Goal: Task Accomplishment & Management: Manage account settings

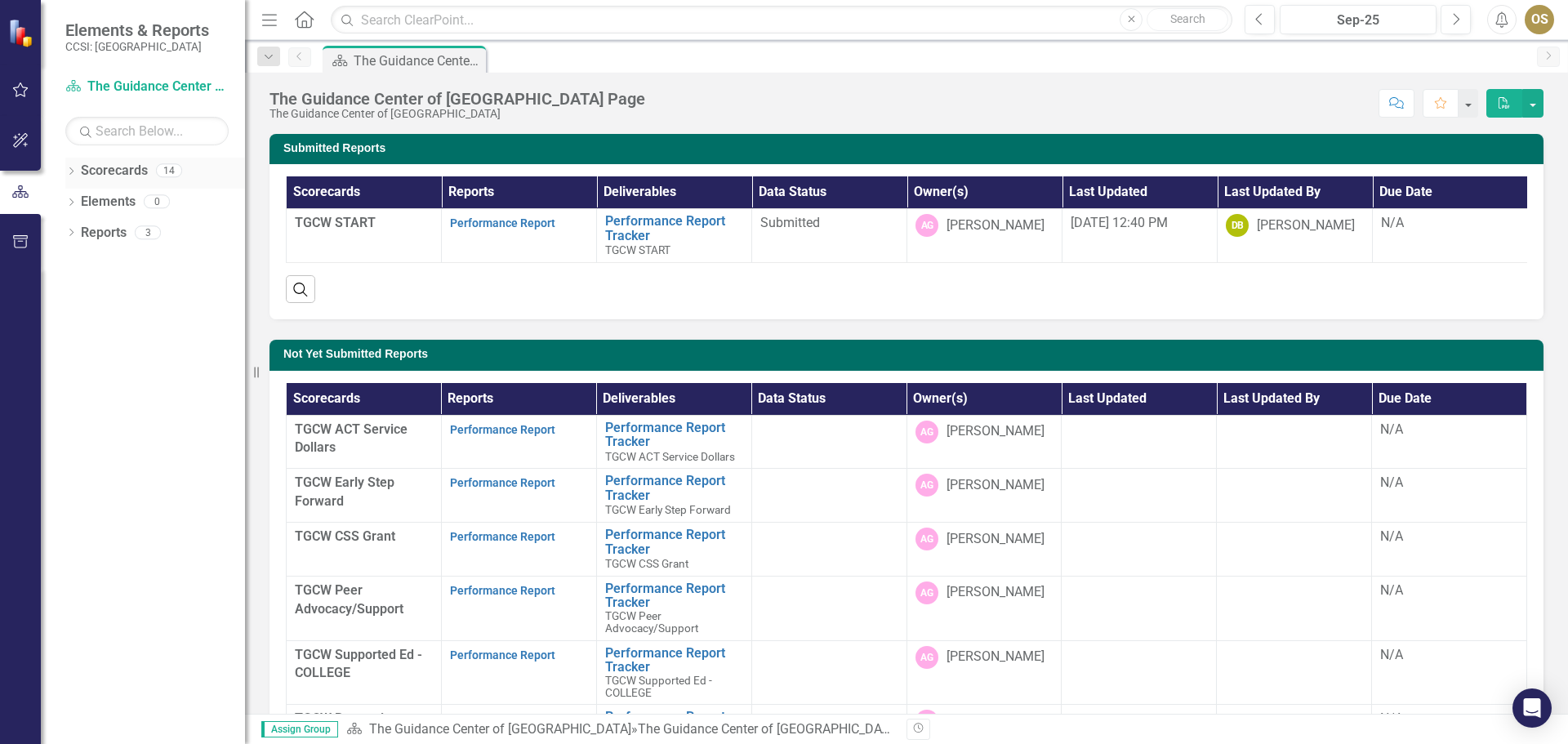
click at [69, 167] on div "Dropdown" at bounding box center [70, 173] width 11 height 14
click at [79, 199] on icon "Dropdown" at bounding box center [80, 200] width 12 height 10
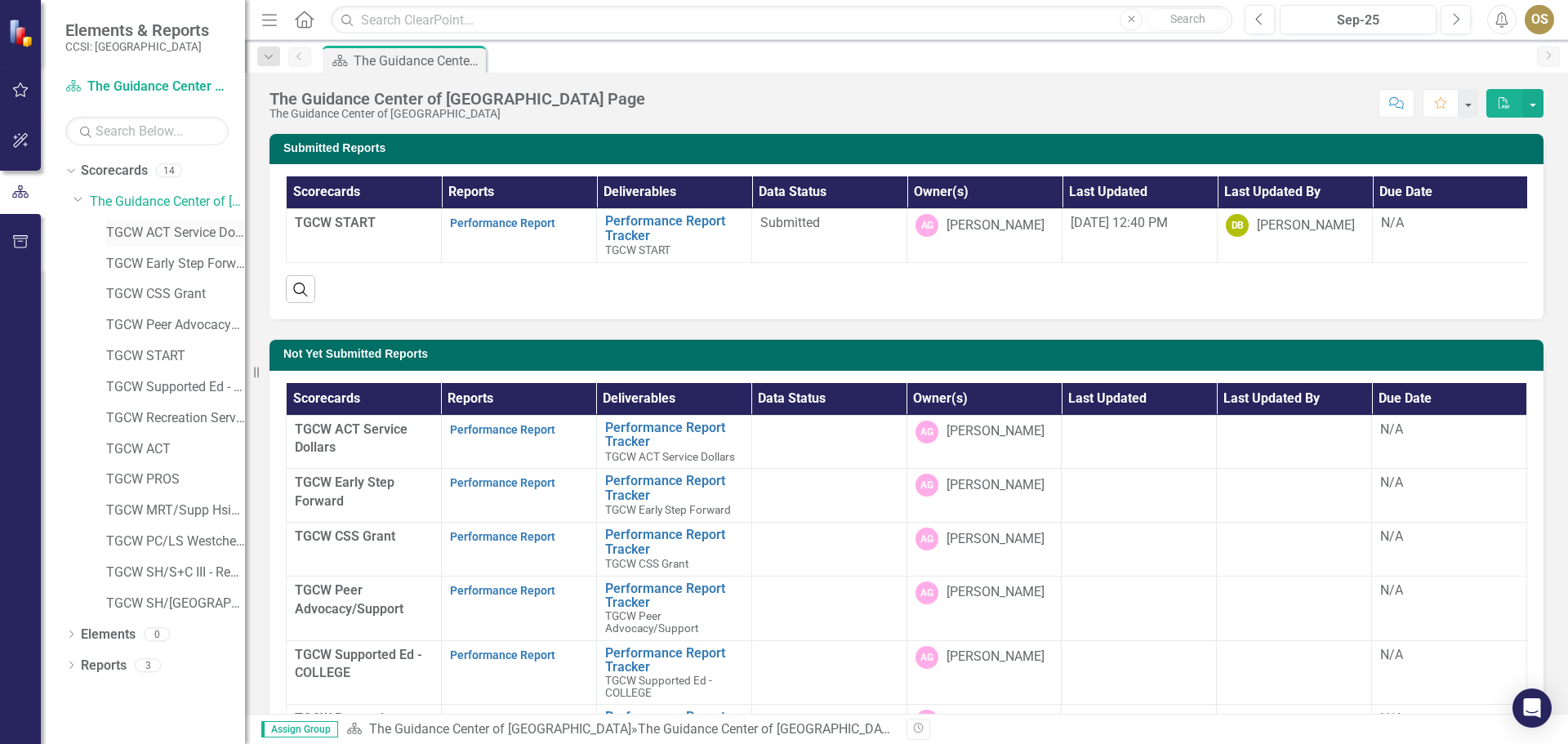
click at [206, 229] on link "TGCW ACT Service Dollars" at bounding box center [176, 233] width 139 height 18
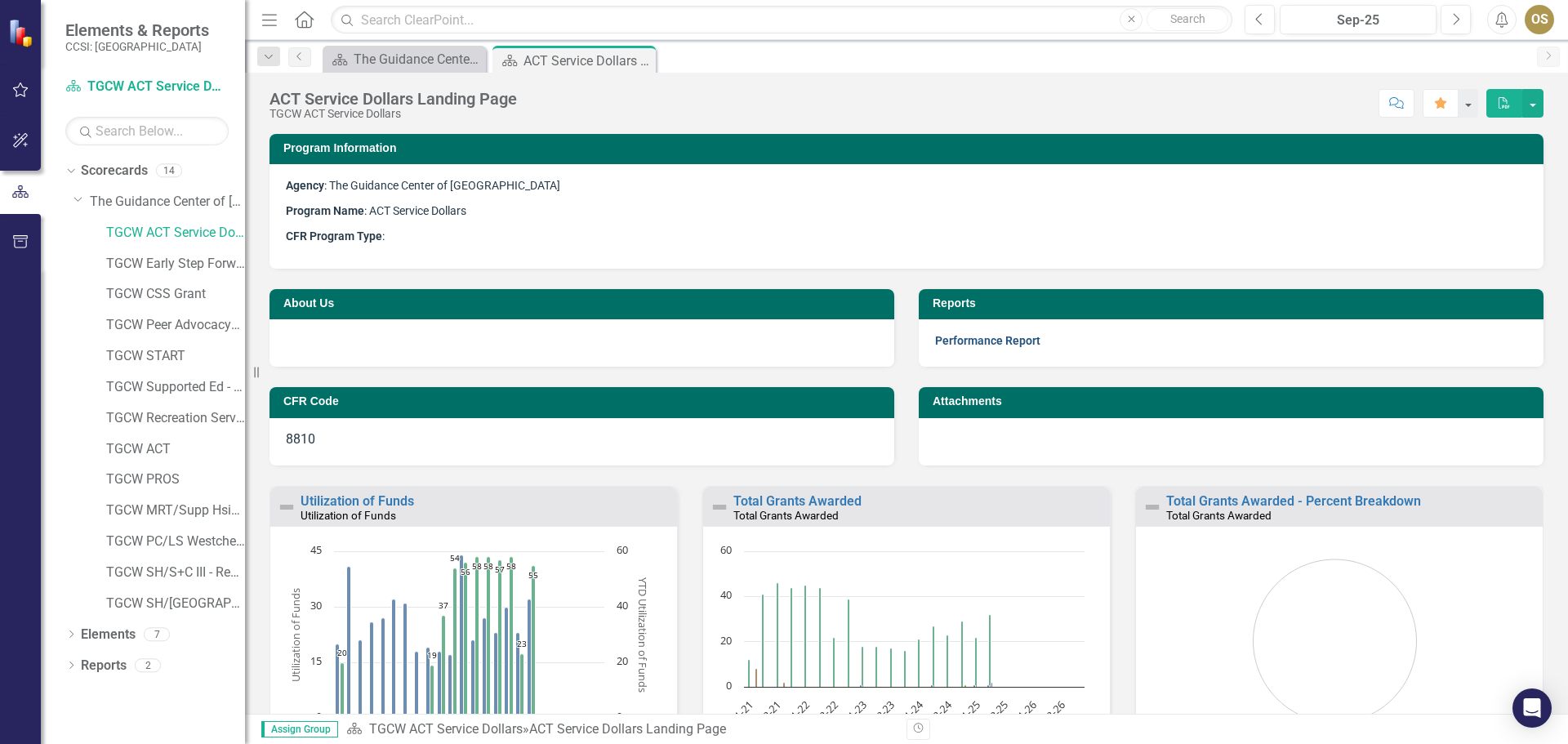
click at [986, 343] on link "Performance Report" at bounding box center [988, 340] width 105 height 13
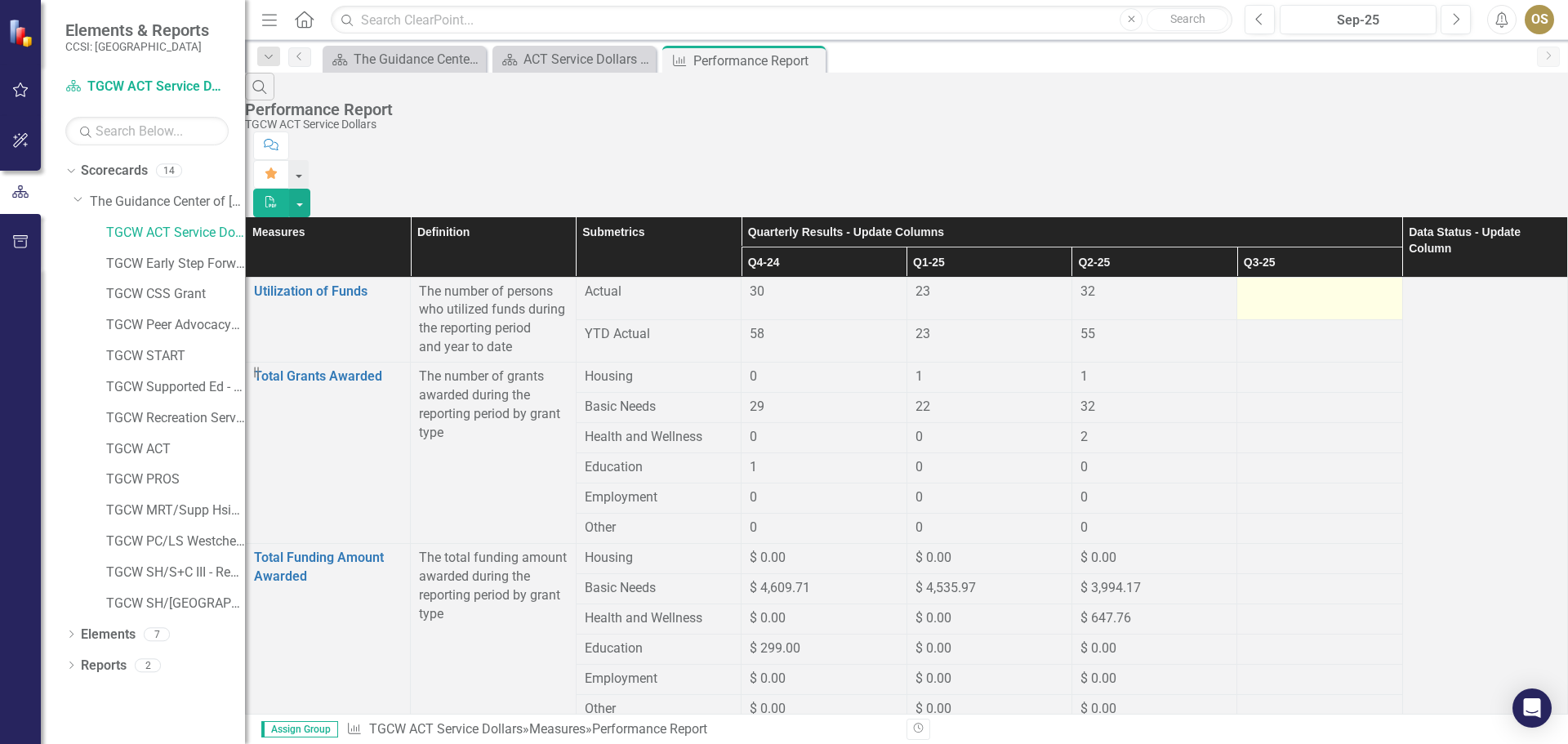
click at [1261, 283] on div at bounding box center [1319, 293] width 148 height 19
click at [1293, 283] on div at bounding box center [1319, 293] width 148 height 19
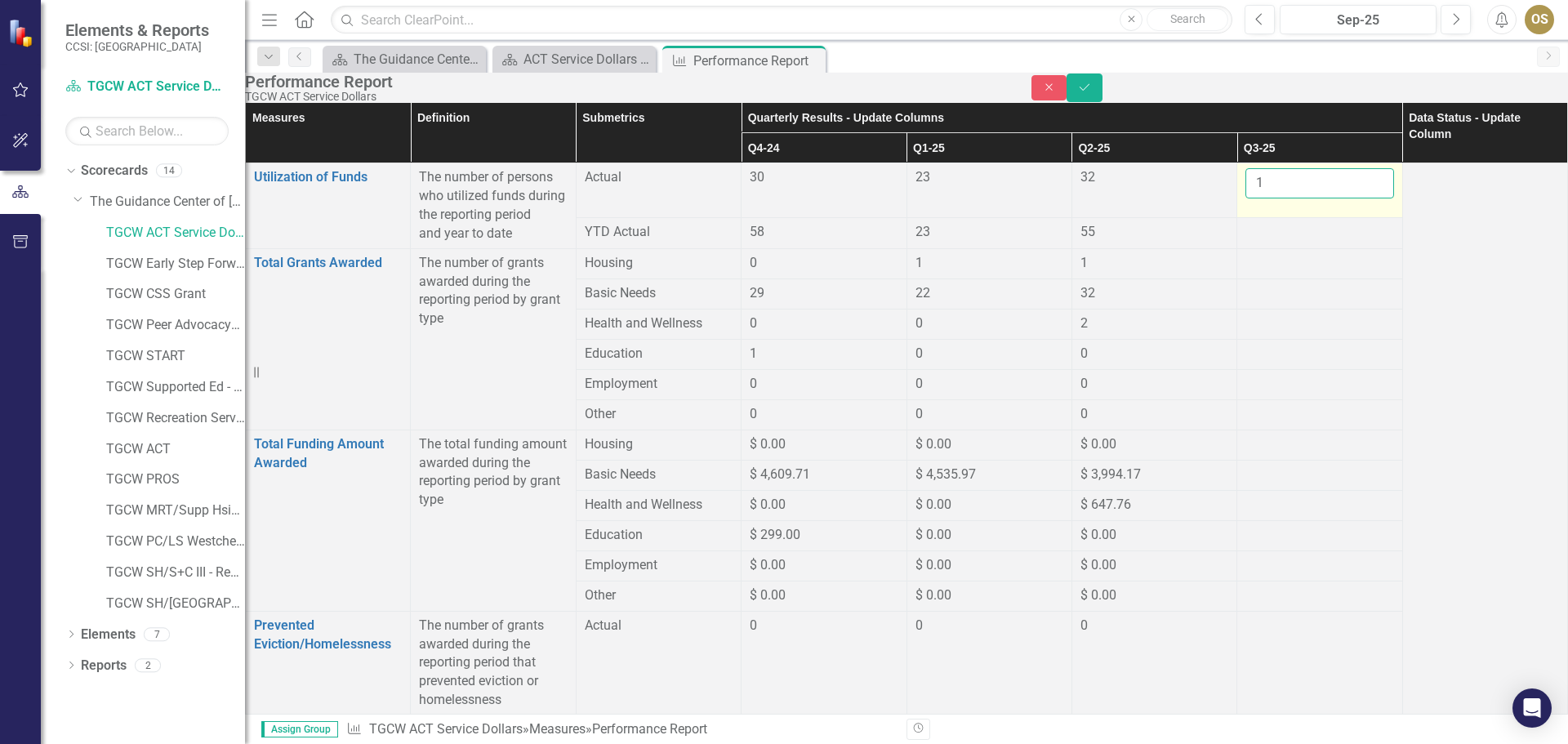
click at [1330, 199] on input "1" at bounding box center [1319, 184] width 148 height 30
click at [1334, 199] on input "0" at bounding box center [1319, 184] width 148 height 30
click at [1334, 199] on input "-1" at bounding box center [1319, 184] width 148 height 30
click at [1329, 199] on input "-1" at bounding box center [1319, 184] width 148 height 30
click at [1331, 199] on input "0" at bounding box center [1319, 184] width 148 height 30
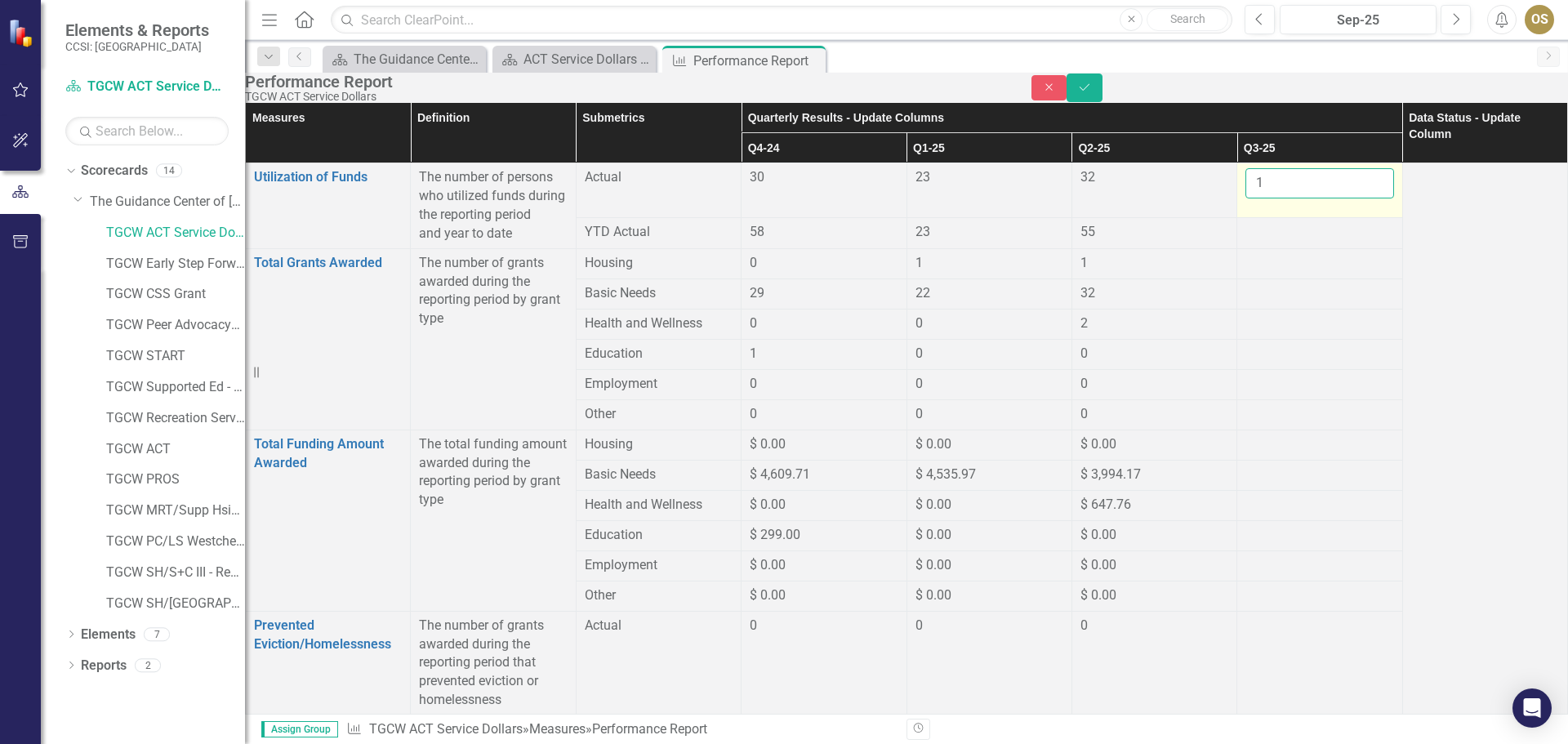
click at [1331, 199] on input "1" at bounding box center [1319, 184] width 148 height 30
click at [1331, 199] on input "2" at bounding box center [1319, 184] width 148 height 30
click at [1331, 199] on input "3" at bounding box center [1319, 184] width 148 height 30
click at [1331, 199] on input "4" at bounding box center [1319, 184] width 148 height 30
click at [1331, 199] on input "9" at bounding box center [1319, 184] width 148 height 30
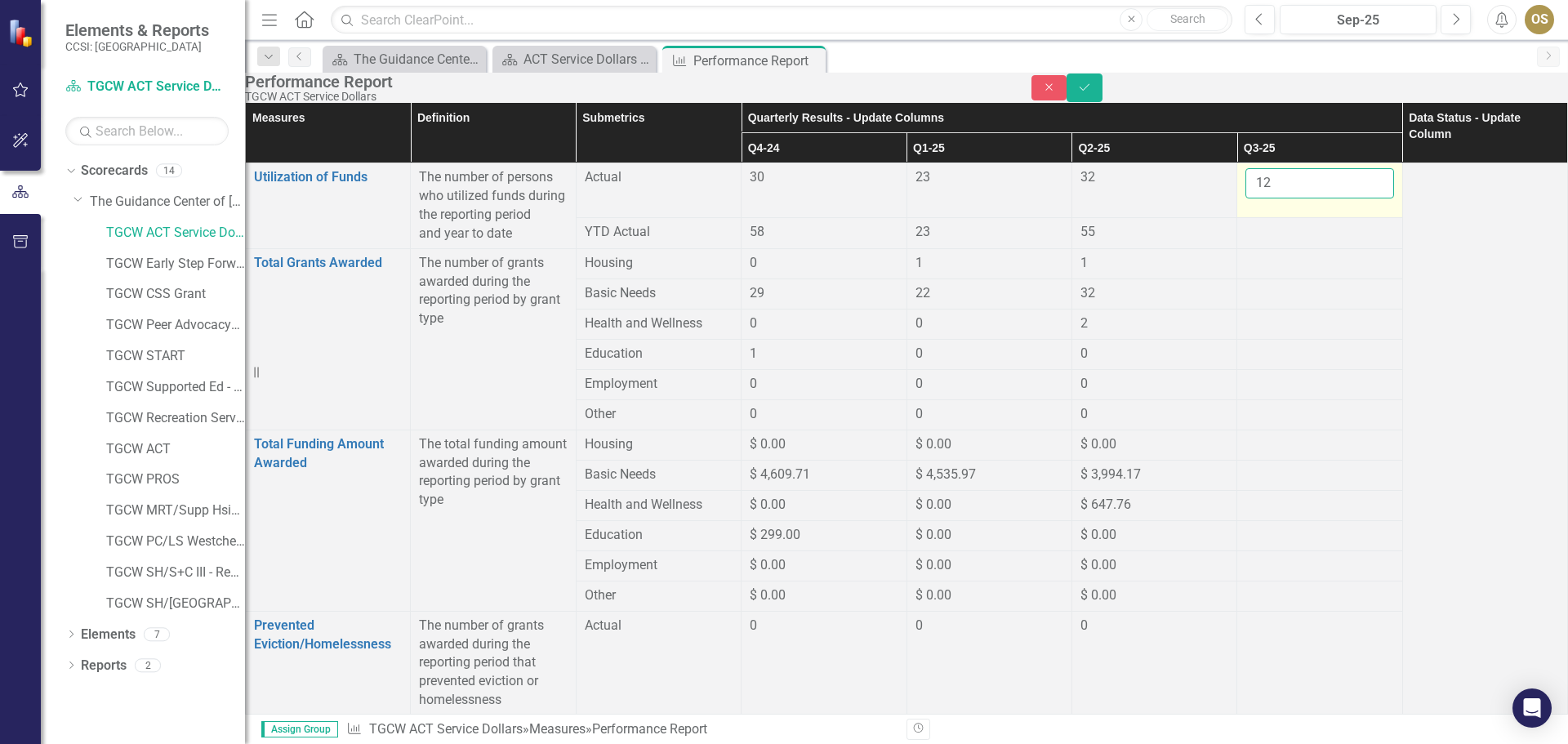
click at [1331, 199] on input "12" at bounding box center [1319, 184] width 148 height 30
click at [1331, 199] on input "13" at bounding box center [1319, 184] width 148 height 30
click at [1331, 199] on input "14" at bounding box center [1319, 184] width 148 height 30
click at [1331, 199] on input "15" at bounding box center [1319, 184] width 148 height 30
click at [1331, 199] on input "16" at bounding box center [1319, 184] width 148 height 30
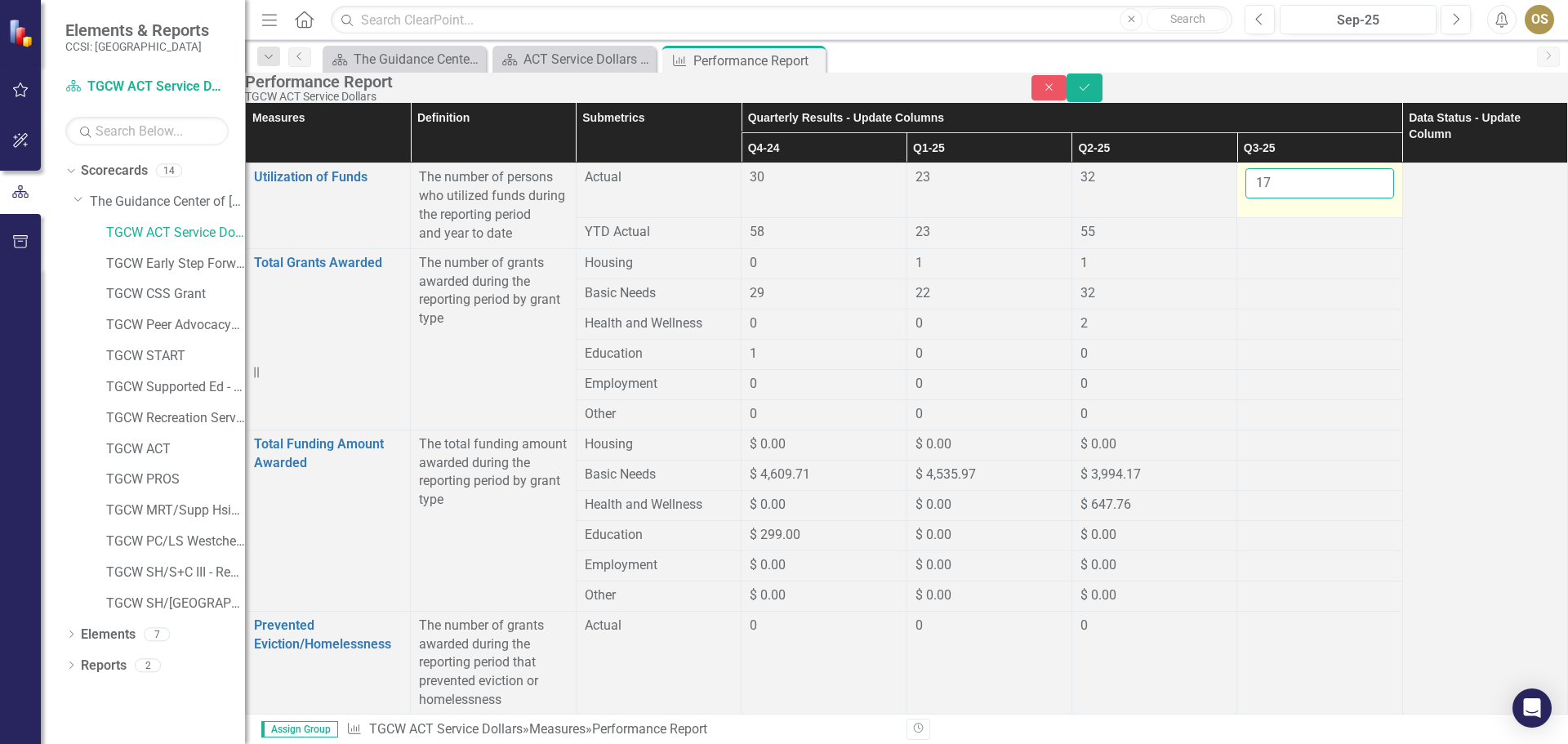
click at [1331, 199] on input "17" at bounding box center [1319, 184] width 148 height 30
click at [1331, 199] on input "18" at bounding box center [1319, 184] width 148 height 30
click at [1332, 199] on input "19" at bounding box center [1319, 184] width 148 height 30
click at [1332, 199] on input "20" at bounding box center [1319, 184] width 148 height 30
type input "21"
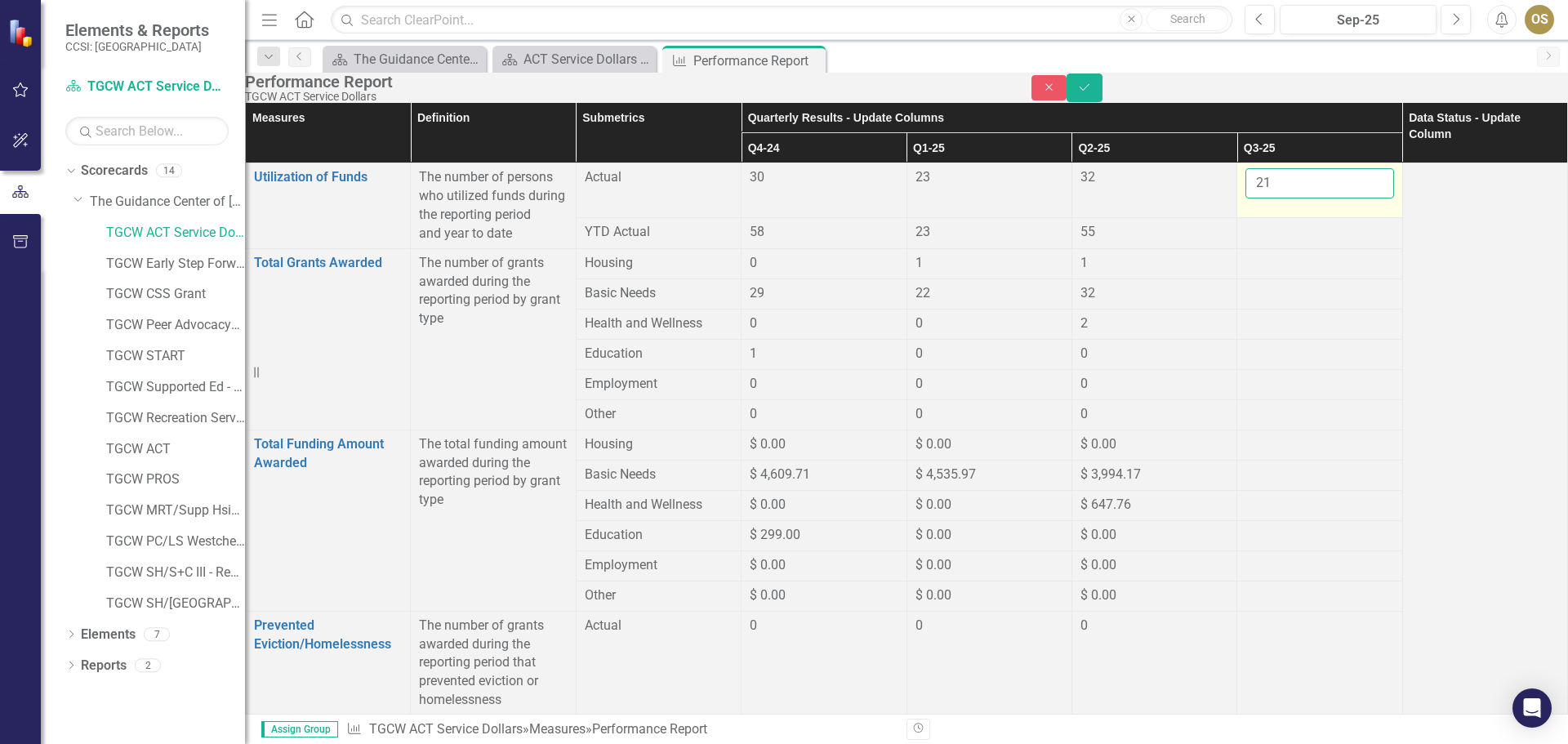
click at [1332, 199] on input "21" at bounding box center [1319, 184] width 148 height 30
click at [1257, 242] on div at bounding box center [1319, 233] width 148 height 19
click at [1269, 304] on div at bounding box center [1319, 294] width 148 height 19
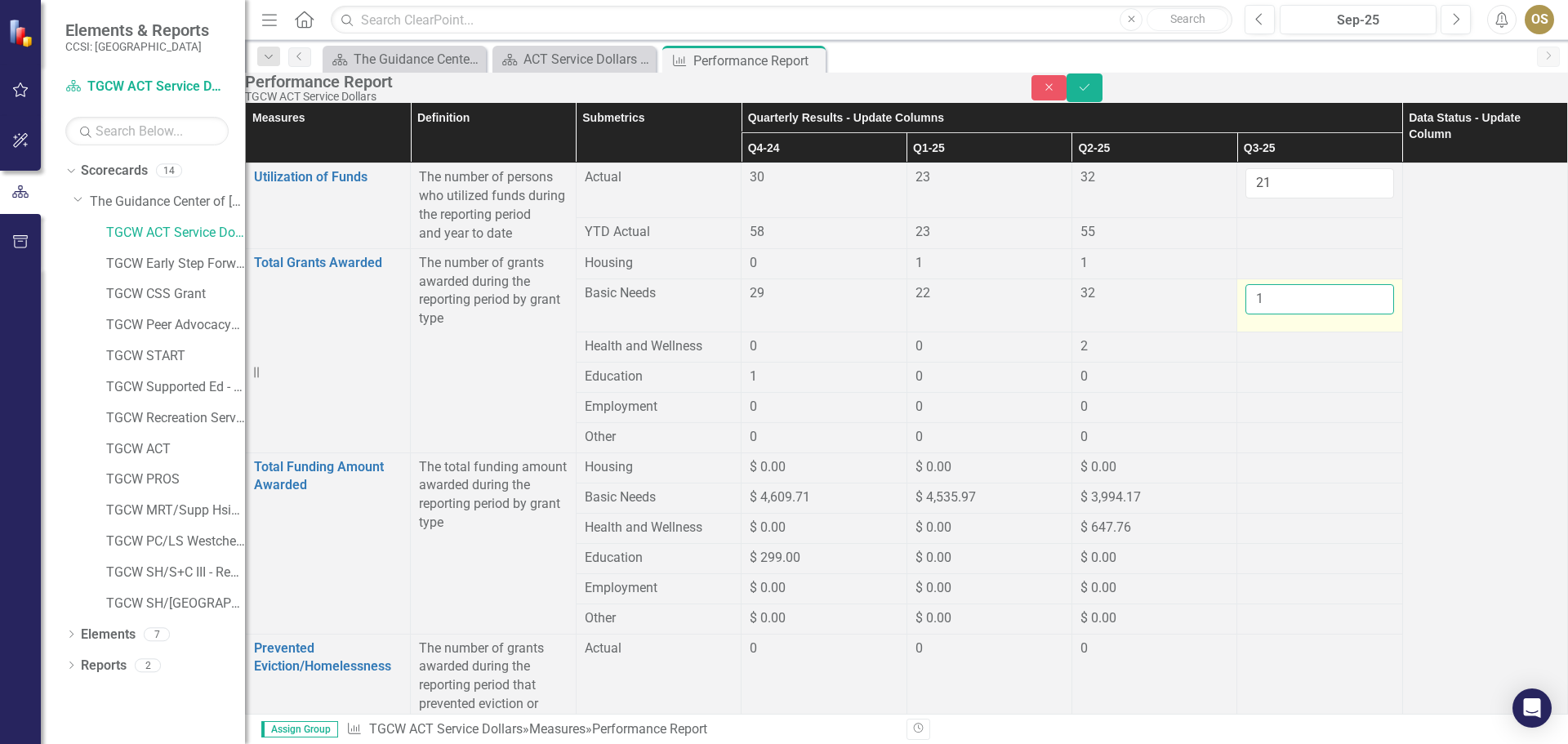
click at [1329, 314] on input "1" at bounding box center [1319, 300] width 148 height 30
click at [1329, 314] on input "2" at bounding box center [1319, 300] width 148 height 30
click at [1329, 314] on input "3" at bounding box center [1319, 300] width 148 height 30
click at [1329, 314] on input "15" at bounding box center [1319, 300] width 148 height 30
click at [1329, 314] on input "16" at bounding box center [1319, 300] width 148 height 30
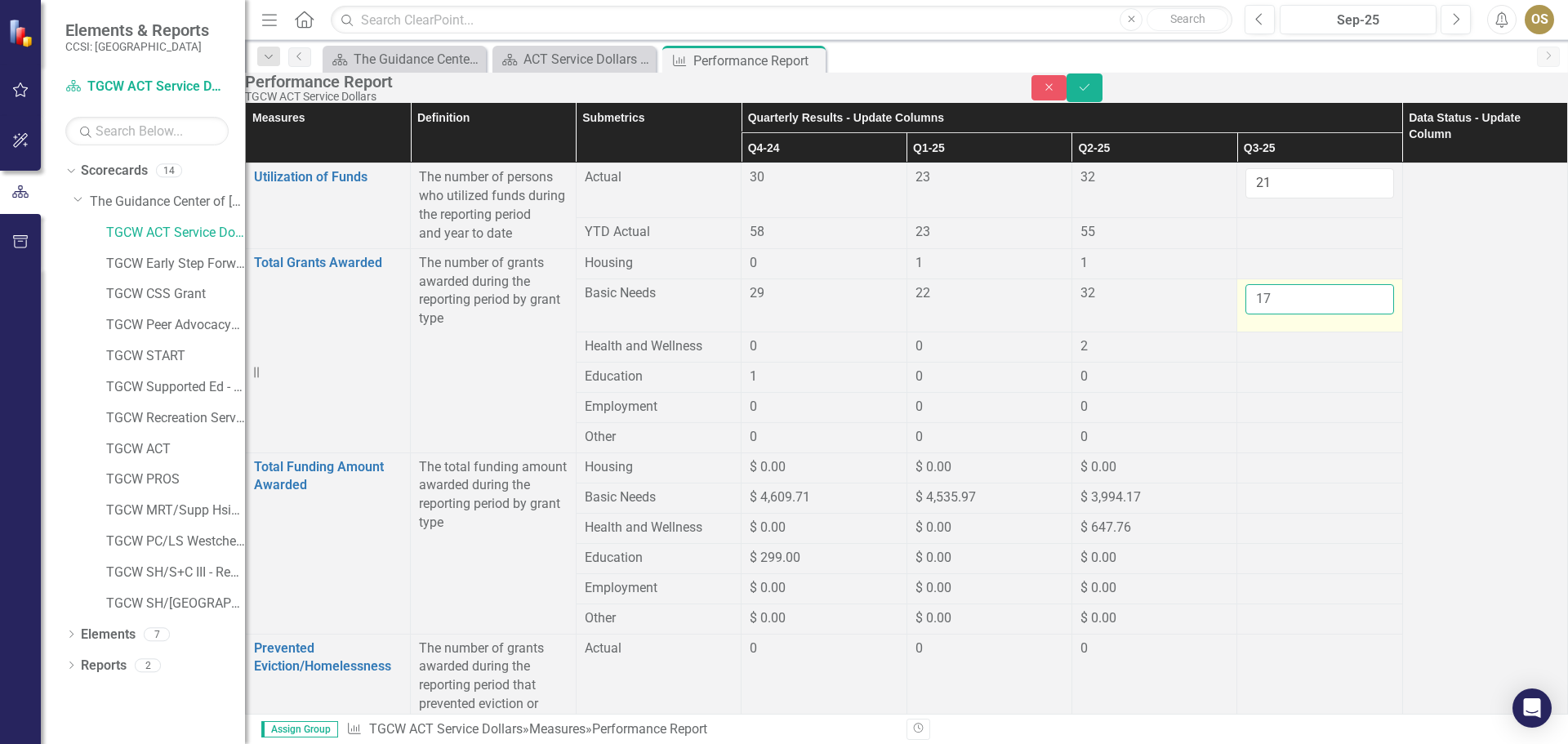
click at [1329, 314] on input "17" at bounding box center [1319, 300] width 148 height 30
click at [1329, 314] on input "19" at bounding box center [1319, 300] width 148 height 30
click at [1329, 314] on input "20" at bounding box center [1319, 300] width 148 height 30
type input "21"
click at [1329, 314] on input "21" at bounding box center [1319, 300] width 148 height 30
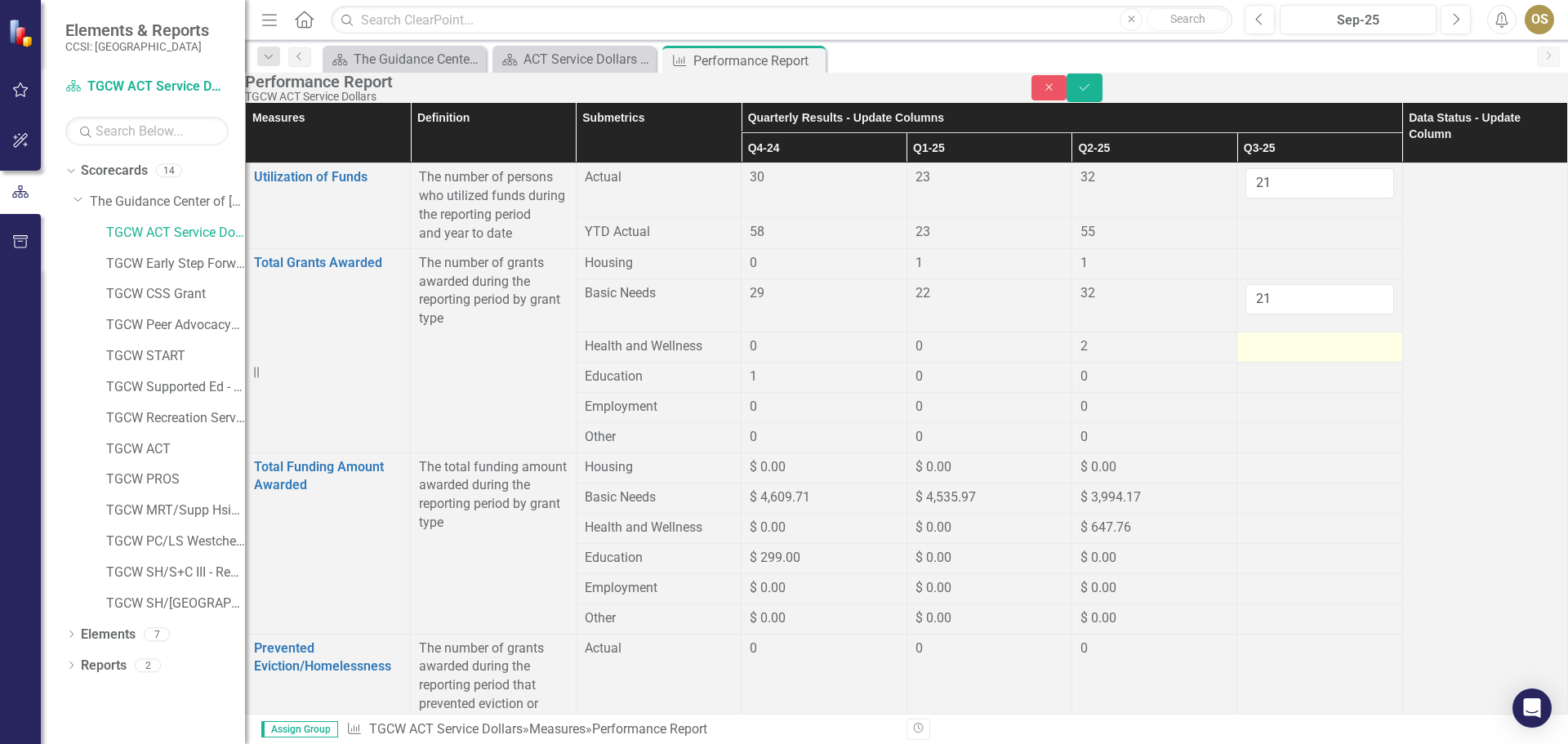
click at [1285, 357] on div at bounding box center [1319, 347] width 148 height 19
click at [1269, 417] on div at bounding box center [1319, 408] width 148 height 19
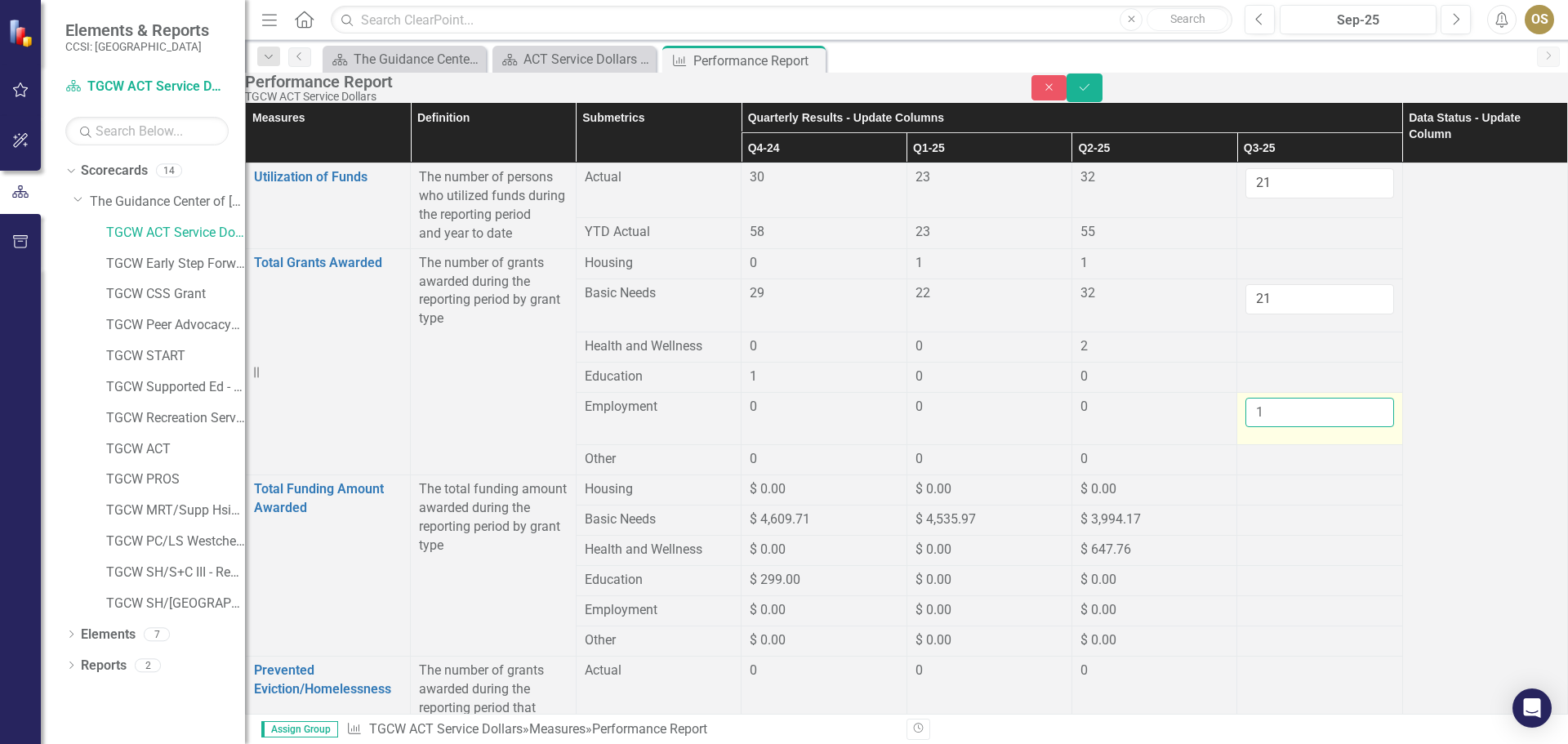
click at [1330, 427] on input "1" at bounding box center [1319, 413] width 148 height 30
click at [1330, 427] on input "2" at bounding box center [1319, 413] width 148 height 30
type input "3"
click at [1328, 427] on input "3" at bounding box center [1319, 413] width 148 height 30
click at [1251, 357] on div at bounding box center [1319, 347] width 148 height 19
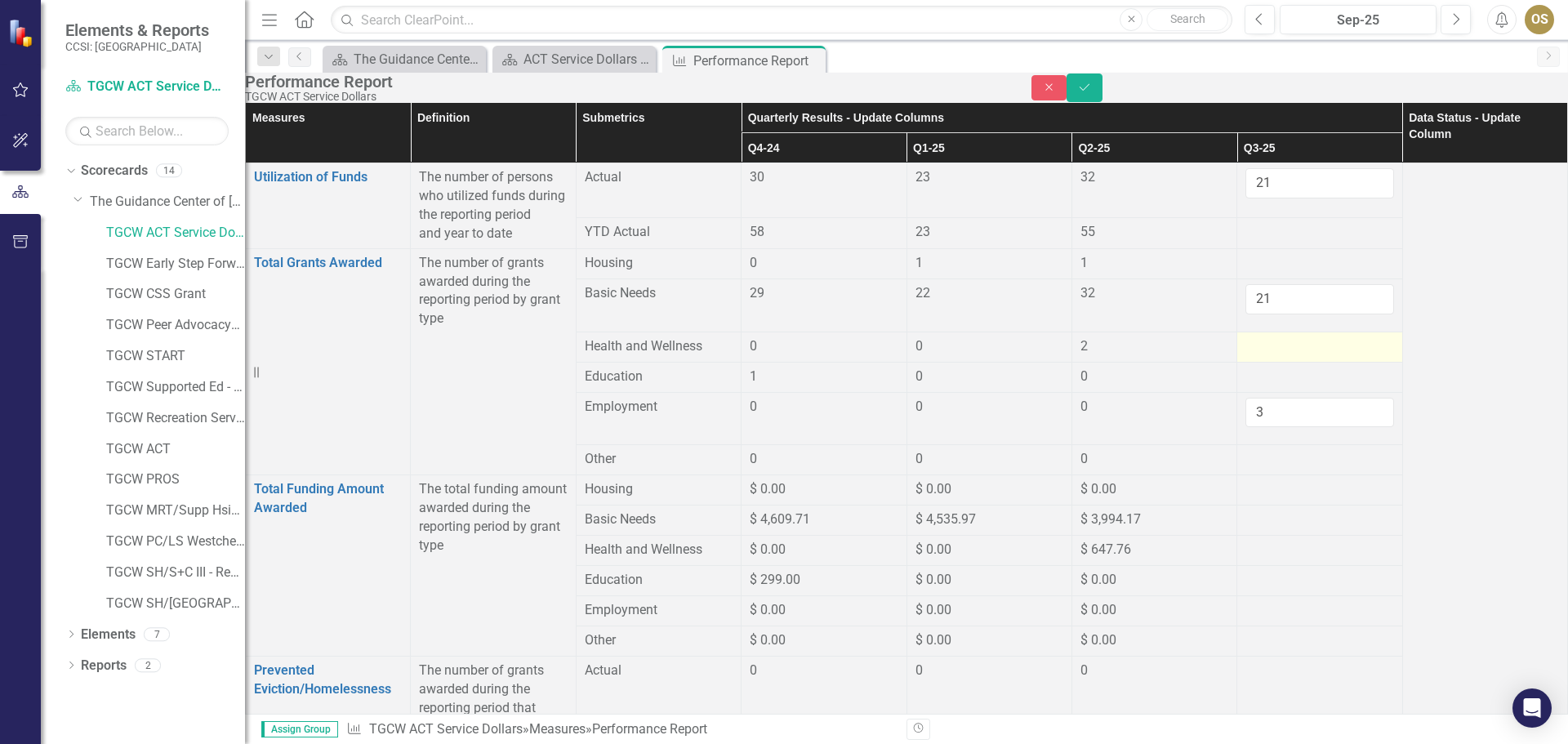
click at [1251, 357] on div at bounding box center [1319, 347] width 148 height 19
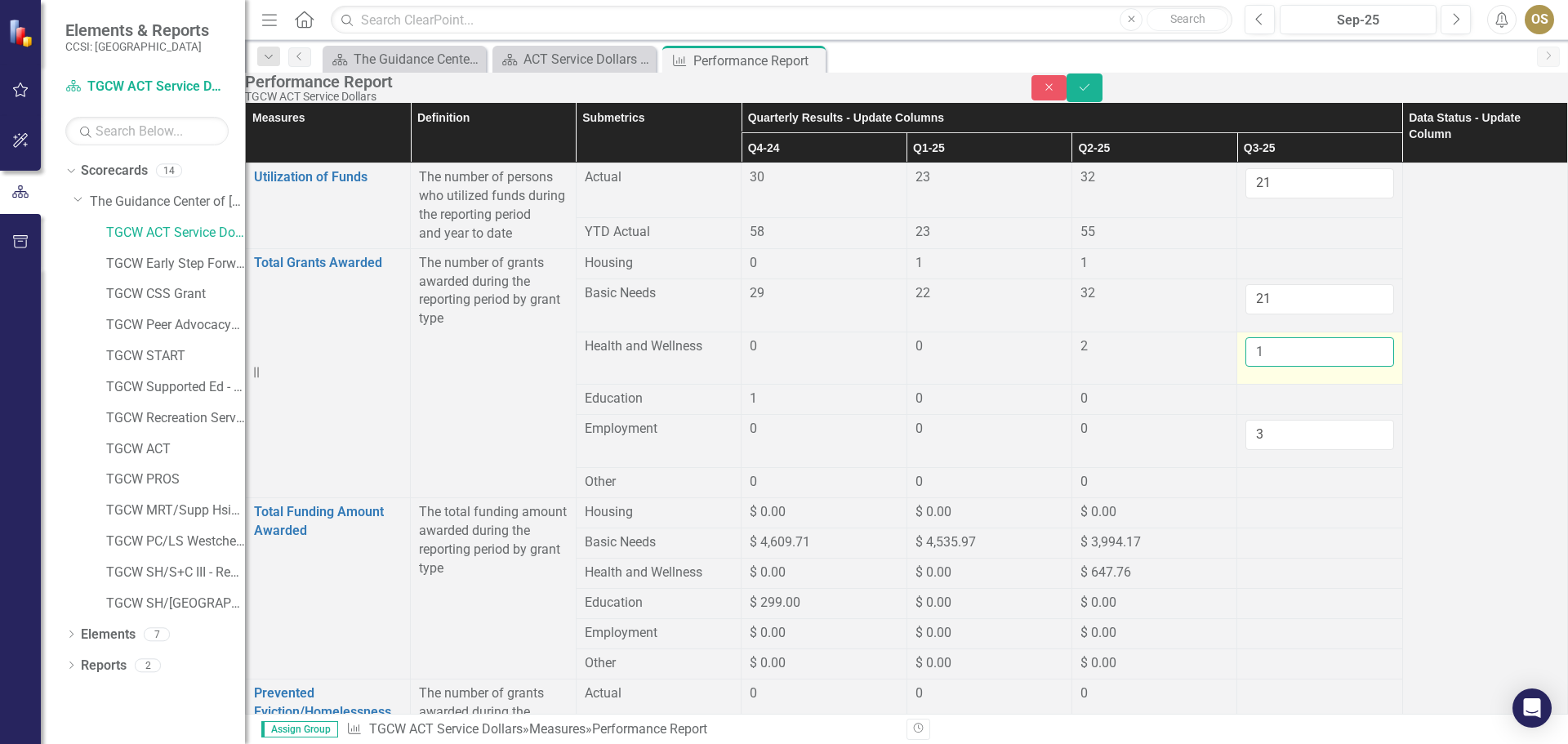
type input "1"
click at [1333, 367] on input "1" at bounding box center [1319, 352] width 148 height 30
click at [1279, 415] on td at bounding box center [1320, 400] width 165 height 30
drag, startPoint x: 1255, startPoint y: 329, endPoint x: 1219, endPoint y: 327, distance: 36.1
click at [1238, 327] on td "21" at bounding box center [1320, 305] width 165 height 53
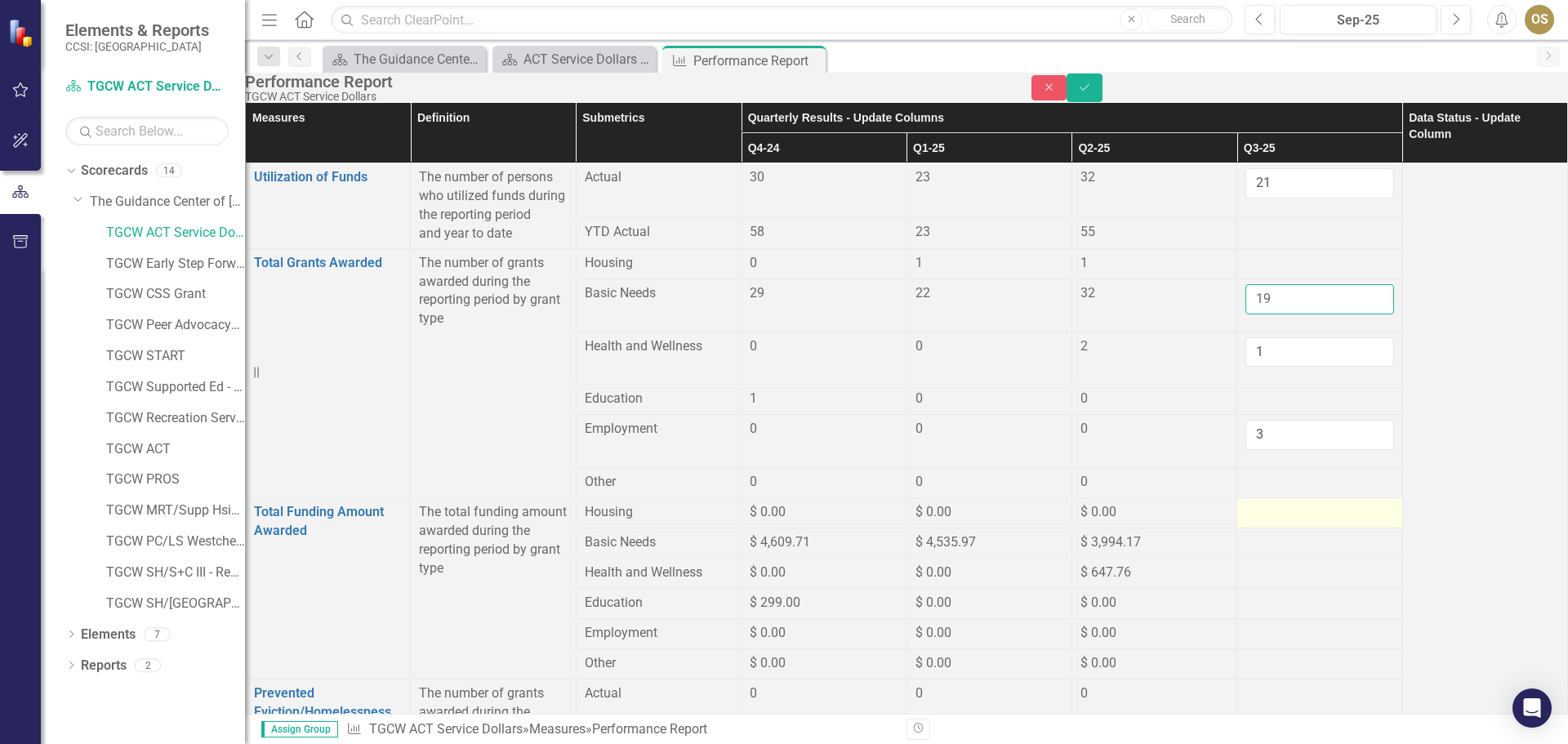
type input "19"
click at [1335, 498] on td at bounding box center [1320, 513] width 165 height 30
click at [1275, 478] on div at bounding box center [1319, 482] width 148 height 19
click at [1280, 480] on div at bounding box center [1319, 482] width 148 height 19
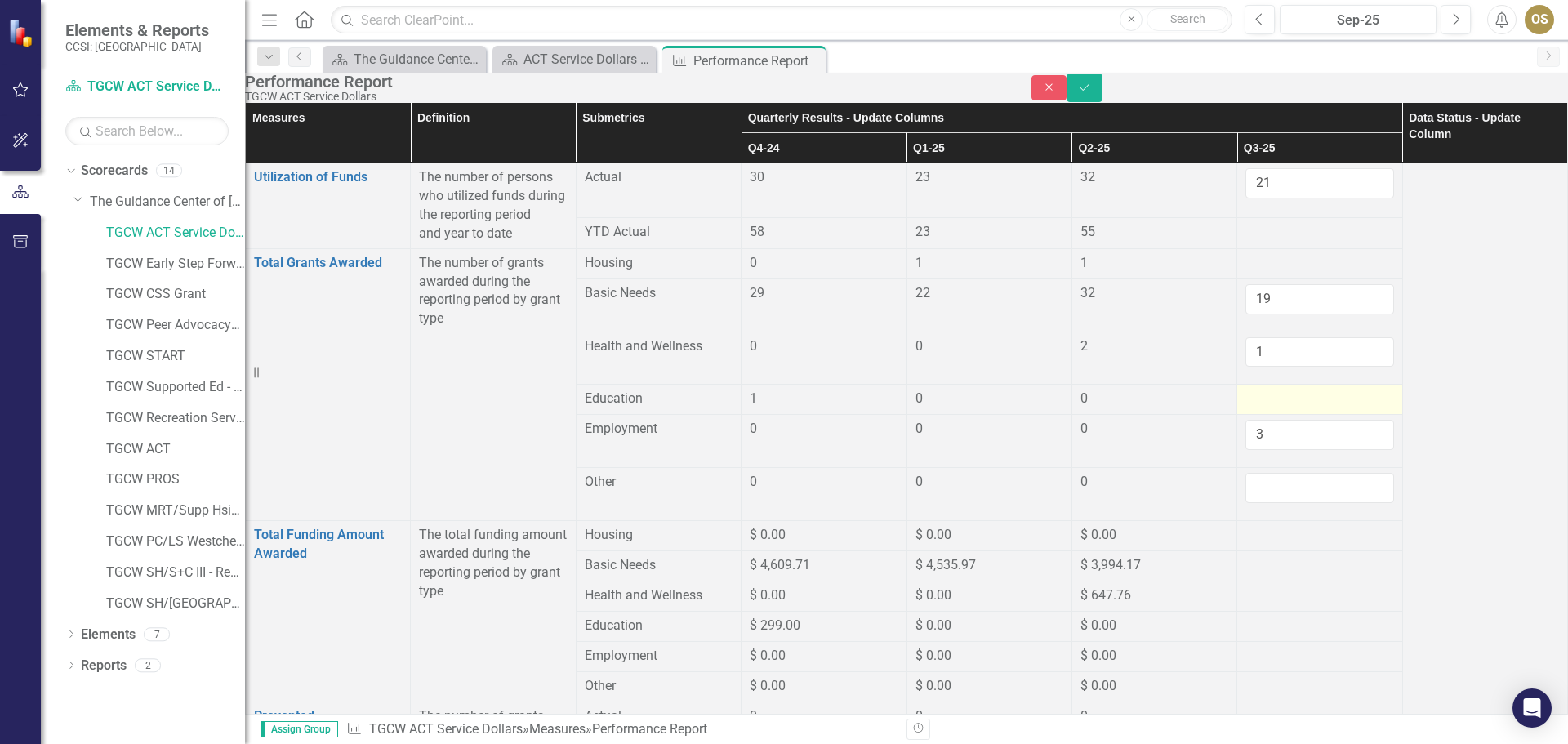
click at [1264, 402] on div at bounding box center [1319, 400] width 148 height 19
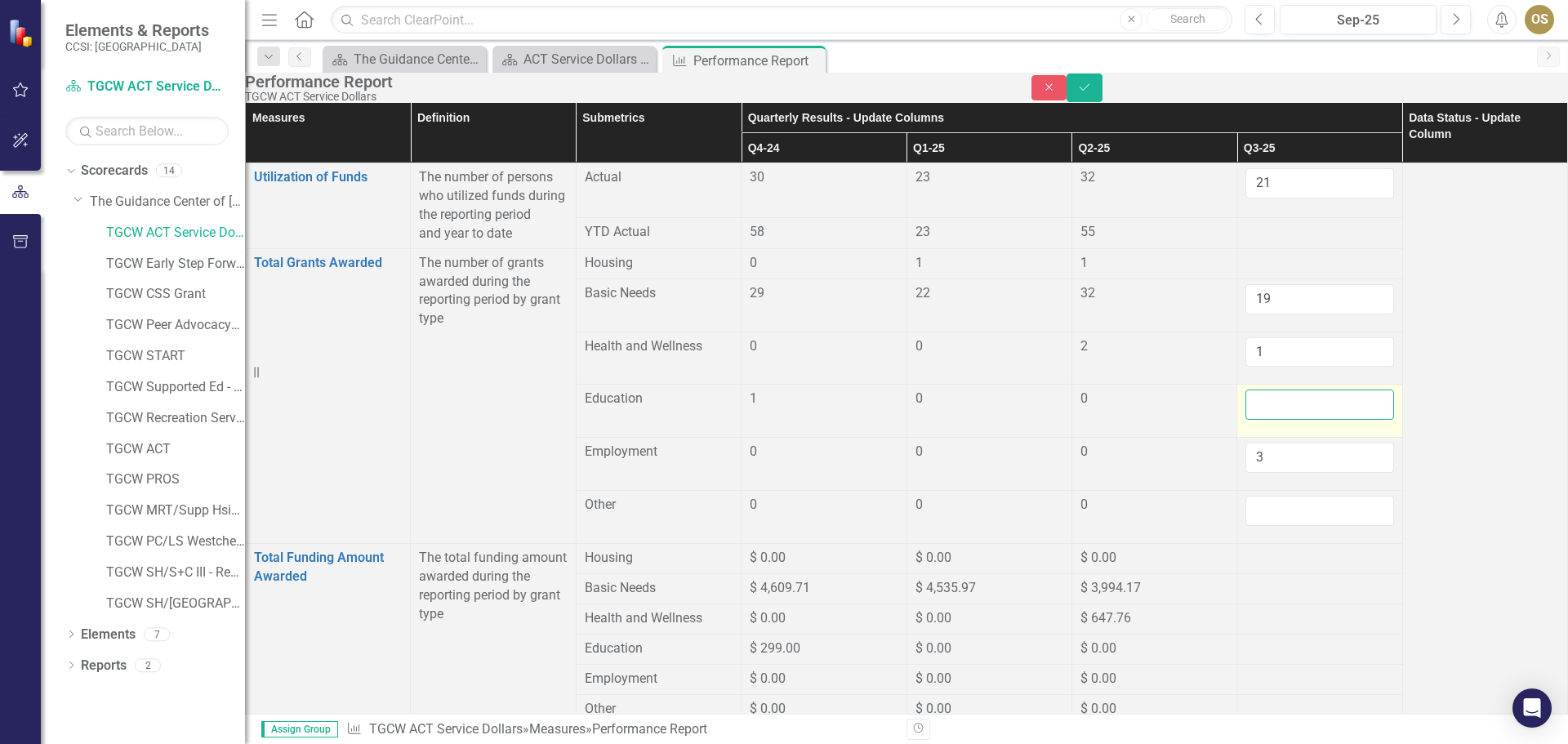
click at [1333, 405] on input "number" at bounding box center [1319, 405] width 148 height 30
click at [1334, 414] on input "1" at bounding box center [1319, 405] width 148 height 30
type input "0"
click at [1330, 420] on input "0" at bounding box center [1319, 405] width 148 height 30
click at [1246, 274] on div at bounding box center [1319, 264] width 148 height 19
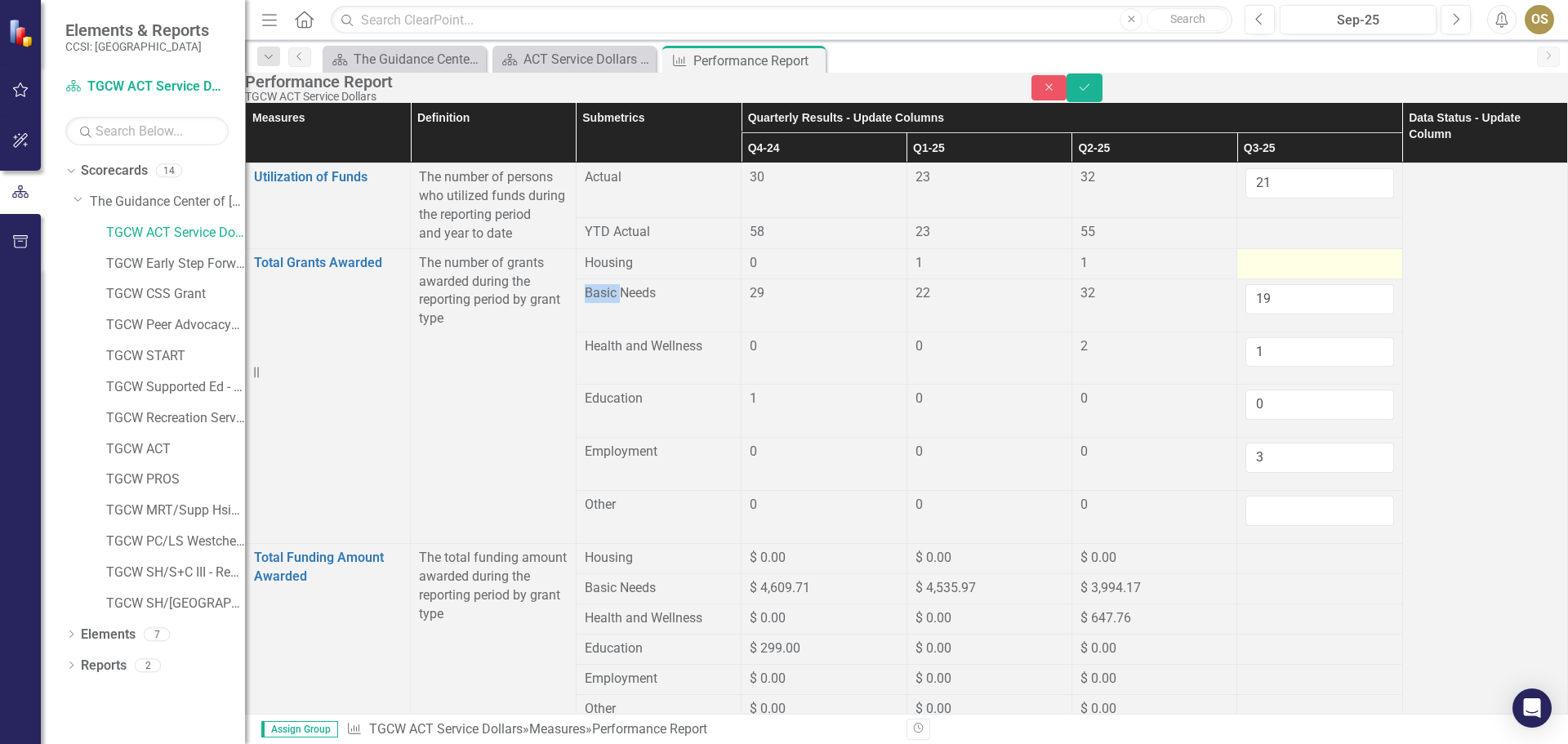
click at [1246, 274] on div at bounding box center [1319, 264] width 148 height 19
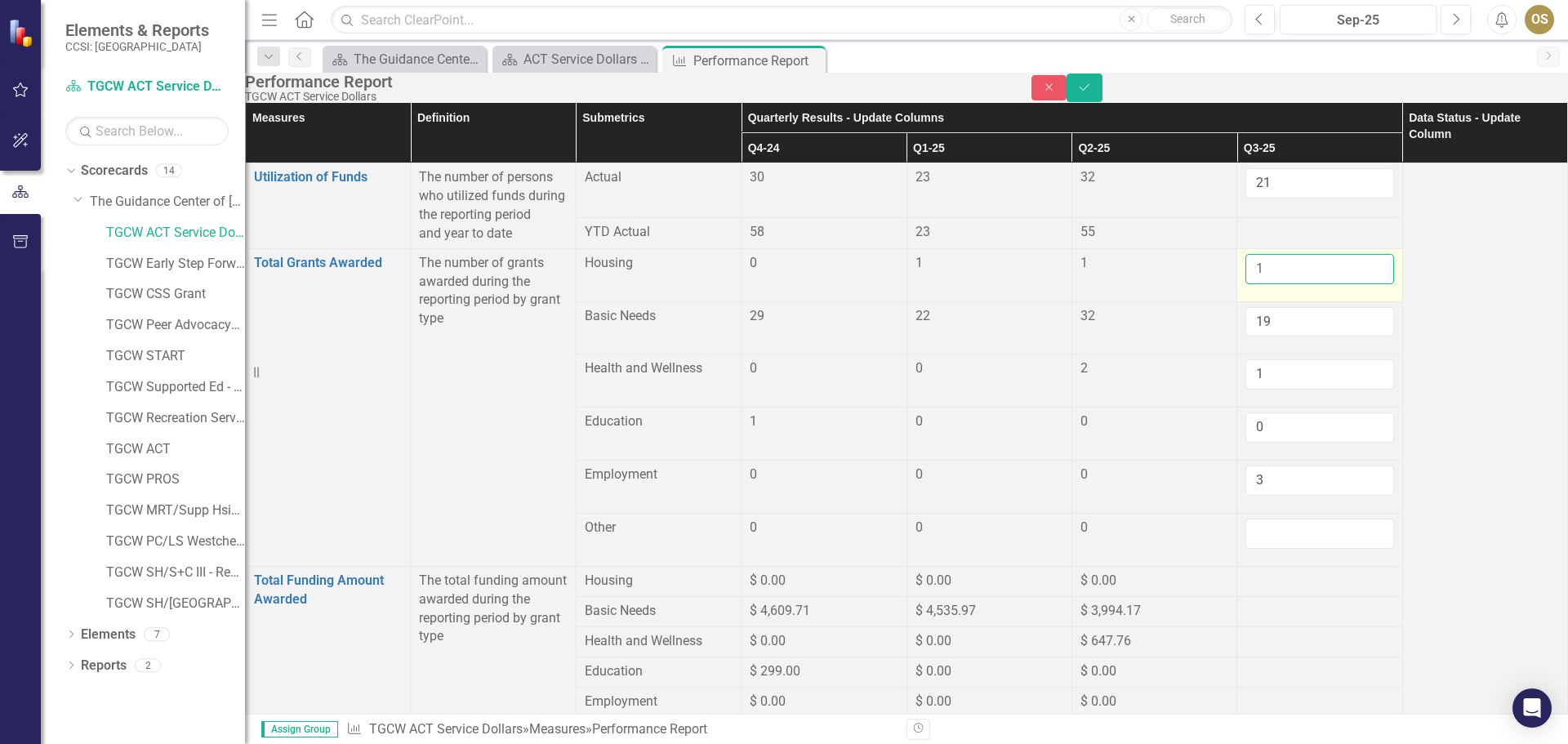
click at [1333, 285] on input "1" at bounding box center [1319, 269] width 148 height 30
click at [1331, 285] on input "0" at bounding box center [1319, 269] width 148 height 30
type input "1"
click at [1330, 285] on input "1" at bounding box center [1319, 269] width 148 height 30
click at [1268, 518] on input "number" at bounding box center [1319, 533] width 148 height 30
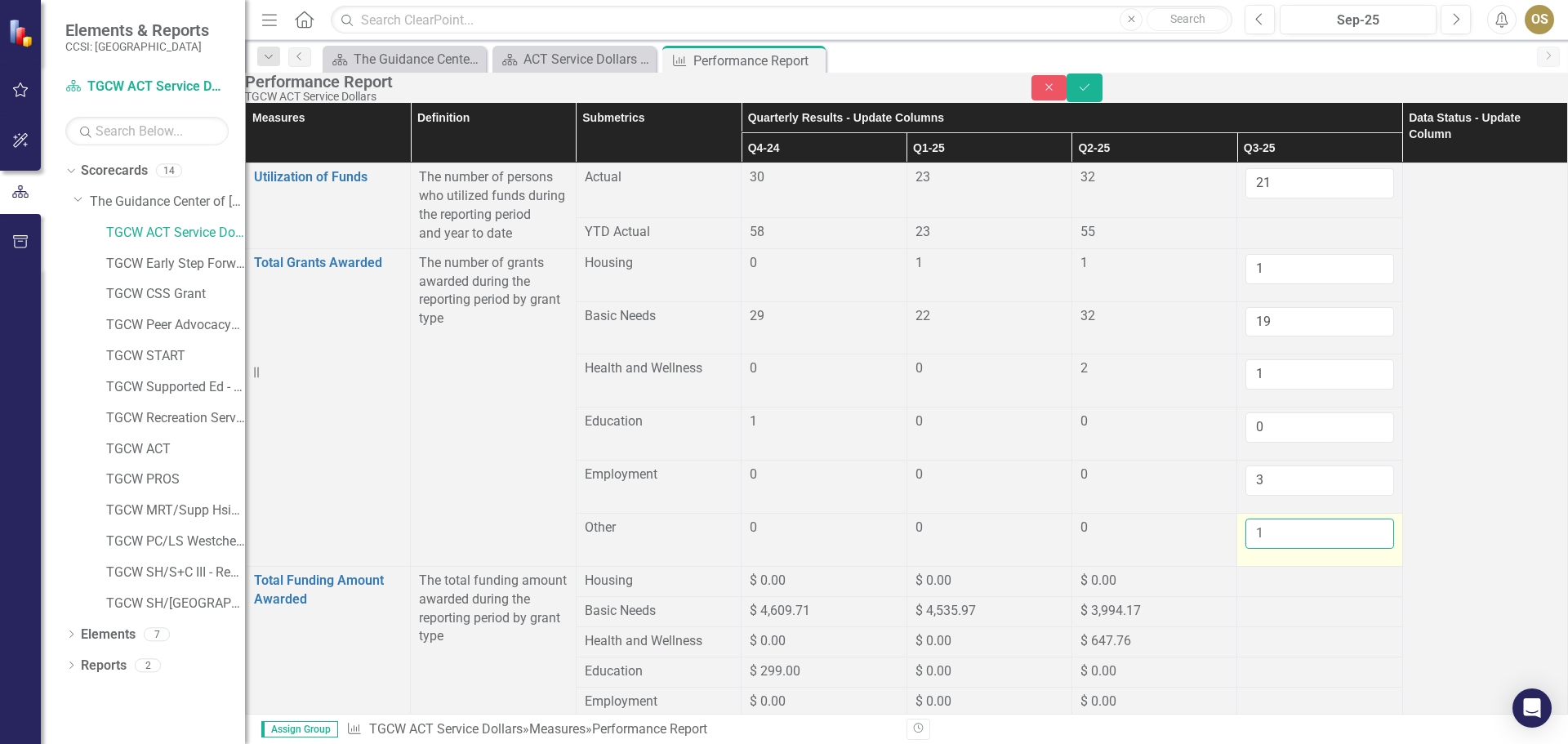
click at [1334, 518] on input "1" at bounding box center [1319, 533] width 148 height 30
click at [1333, 518] on input "0" at bounding box center [1319, 533] width 148 height 30
click at [1333, 518] on input "-1" at bounding box center [1319, 533] width 148 height 30
type input "0"
click at [1333, 518] on input "0" at bounding box center [1319, 533] width 148 height 30
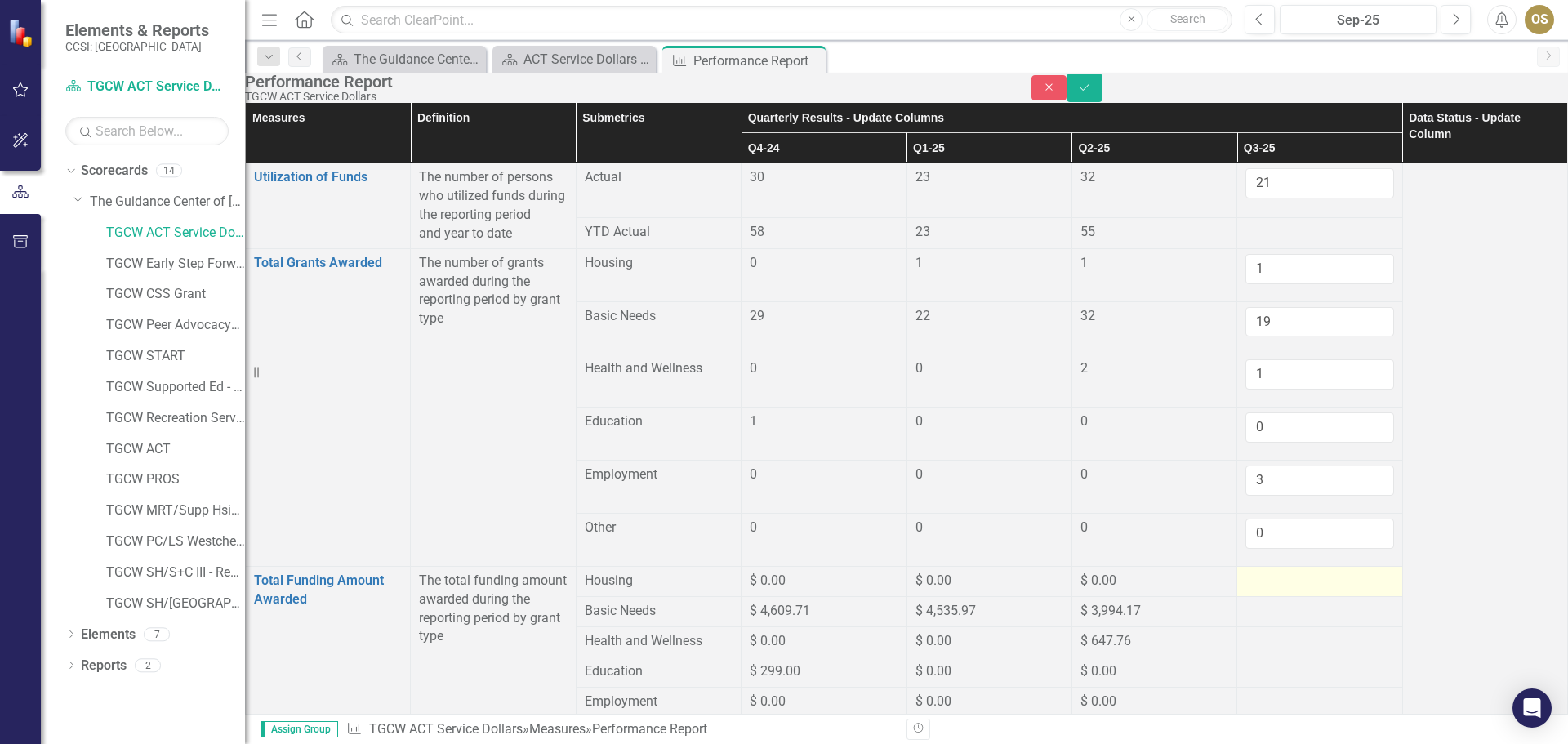
click at [1281, 572] on div at bounding box center [1319, 581] width 148 height 19
click at [1282, 572] on div at bounding box center [1319, 581] width 148 height 19
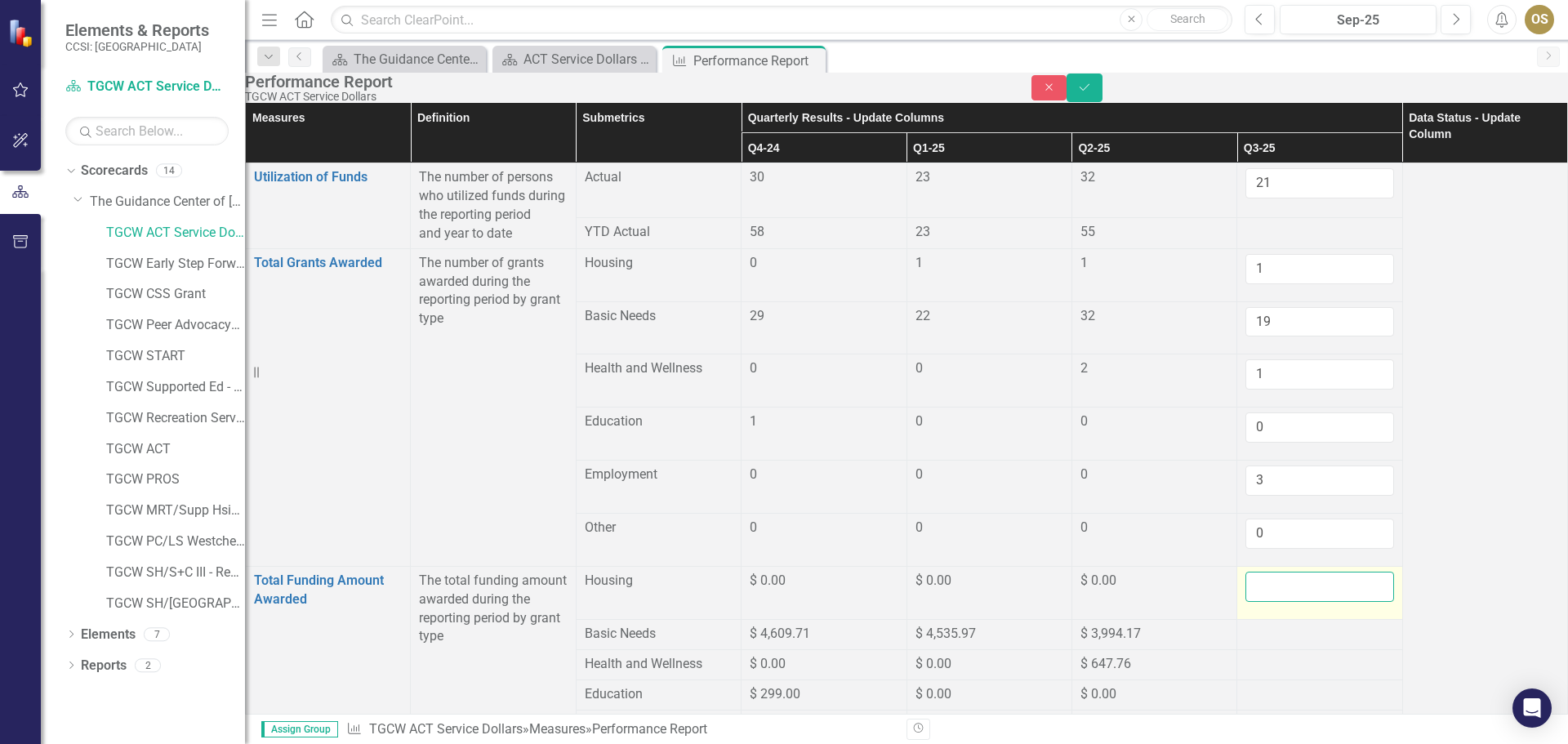
click at [1294, 572] on input "number" at bounding box center [1319, 587] width 148 height 30
type input "1506.00"
click at [1299, 625] on div at bounding box center [1319, 634] width 148 height 19
click at [1141, 625] on span "$ 3,994.17" at bounding box center [1110, 633] width 61 height 16
click at [1290, 625] on div at bounding box center [1319, 634] width 148 height 19
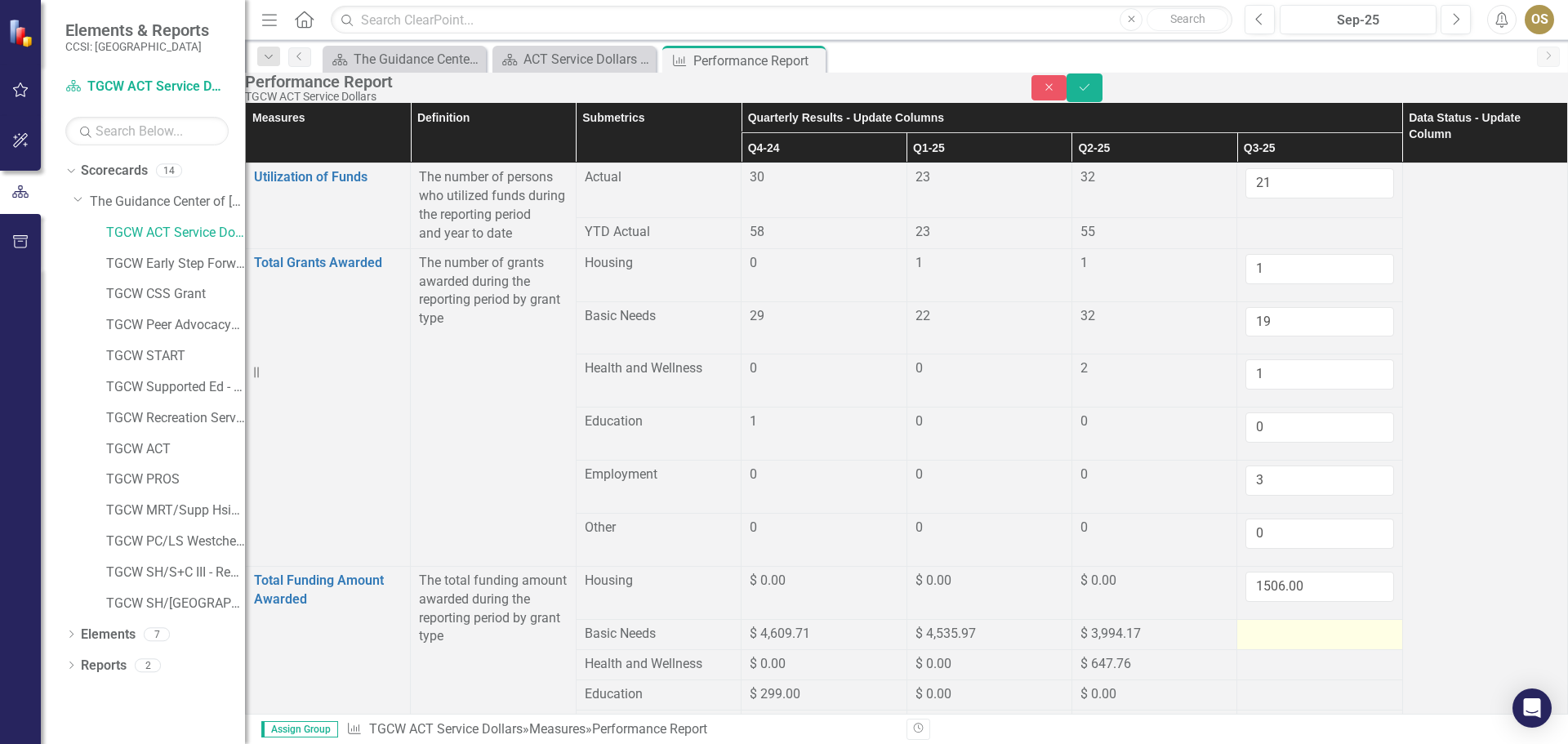
click at [1256, 625] on div at bounding box center [1319, 634] width 148 height 19
click at [1297, 625] on div at bounding box center [1319, 634] width 148 height 19
click at [1272, 625] on input "number" at bounding box center [1319, 639] width 148 height 30
click at [1314, 625] on input "number" at bounding box center [1319, 639] width 148 height 30
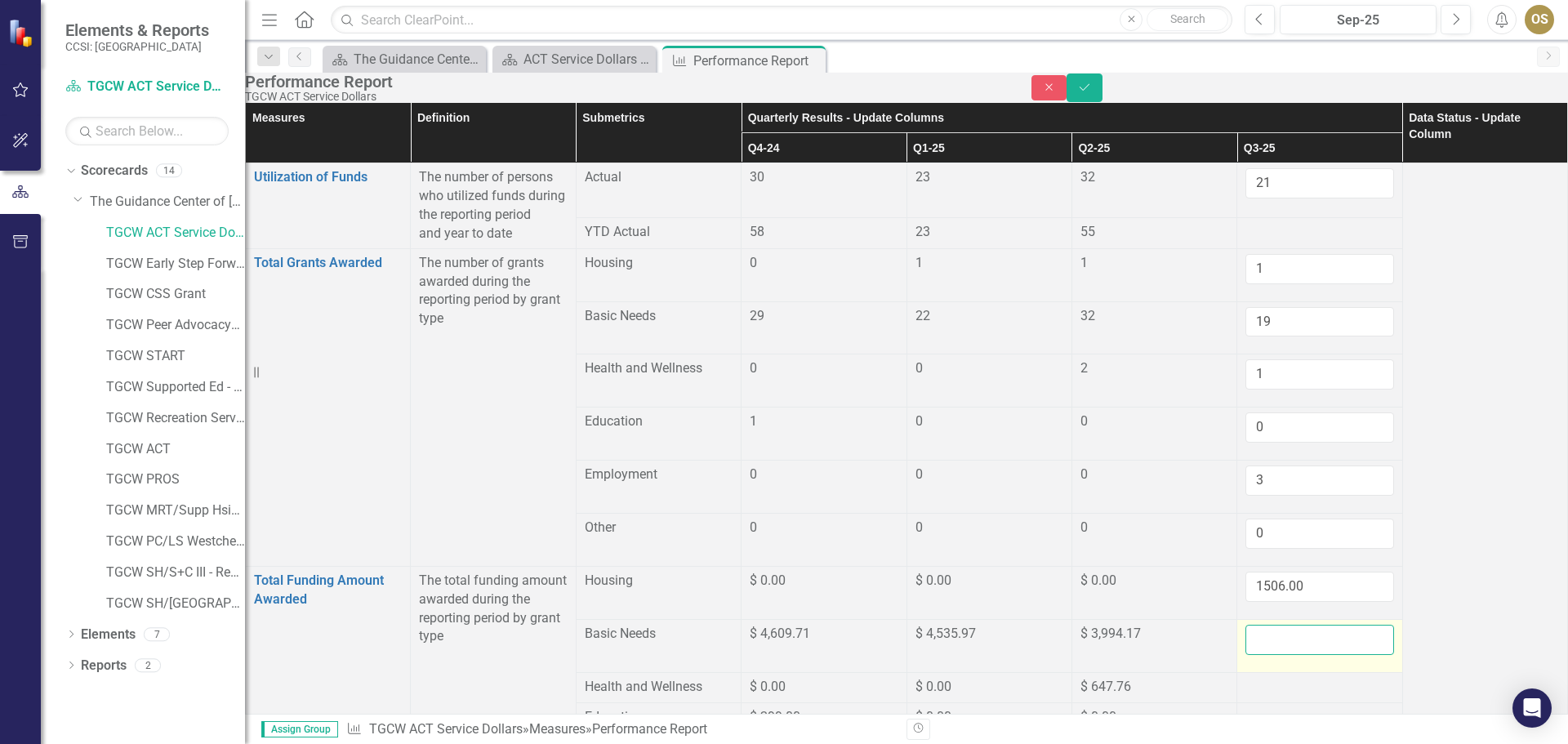
click at [1314, 625] on input "number" at bounding box center [1319, 639] width 148 height 30
click at [1330, 625] on input "1" at bounding box center [1319, 639] width 148 height 30
click at [1330, 625] on input "2" at bounding box center [1319, 639] width 148 height 30
click at [1280, 625] on input "2" at bounding box center [1319, 639] width 148 height 30
drag, startPoint x: 1261, startPoint y: 589, endPoint x: 1231, endPoint y: 589, distance: 30.0
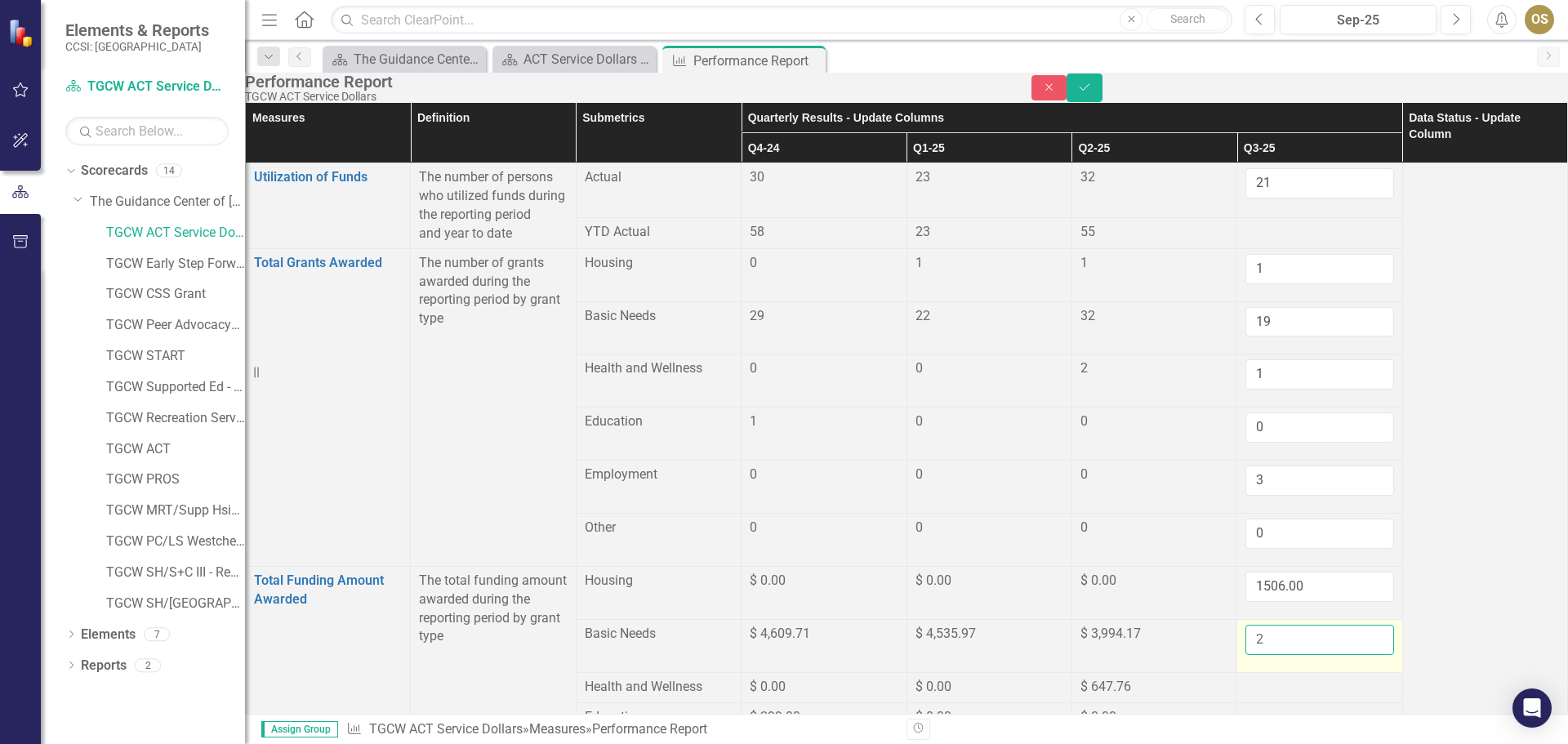
click at [1246, 625] on input "2" at bounding box center [1319, 639] width 148 height 30
type input "2832.69"
click at [1290, 678] on div at bounding box center [1319, 688] width 148 height 19
type input "0"
click at [1328, 390] on input "0" at bounding box center [1319, 374] width 148 height 30
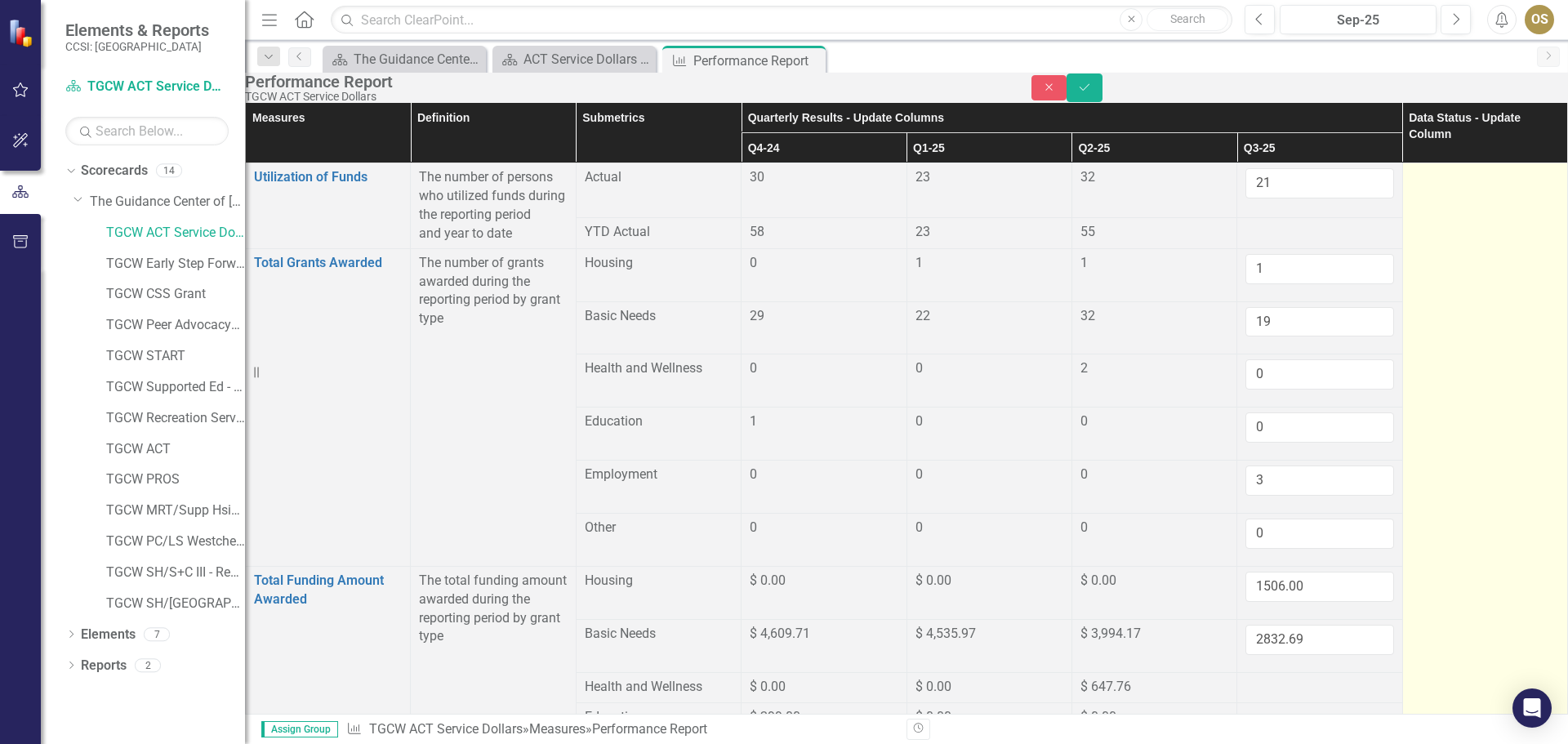
click at [1403, 552] on td at bounding box center [1485, 634] width 165 height 942
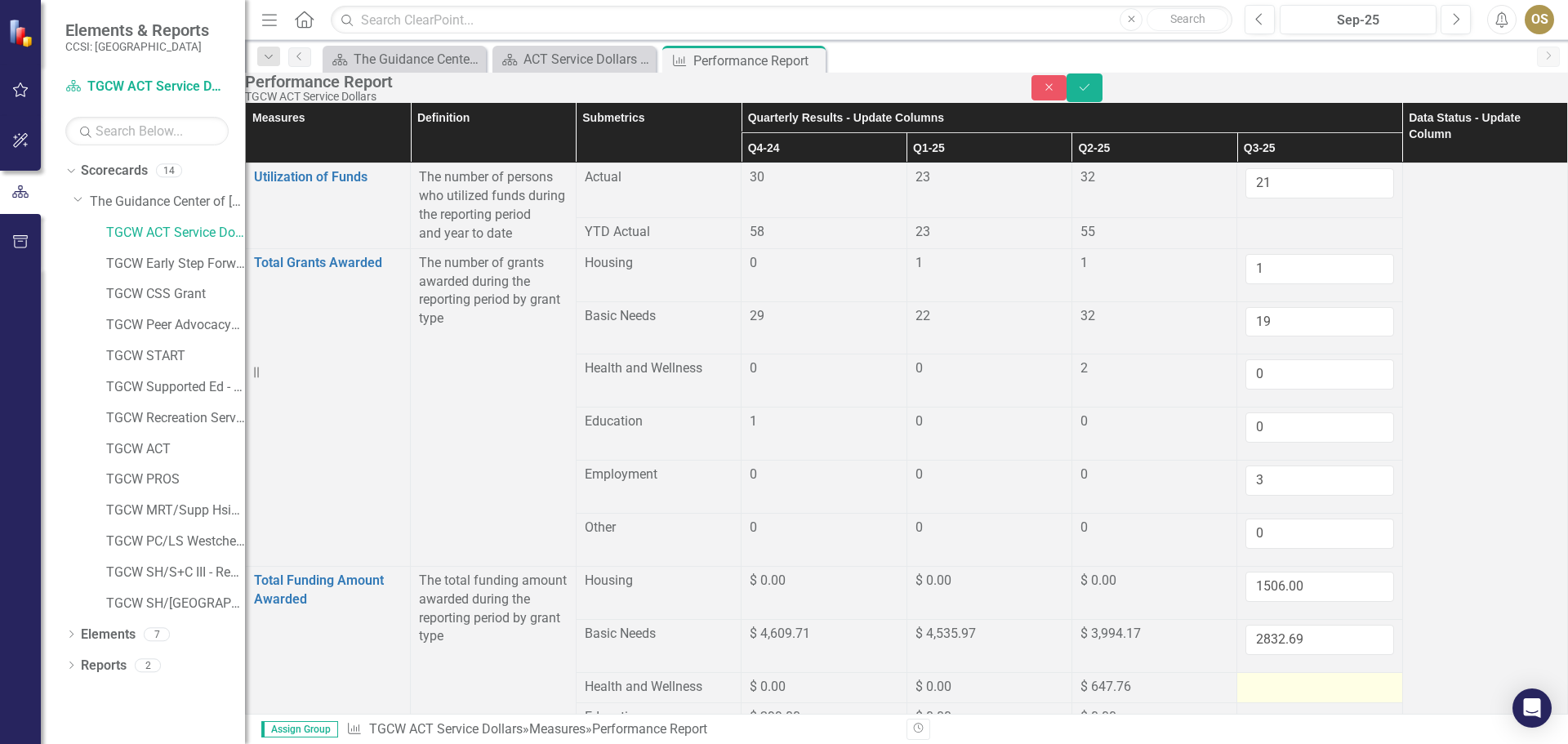
click at [1265, 678] on div at bounding box center [1319, 688] width 148 height 19
click at [1273, 678] on div at bounding box center [1319, 688] width 148 height 19
click at [1325, 678] on input "1" at bounding box center [1319, 693] width 148 height 30
type input "0"
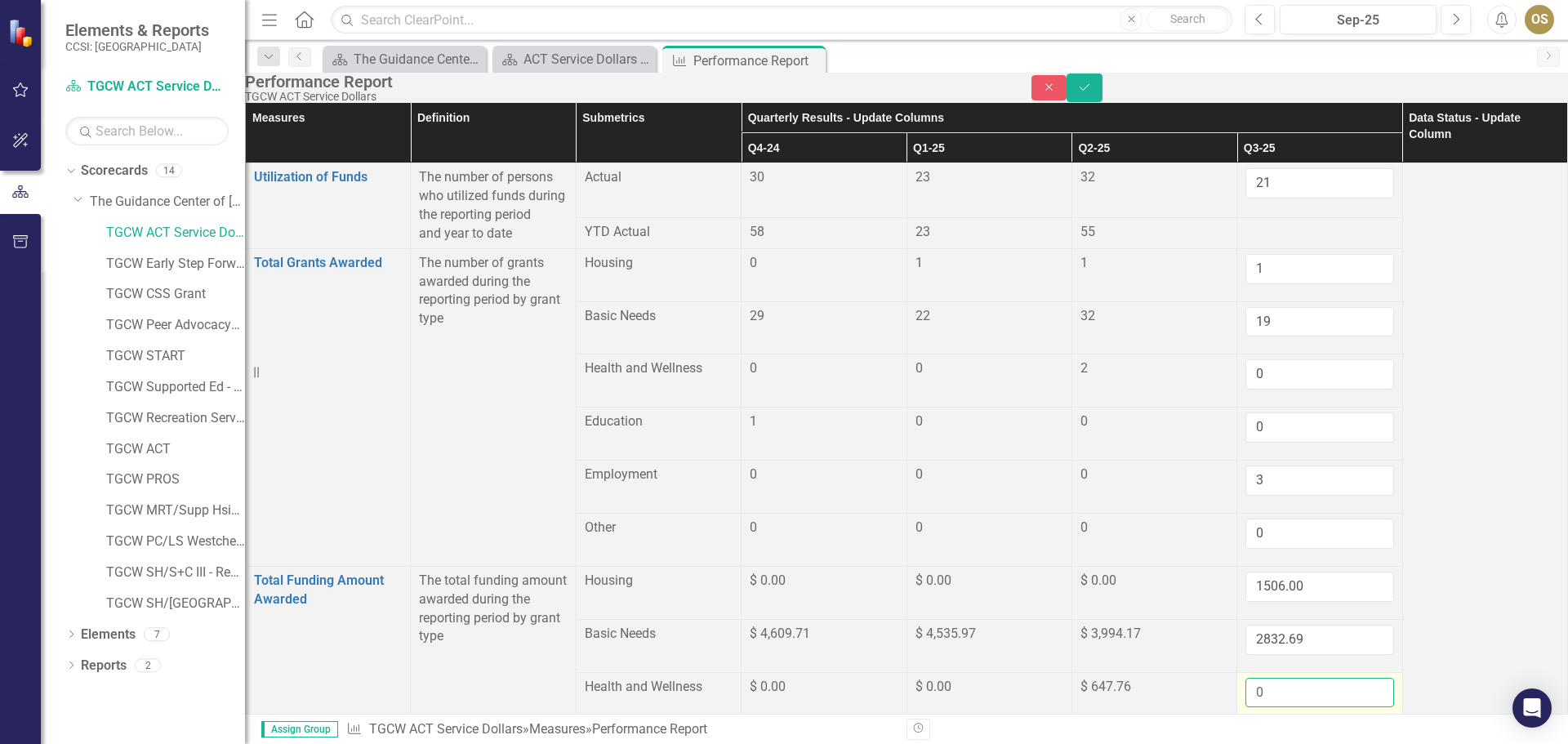
click at [1334, 678] on input "0" at bounding box center [1319, 693] width 148 height 30
click at [1247, 730] on div at bounding box center [1319, 740] width 148 height 19
click at [1253, 730] on div at bounding box center [1319, 740] width 148 height 19
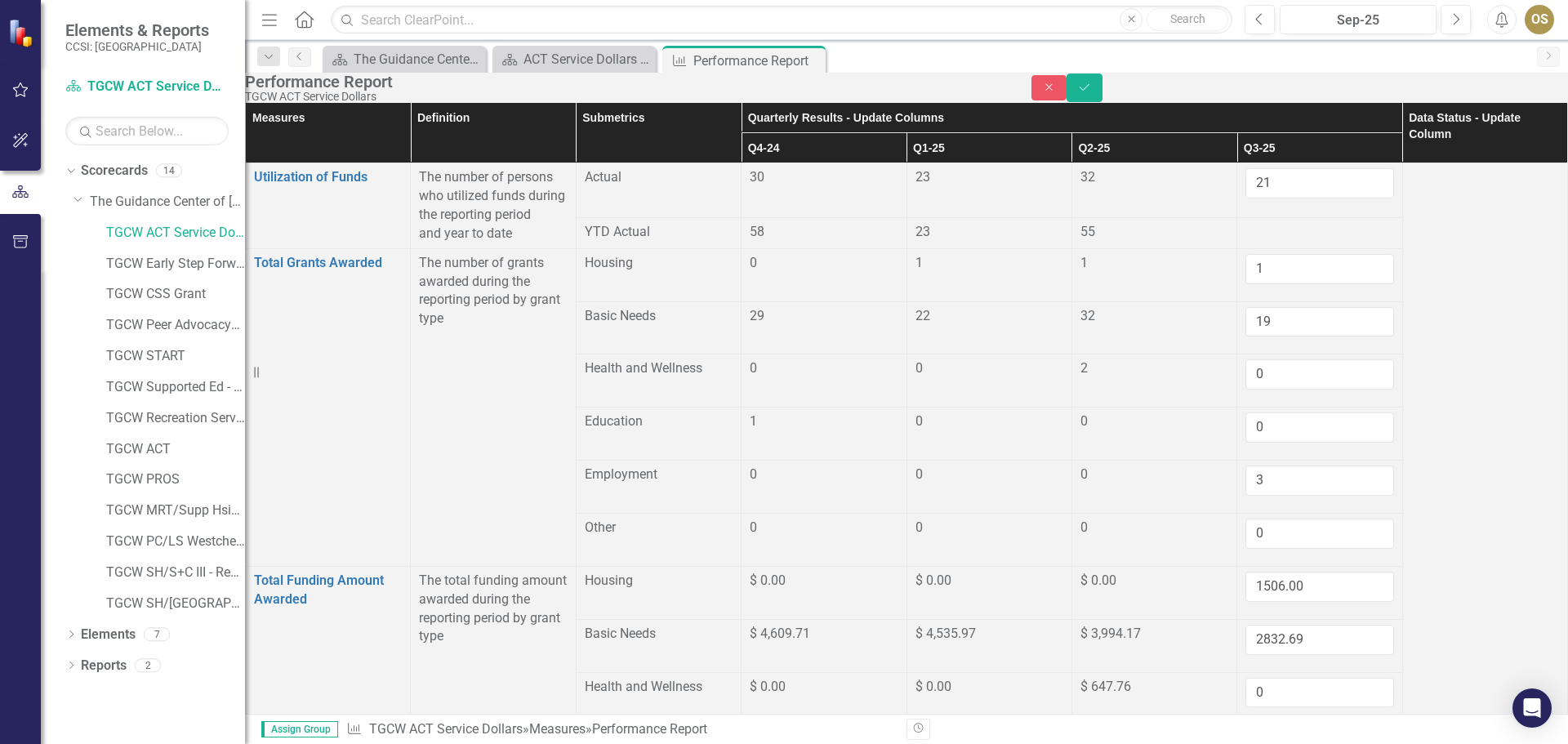
click at [1253, 730] on div at bounding box center [1319, 740] width 148 height 19
click at [1333, 730] on input "1" at bounding box center [1319, 745] width 148 height 30
type input "0"
click at [1331, 730] on input "0" at bounding box center [1319, 745] width 148 height 30
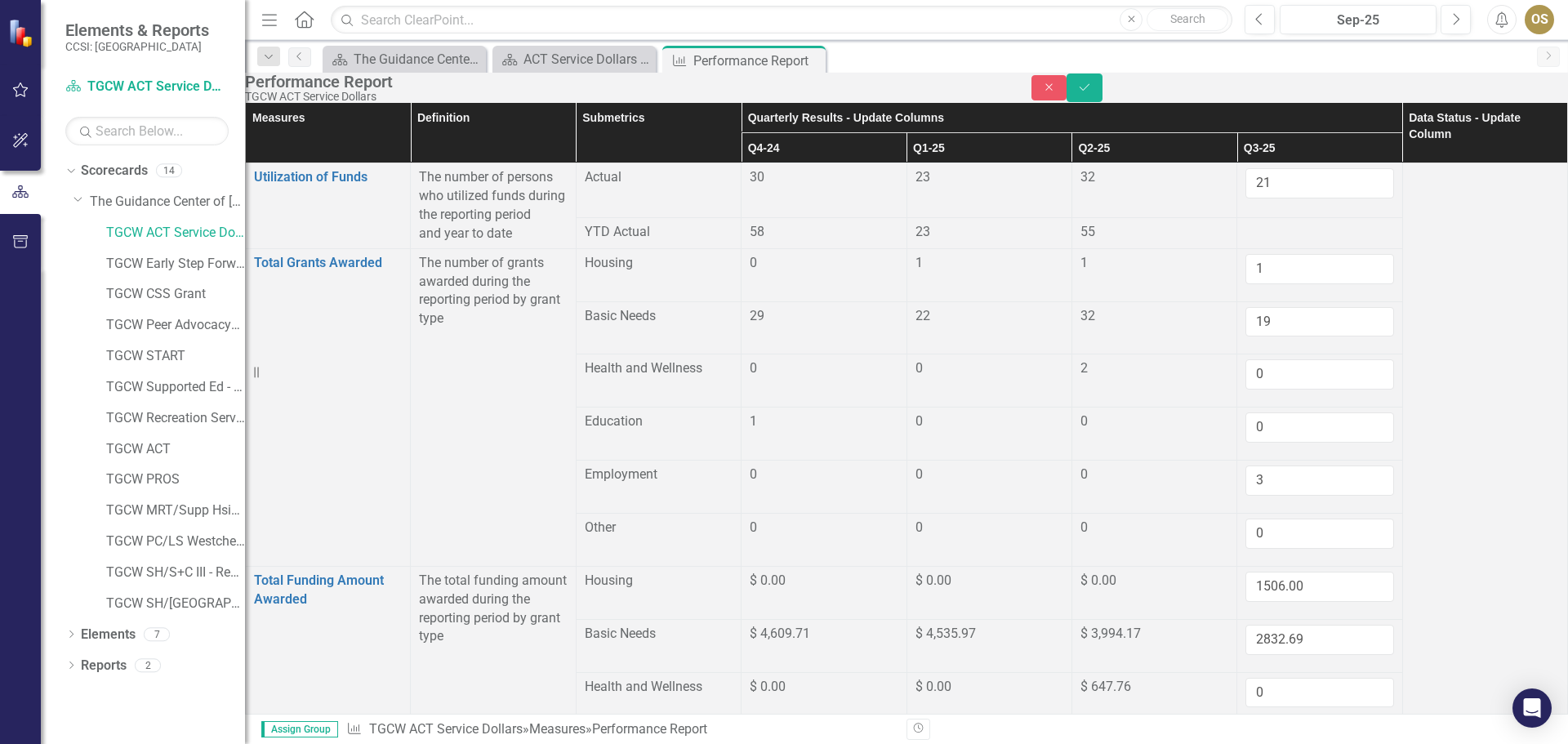
type input "1"
click at [1250, 466] on input "3" at bounding box center [1319, 480] width 148 height 30
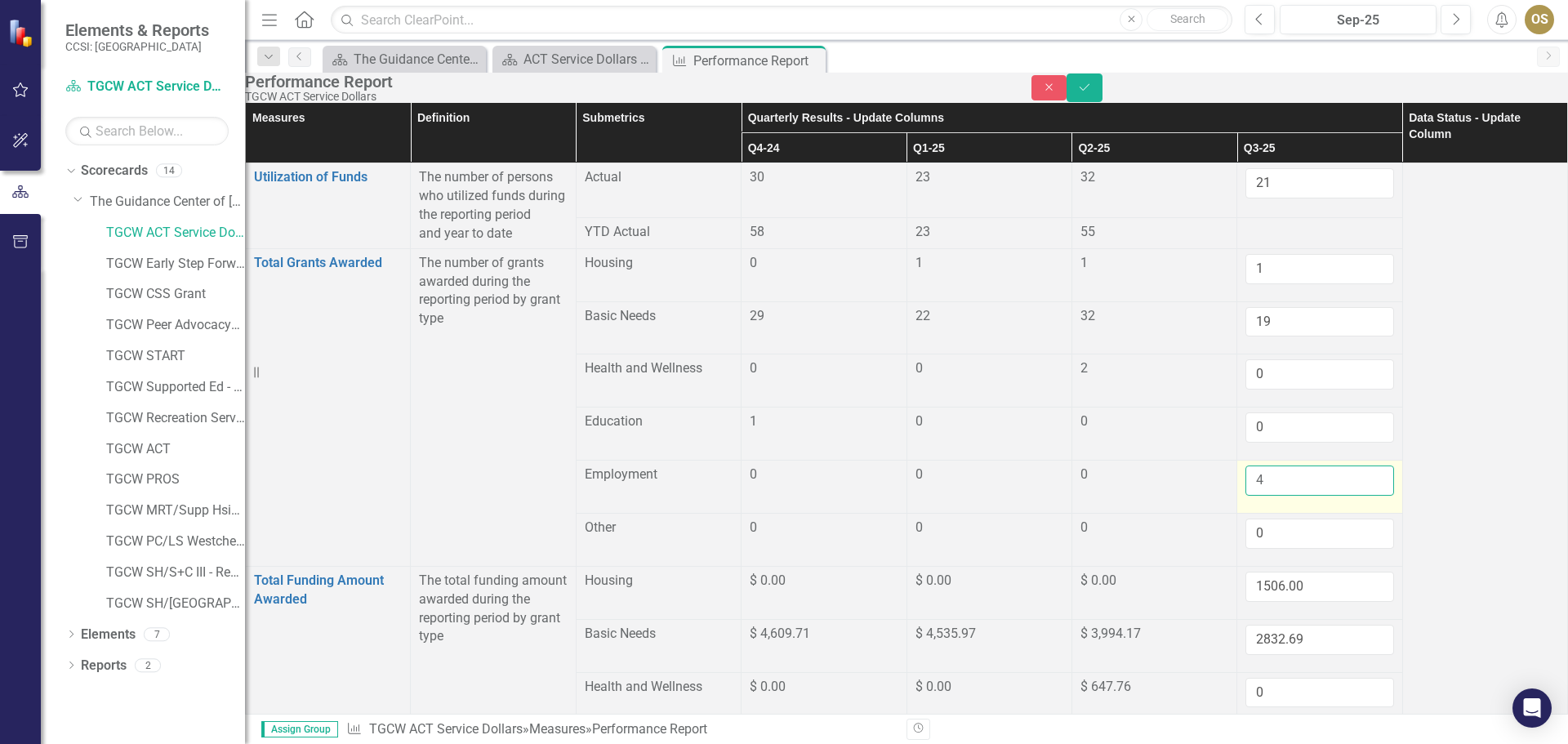
click at [1334, 466] on input "4" at bounding box center [1319, 480] width 148 height 30
click at [1330, 466] on input "3" at bounding box center [1319, 480] width 148 height 30
click at [1331, 466] on input "2" at bounding box center [1319, 480] width 148 height 30
click at [1331, 466] on input "1" at bounding box center [1319, 480] width 148 height 30
type input "0"
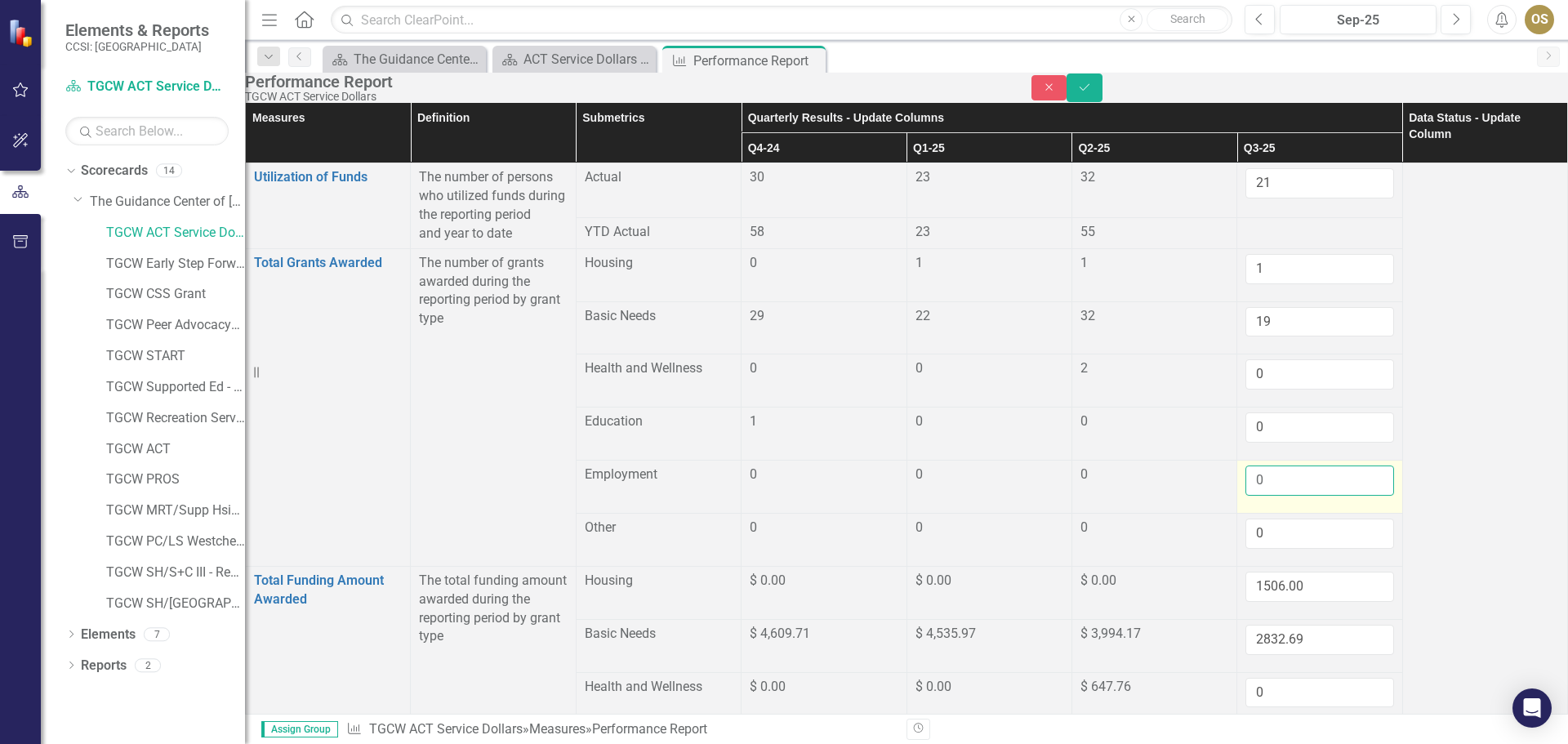
click at [1331, 466] on input "0" at bounding box center [1319, 480] width 148 height 30
type input "0"
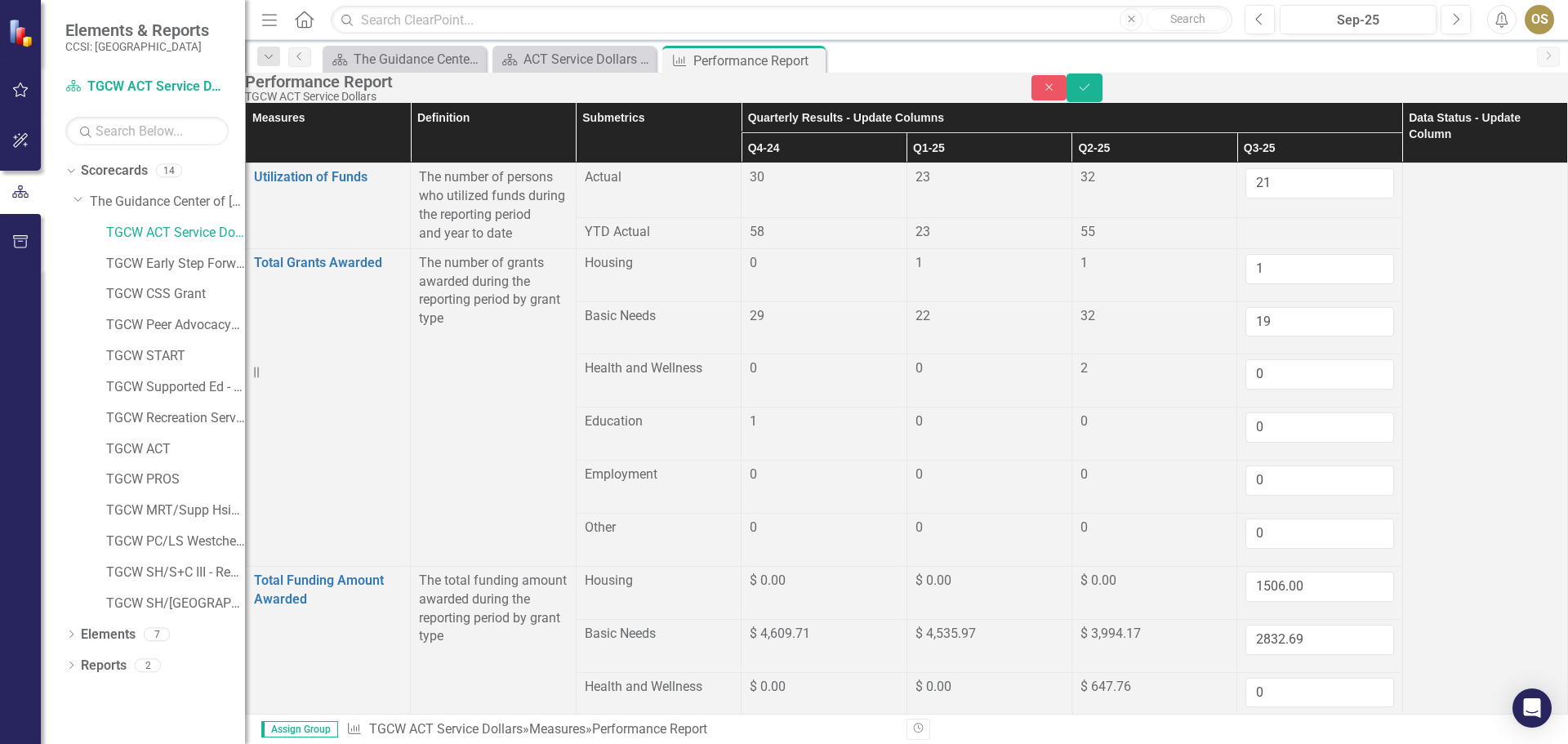
type input "0"
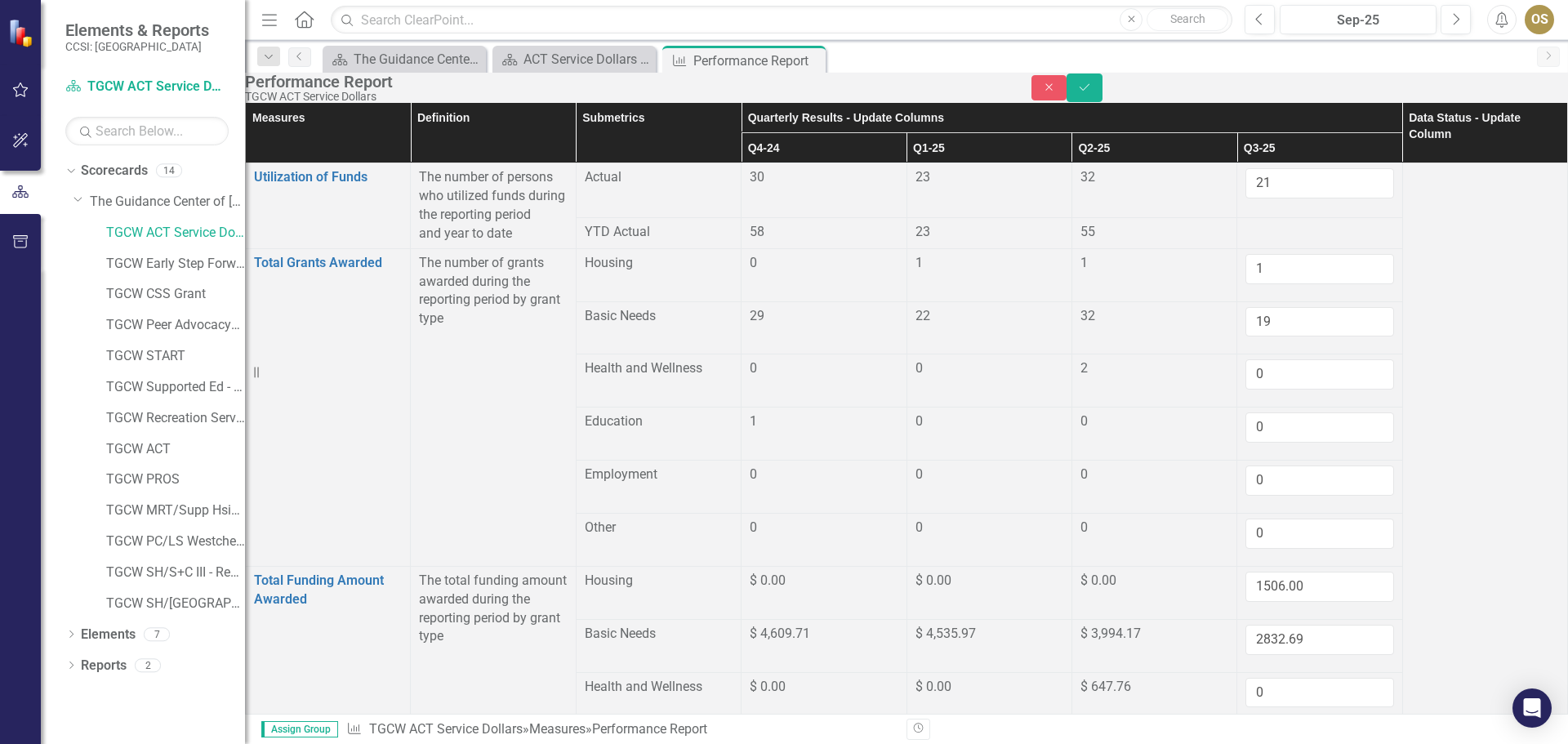
type input "1"
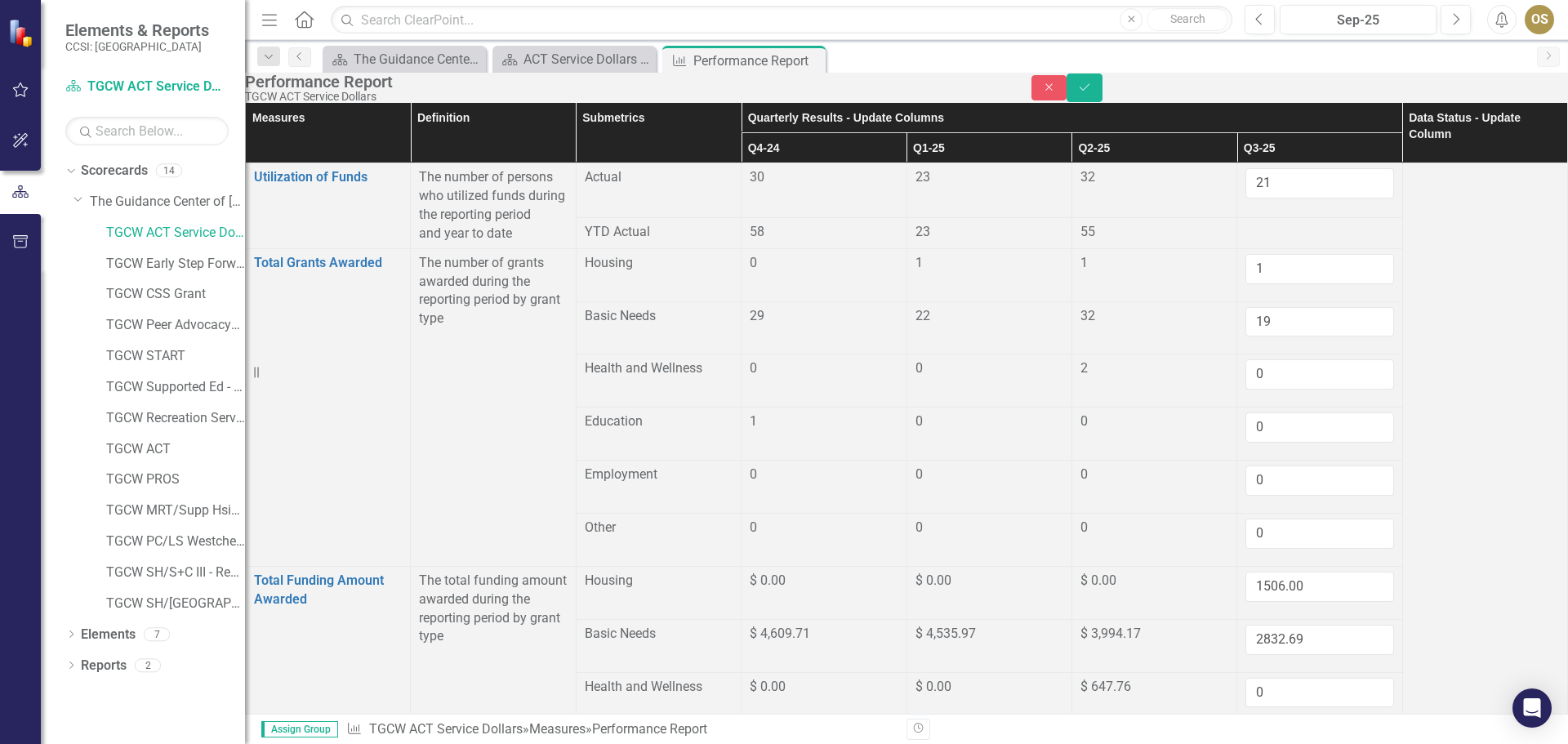
type input "0"
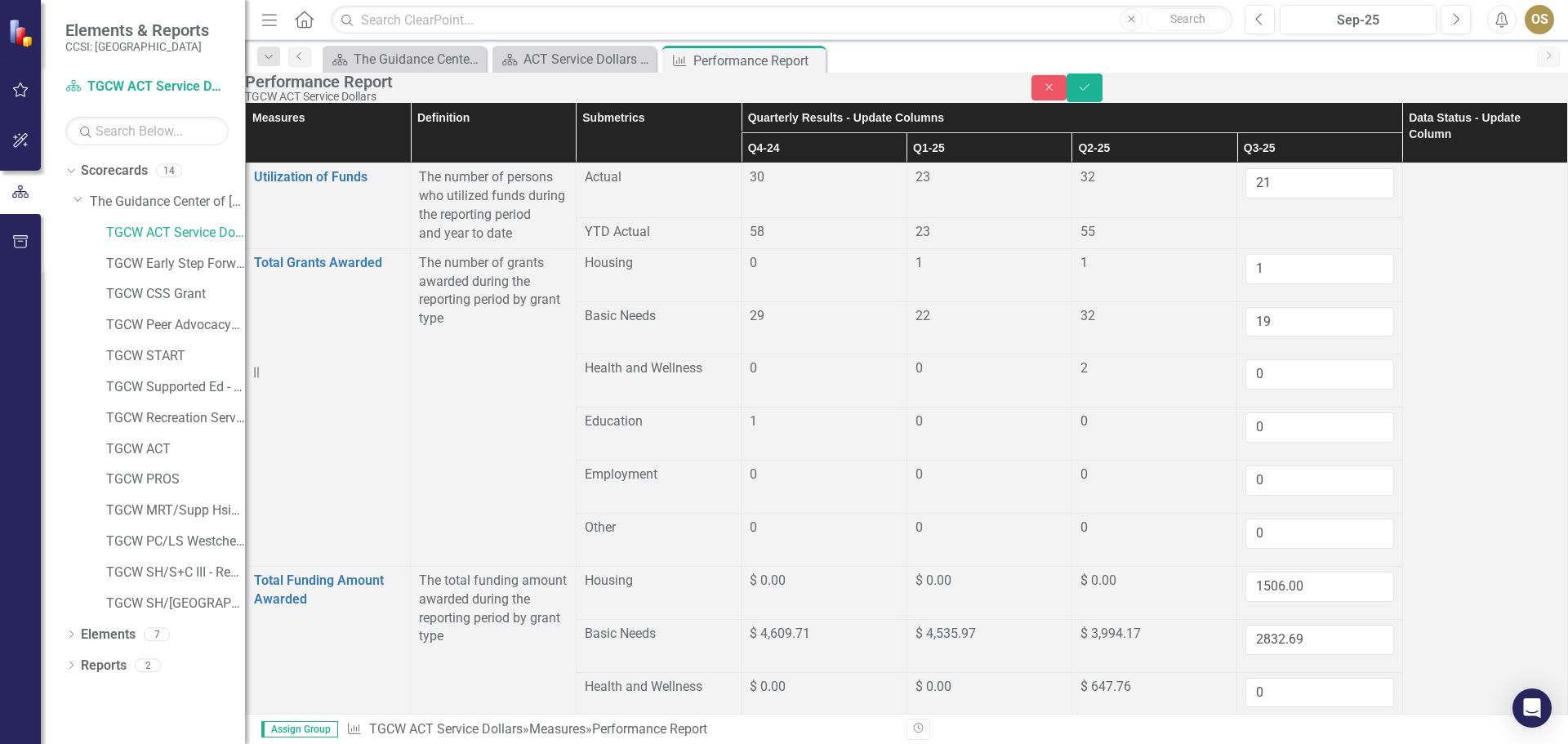
type input "0"
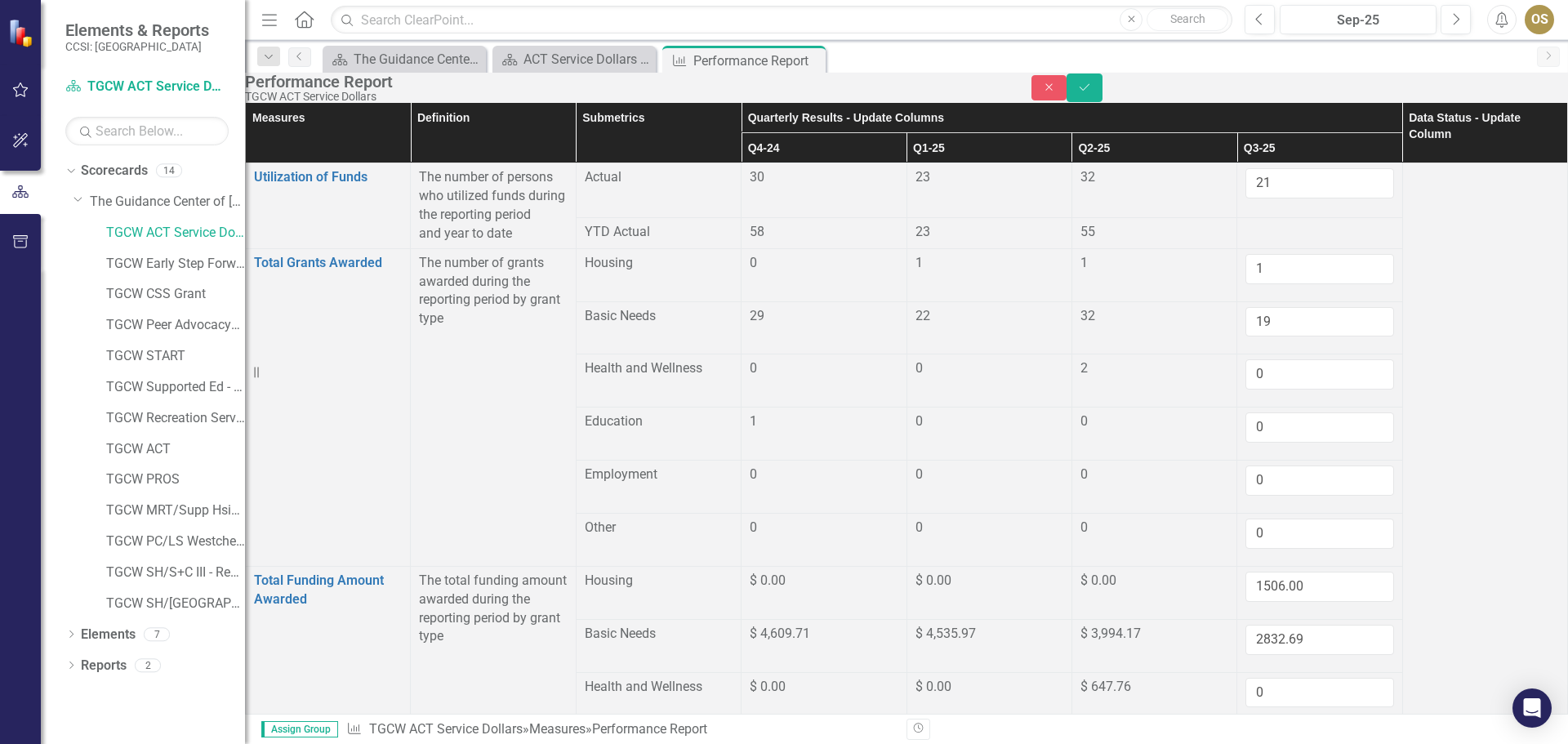
click at [1267, 242] on div at bounding box center [1319, 233] width 148 height 19
click at [1256, 242] on div at bounding box center [1319, 233] width 148 height 19
click at [1294, 242] on div at bounding box center [1319, 233] width 148 height 19
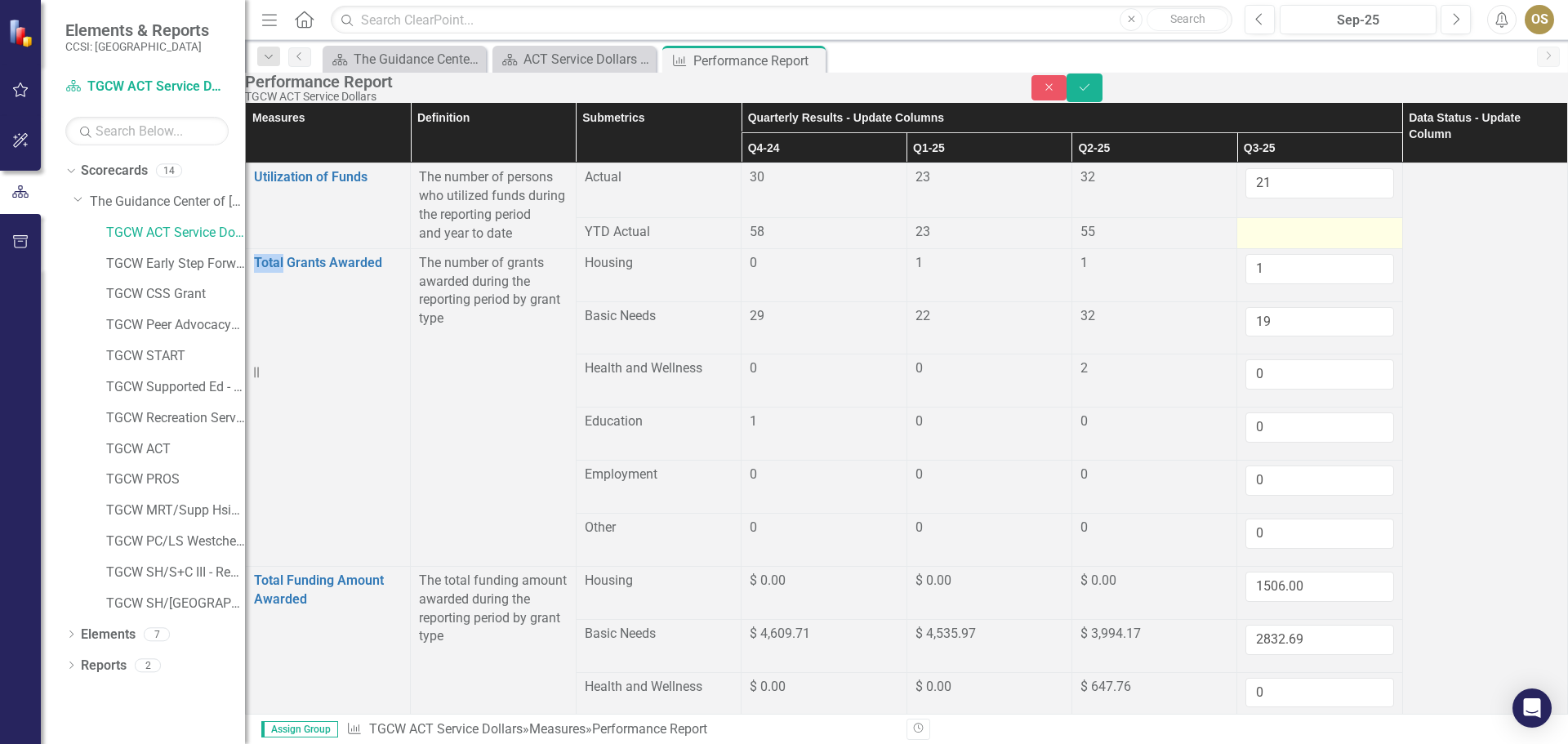
click at [1295, 242] on div at bounding box center [1319, 233] width 148 height 19
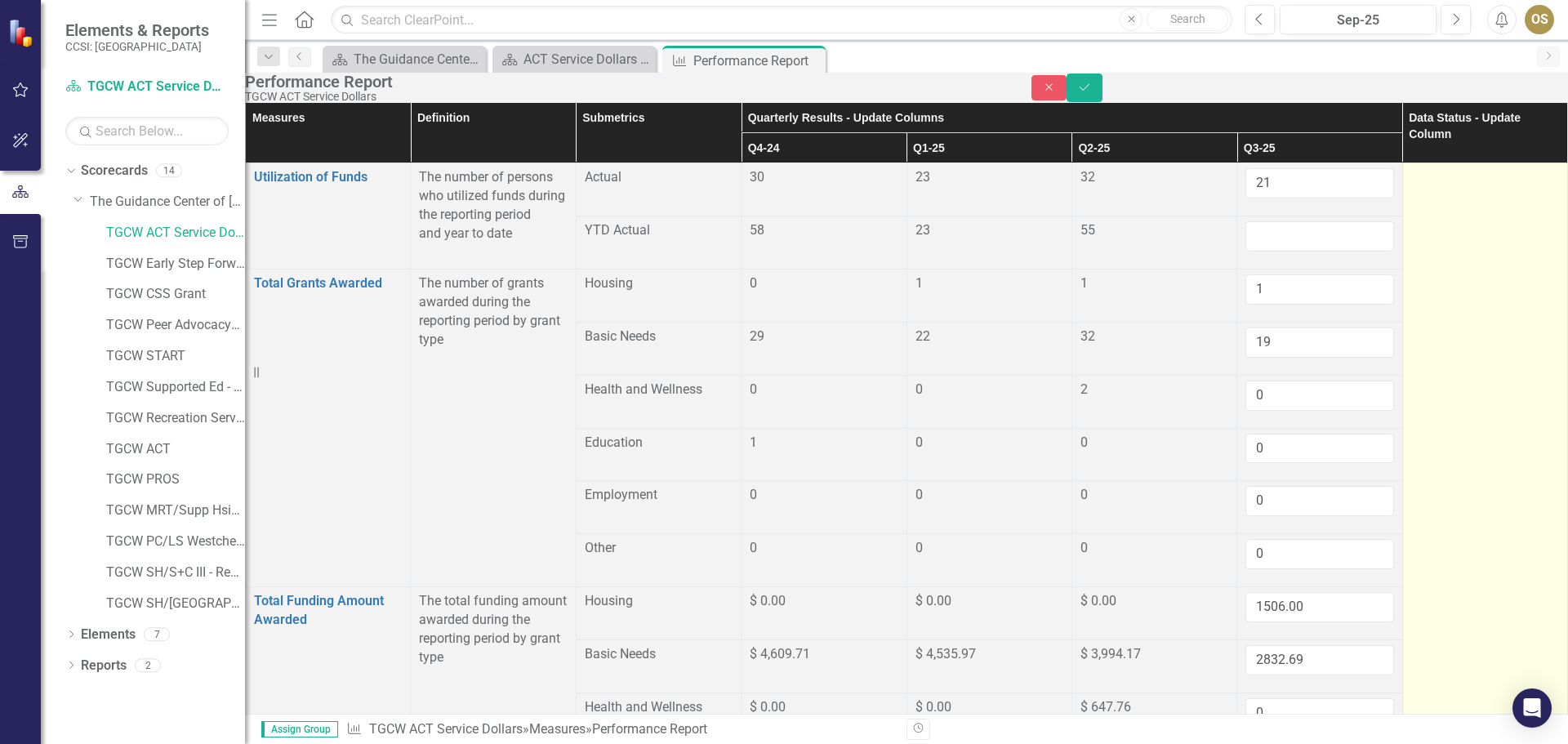
click at [1471, 411] on td at bounding box center [1485, 690] width 165 height 1053
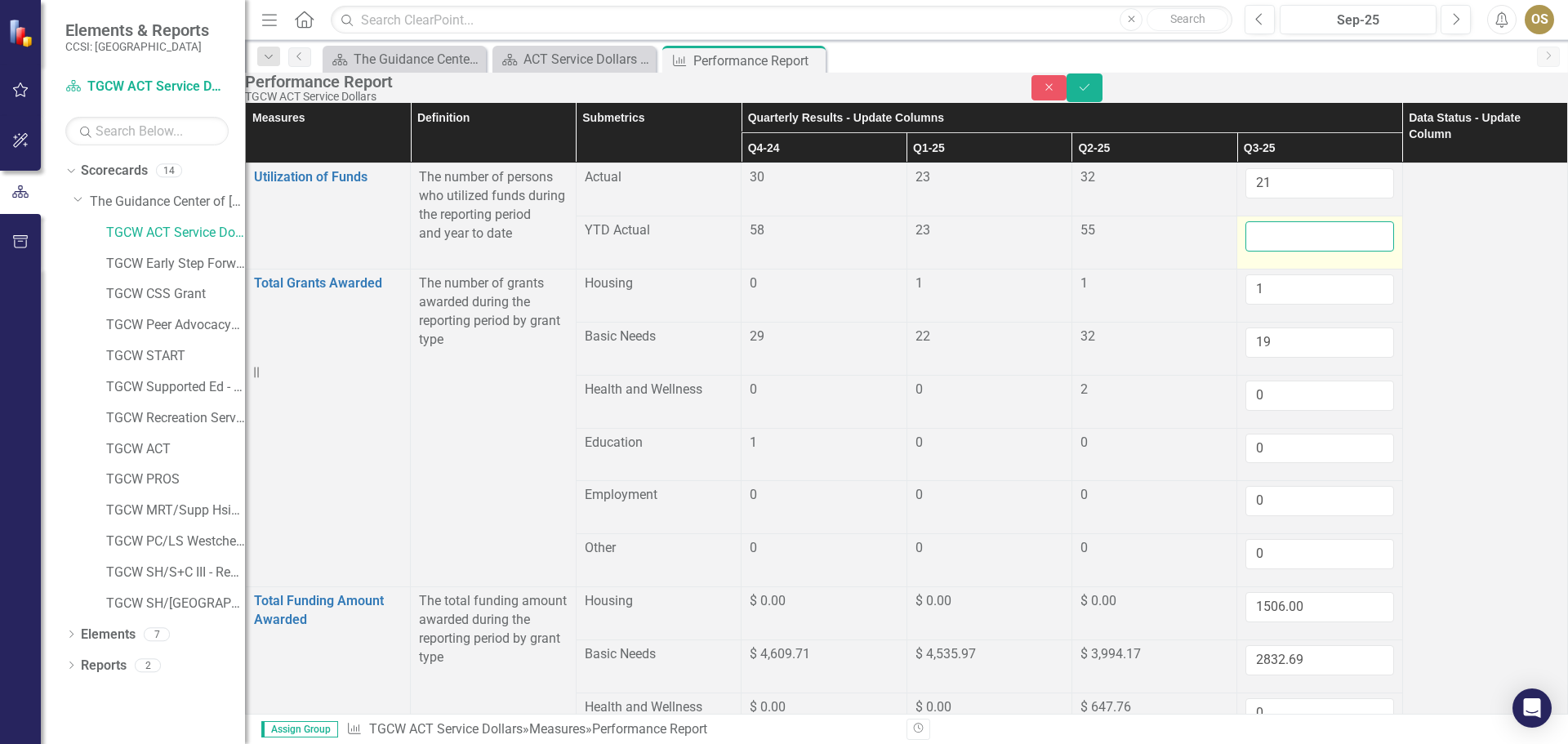
click at [1271, 251] on input "number" at bounding box center [1319, 236] width 148 height 30
click at [1334, 251] on input "1" at bounding box center [1319, 236] width 148 height 30
click at [1333, 251] on input "0" at bounding box center [1319, 236] width 148 height 30
click at [1333, 251] on input "-1" at bounding box center [1319, 236] width 148 height 30
click at [1333, 251] on input "0" at bounding box center [1319, 236] width 148 height 30
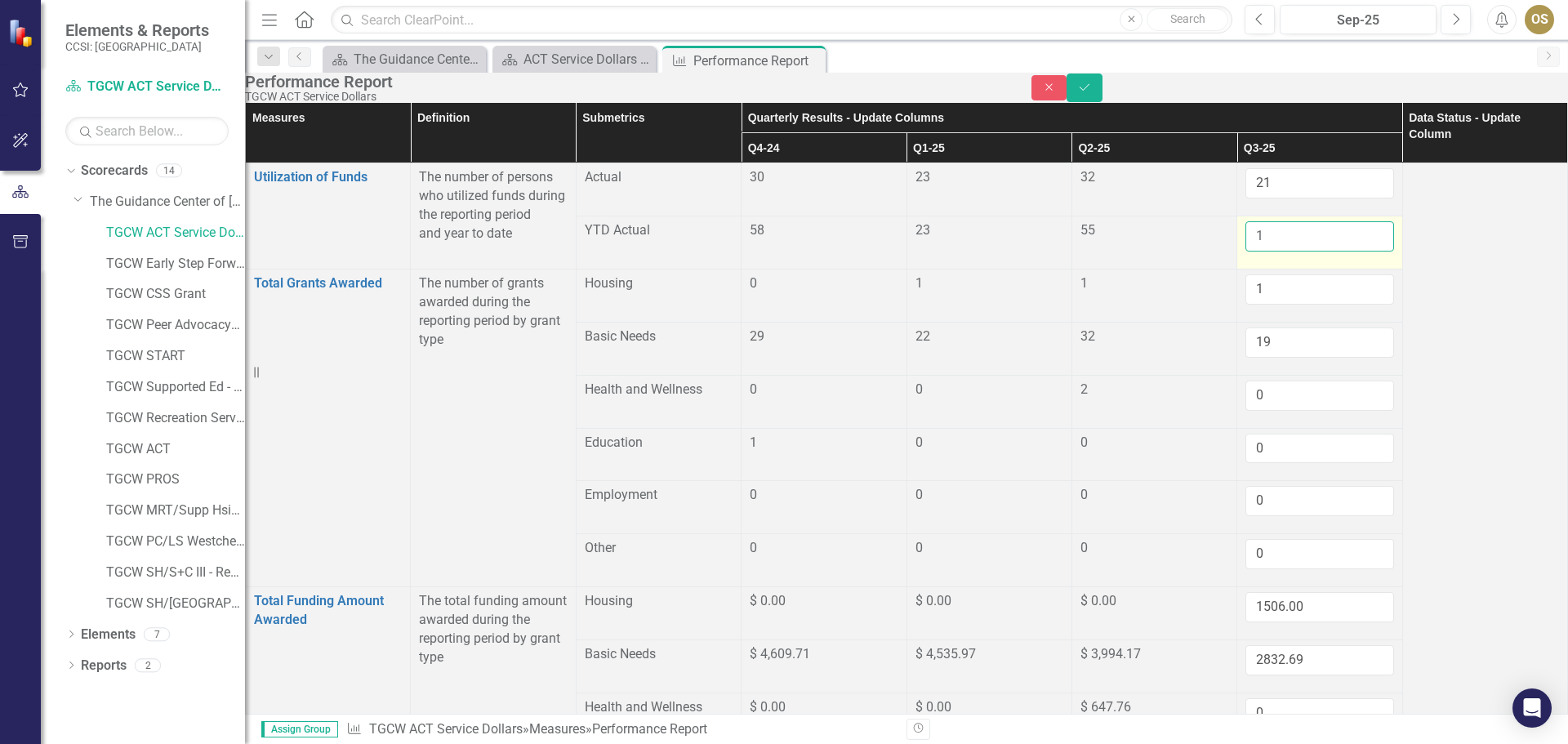
click at [1332, 251] on input "1" at bounding box center [1319, 236] width 148 height 30
type input "0"
click at [1333, 251] on input "0" at bounding box center [1319, 236] width 148 height 30
click at [1092, 92] on icon "Save" at bounding box center [1085, 87] width 15 height 11
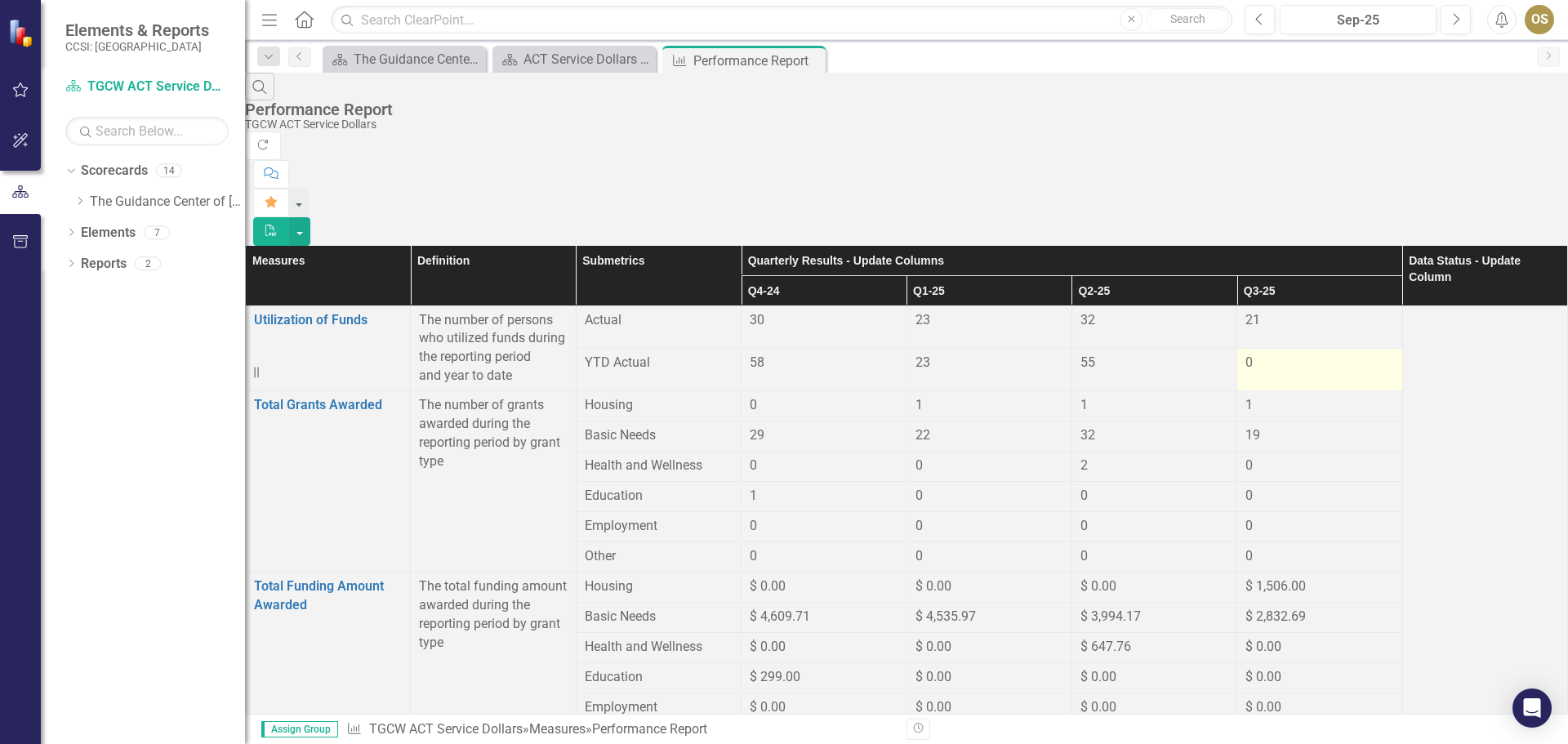
click at [1327, 354] on div "0" at bounding box center [1319, 363] width 148 height 18
click at [1323, 354] on div "0" at bounding box center [1319, 363] width 148 height 18
click at [1326, 354] on div "0" at bounding box center [1319, 363] width 148 height 18
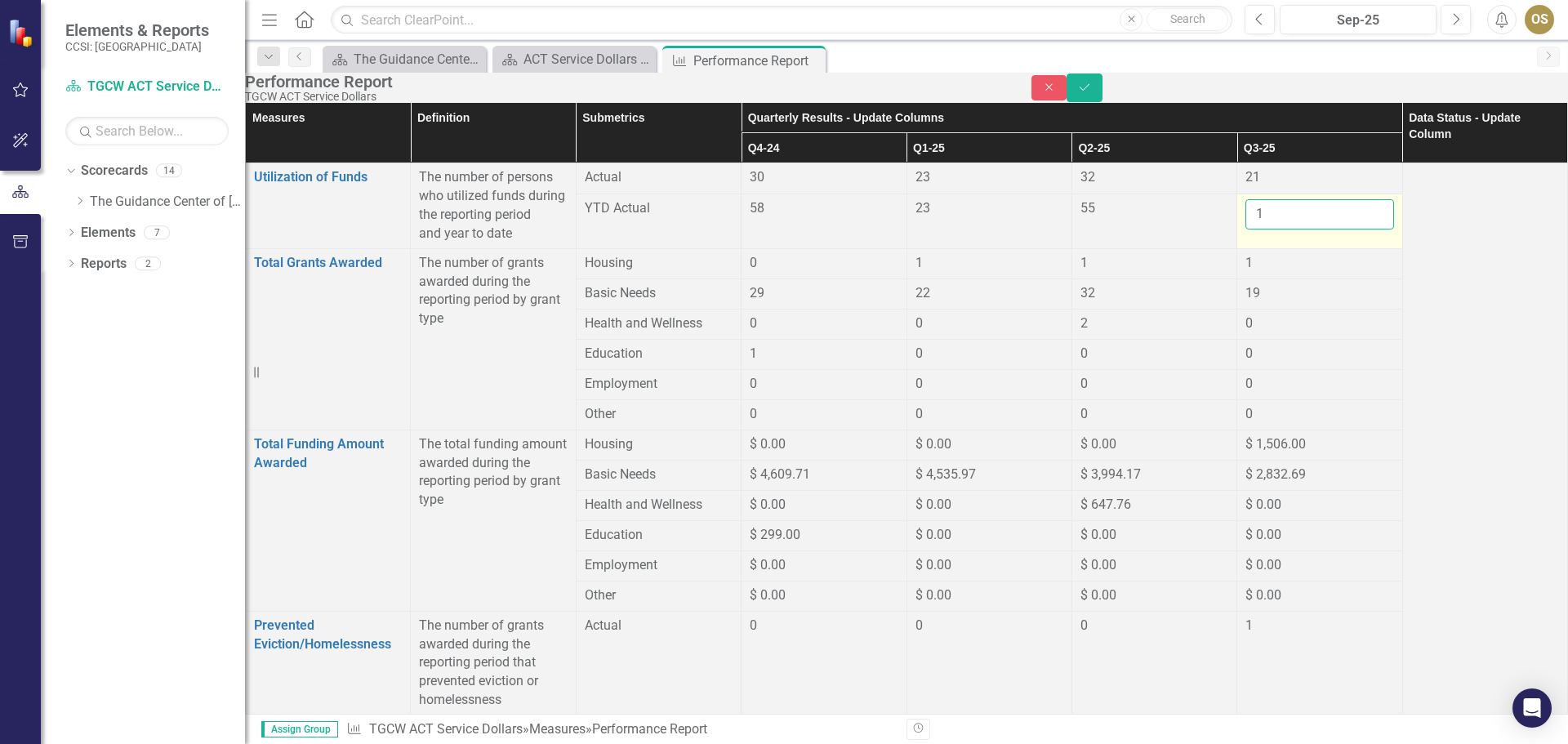
click at [1333, 229] on input "1" at bounding box center [1319, 214] width 148 height 30
click at [1333, 229] on input "2" at bounding box center [1319, 214] width 148 height 30
drag, startPoint x: 1246, startPoint y: 255, endPoint x: 1230, endPoint y: 253, distance: 16.1
click at [1246, 229] on input "2" at bounding box center [1319, 214] width 148 height 30
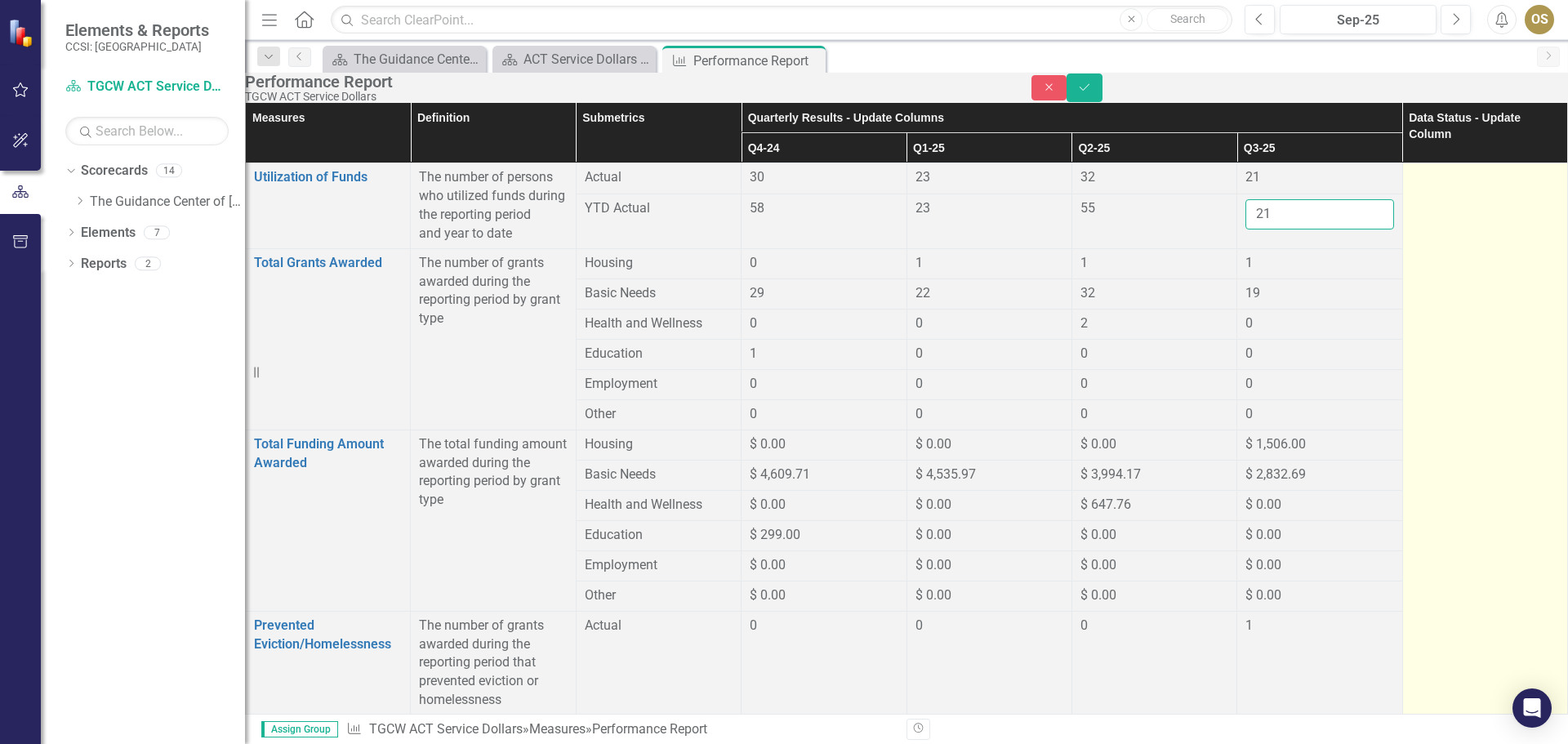
type input "21"
click at [1462, 293] on td at bounding box center [1485, 543] width 165 height 760
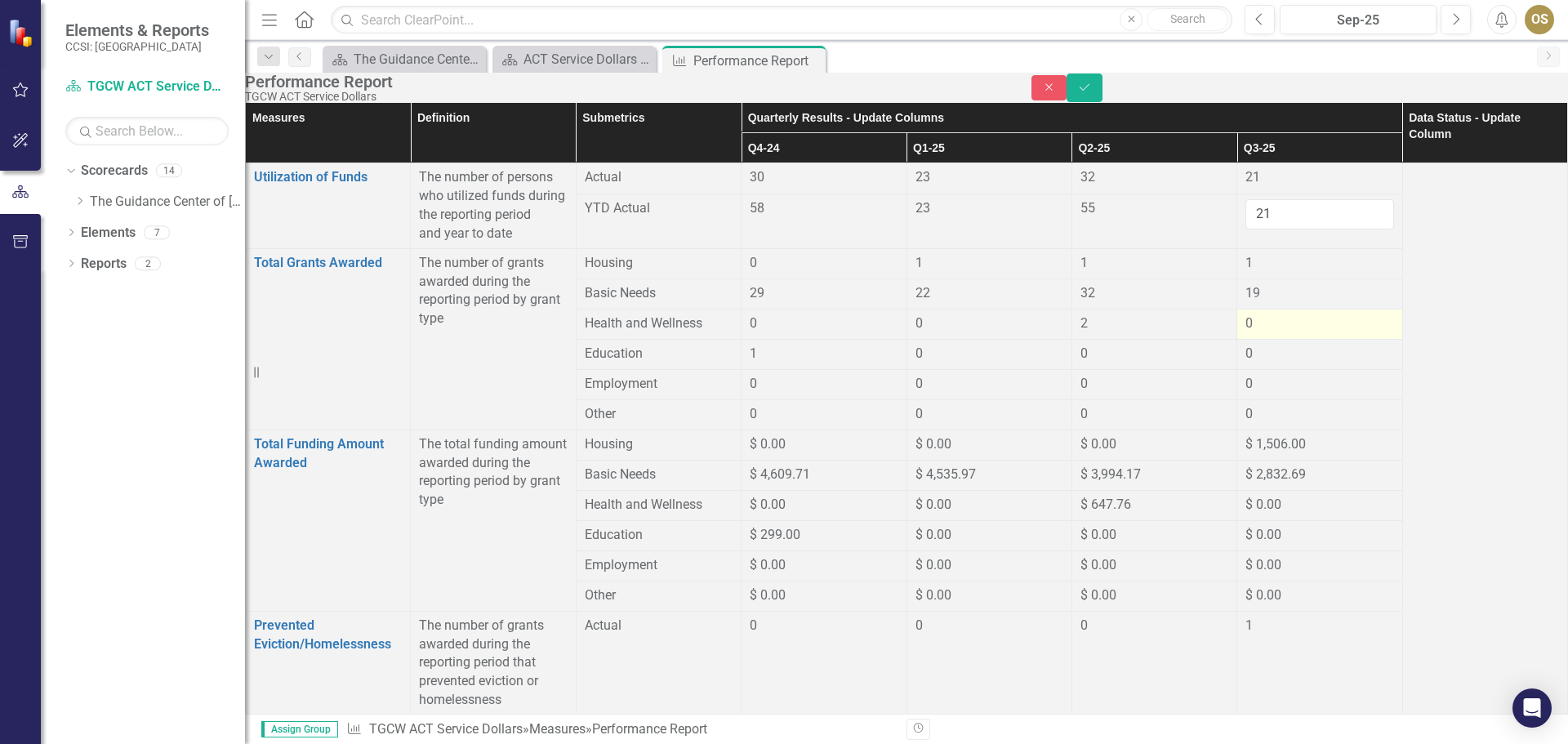
click at [1353, 339] on td "0" at bounding box center [1320, 324] width 165 height 30
click at [1092, 93] on icon "Save" at bounding box center [1085, 87] width 15 height 11
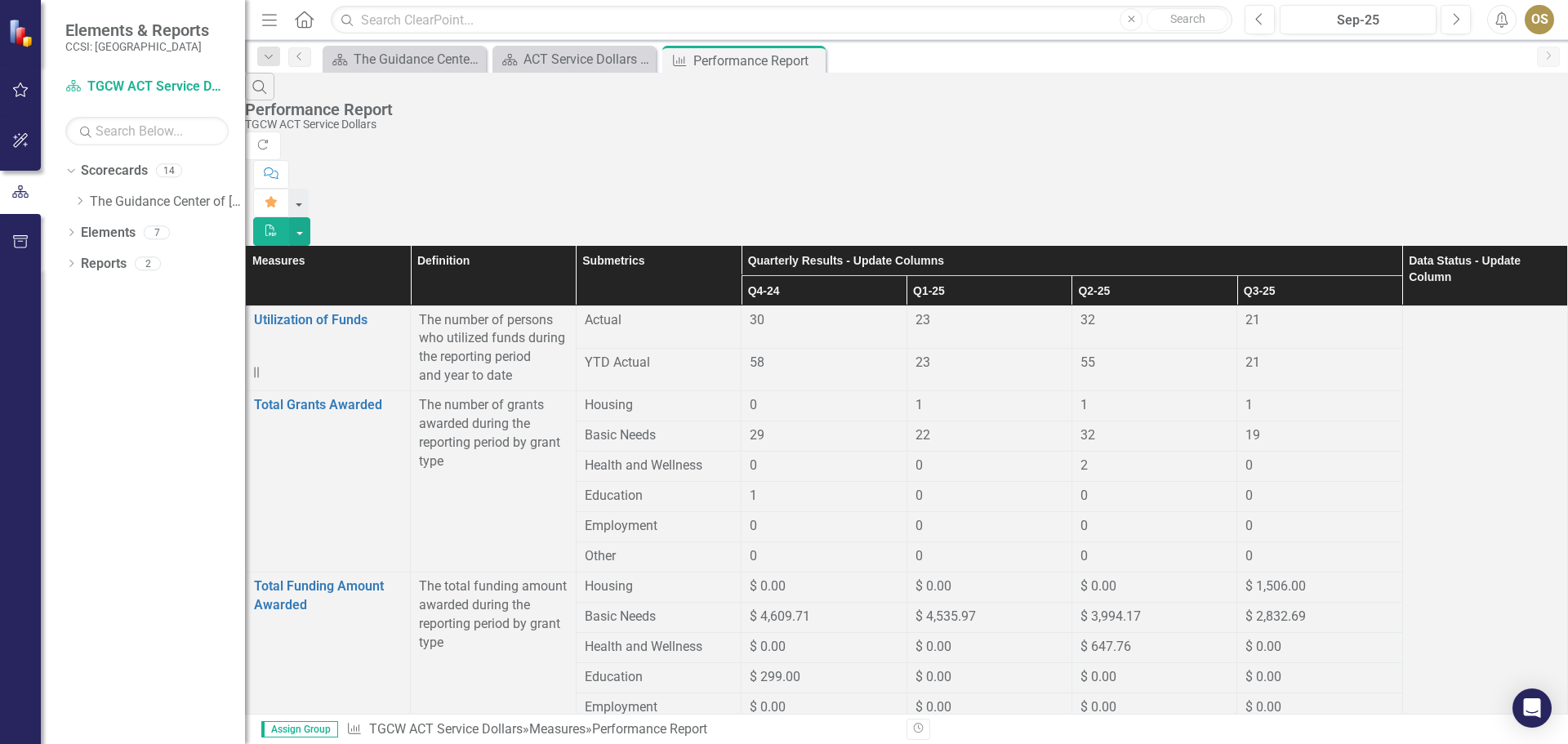
scroll to position [271, 0]
click at [82, 202] on icon "Dropdown" at bounding box center [80, 200] width 12 height 10
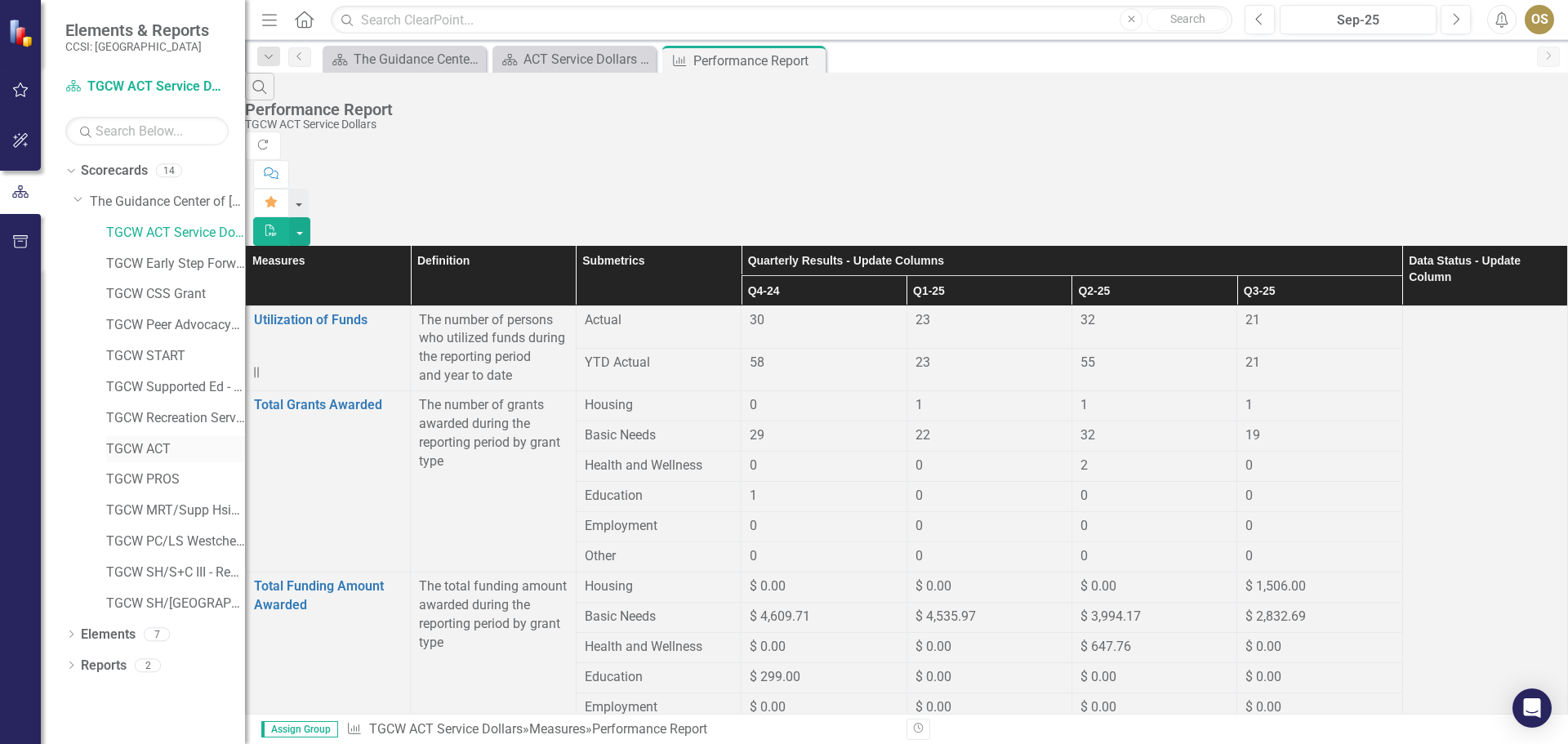
click at [154, 446] on link "TGCW ACT" at bounding box center [176, 449] width 139 height 18
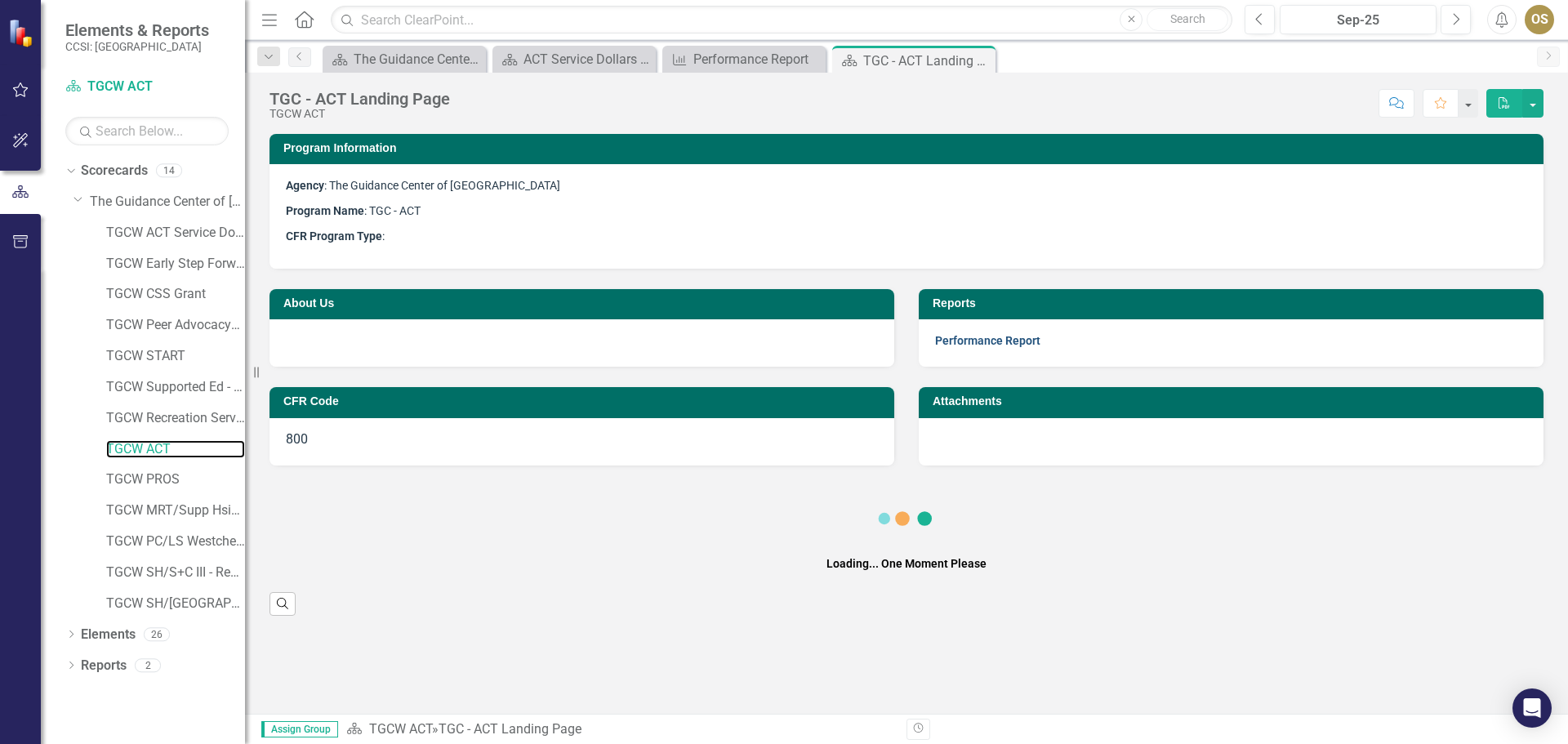
click at [993, 341] on link "Performance Report" at bounding box center [988, 340] width 105 height 13
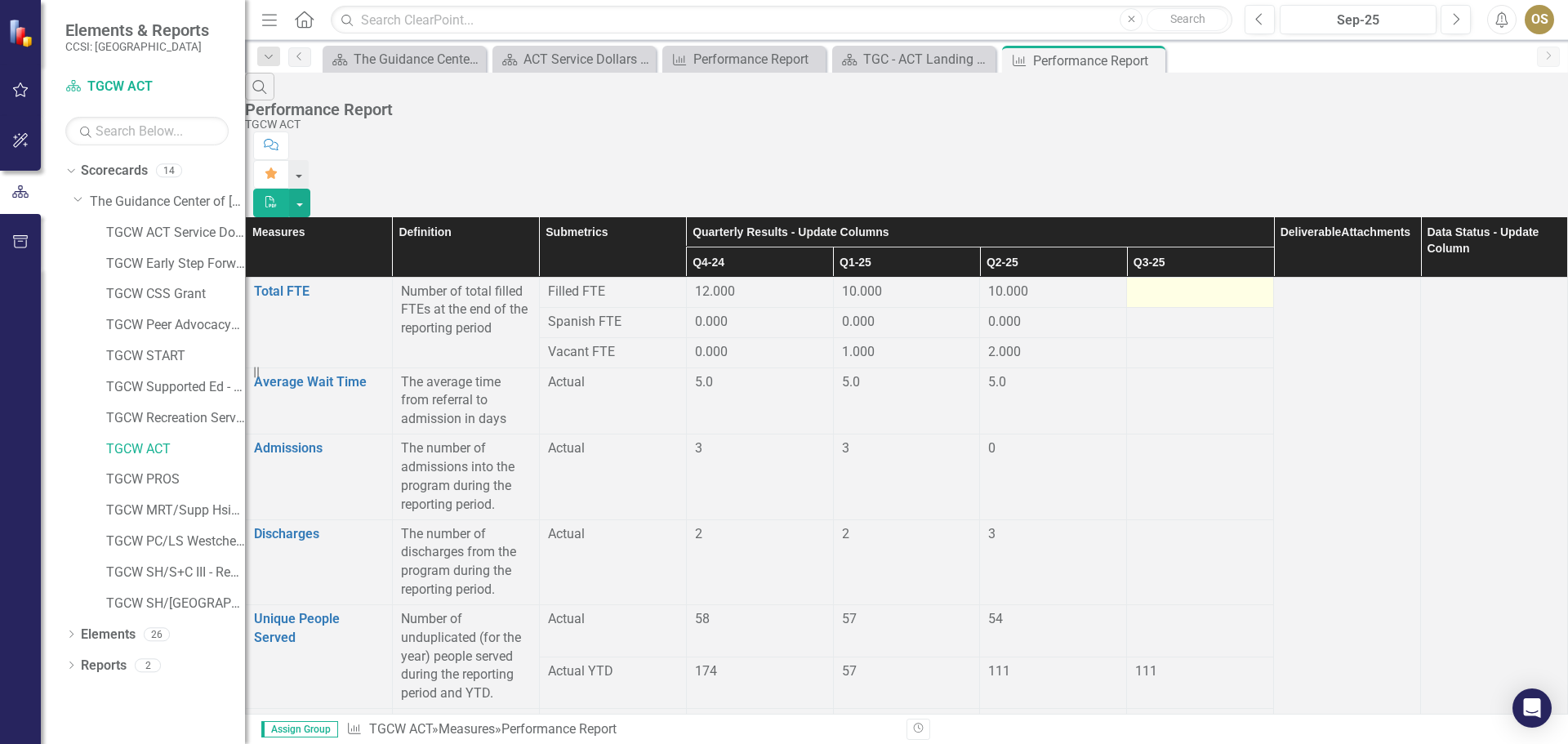
click at [1159, 283] on div at bounding box center [1201, 293] width 130 height 19
click at [1179, 283] on div at bounding box center [1201, 293] width 130 height 19
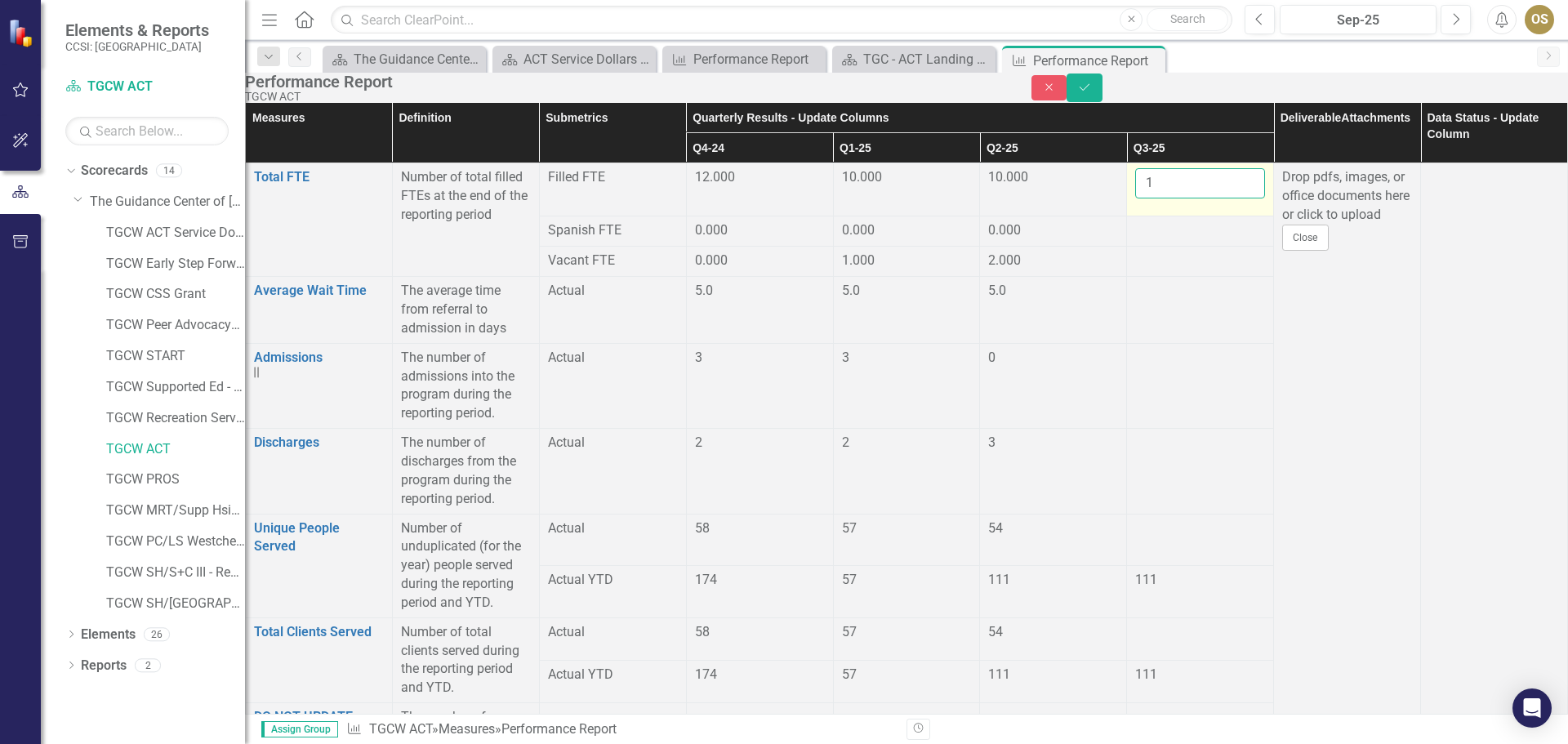
click at [1218, 199] on input "1" at bounding box center [1201, 184] width 130 height 30
click at [1218, 199] on input "2" at bounding box center [1201, 184] width 130 height 30
click at [1218, 199] on input "3" at bounding box center [1201, 184] width 130 height 30
click at [1218, 199] on input "4" at bounding box center [1201, 184] width 130 height 30
click at [1218, 199] on input "5" at bounding box center [1201, 184] width 130 height 30
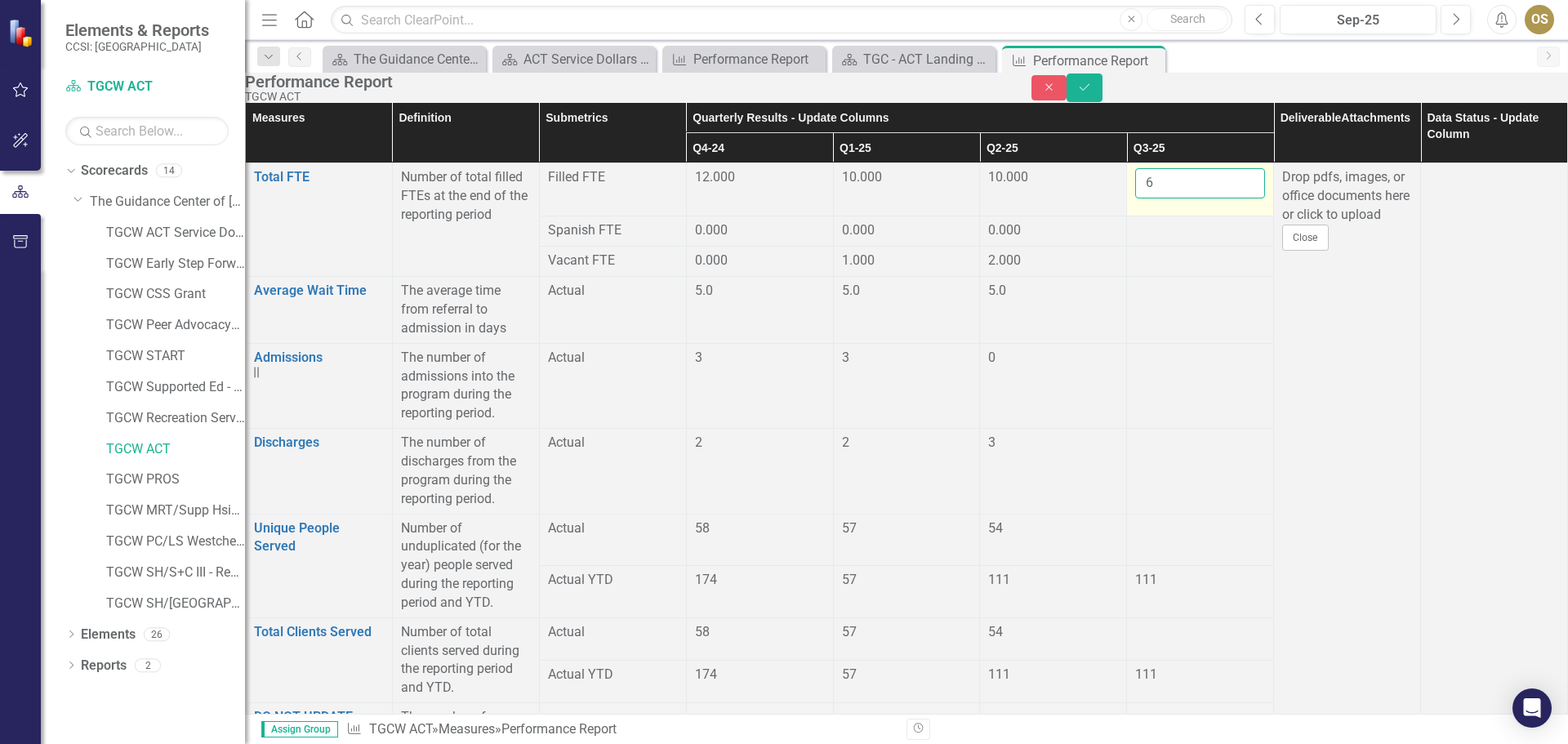
click at [1218, 199] on input "6" at bounding box center [1201, 184] width 130 height 30
click at [1218, 199] on input "7" at bounding box center [1201, 184] width 130 height 30
type input "8"
click at [1219, 199] on input "8" at bounding box center [1201, 184] width 130 height 30
click at [1208, 242] on td at bounding box center [1200, 231] width 147 height 30
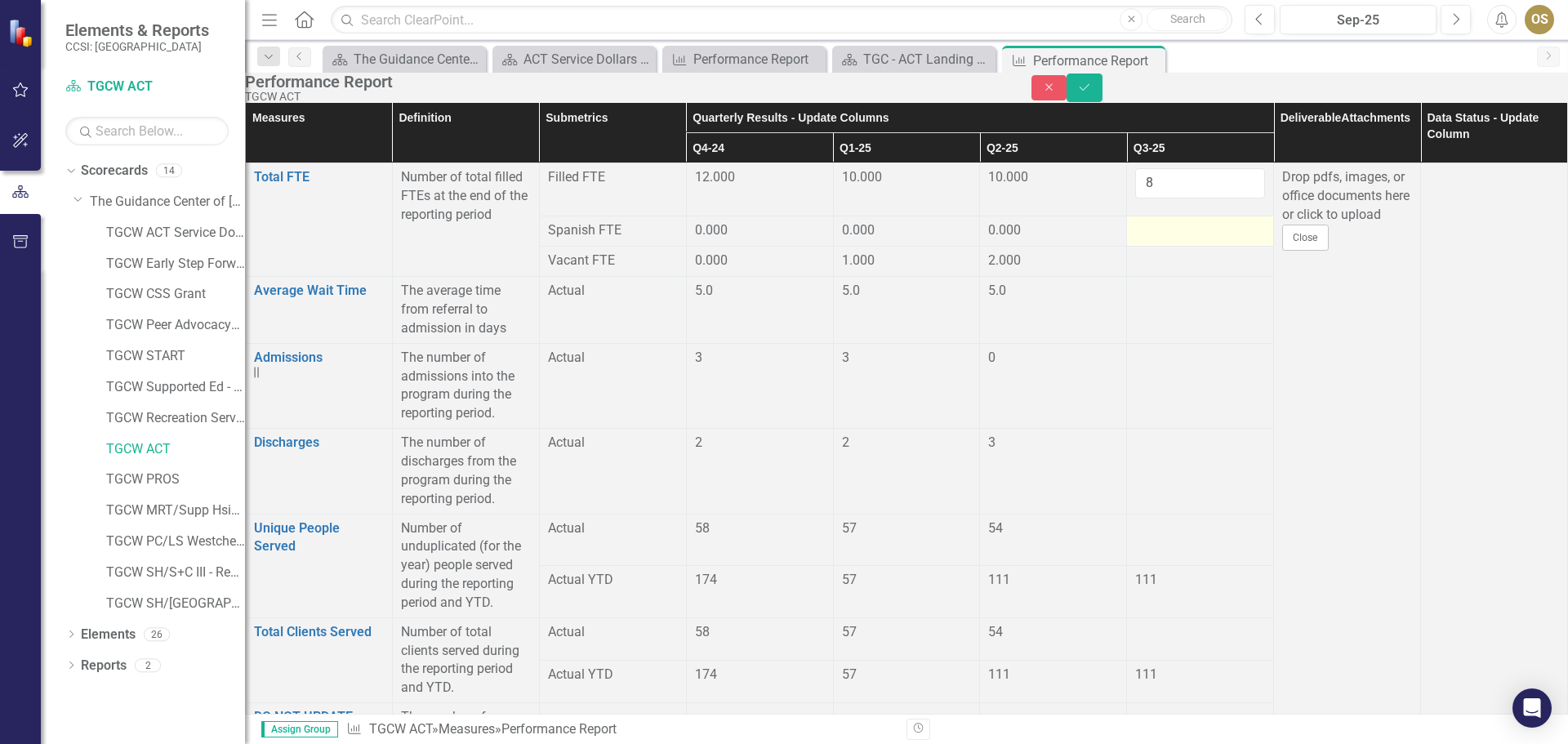
click at [1235, 243] on td at bounding box center [1200, 231] width 147 height 30
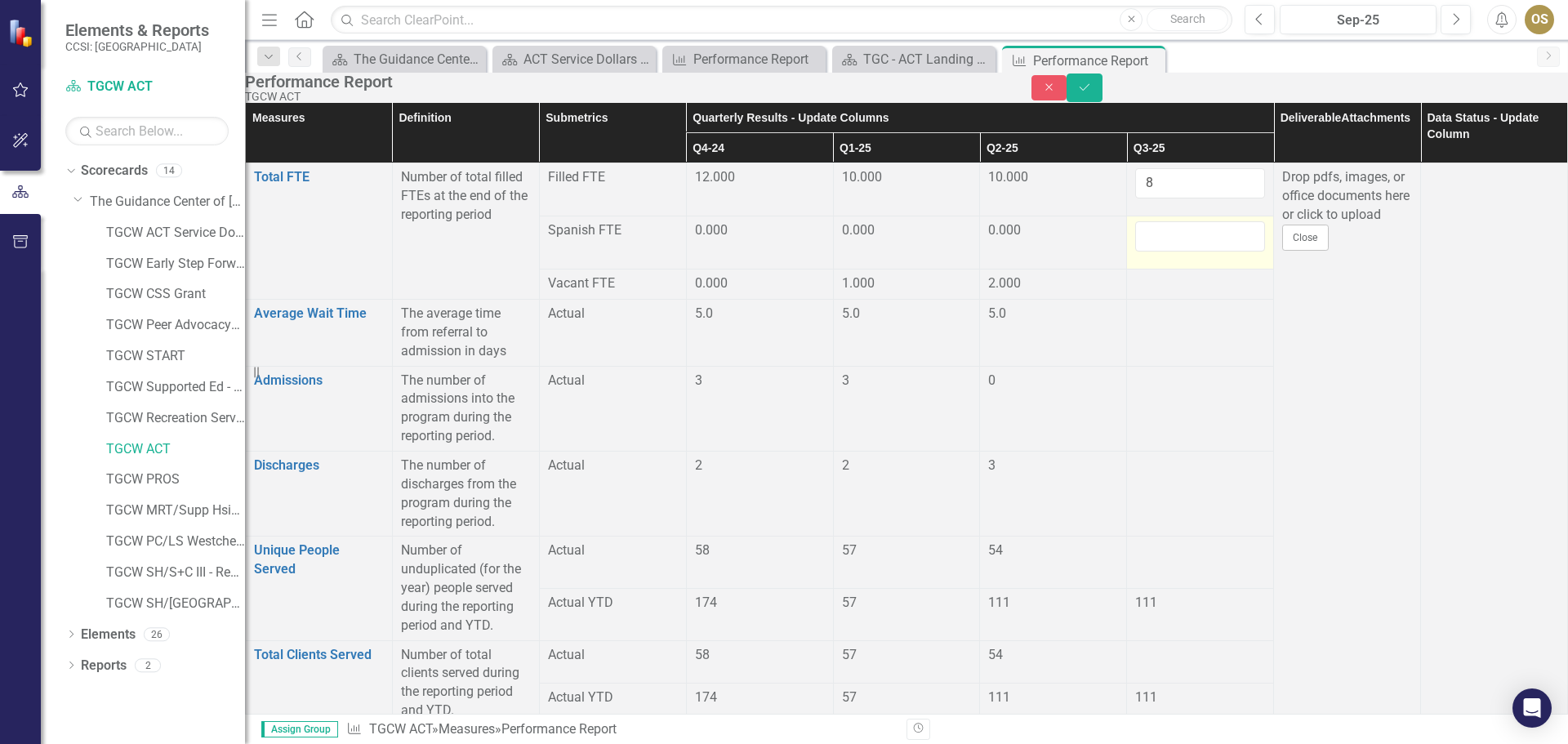
click at [1235, 243] on td at bounding box center [1200, 242] width 147 height 53
click at [1232, 251] on input "number" at bounding box center [1201, 236] width 130 height 30
click at [1225, 251] on input "1" at bounding box center [1201, 236] width 130 height 30
click at [1225, 251] on input "2" at bounding box center [1201, 236] width 130 height 30
click at [1223, 251] on input "1" at bounding box center [1201, 236] width 130 height 30
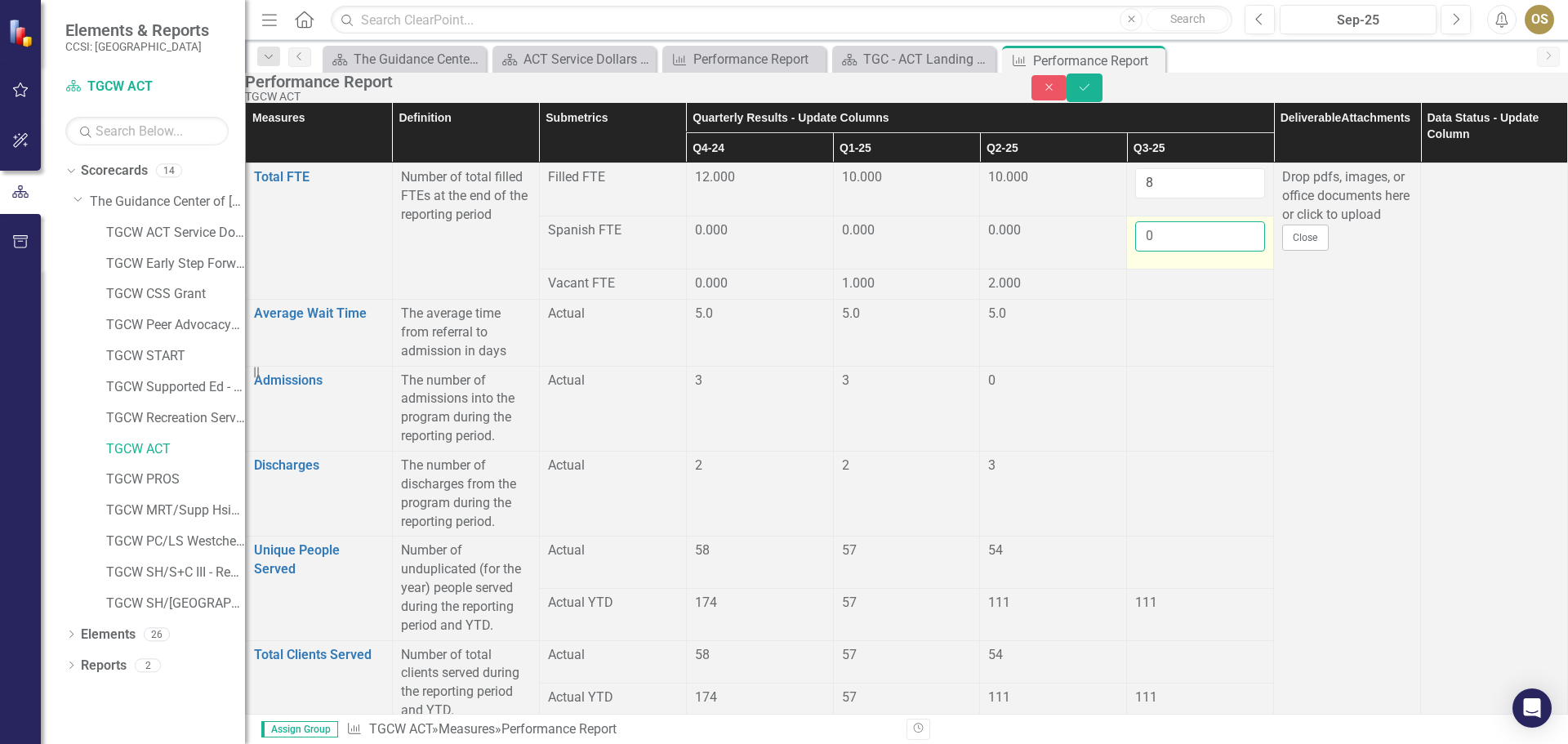
click at [1223, 251] on input "0" at bounding box center [1201, 236] width 130 height 30
click at [1223, 251] on input "-1" at bounding box center [1201, 236] width 130 height 30
type input "0"
click at [1223, 251] on input "0" at bounding box center [1201, 236] width 130 height 30
click at [1202, 294] on div at bounding box center [1201, 284] width 130 height 19
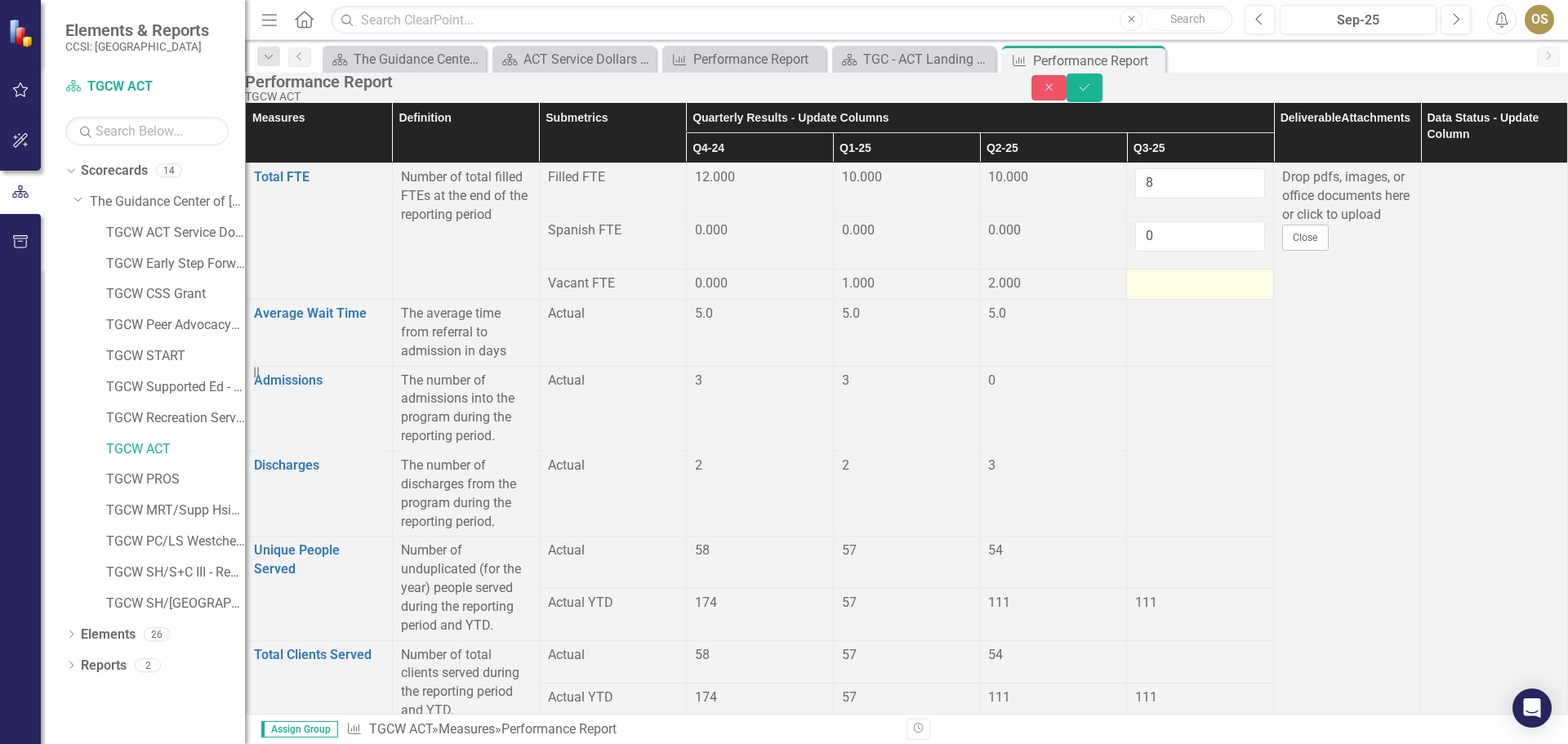
click at [1220, 287] on div at bounding box center [1201, 284] width 130 height 19
click at [1225, 294] on div at bounding box center [1201, 284] width 130 height 19
click at [1215, 294] on div at bounding box center [1201, 284] width 130 height 19
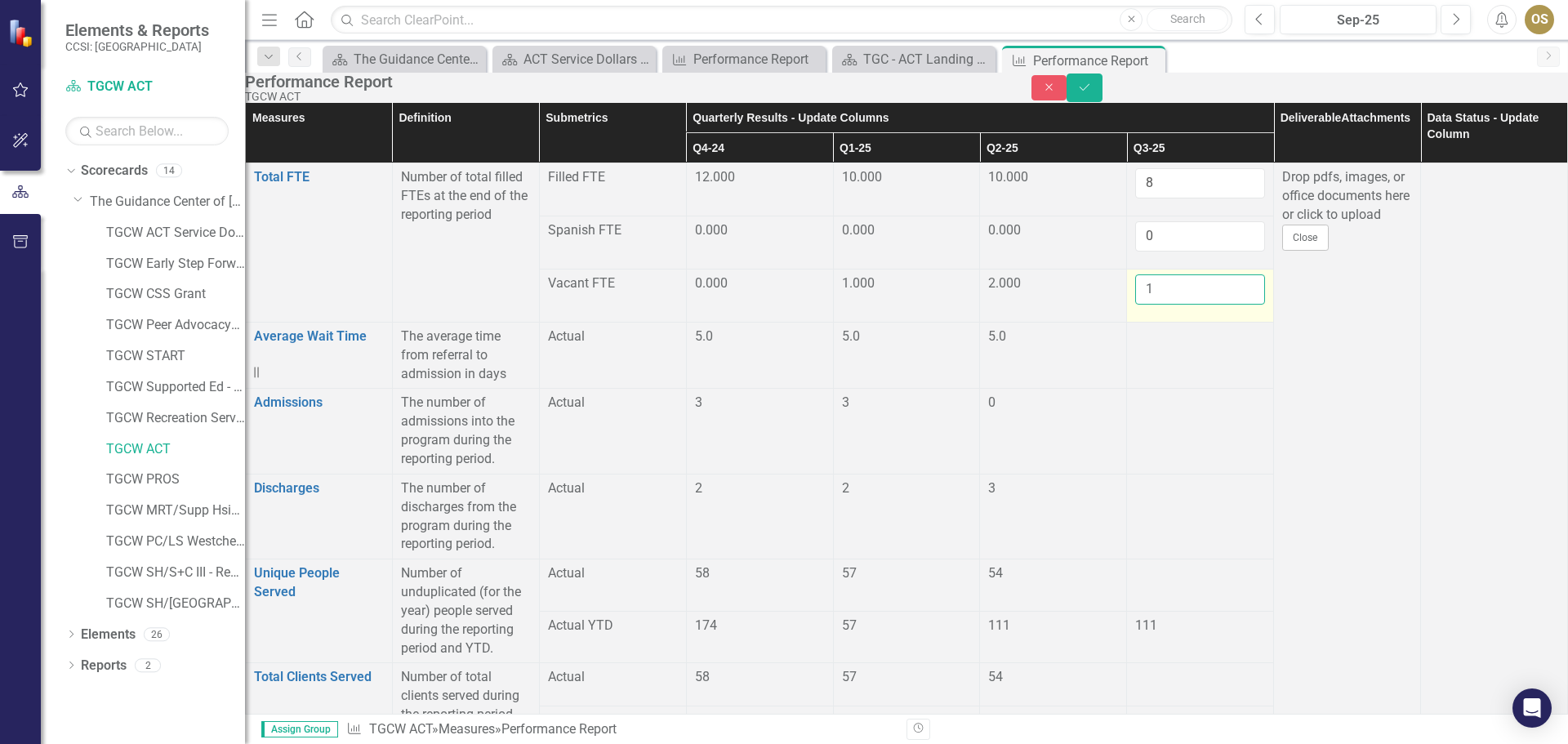
click at [1225, 295] on input "1" at bounding box center [1201, 289] width 130 height 30
type input "2"
click at [1225, 295] on input "2" at bounding box center [1201, 289] width 130 height 30
click at [1206, 343] on div at bounding box center [1201, 337] width 130 height 19
click at [1196, 343] on div at bounding box center [1201, 337] width 130 height 19
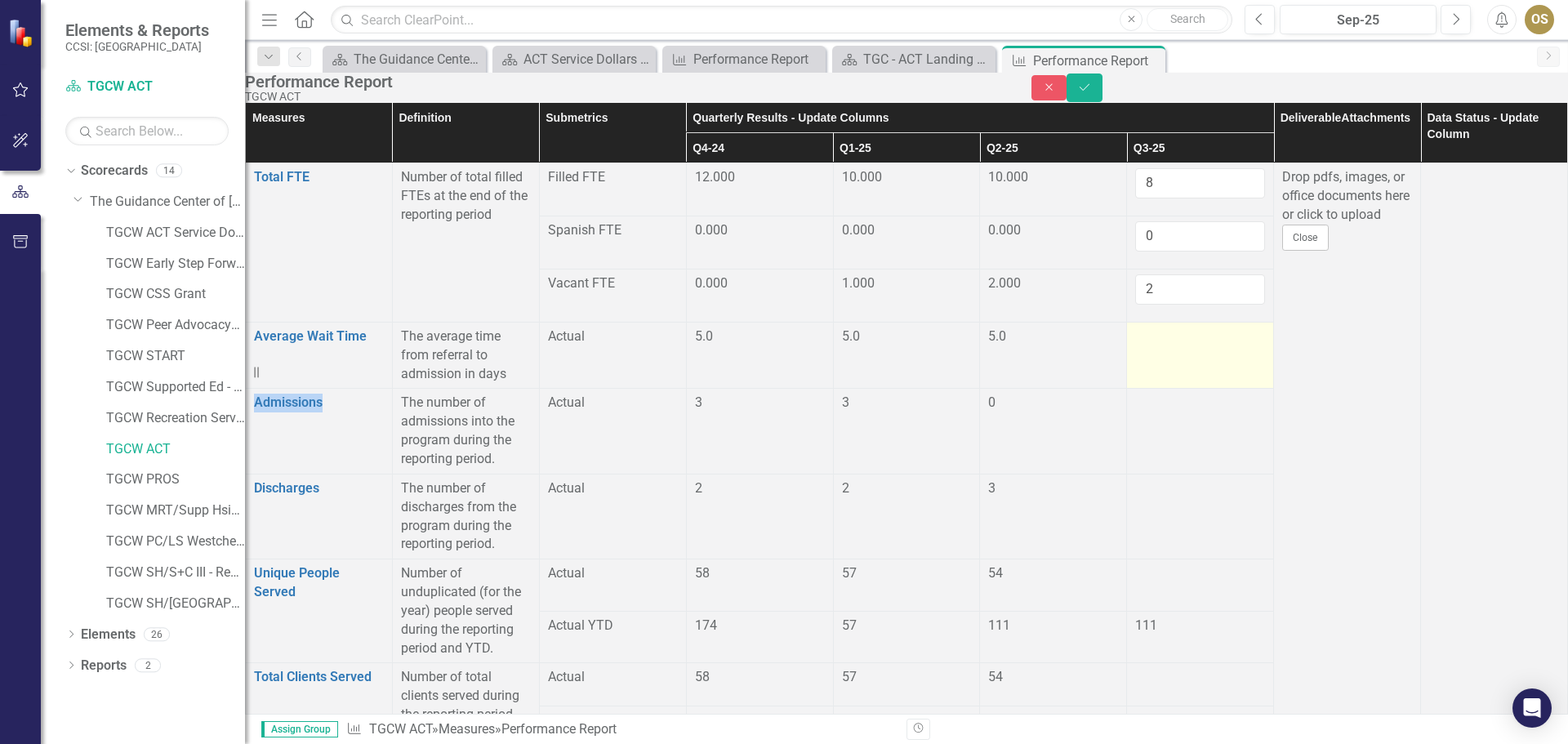
click at [1196, 343] on div at bounding box center [1201, 337] width 130 height 19
click at [1192, 346] on input "number" at bounding box center [1201, 343] width 130 height 30
click at [1227, 332] on input "1" at bounding box center [1201, 343] width 130 height 30
click at [1227, 332] on input "2" at bounding box center [1201, 343] width 130 height 30
click at [1227, 332] on input "3" at bounding box center [1201, 343] width 130 height 30
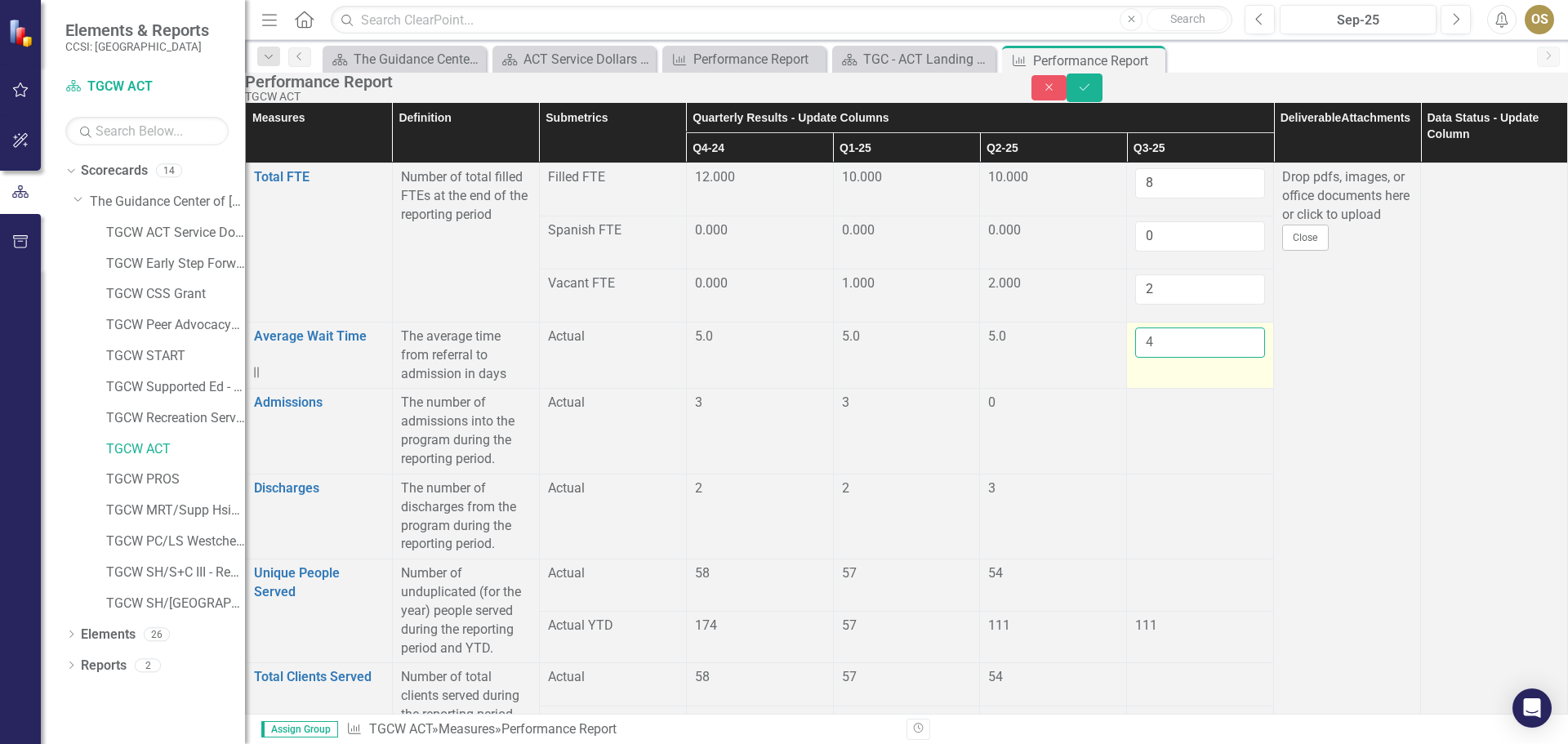
click at [1227, 332] on input "4" at bounding box center [1201, 343] width 130 height 30
type input "5"
click at [1227, 332] on input "5" at bounding box center [1201, 343] width 130 height 30
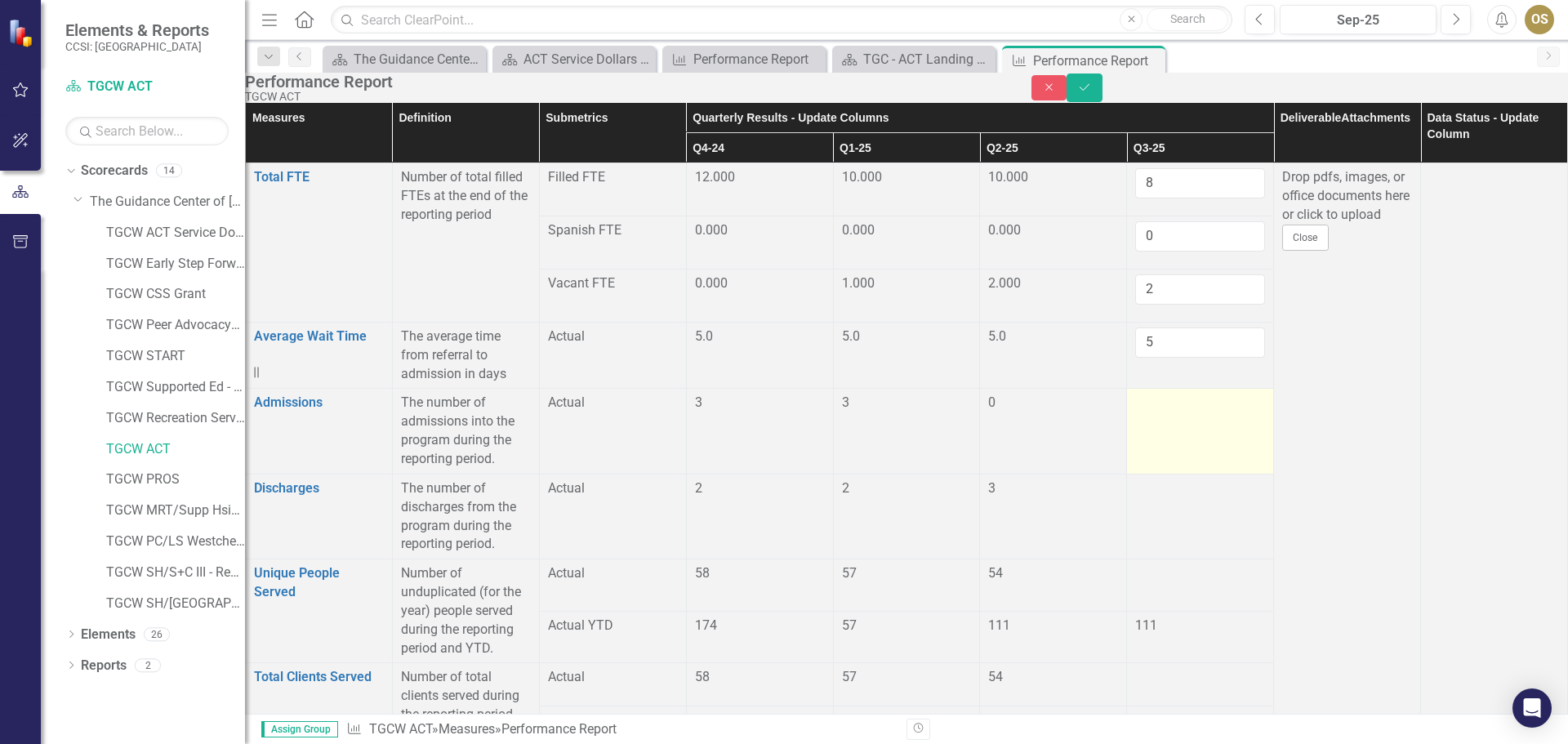
click at [1185, 394] on div at bounding box center [1201, 403] width 130 height 19
click at [1183, 397] on div at bounding box center [1201, 403] width 130 height 19
click at [1223, 401] on input "1" at bounding box center [1201, 408] width 130 height 30
click at [1224, 401] on input "2" at bounding box center [1201, 408] width 130 height 30
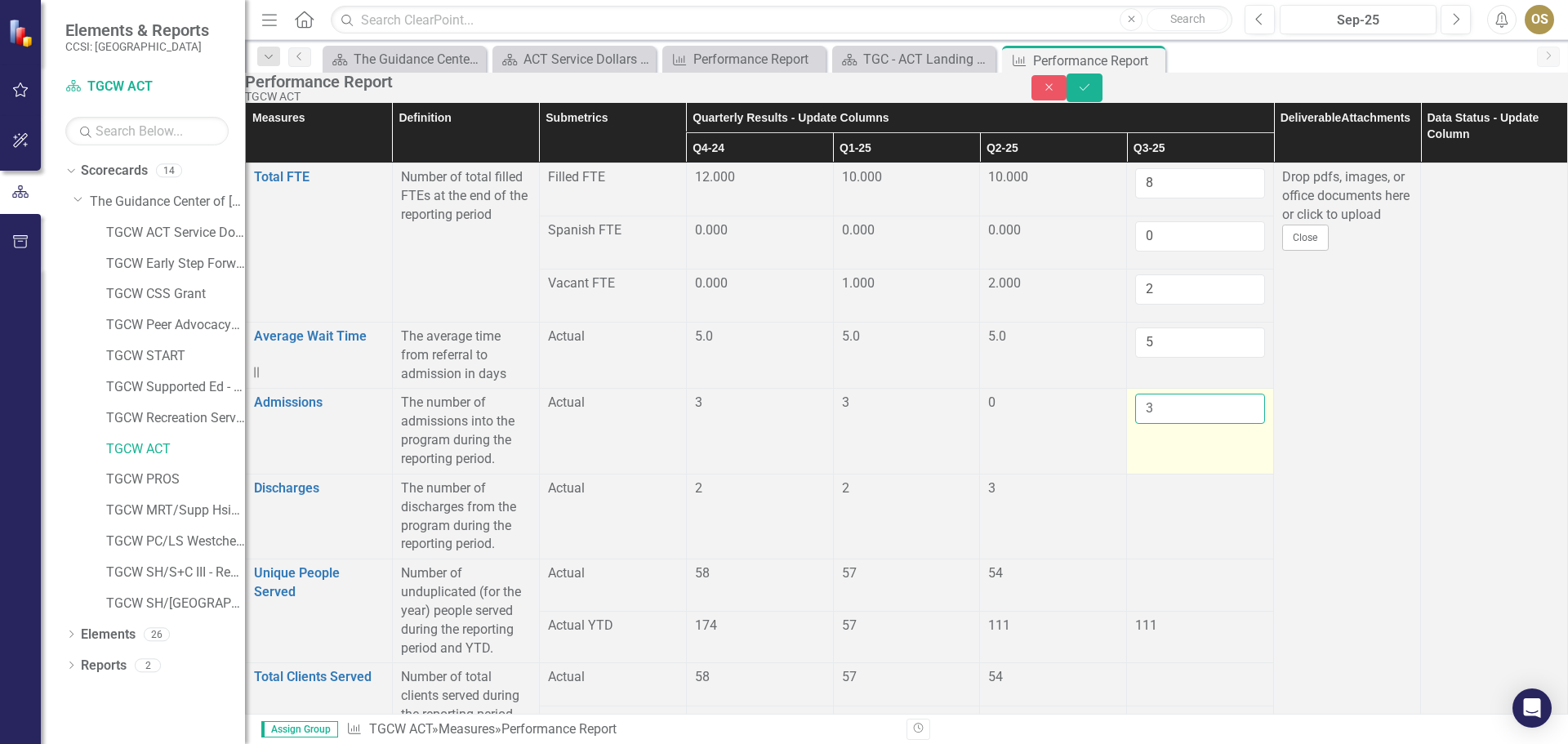
type input "3"
click at [1224, 404] on input "3" at bounding box center [1201, 408] width 130 height 30
click at [1203, 456] on td "3" at bounding box center [1200, 431] width 147 height 85
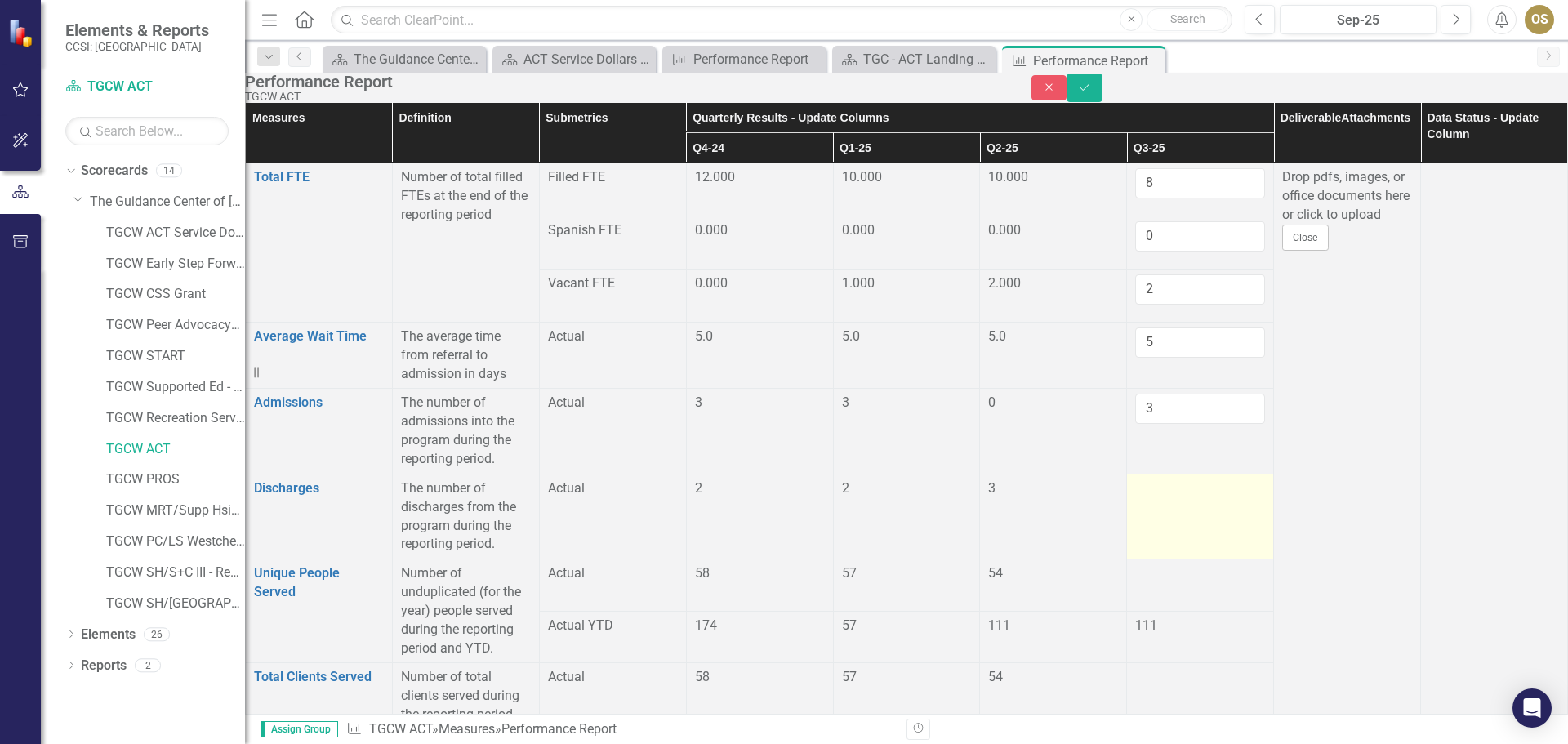
click at [1181, 484] on div at bounding box center [1201, 489] width 130 height 19
click at [1183, 484] on div at bounding box center [1201, 489] width 130 height 19
click at [1148, 495] on input "number" at bounding box center [1201, 495] width 130 height 30
click at [1221, 489] on input "1" at bounding box center [1201, 495] width 130 height 30
click at [1221, 489] on input "2" at bounding box center [1201, 495] width 130 height 30
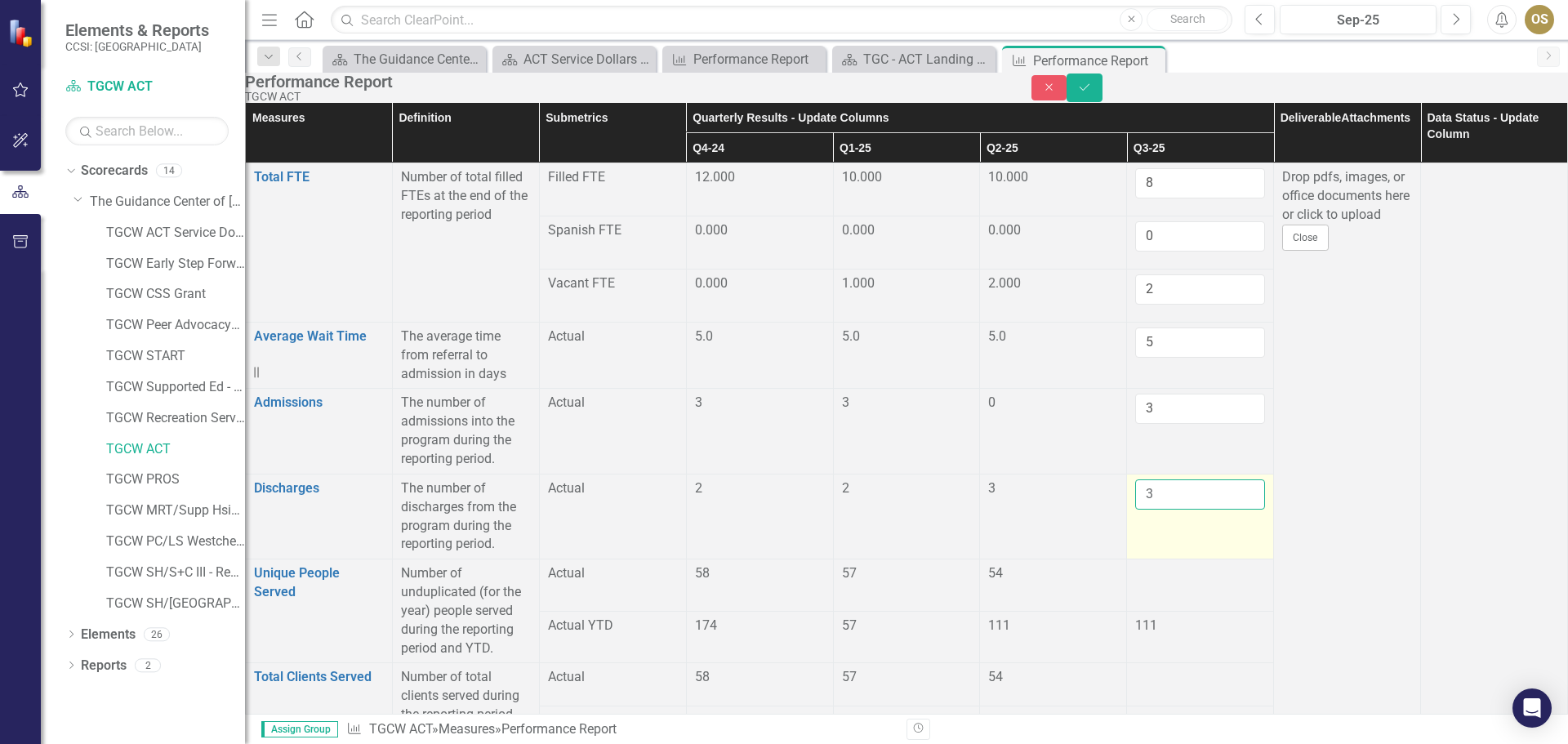
click at [1221, 489] on input "3" at bounding box center [1201, 495] width 130 height 30
click at [1221, 489] on input "4" at bounding box center [1201, 495] width 130 height 30
type input "5"
click at [1221, 489] on input "5" at bounding box center [1201, 495] width 130 height 30
click at [1176, 581] on div at bounding box center [1201, 574] width 130 height 19
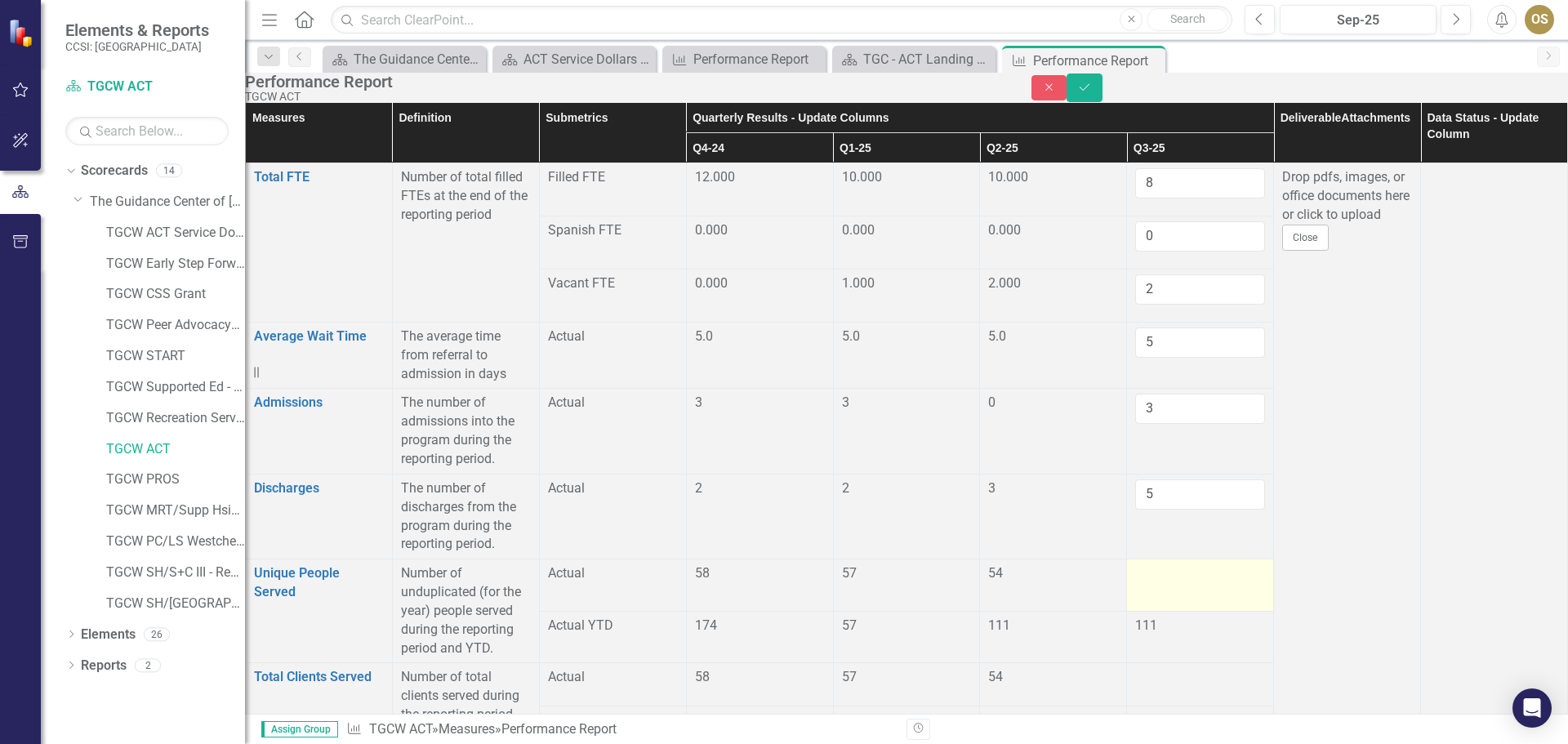
click at [1171, 570] on div at bounding box center [1201, 574] width 130 height 19
click at [1172, 570] on div at bounding box center [1201, 574] width 130 height 19
click at [1223, 572] on input "1" at bounding box center [1201, 580] width 130 height 30
drag, startPoint x: 1146, startPoint y: 577, endPoint x: 1113, endPoint y: 579, distance: 33.1
click at [1127, 579] on td "1" at bounding box center [1200, 592] width 147 height 66
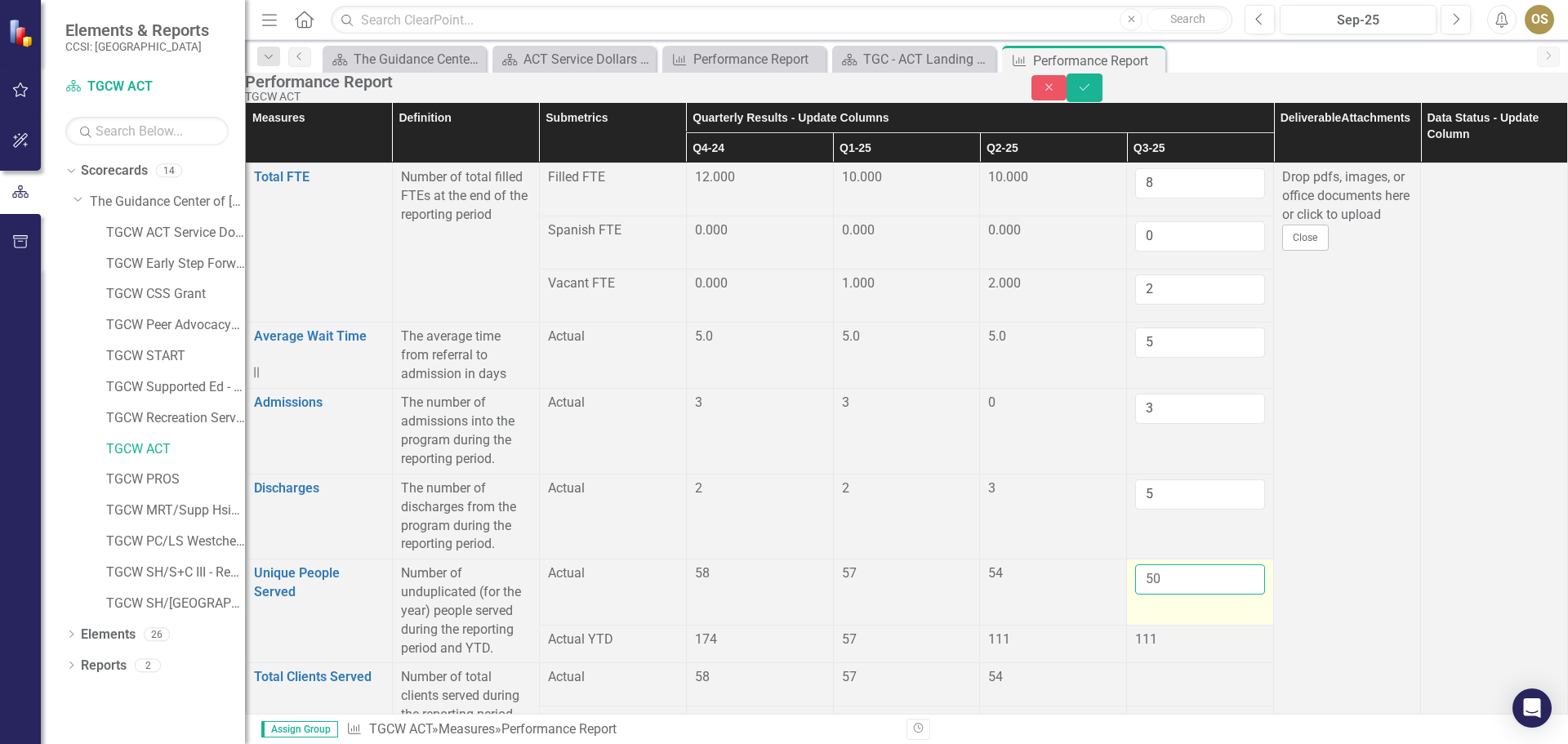
type input "5"
type input "49"
click at [1195, 668] on div at bounding box center [1201, 678] width 130 height 19
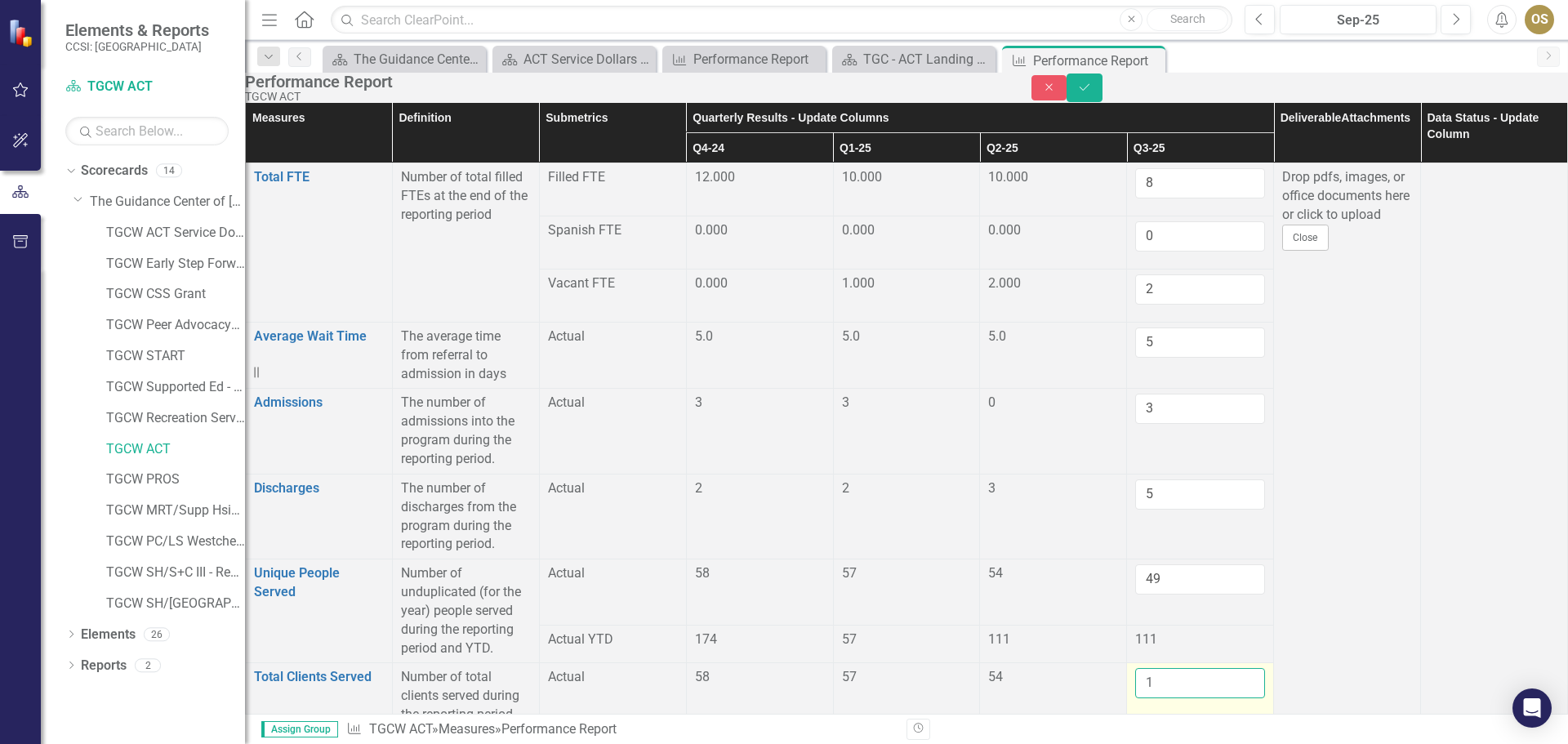
click at [1222, 668] on input "1" at bounding box center [1201, 683] width 130 height 30
click at [1222, 668] on input "2" at bounding box center [1201, 683] width 130 height 30
drag, startPoint x: 1163, startPoint y: 516, endPoint x: 1131, endPoint y: 525, distance: 33.2
click at [1136, 668] on input "2" at bounding box center [1201, 683] width 130 height 30
type input "49"
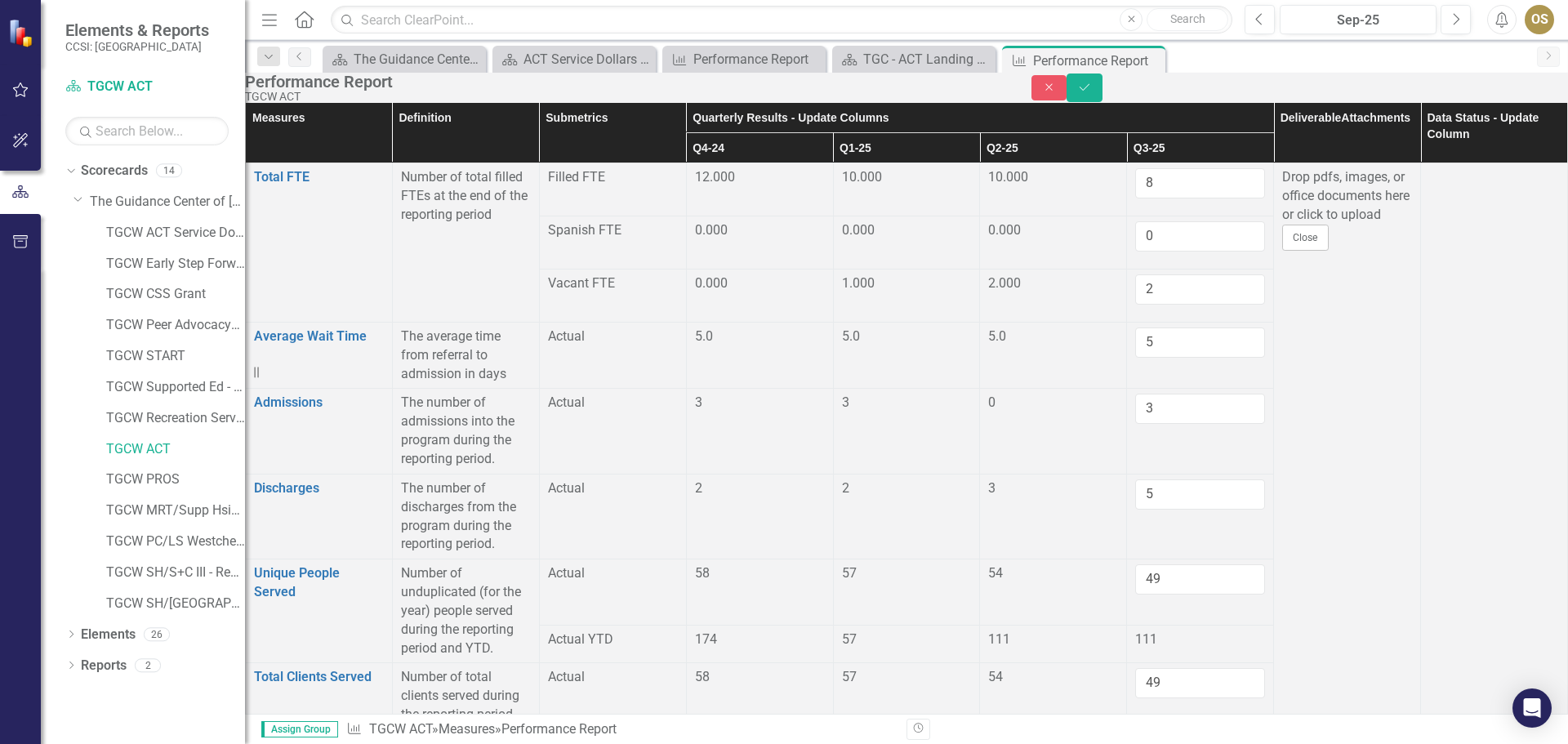
click at [1127, 717] on td "111" at bounding box center [1200, 732] width 147 height 31
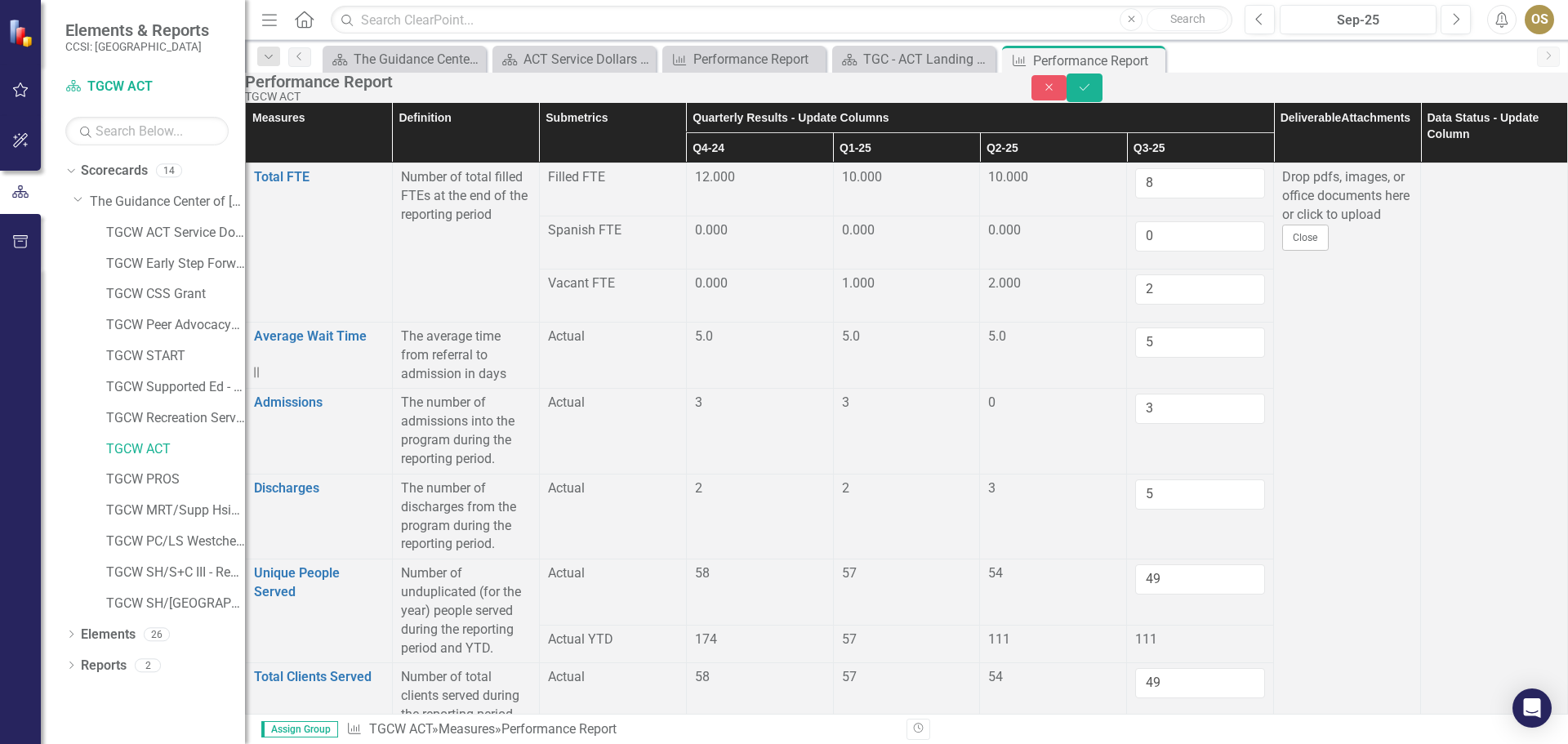
scroll to position [0, 0]
click at [1146, 411] on input "3" at bounding box center [1201, 408] width 130 height 30
drag, startPoint x: 1138, startPoint y: 404, endPoint x: 1125, endPoint y: 403, distance: 13.0
click at [1136, 403] on input "3" at bounding box center [1201, 408] width 130 height 30
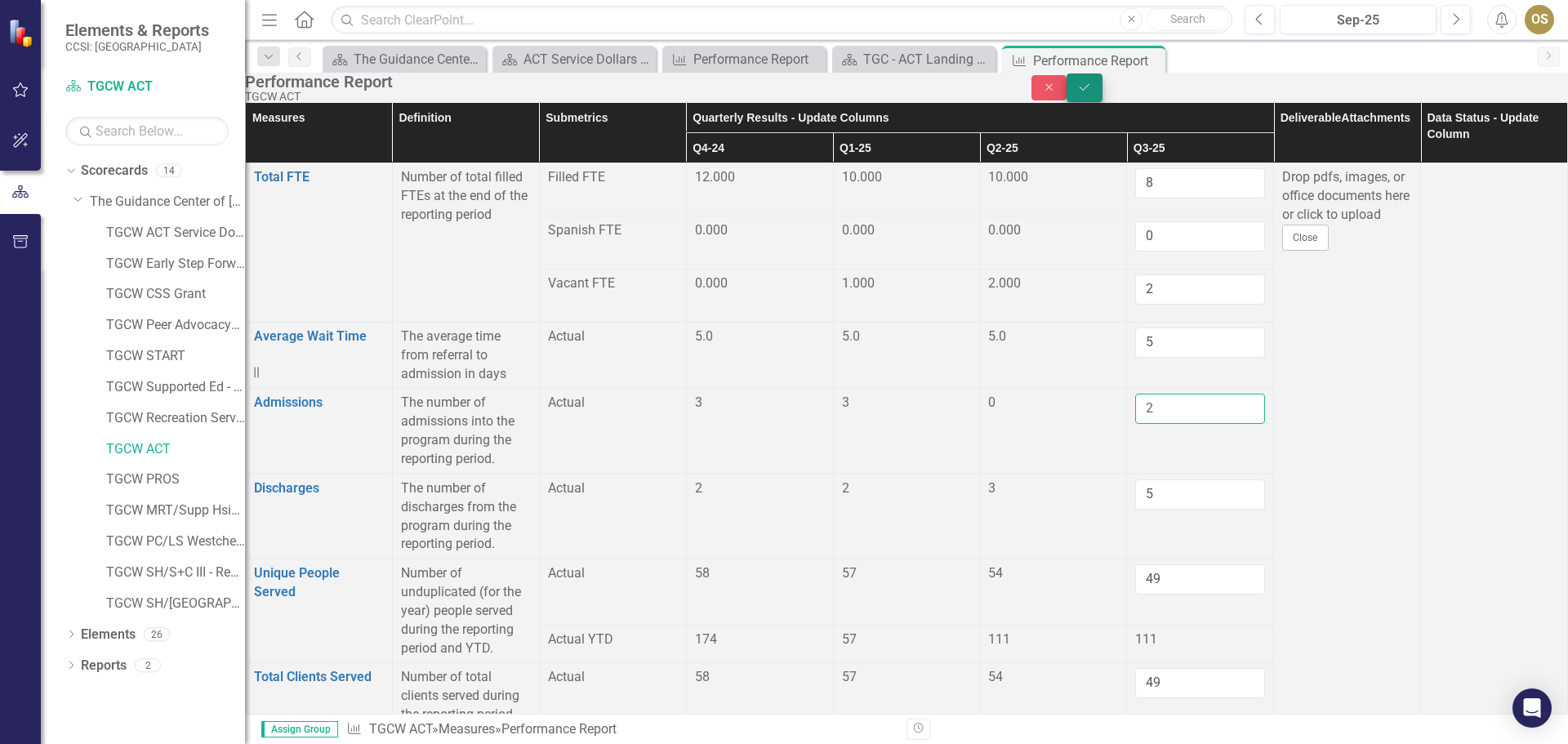
type input "2"
click at [1102, 90] on button "Save" at bounding box center [1084, 88] width 36 height 29
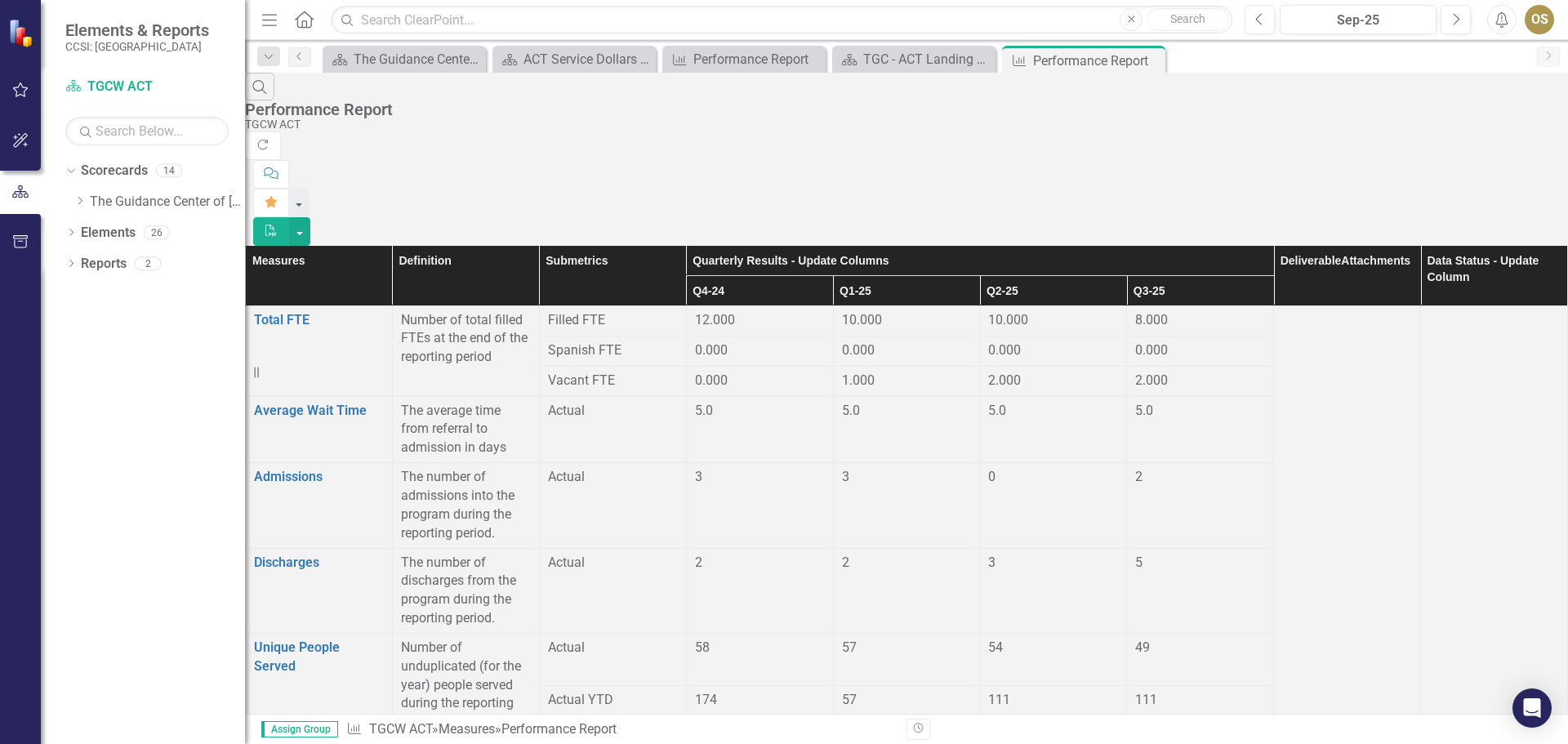
scroll to position [490, 0]
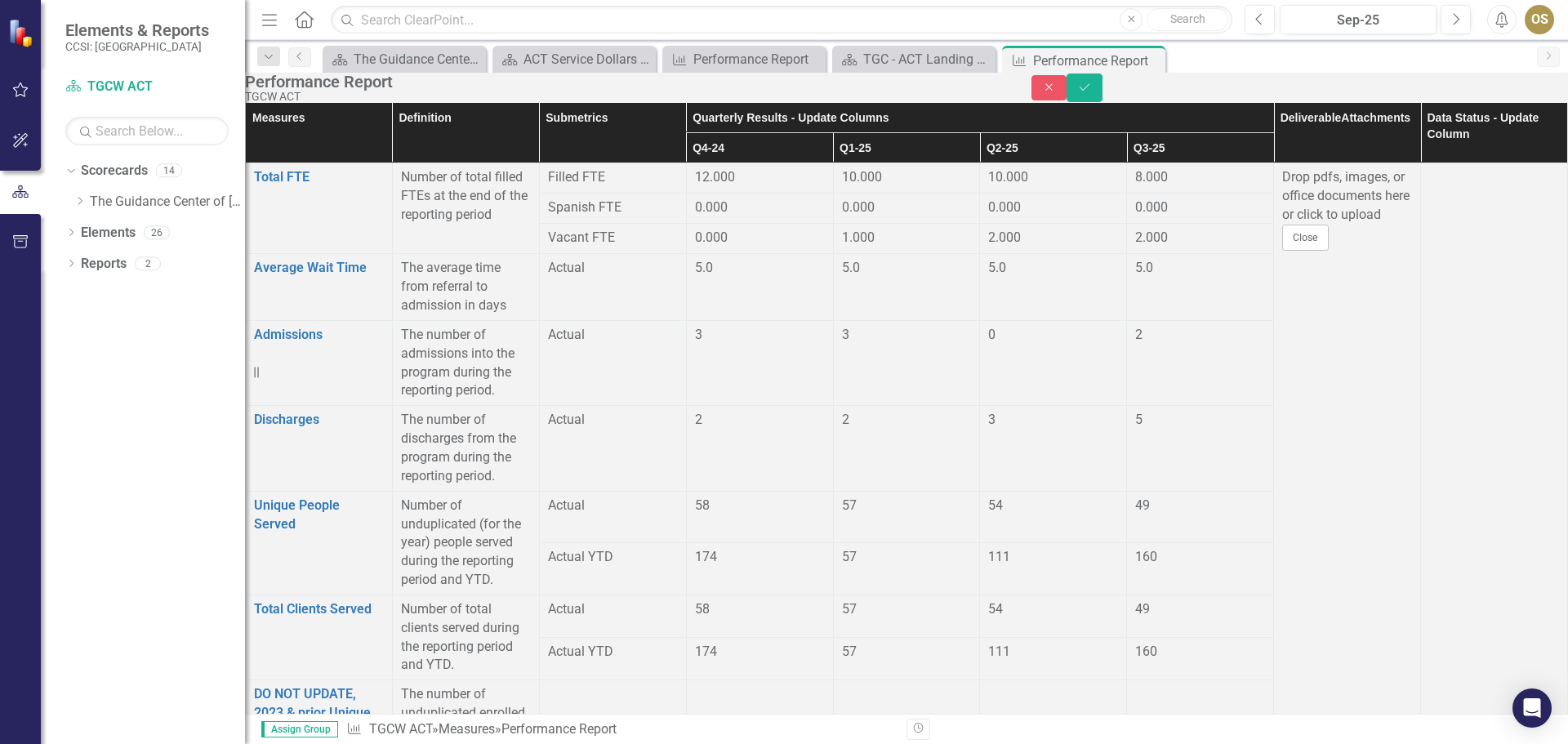
drag, startPoint x: 1225, startPoint y: 346, endPoint x: 1208, endPoint y: 354, distance: 18.8
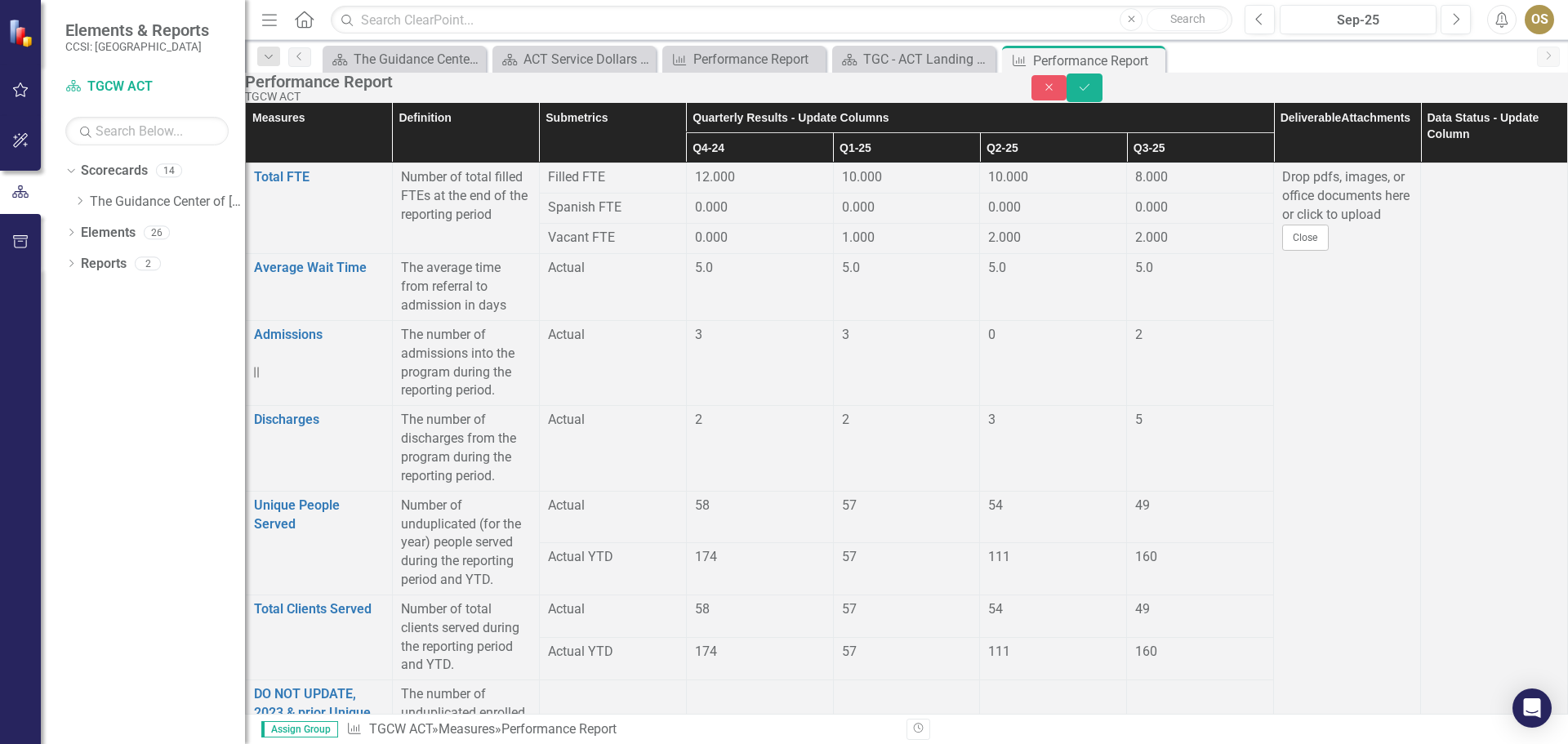
type input "19"
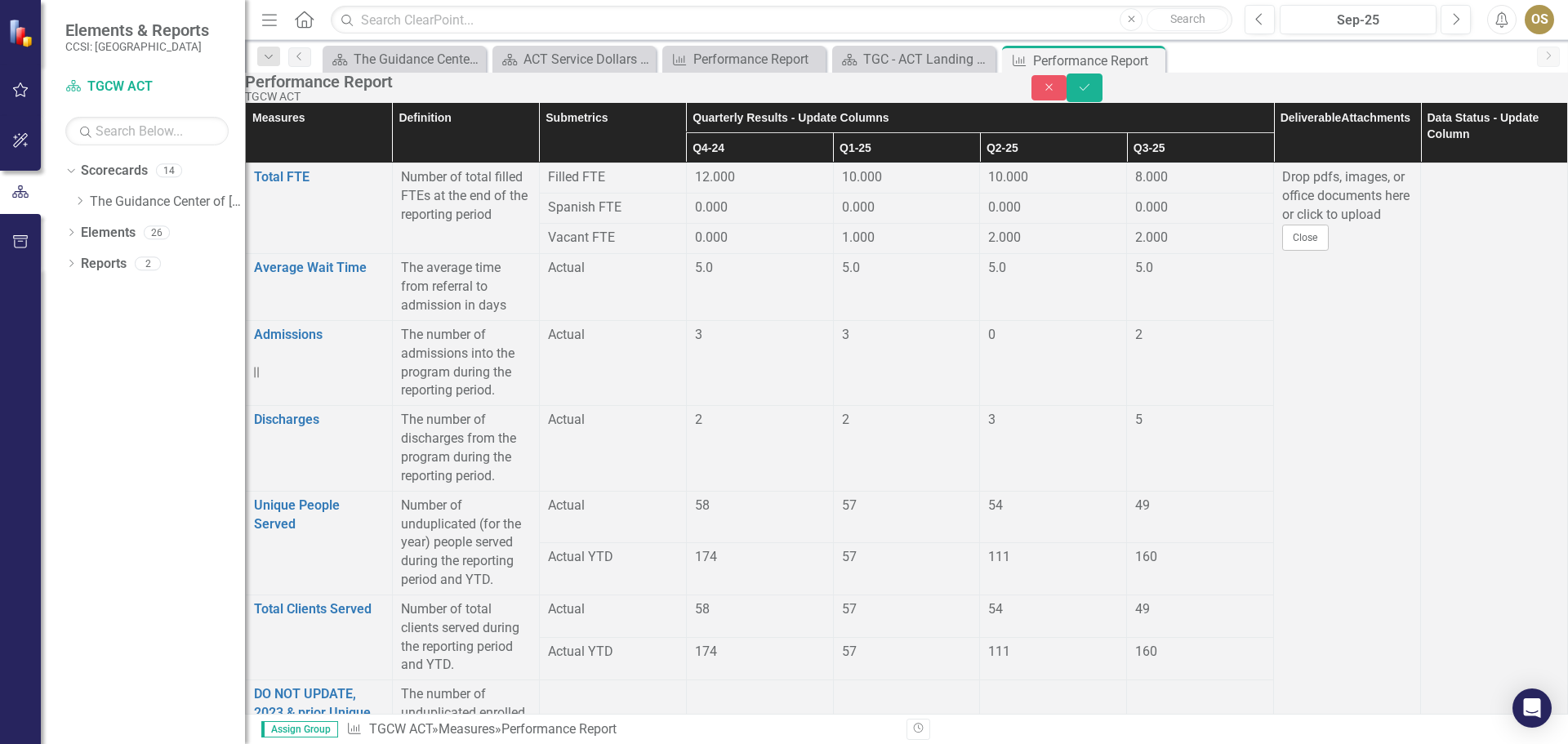
type input "19"
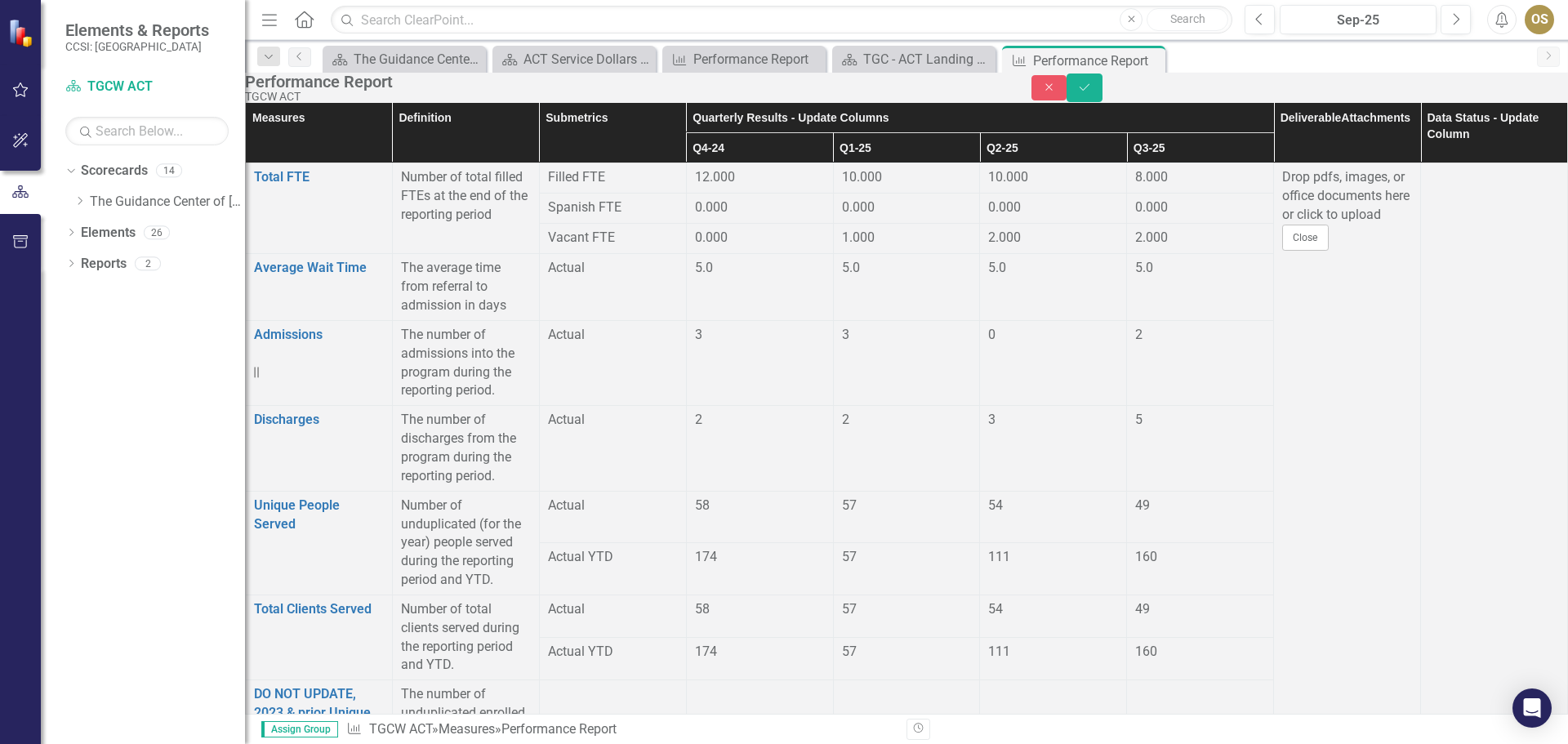
type input "7"
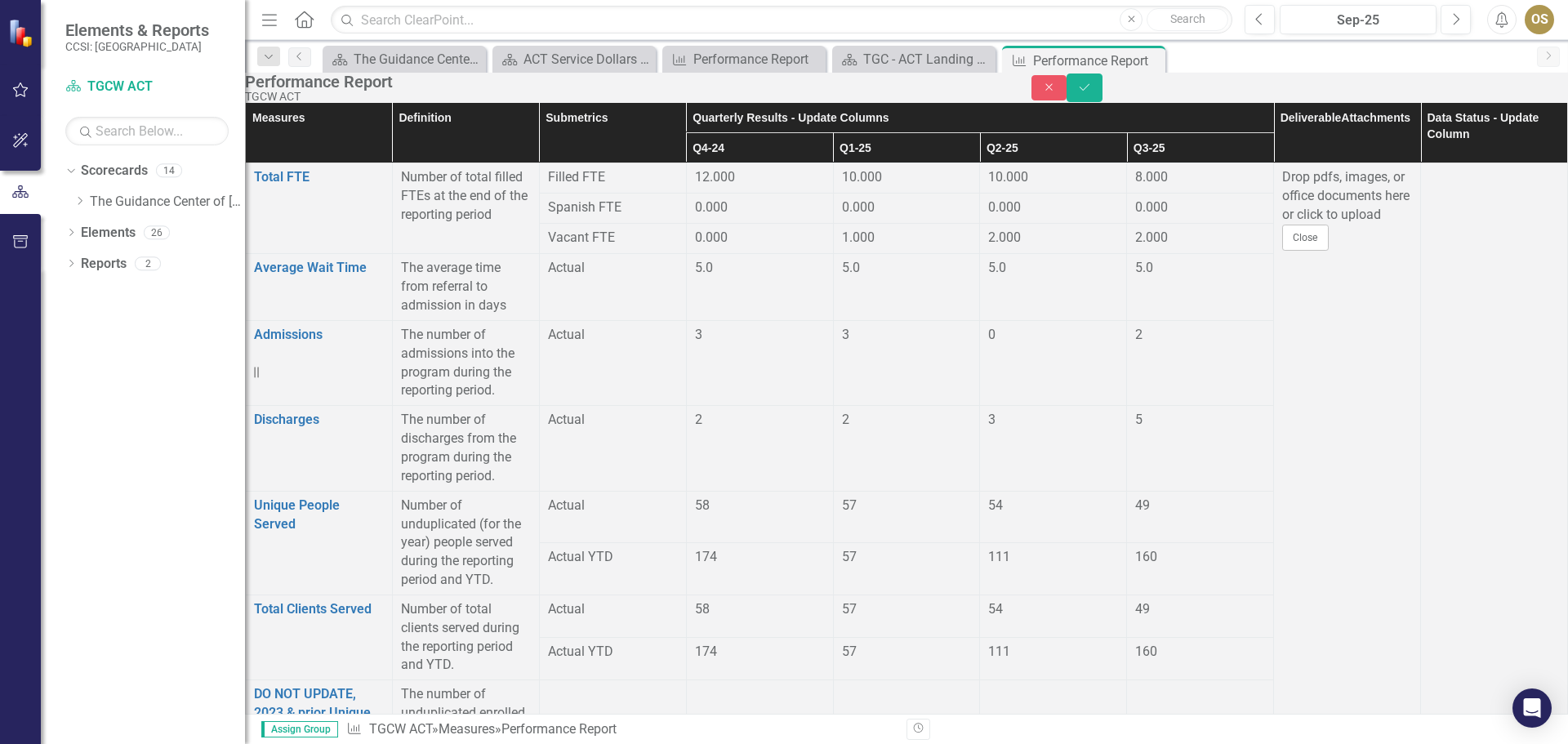
type input "1"
type input "8"
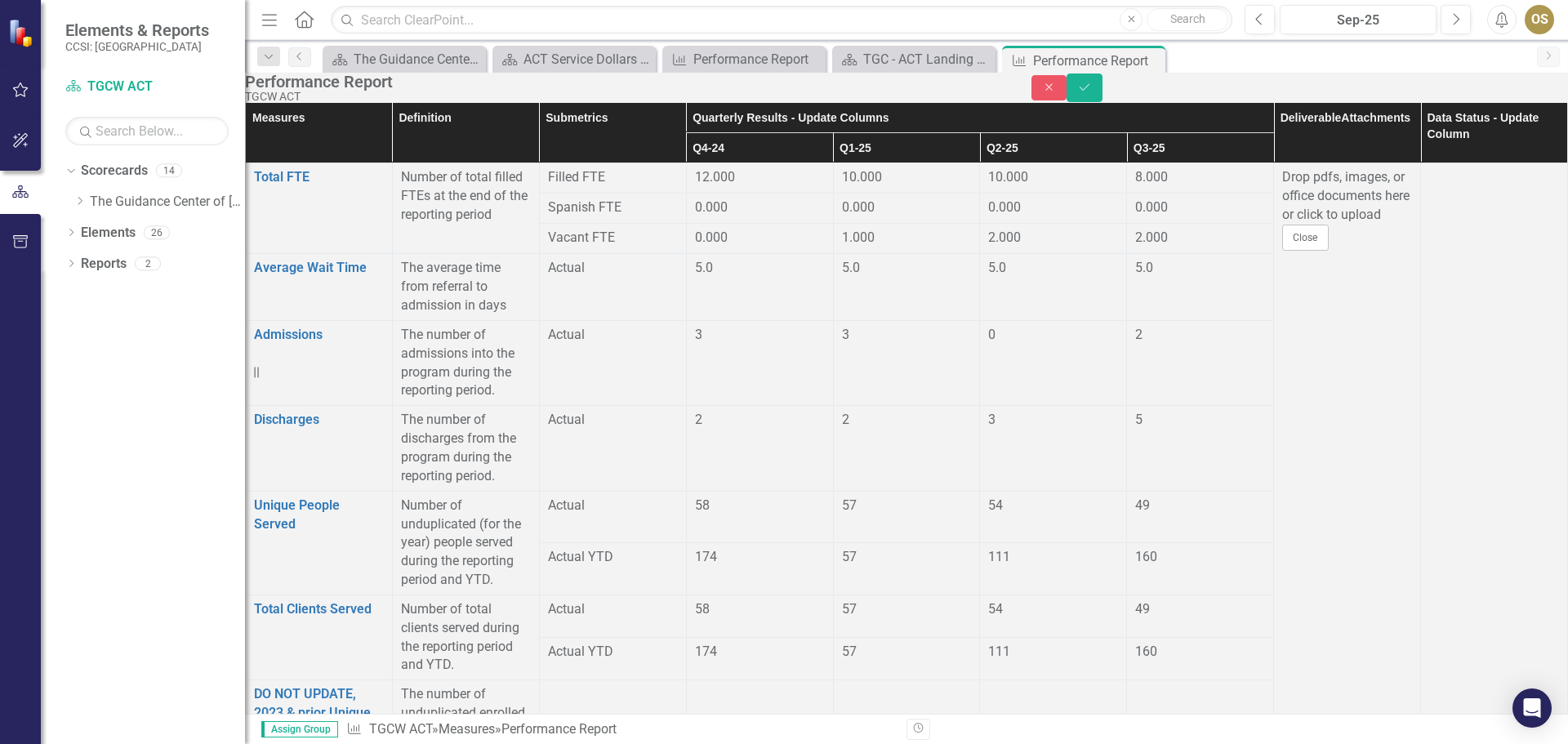
type input "1"
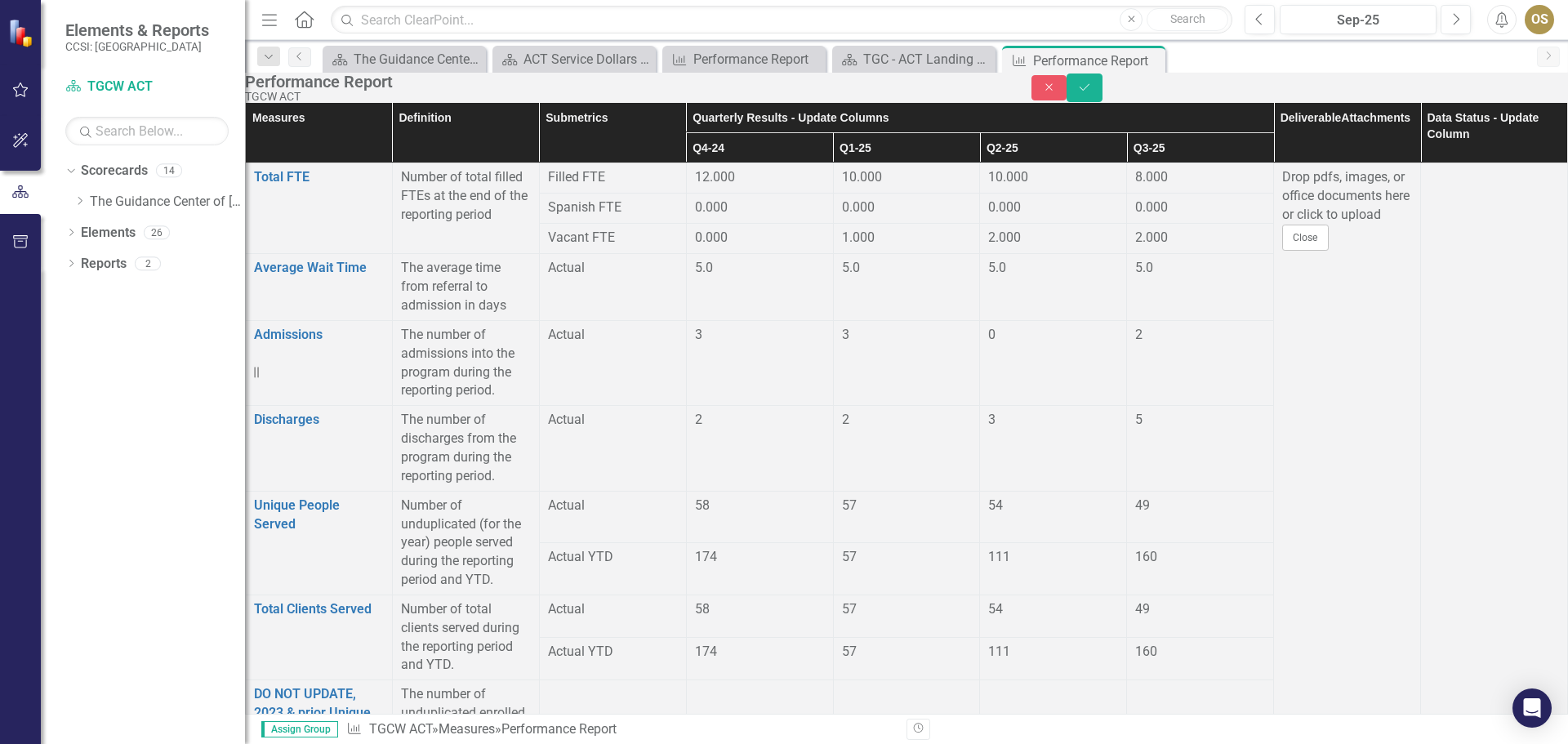
type input "0"
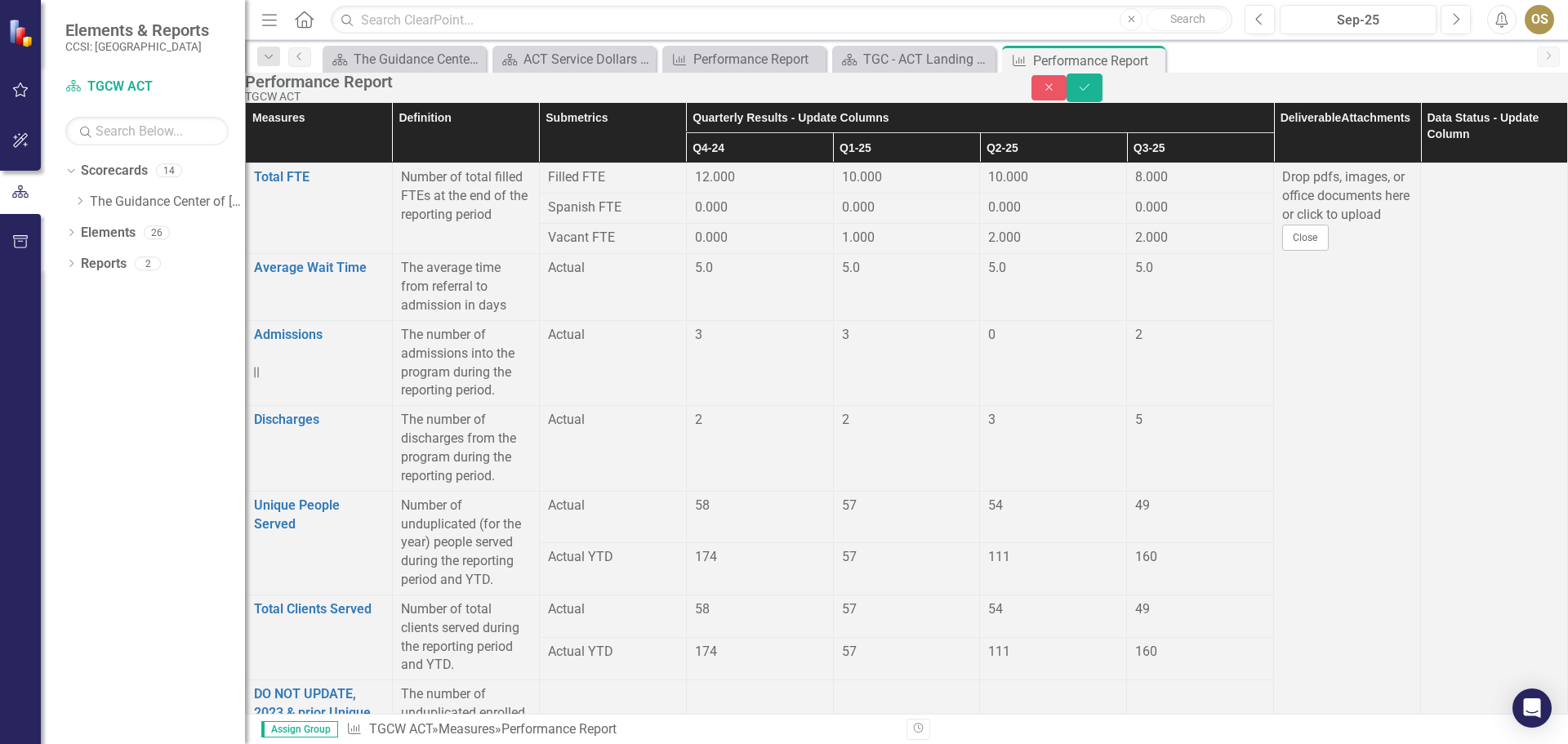
type input "0"
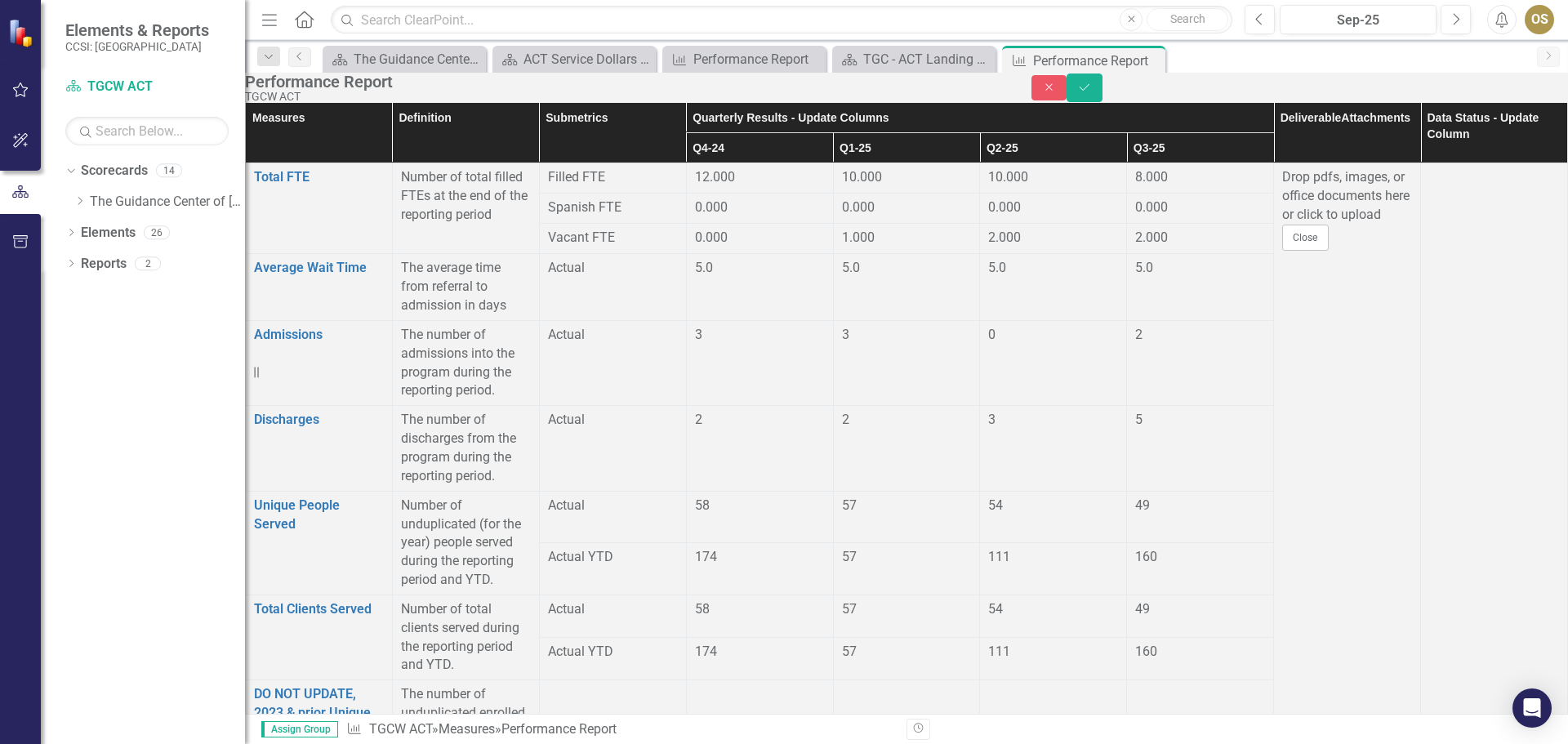
type input "0"
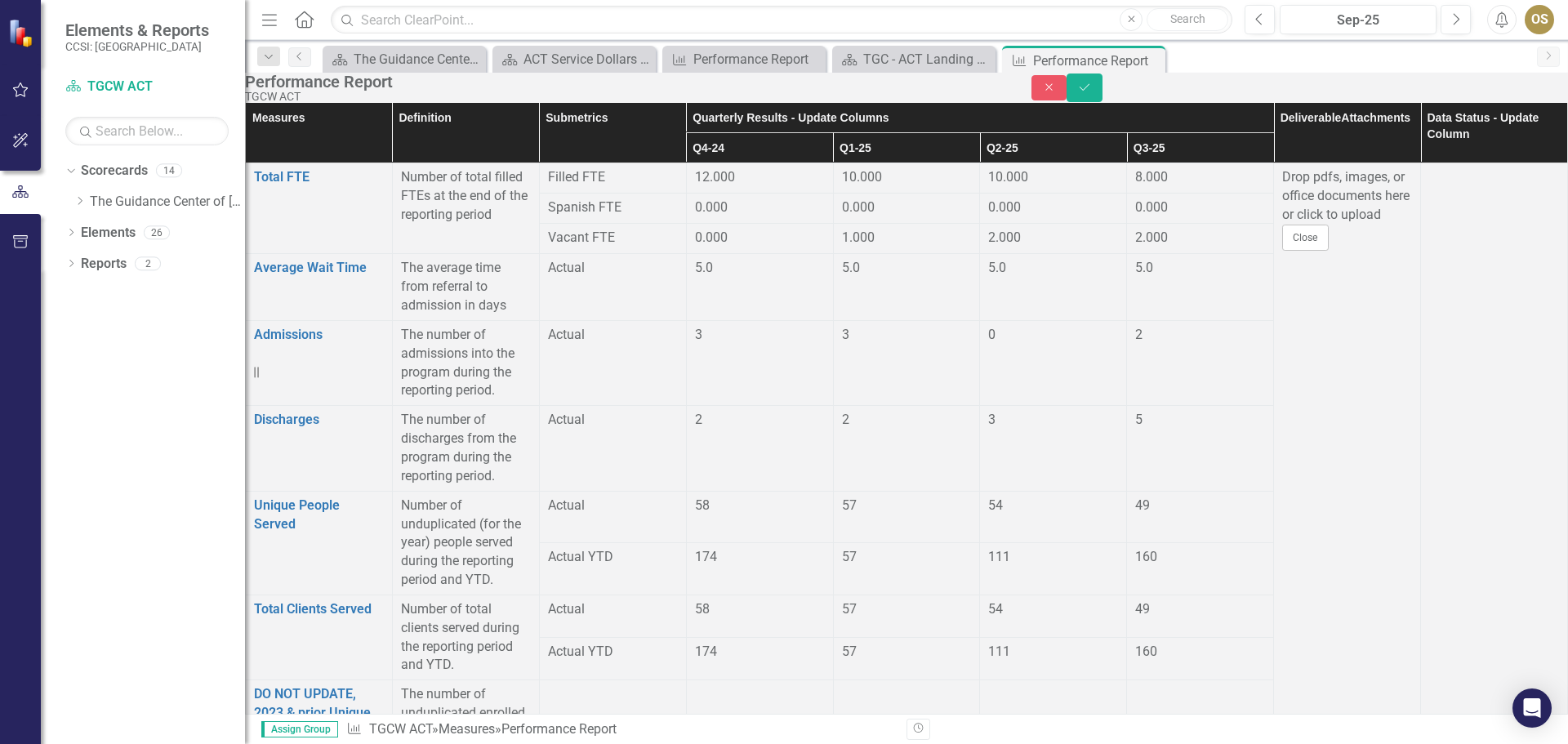
type input "36"
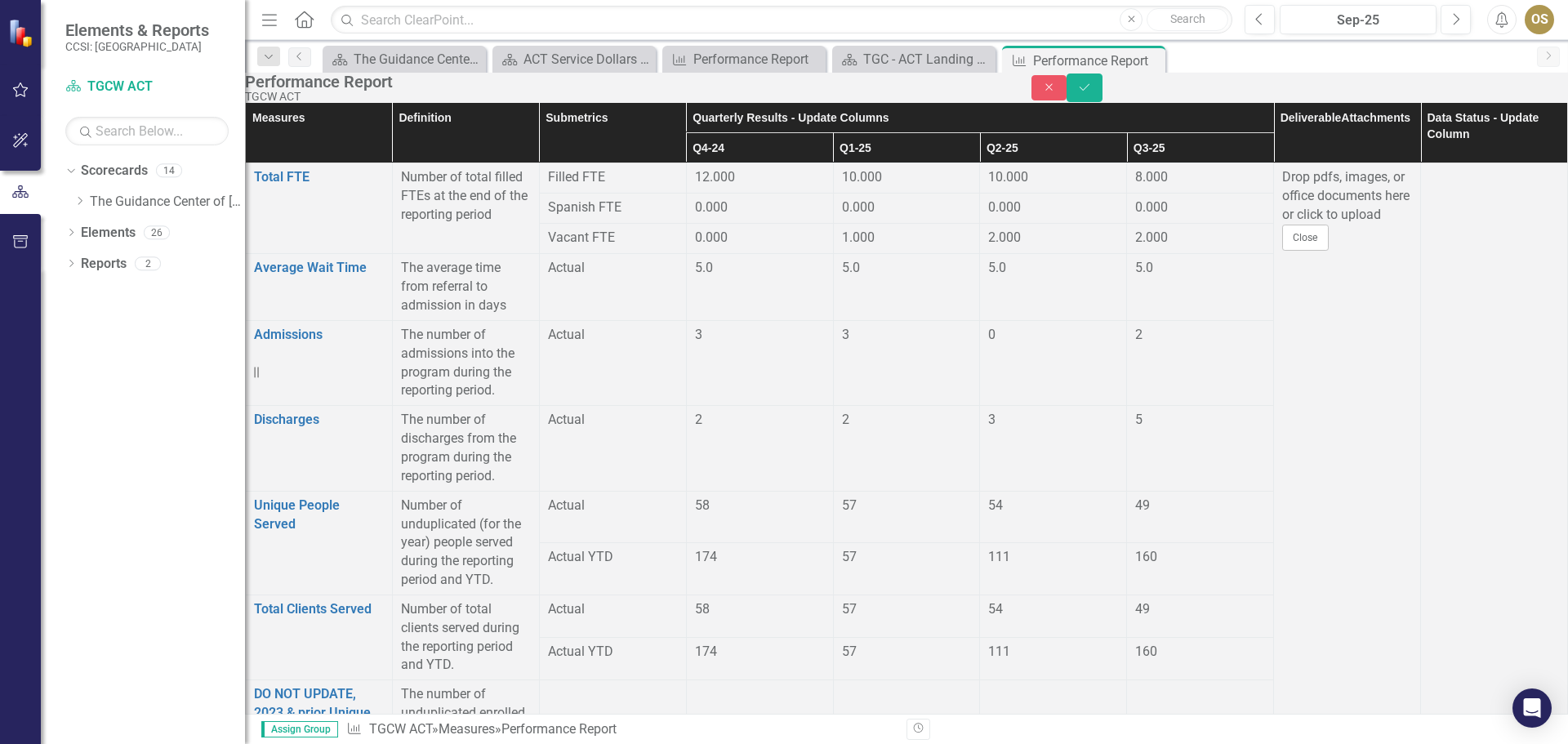
drag, startPoint x: 1191, startPoint y: 472, endPoint x: 1205, endPoint y: 492, distance: 24.4
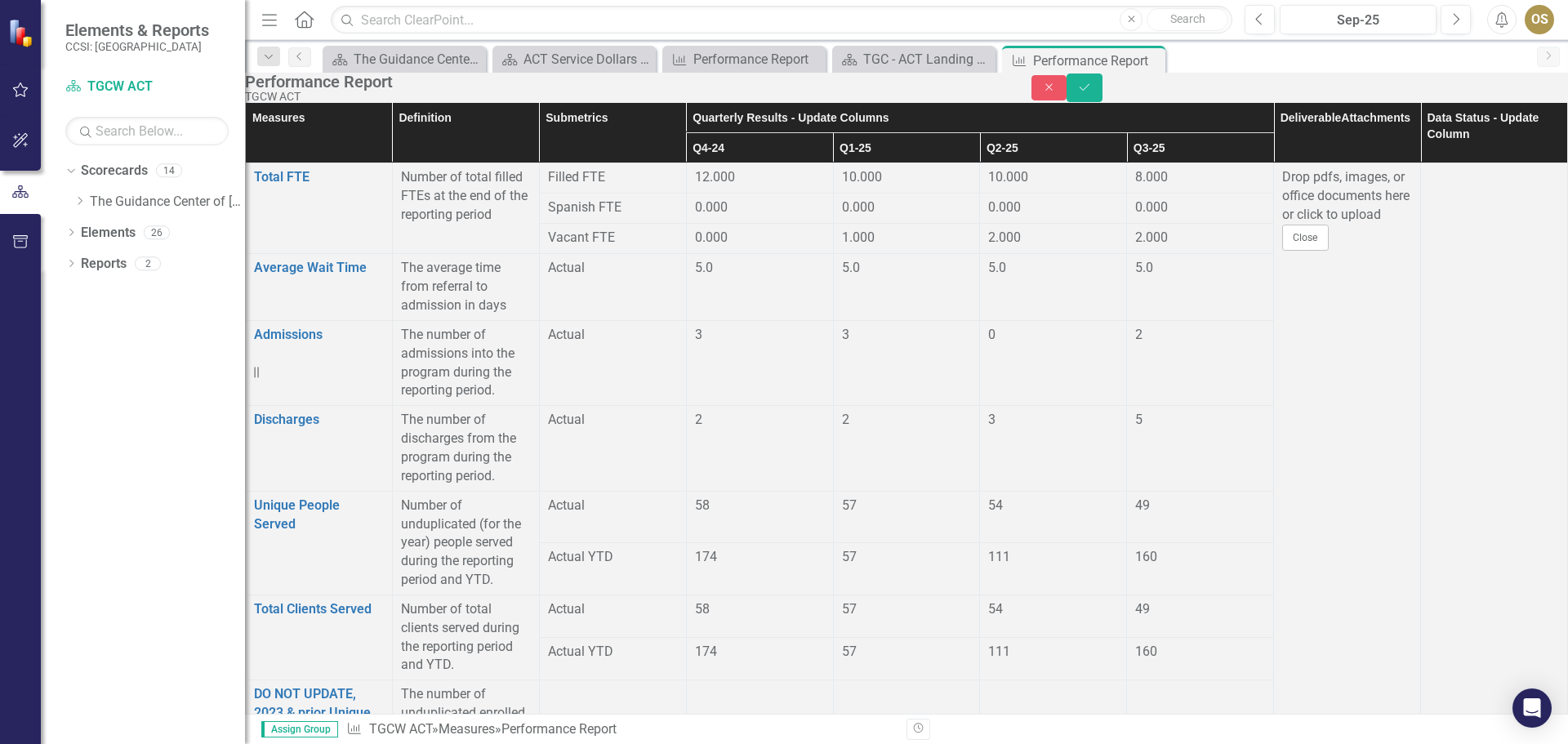
type input "14"
type input "35"
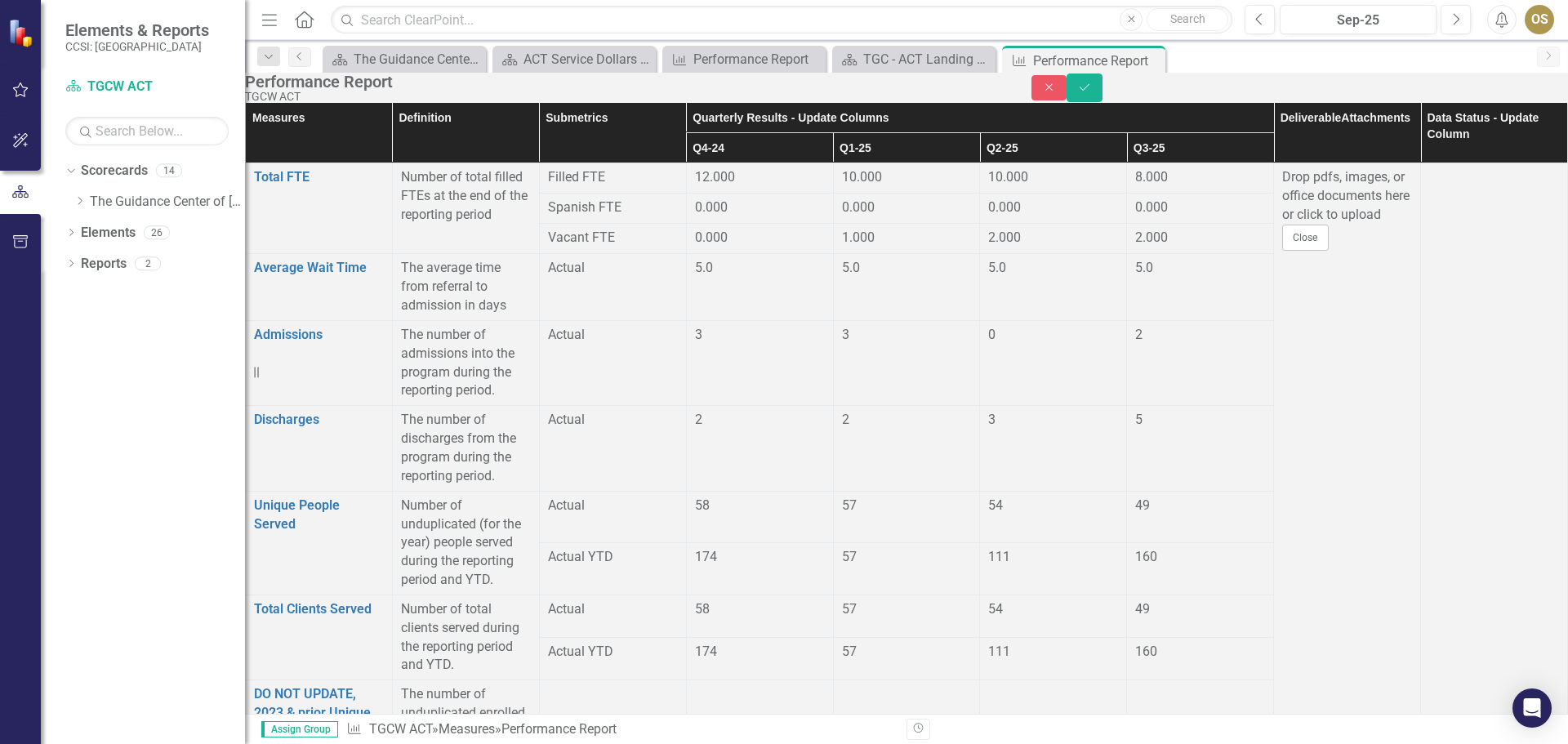
type input "0"
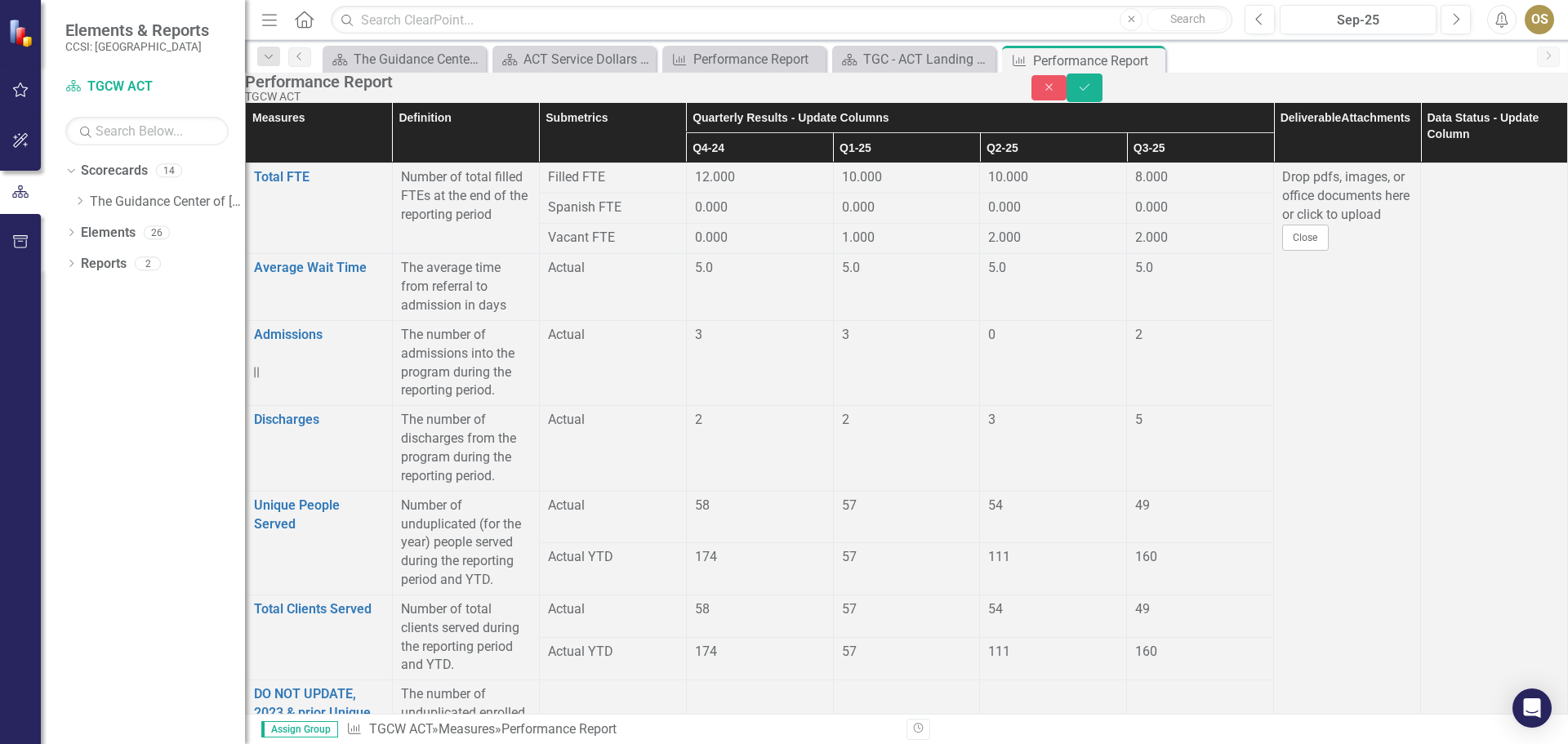
type input "0"
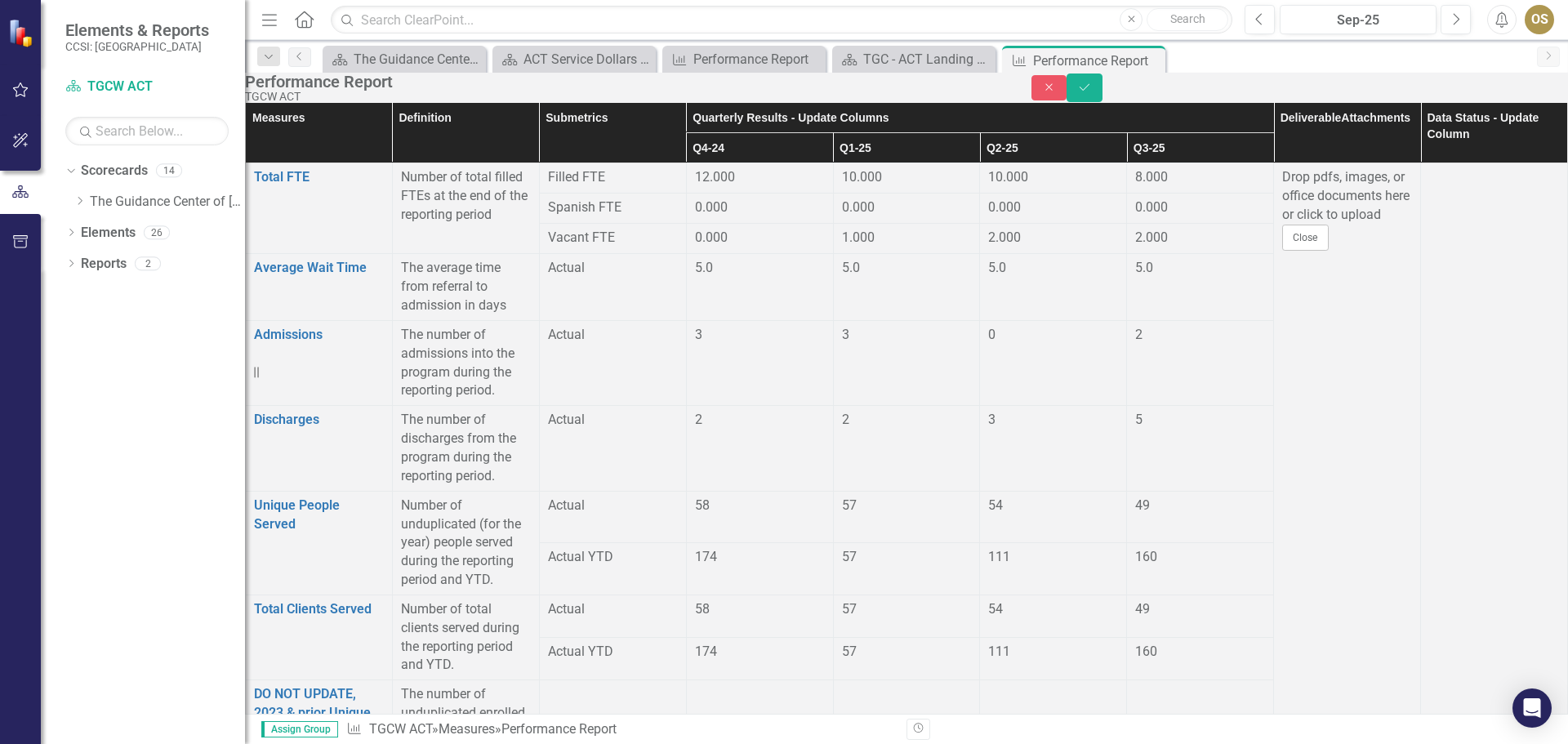
type input "0"
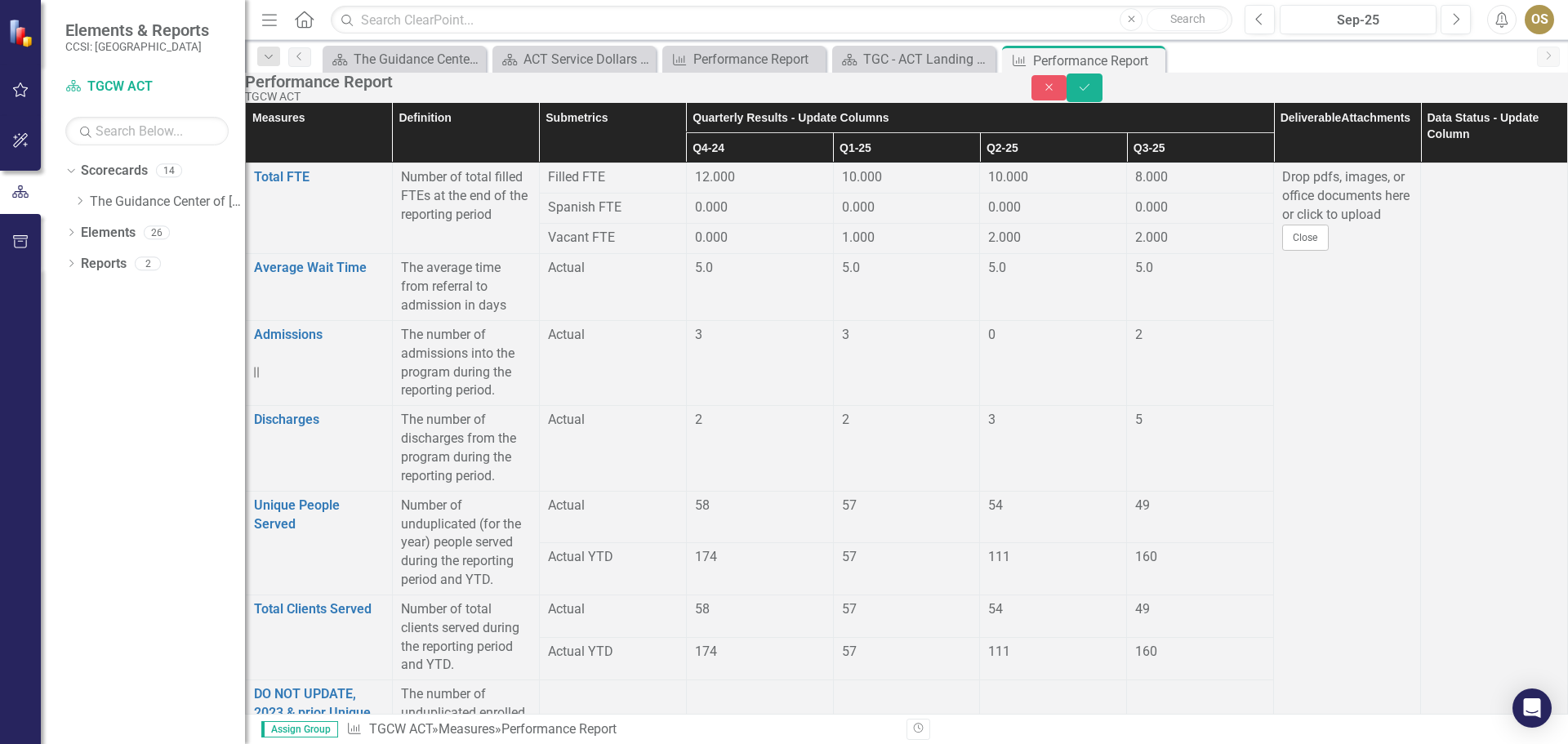
type input "0"
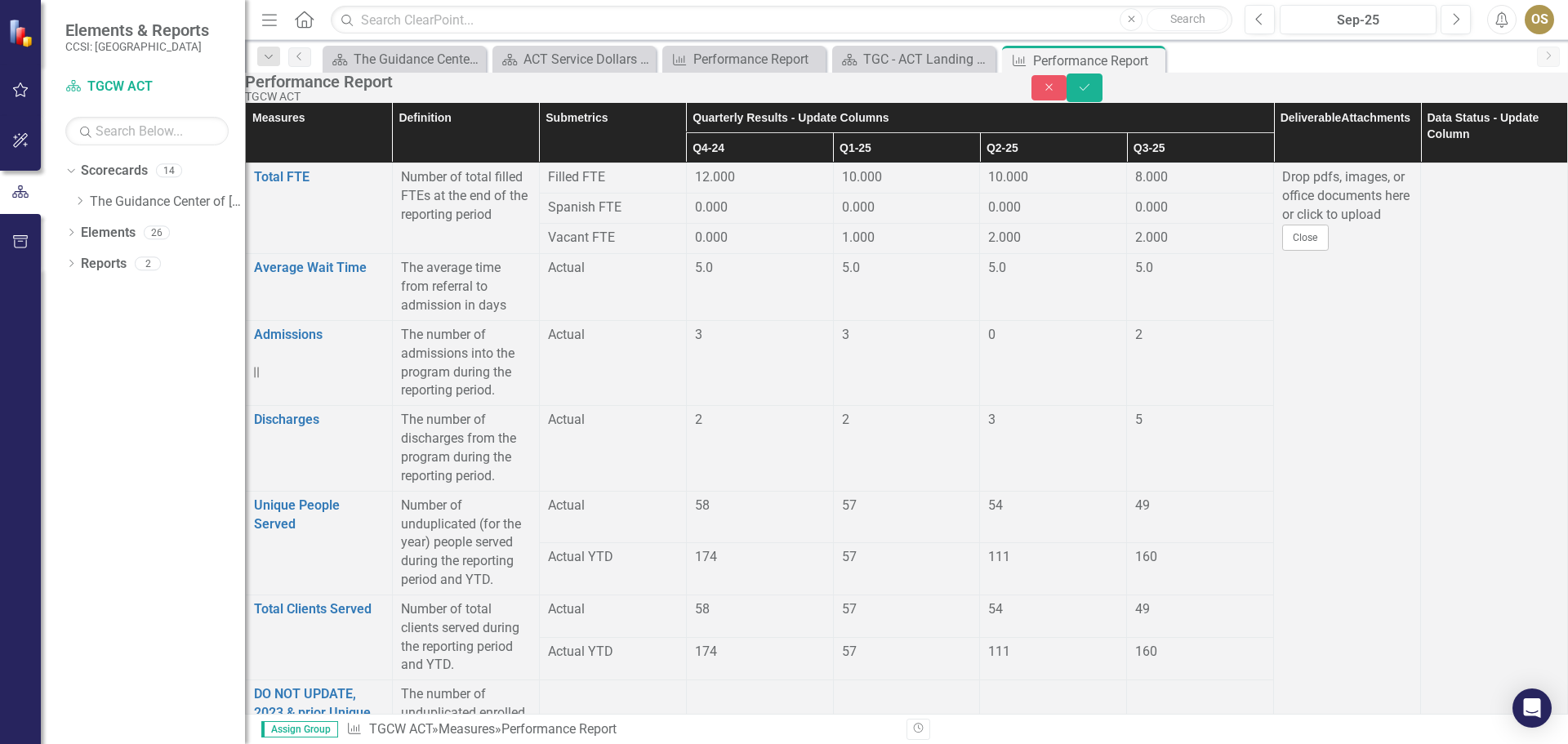
type input "0"
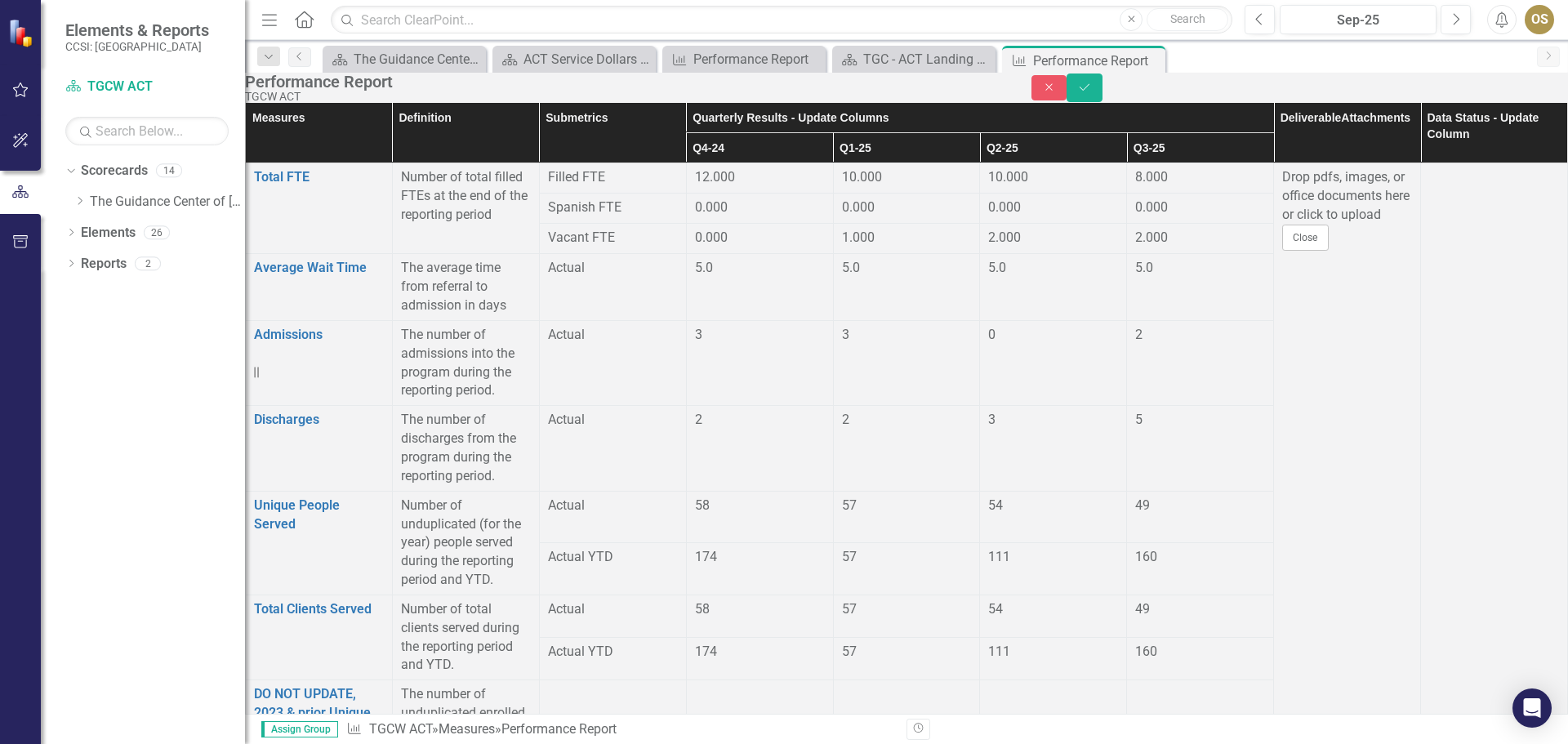
type input "0"
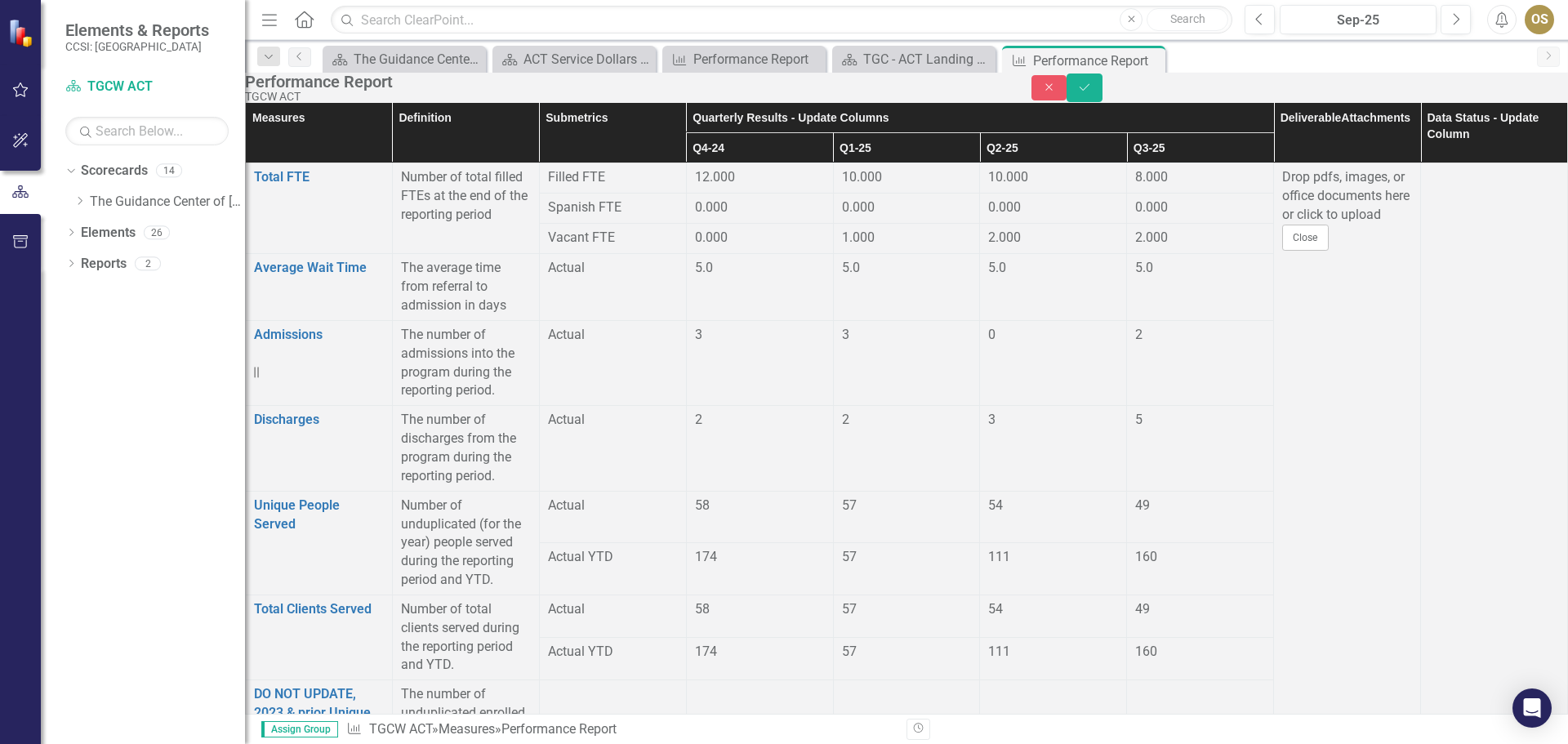
type input "0"
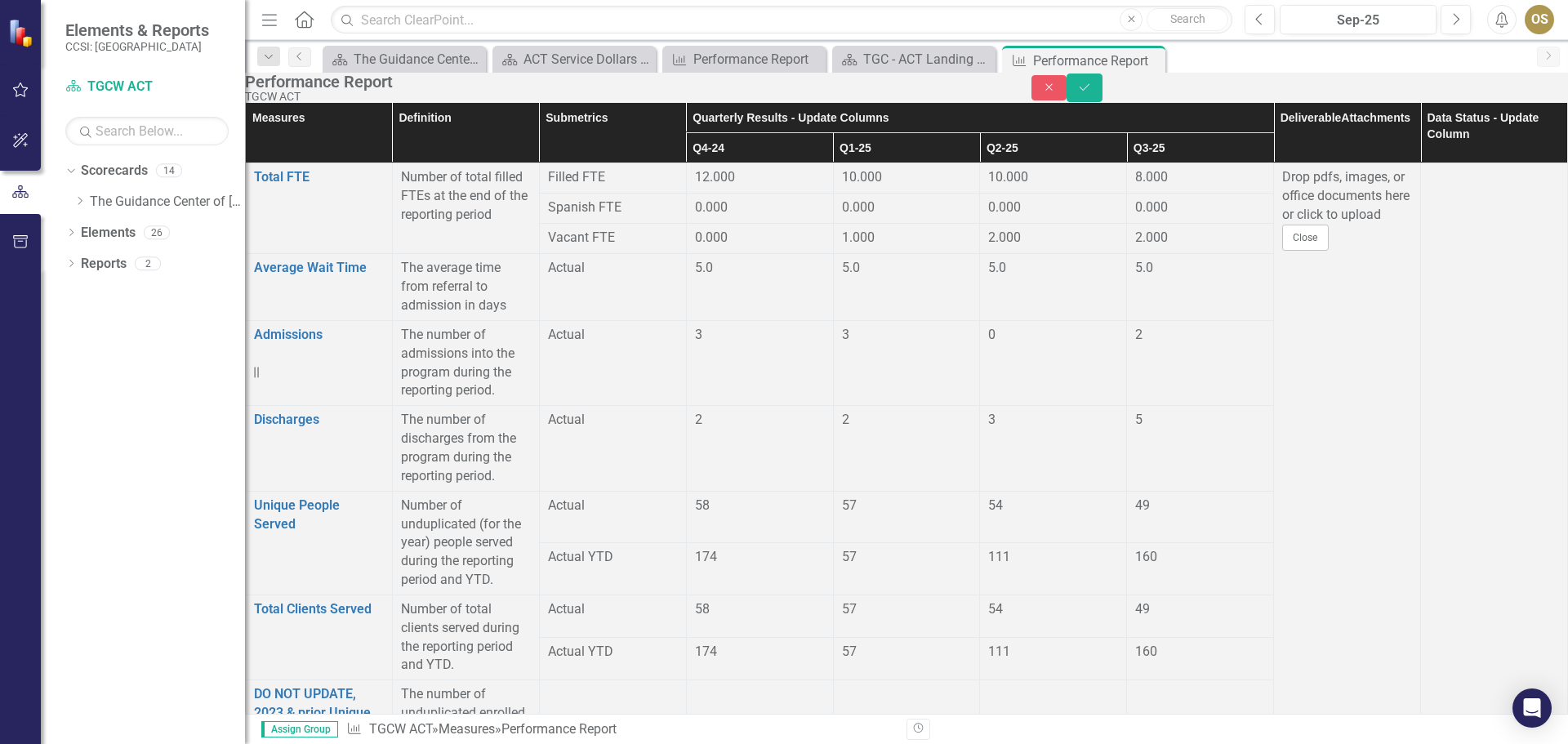
type input "1"
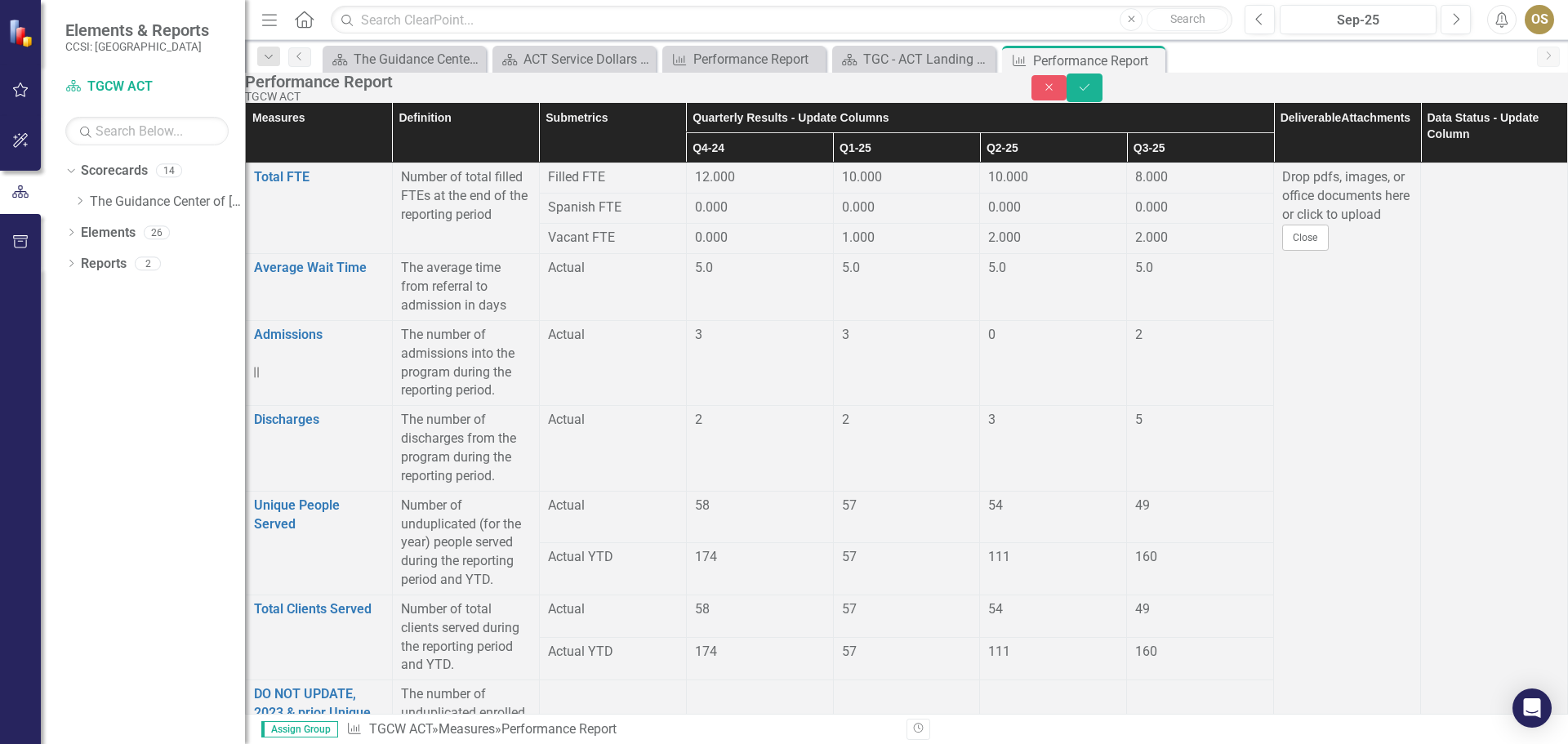
drag, startPoint x: 1152, startPoint y: 407, endPoint x: 1139, endPoint y: 408, distance: 13.0
type input "15"
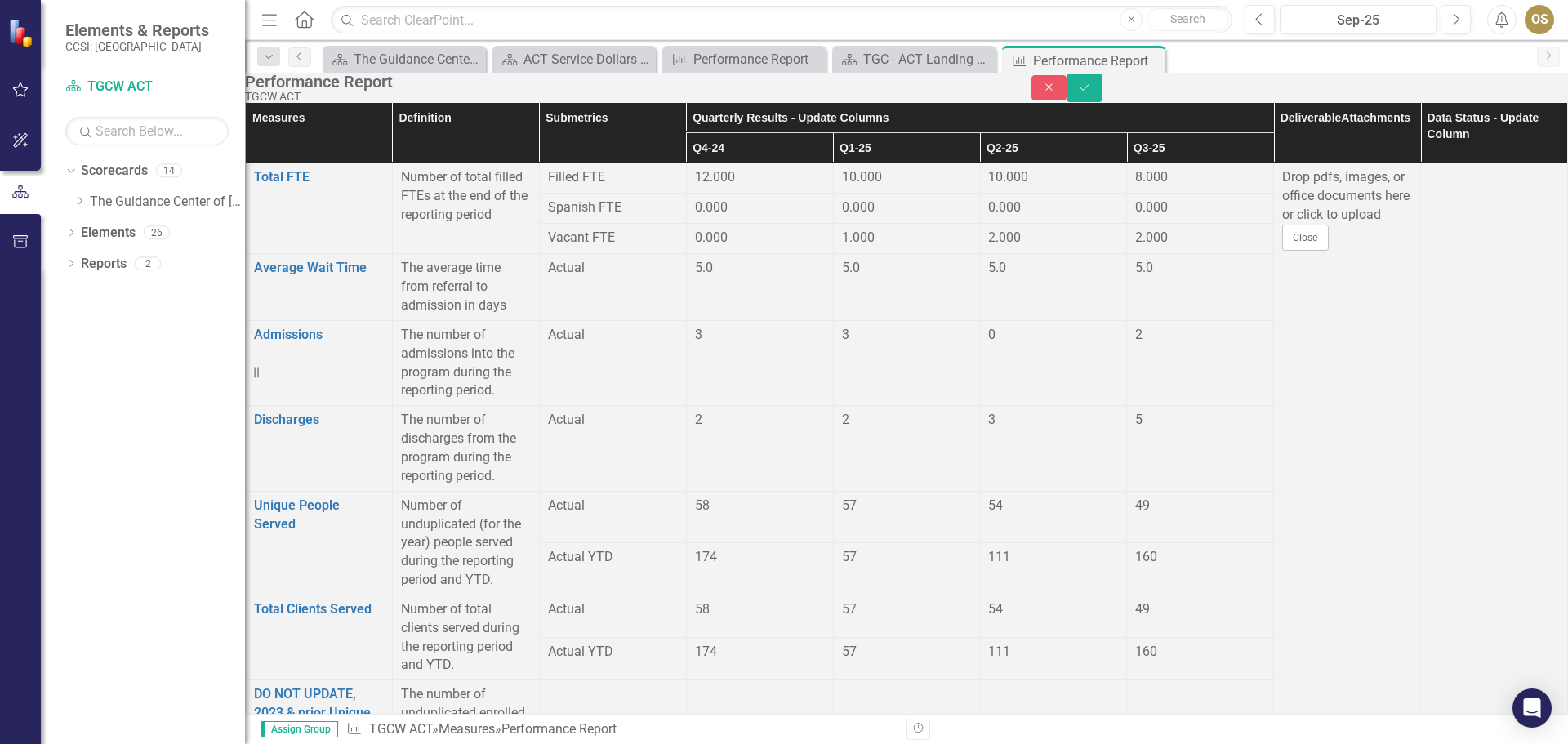
click at [1224, 430] on div "5" at bounding box center [1201, 420] width 130 height 18
click at [1230, 430] on div "5" at bounding box center [1201, 420] width 130 height 18
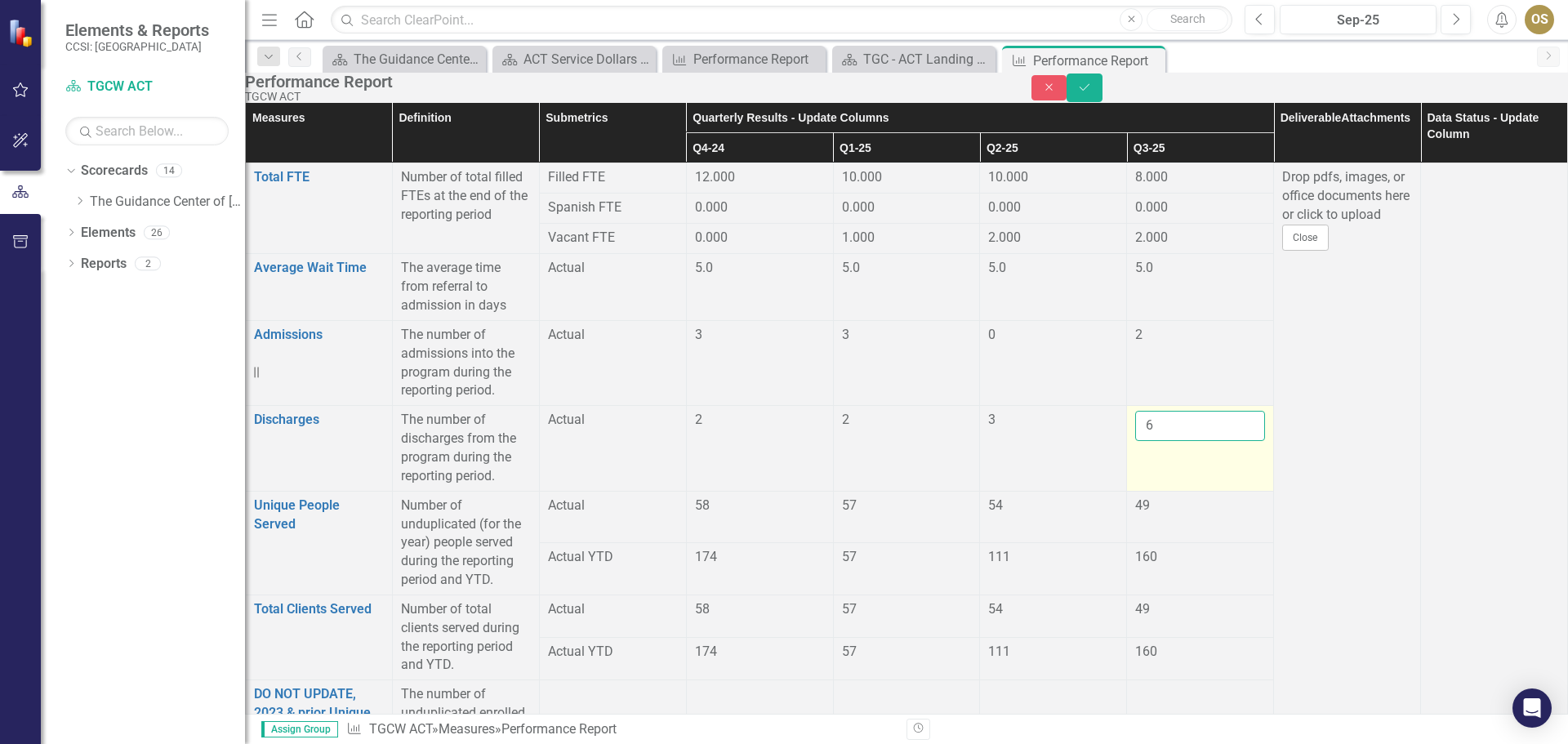
click at [1225, 441] on input "6" at bounding box center [1201, 426] width 130 height 30
click at [1223, 441] on input "6" at bounding box center [1201, 426] width 130 height 30
click at [1220, 441] on input "5" at bounding box center [1201, 426] width 130 height 30
type input "4"
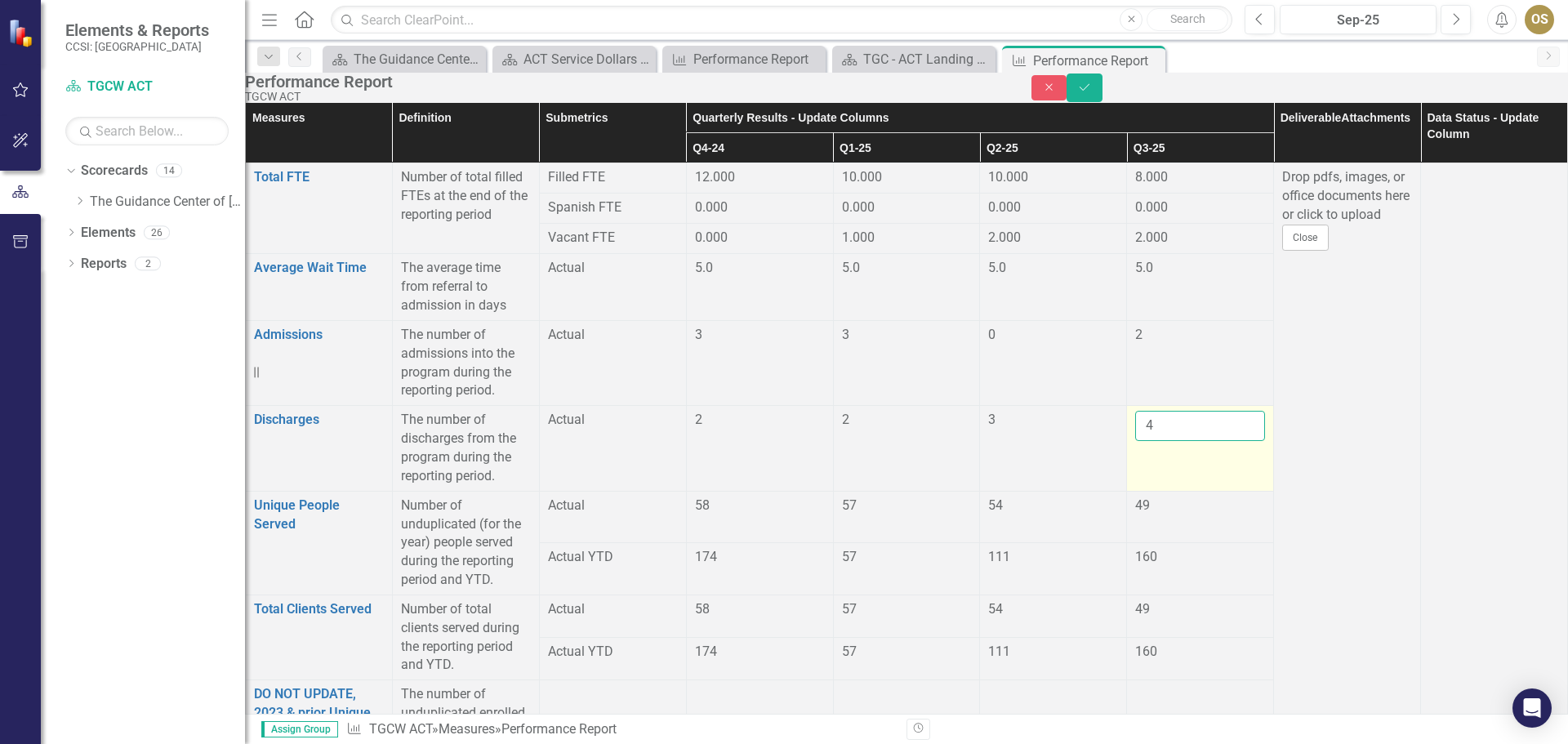
click at [1220, 441] on input "4" at bounding box center [1201, 426] width 130 height 30
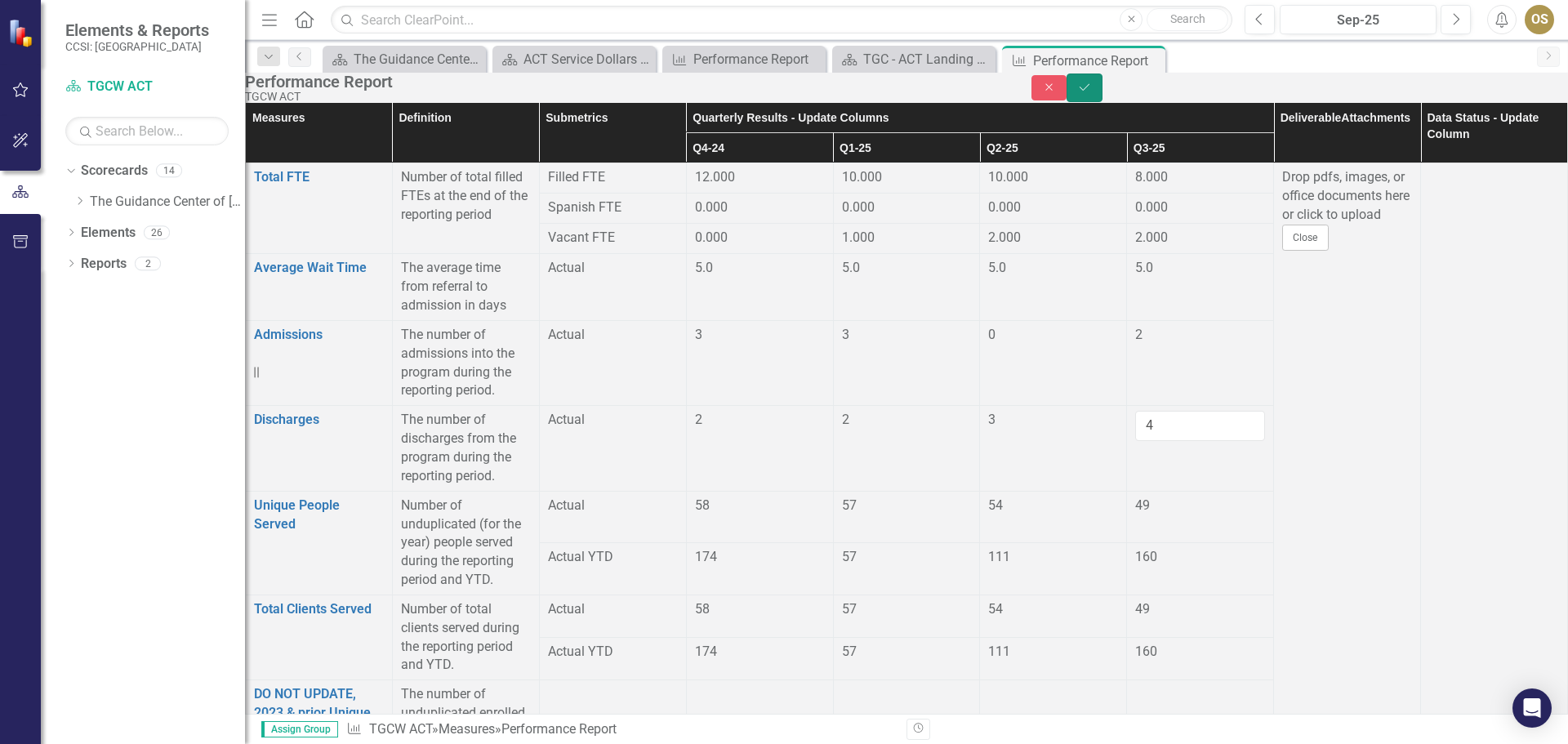
click at [1102, 87] on button "Save" at bounding box center [1084, 88] width 36 height 29
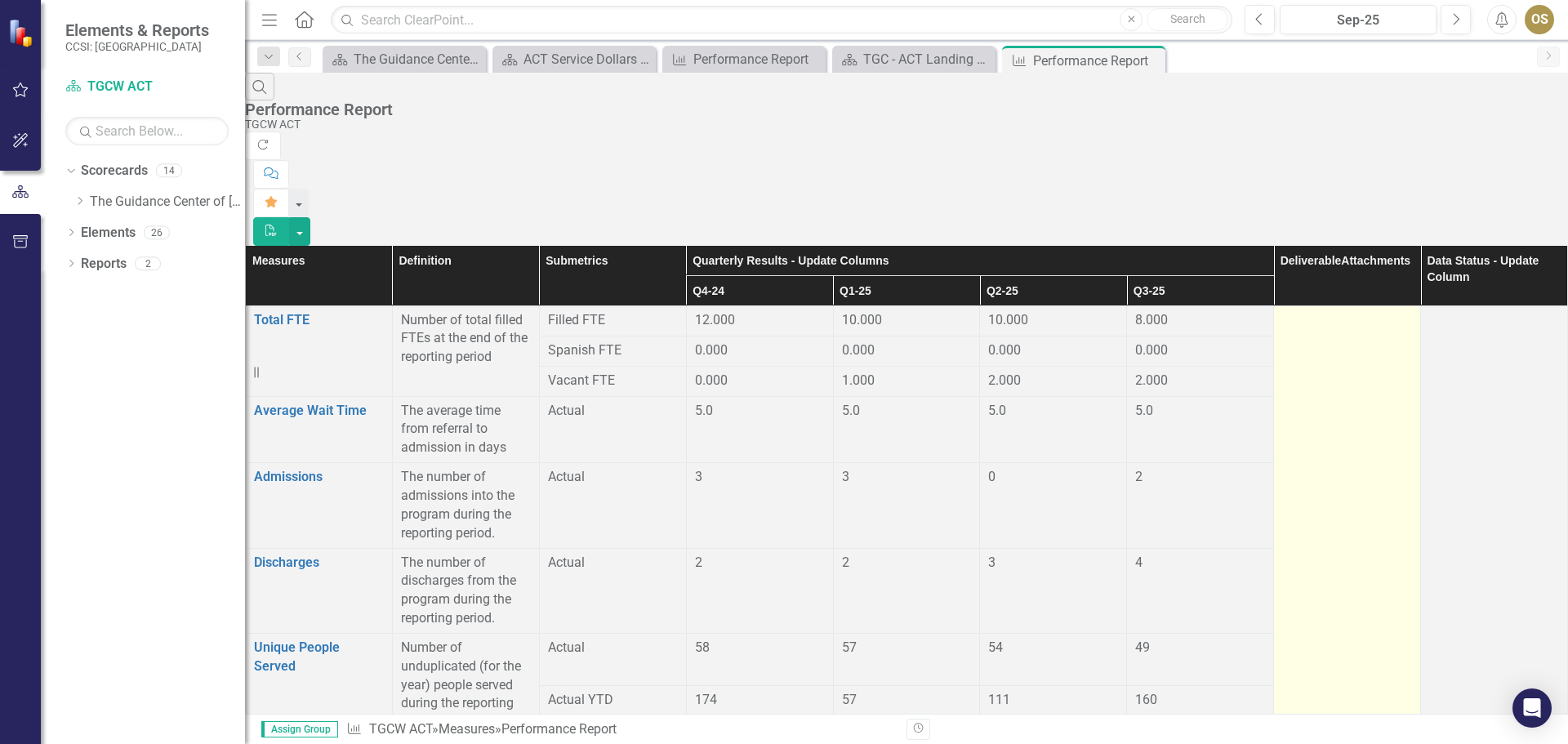
scroll to position [245, 0]
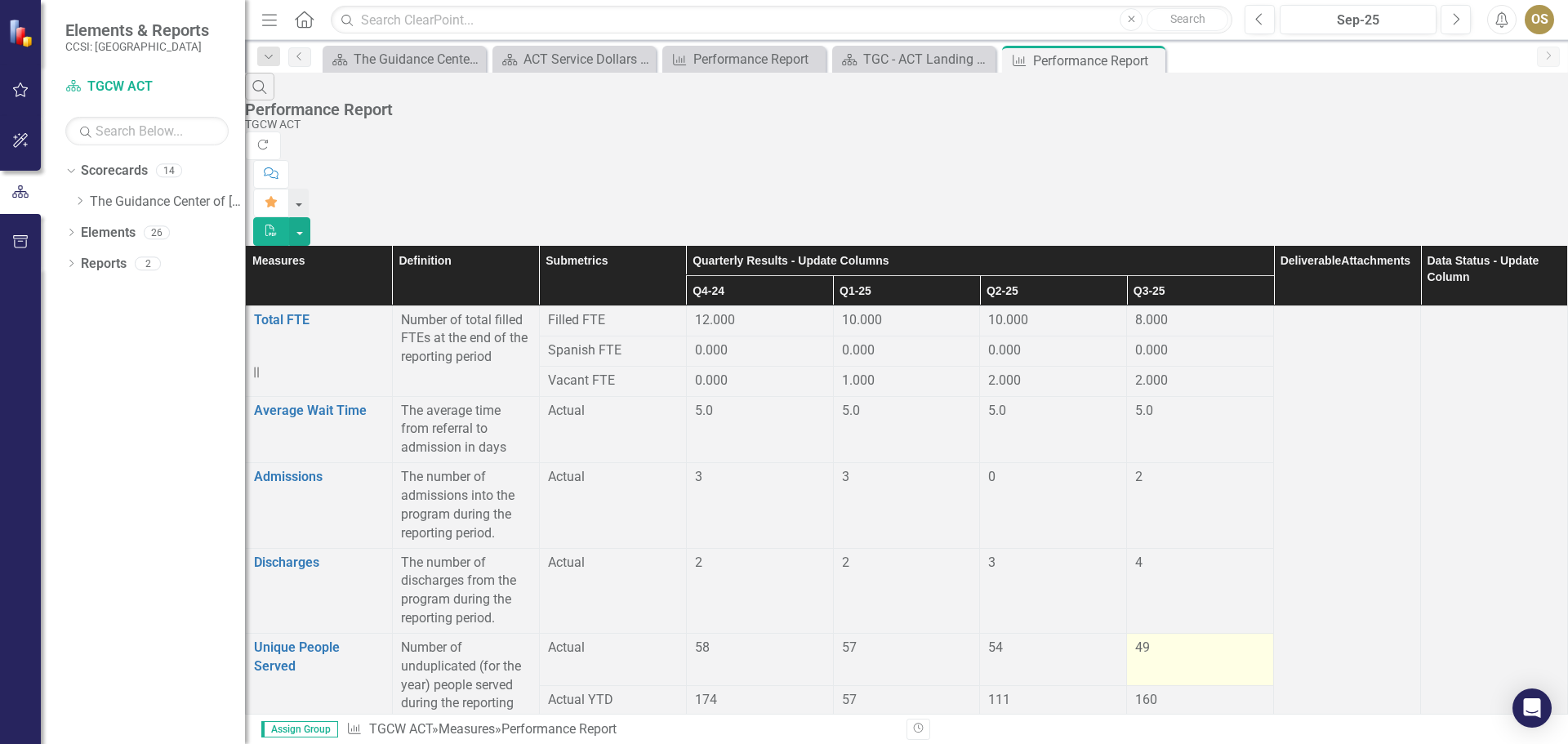
click at [1150, 639] on span "49" at bounding box center [1143, 647] width 15 height 16
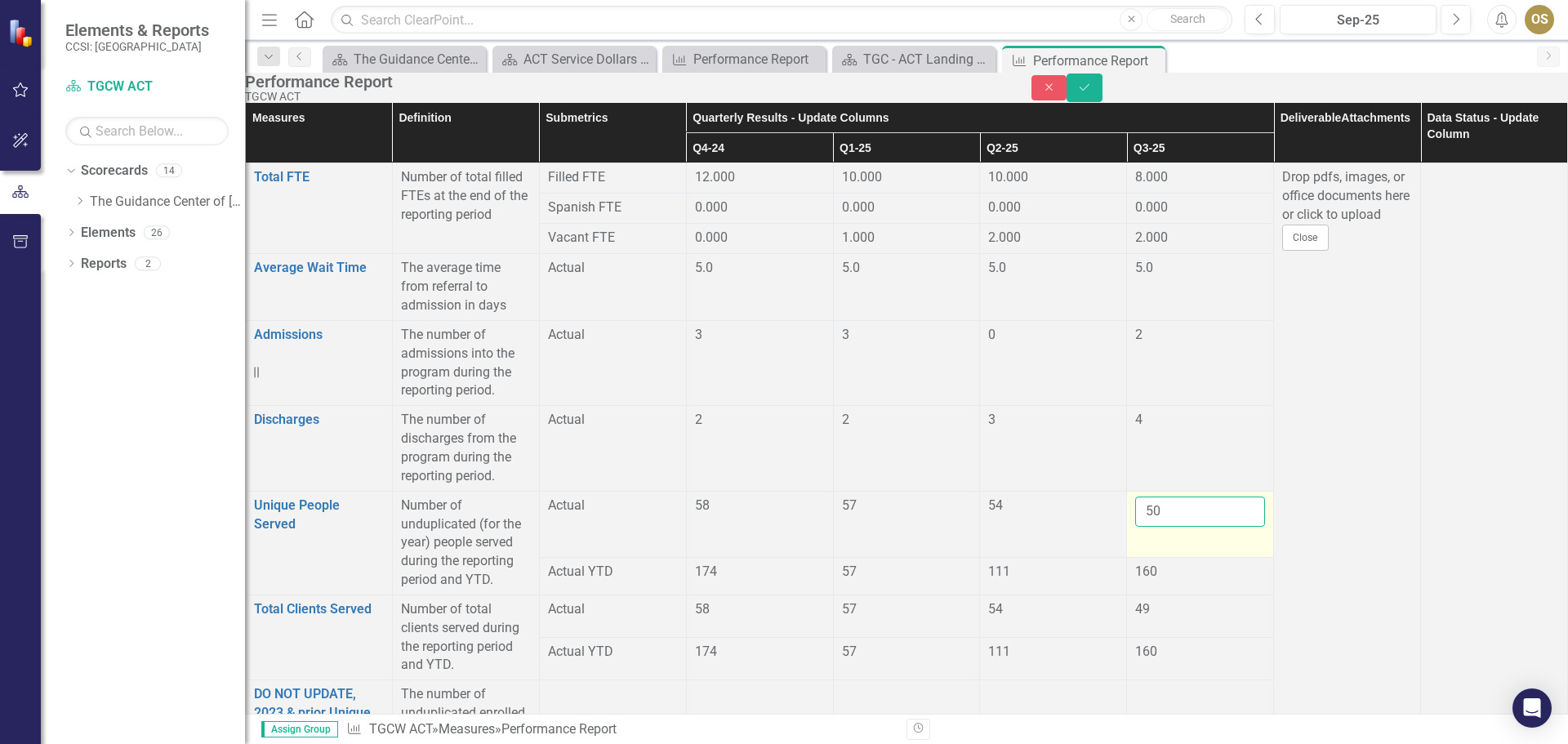
type input "50"
click at [1225, 496] on input "50" at bounding box center [1201, 511] width 130 height 30
click at [1102, 90] on button "Save" at bounding box center [1084, 88] width 36 height 29
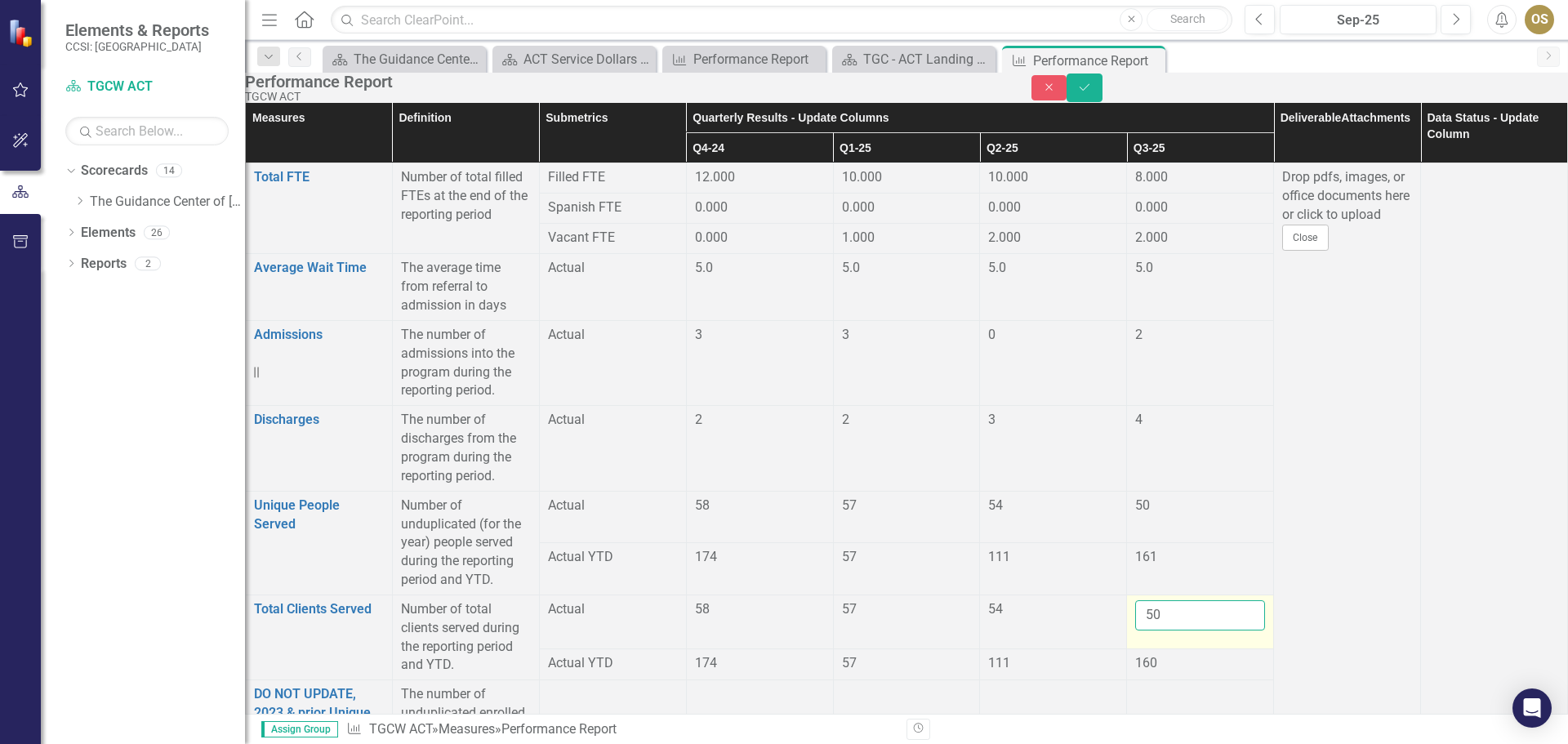
type input "50"
click at [1228, 600] on input "50" at bounding box center [1201, 615] width 130 height 30
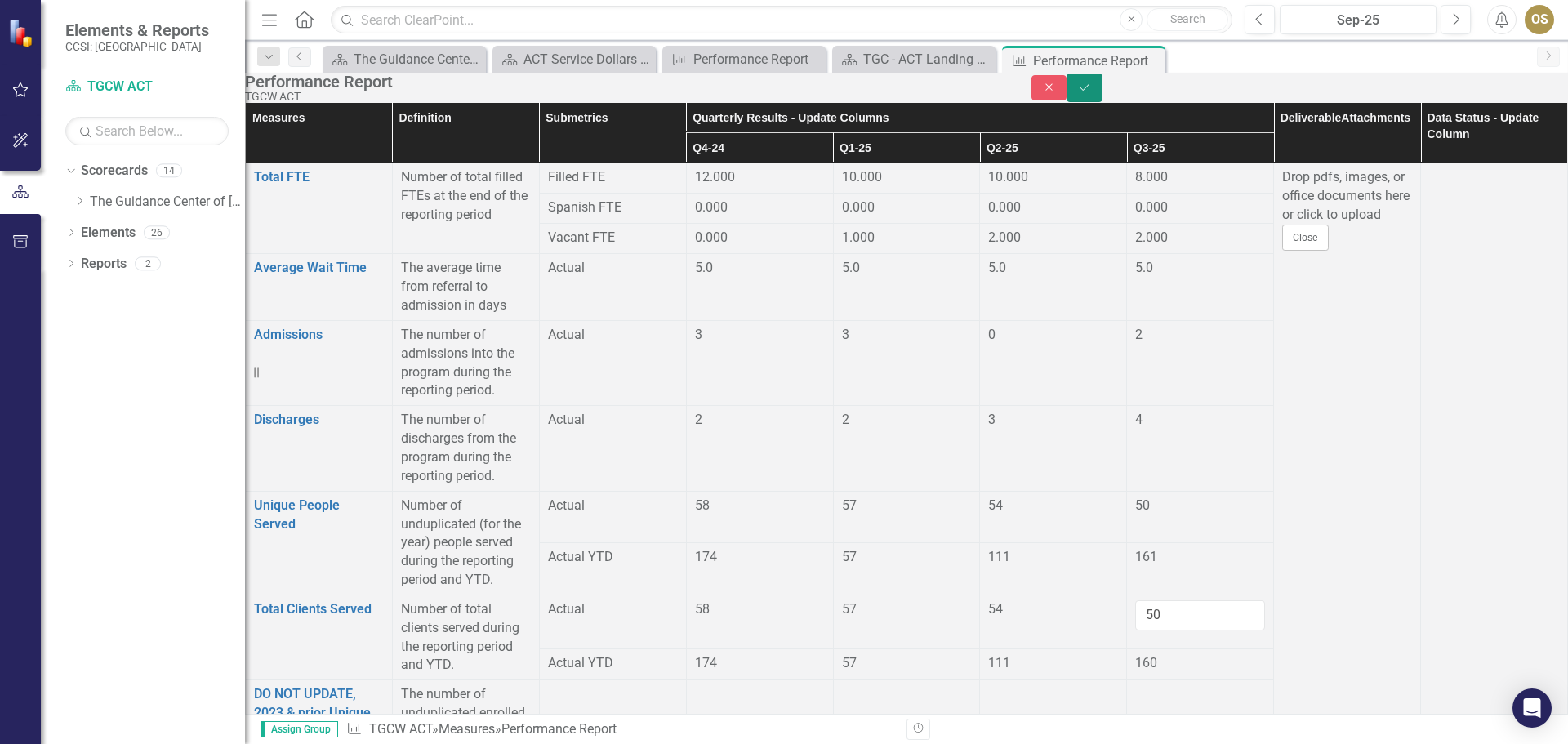
click at [1102, 90] on button "Save" at bounding box center [1084, 88] width 36 height 29
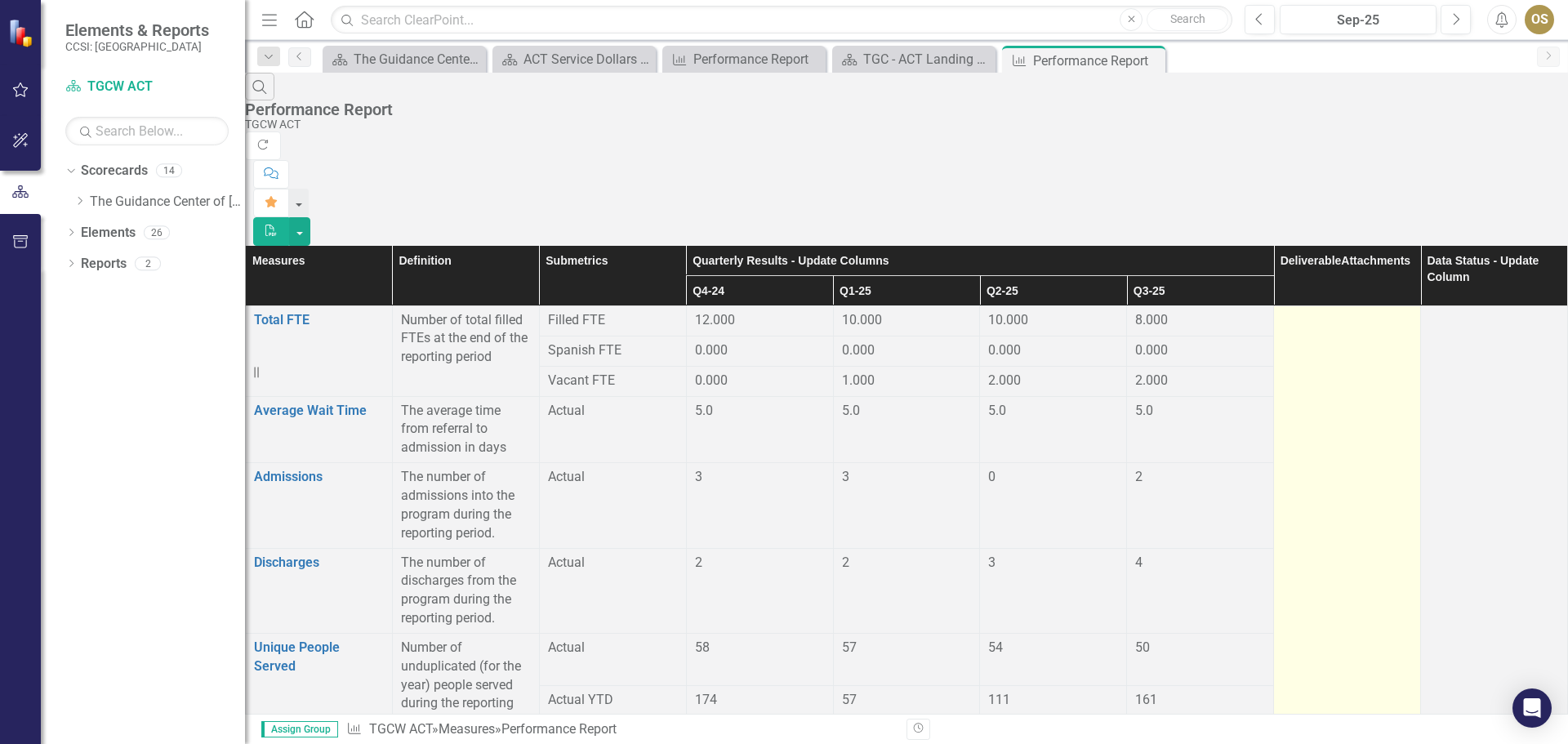
scroll to position [899, 0]
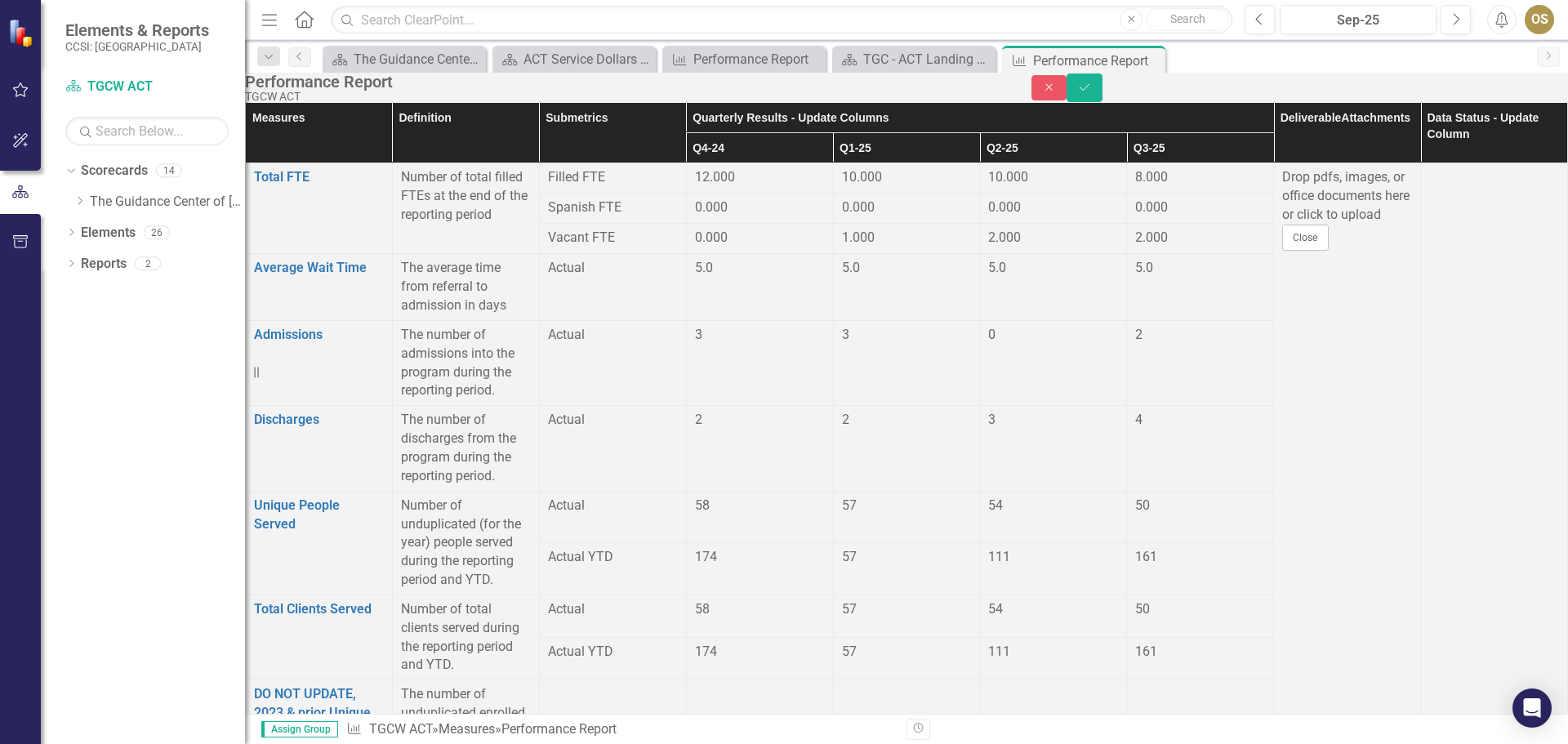
type input "2"
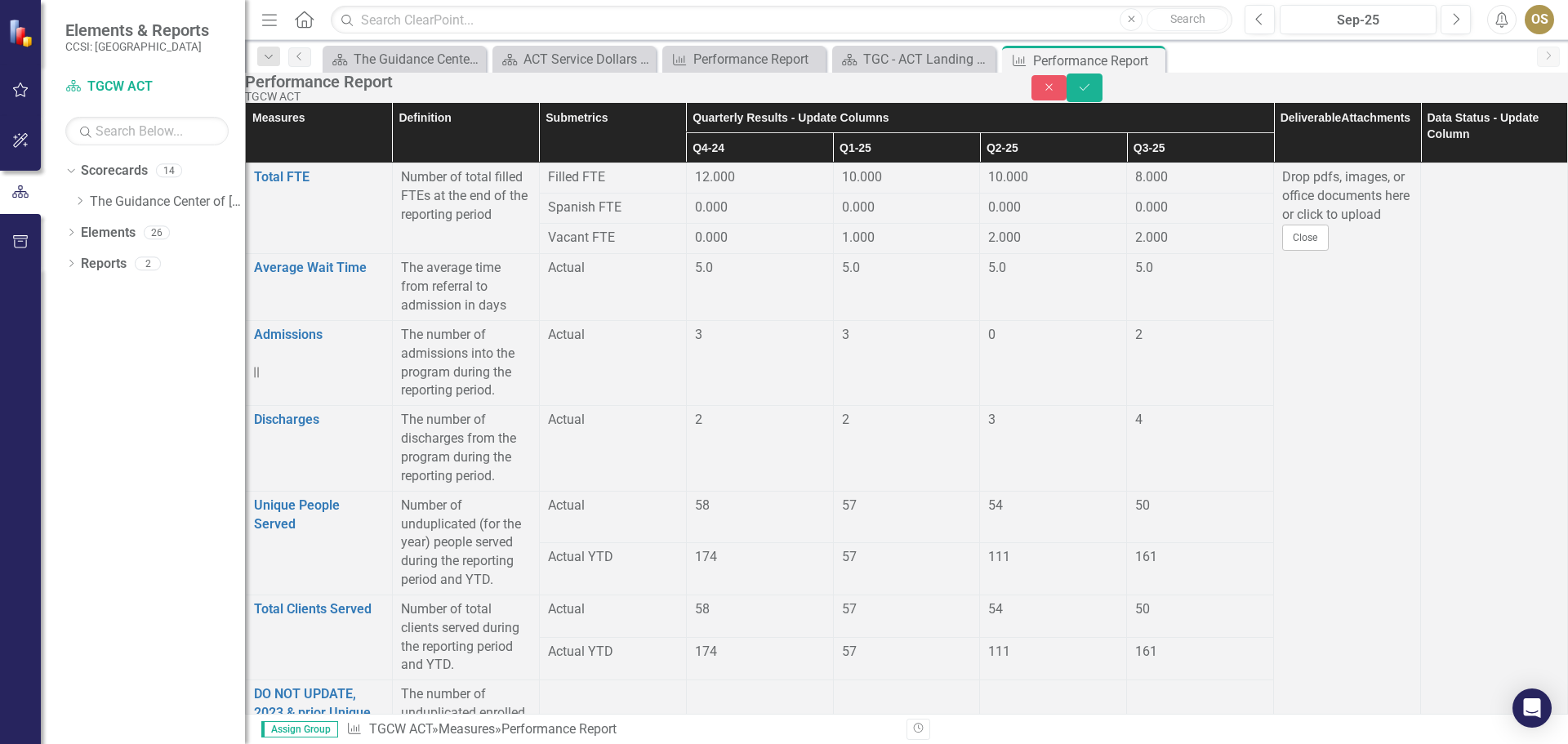
type input "13"
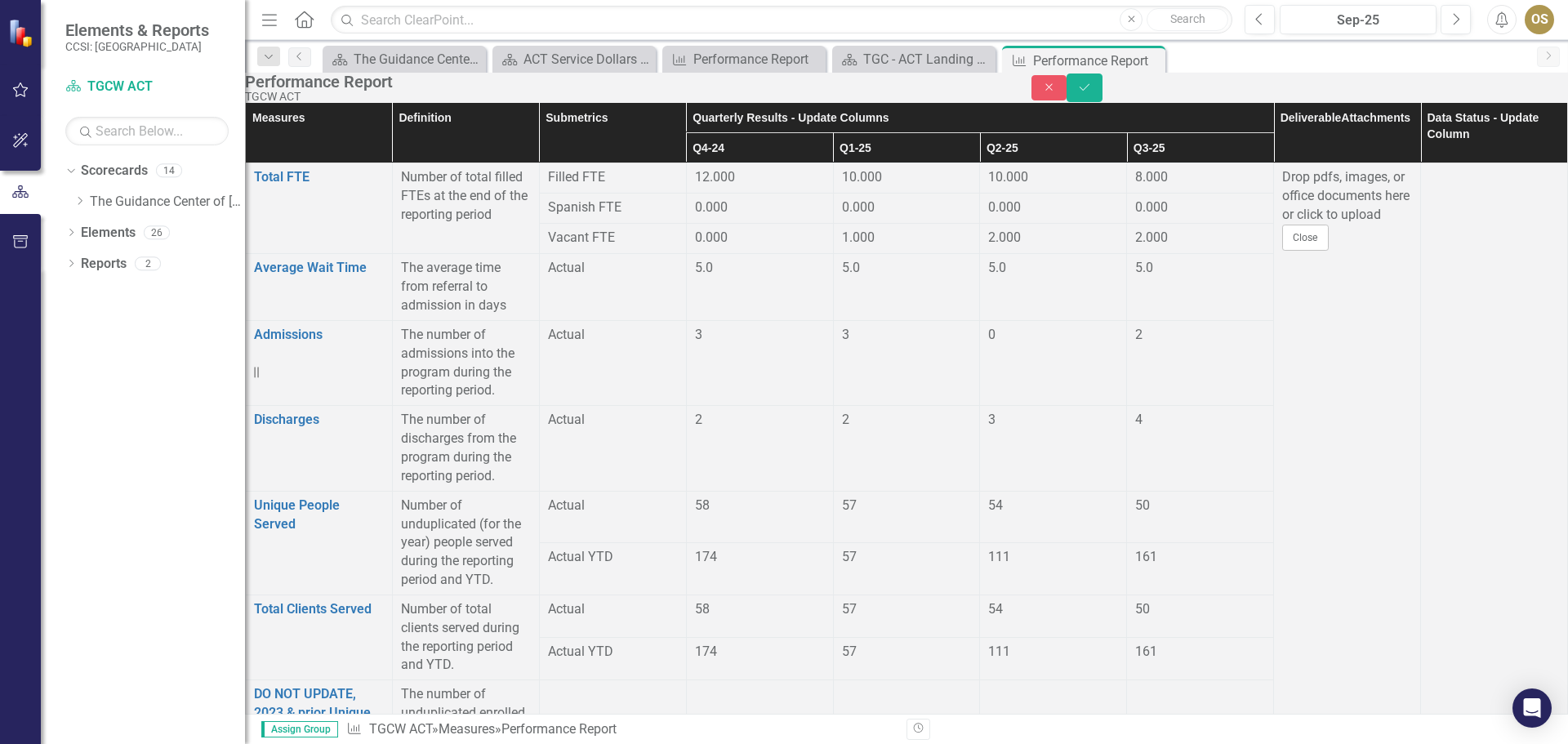
type input "12"
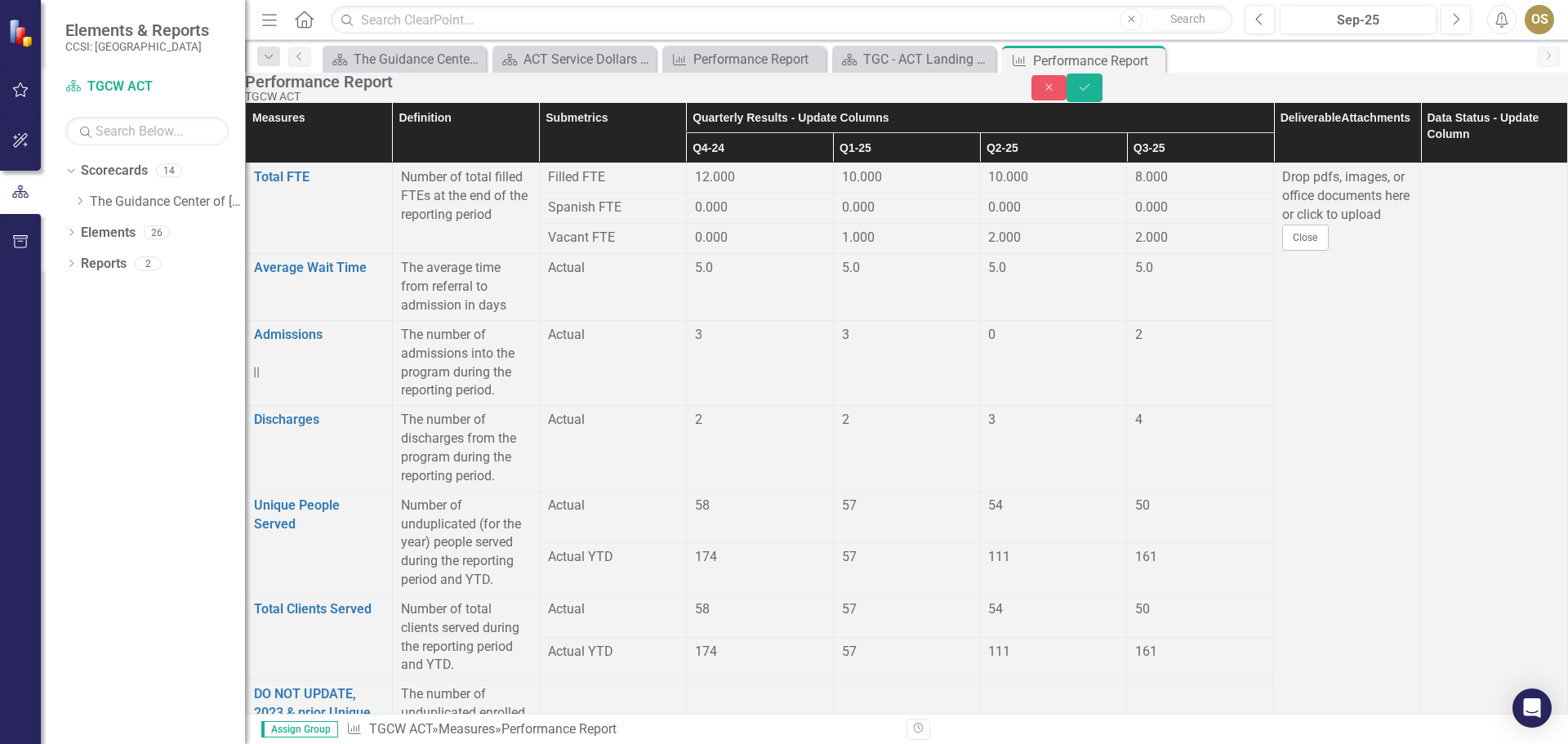
type input "17"
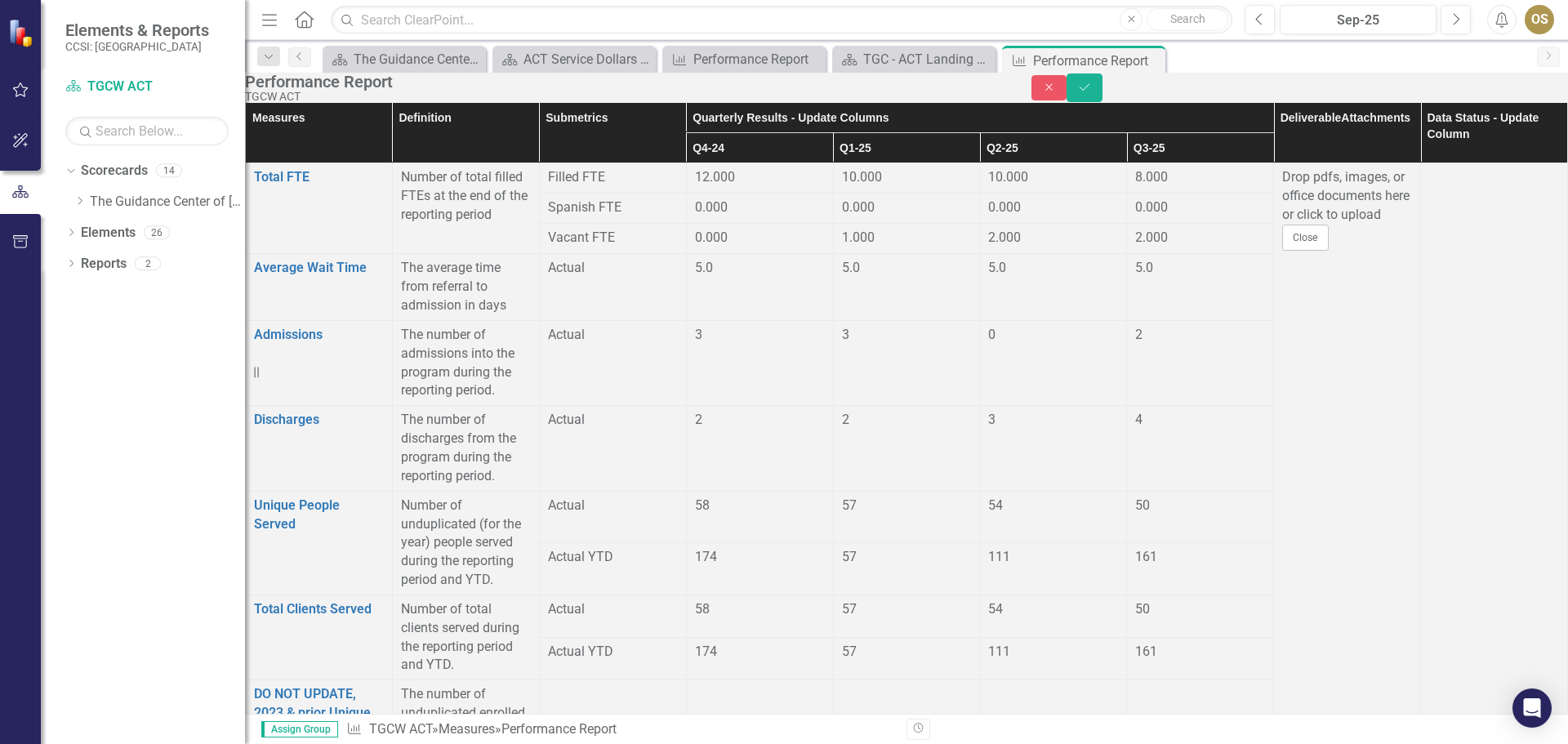
type input "6"
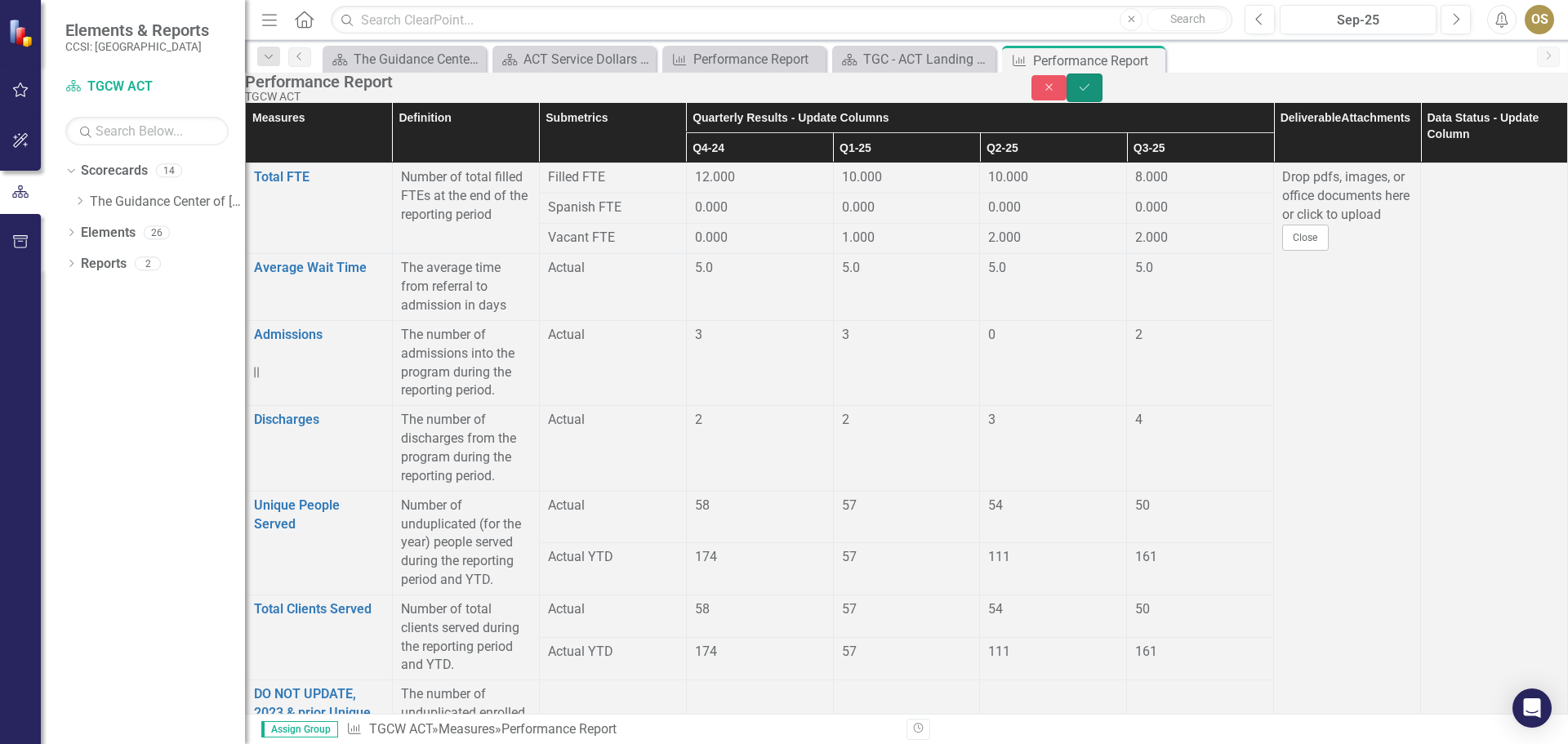
click at [1092, 90] on icon "Save" at bounding box center [1085, 87] width 15 height 11
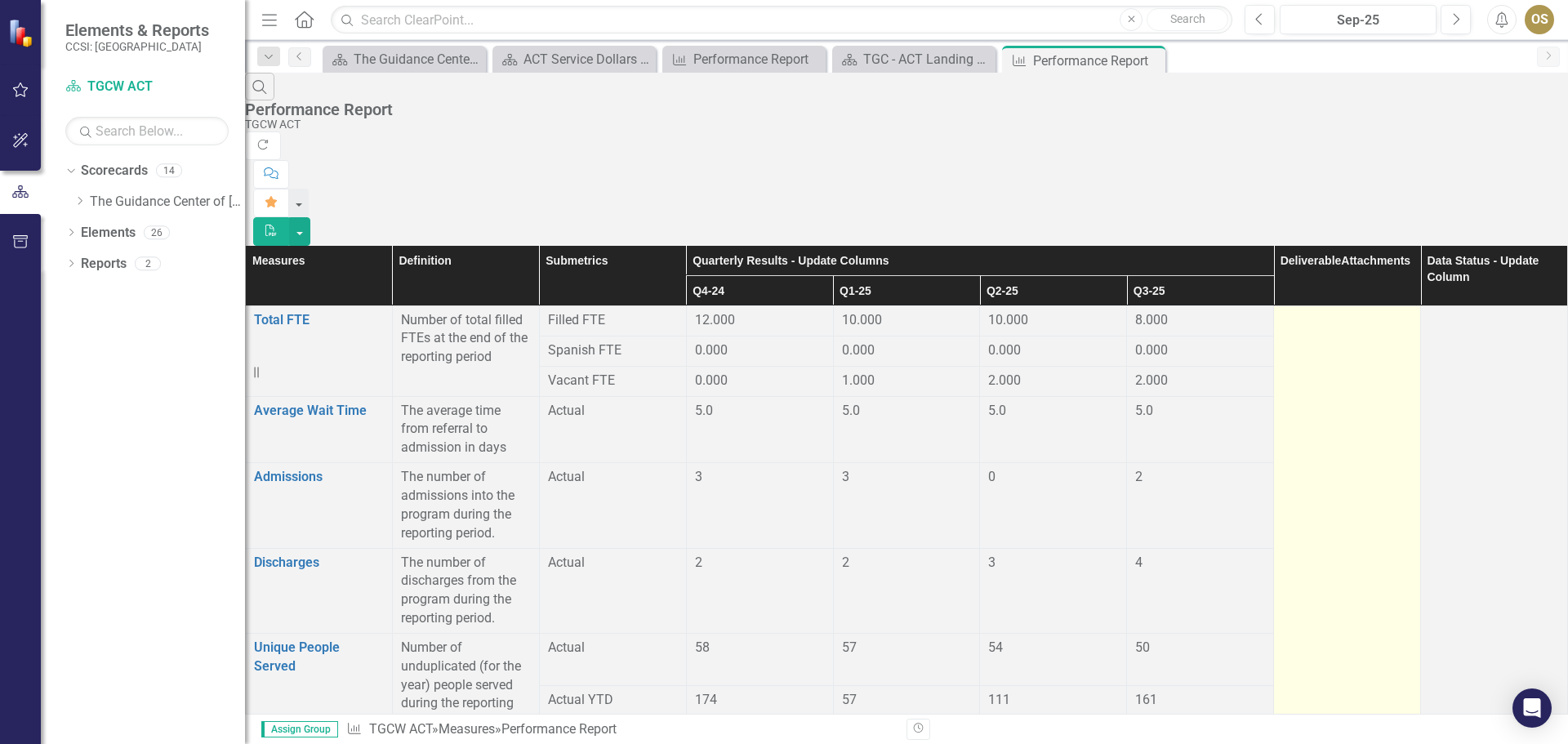
scroll to position [1225, 0]
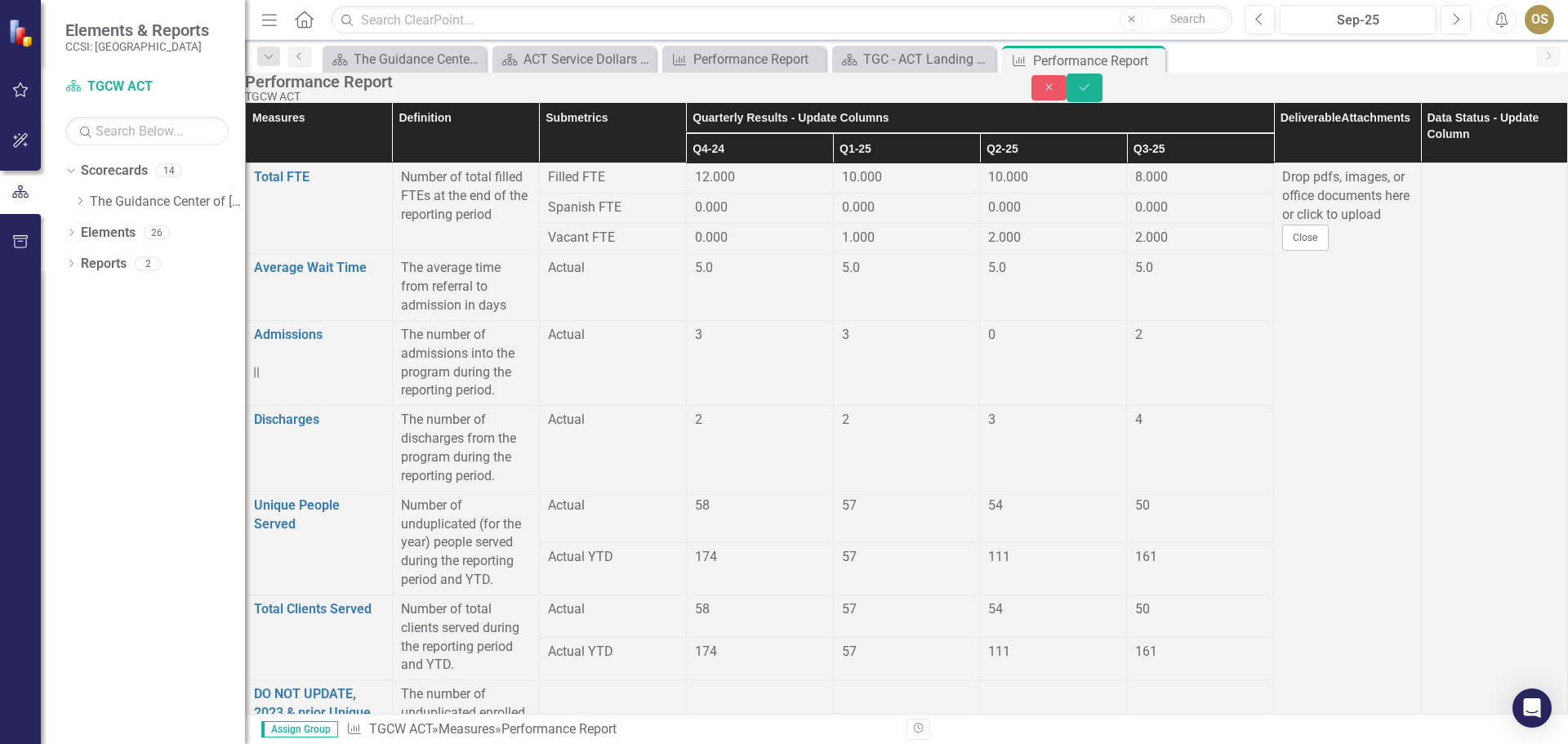
type input "27"
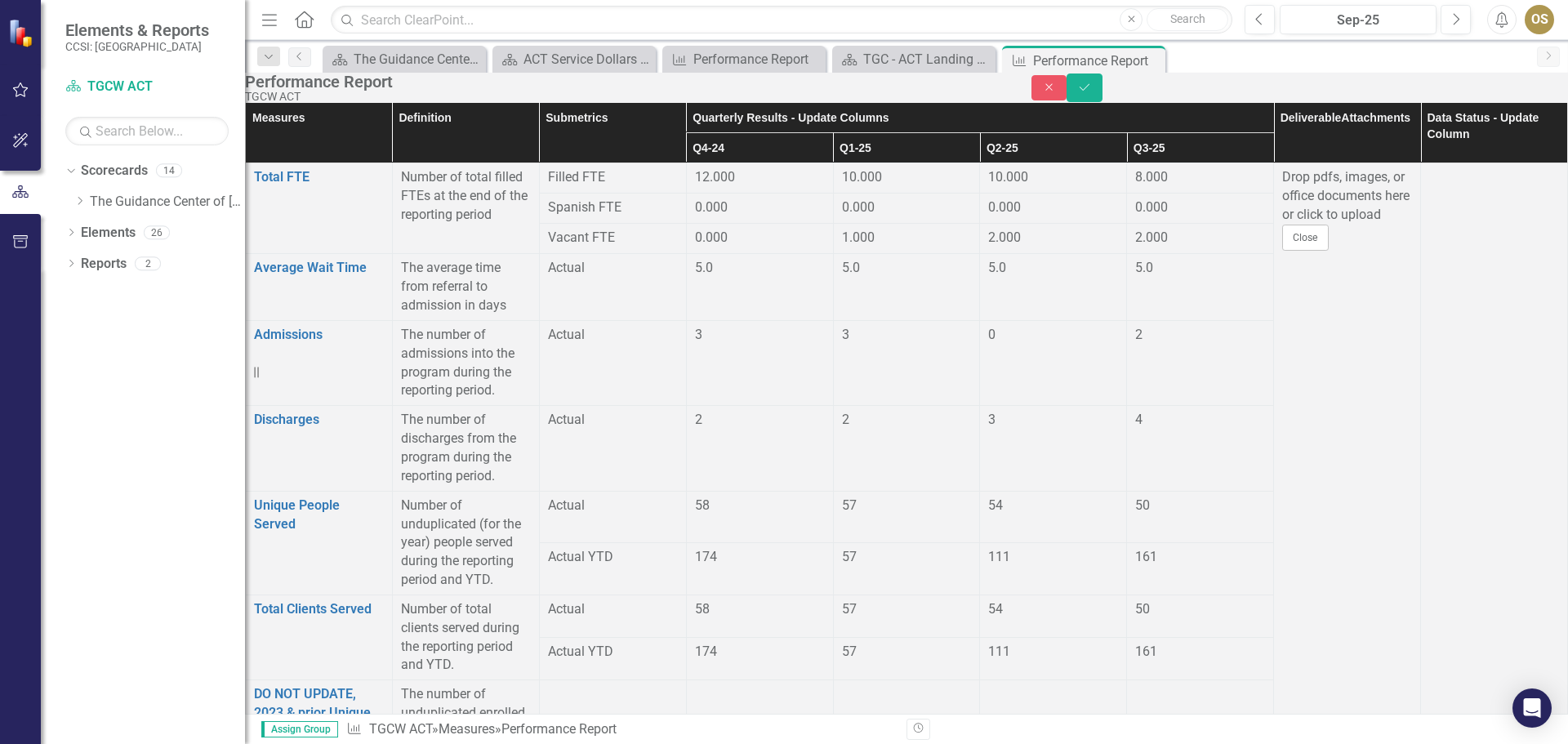
type input "1"
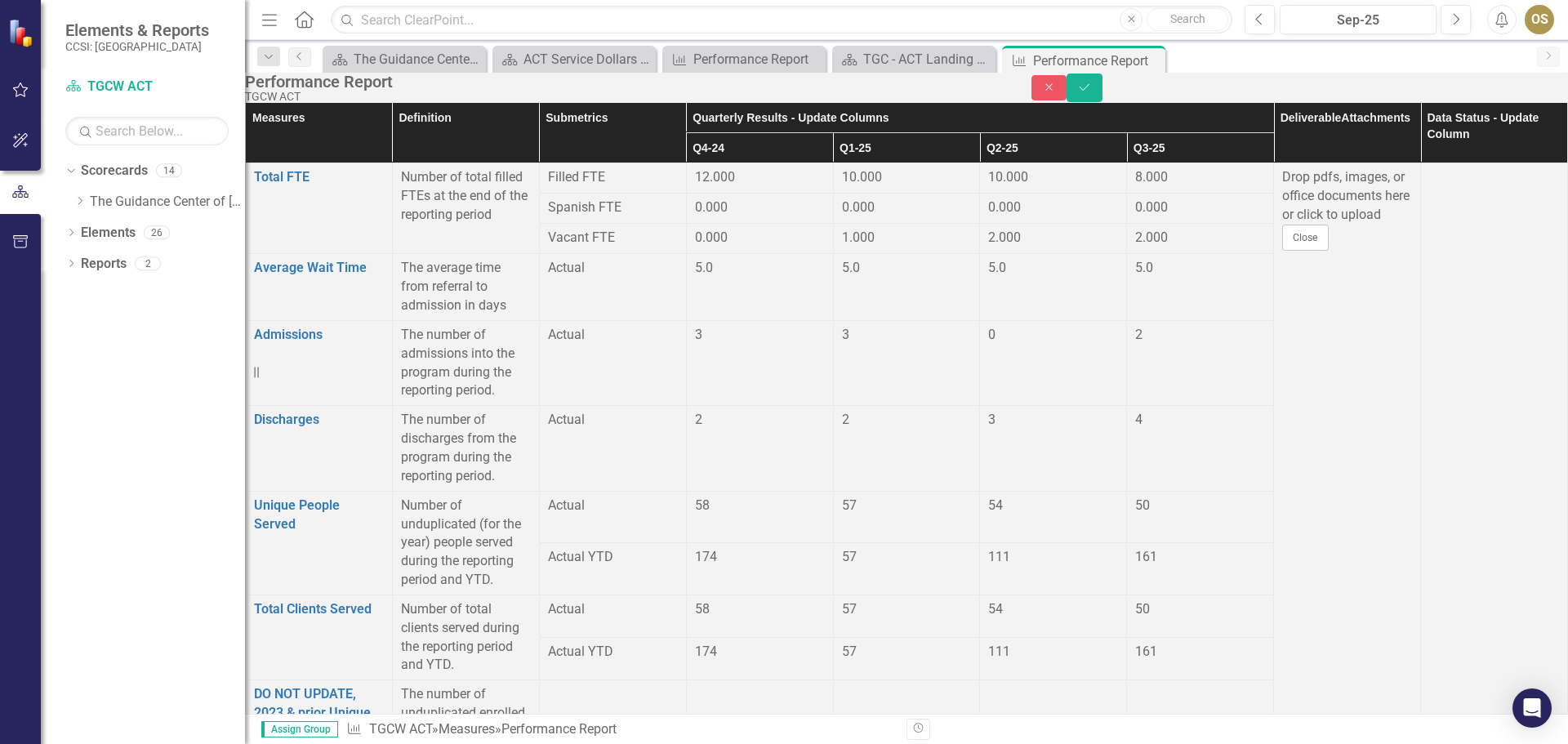
type input "0"
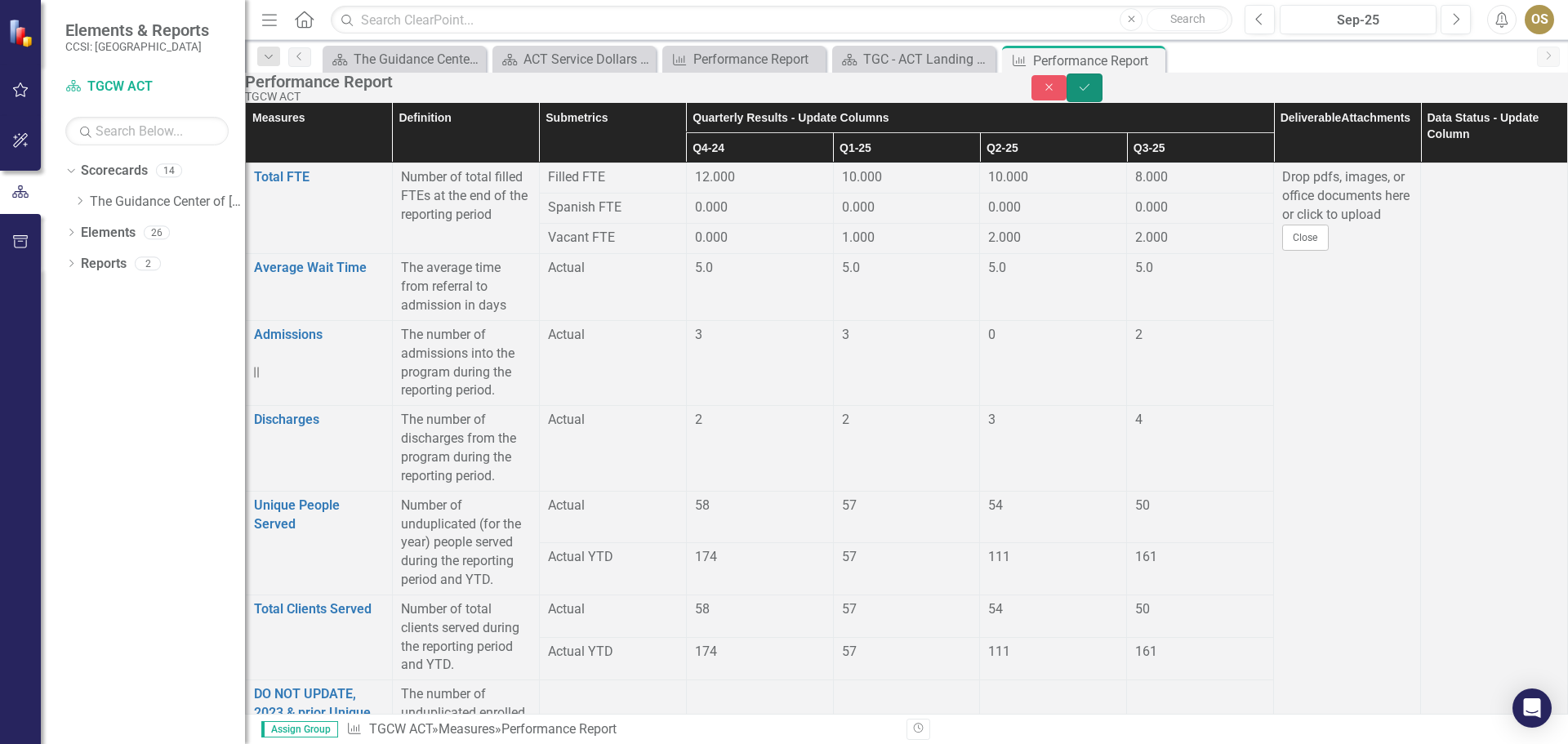
click at [1102, 91] on button "Save" at bounding box center [1084, 88] width 36 height 29
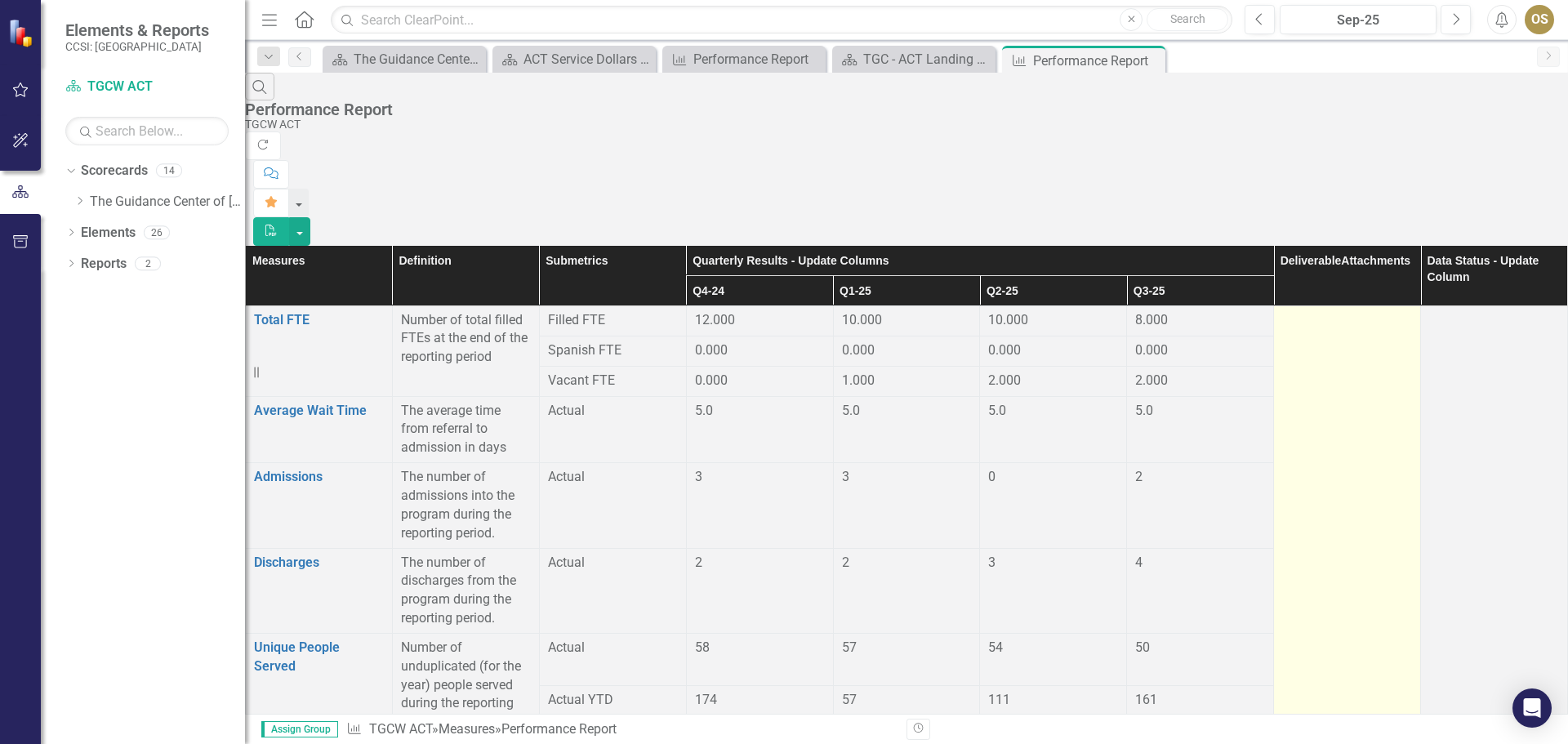
scroll to position [2741, 0]
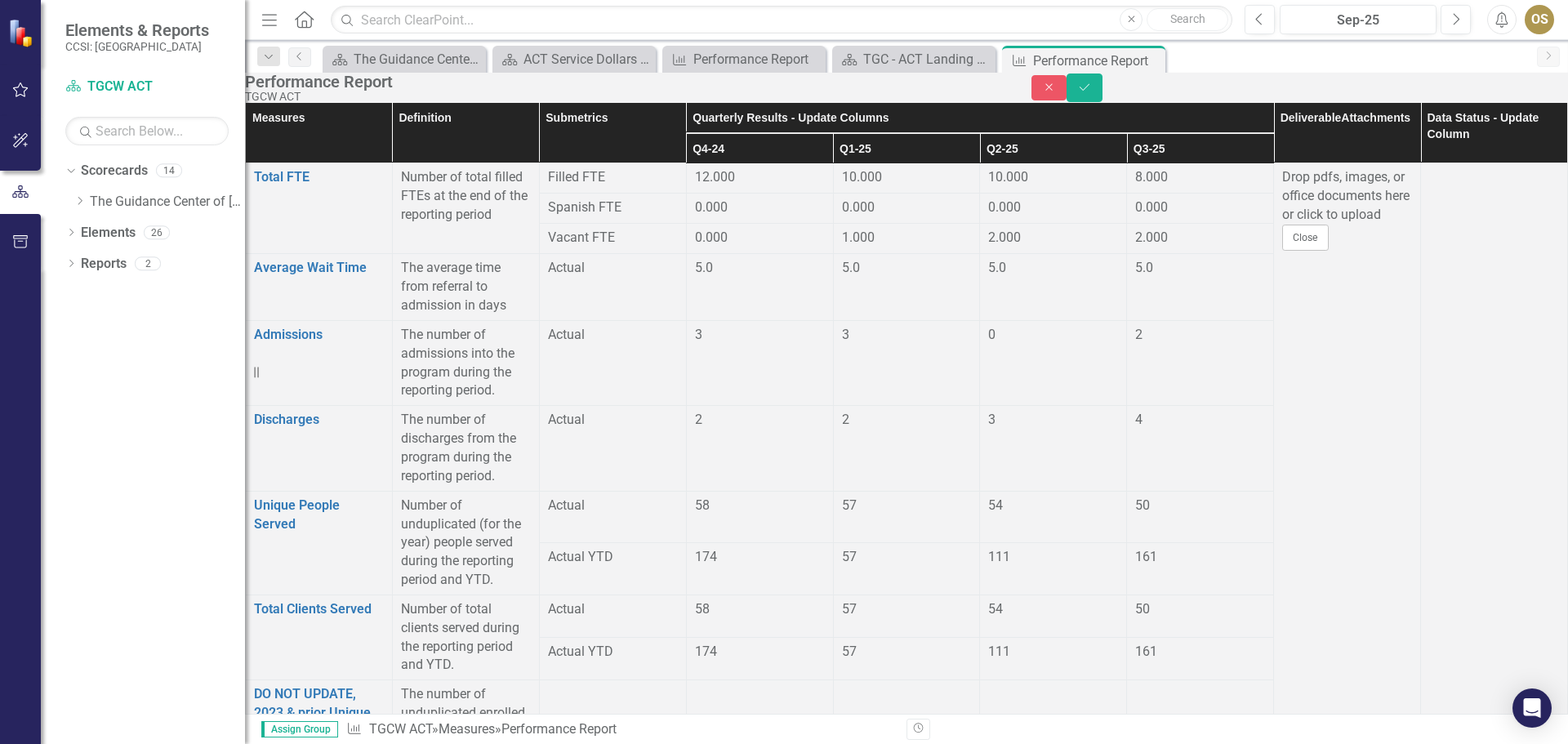
scroll to position [2741, 0]
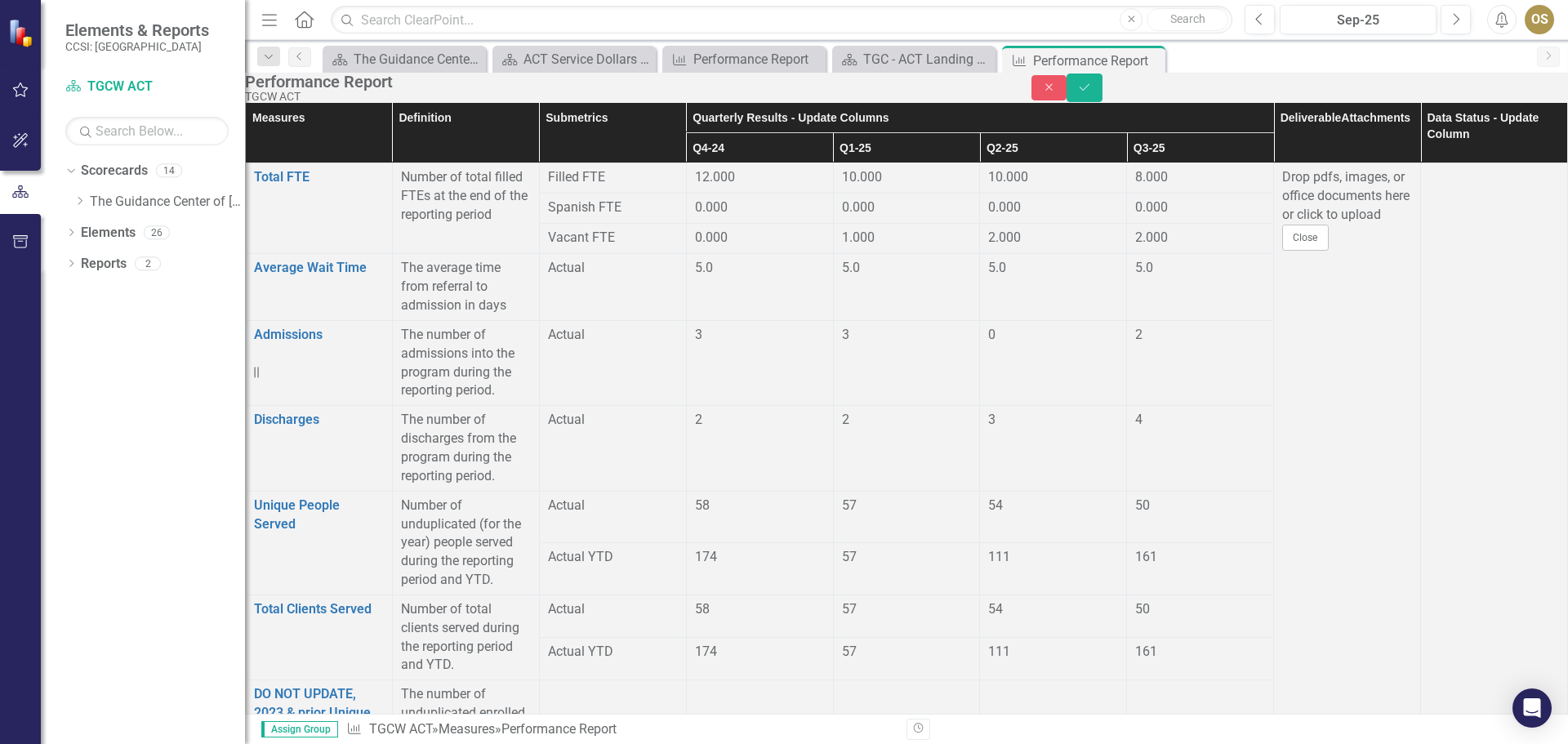
type input "46"
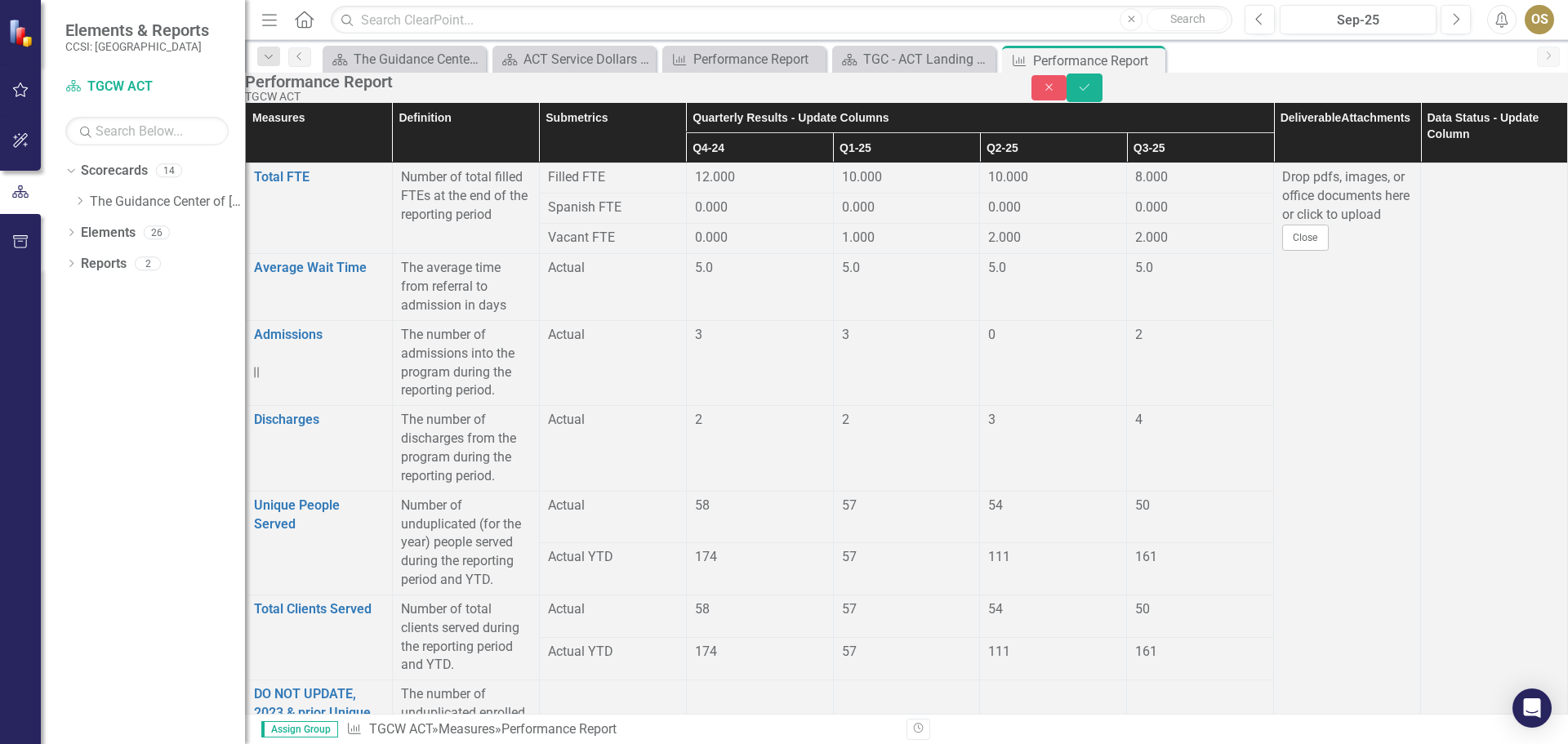
type input "0"
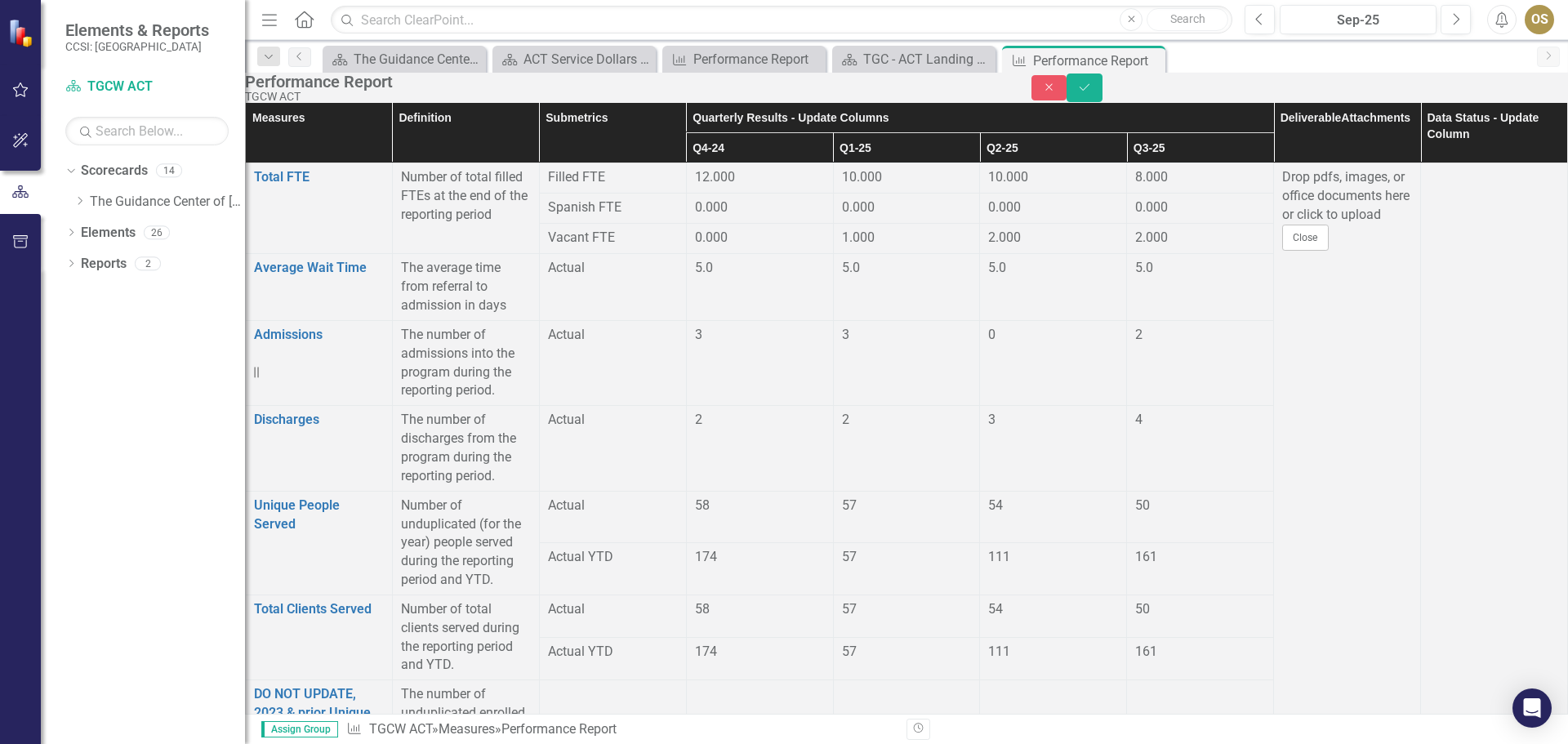
type input "0"
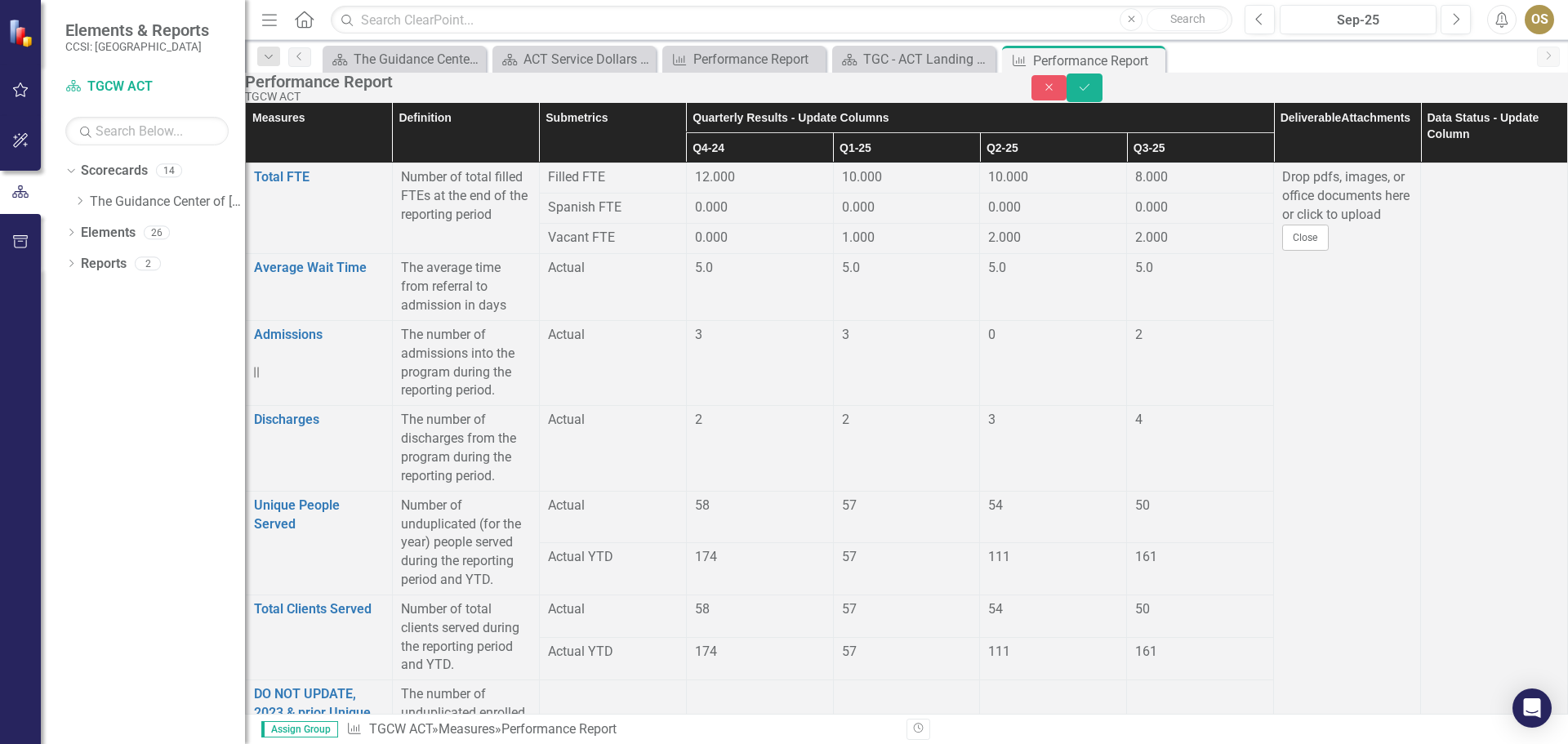
type input "0"
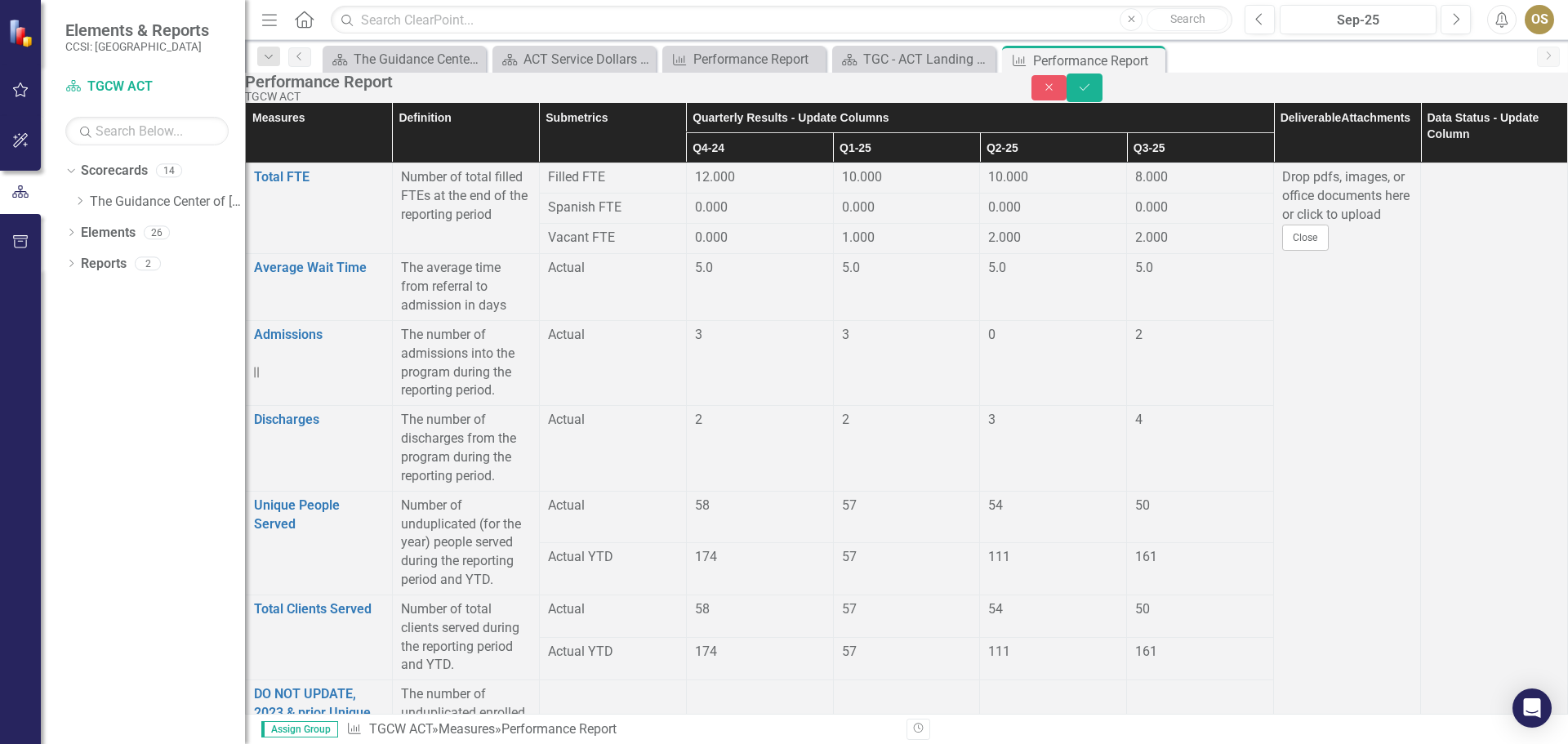
type input "0"
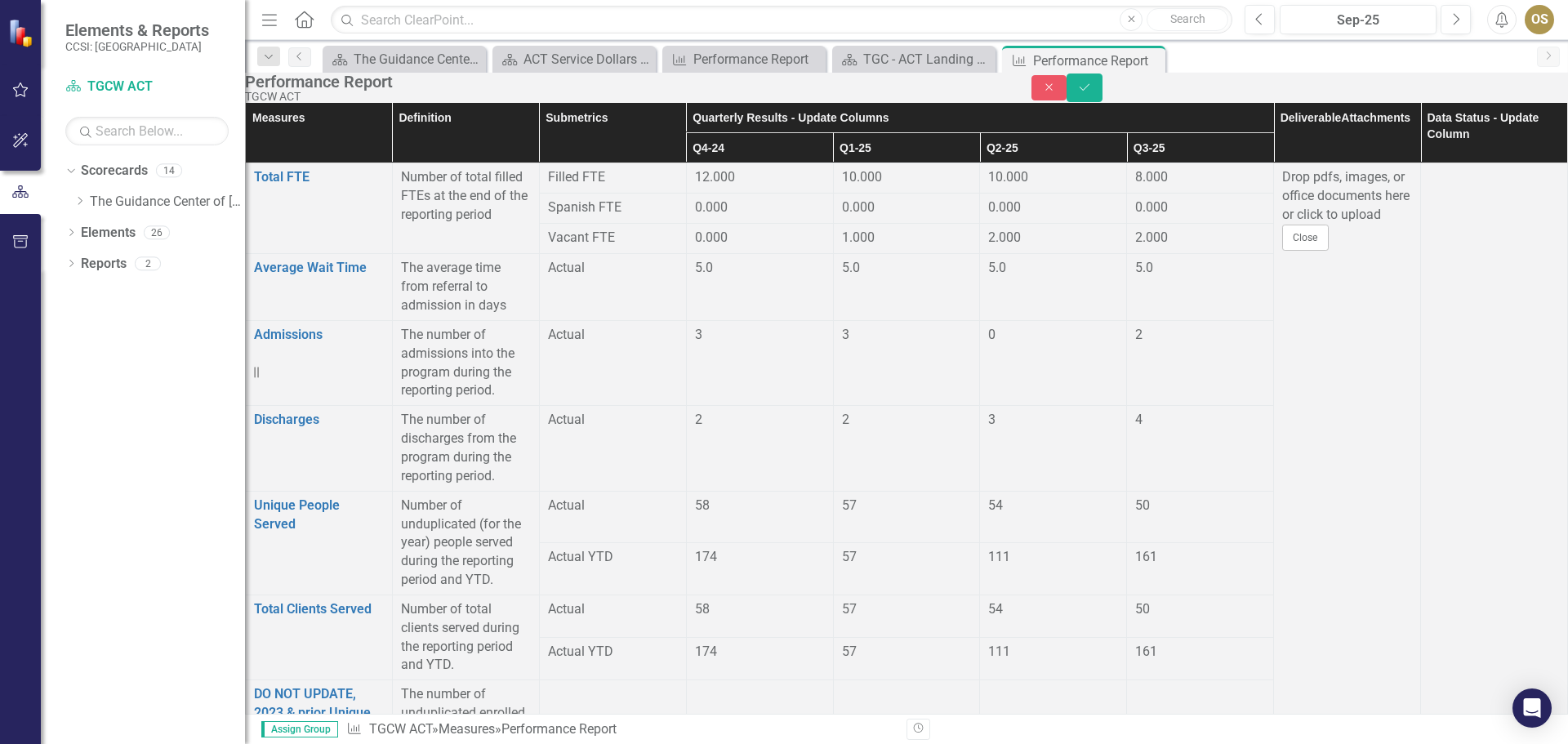
type input "3"
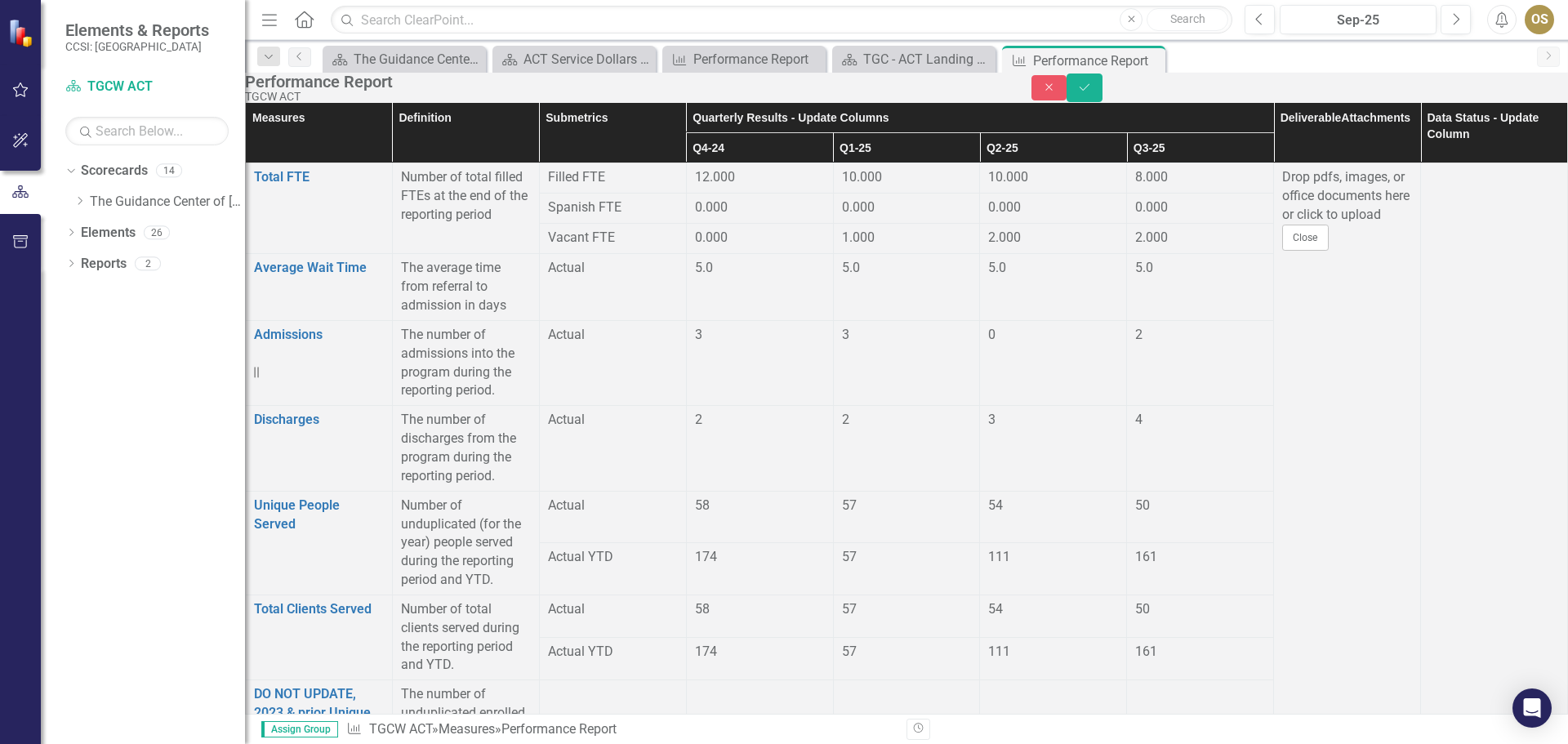
type input "0"
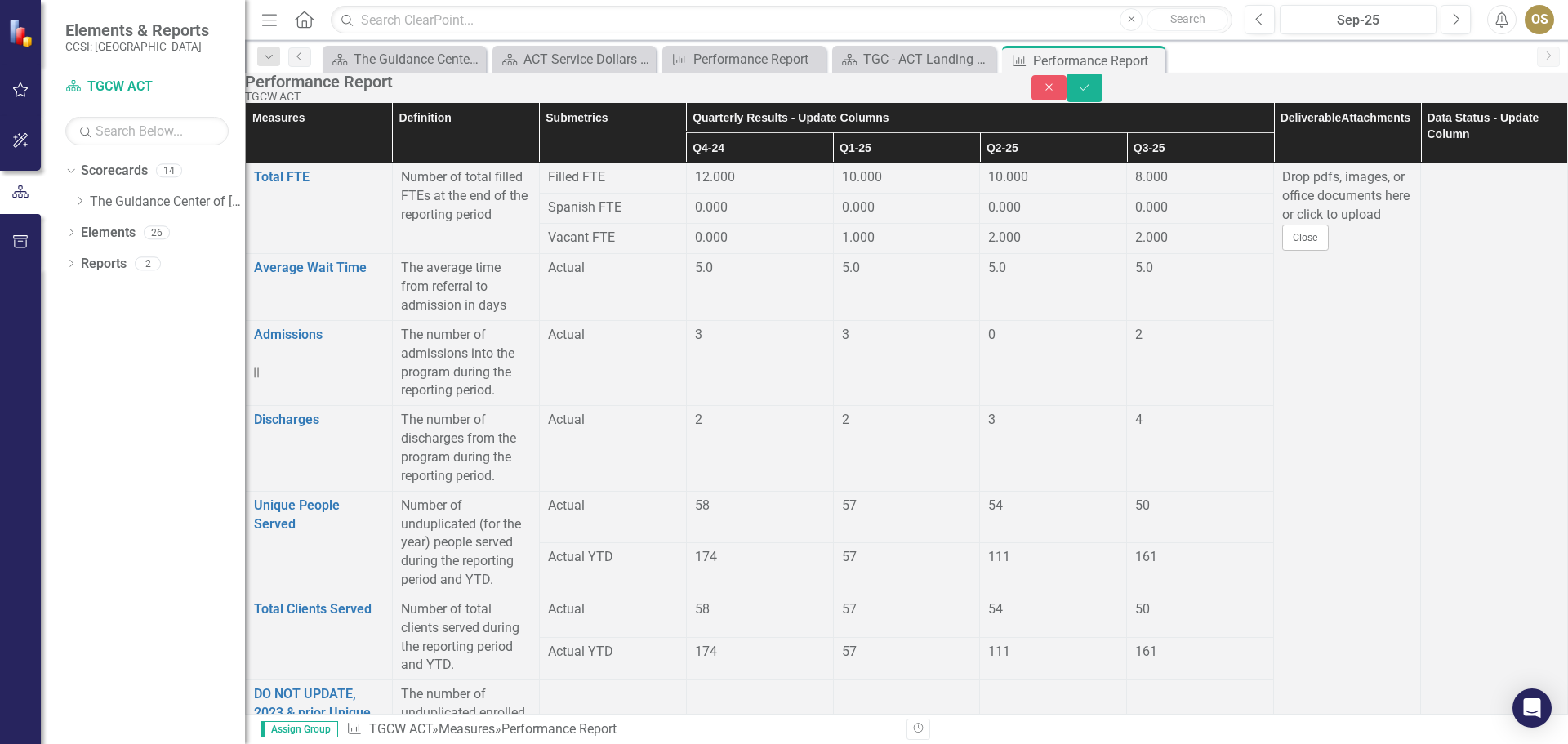
type input "1"
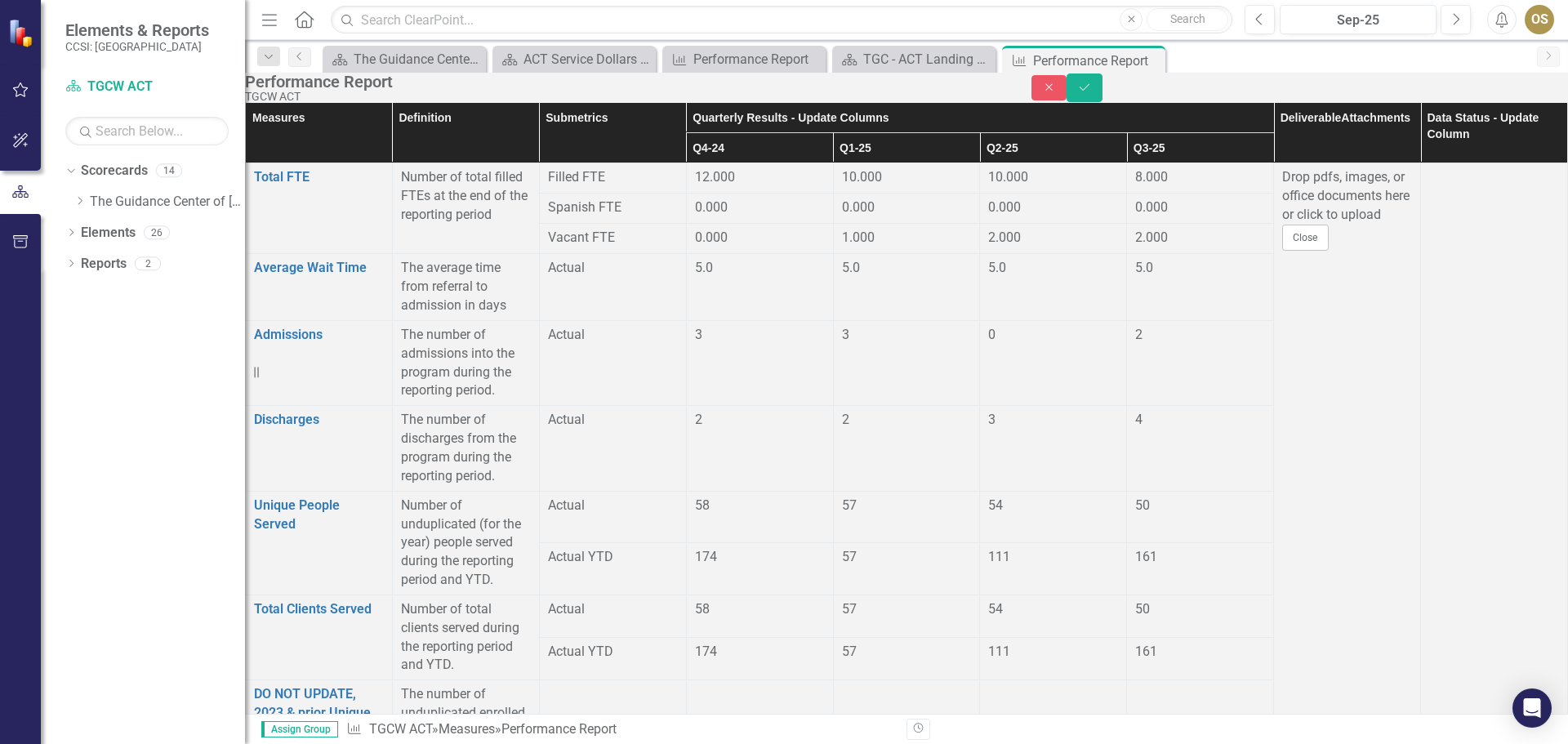
type input "0"
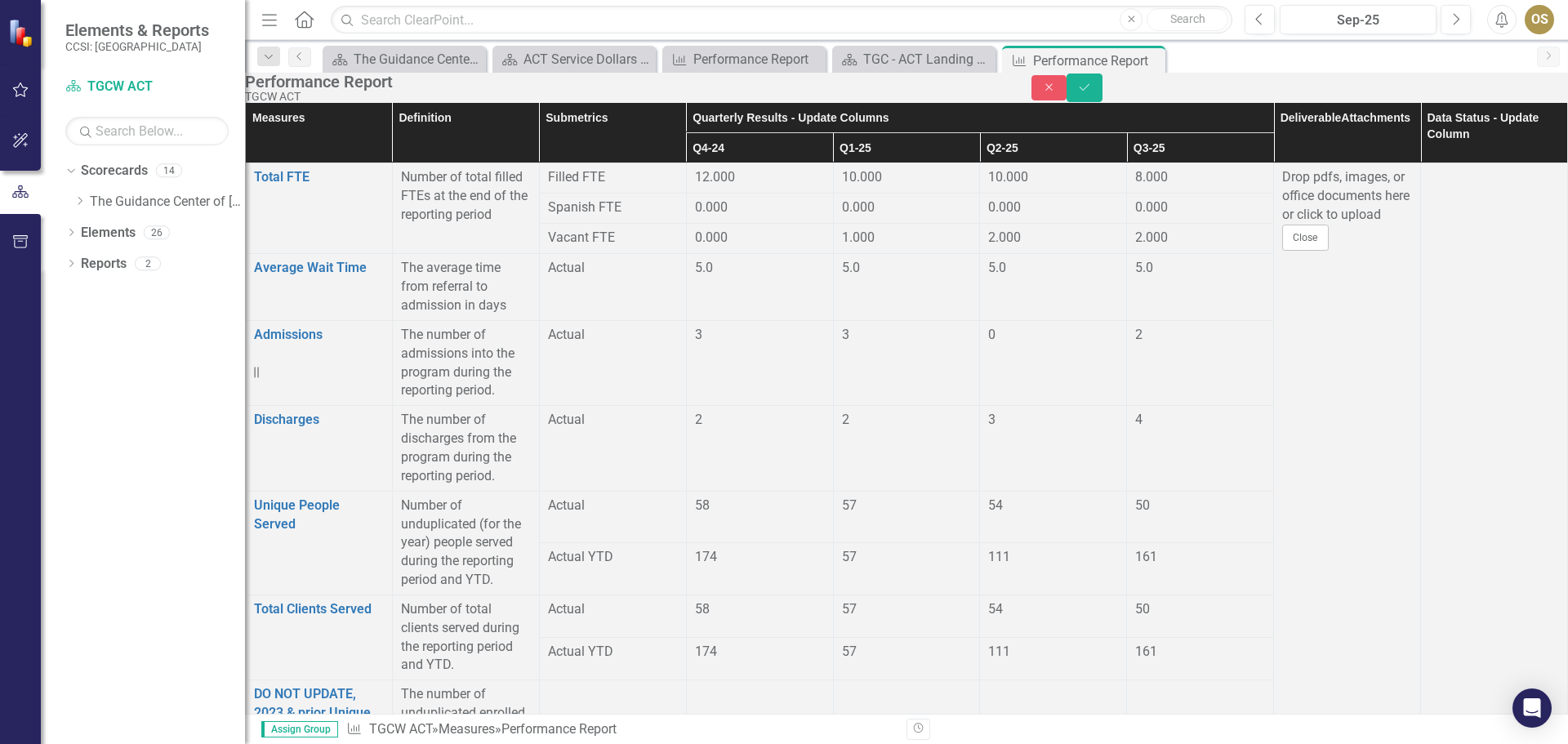
type input "0"
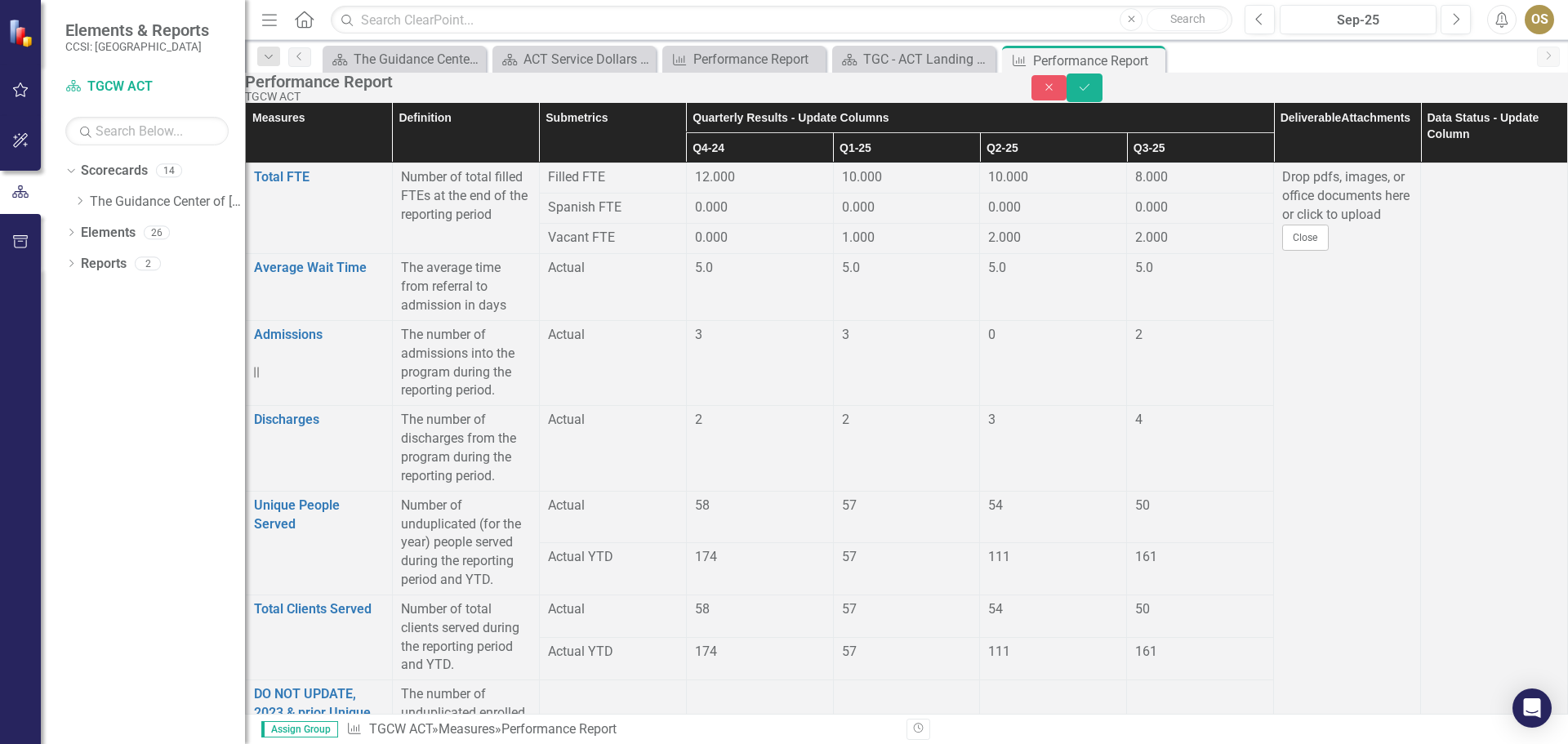
scroll to position [2005, 0]
type input "0"
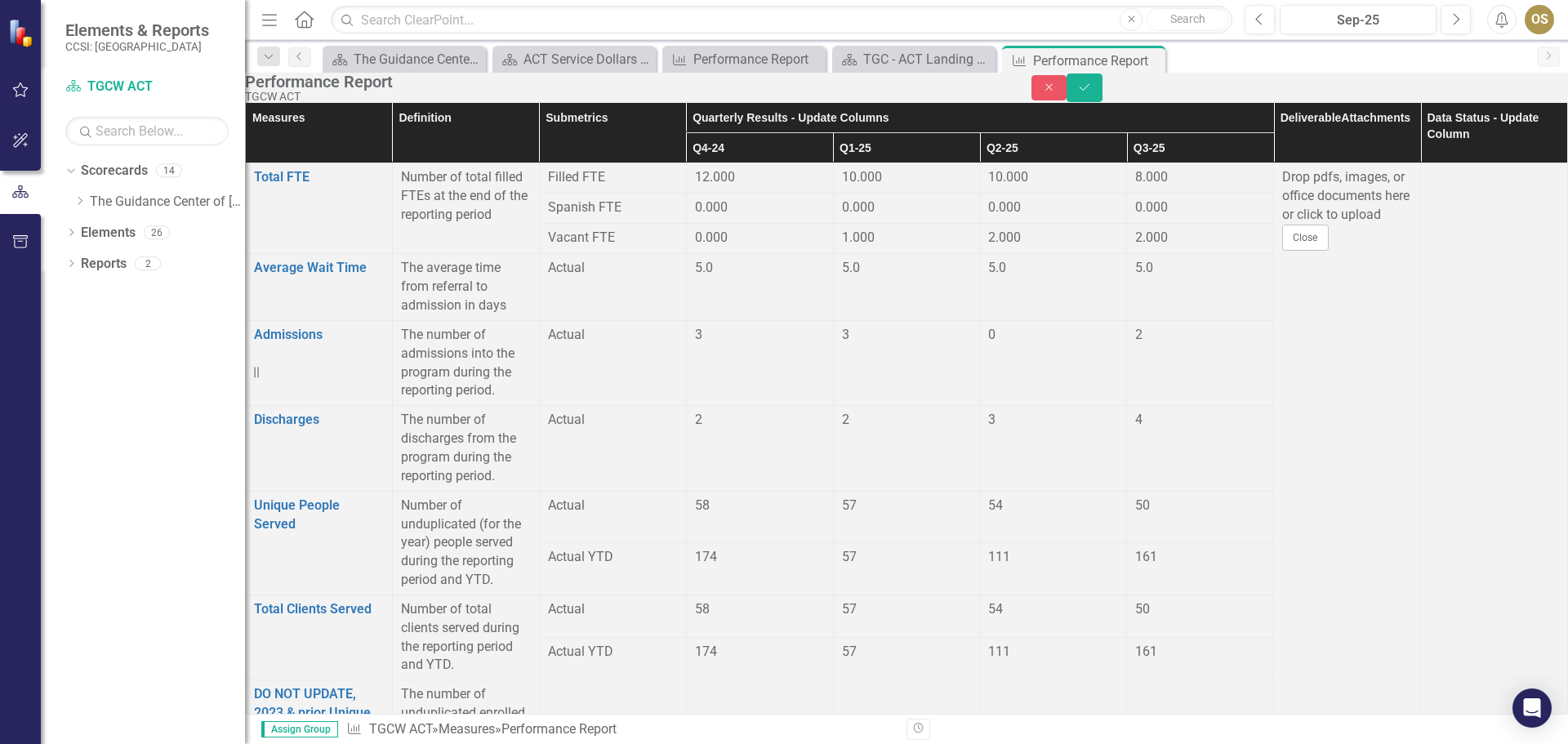
type input "0"
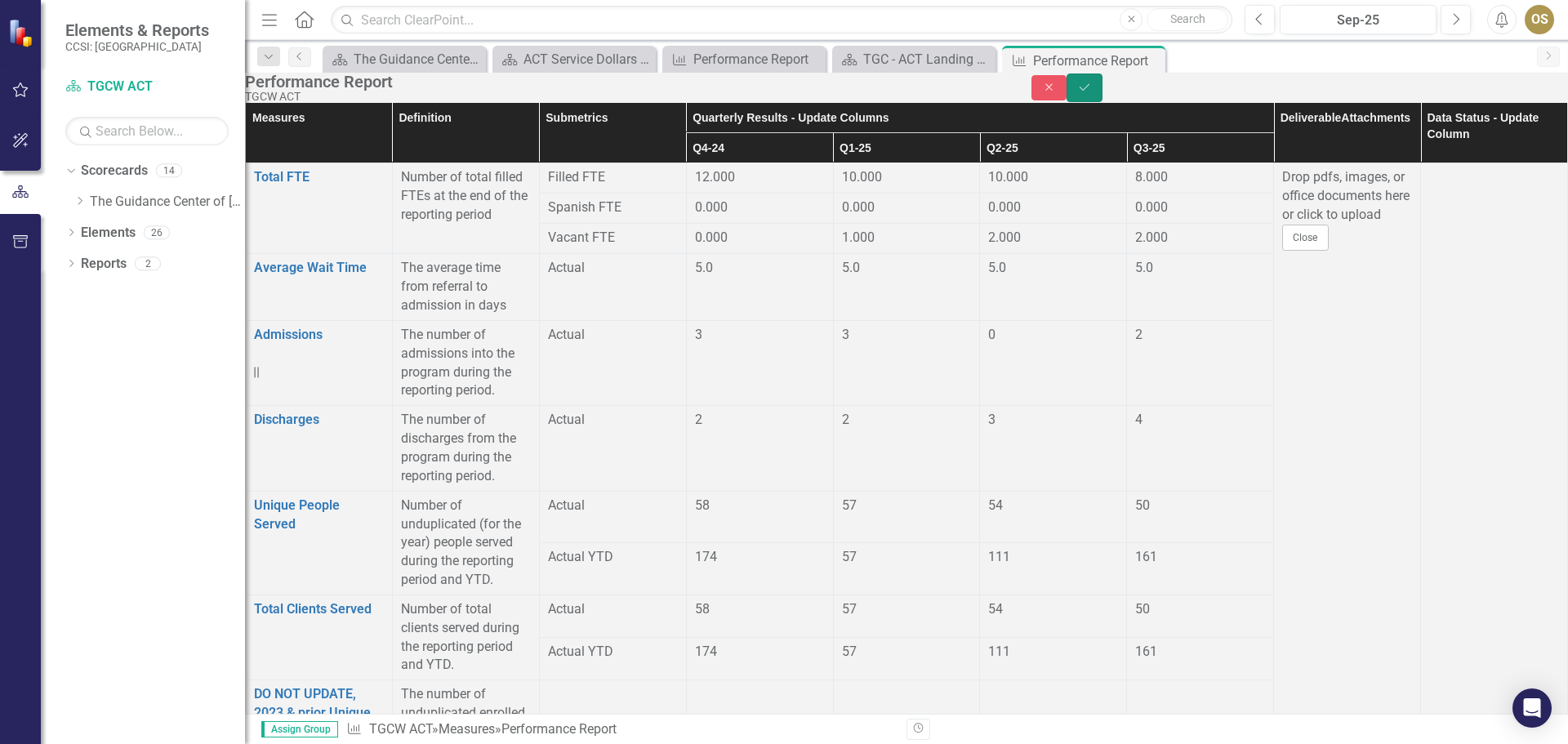
click at [1092, 93] on icon "Save" at bounding box center [1085, 87] width 15 height 11
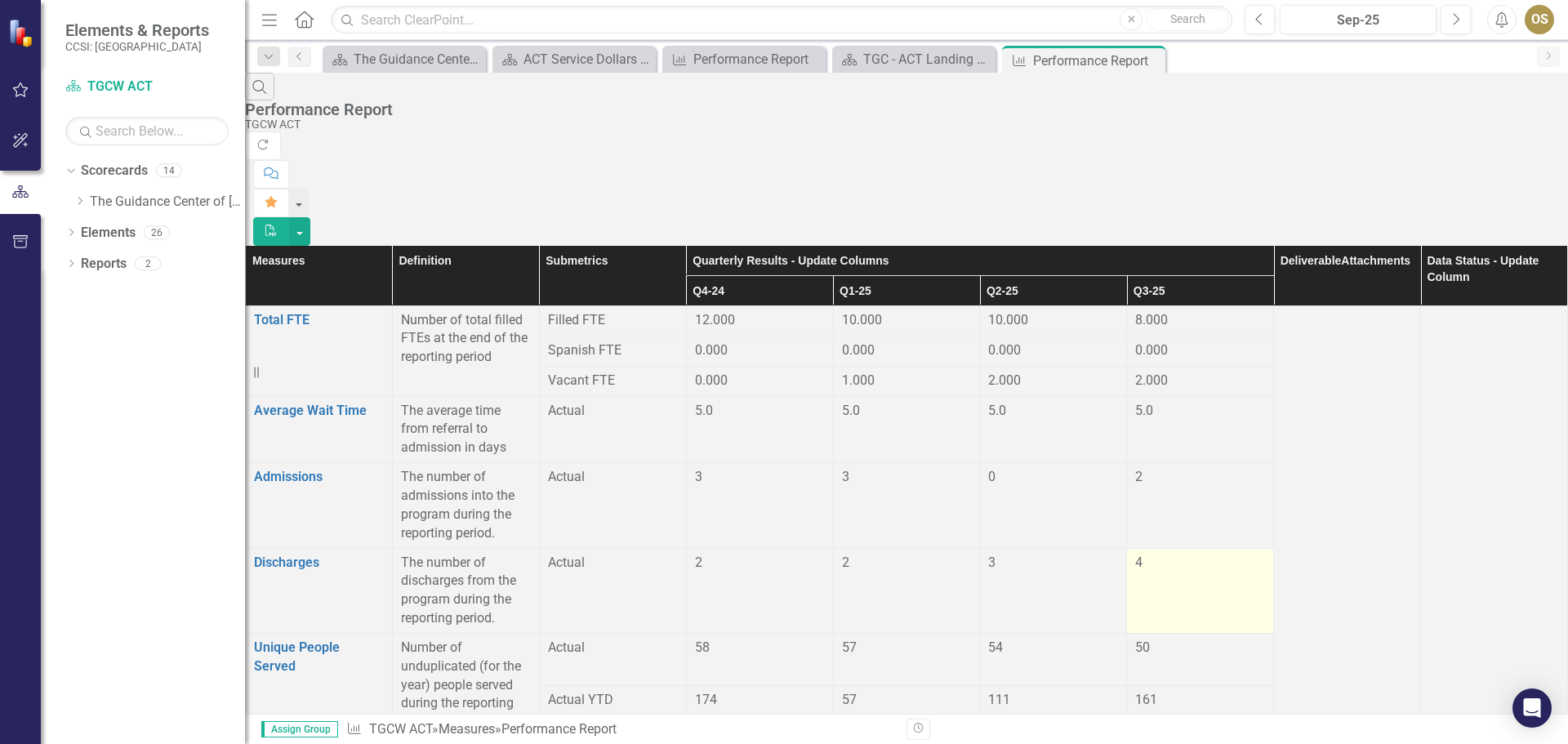
scroll to position [1225, 0]
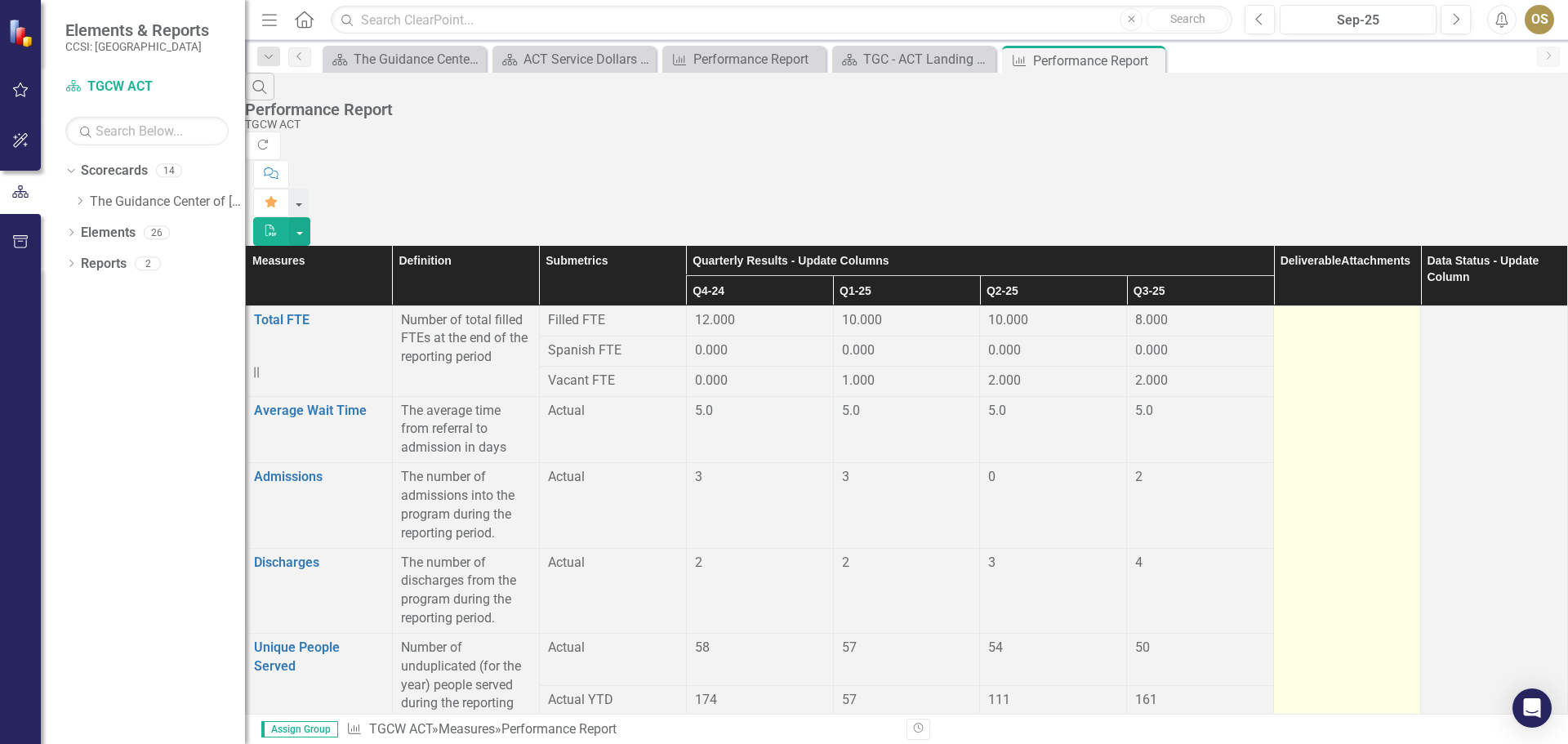
scroll to position [980, 0]
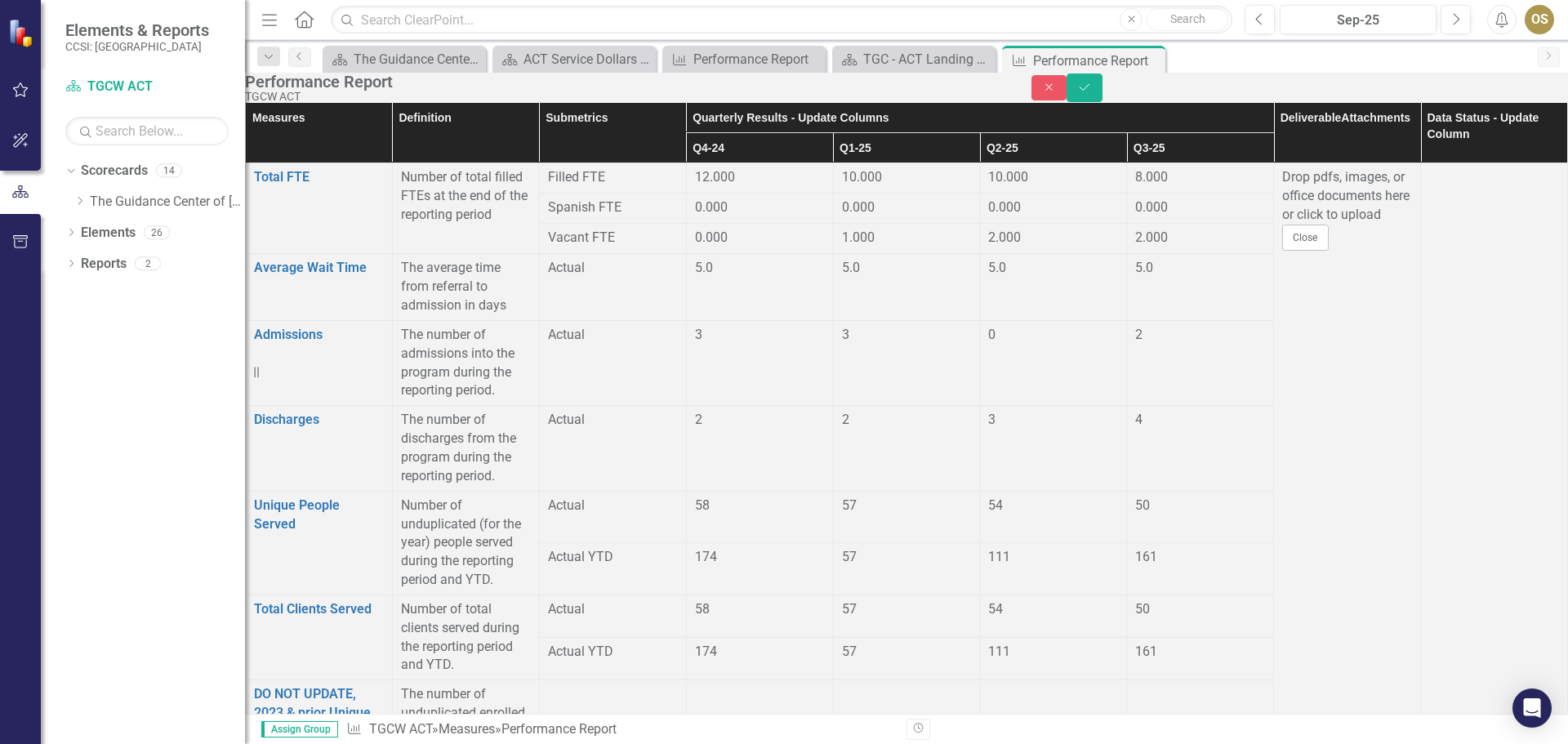
type input "0"
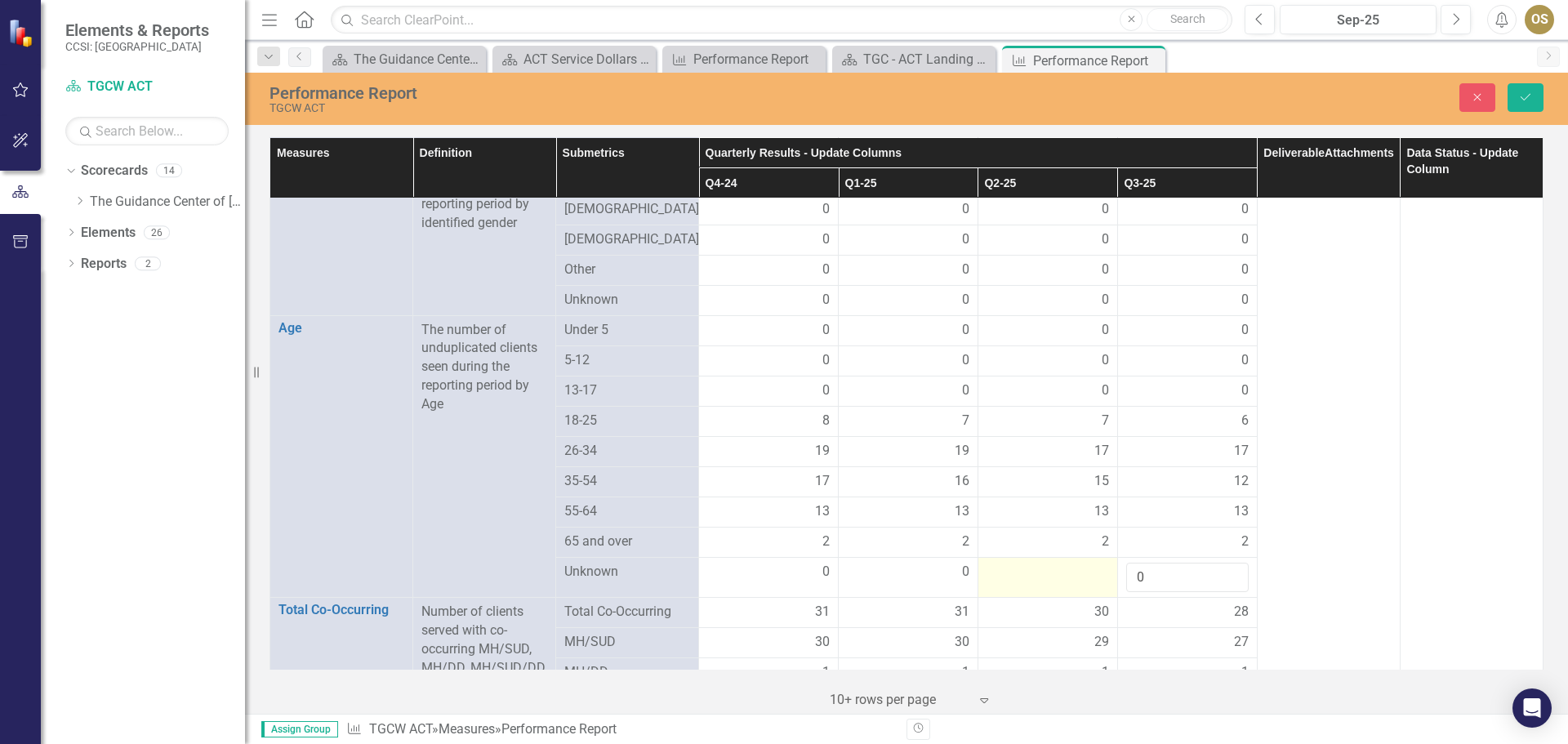
drag, startPoint x: 0, startPoint y: 0, endPoint x: 1041, endPoint y: 587, distance: 1195.1
click at [1041, 587] on td at bounding box center [1047, 577] width 140 height 40
click at [1085, 572] on input "1" at bounding box center [1047, 578] width 122 height 30
click at [1085, 589] on input "1" at bounding box center [1047, 578] width 122 height 30
type input "0"
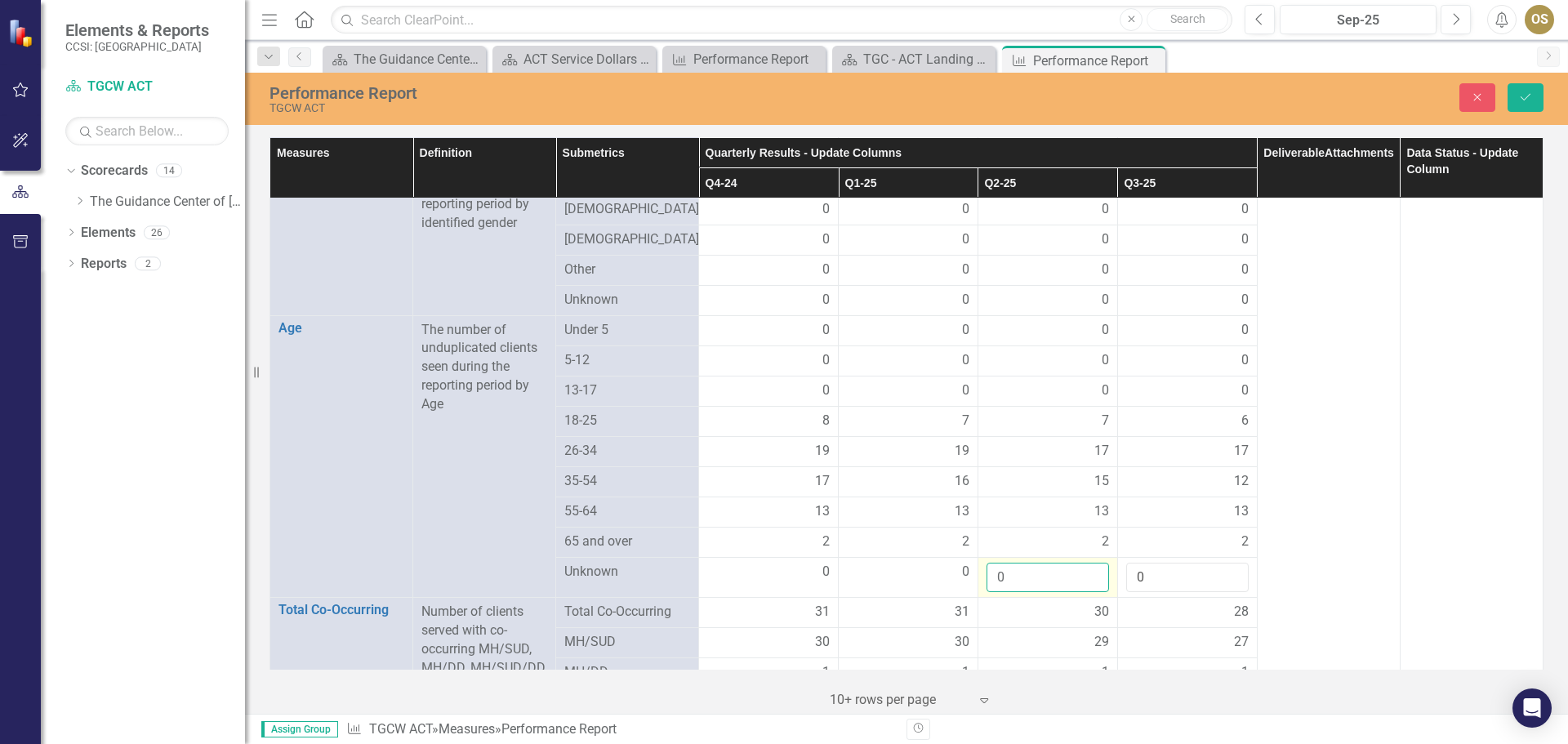
click at [1087, 581] on input "0" at bounding box center [1047, 578] width 122 height 30
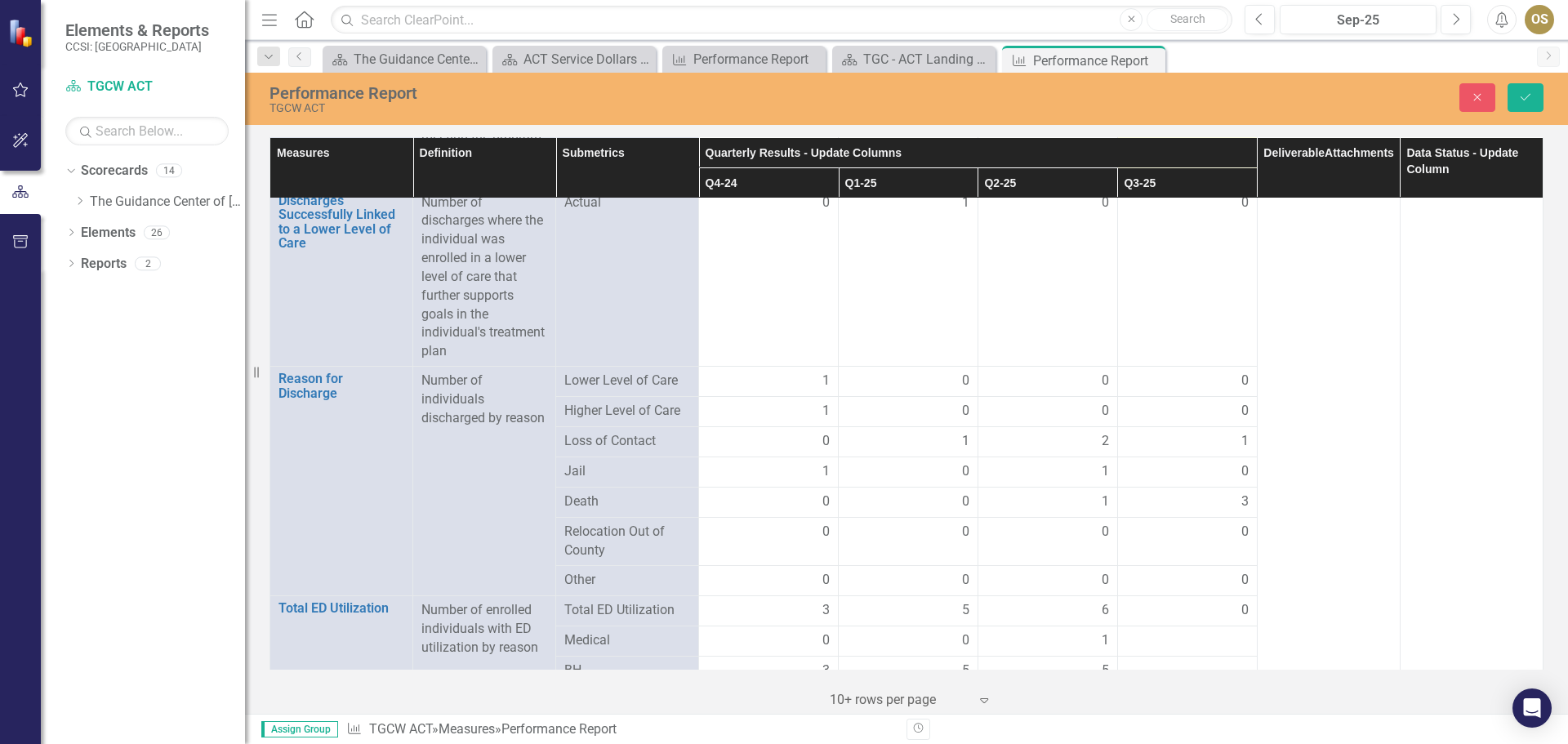
scroll to position [1961, 0]
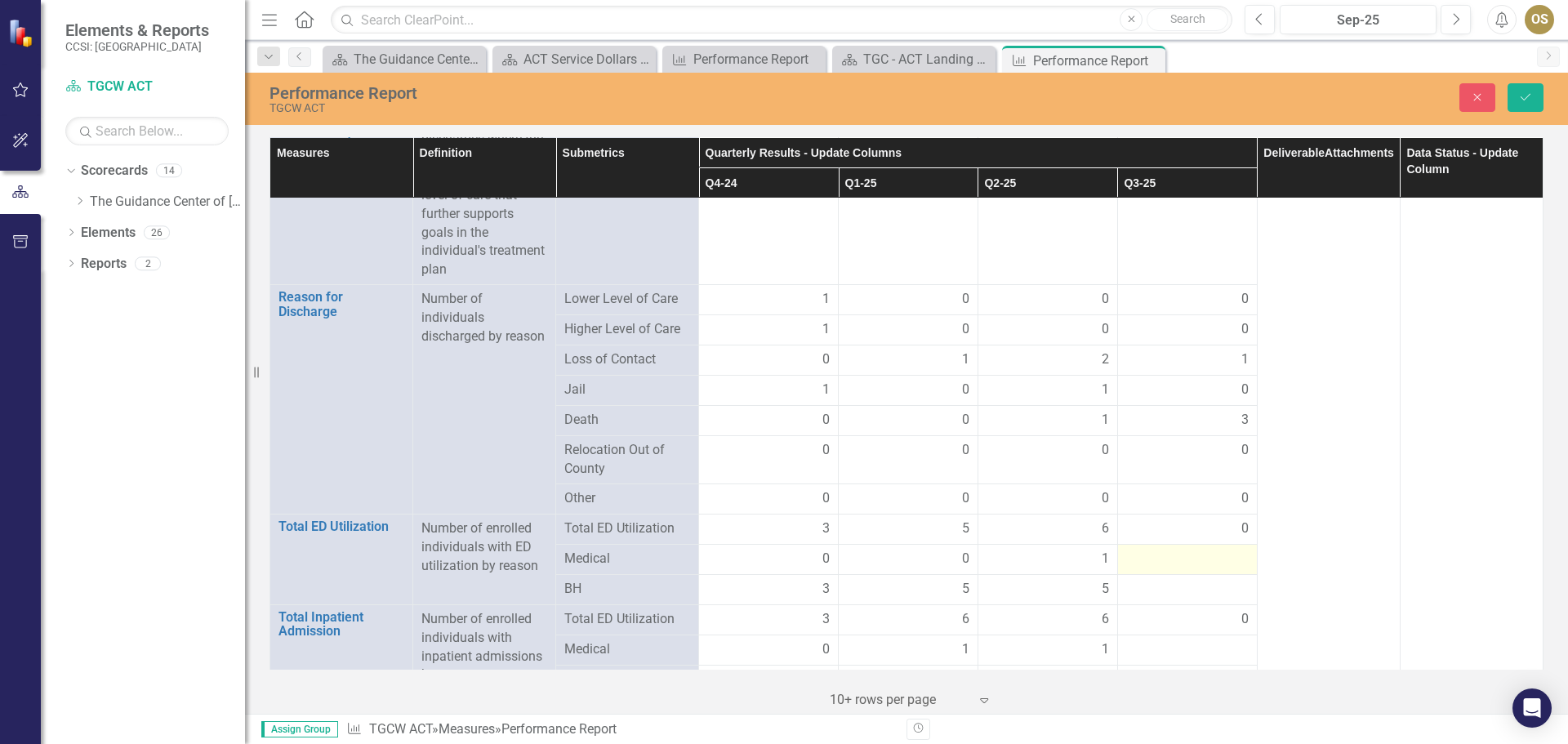
click at [1240, 556] on td at bounding box center [1187, 559] width 140 height 30
click at [1232, 554] on div at bounding box center [1187, 560] width 122 height 19
click at [1224, 555] on input "1" at bounding box center [1187, 565] width 122 height 30
click at [1219, 566] on input "0" at bounding box center [1187, 565] width 122 height 30
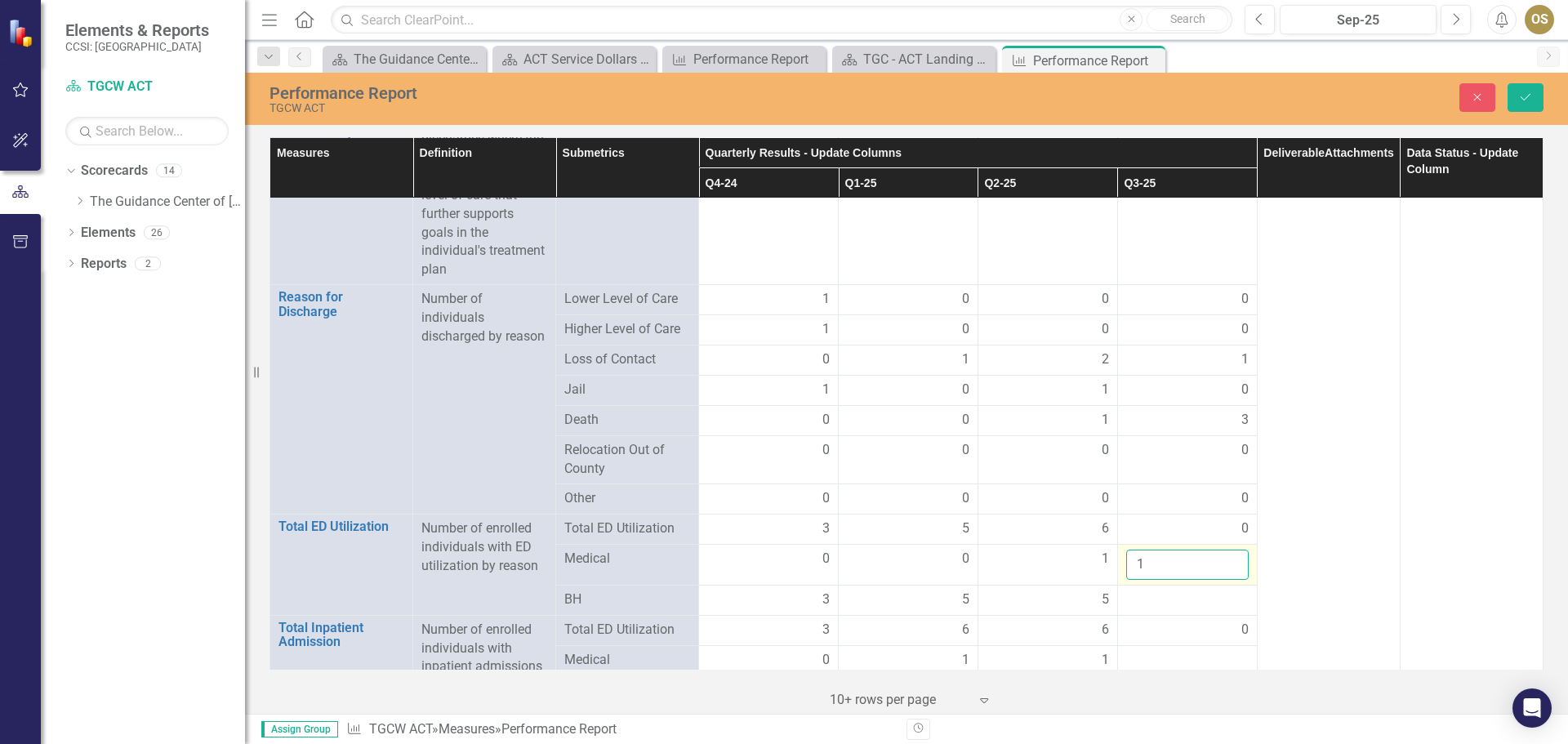
click at [1218, 556] on input "1" at bounding box center [1187, 565] width 122 height 30
click at [1209, 600] on div at bounding box center [1187, 600] width 122 height 19
type input "0"
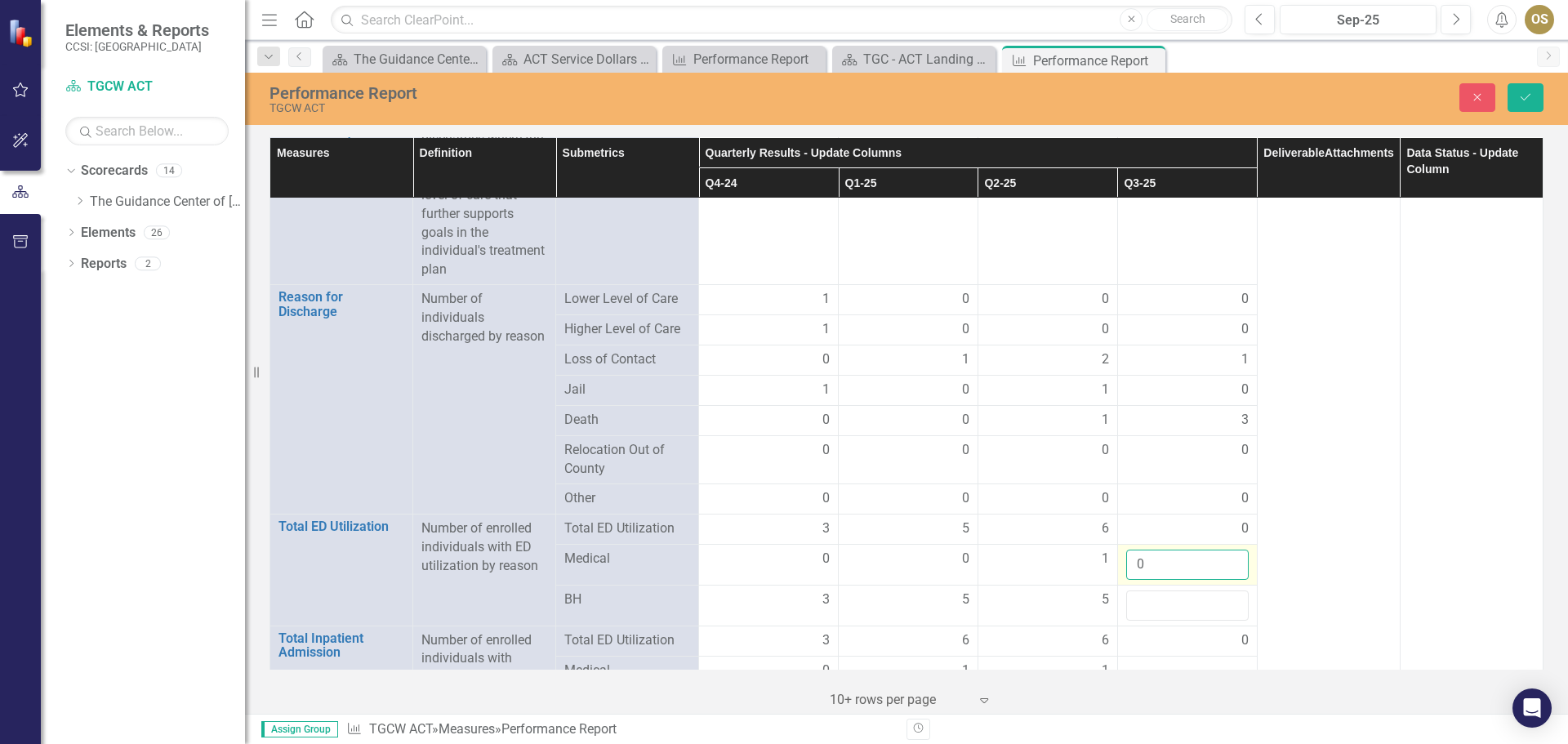
click at [1225, 567] on input "0" at bounding box center [1187, 565] width 122 height 30
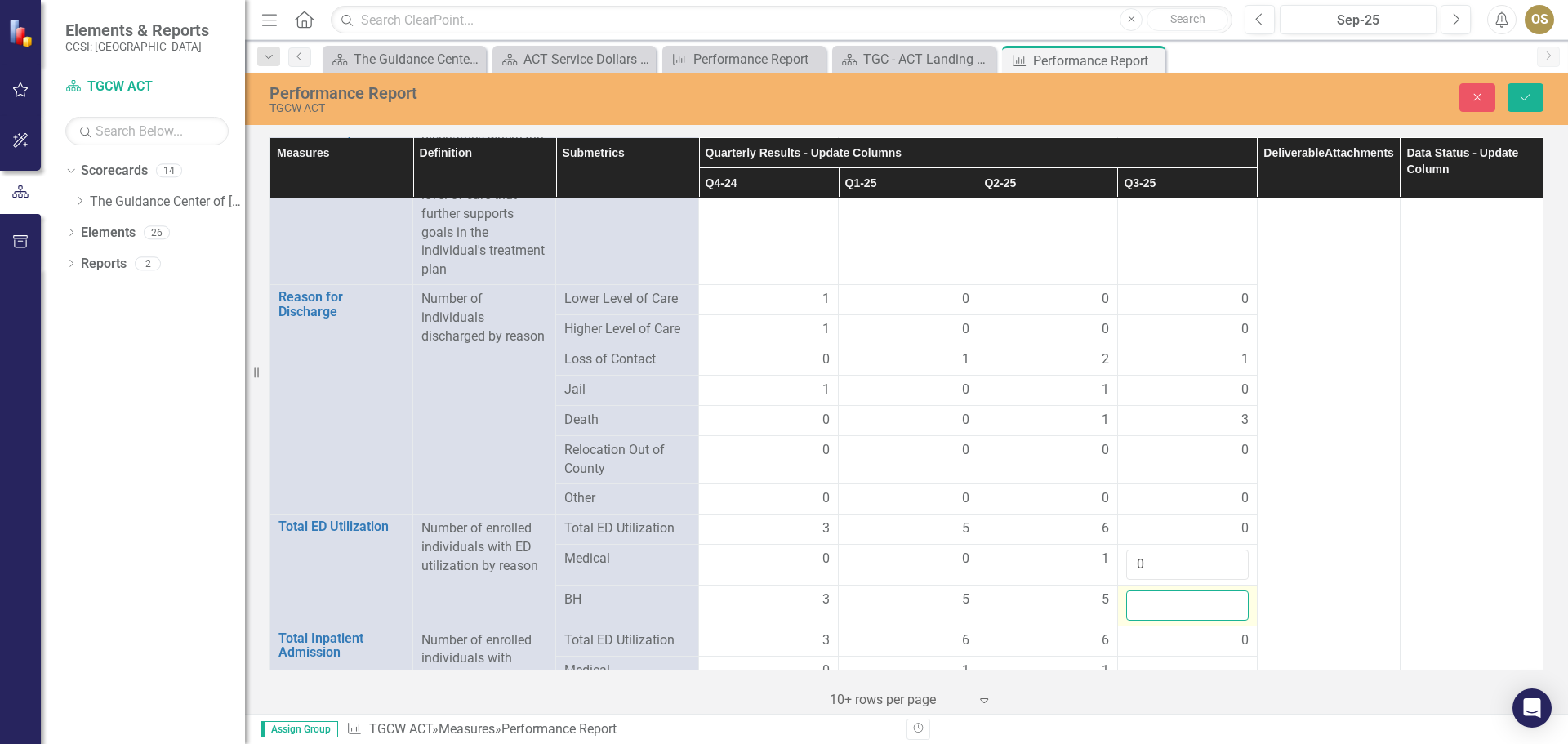
click at [1212, 598] on input "number" at bounding box center [1187, 605] width 122 height 30
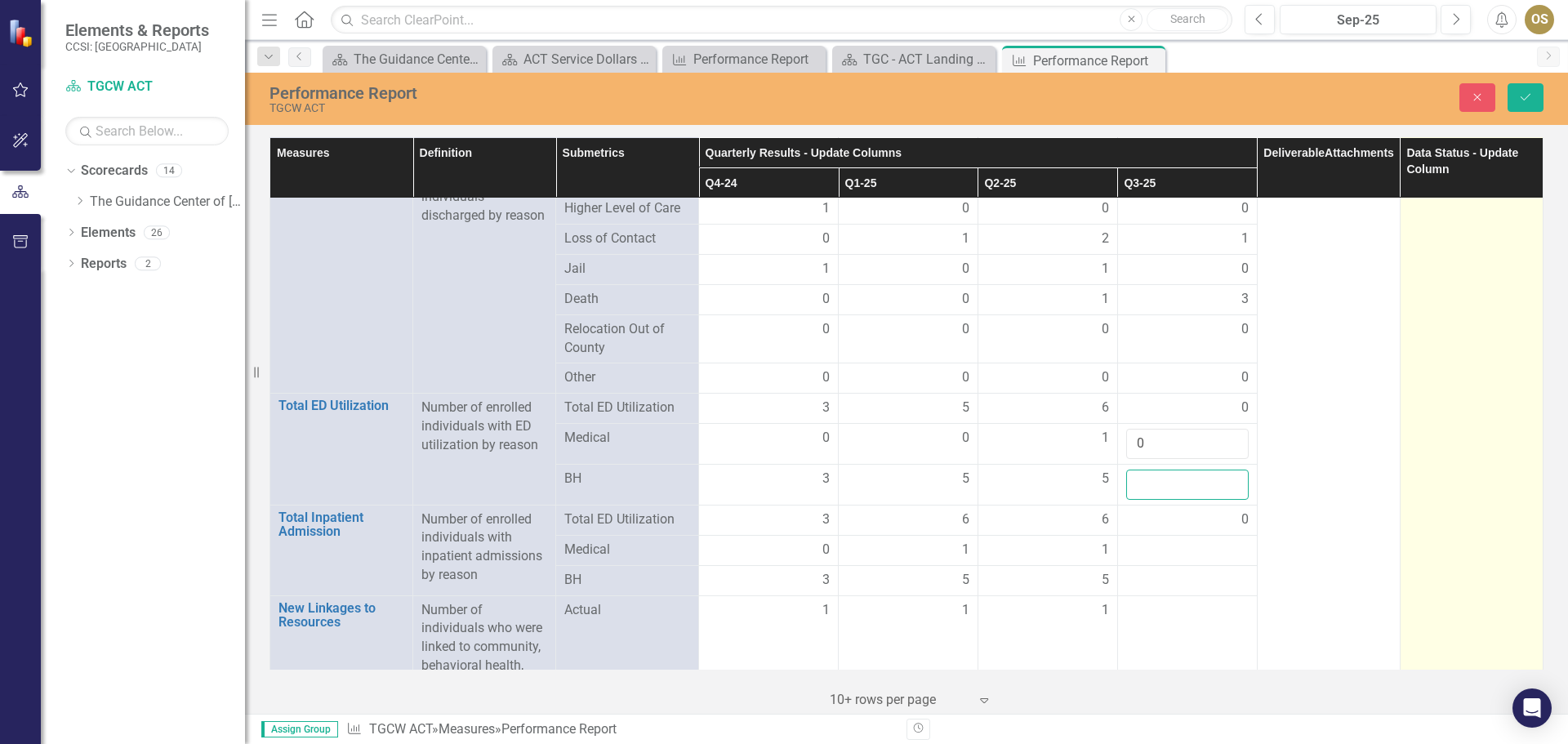
scroll to position [2124, 0]
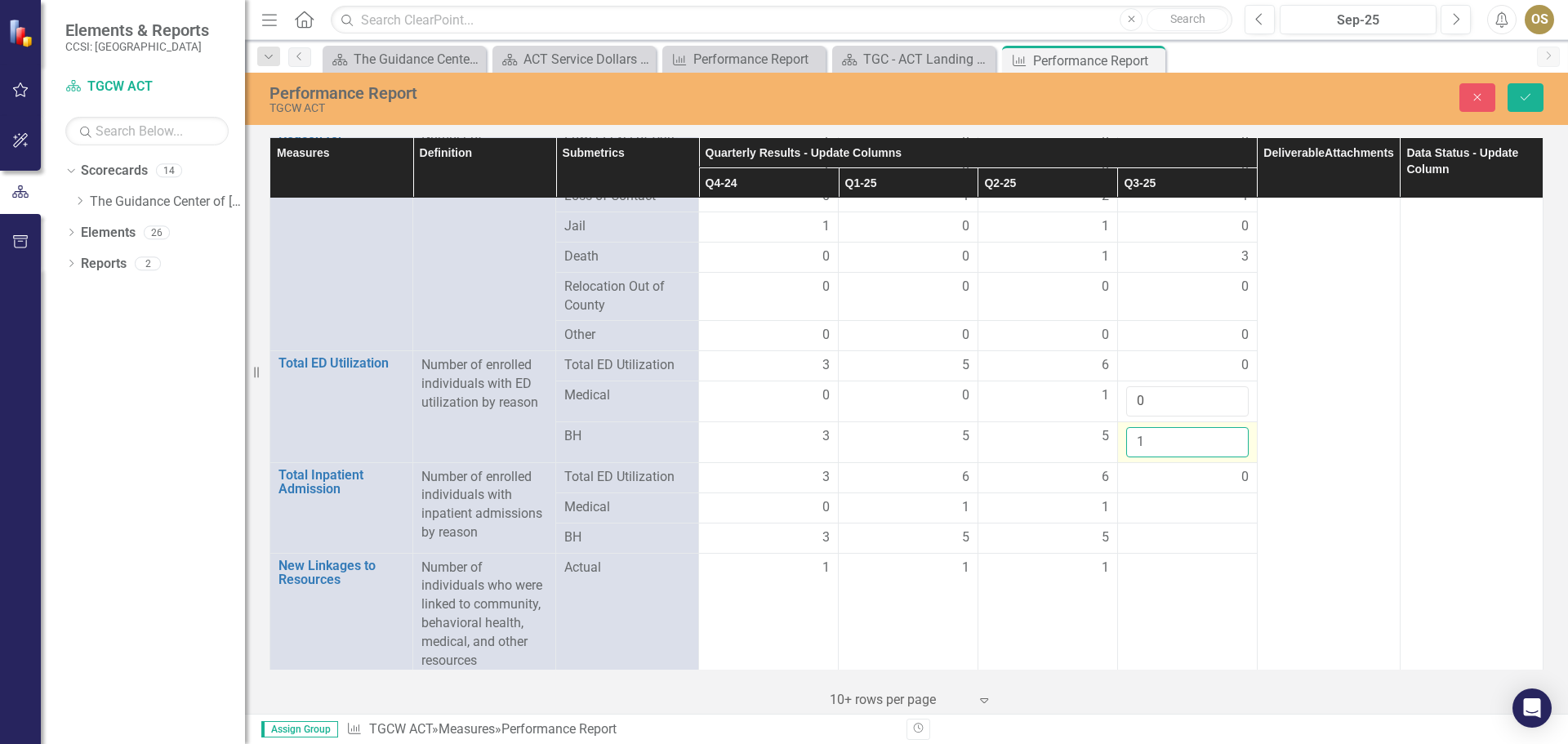
click at [1225, 437] on input "1" at bounding box center [1187, 442] width 122 height 30
click at [1225, 437] on input "2" at bounding box center [1187, 442] width 122 height 30
click at [1225, 437] on input "3" at bounding box center [1187, 442] width 122 height 30
type input "4"
click at [1225, 437] on input "4" at bounding box center [1187, 442] width 122 height 30
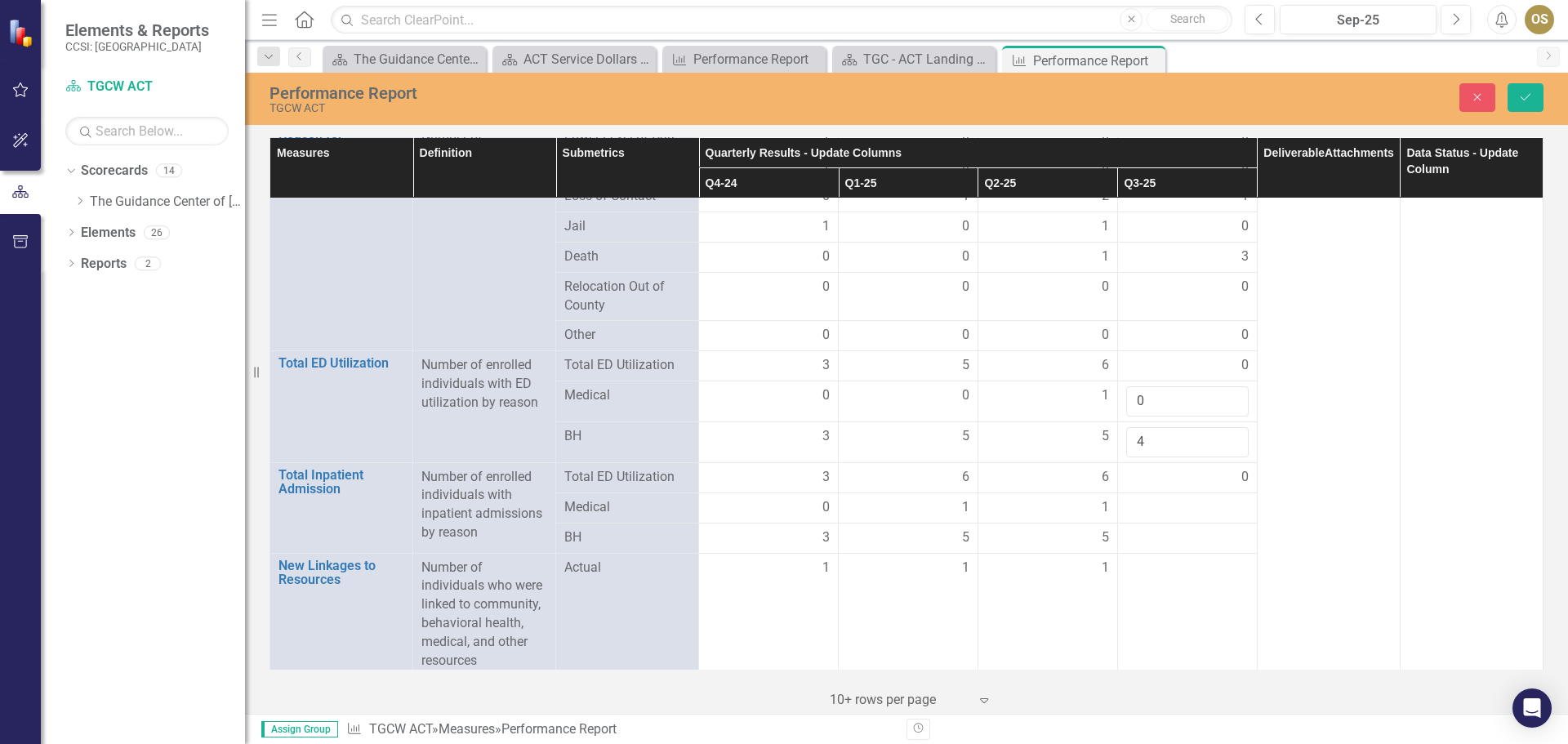
click at [1213, 478] on div "0" at bounding box center [1187, 477] width 122 height 18
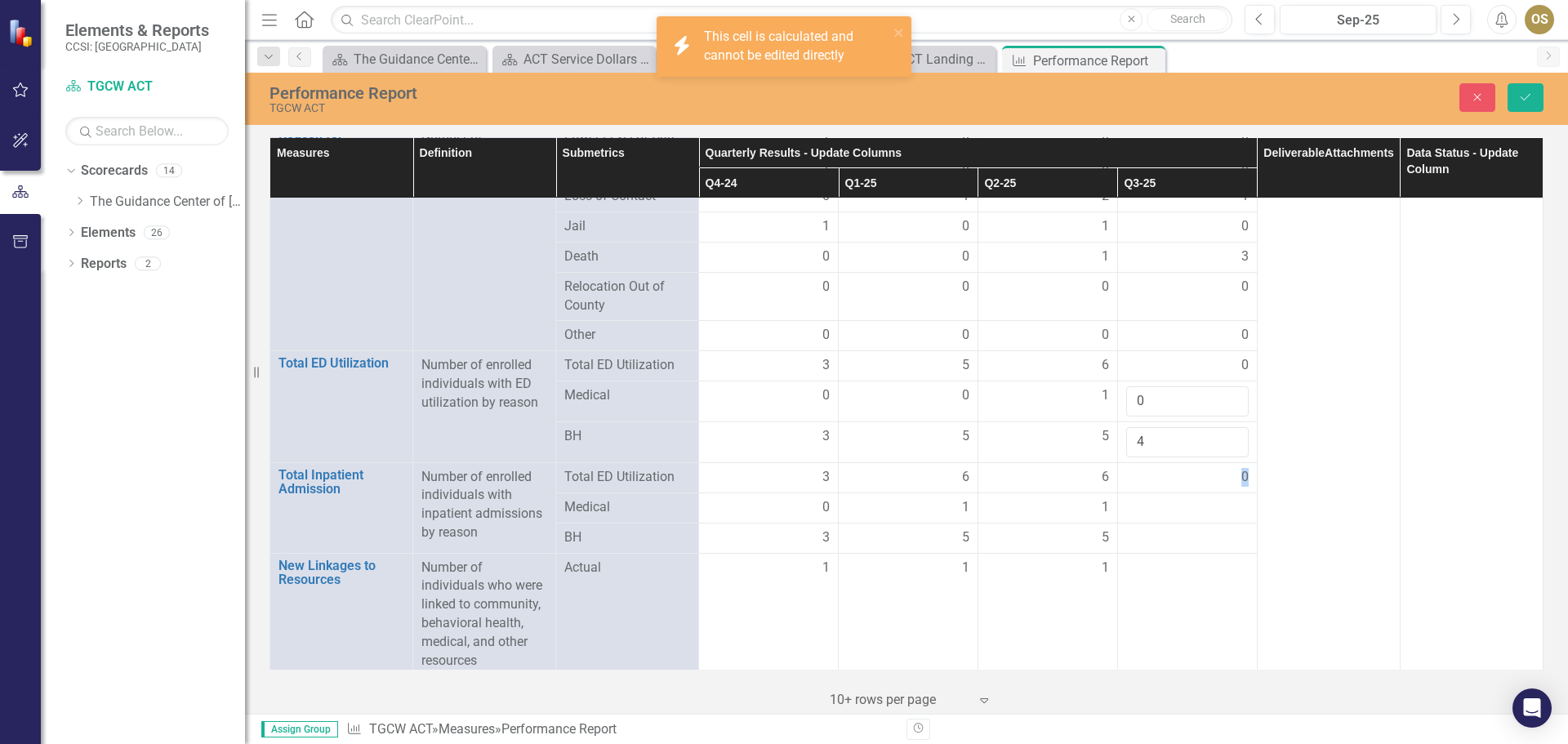
click at [1210, 474] on div "0" at bounding box center [1187, 477] width 122 height 18
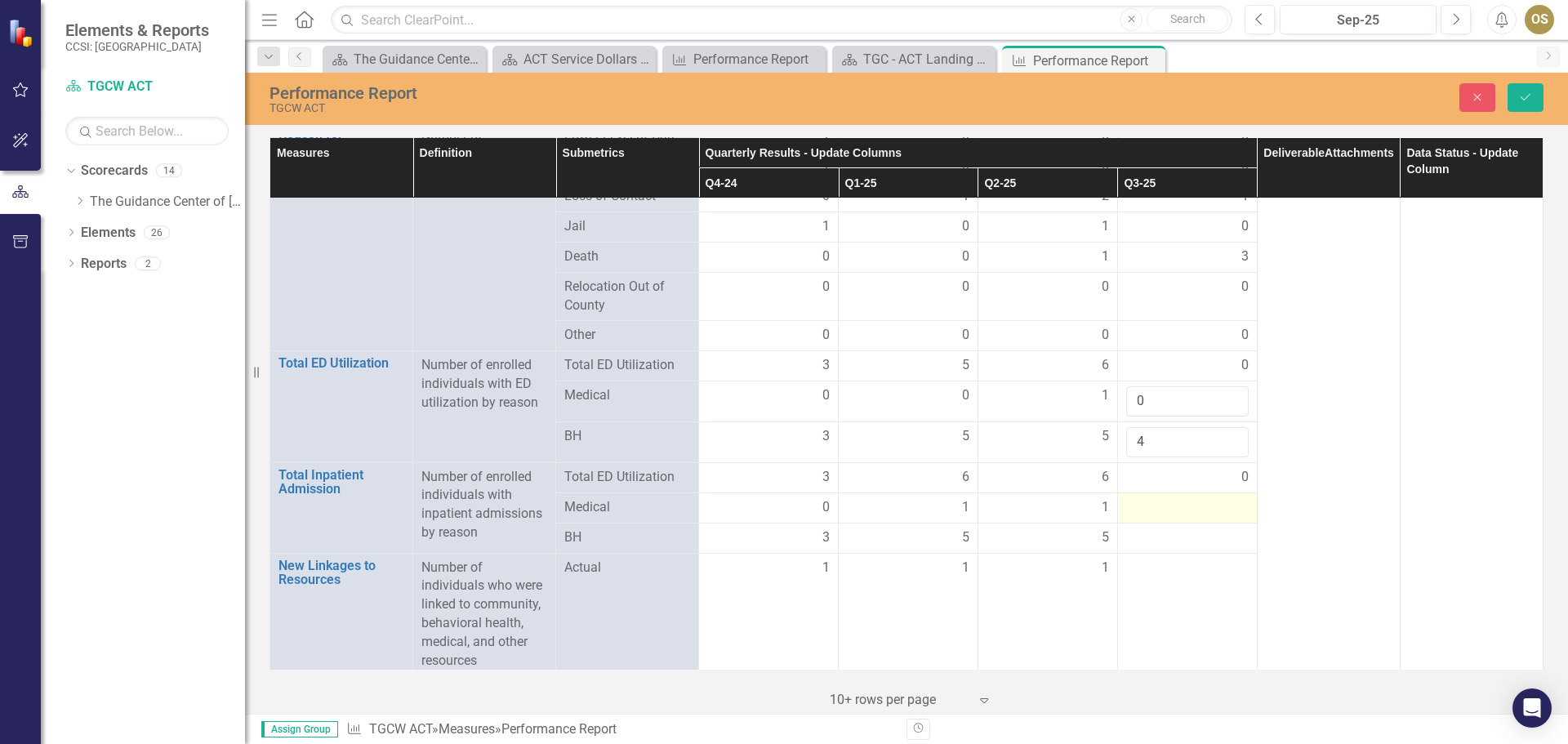
click at [1201, 512] on div at bounding box center [1187, 508] width 122 height 19
click at [1223, 512] on input "1" at bounding box center [1187, 513] width 122 height 30
type input "0"
click at [1223, 515] on input "0" at bounding box center [1187, 513] width 122 height 30
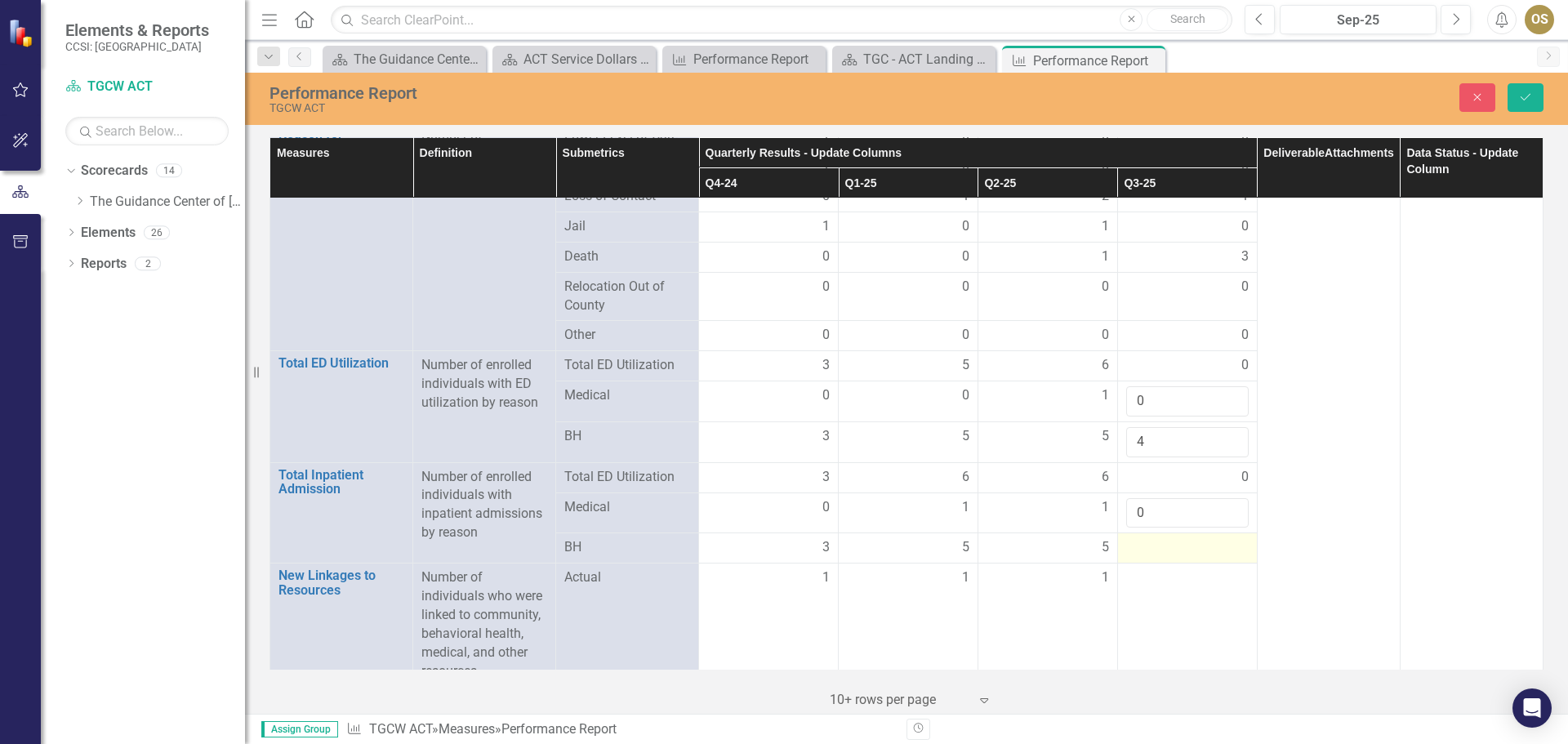
click at [1218, 545] on div at bounding box center [1187, 548] width 122 height 19
click at [1157, 549] on div at bounding box center [1187, 548] width 122 height 19
click at [1205, 558] on input "number" at bounding box center [1187, 553] width 122 height 30
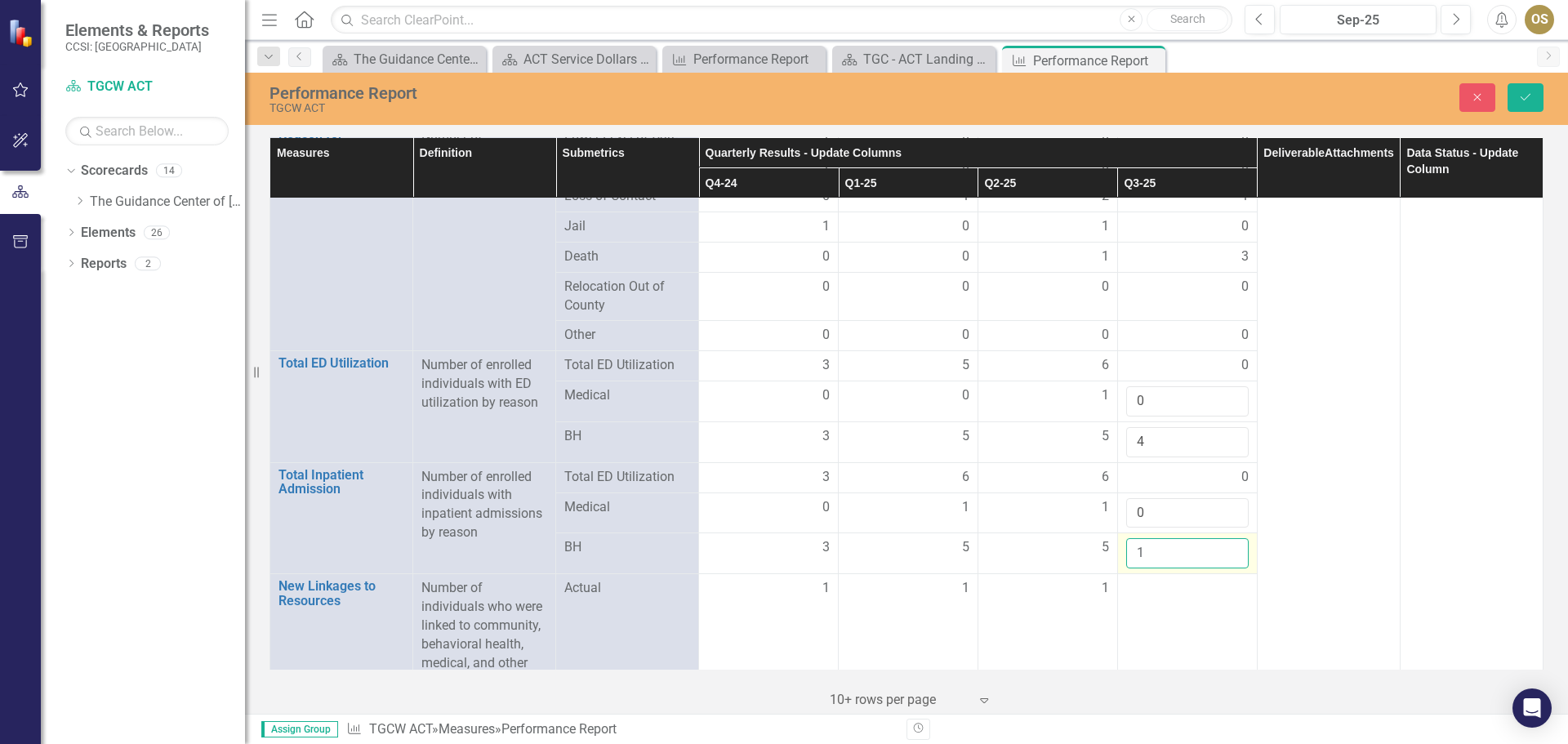
click at [1222, 545] on input "1" at bounding box center [1187, 553] width 122 height 30
click at [1222, 544] on input "2" at bounding box center [1187, 553] width 122 height 30
click at [1222, 544] on input "3" at bounding box center [1187, 553] width 122 height 30
type input "4"
click at [1222, 544] on input "4" at bounding box center [1187, 553] width 122 height 30
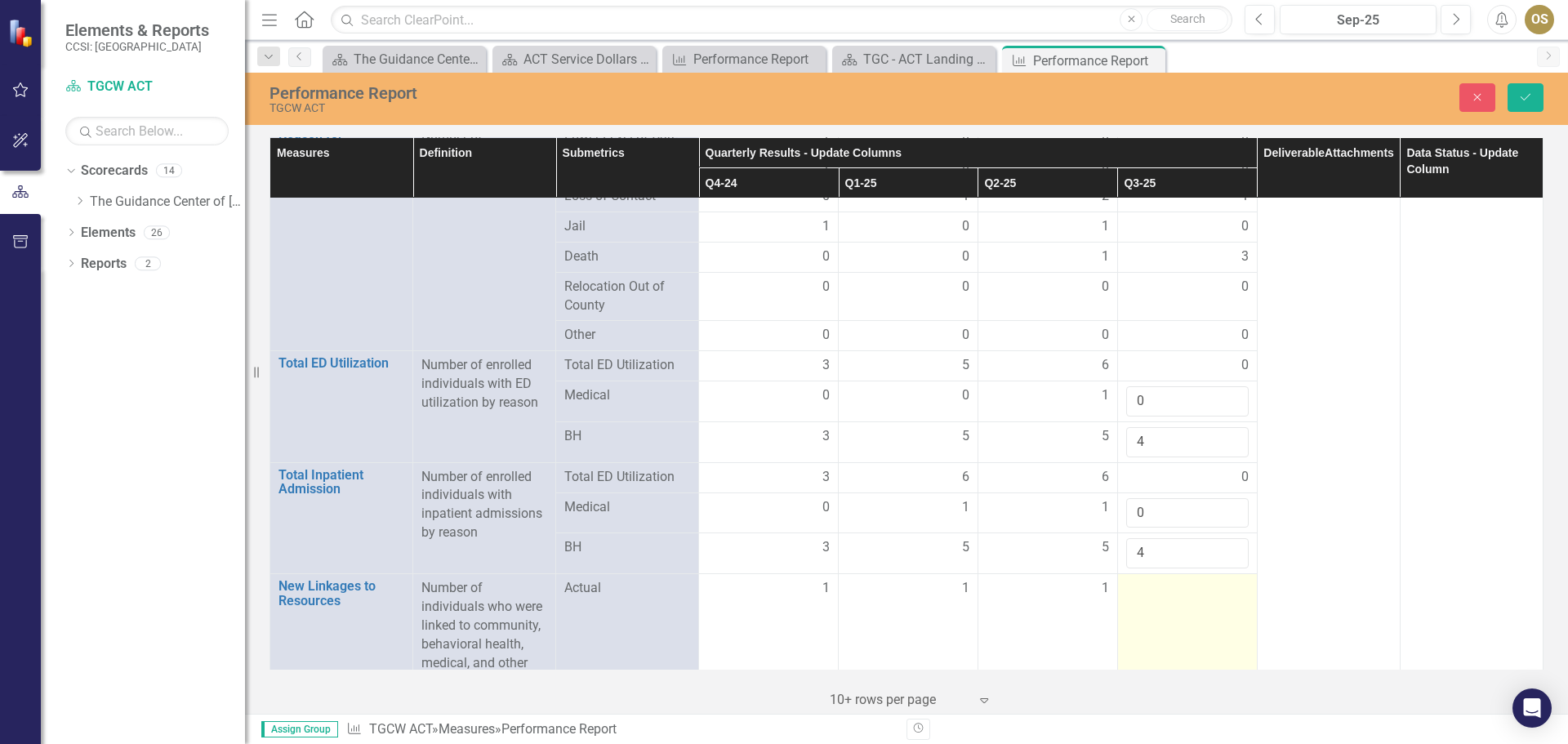
click at [1219, 581] on div at bounding box center [1187, 589] width 122 height 19
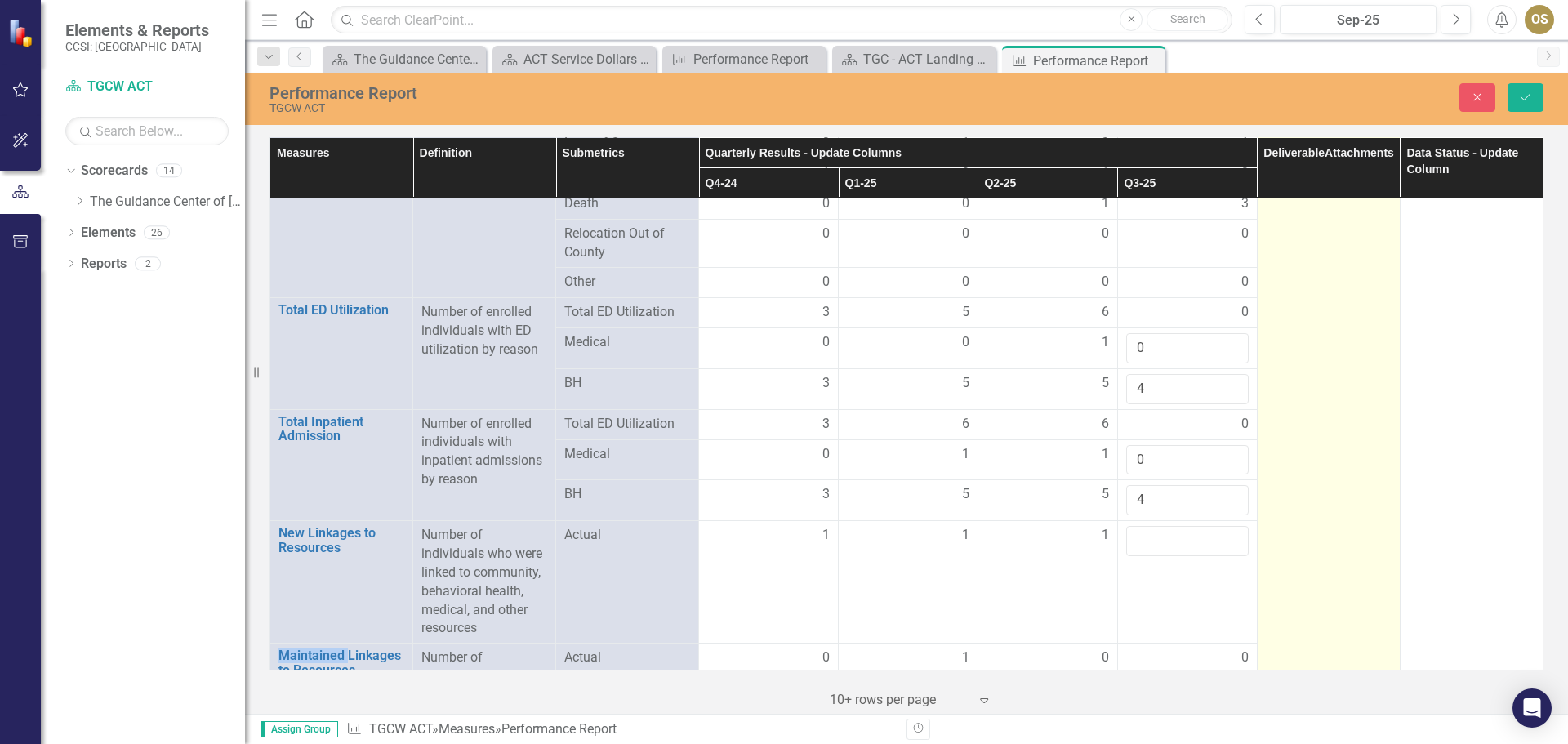
scroll to position [2206, 0]
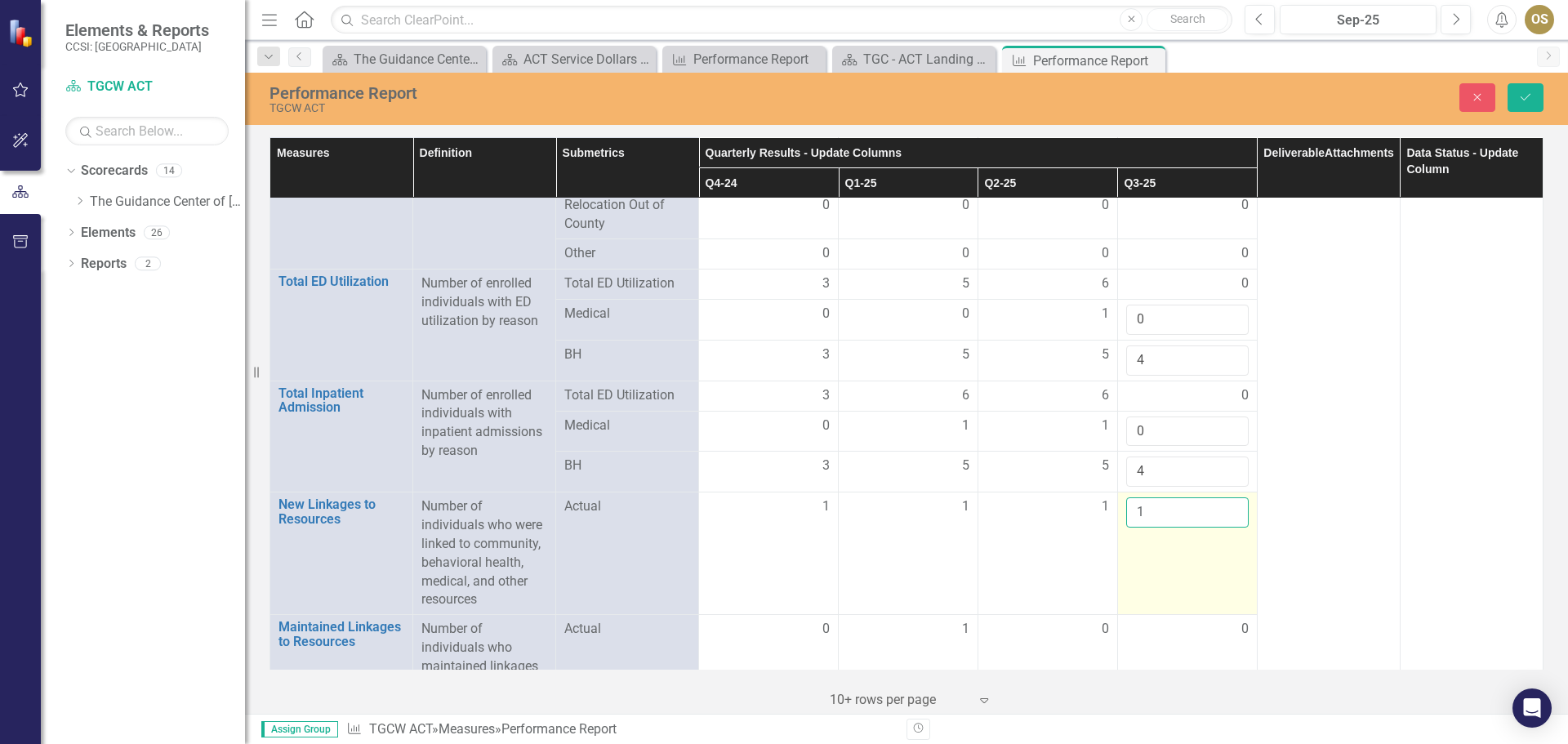
click at [1223, 511] on input "1" at bounding box center [1187, 512] width 122 height 30
click at [1222, 504] on input "2" at bounding box center [1187, 512] width 122 height 30
click at [1222, 518] on input "1" at bounding box center [1187, 512] width 122 height 30
type input "0"
click at [1222, 518] on input "0" at bounding box center [1187, 512] width 122 height 30
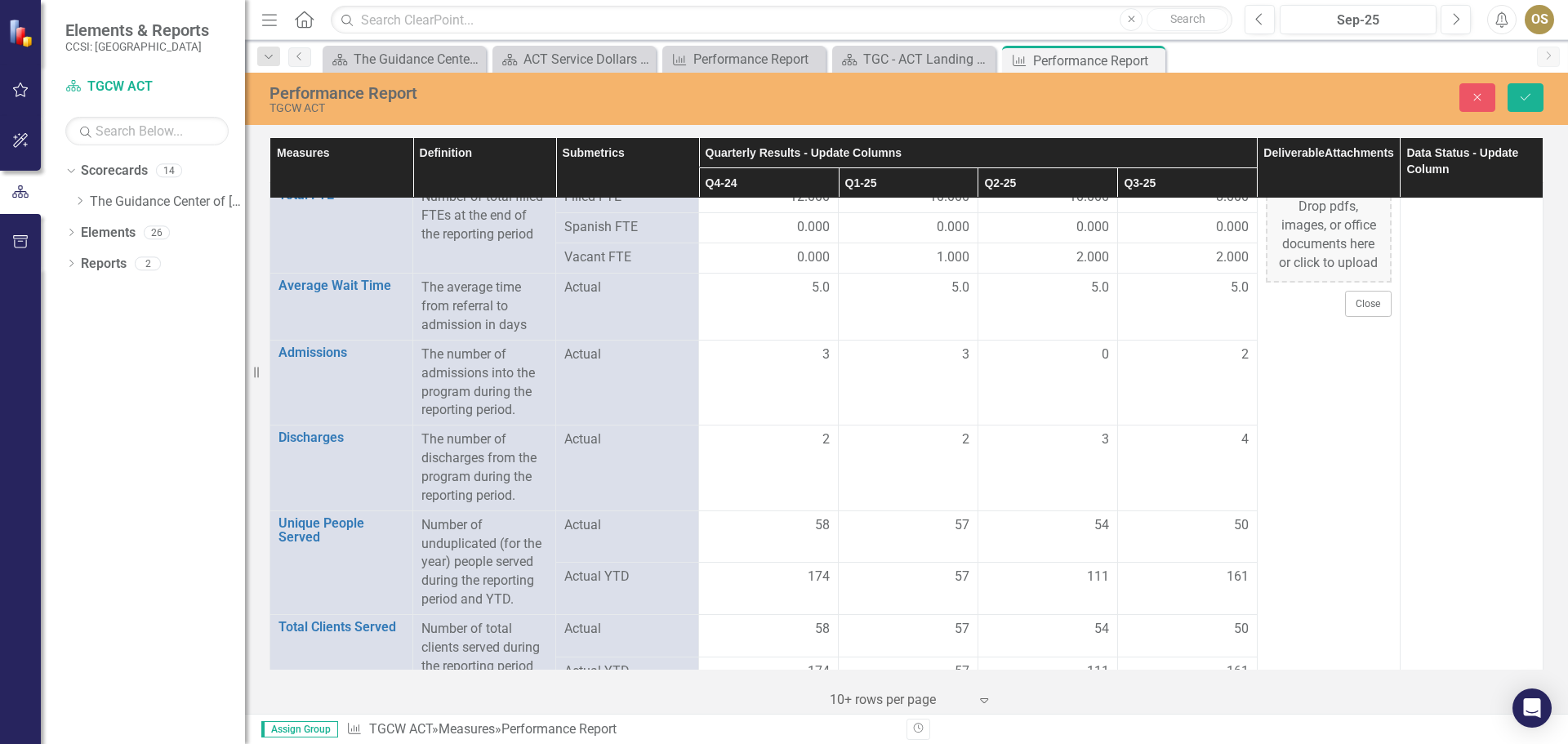
scroll to position [0, 0]
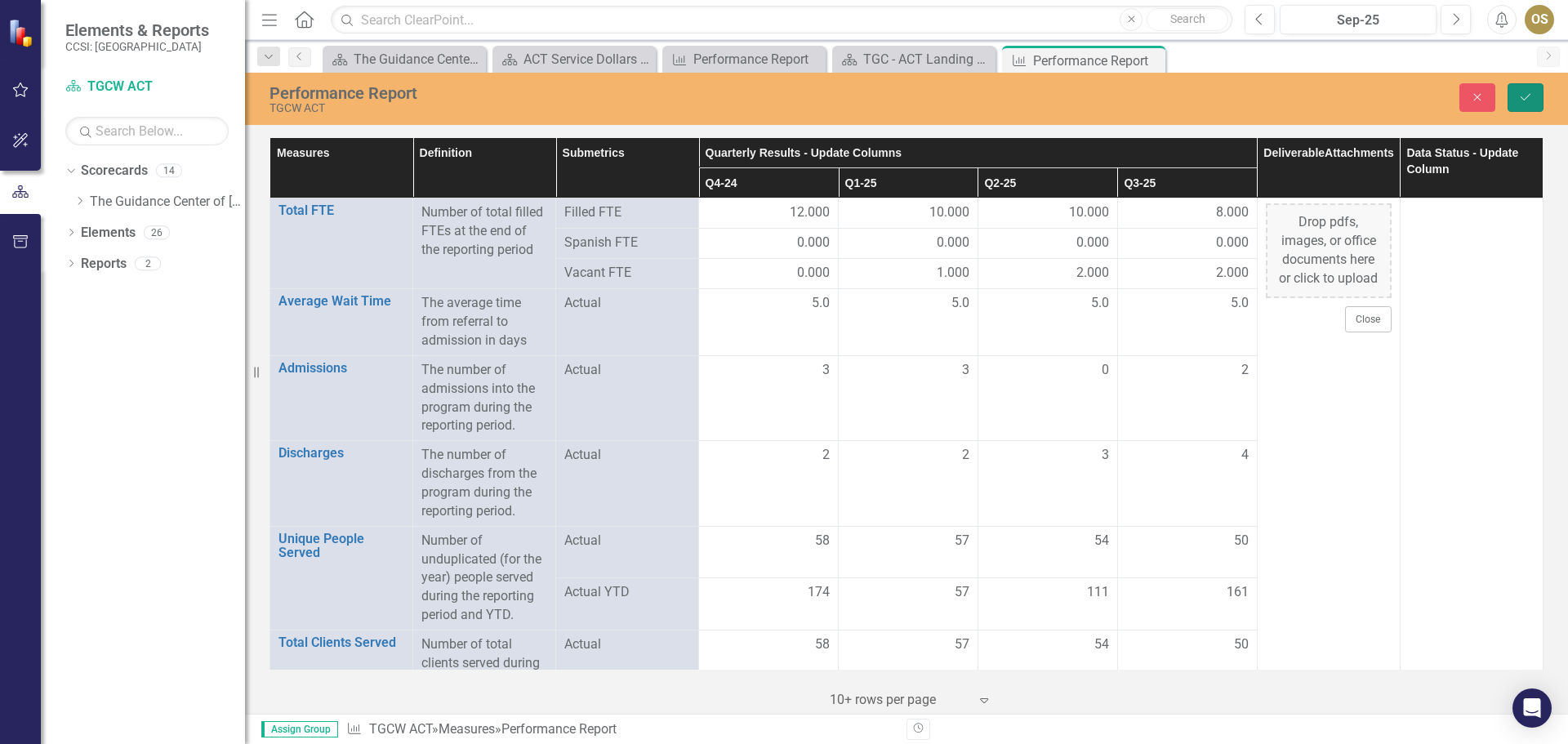
click at [1522, 98] on icon "Save" at bounding box center [1526, 97] width 15 height 11
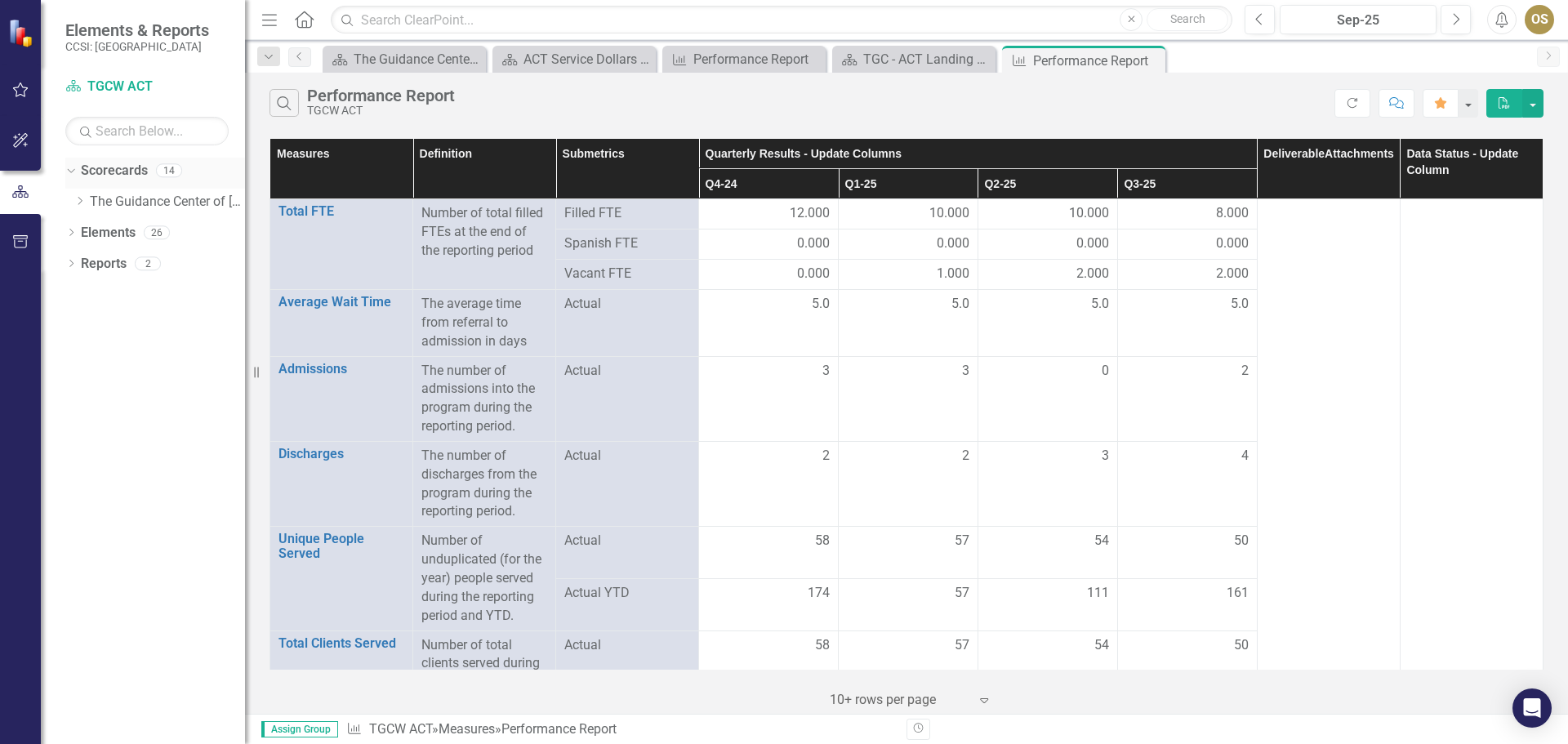
click at [90, 184] on div "Scorecards" at bounding box center [114, 170] width 67 height 27
click at [80, 204] on icon at bounding box center [80, 200] width 4 height 8
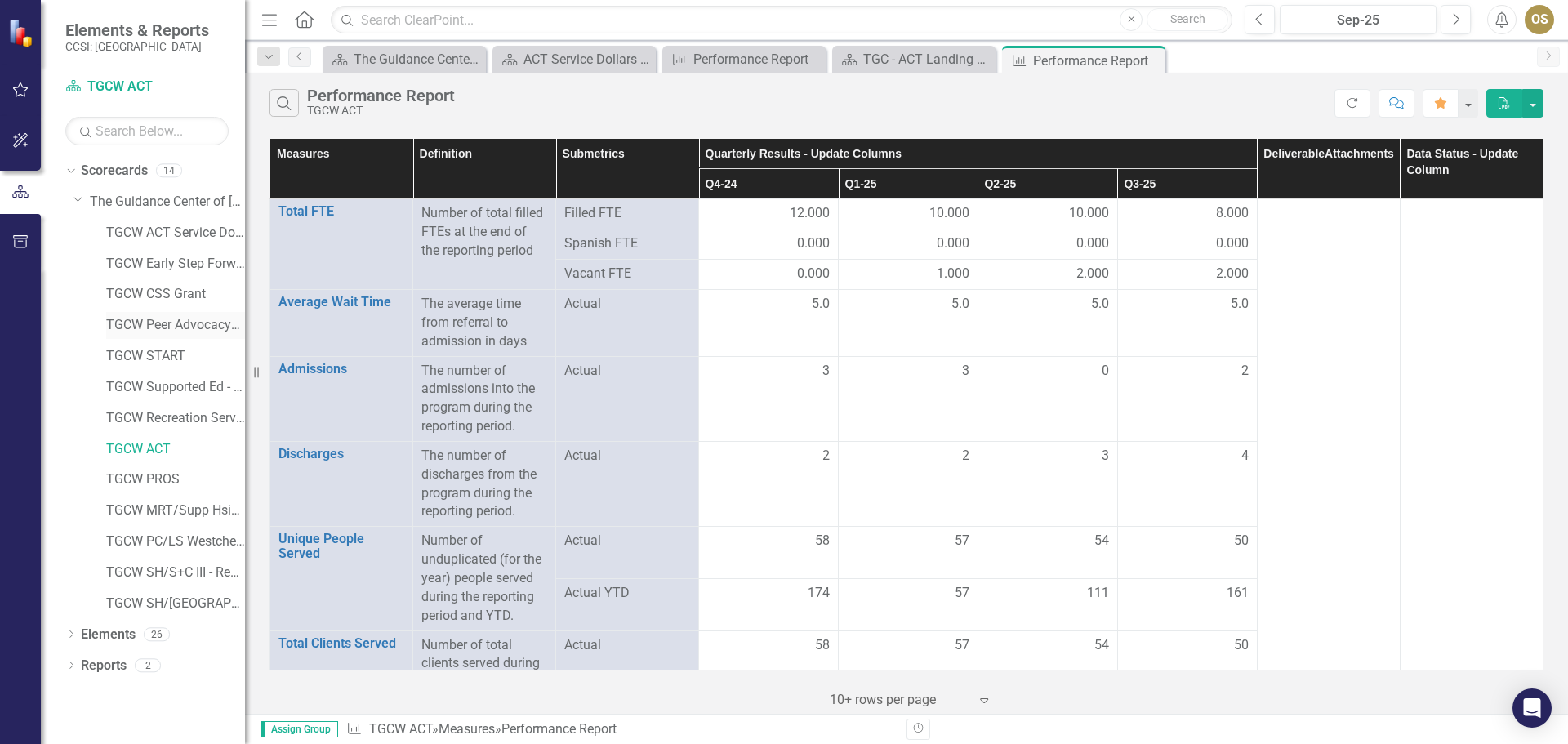
click at [178, 319] on link "TGCW Peer Advocacy/Support" at bounding box center [176, 325] width 139 height 18
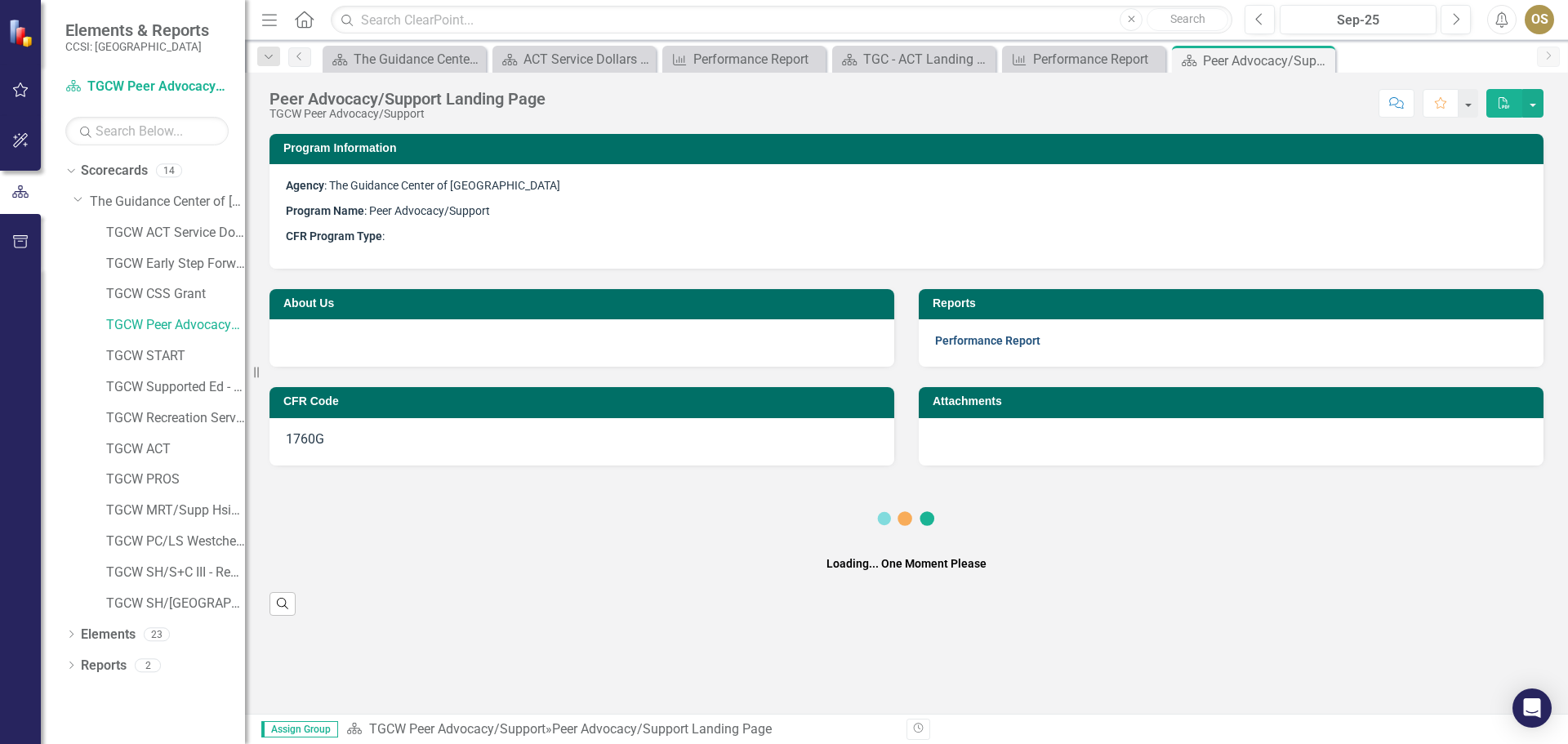
click at [992, 344] on link "Performance Report" at bounding box center [988, 340] width 105 height 13
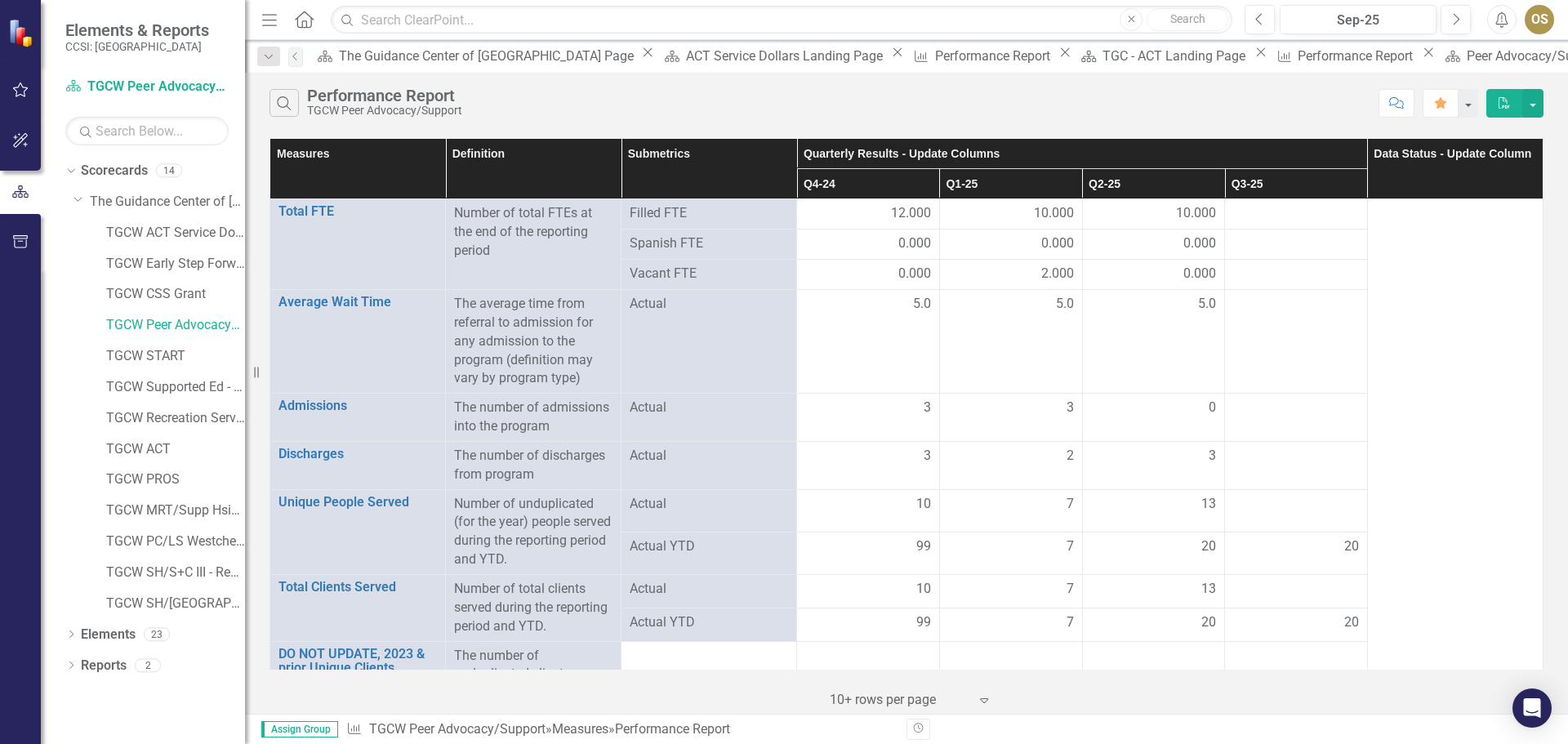
click at [1285, 195] on th "Q3-25" at bounding box center [1297, 184] width 143 height 30
click at [1286, 206] on div at bounding box center [1296, 213] width 126 height 19
click at [1322, 205] on div at bounding box center [1296, 213] width 126 height 19
click at [1337, 212] on div at bounding box center [1296, 213] width 126 height 19
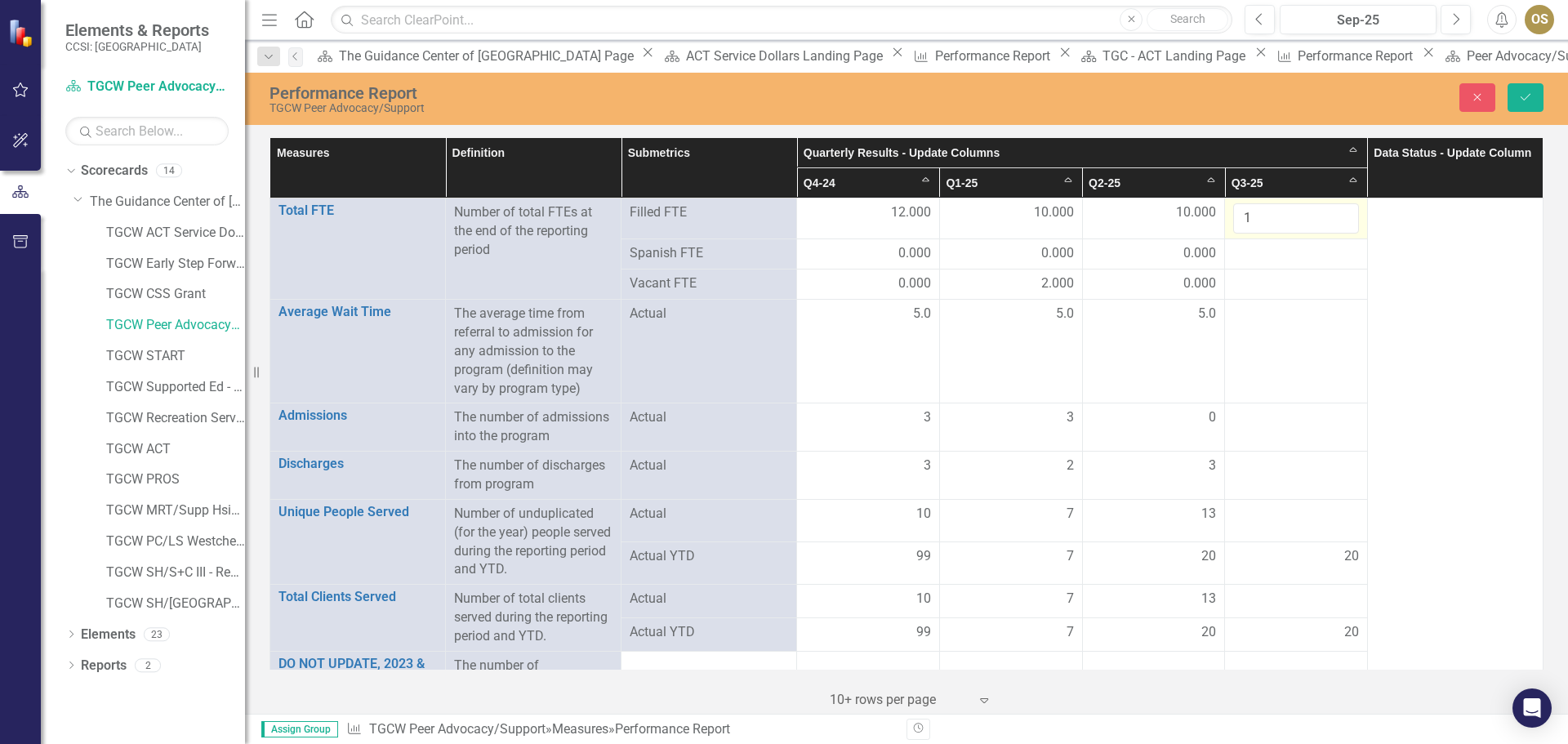
click at [1337, 212] on input "1" at bounding box center [1296, 219] width 126 height 30
click at [1328, 213] on input "2" at bounding box center [1296, 219] width 126 height 30
click at [1328, 213] on input "3" at bounding box center [1296, 219] width 126 height 30
click at [1328, 213] on input "4" at bounding box center [1296, 219] width 126 height 30
click at [1328, 213] on input "5" at bounding box center [1296, 219] width 126 height 30
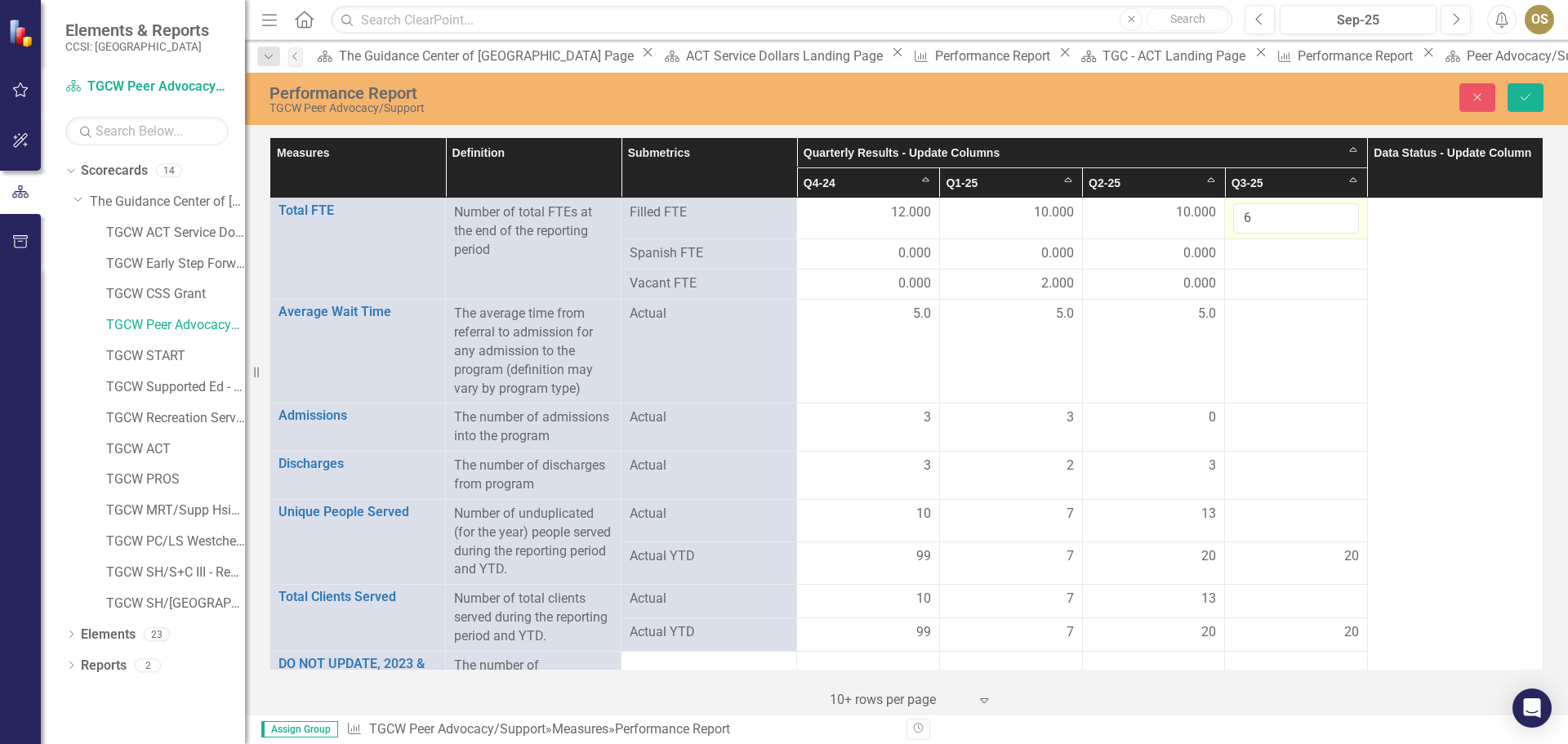
click at [1328, 213] on input "6" at bounding box center [1296, 219] width 126 height 30
click at [1328, 213] on input "7" at bounding box center [1296, 219] width 126 height 30
type input "8"
click at [1331, 215] on input "8" at bounding box center [1296, 219] width 126 height 30
click at [1312, 258] on div at bounding box center [1296, 254] width 126 height 19
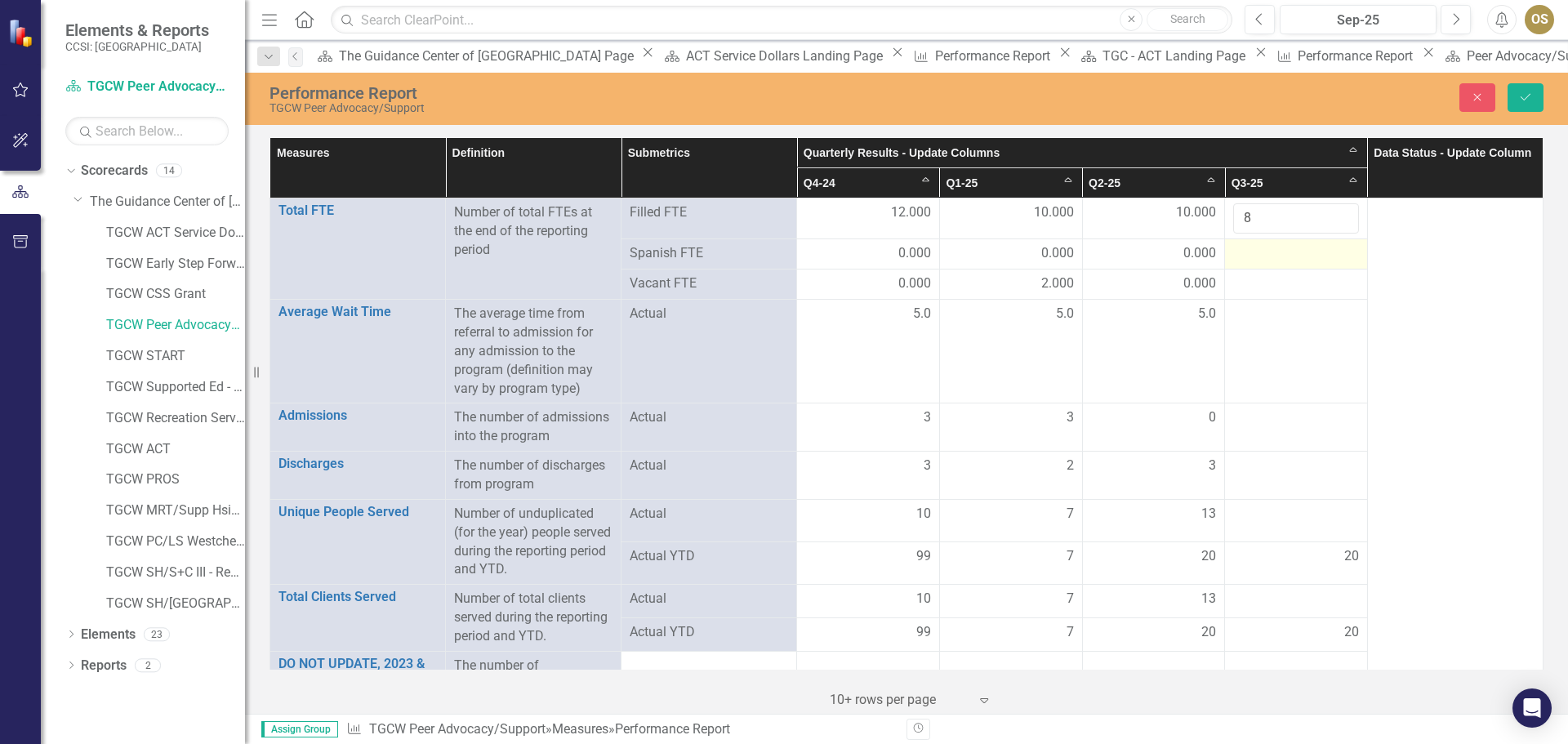
click at [1311, 253] on div at bounding box center [1296, 254] width 126 height 19
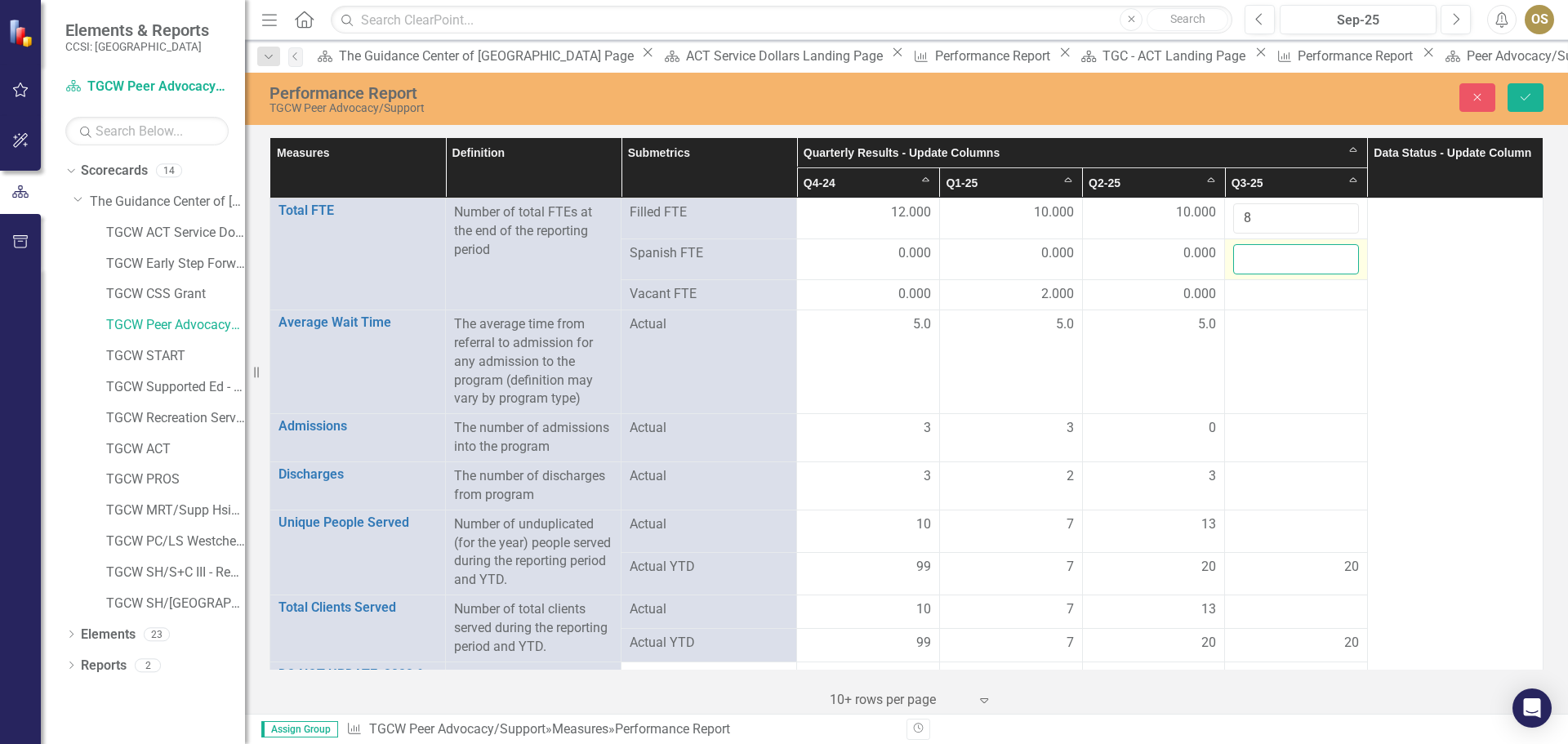
click at [1311, 253] on input "number" at bounding box center [1296, 259] width 126 height 30
click at [1331, 255] on input "1" at bounding box center [1296, 259] width 126 height 30
type input "0"
click at [1331, 266] on input "0" at bounding box center [1296, 259] width 126 height 30
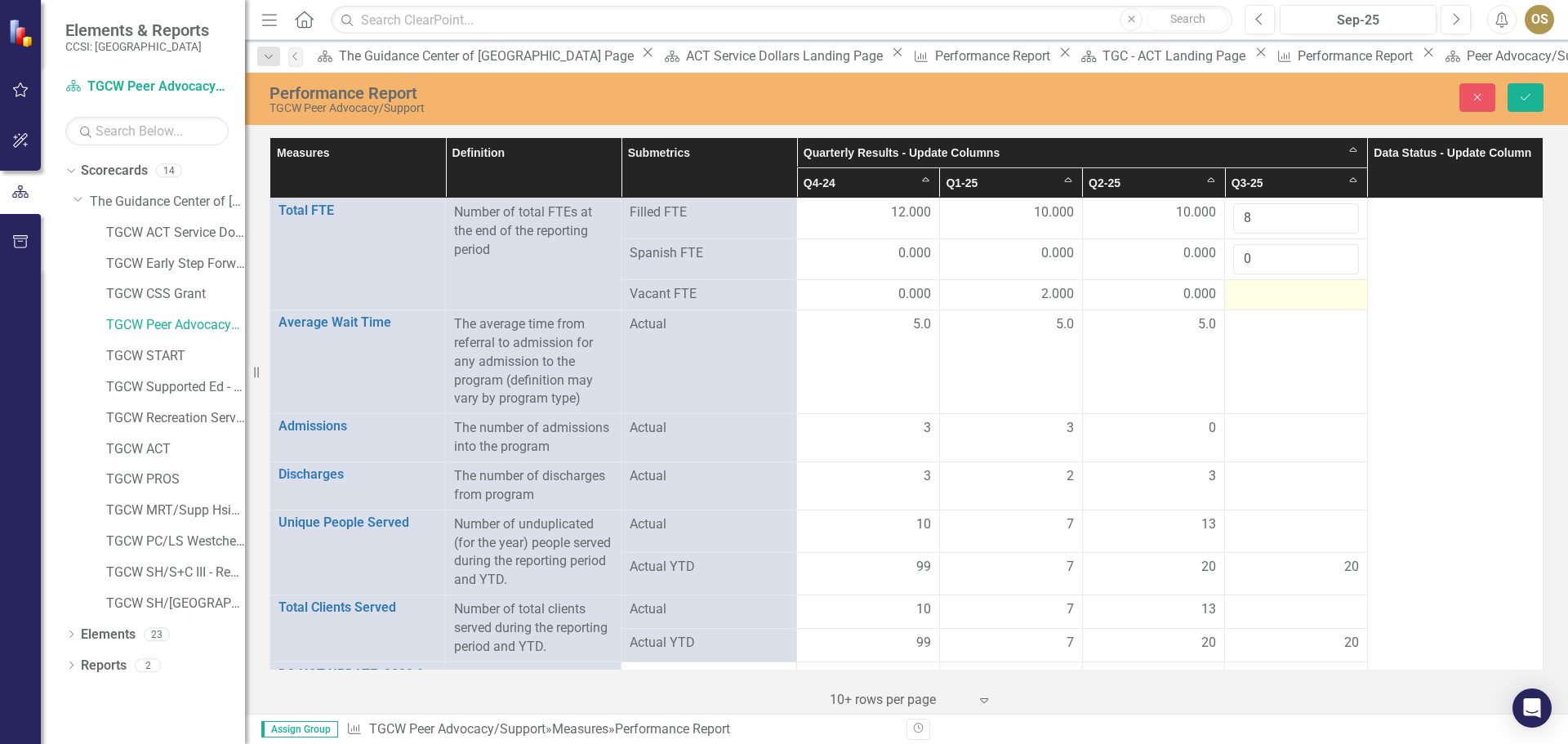
click at [1311, 297] on div at bounding box center [1296, 295] width 126 height 19
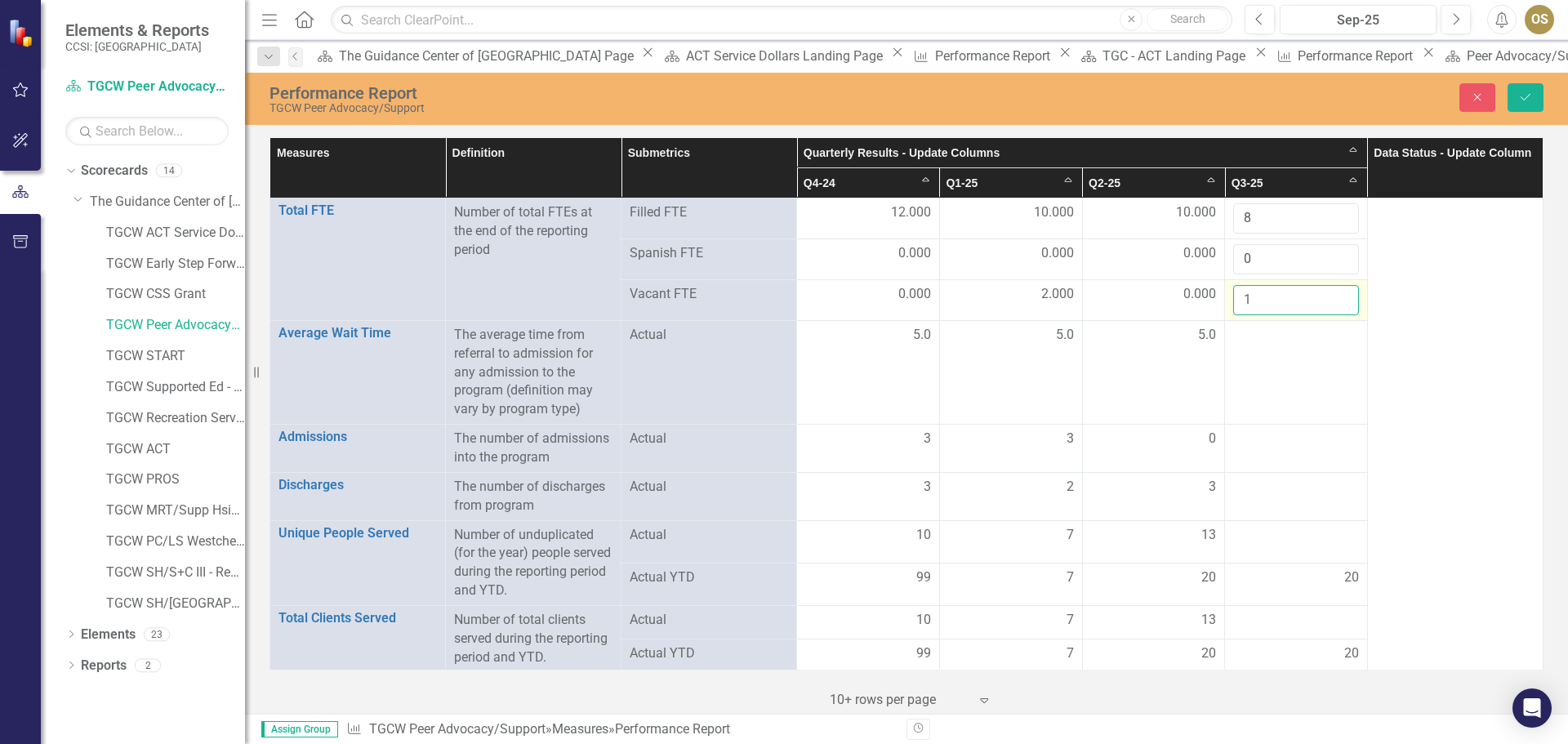
click at [1335, 291] on input "1" at bounding box center [1296, 300] width 126 height 30
type input "2"
click at [1335, 291] on input "2" at bounding box center [1296, 300] width 126 height 30
click at [1276, 339] on div at bounding box center [1296, 336] width 126 height 19
click at [1277, 353] on td at bounding box center [1297, 372] width 143 height 104
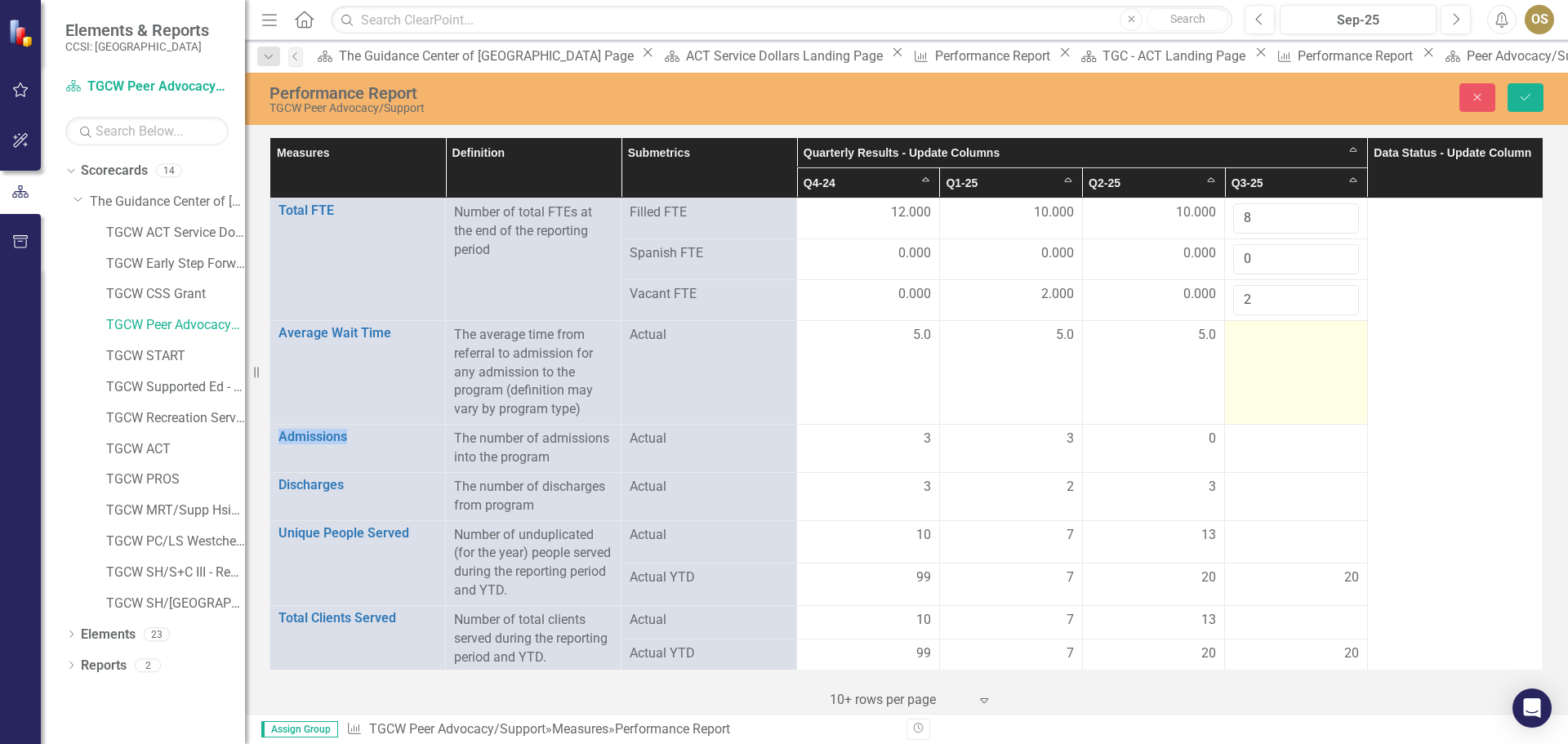
click at [1277, 353] on td at bounding box center [1297, 372] width 143 height 104
click at [1333, 335] on input "1" at bounding box center [1296, 341] width 126 height 30
click at [1333, 335] on input "2" at bounding box center [1296, 341] width 126 height 30
click at [1334, 336] on input "3" at bounding box center [1296, 341] width 126 height 30
click at [1334, 336] on input "4" at bounding box center [1296, 341] width 126 height 30
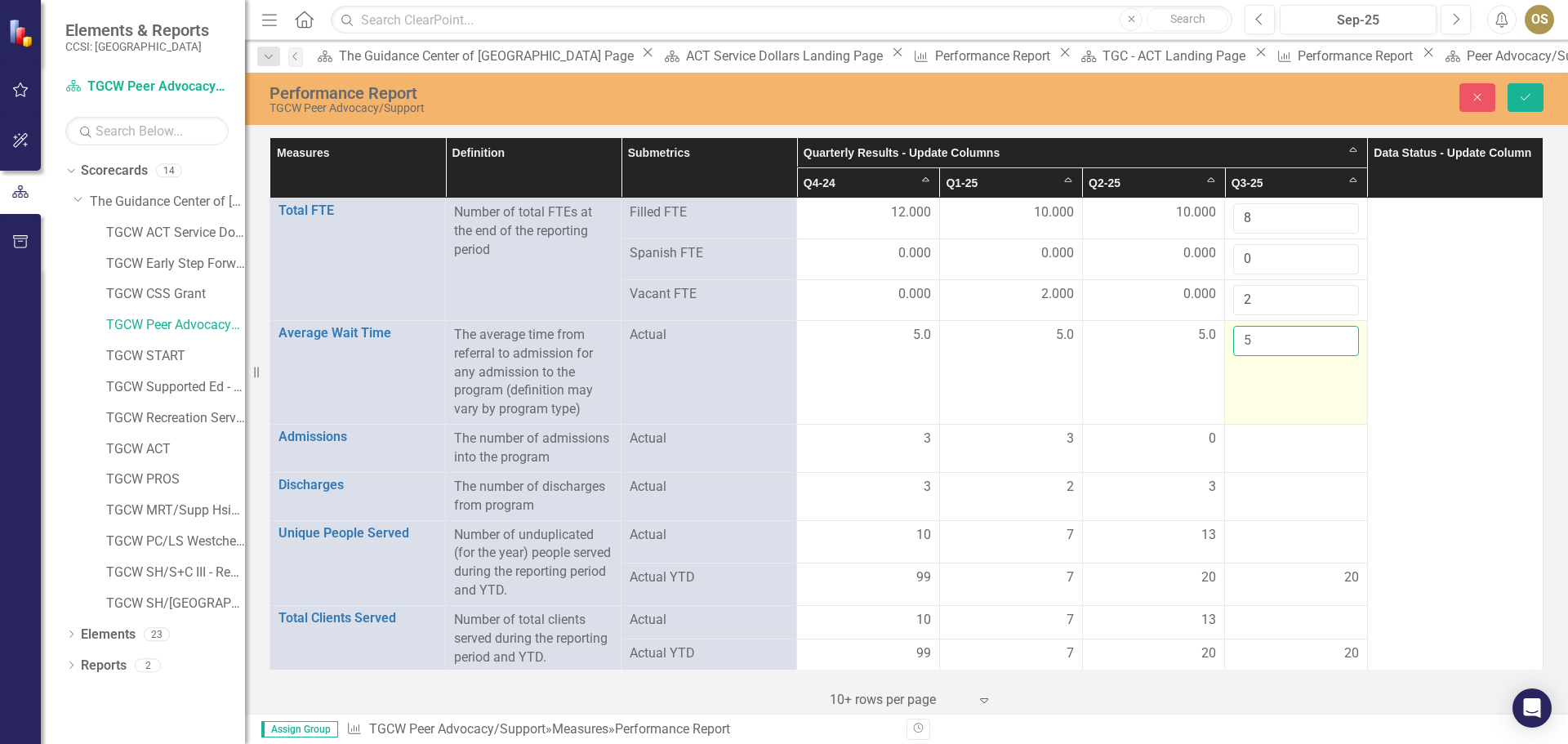
click at [1334, 336] on input "5" at bounding box center [1296, 341] width 126 height 30
click at [1334, 336] on input "6" at bounding box center [1296, 341] width 126 height 30
type input "5"
click at [1334, 350] on input "5" at bounding box center [1296, 341] width 126 height 30
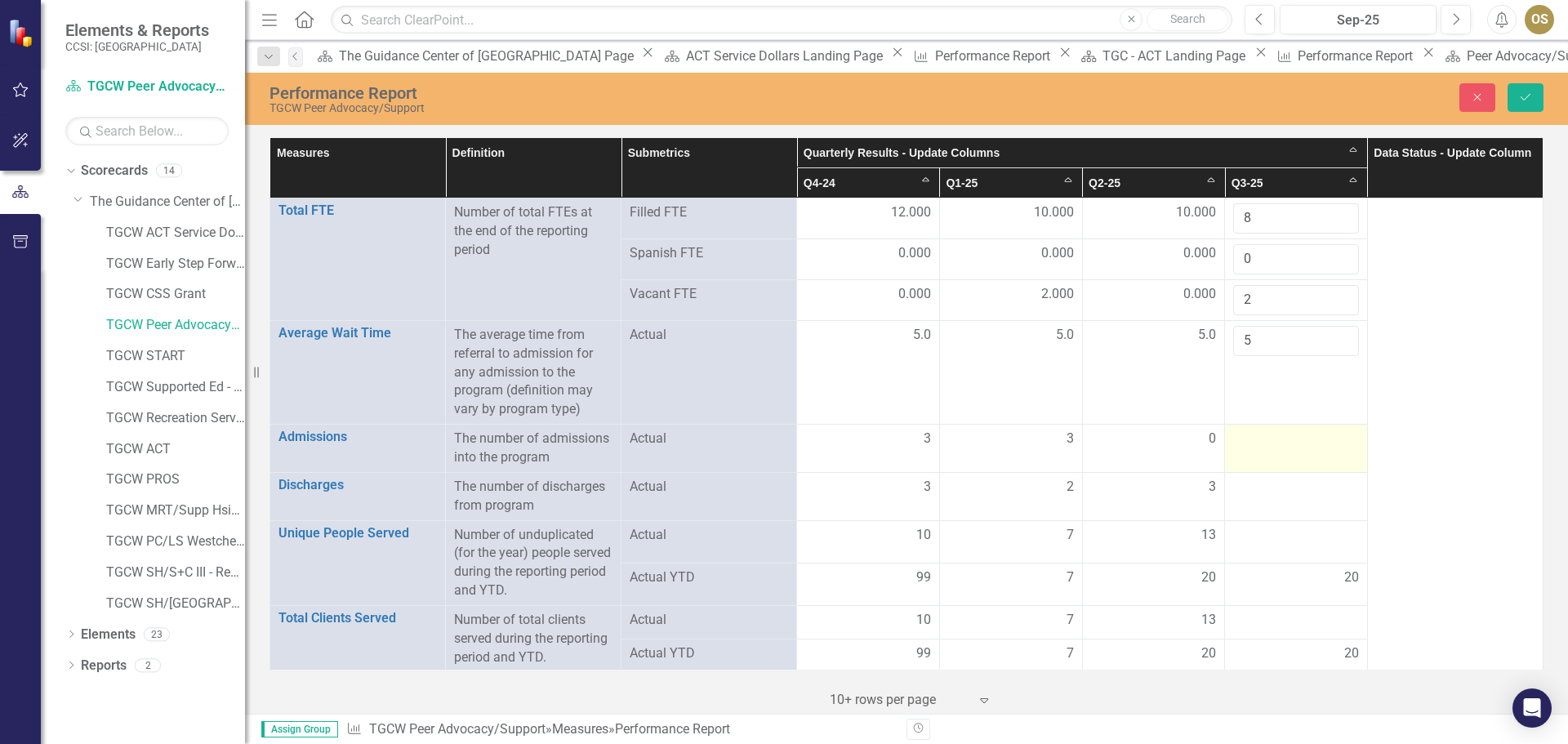
click at [1268, 451] on td at bounding box center [1297, 449] width 143 height 48
click at [1269, 449] on div at bounding box center [1296, 439] width 126 height 19
click at [1254, 460] on td at bounding box center [1297, 449] width 143 height 48
click at [1278, 445] on input "number" at bounding box center [1296, 444] width 126 height 30
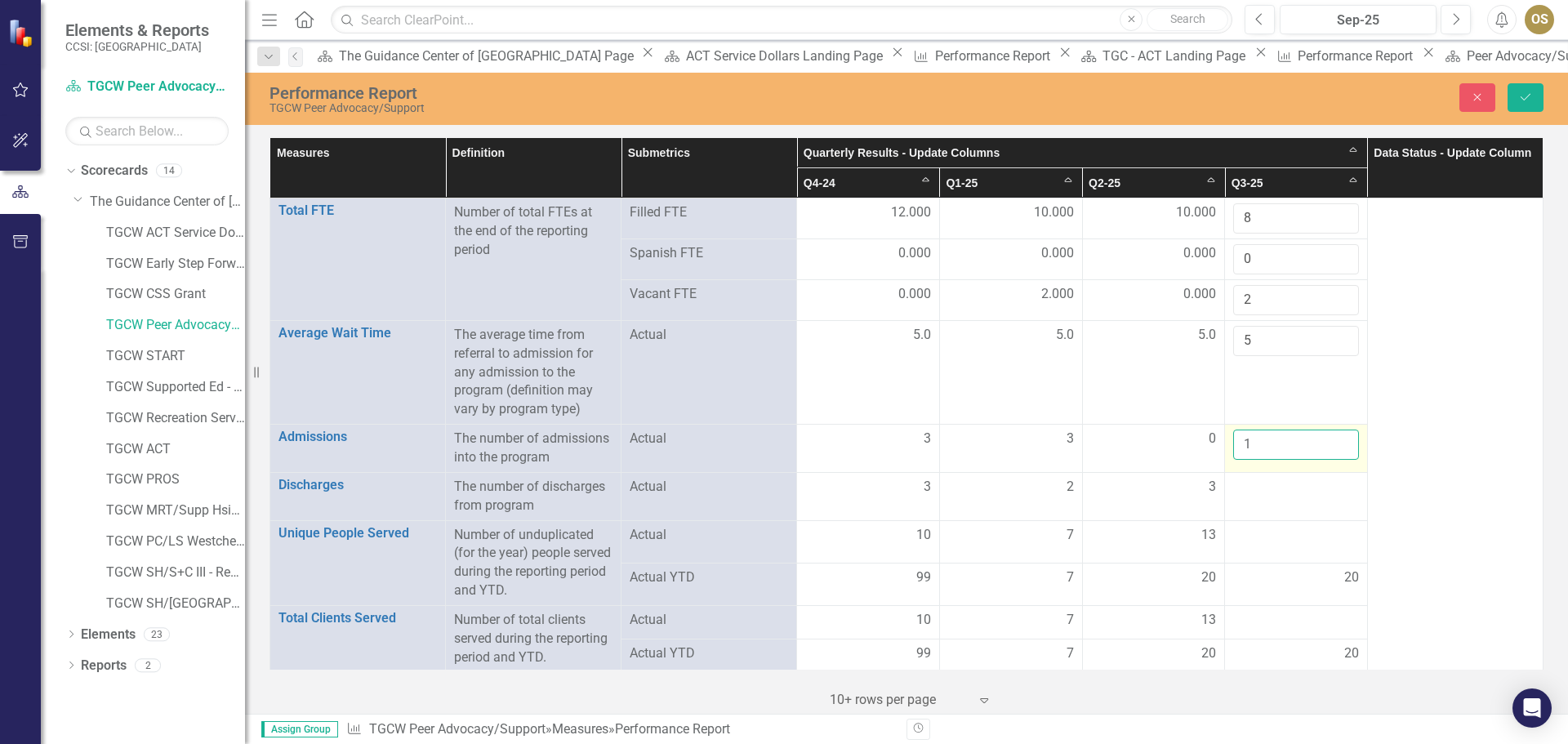
click at [1334, 437] on input "1" at bounding box center [1296, 444] width 126 height 30
type input "2"
click at [1334, 437] on input "2" at bounding box center [1296, 444] width 126 height 30
click at [1304, 490] on div at bounding box center [1296, 488] width 126 height 19
click at [1310, 490] on div at bounding box center [1296, 488] width 126 height 19
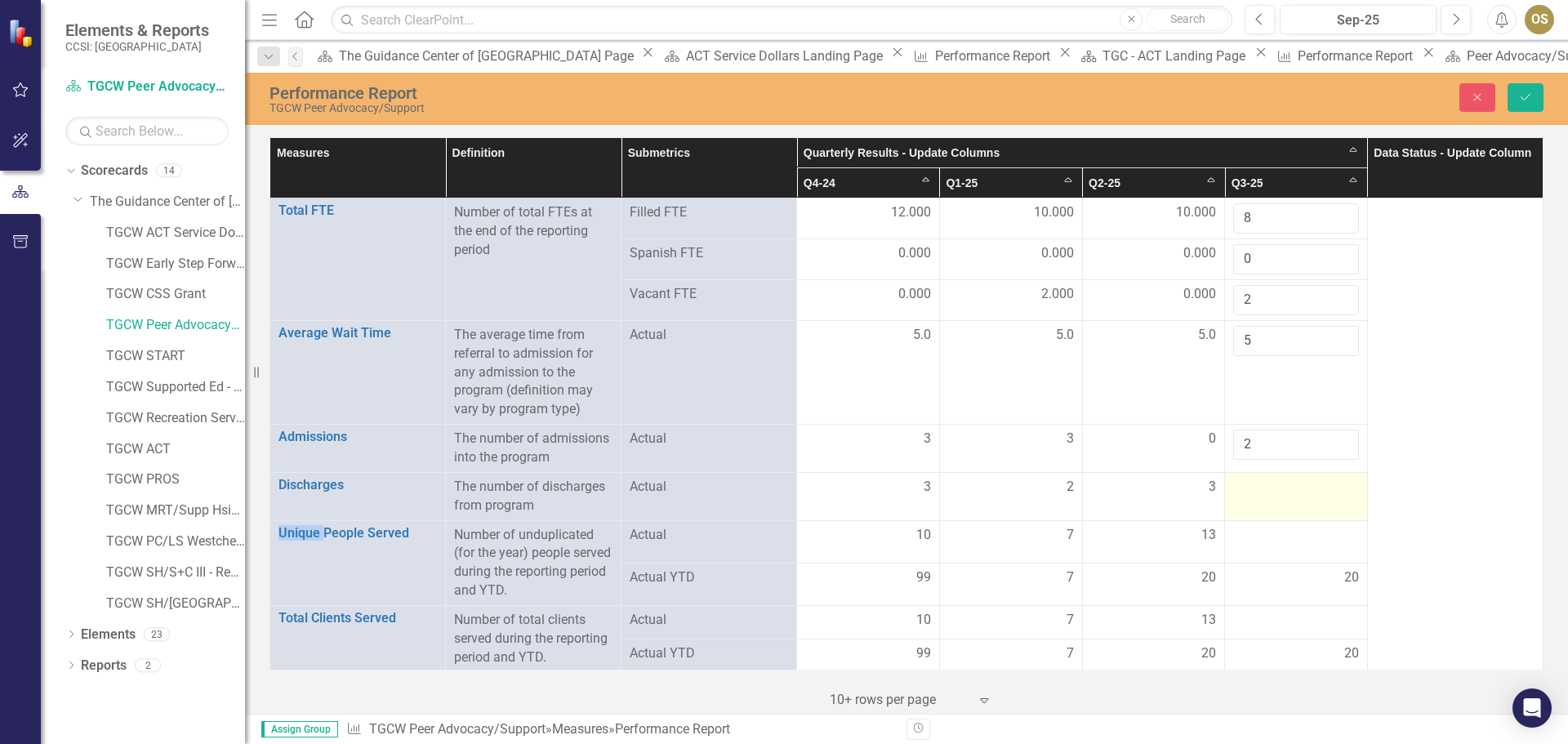
click at [1310, 490] on div at bounding box center [1296, 488] width 126 height 19
click at [1334, 485] on input "1" at bounding box center [1296, 493] width 126 height 30
click at [1334, 485] on input "2" at bounding box center [1296, 493] width 126 height 30
click at [1334, 485] on input "3" at bounding box center [1296, 493] width 126 height 30
type input "4"
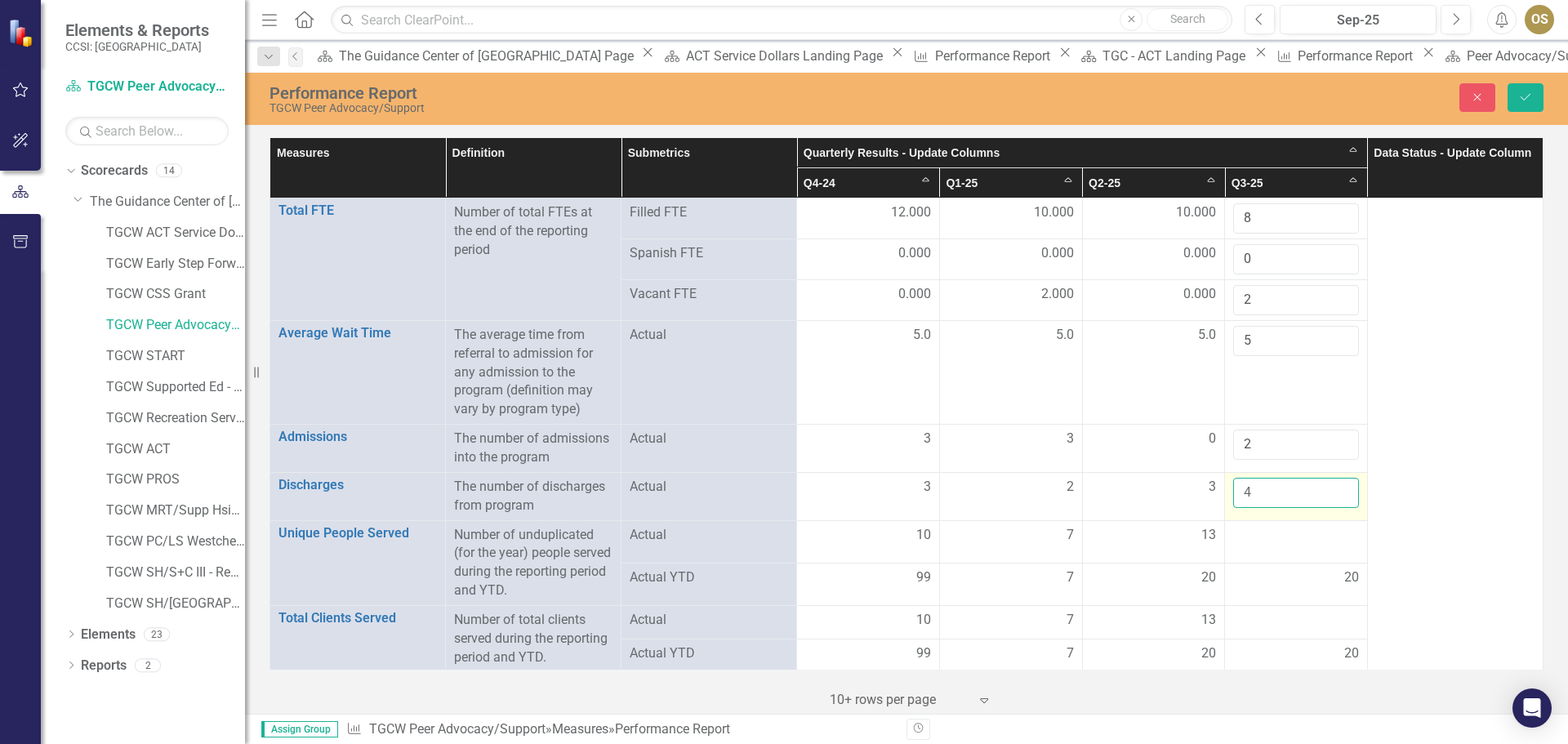
click at [1334, 485] on input "4" at bounding box center [1296, 493] width 126 height 30
click at [1314, 528] on div at bounding box center [1296, 536] width 126 height 19
click at [1314, 538] on div at bounding box center [1296, 536] width 126 height 19
click at [1316, 545] on div at bounding box center [1296, 536] width 126 height 19
click at [1322, 542] on div at bounding box center [1296, 536] width 126 height 19
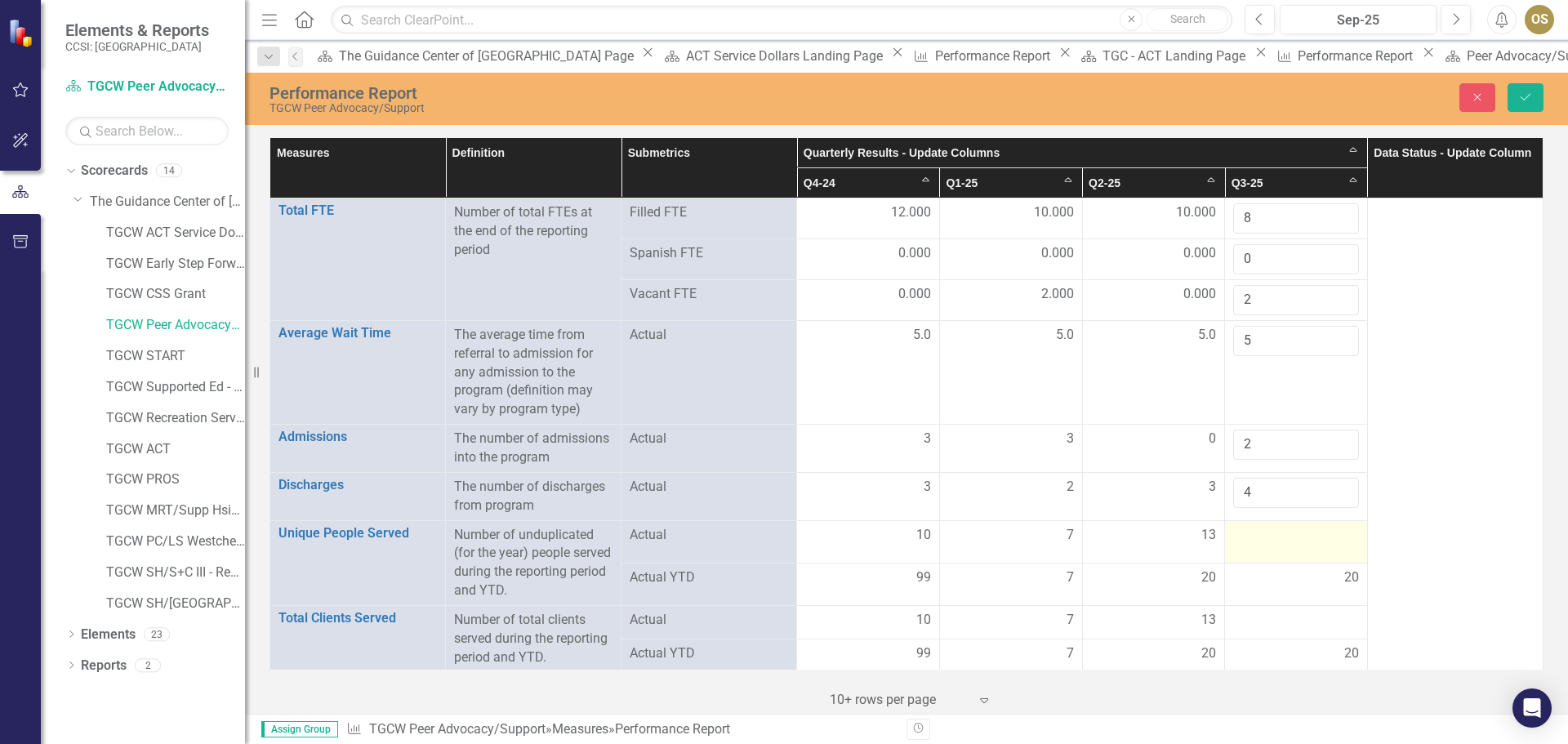
click at [1322, 539] on div at bounding box center [1296, 536] width 126 height 19
click at [1331, 544] on input "-1" at bounding box center [1296, 541] width 126 height 30
type input "0"
click at [1331, 531] on input "0" at bounding box center [1296, 541] width 126 height 30
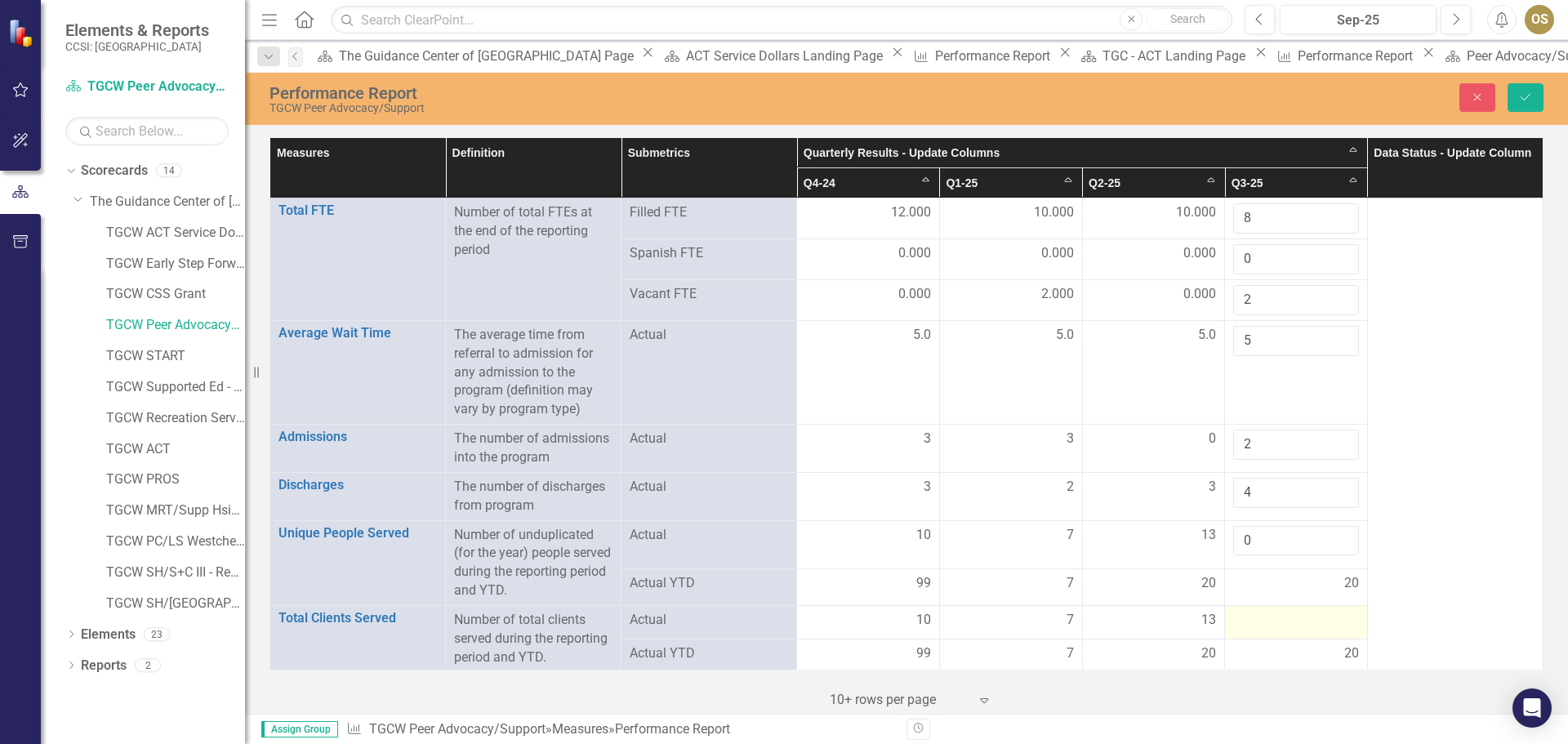
click at [1325, 620] on div at bounding box center [1296, 621] width 126 height 19
click at [1334, 618] on input "1" at bounding box center [1296, 626] width 126 height 30
type input "0"
click at [1327, 632] on input "0" at bounding box center [1296, 626] width 126 height 30
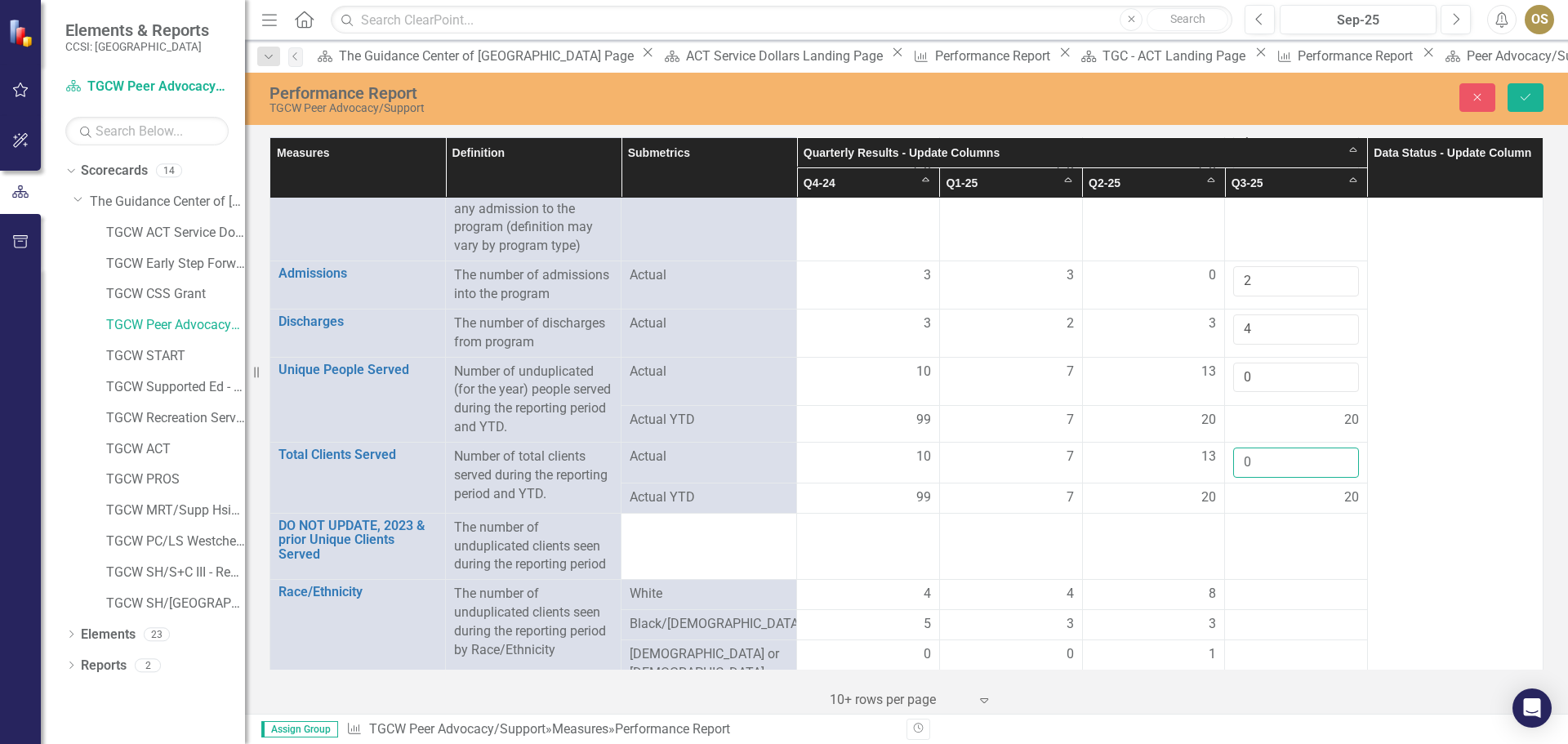
scroll to position [245, 0]
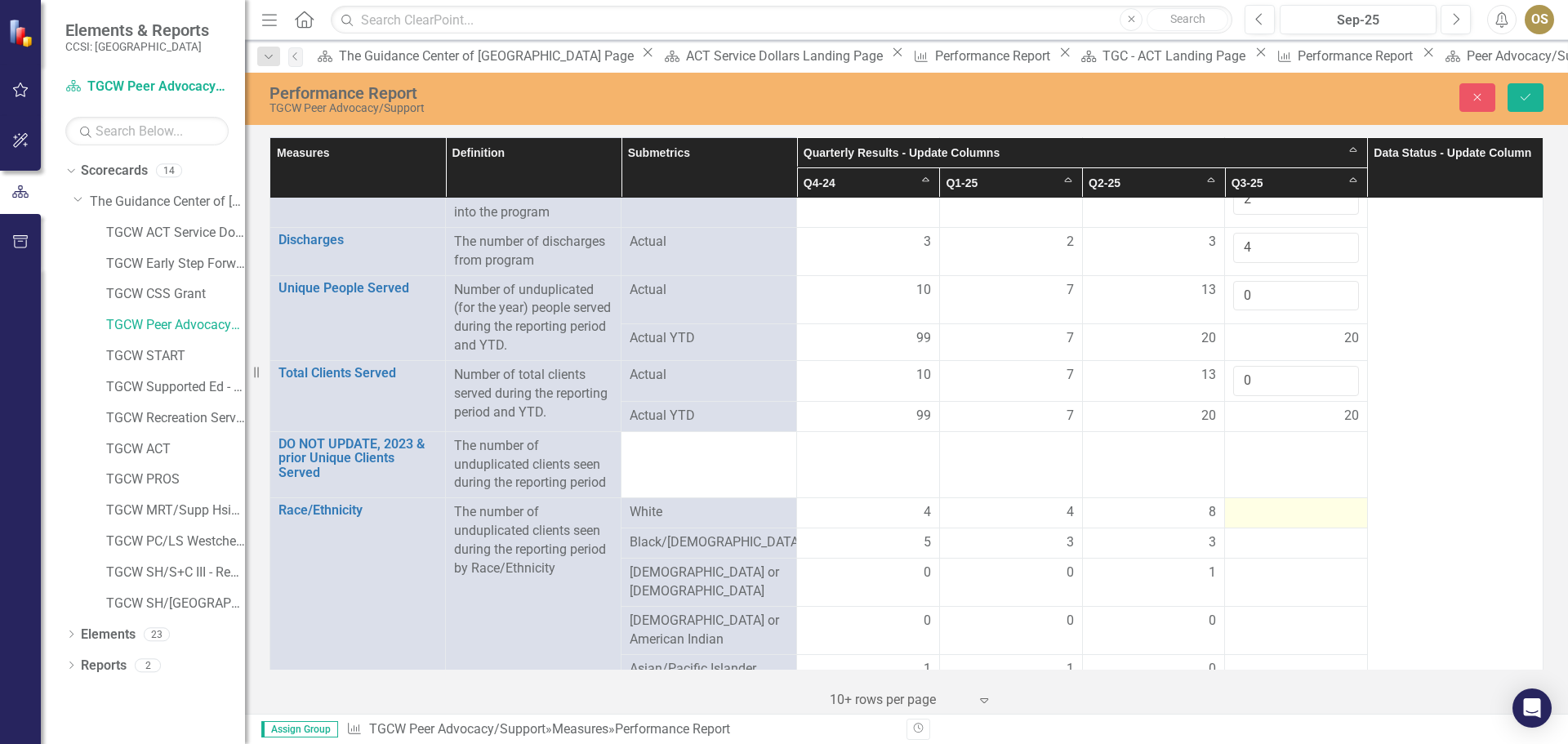
click at [1302, 513] on div at bounding box center [1296, 513] width 126 height 19
click at [1304, 513] on div at bounding box center [1296, 513] width 126 height 19
click at [1326, 515] on div at bounding box center [1296, 513] width 126 height 19
click at [1326, 514] on div at bounding box center [1296, 513] width 126 height 19
click at [1329, 513] on input "1" at bounding box center [1296, 518] width 126 height 30
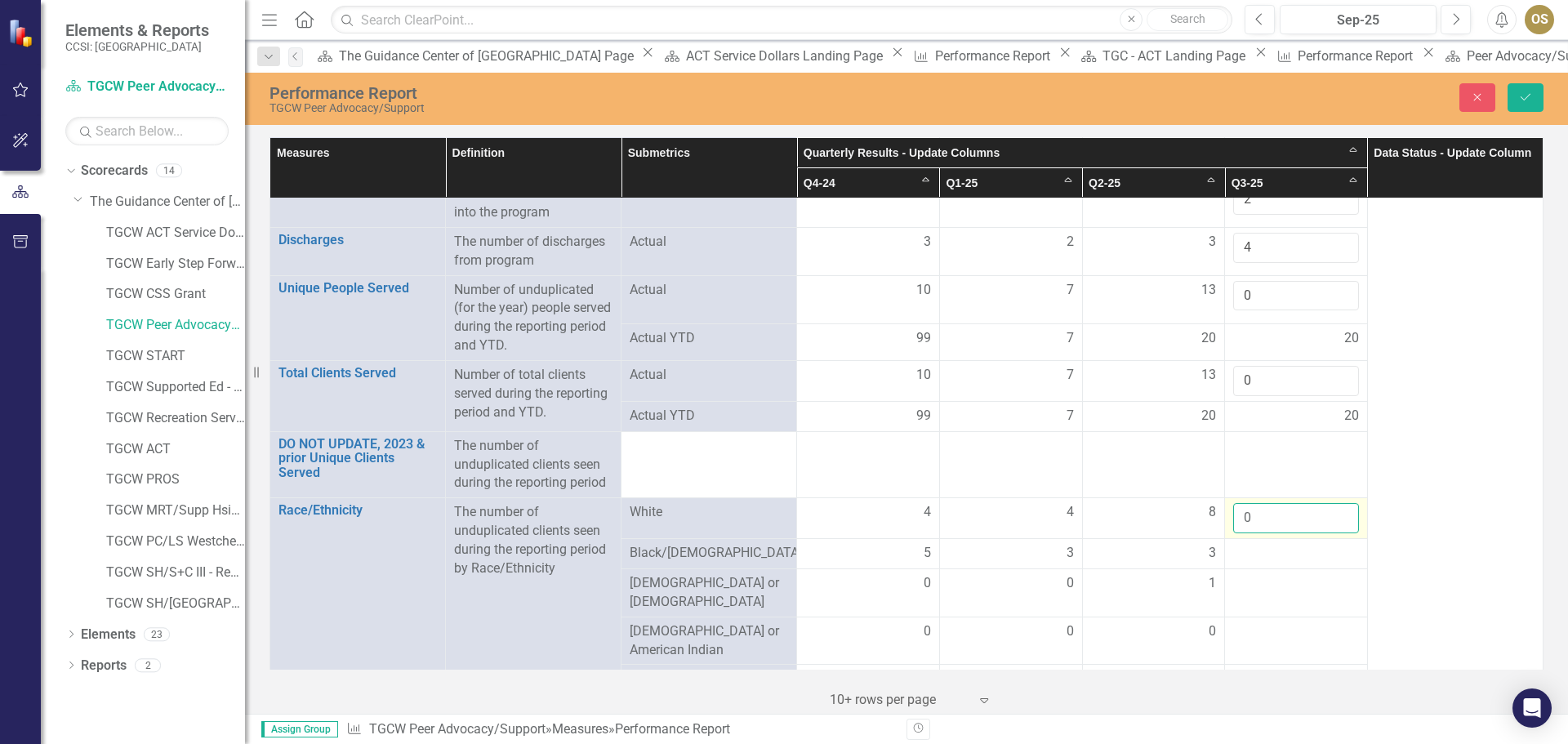
type input "0"
click at [1332, 520] on input "0" at bounding box center [1296, 518] width 126 height 30
click at [1321, 549] on div at bounding box center [1296, 553] width 126 height 19
click at [1330, 552] on input "1" at bounding box center [1296, 559] width 126 height 30
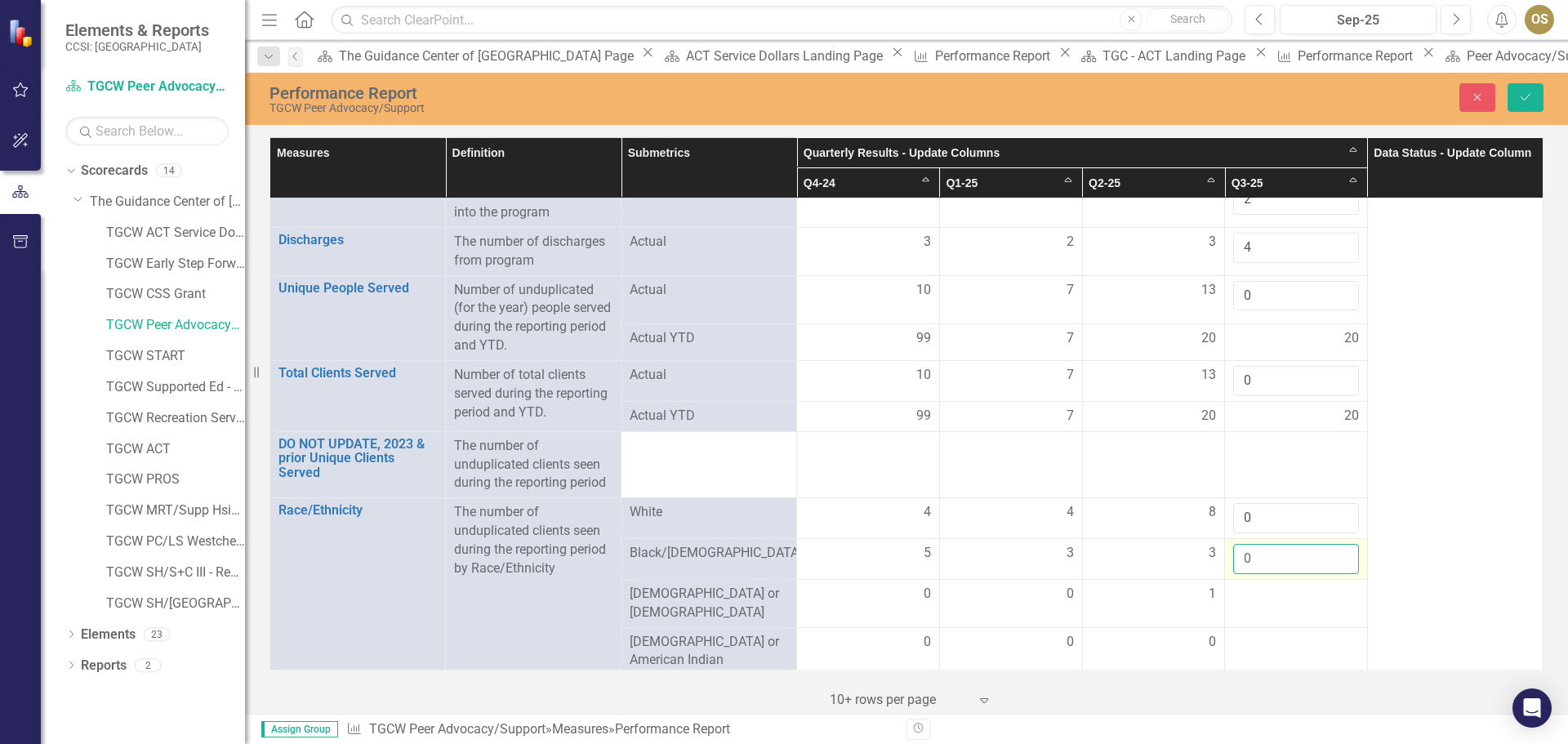
type input "0"
click at [1333, 562] on input "0" at bounding box center [1296, 559] width 126 height 30
click at [1315, 586] on div at bounding box center [1296, 595] width 126 height 19
click at [1333, 592] on input "1" at bounding box center [1296, 600] width 126 height 30
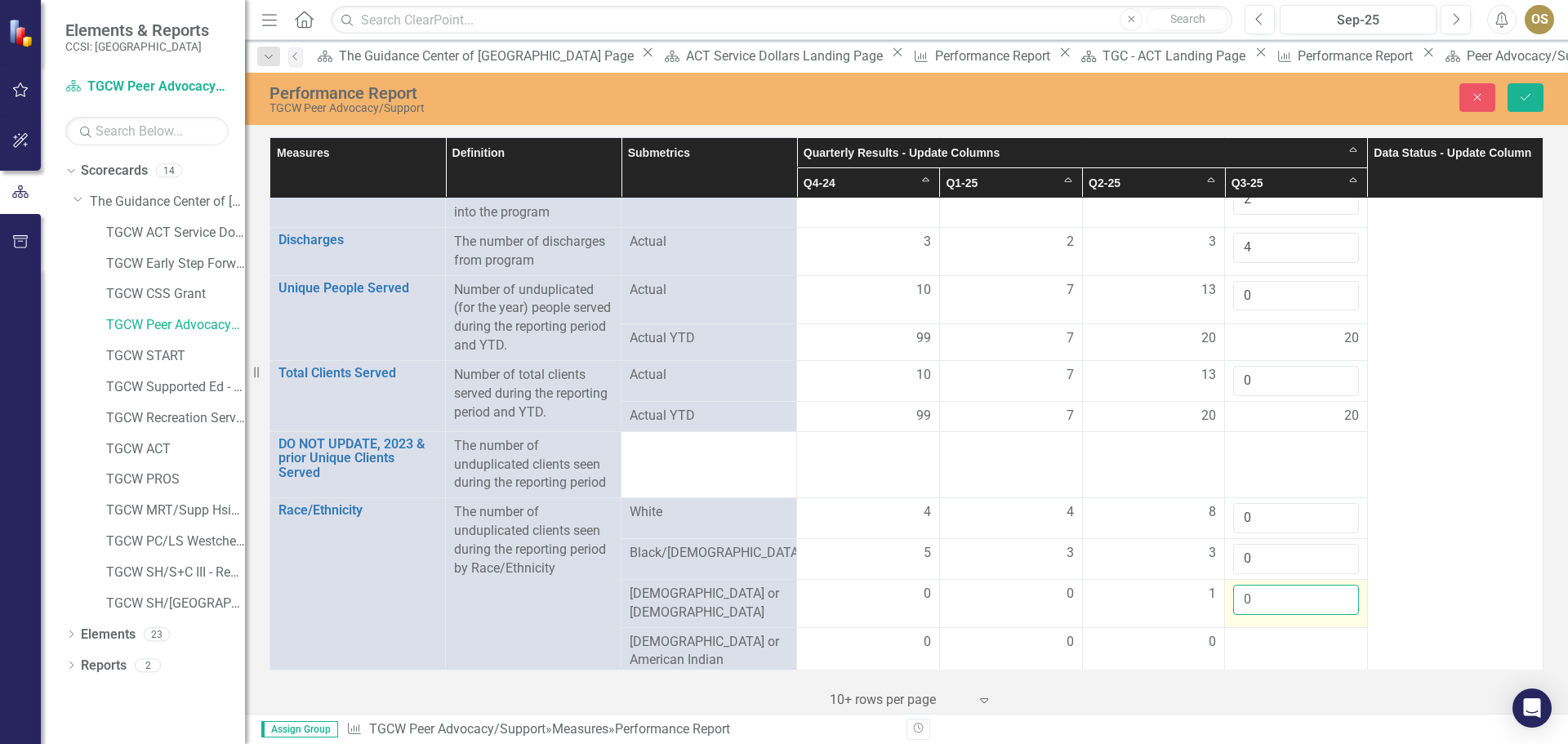
type input "0"
click at [1334, 607] on input "0" at bounding box center [1296, 600] width 126 height 30
click at [1319, 633] on div at bounding box center [1296, 643] width 126 height 19
click at [1332, 635] on input "1" at bounding box center [1296, 648] width 126 height 30
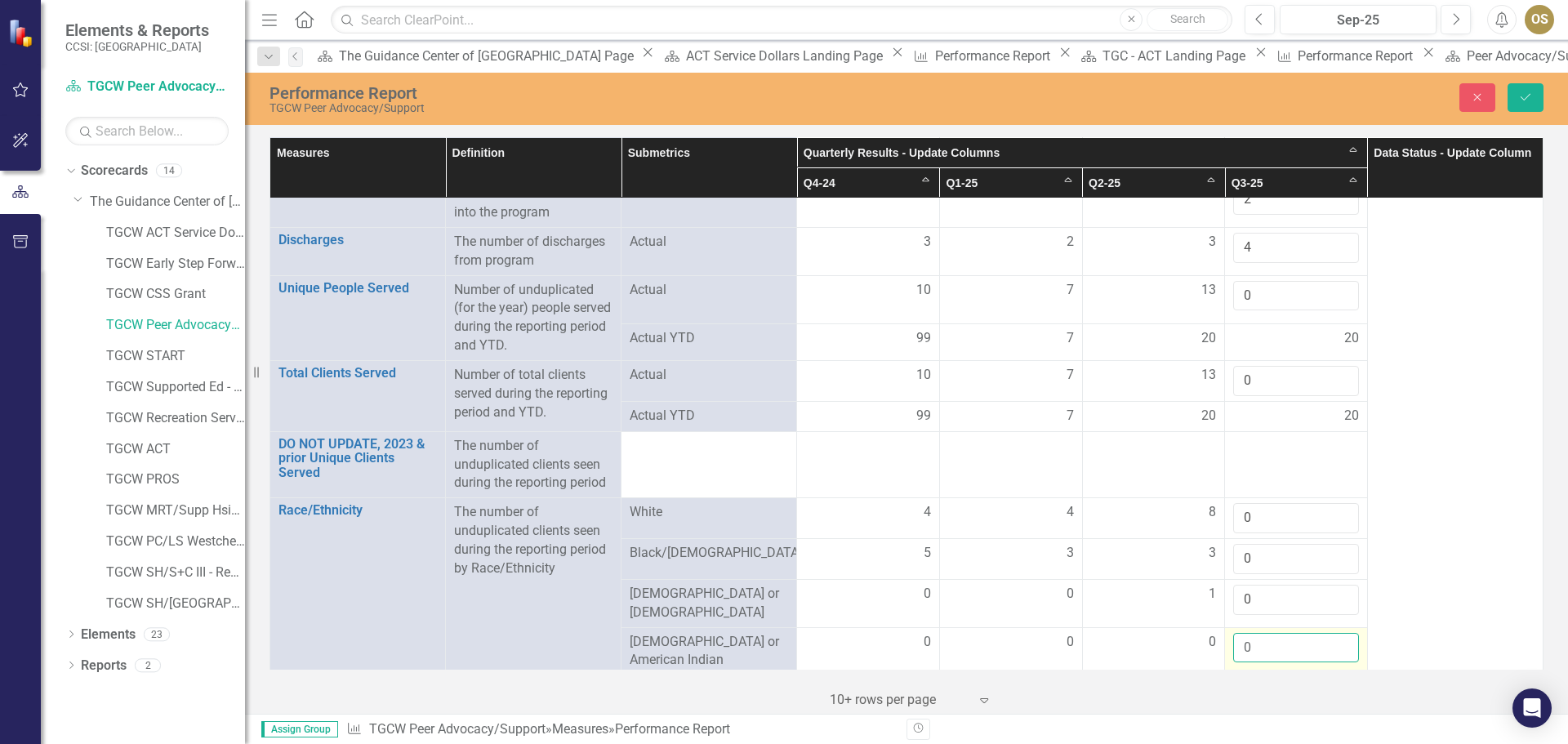
type input "0"
click at [1332, 646] on input "0" at bounding box center [1296, 648] width 126 height 30
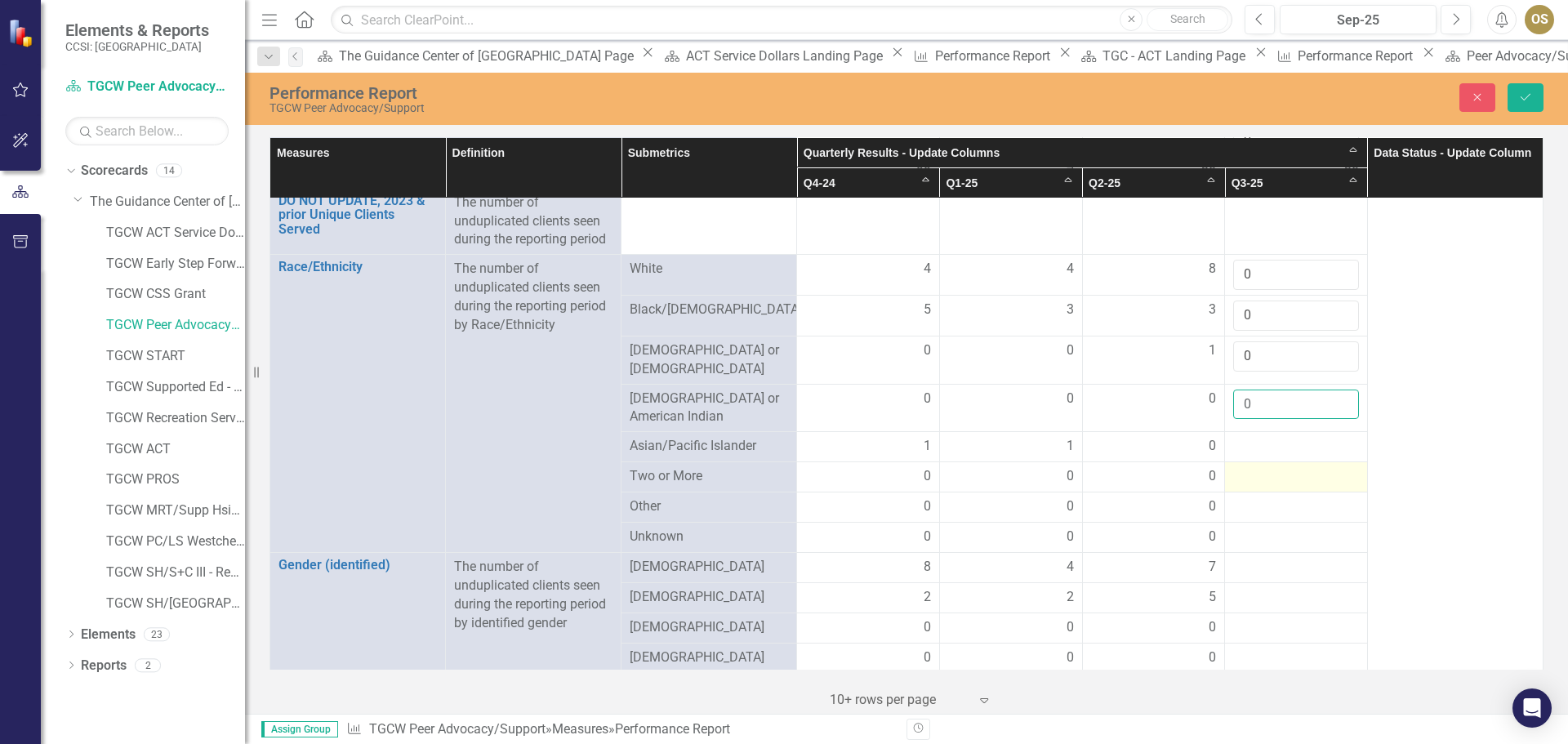
scroll to position [490, 0]
click at [1311, 440] on div at bounding box center [1296, 445] width 126 height 19
click at [1332, 437] on div at bounding box center [1296, 445] width 126 height 19
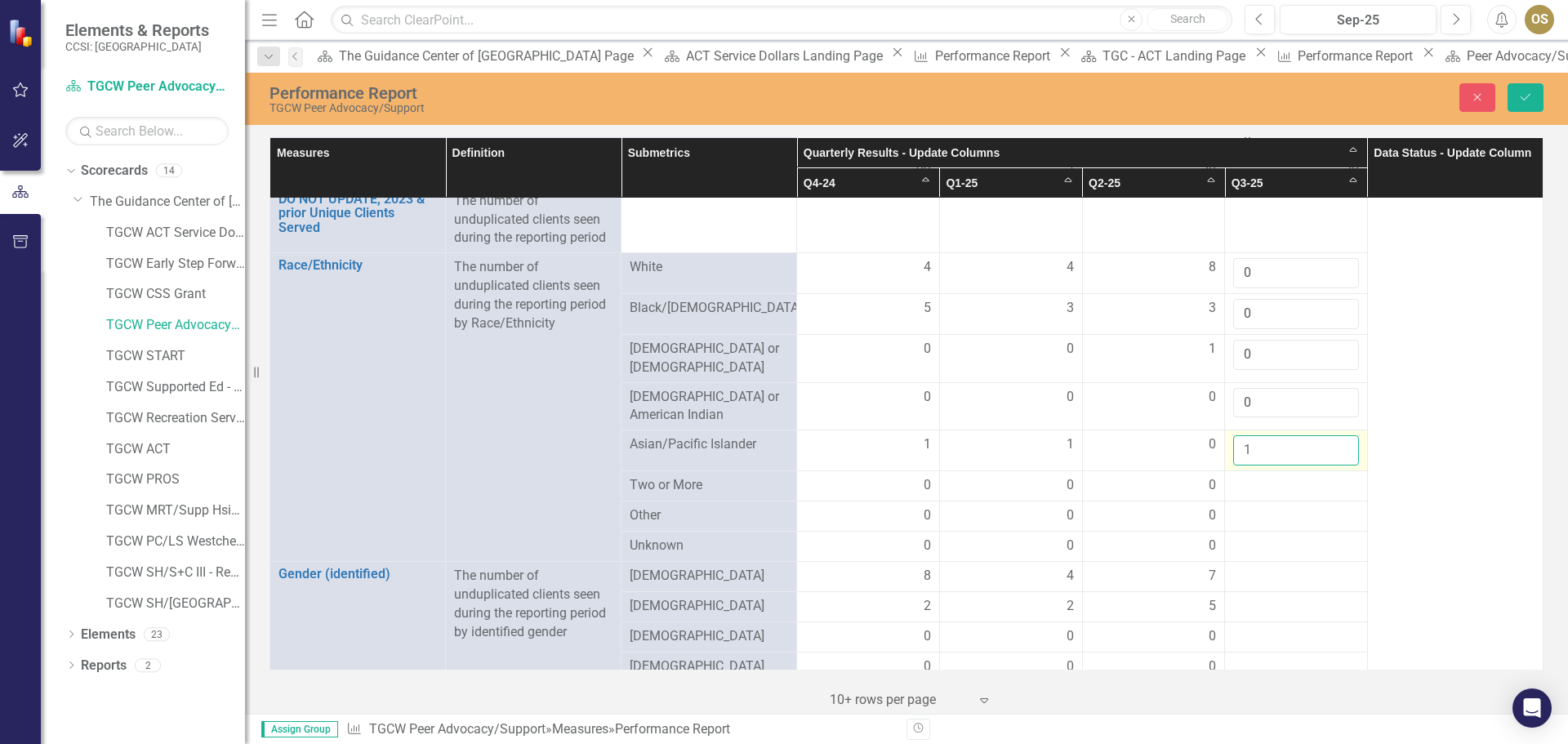
click at [1333, 437] on input "1" at bounding box center [1296, 451] width 126 height 30
type input "0"
click at [1331, 451] on input "0" at bounding box center [1296, 451] width 126 height 30
click at [1309, 483] on div at bounding box center [1296, 486] width 126 height 19
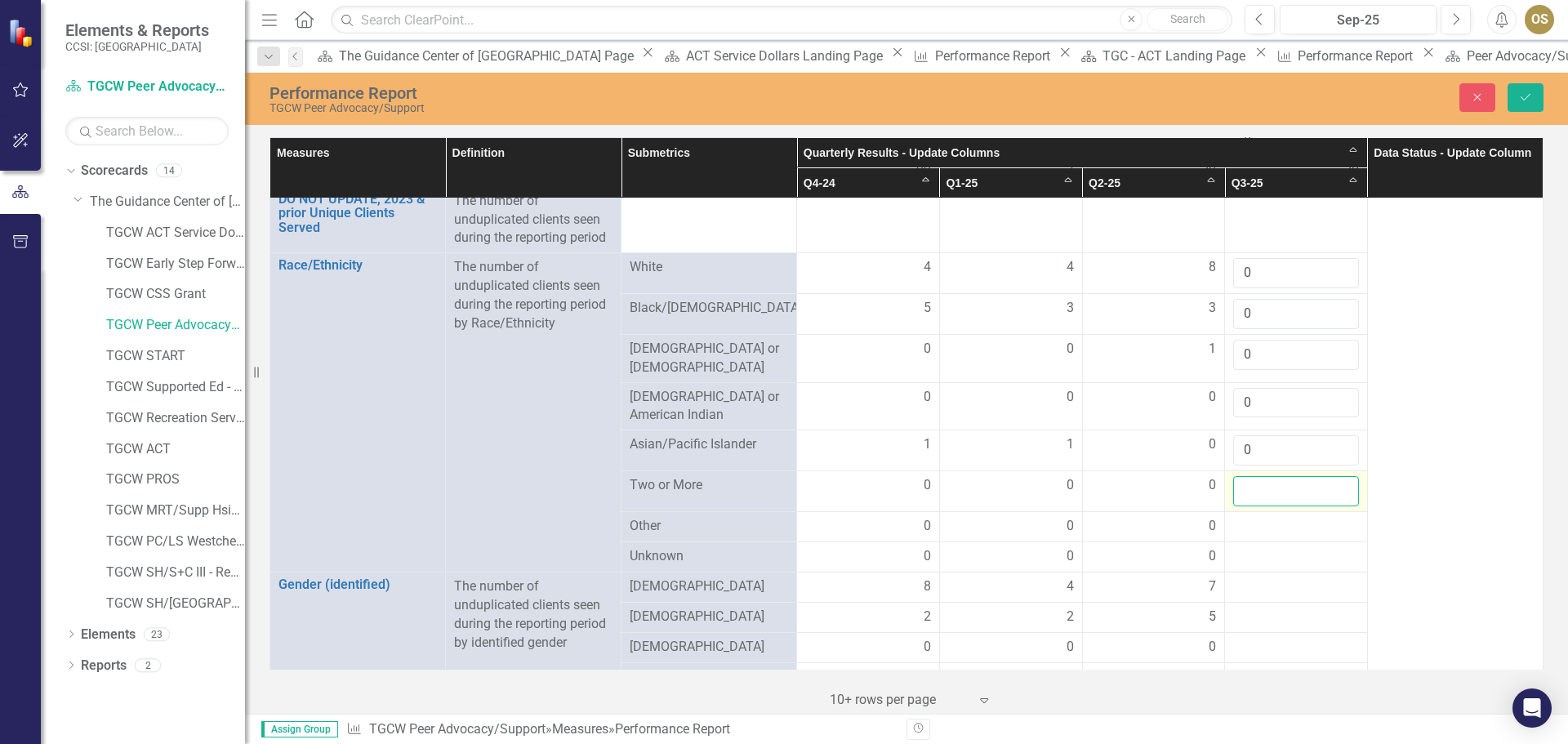
click at [1332, 476] on input "number" at bounding box center [1296, 491] width 126 height 30
click at [1333, 476] on input "1" at bounding box center [1296, 491] width 126 height 30
type input "0"
click at [1332, 488] on input "0" at bounding box center [1296, 491] width 126 height 30
click at [1311, 517] on div at bounding box center [1296, 527] width 126 height 19
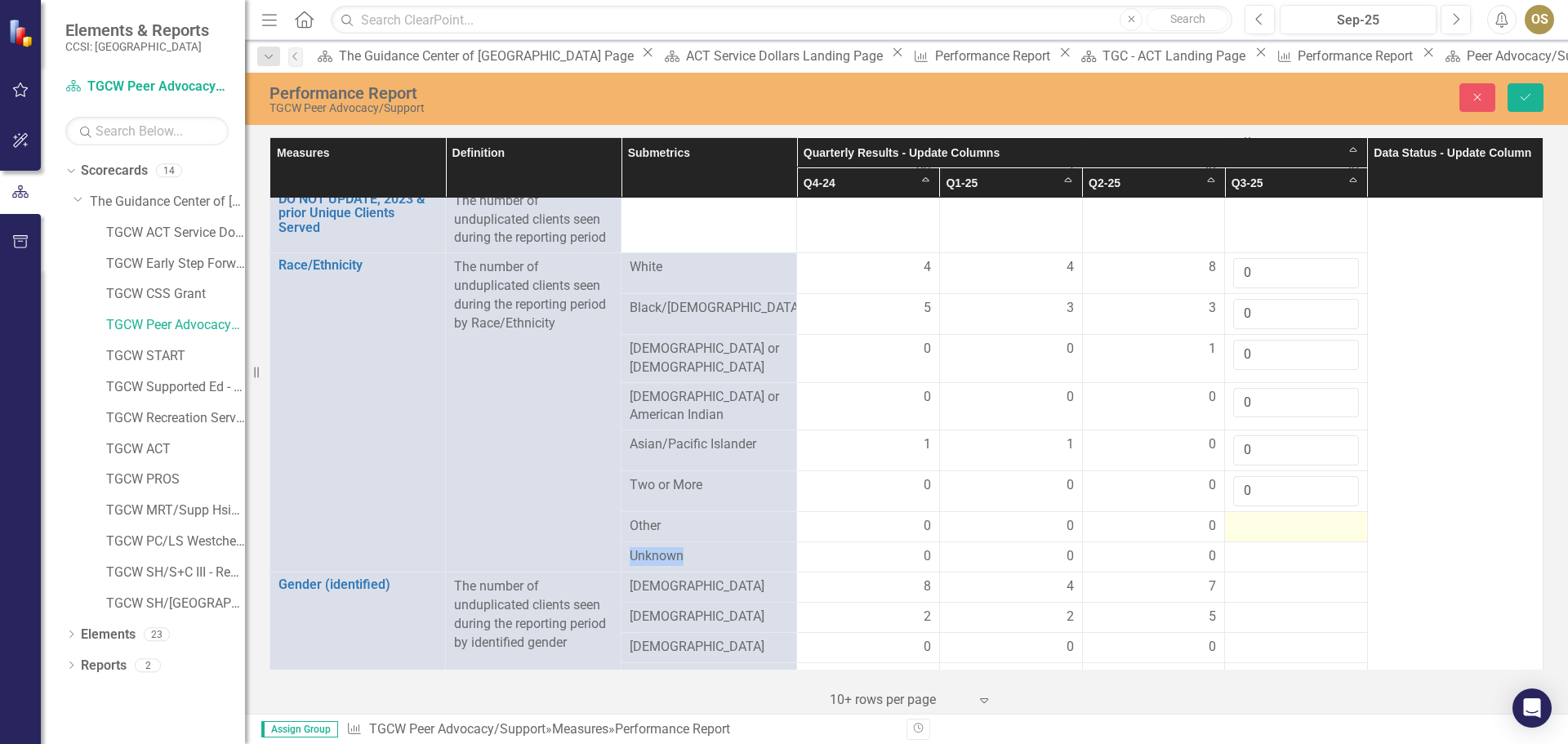
click at [1311, 517] on div at bounding box center [1296, 527] width 126 height 19
click at [1333, 518] on input "1" at bounding box center [1296, 532] width 126 height 30
click at [1330, 522] on input "2" at bounding box center [1296, 532] width 126 height 30
click at [1333, 531] on input "1" at bounding box center [1296, 532] width 126 height 30
type input "0"
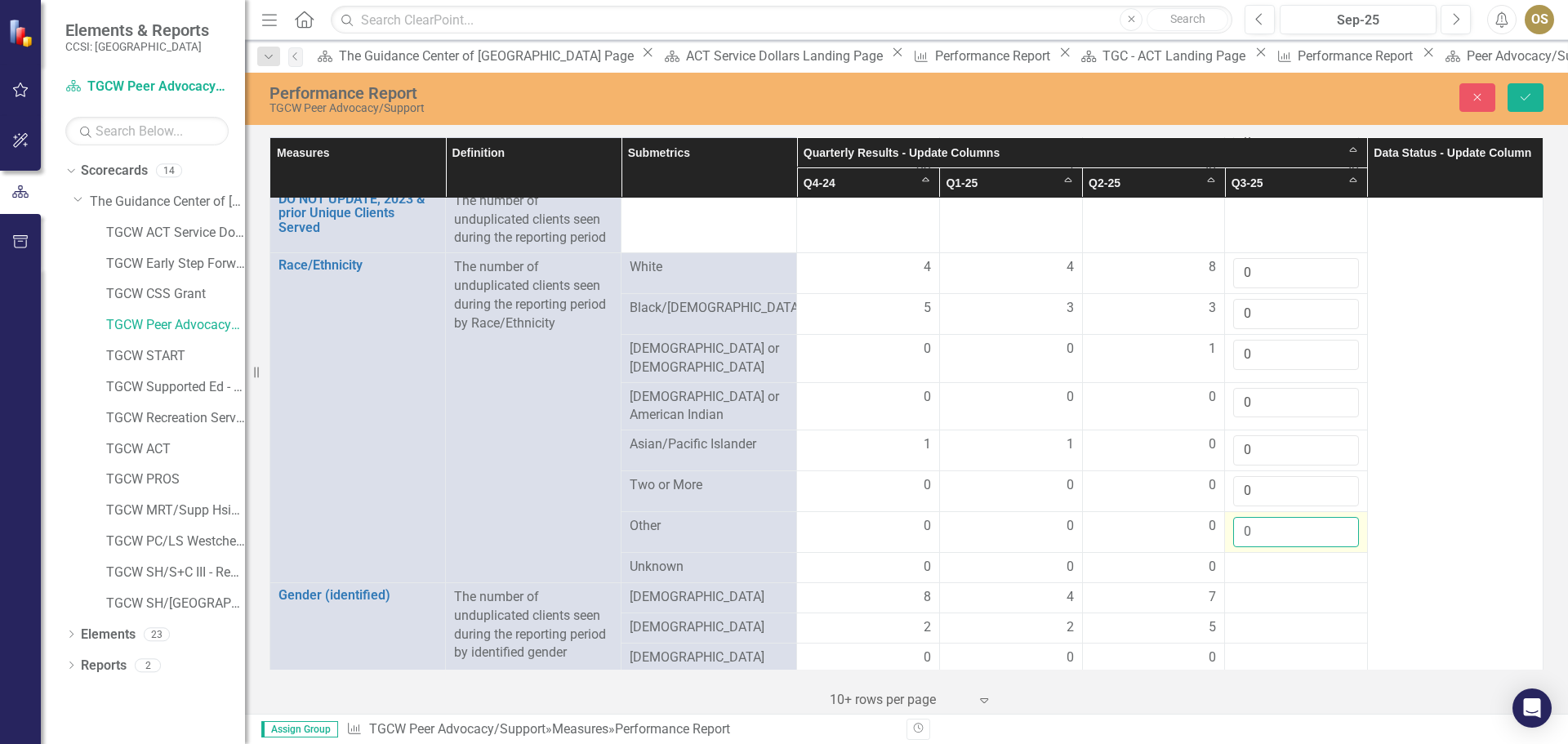
click at [1333, 531] on input "0" at bounding box center [1296, 532] width 126 height 30
click at [1319, 558] on div at bounding box center [1296, 567] width 126 height 19
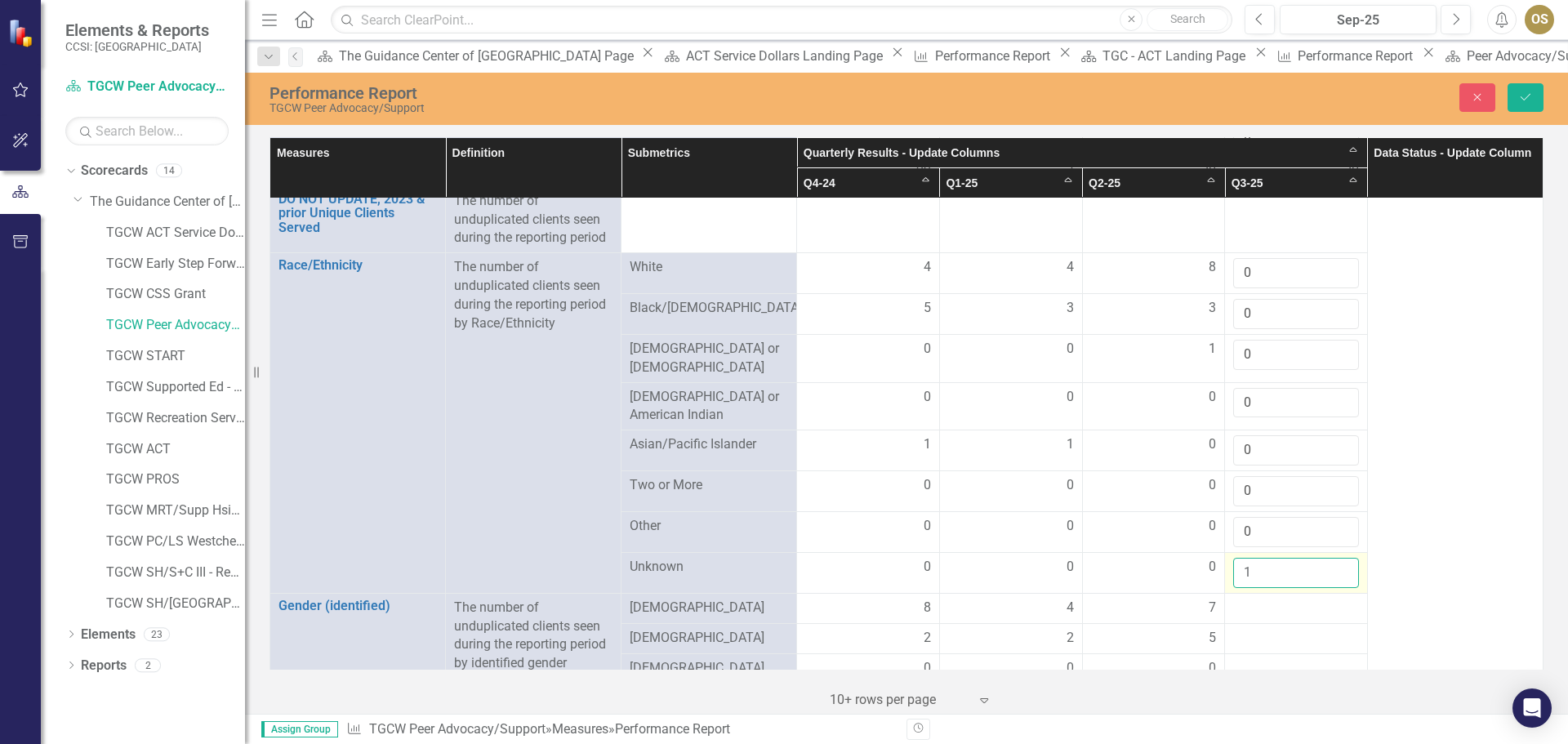
click at [1330, 558] on input "1" at bounding box center [1296, 573] width 126 height 30
type input "0"
click at [1330, 569] on input "0" at bounding box center [1296, 573] width 126 height 30
click at [1309, 599] on div at bounding box center [1296, 609] width 126 height 19
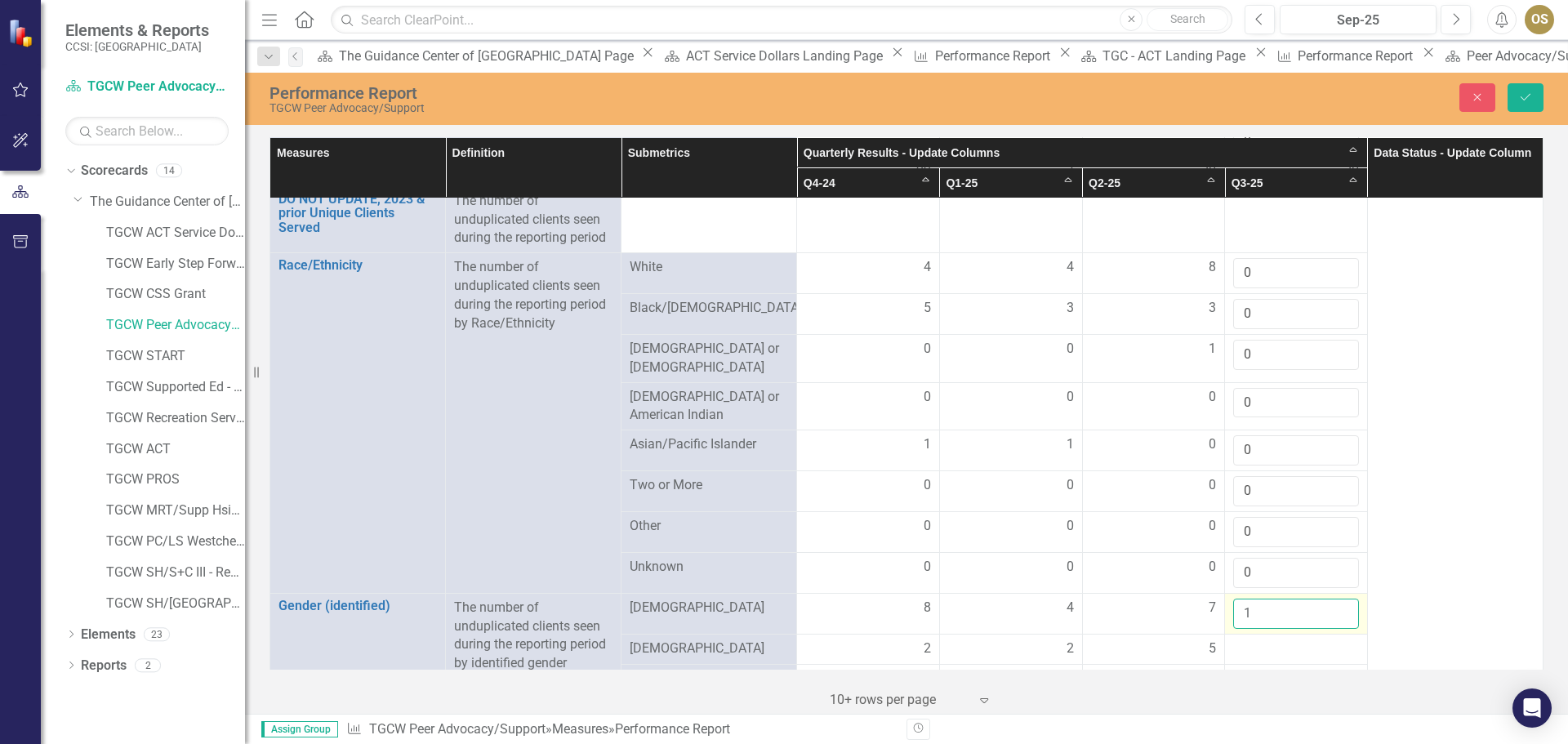
click at [1333, 600] on input "1" at bounding box center [1296, 614] width 126 height 30
type input "0"
click at [1330, 615] on input "0" at bounding box center [1296, 614] width 126 height 30
click at [1301, 646] on div at bounding box center [1296, 649] width 126 height 19
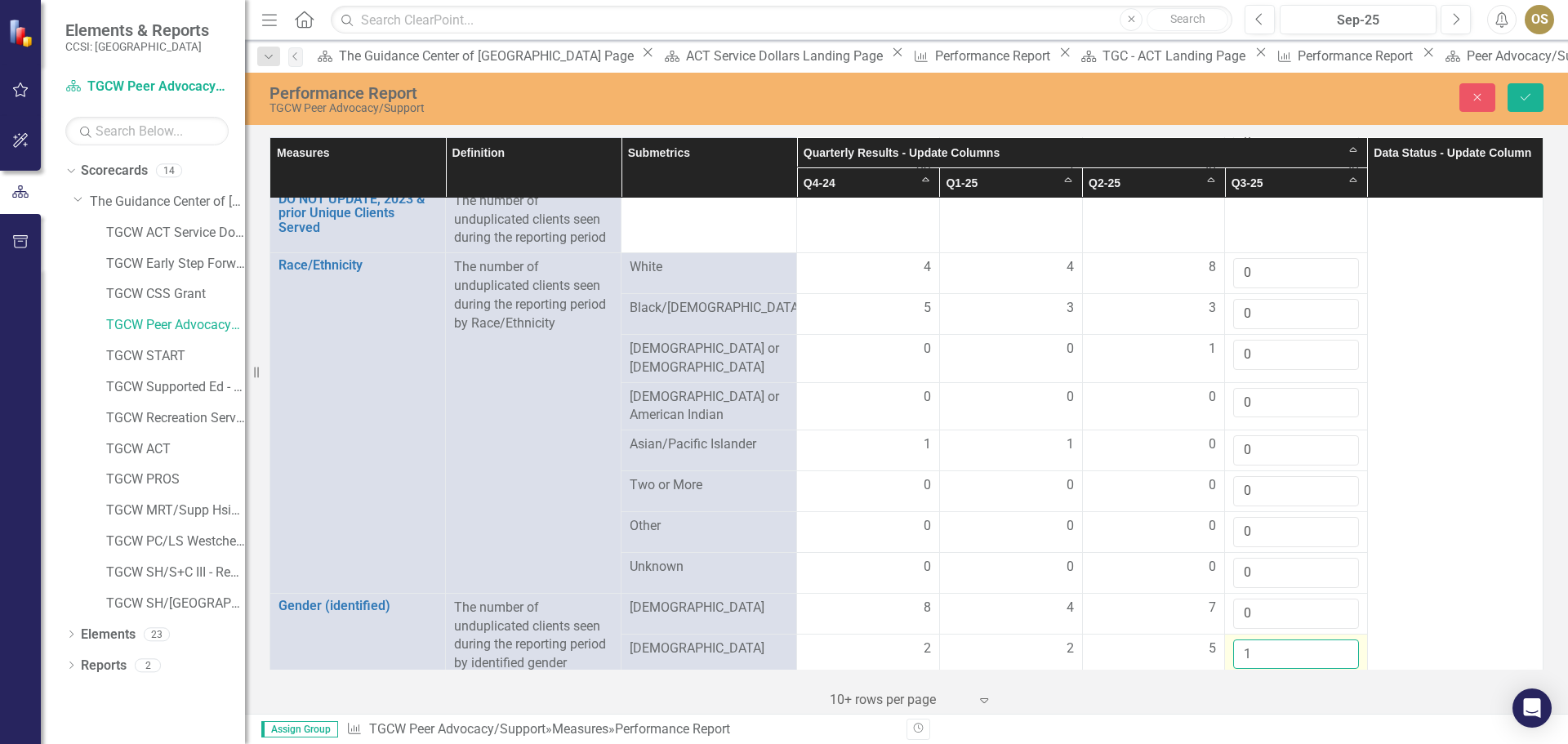
click at [1326, 639] on input "1" at bounding box center [1296, 654] width 126 height 30
type input "0"
click at [1326, 650] on input "0" at bounding box center [1296, 654] width 126 height 30
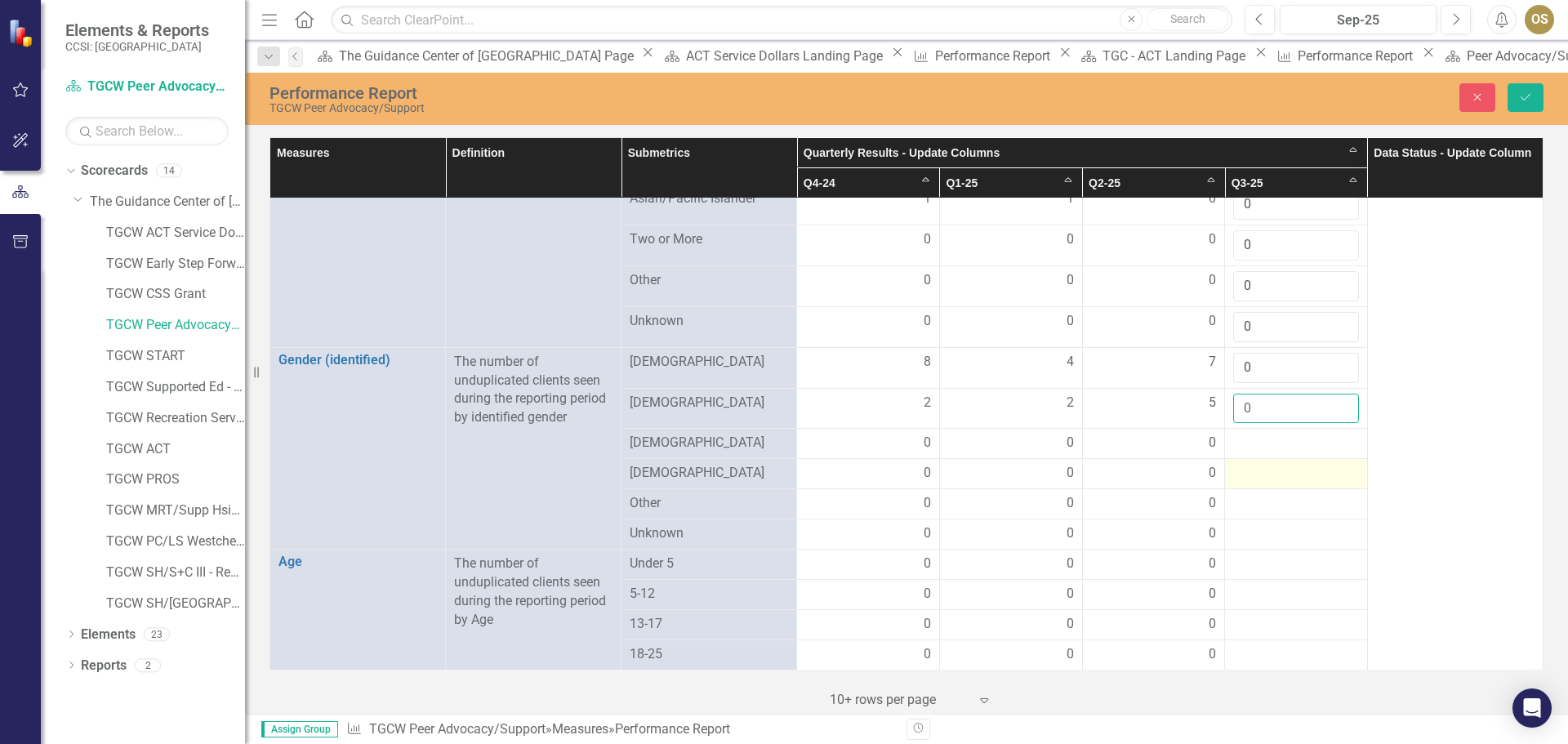
scroll to position [817, 0]
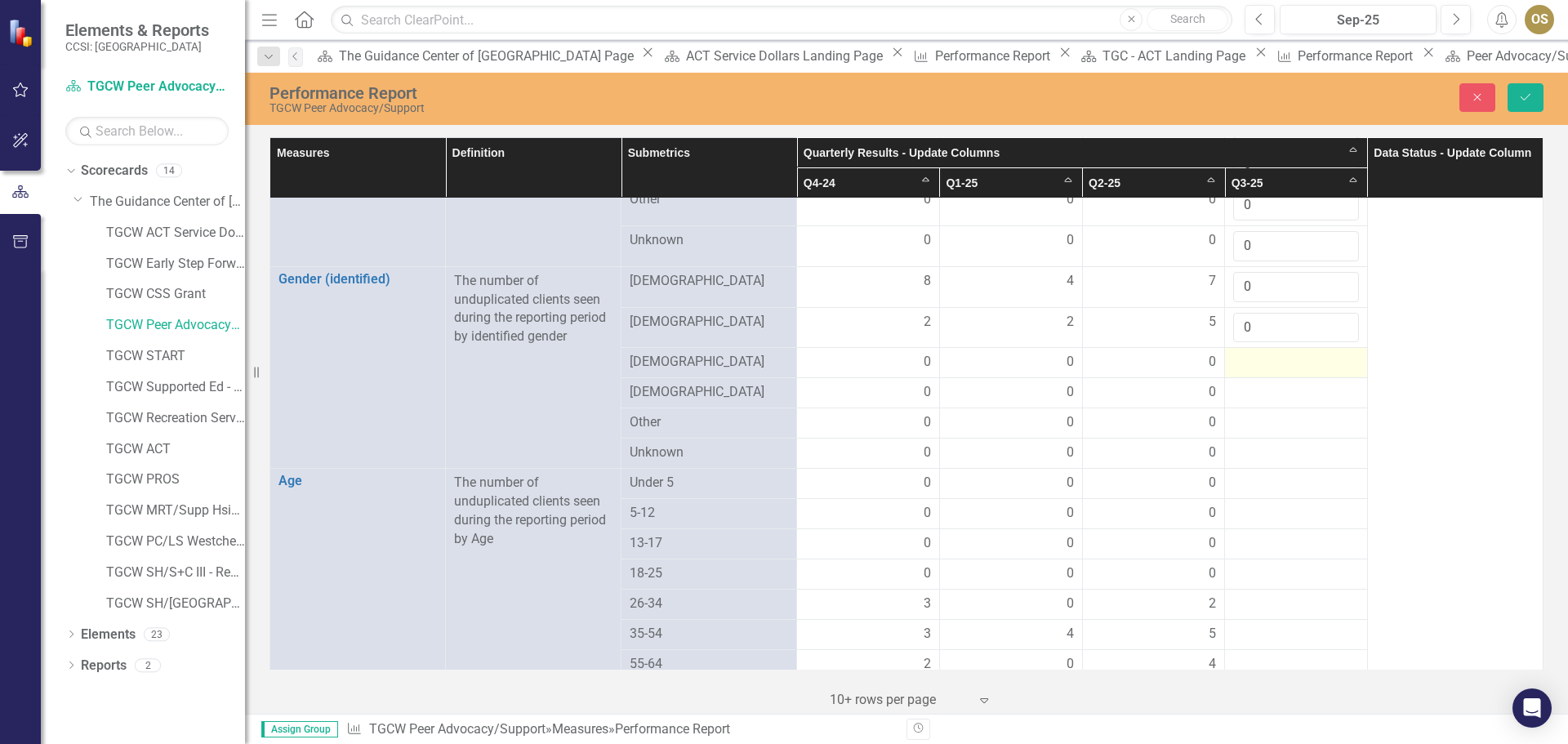
click at [1288, 358] on div at bounding box center [1296, 363] width 126 height 19
click at [1329, 355] on input "1" at bounding box center [1296, 368] width 126 height 30
type input "0"
click at [1334, 364] on input "0" at bounding box center [1296, 368] width 126 height 30
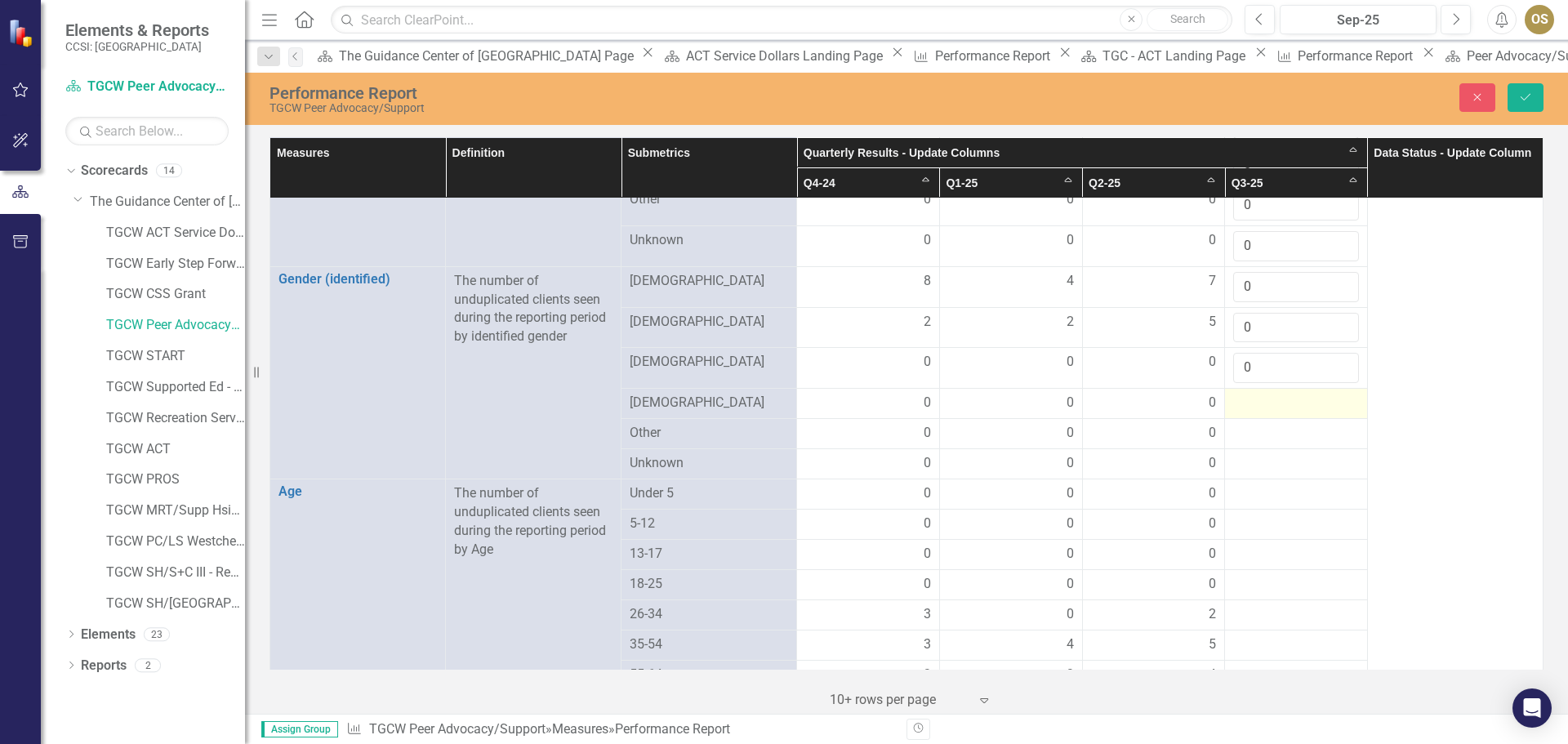
click at [1313, 394] on div at bounding box center [1296, 403] width 126 height 19
click at [1313, 394] on div at bounding box center [1296, 403] width 126 height 19
click at [1332, 395] on input "1" at bounding box center [1296, 408] width 126 height 30
type input "0"
click at [1333, 408] on input "0" at bounding box center [1296, 408] width 126 height 30
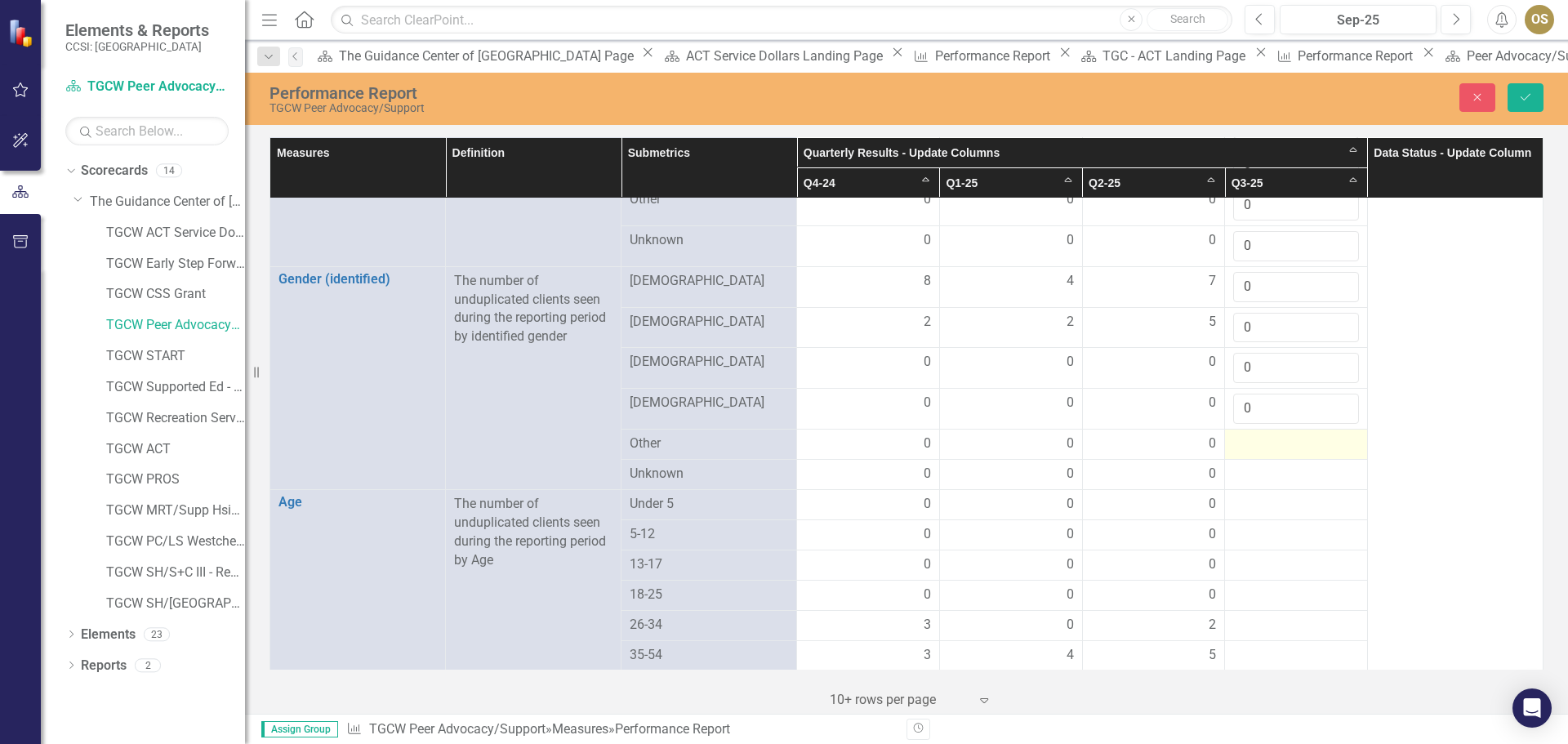
click at [1311, 435] on div at bounding box center [1296, 444] width 126 height 19
click at [1316, 437] on div at bounding box center [1296, 444] width 126 height 19
click at [1334, 430] on td at bounding box center [1297, 444] width 143 height 30
drag, startPoint x: 1341, startPoint y: 430, endPoint x: 1337, endPoint y: 441, distance: 11.7
click at [1340, 437] on div at bounding box center [1296, 444] width 126 height 19
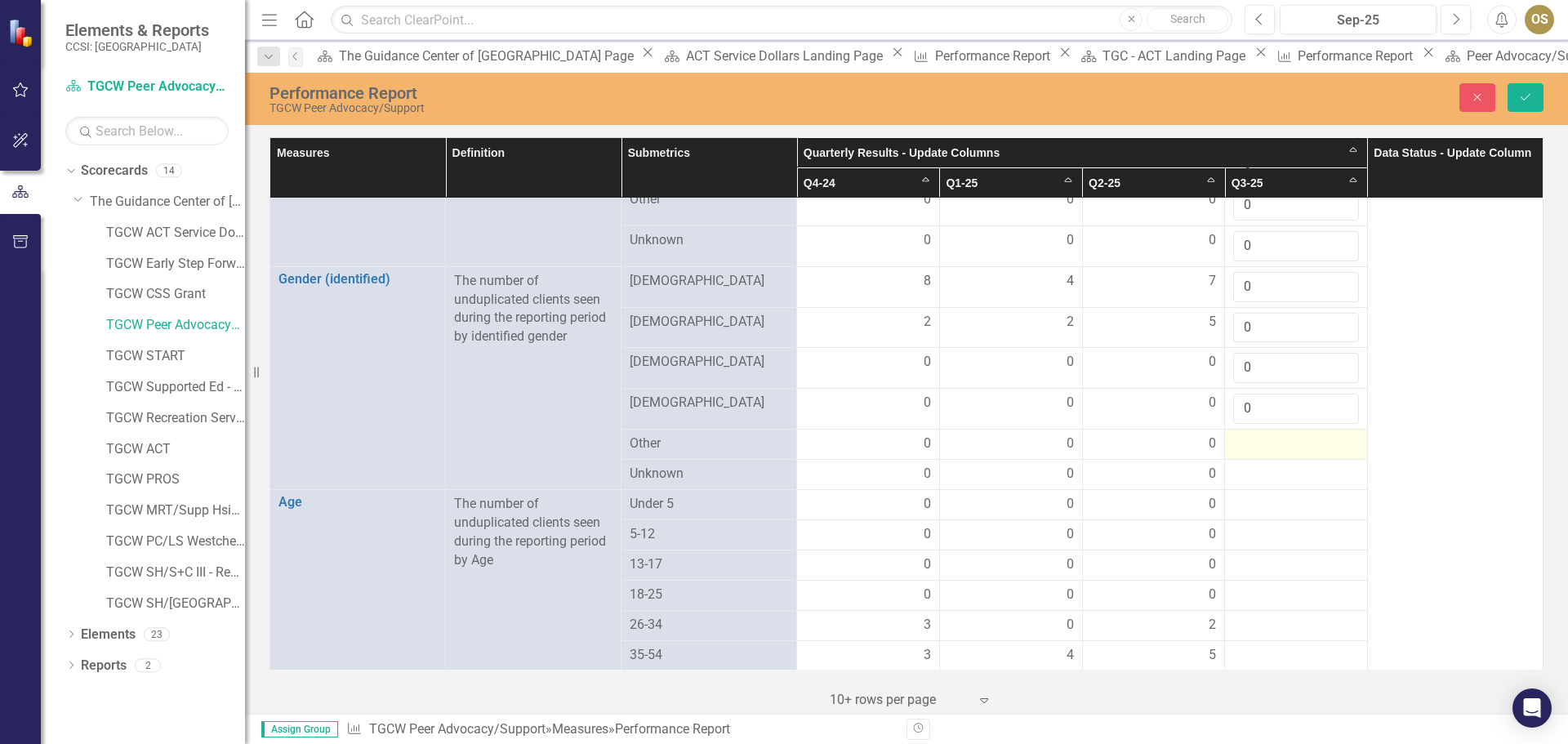
click at [1296, 437] on div at bounding box center [1296, 444] width 126 height 19
click at [1330, 435] on input "1" at bounding box center [1296, 450] width 126 height 30
type input "0"
click at [1333, 448] on input "0" at bounding box center [1296, 450] width 126 height 30
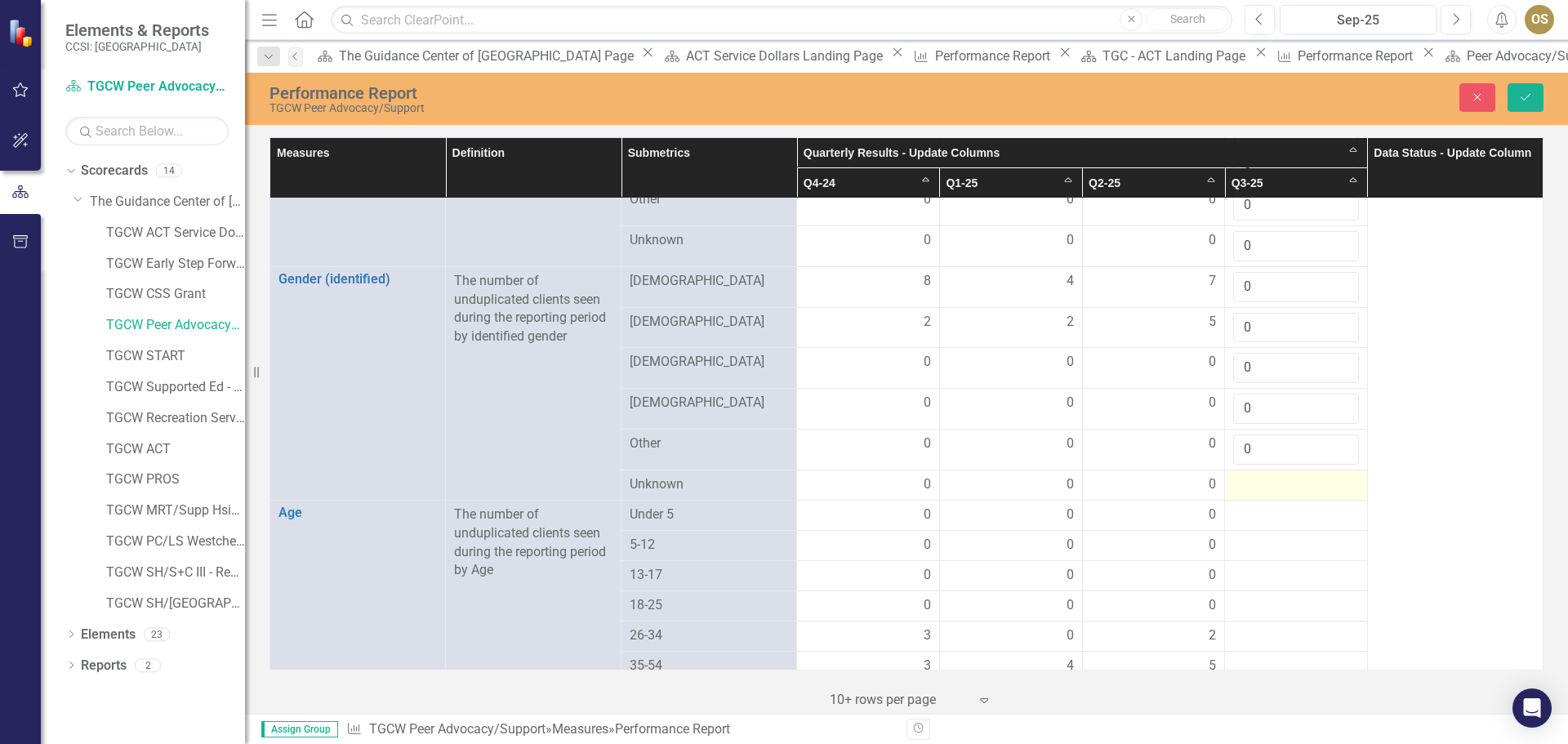
click at [1312, 470] on td at bounding box center [1297, 485] width 143 height 30
click at [1313, 475] on div at bounding box center [1296, 485] width 126 height 19
click at [1333, 475] on input "1" at bounding box center [1296, 490] width 126 height 30
type input "0"
click at [1330, 487] on input "0" at bounding box center [1296, 490] width 126 height 30
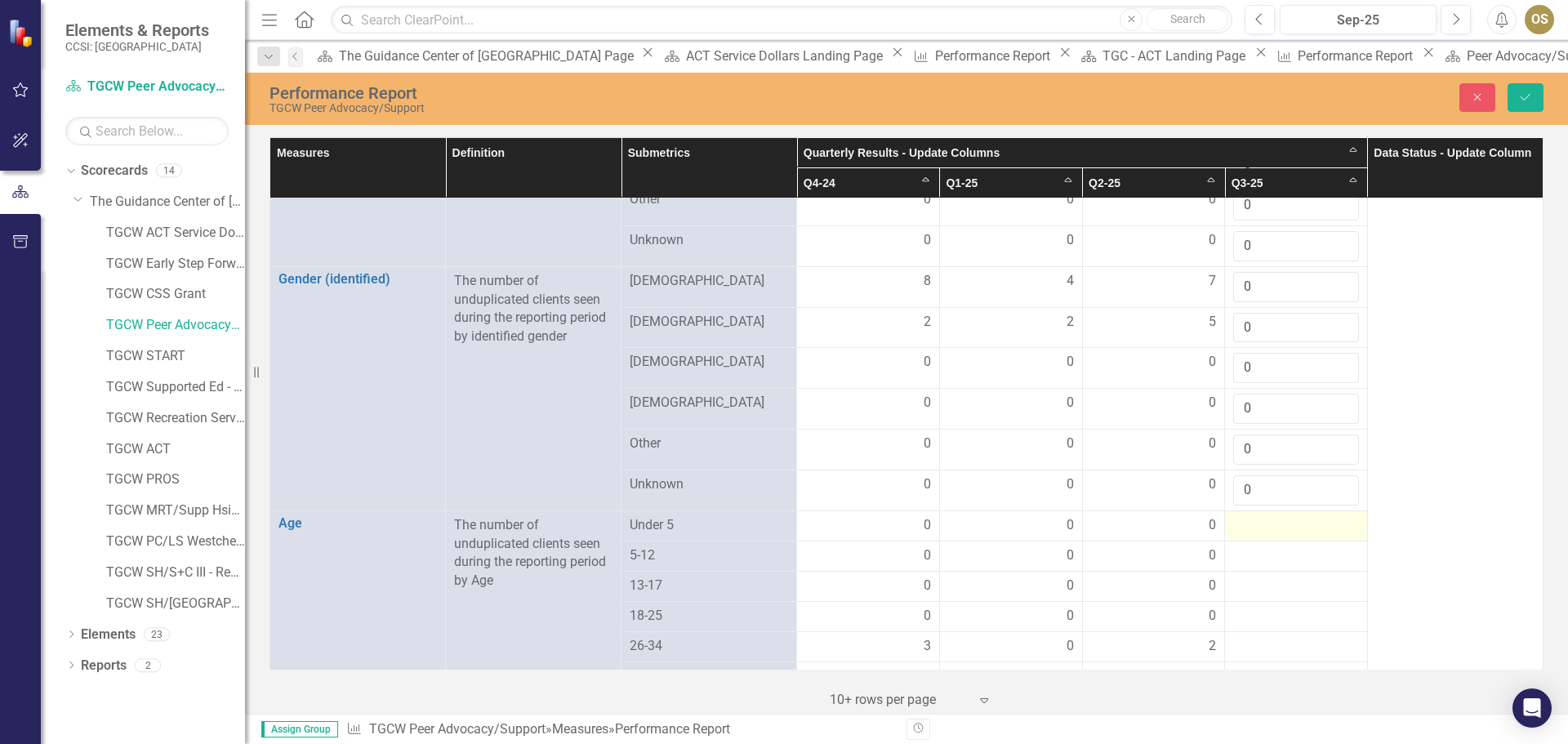
click at [1292, 518] on div at bounding box center [1296, 526] width 126 height 19
click at [1293, 518] on div at bounding box center [1296, 526] width 126 height 19
click at [1328, 516] on input "1" at bounding box center [1296, 531] width 126 height 30
type input "0"
click at [1330, 526] on input "0" at bounding box center [1296, 531] width 126 height 30
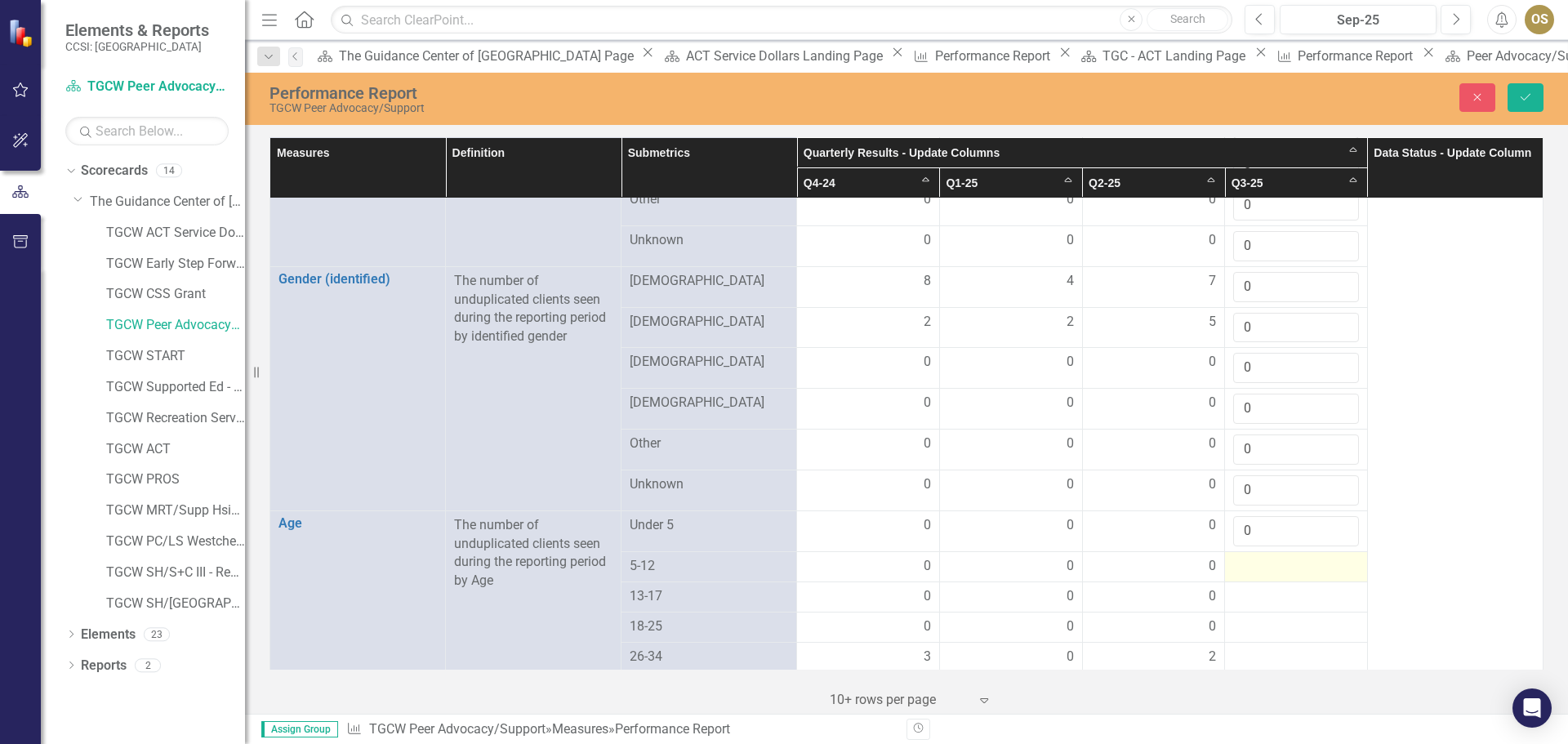
click at [1294, 560] on div at bounding box center [1296, 567] width 126 height 19
click at [1333, 558] on input "1" at bounding box center [1296, 572] width 126 height 30
type input "0"
click at [1331, 568] on input "0" at bounding box center [1296, 572] width 126 height 30
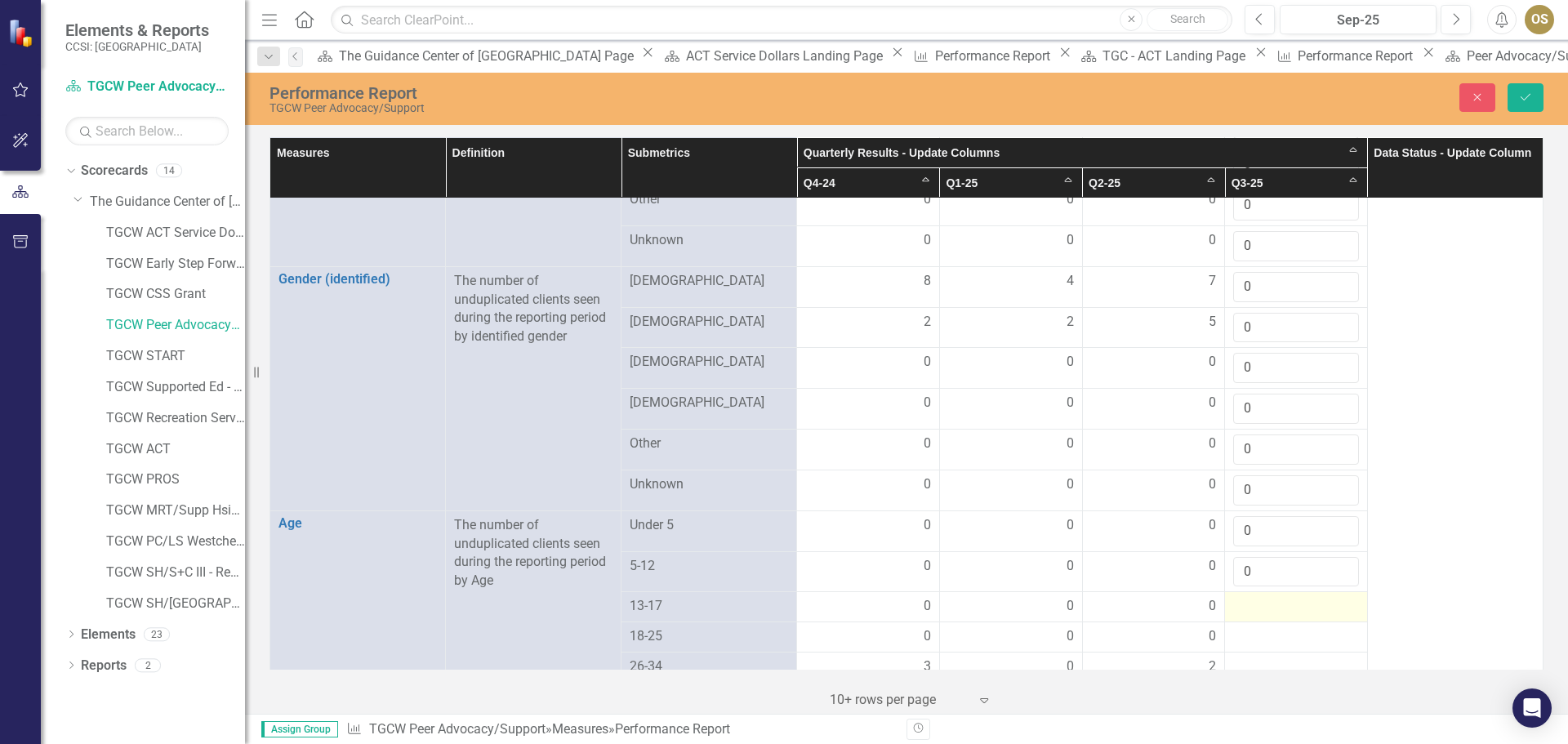
click at [1312, 602] on div at bounding box center [1296, 607] width 126 height 19
click at [1311, 602] on div at bounding box center [1296, 607] width 126 height 19
click at [1330, 597] on input "1" at bounding box center [1296, 612] width 126 height 30
type input "0"
click at [1331, 608] on input "0" at bounding box center [1296, 612] width 126 height 30
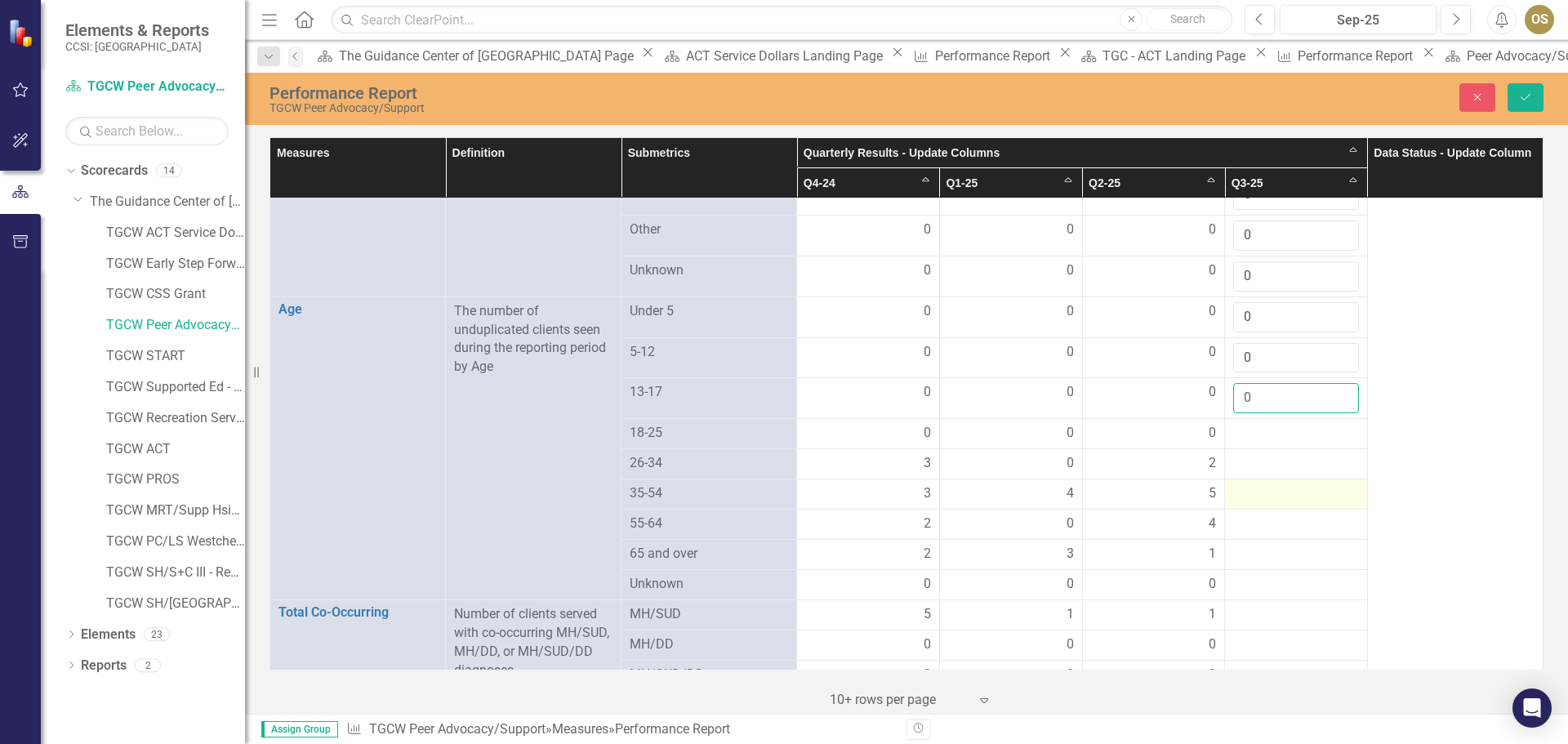
scroll to position [1062, 0]
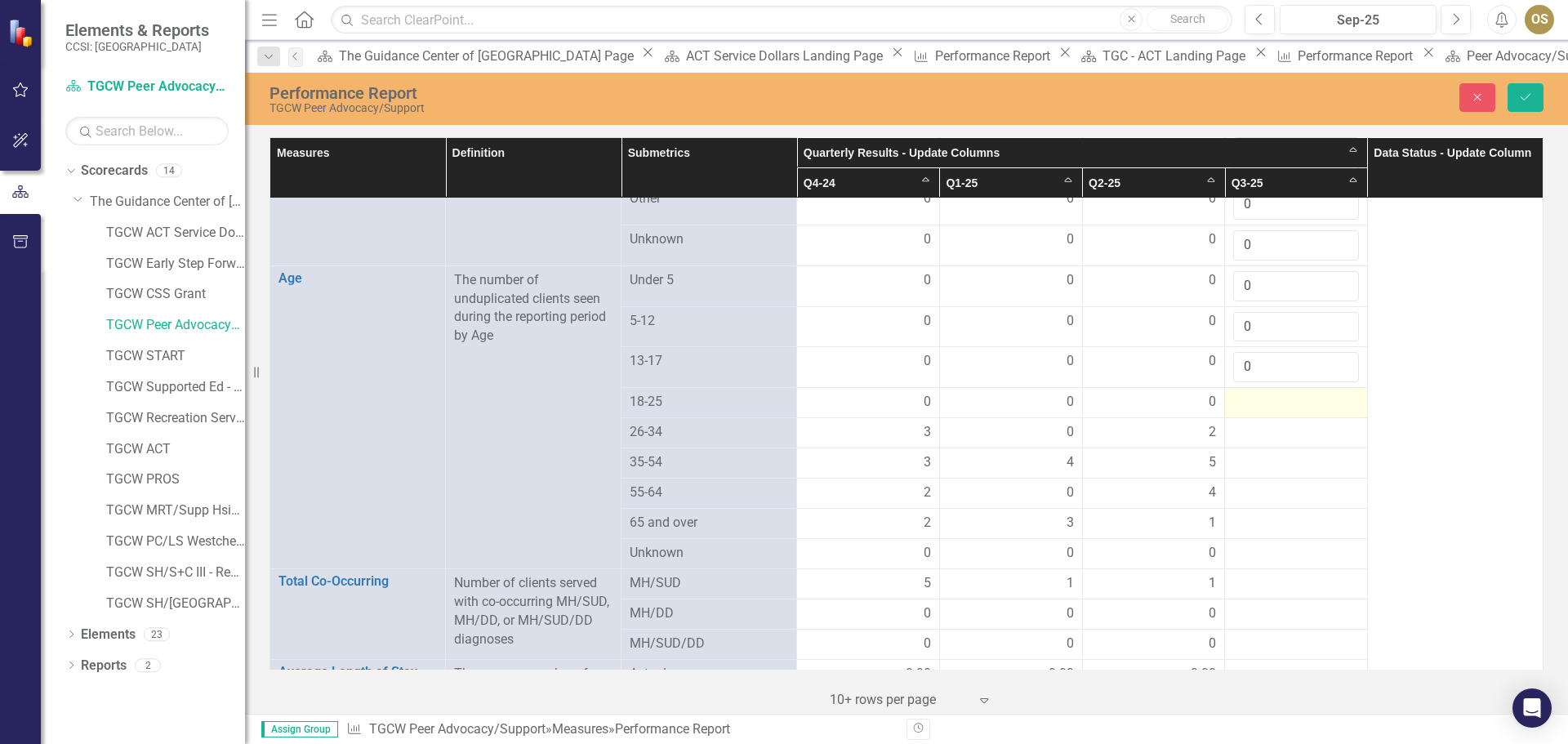
click at [1287, 393] on div at bounding box center [1296, 402] width 126 height 19
click at [1327, 414] on input "number" at bounding box center [1296, 408] width 126 height 30
click at [1330, 397] on input "1" at bounding box center [1296, 408] width 126 height 30
type input "0"
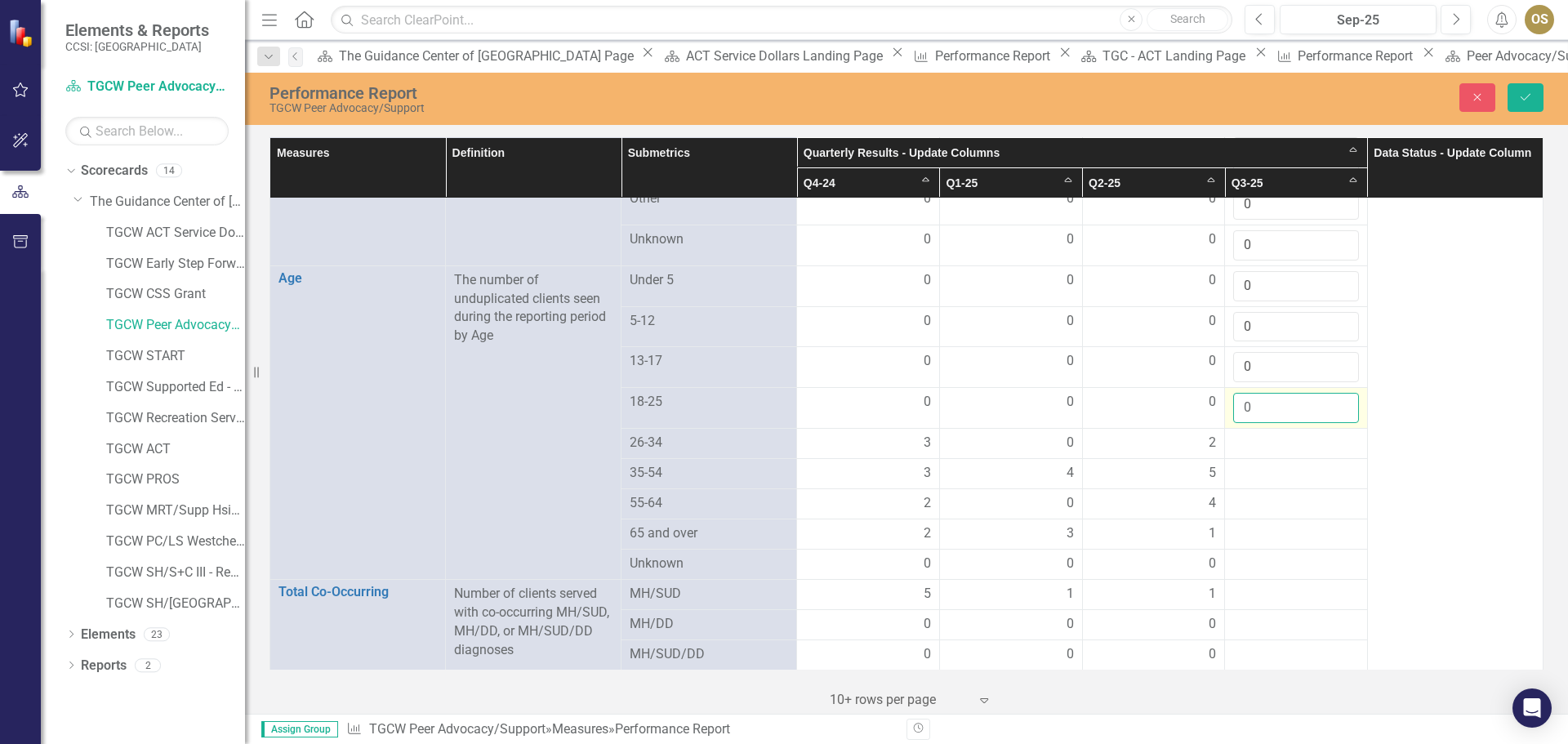
click at [1328, 406] on input "0" at bounding box center [1296, 408] width 126 height 30
click at [1298, 438] on div at bounding box center [1296, 444] width 126 height 19
click at [1299, 438] on div at bounding box center [1296, 444] width 126 height 19
click at [1292, 446] on input "number" at bounding box center [1296, 449] width 126 height 30
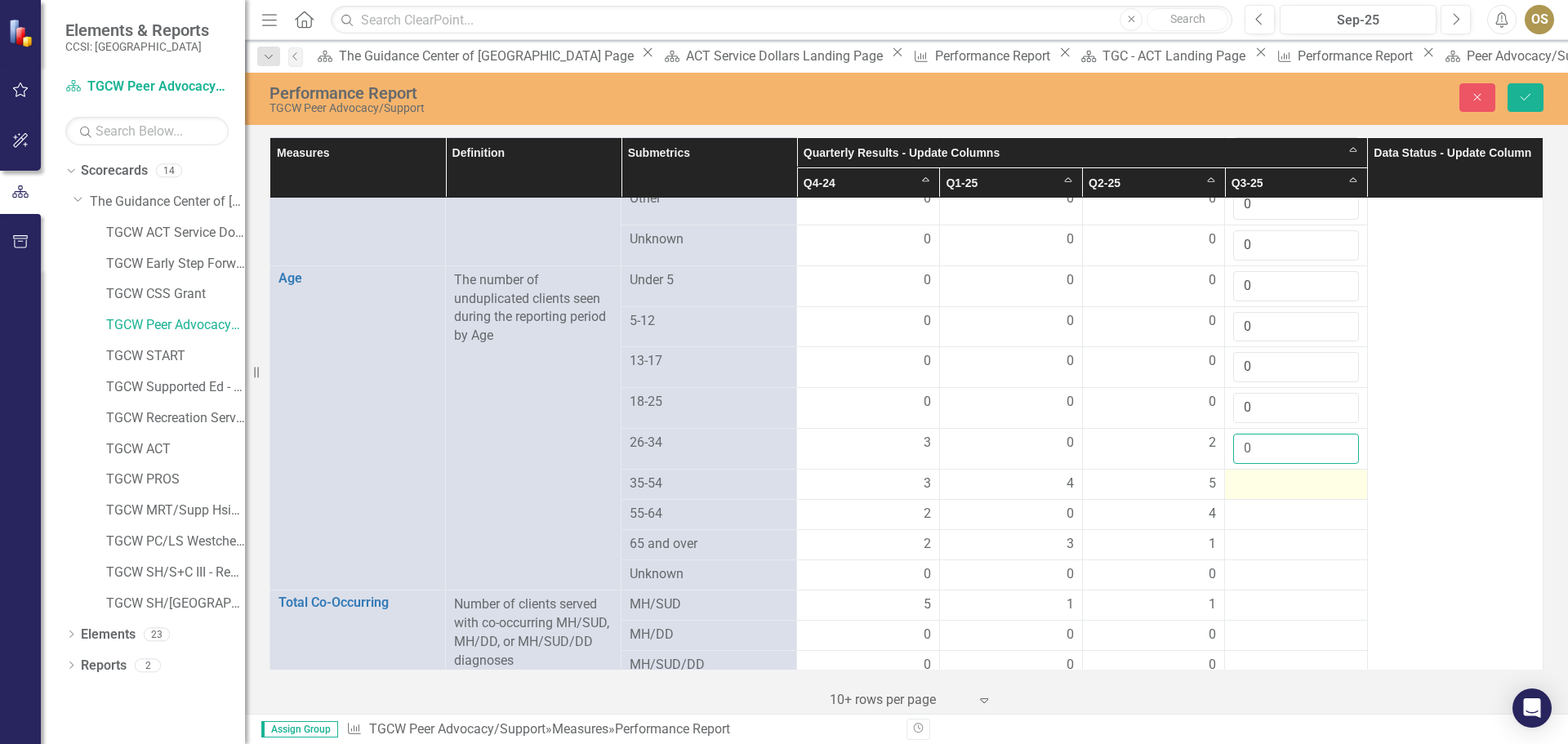
type input "0"
click at [1336, 474] on div at bounding box center [1296, 484] width 126 height 19
drag, startPoint x: 1336, startPoint y: 469, endPoint x: 1339, endPoint y: 477, distance: 8.5
click at [1337, 474] on div at bounding box center [1296, 484] width 126 height 19
click at [1299, 478] on div at bounding box center [1296, 484] width 126 height 19
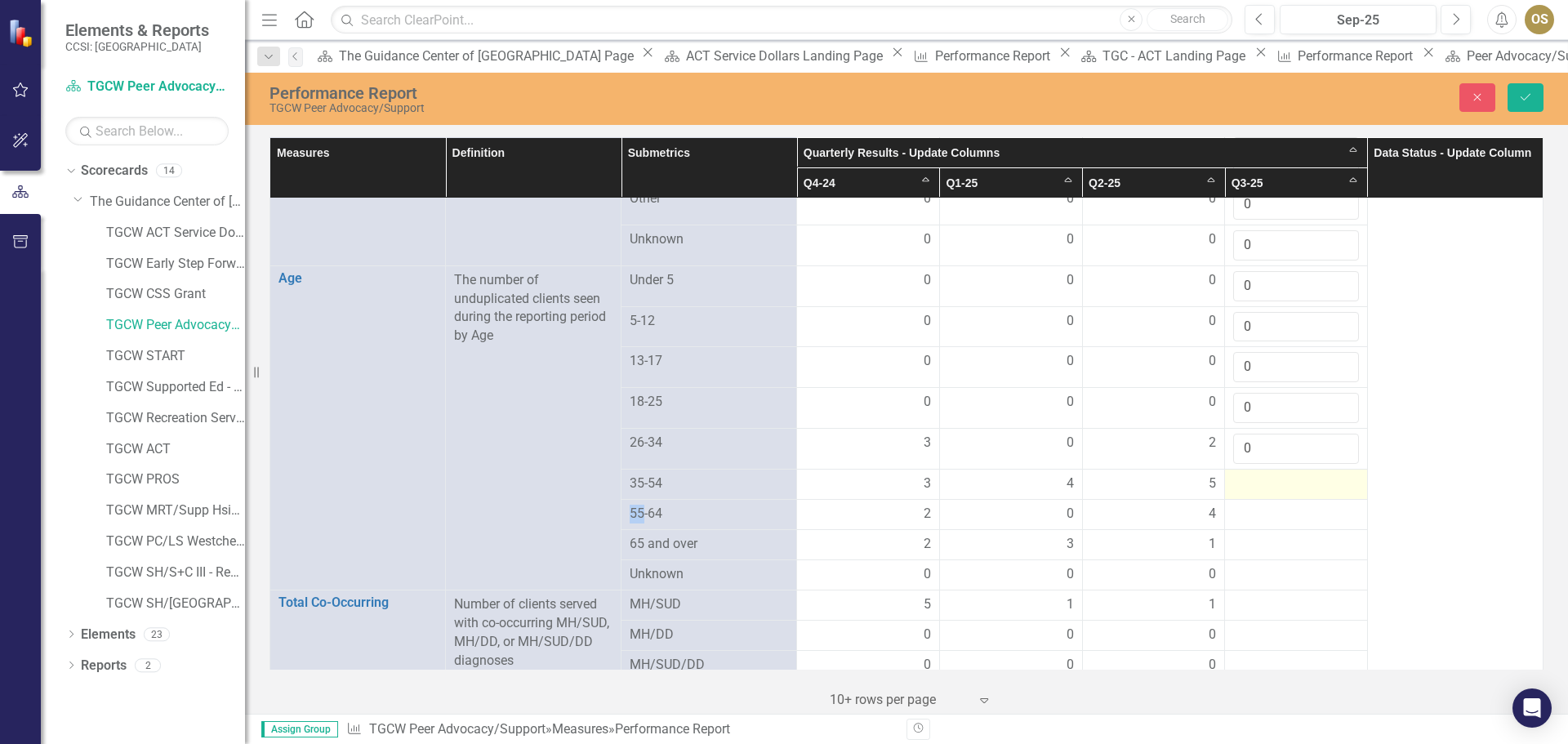
click at [1299, 477] on div at bounding box center [1296, 484] width 126 height 19
click at [1312, 479] on input "number" at bounding box center [1296, 489] width 126 height 30
click at [1333, 474] on input "number" at bounding box center [1296, 489] width 126 height 30
click at [1331, 478] on input "1" at bounding box center [1296, 489] width 126 height 30
type input "0"
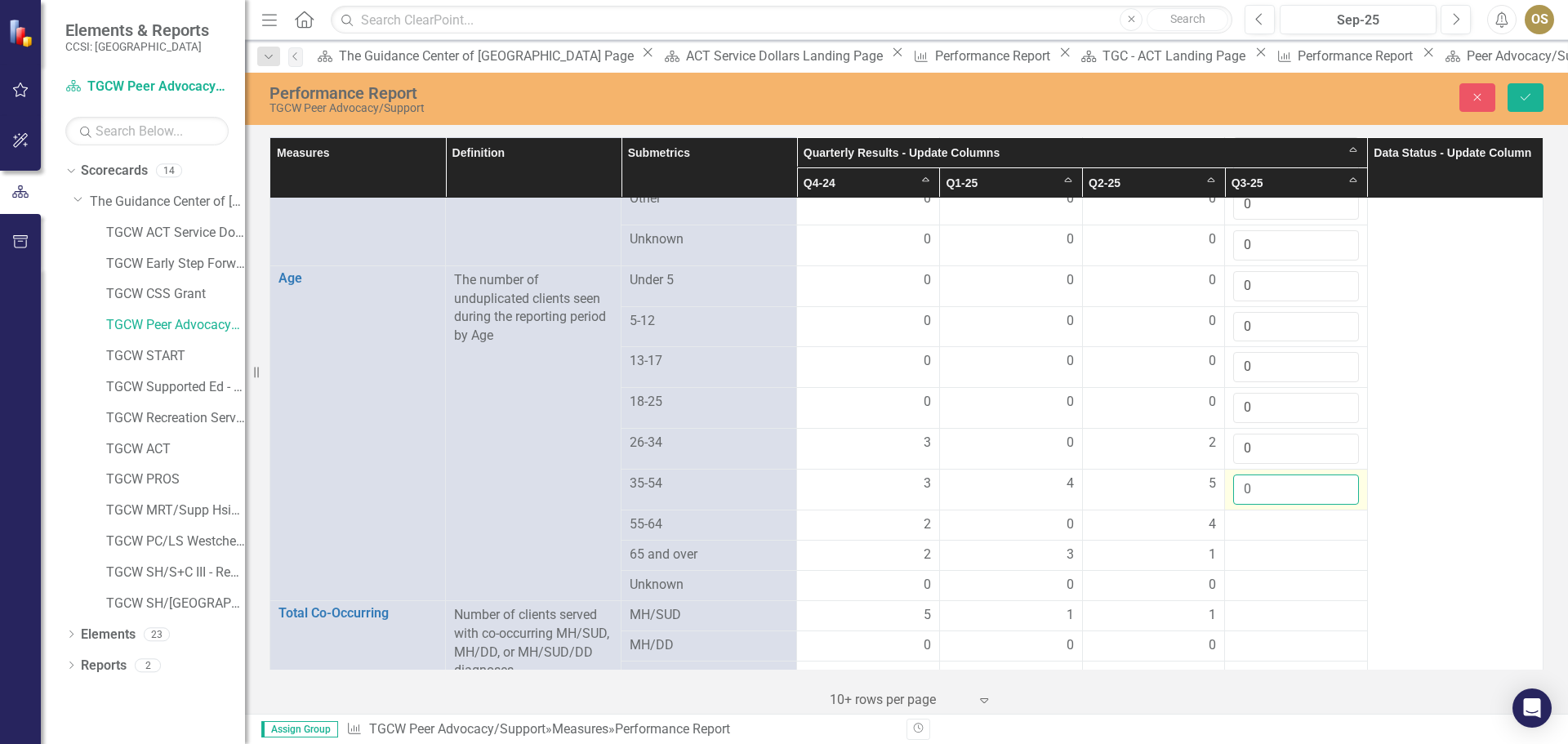
click at [1331, 489] on input "0" at bounding box center [1296, 489] width 126 height 30
click at [1305, 522] on div at bounding box center [1296, 525] width 126 height 19
click at [1332, 522] on input "1" at bounding box center [1296, 531] width 126 height 30
type input "0"
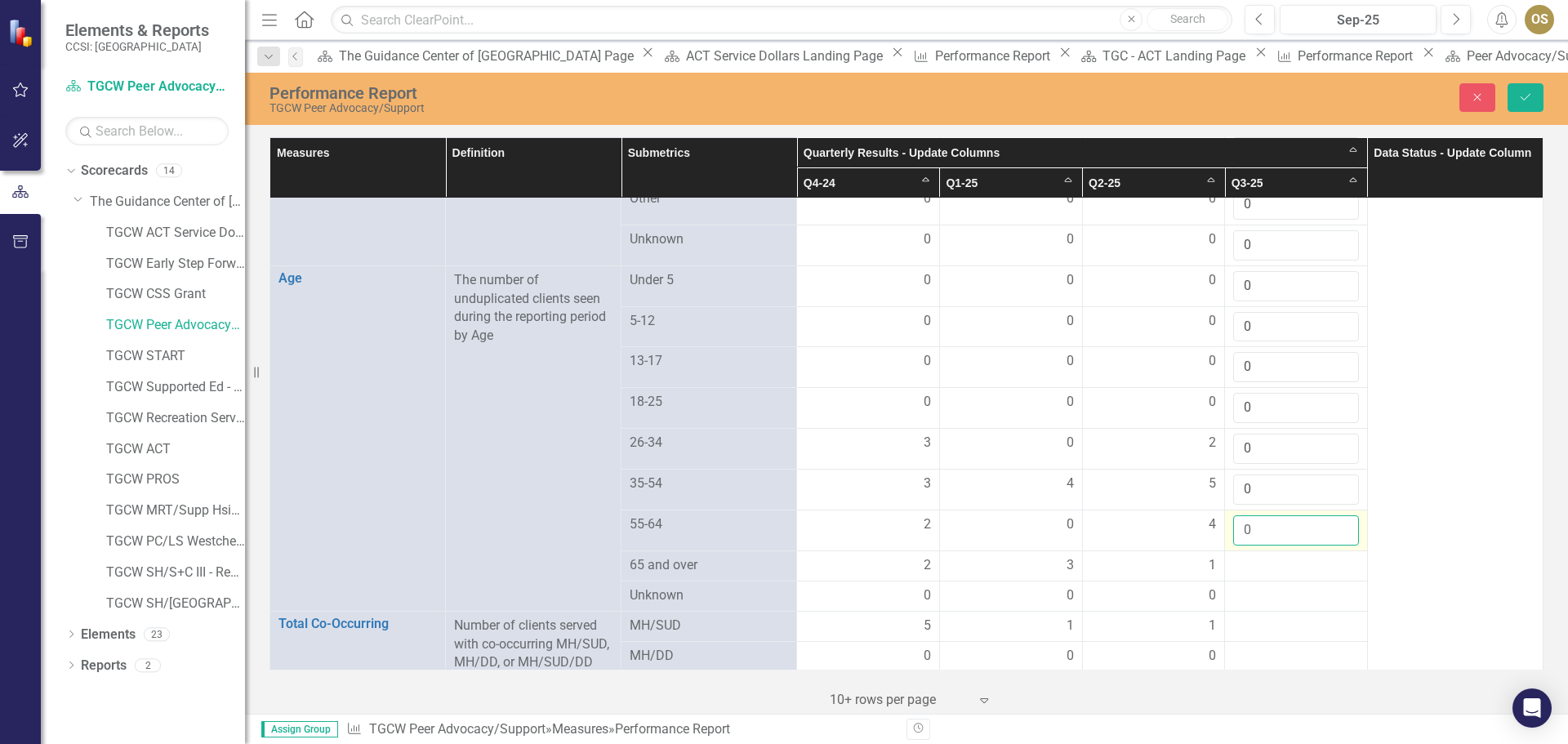
click at [1332, 531] on input "0" at bounding box center [1296, 531] width 126 height 30
click at [1304, 556] on div at bounding box center [1296, 566] width 126 height 19
click at [1332, 570] on input "-1" at bounding box center [1296, 571] width 126 height 30
type input "0"
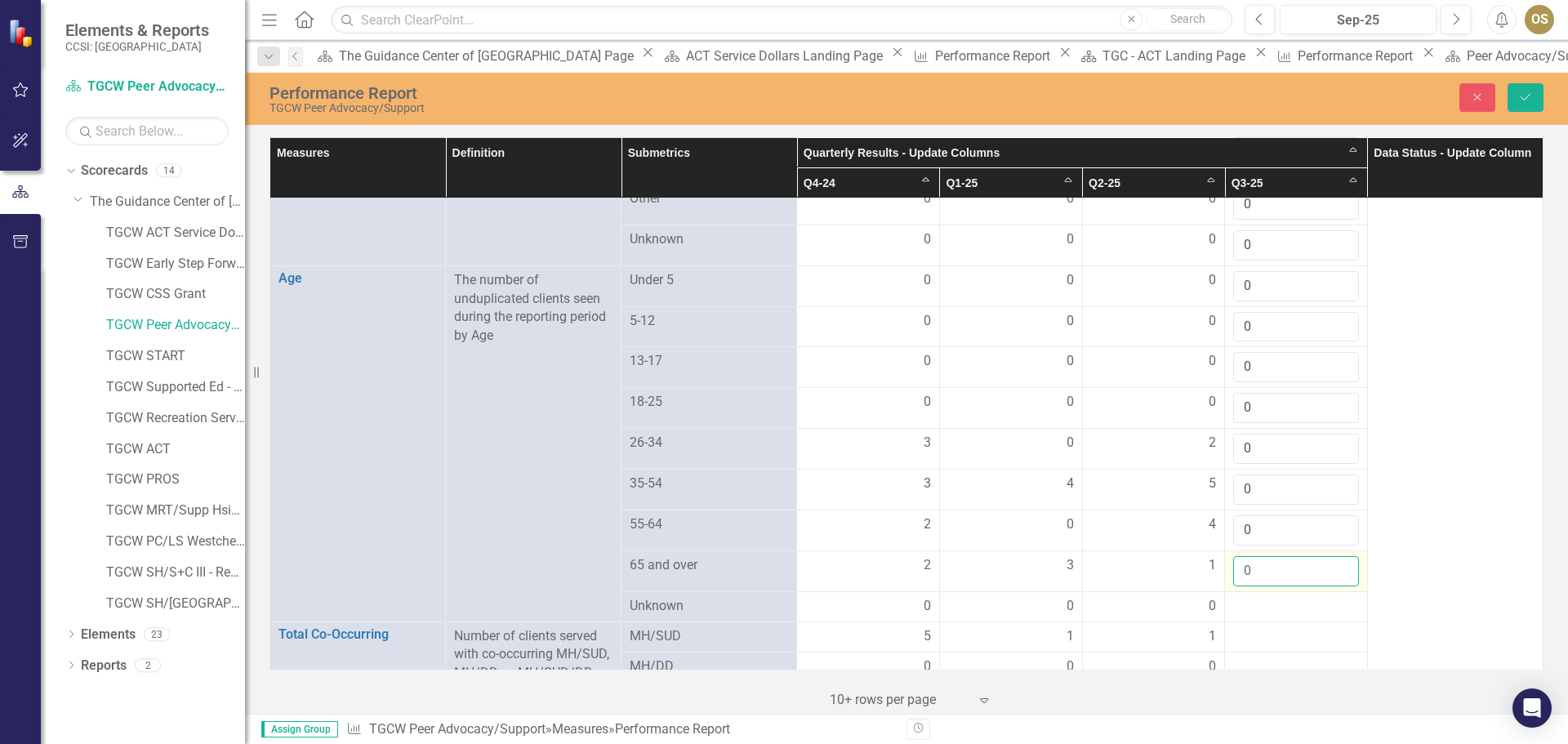
click at [1332, 556] on input "0" at bounding box center [1296, 571] width 126 height 30
click at [1311, 607] on div at bounding box center [1296, 607] width 126 height 19
click at [1333, 604] on input "1" at bounding box center [1296, 612] width 126 height 30
type input "0"
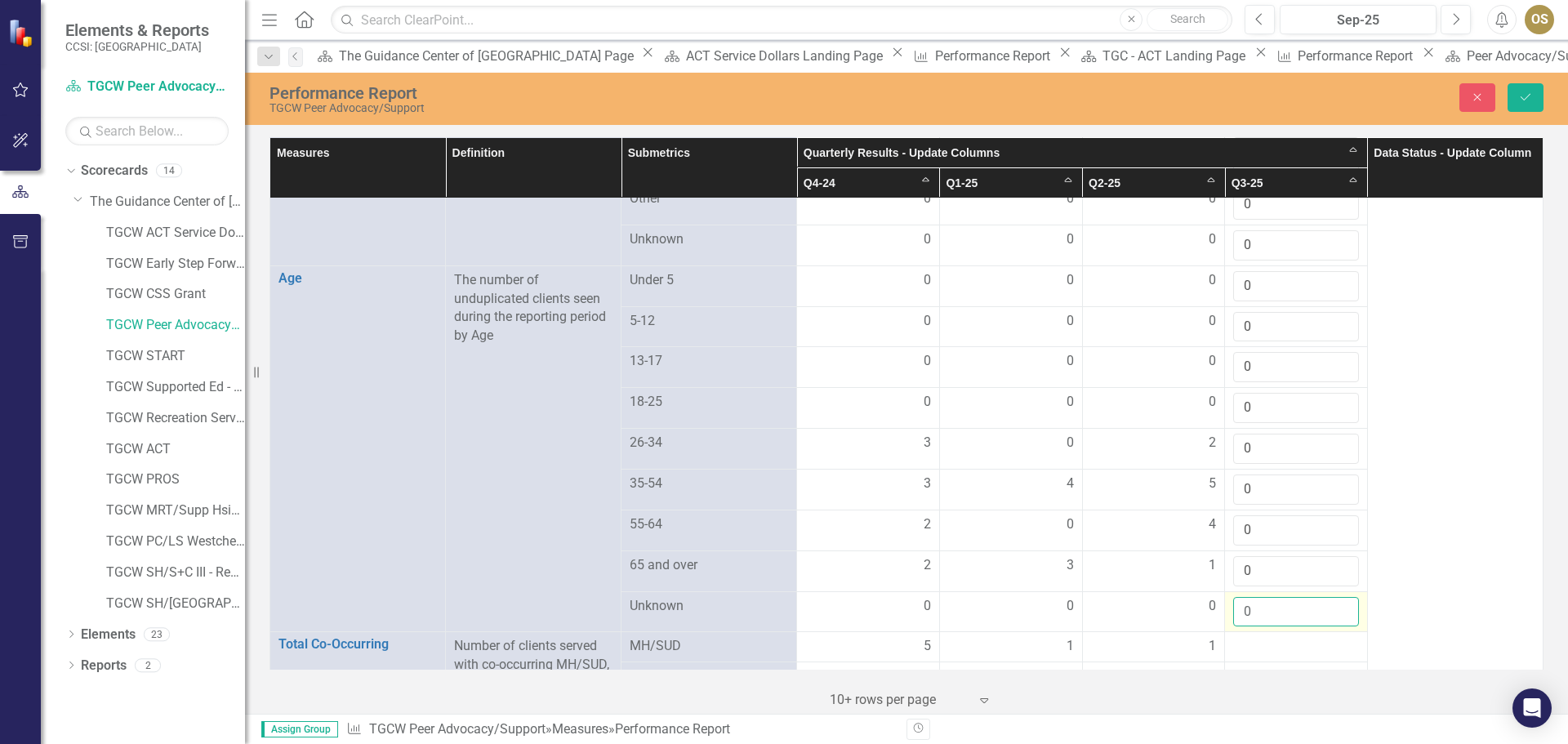
click at [1332, 608] on input "0" at bounding box center [1296, 612] width 126 height 30
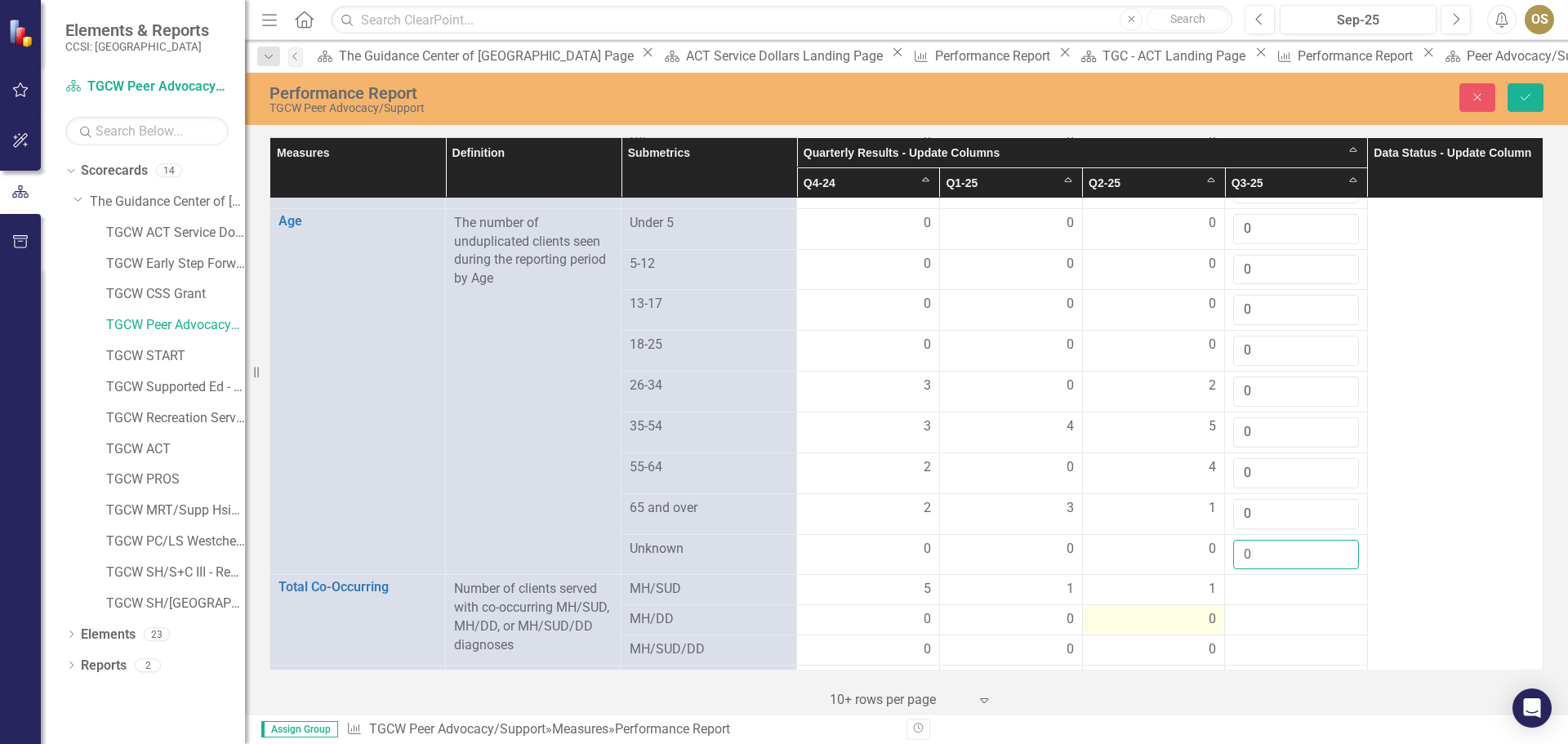
scroll to position [1225, 0]
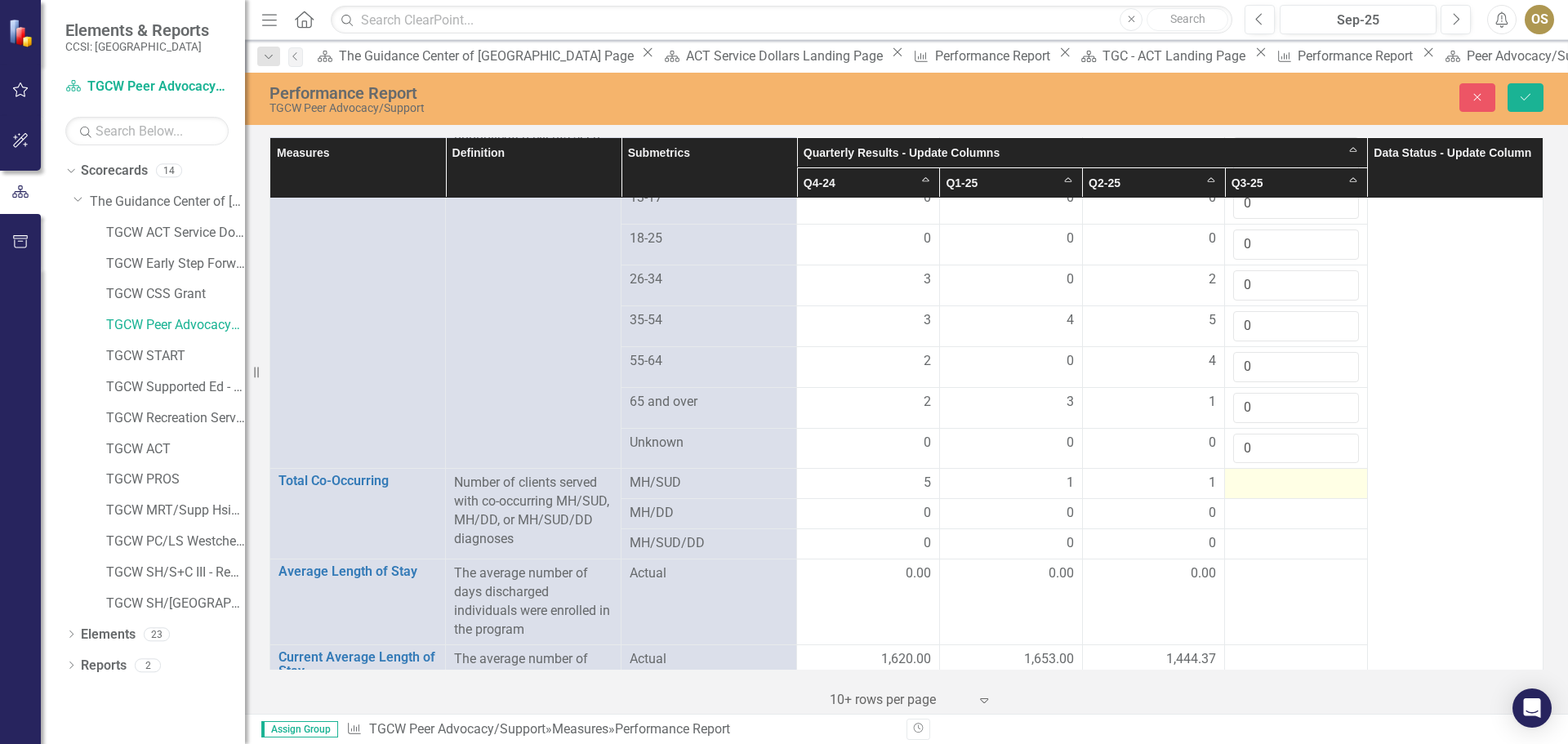
click at [1260, 473] on div at bounding box center [1296, 483] width 126 height 19
click at [1262, 473] on div at bounding box center [1296, 483] width 126 height 19
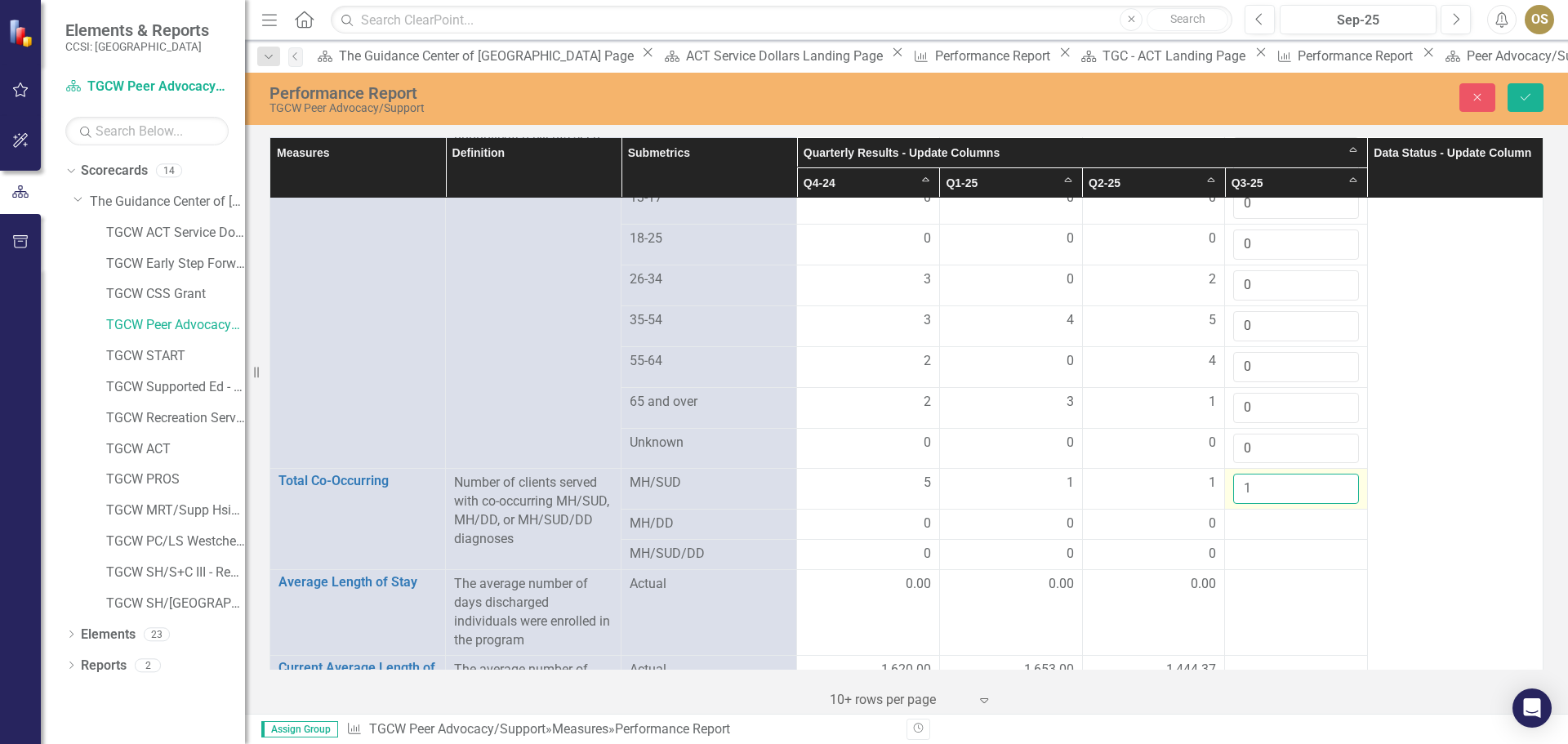
click at [1333, 474] on input "1" at bounding box center [1296, 488] width 126 height 30
type input "0"
click at [1332, 488] on input "0" at bounding box center [1296, 488] width 126 height 30
click at [1297, 520] on div at bounding box center [1296, 524] width 126 height 19
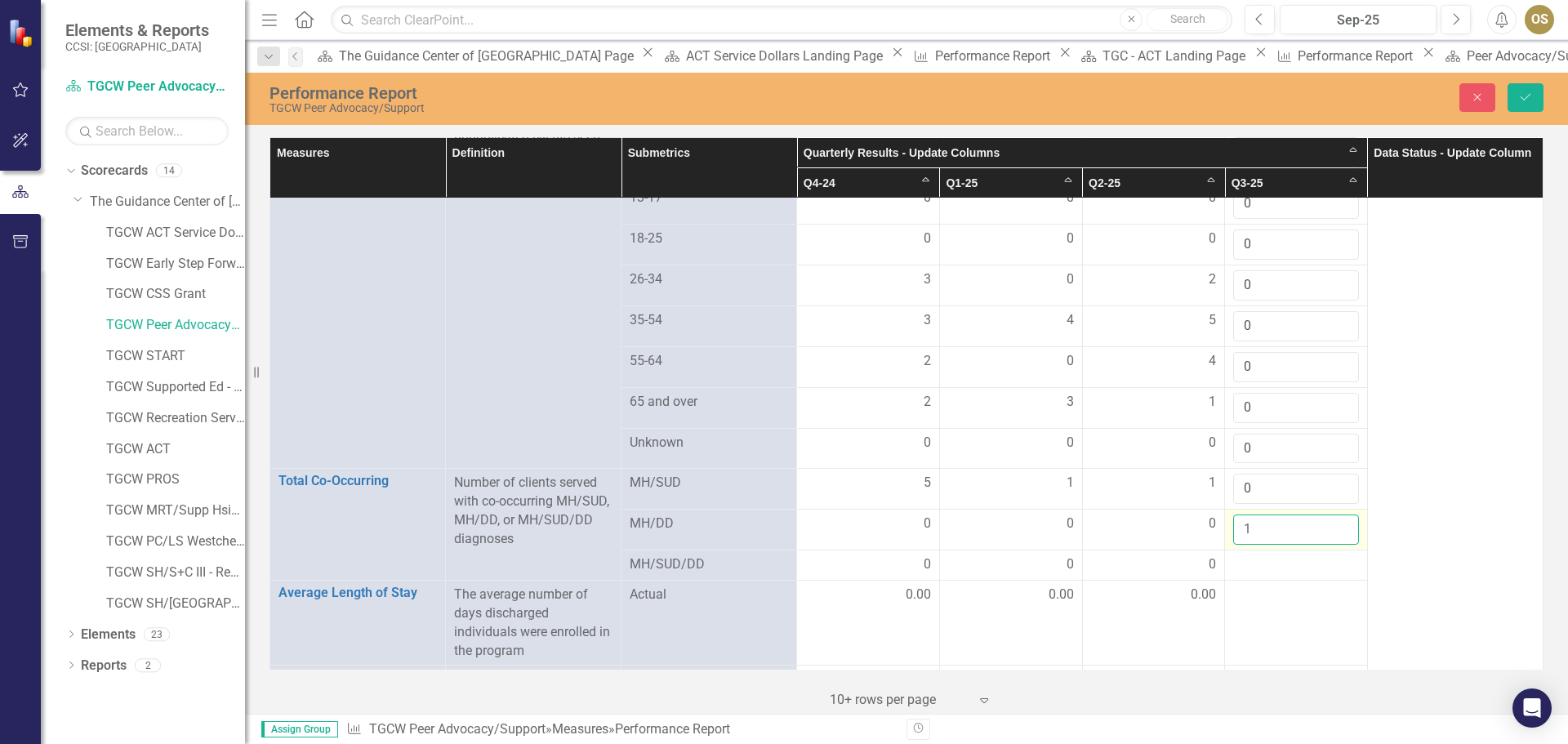
click at [1331, 515] on input "1" at bounding box center [1296, 530] width 126 height 30
type input "0"
click at [1331, 529] on input "0" at bounding box center [1296, 530] width 126 height 30
click at [1318, 555] on div at bounding box center [1296, 565] width 126 height 19
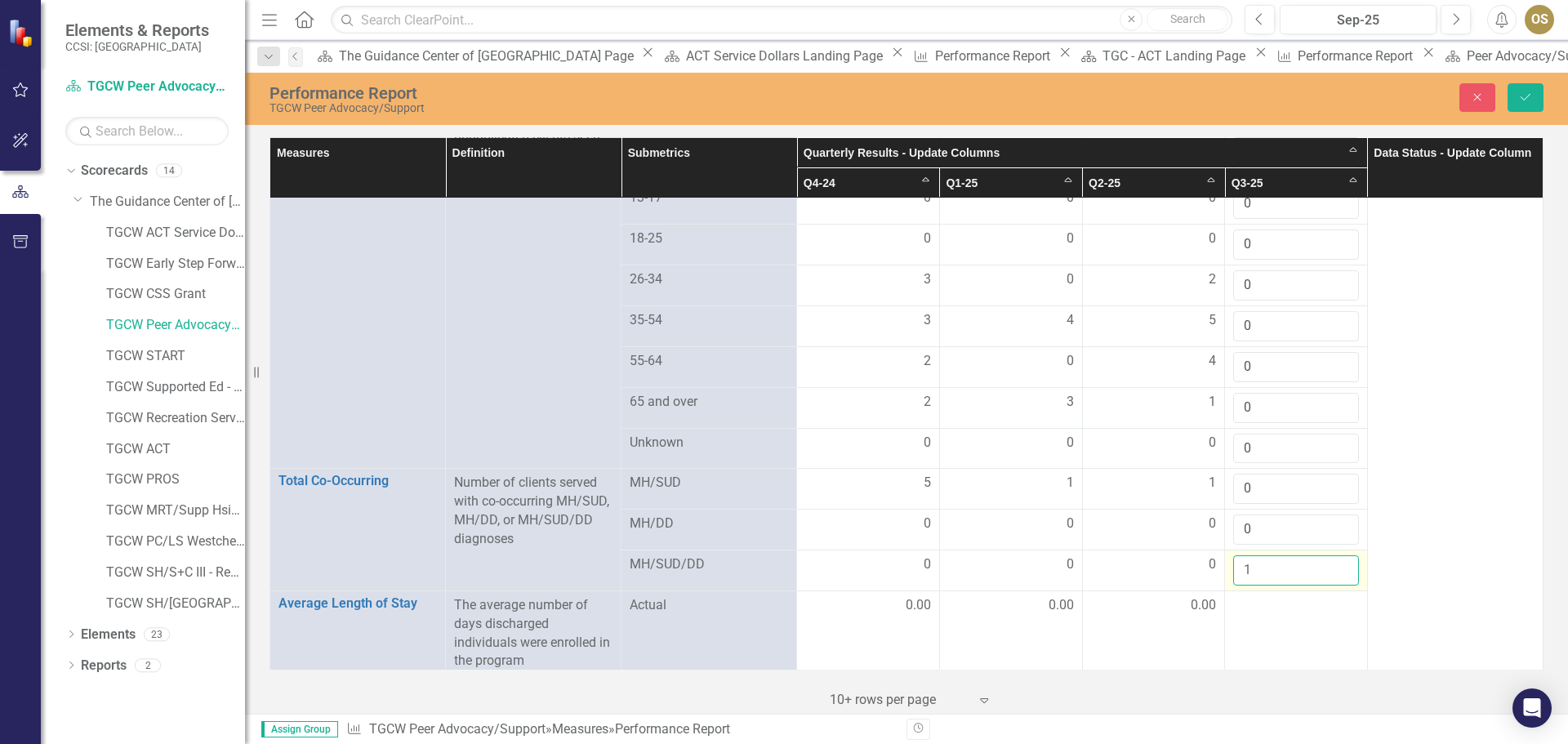
click at [1331, 555] on input "1" at bounding box center [1296, 570] width 126 height 30
type input "0"
click at [1333, 572] on input "0" at bounding box center [1296, 570] width 126 height 30
click at [1297, 606] on div at bounding box center [1296, 606] width 126 height 19
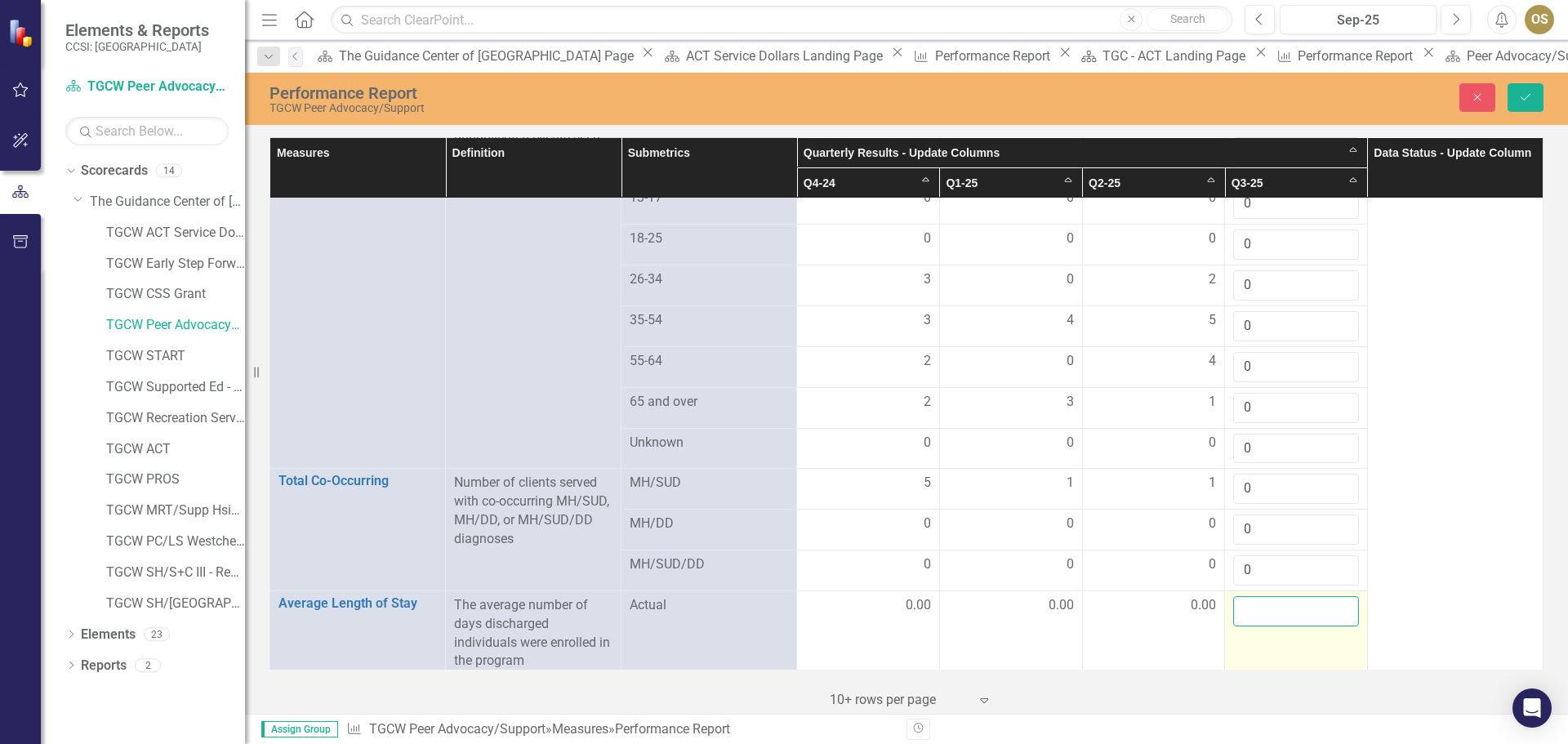
click at [1333, 596] on input "number" at bounding box center [1296, 611] width 126 height 30
click at [1333, 600] on input "1" at bounding box center [1296, 611] width 126 height 30
type input "0"
click at [1328, 612] on input "0" at bounding box center [1296, 611] width 126 height 30
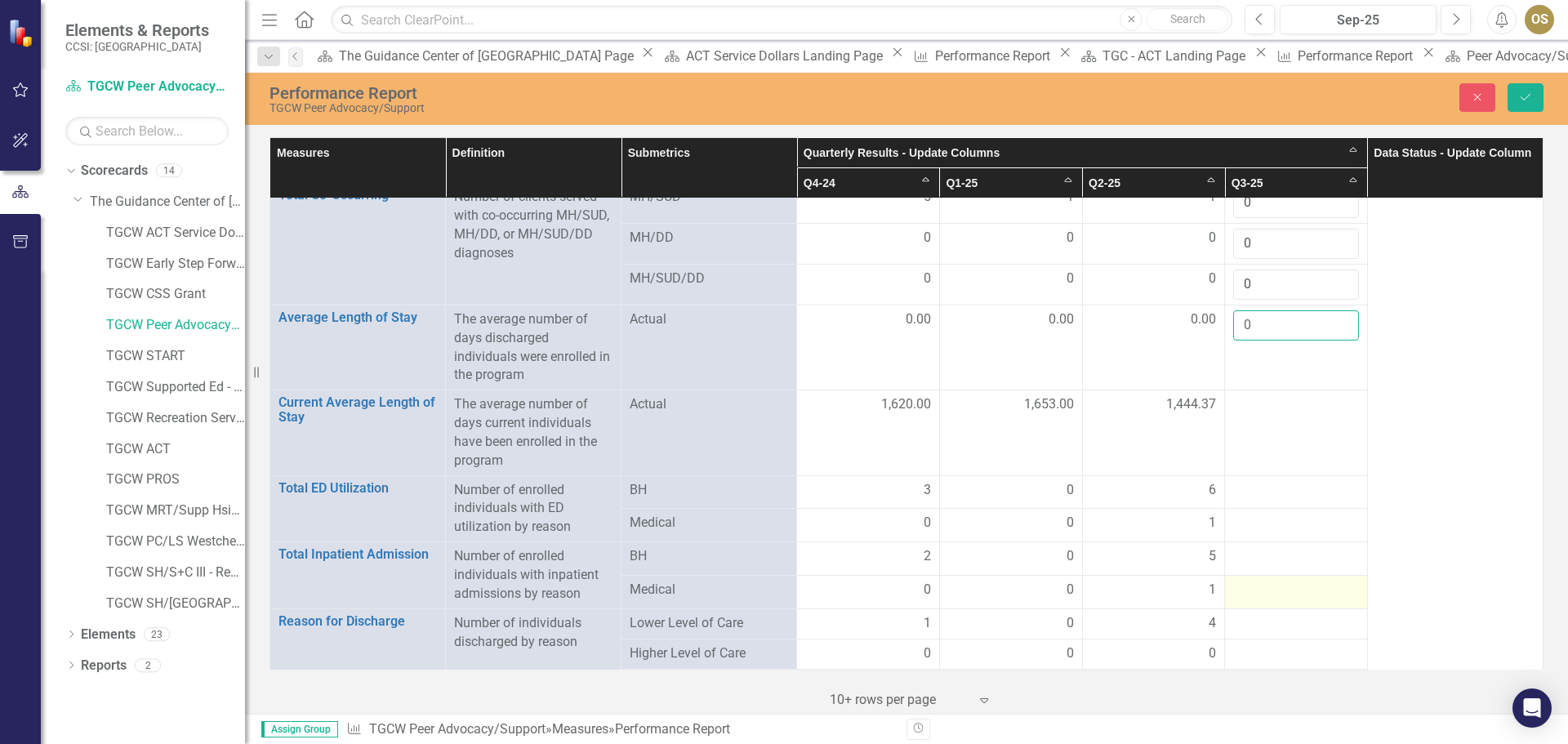
scroll to position [1552, 0]
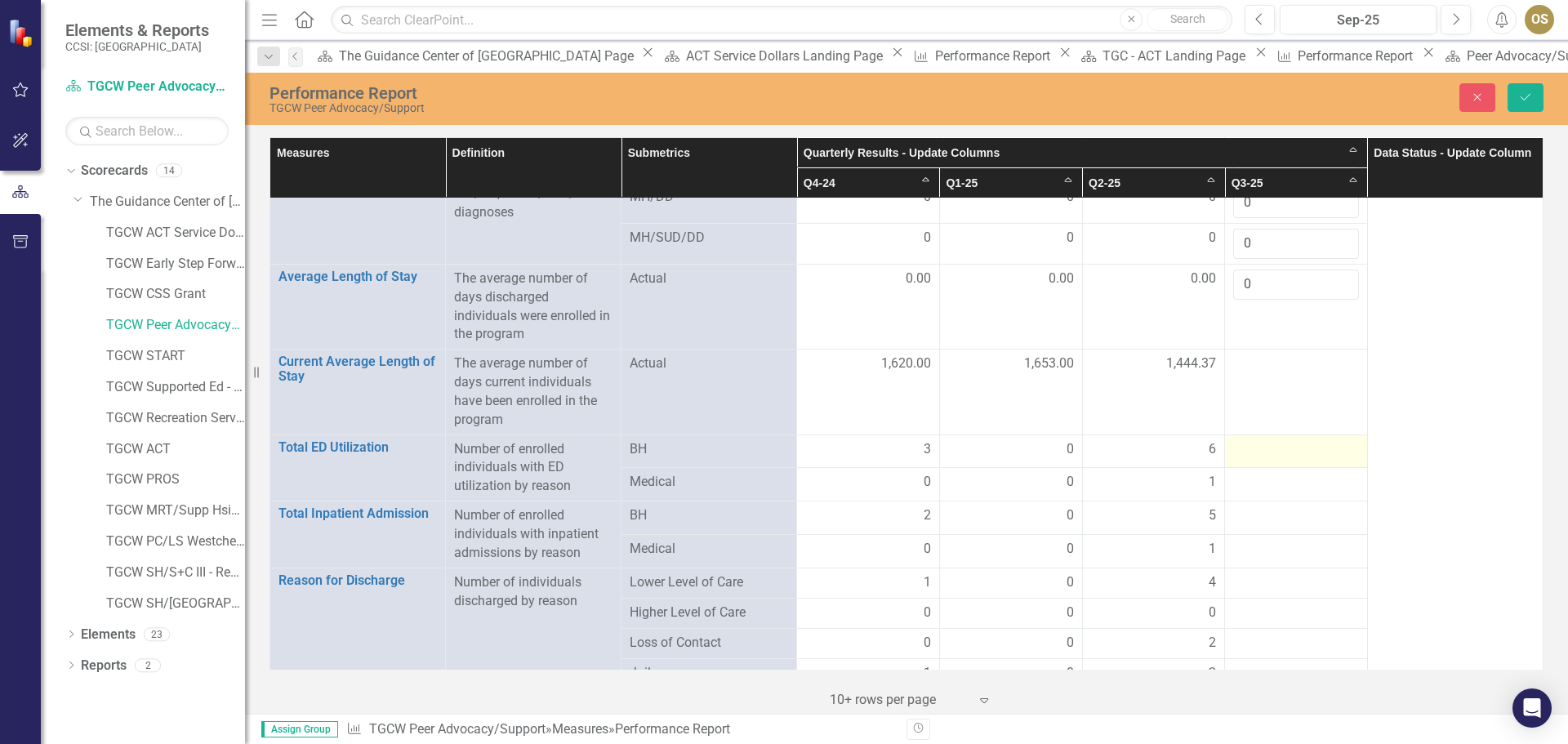
click at [1299, 441] on div at bounding box center [1296, 450] width 126 height 19
click at [1336, 452] on input "-1" at bounding box center [1296, 455] width 126 height 30
click at [1338, 446] on input "-1" at bounding box center [1296, 455] width 126 height 30
type input "0"
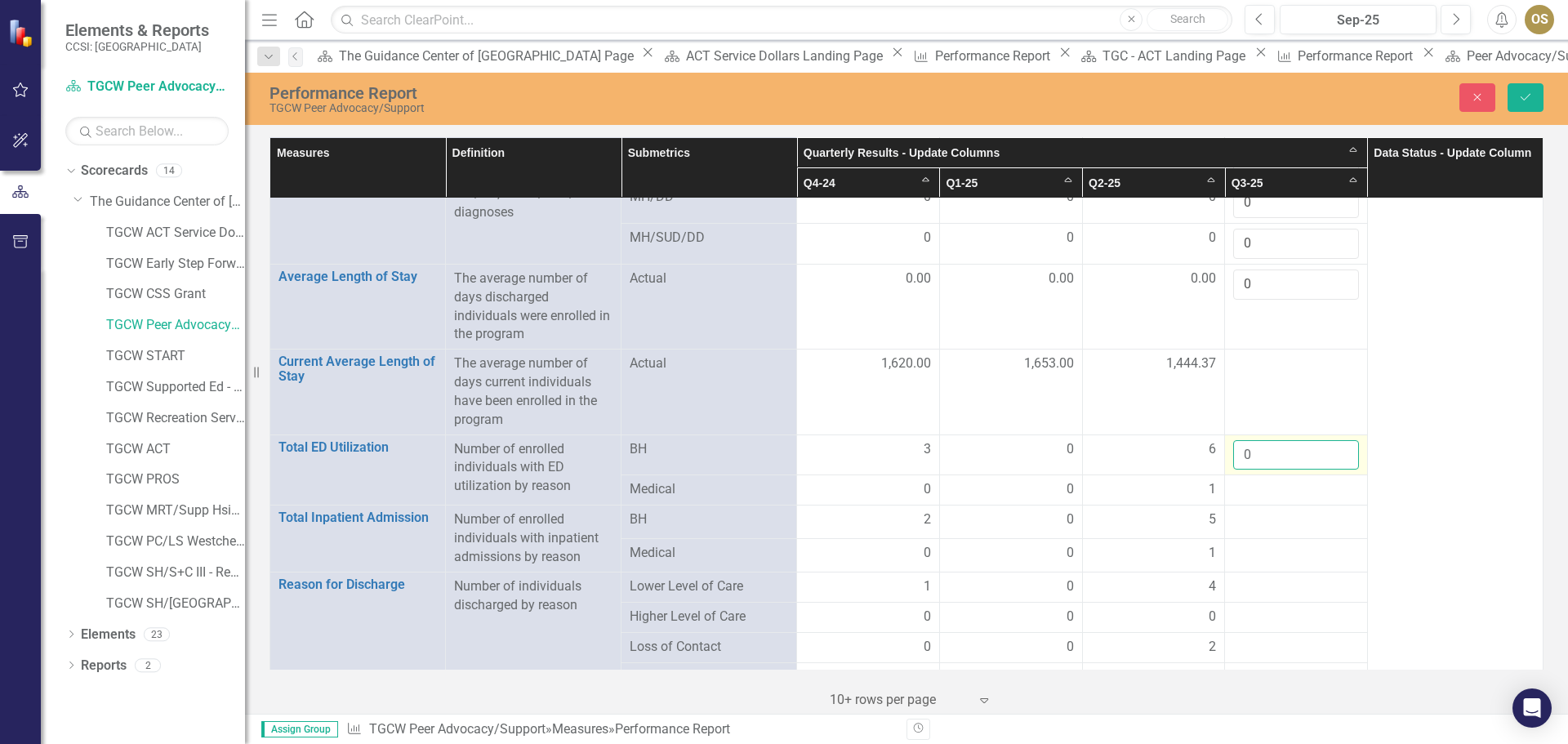
click at [1330, 440] on input "0" at bounding box center [1296, 455] width 126 height 30
click at [1332, 475] on td at bounding box center [1297, 490] width 143 height 30
click at [1334, 489] on div at bounding box center [1296, 490] width 126 height 19
click at [1333, 484] on input "1" at bounding box center [1296, 495] width 126 height 30
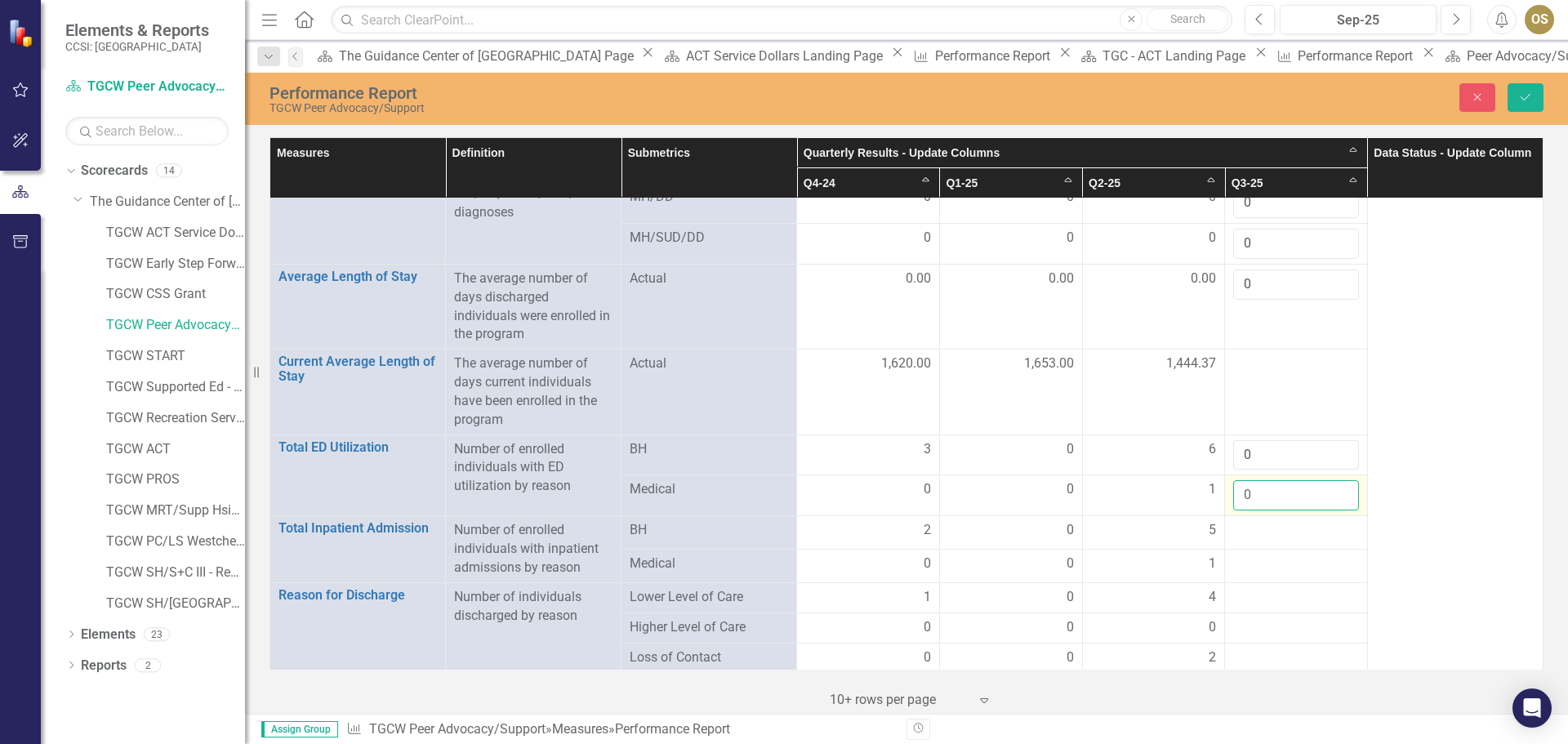
type input "0"
click at [1332, 493] on input "0" at bounding box center [1296, 495] width 126 height 30
click at [1327, 526] on div at bounding box center [1296, 531] width 126 height 19
click at [1322, 530] on div at bounding box center [1296, 531] width 126 height 19
click at [1524, 92] on icon "Save" at bounding box center [1526, 97] width 15 height 11
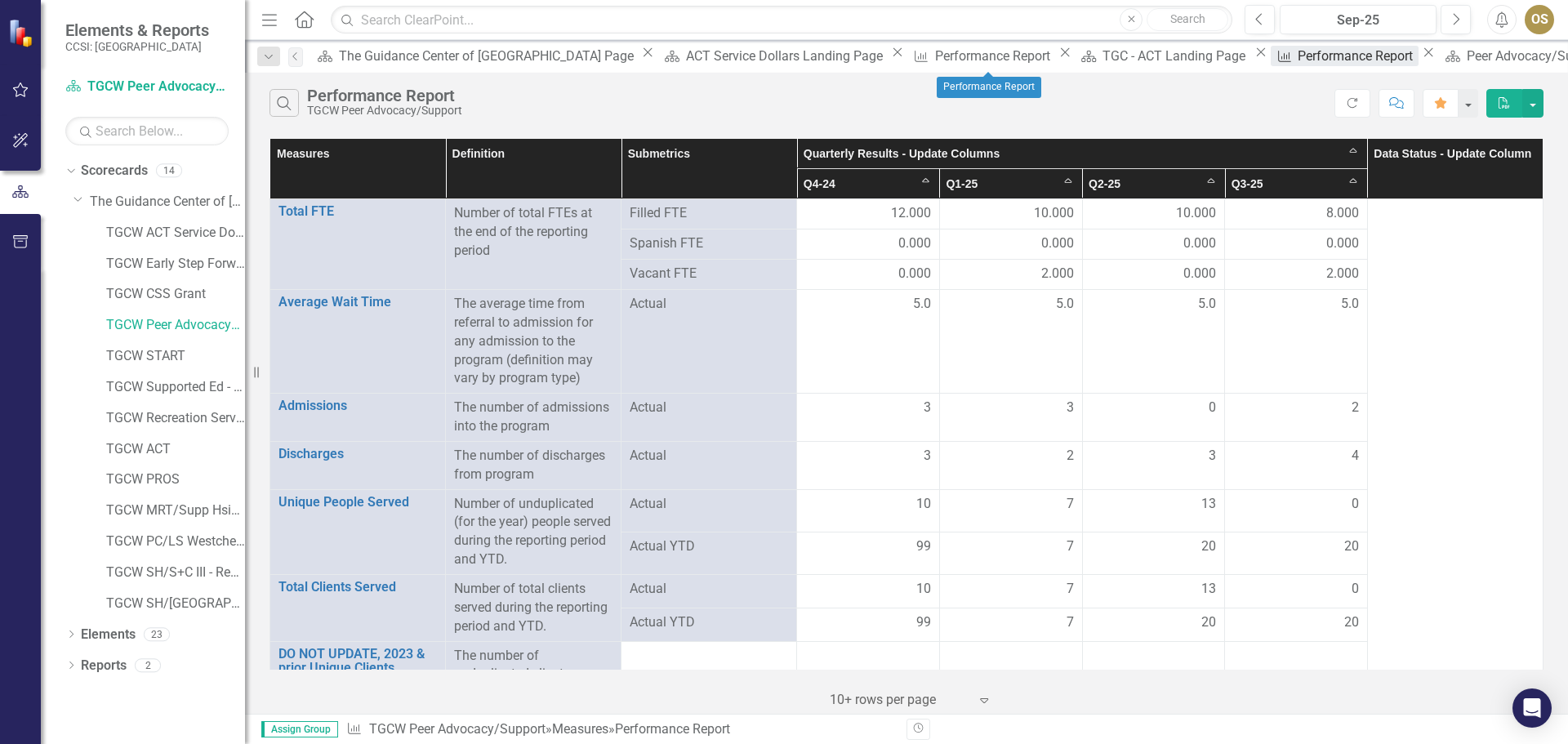
click at [1298, 63] on div "Performance Report" at bounding box center [1358, 55] width 120 height 20
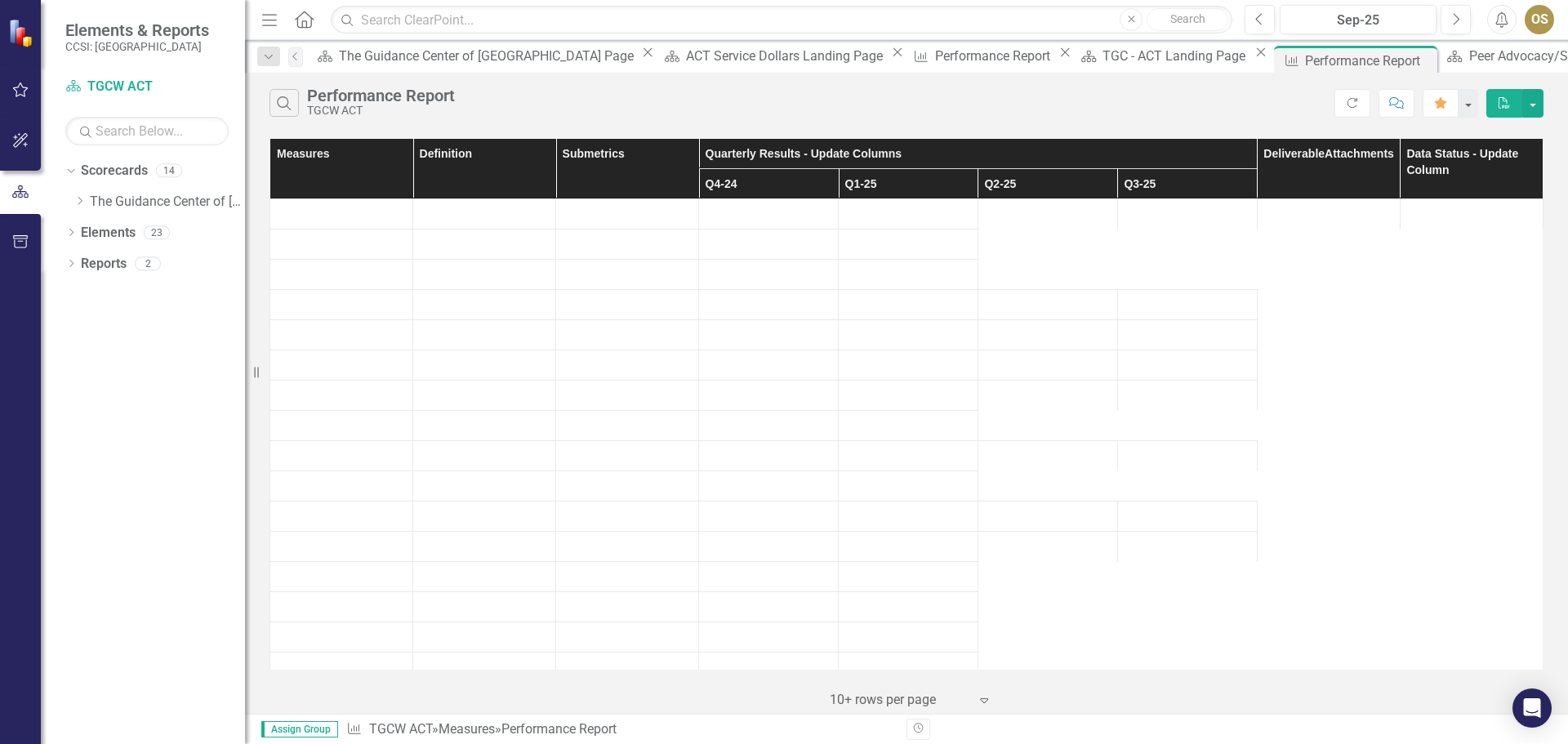
click at [1305, 56] on div "Performance Report" at bounding box center [1369, 61] width 128 height 20
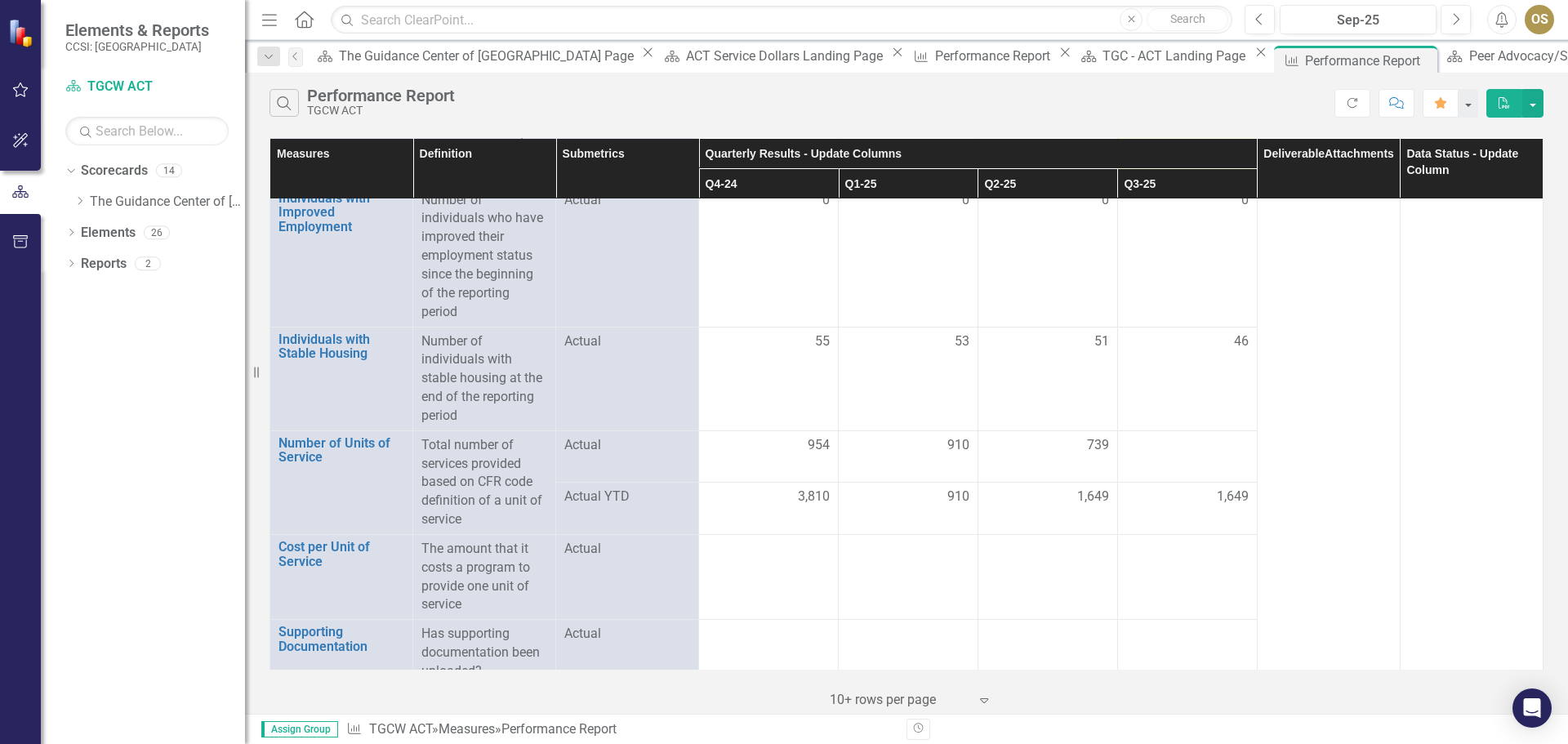
scroll to position [2741, 0]
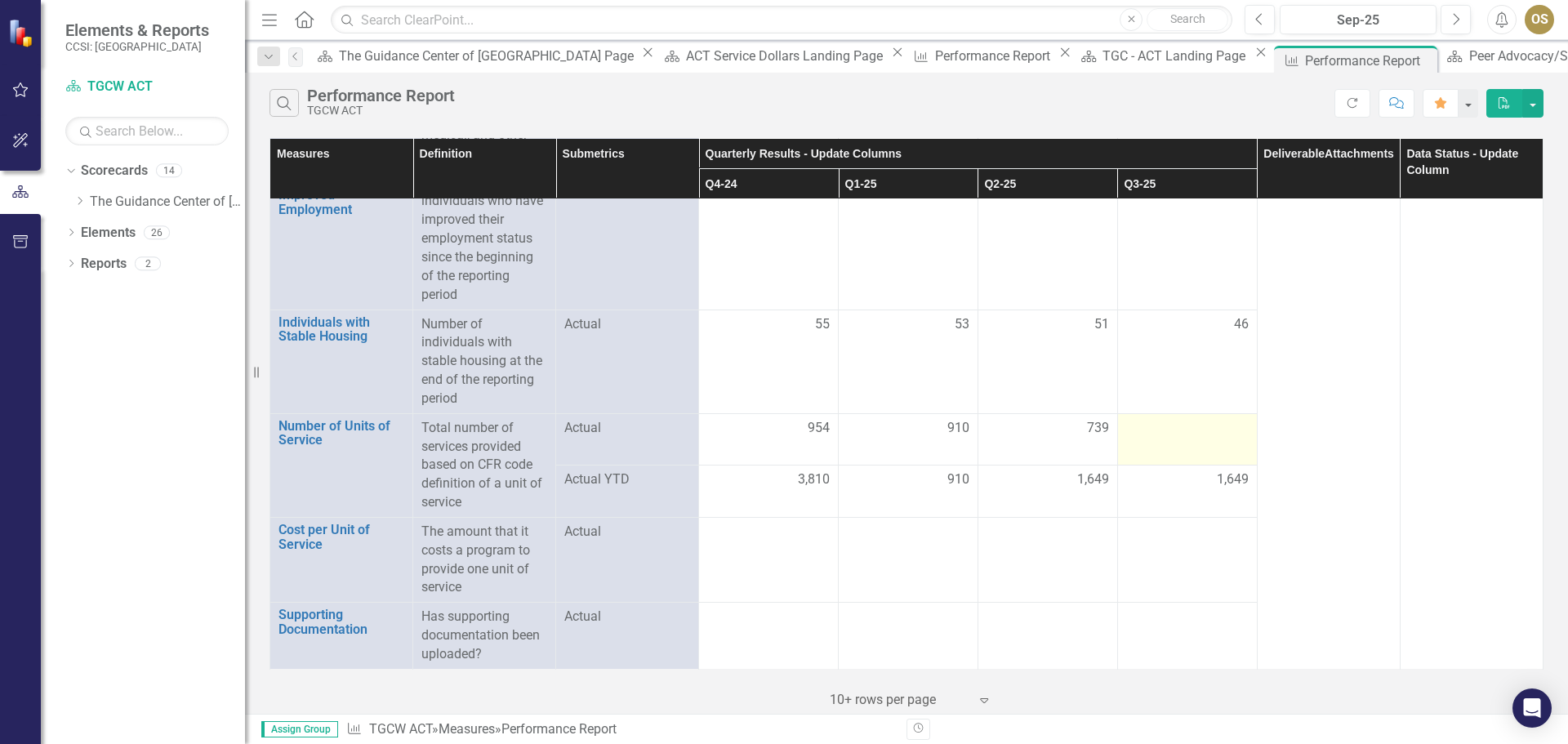
click at [1172, 449] on td at bounding box center [1187, 440] width 140 height 53
click at [1175, 424] on div at bounding box center [1187, 429] width 122 height 19
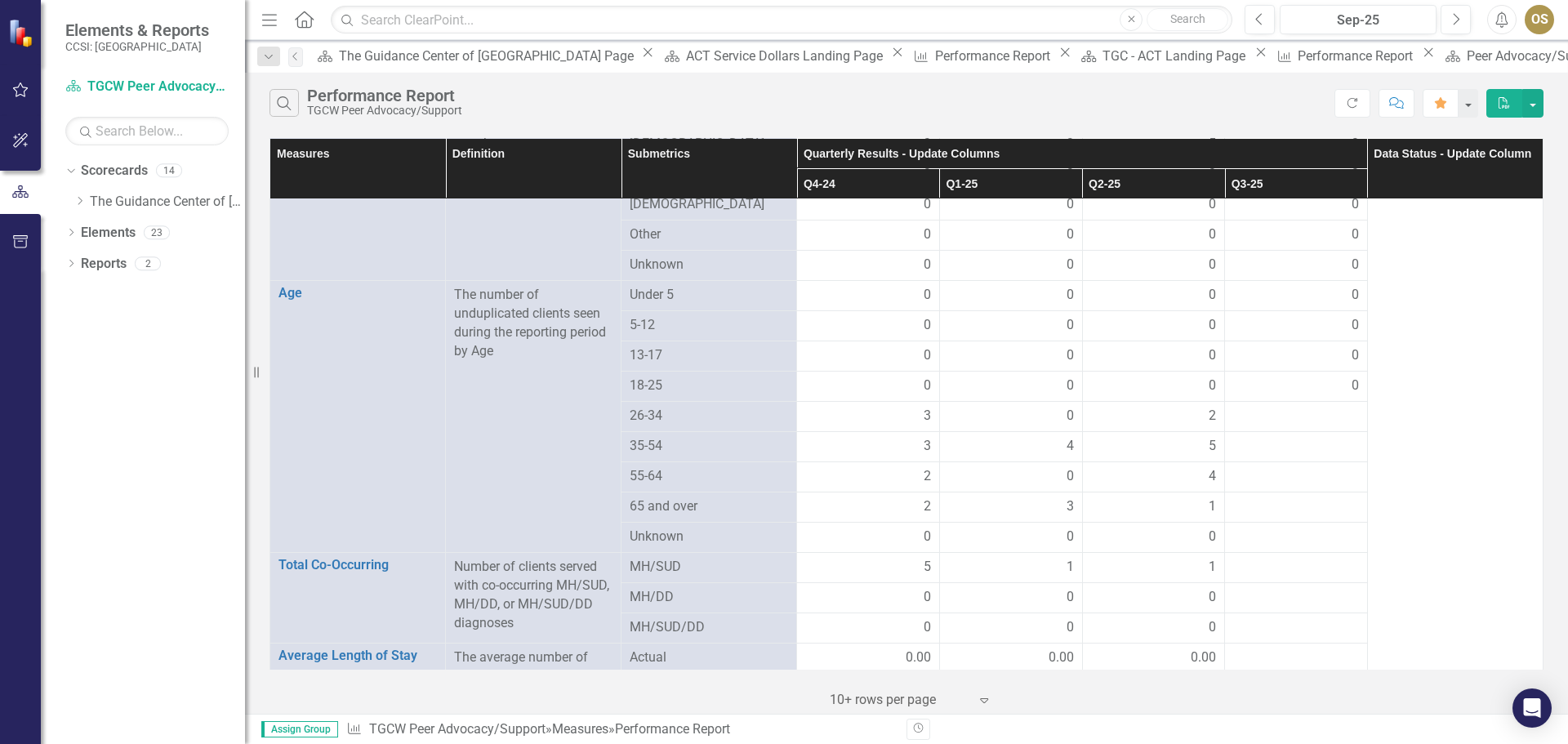
scroll to position [923, 0]
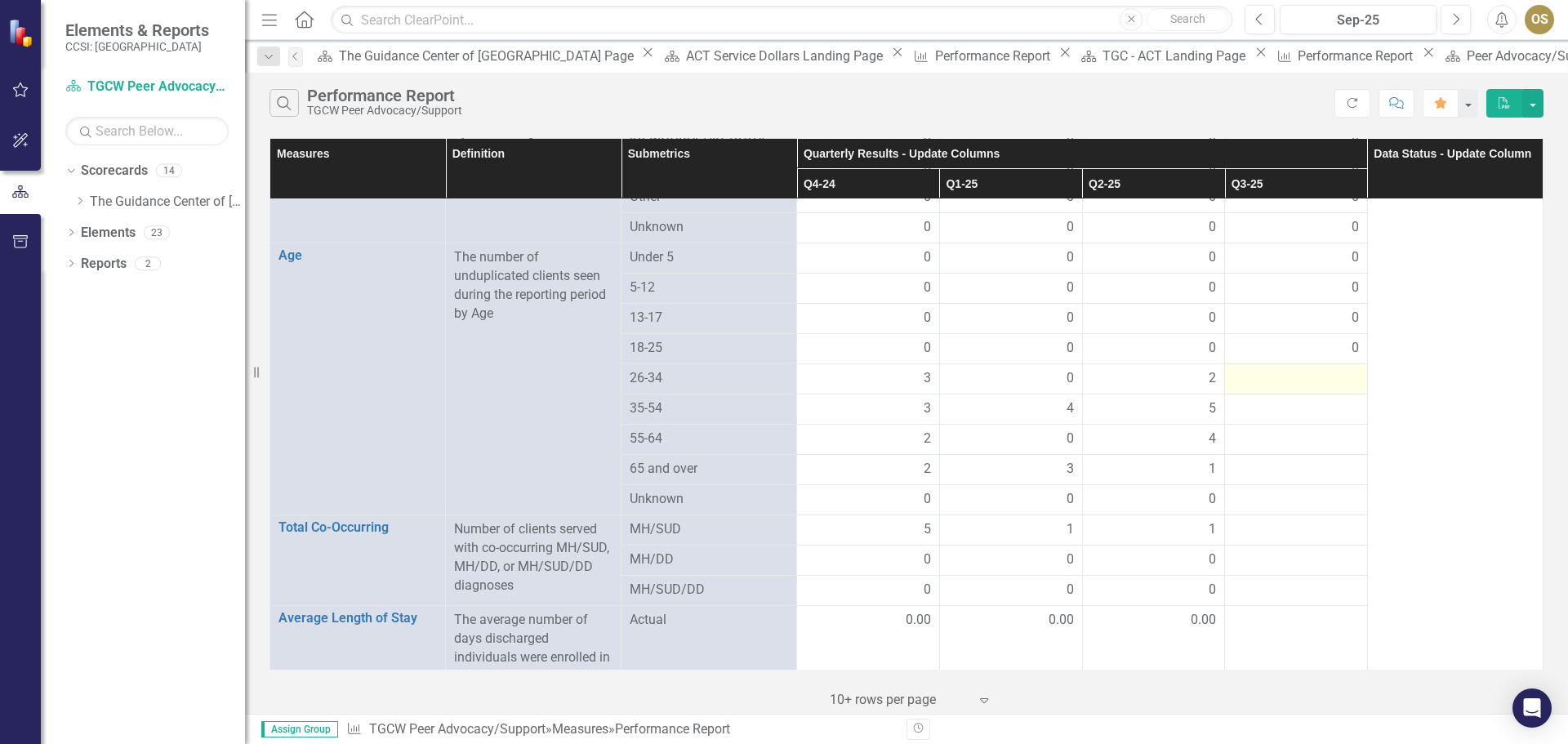
click at [1335, 369] on div at bounding box center [1296, 379] width 126 height 19
click at [1339, 369] on div at bounding box center [1296, 379] width 126 height 19
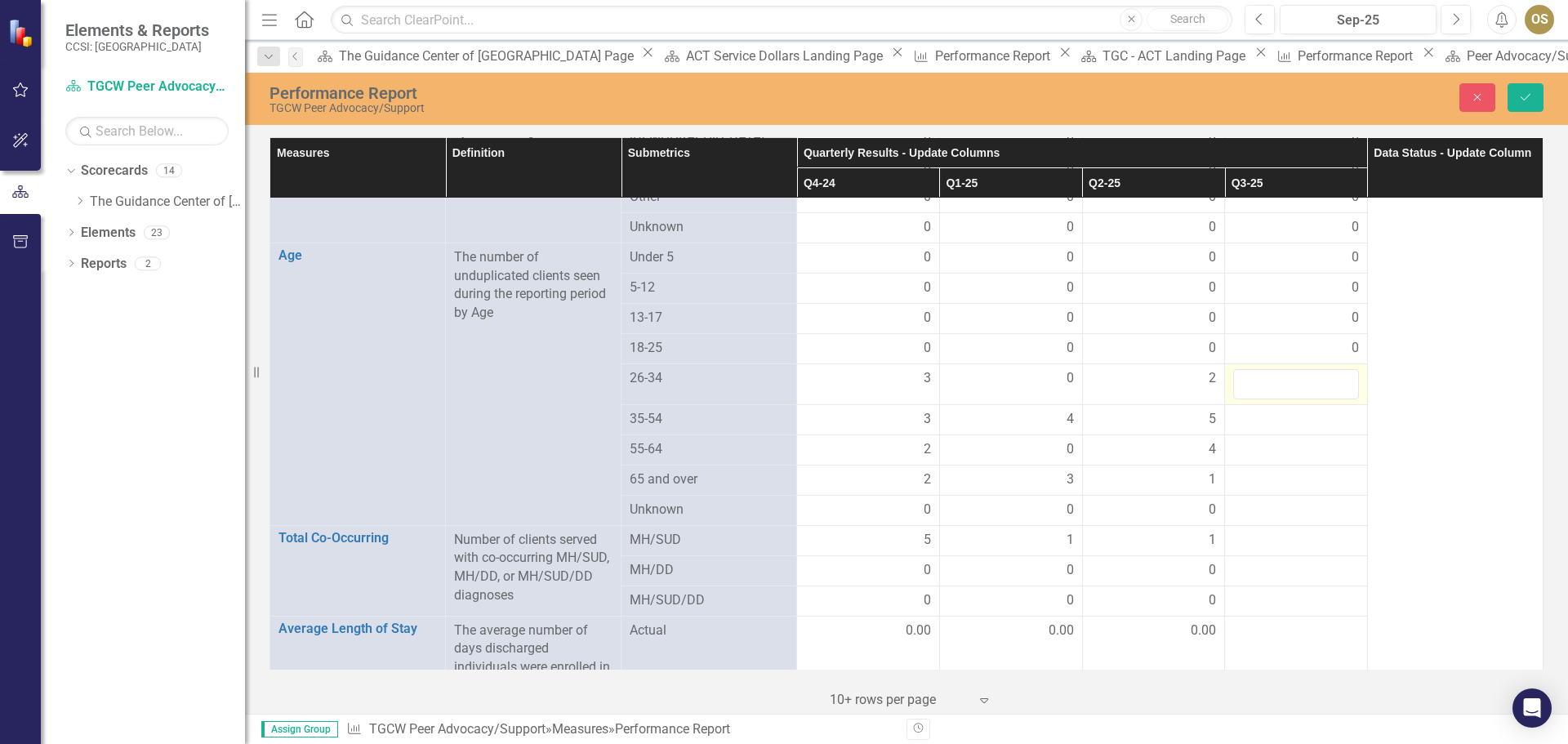
click at [1339, 369] on input "number" at bounding box center [1296, 384] width 126 height 30
click at [1333, 369] on input "1" at bounding box center [1296, 384] width 126 height 30
type input "0"
click at [1333, 374] on input "0" at bounding box center [1296, 384] width 126 height 30
click at [1331, 410] on div at bounding box center [1296, 420] width 126 height 19
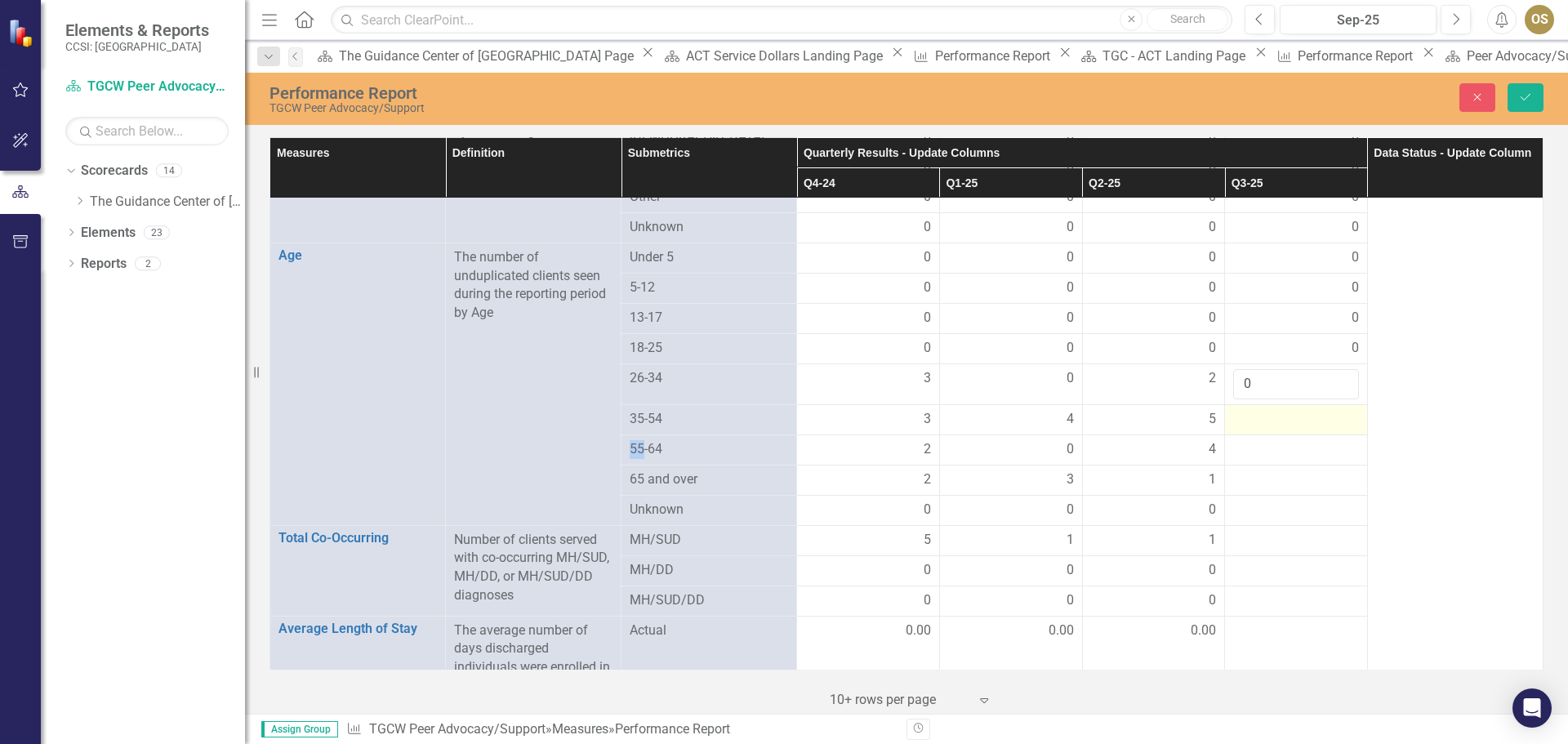
click at [1331, 410] on div at bounding box center [1296, 420] width 126 height 19
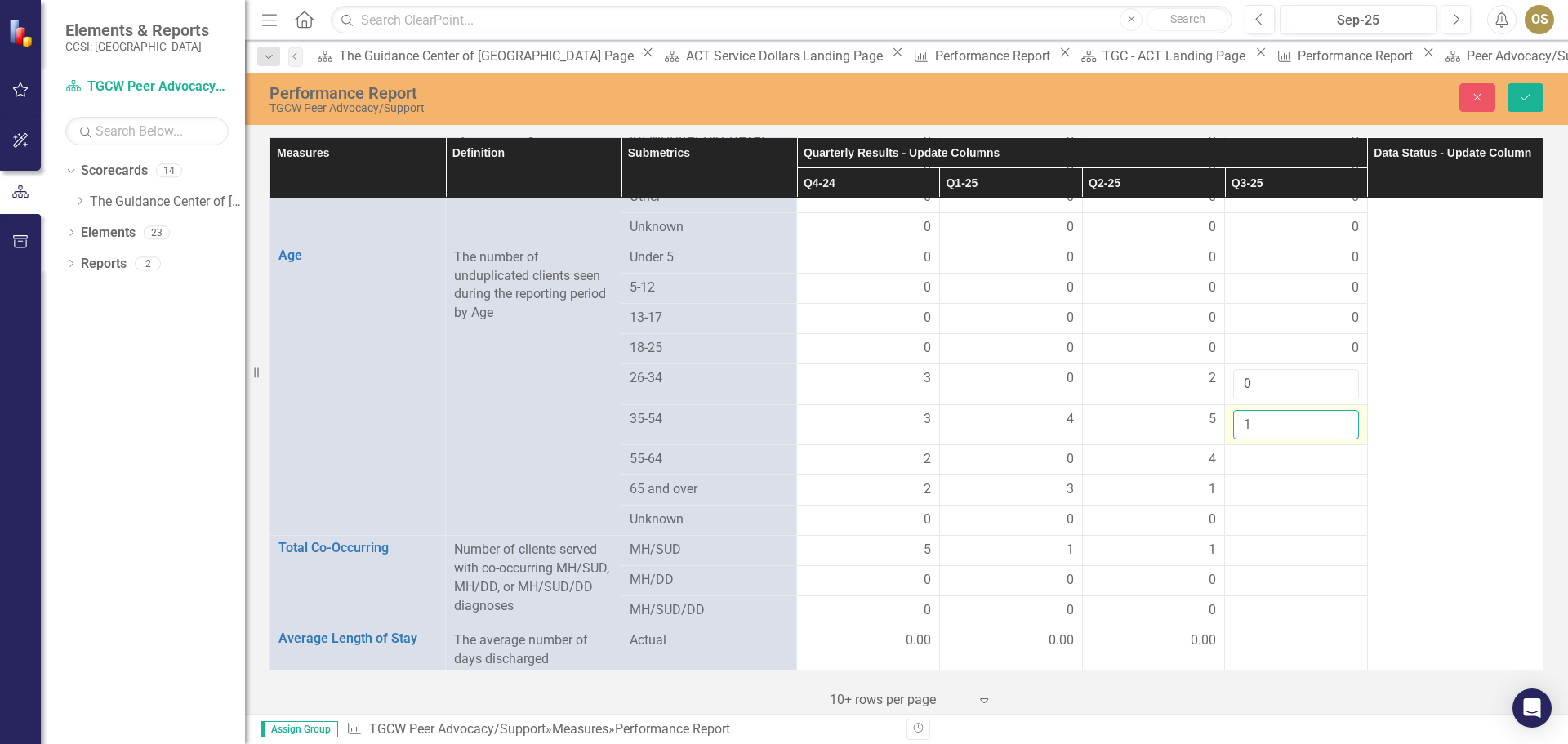
click at [1328, 410] on input "1" at bounding box center [1296, 425] width 126 height 30
type input "0"
click at [1333, 414] on input "0" at bounding box center [1296, 425] width 126 height 30
click at [1327, 450] on div at bounding box center [1296, 459] width 126 height 19
click at [1333, 450] on div at bounding box center [1296, 459] width 126 height 19
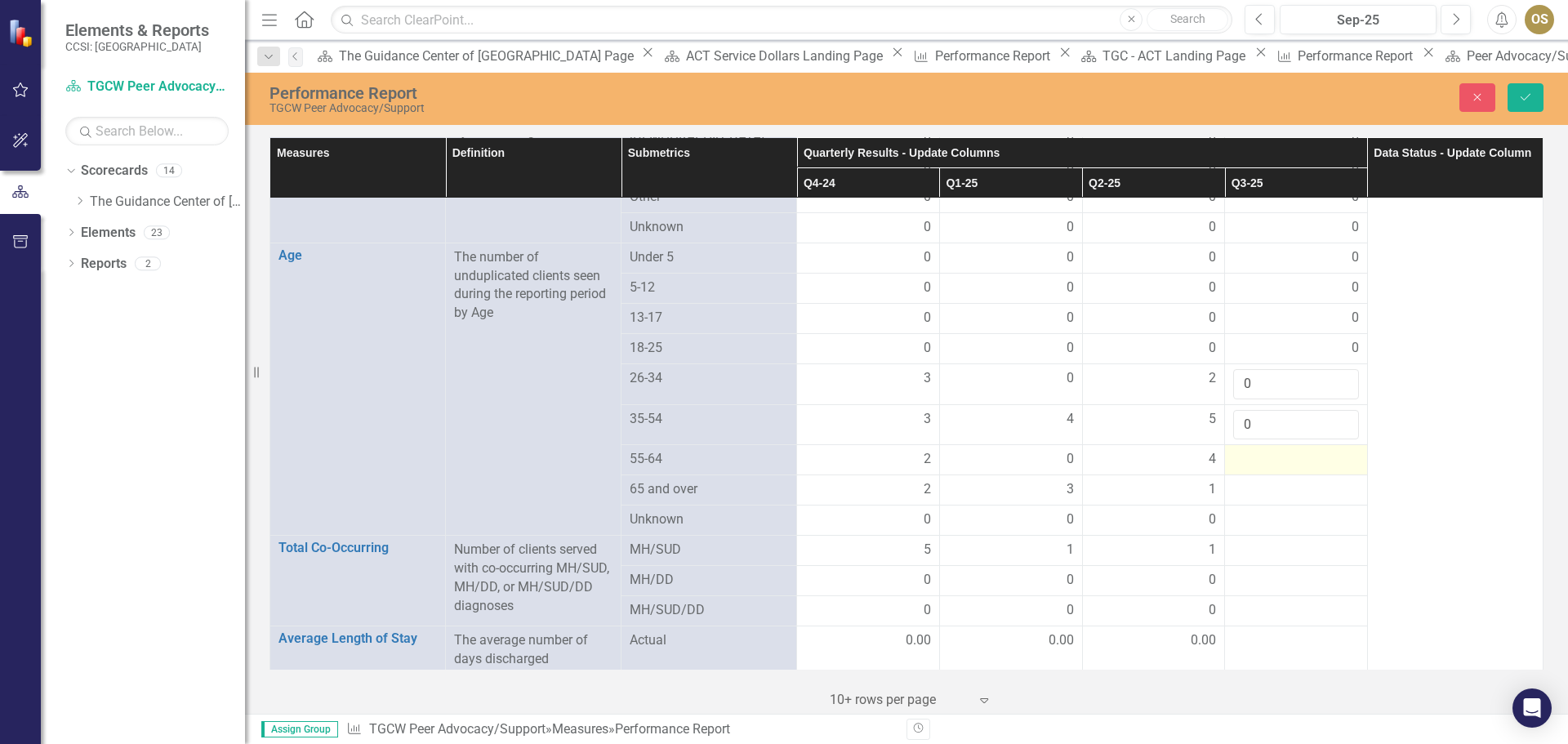
click at [1333, 450] on div at bounding box center [1296, 459] width 126 height 19
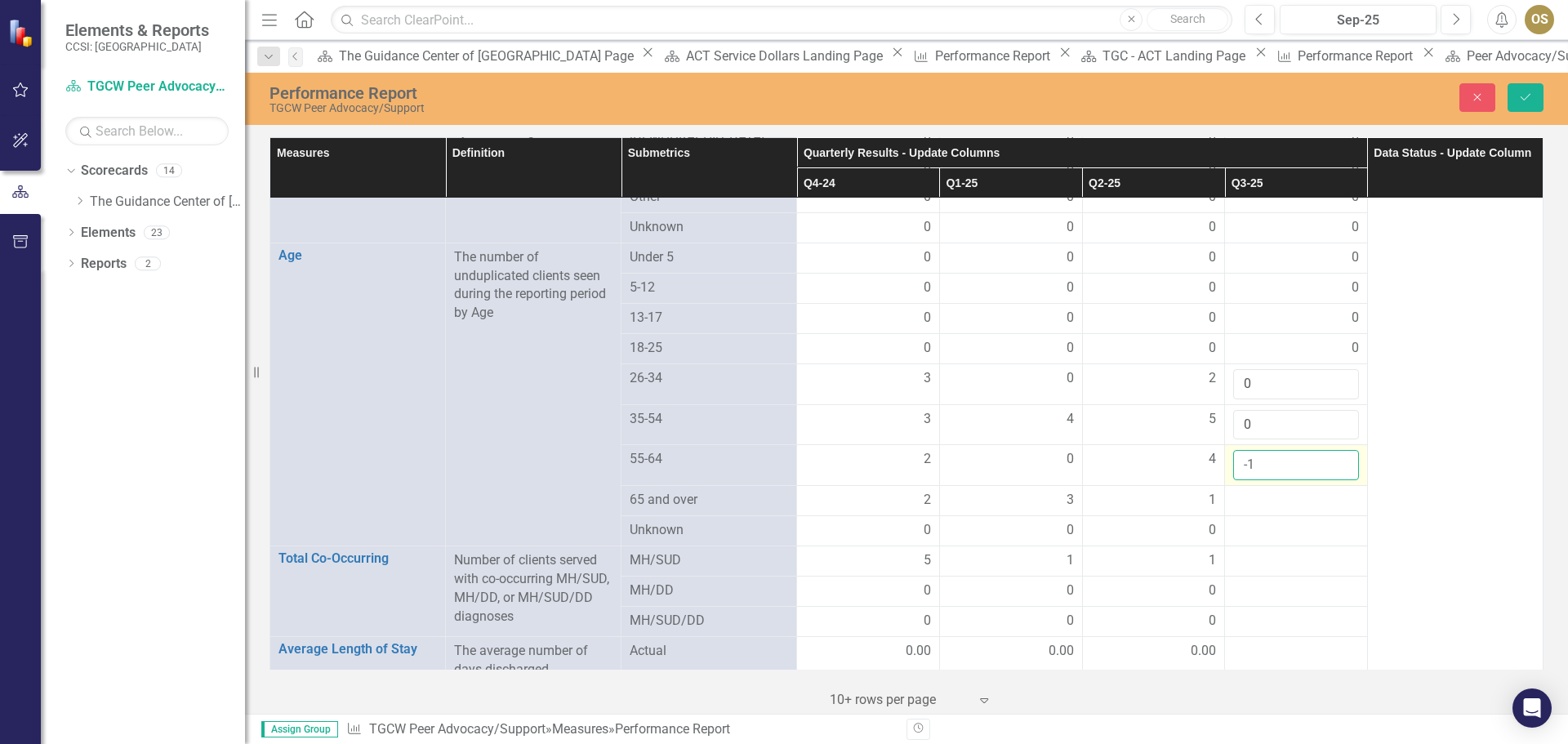
click at [1331, 453] on input "-1" at bounding box center [1296, 465] width 126 height 30
type input "0"
click at [1332, 450] on input "0" at bounding box center [1296, 465] width 126 height 30
click at [1292, 491] on div at bounding box center [1296, 501] width 126 height 19
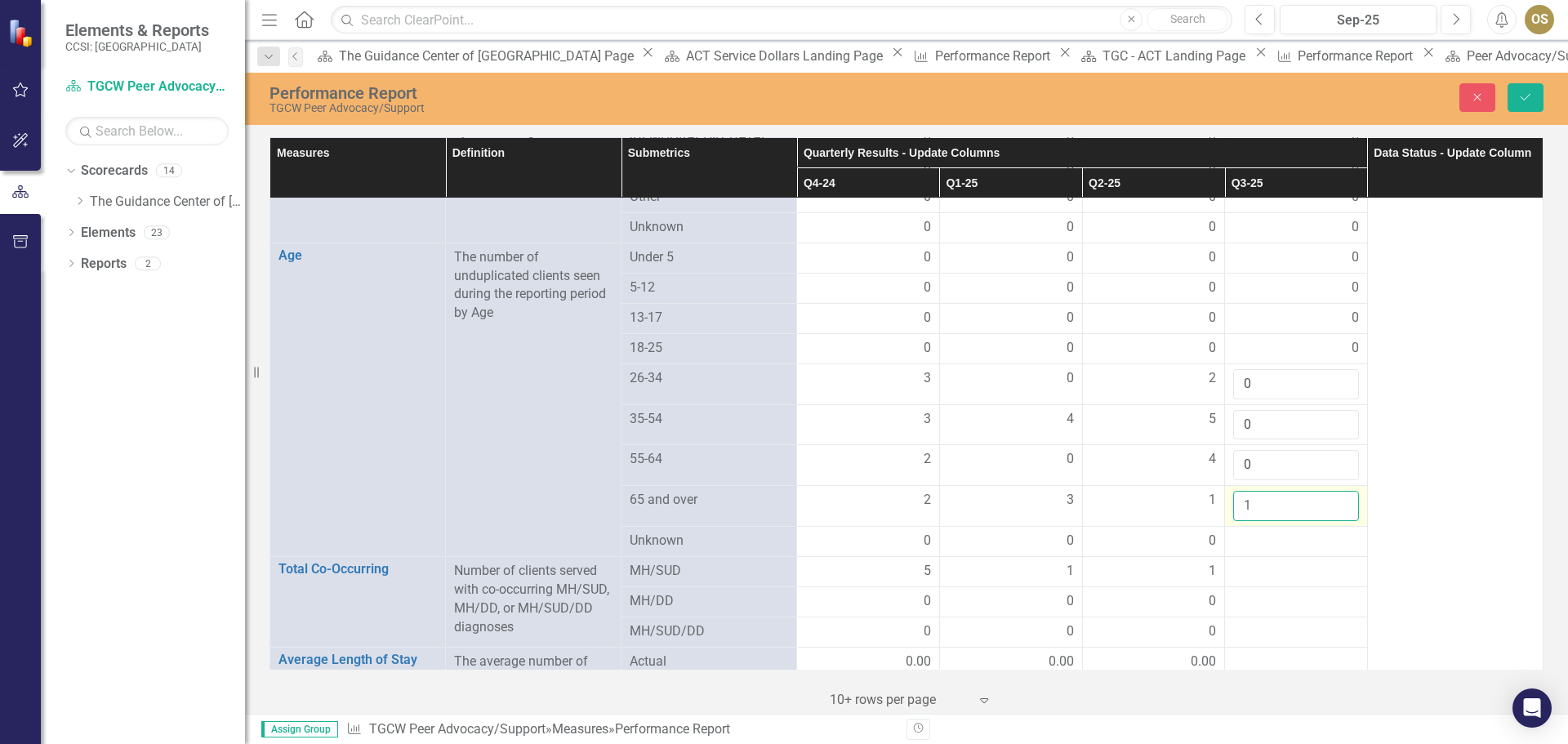
click at [1328, 491] on input "1" at bounding box center [1296, 506] width 126 height 30
type input "0"
click at [1332, 495] on input "0" at bounding box center [1296, 506] width 126 height 30
click at [1294, 531] on div at bounding box center [1296, 541] width 126 height 19
click at [1295, 531] on div at bounding box center [1296, 541] width 126 height 19
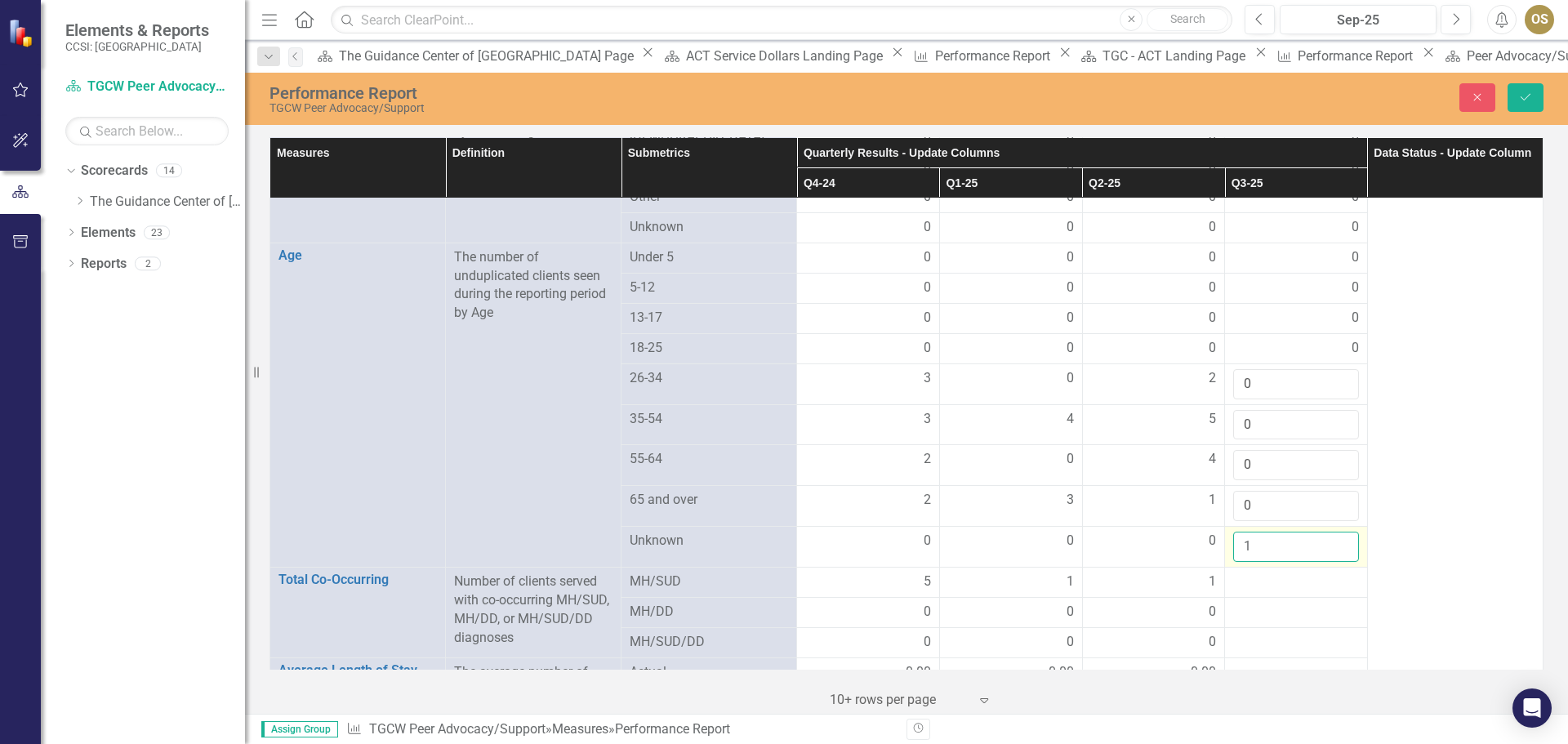
click at [1335, 531] on input "1" at bounding box center [1296, 546] width 126 height 30
type input "0"
click at [1333, 532] on input "0" at bounding box center [1296, 546] width 126 height 30
click at [1290, 573] on div at bounding box center [1296, 582] width 126 height 19
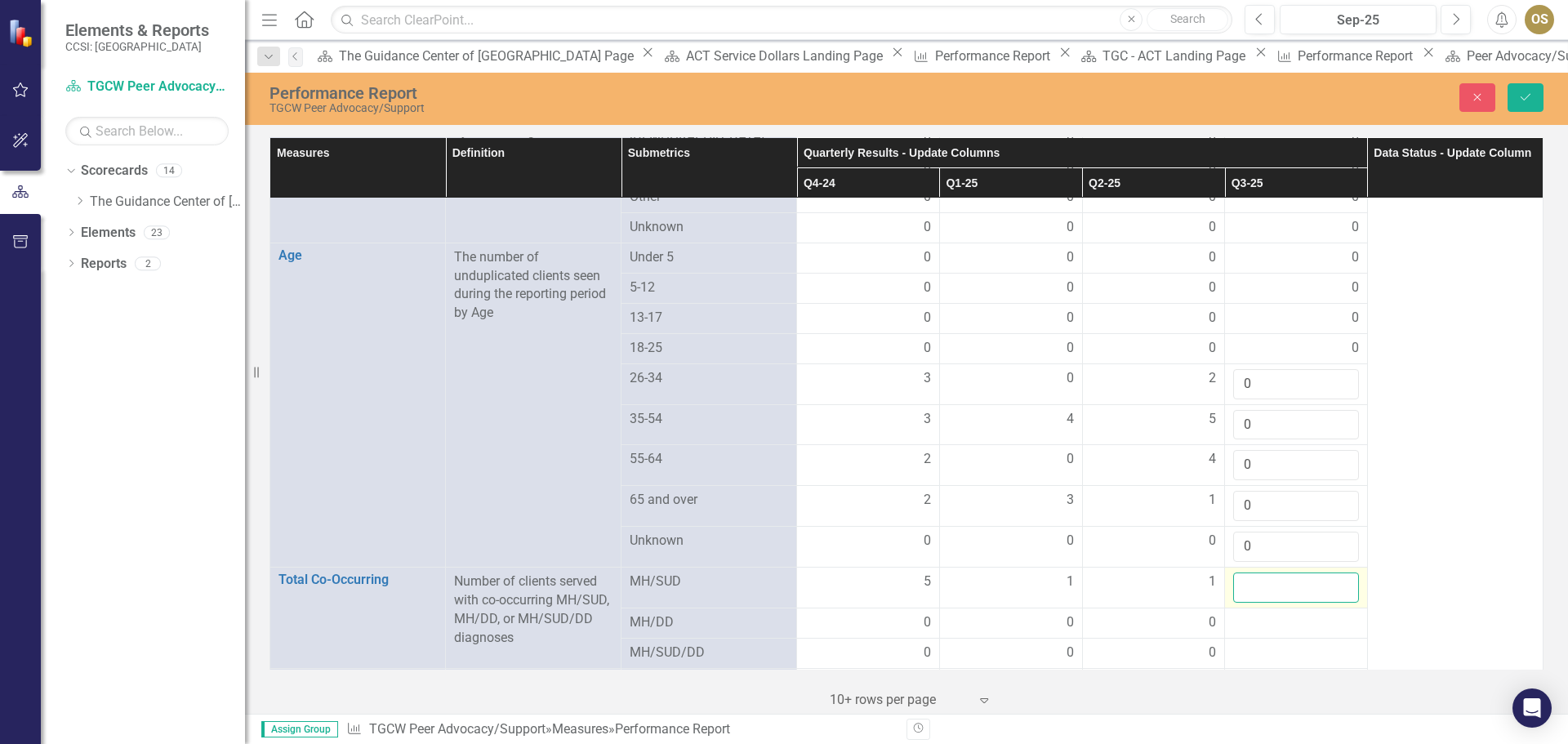
click at [1332, 573] on input "number" at bounding box center [1296, 588] width 126 height 30
click at [1332, 573] on input "1" at bounding box center [1296, 588] width 126 height 30
type input "0"
click at [1329, 576] on input "0" at bounding box center [1296, 588] width 126 height 30
click at [1294, 613] on div at bounding box center [1296, 623] width 126 height 19
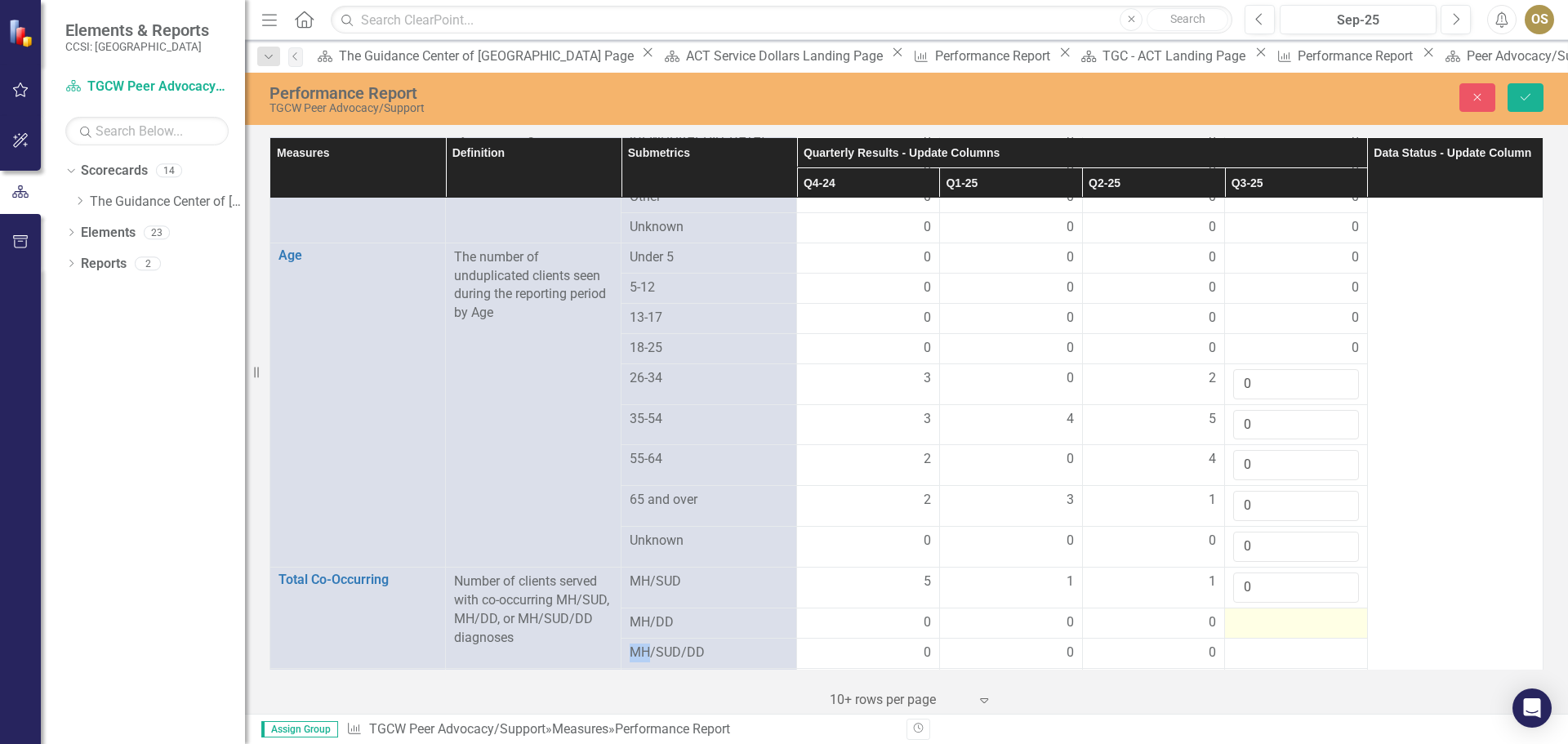
click at [1294, 613] on div at bounding box center [1296, 623] width 126 height 19
click at [1335, 613] on input "1" at bounding box center [1296, 628] width 126 height 30
type input "0"
click at [1331, 618] on input "0" at bounding box center [1296, 628] width 126 height 30
click at [1297, 654] on div at bounding box center [1296, 664] width 126 height 19
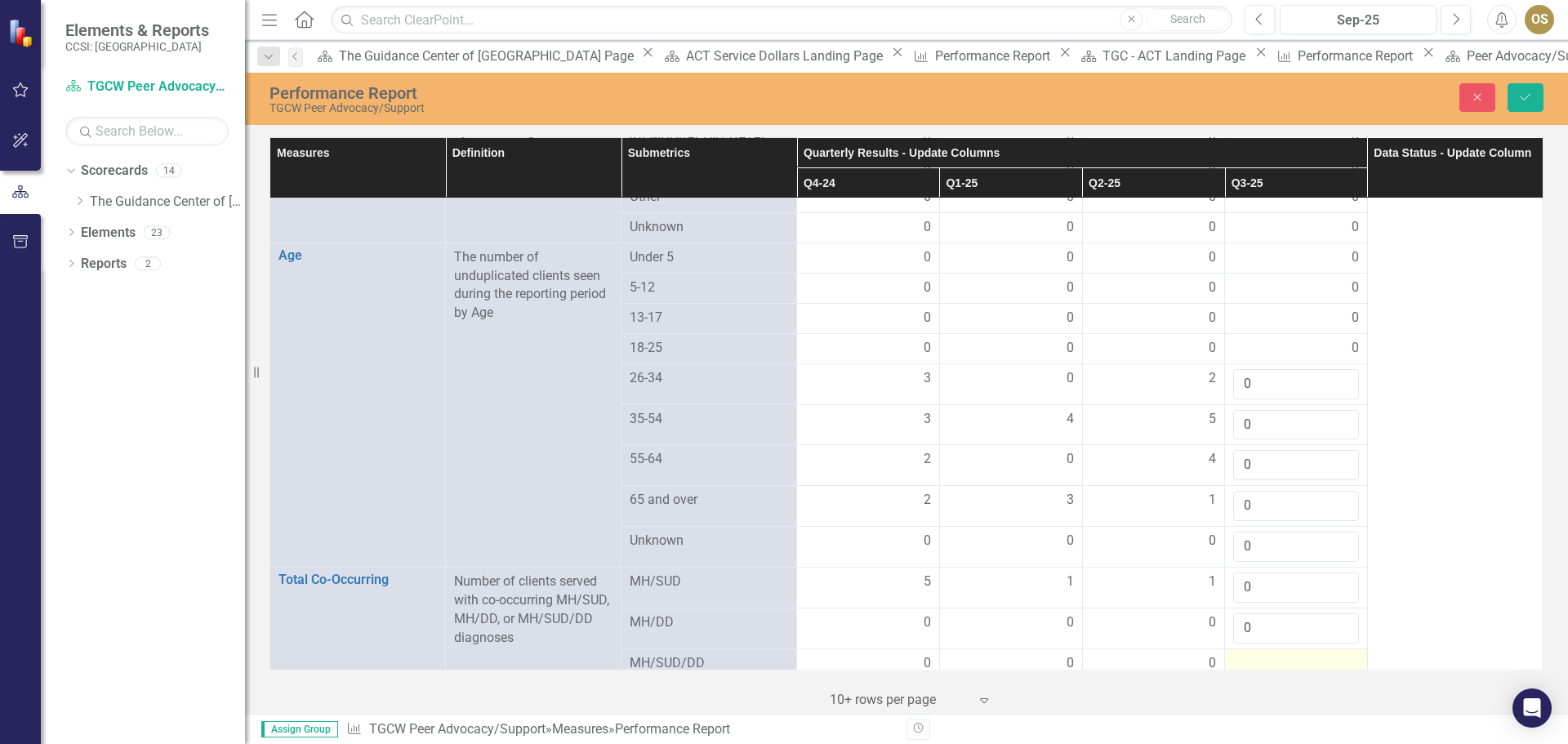
click at [1323, 654] on div at bounding box center [1296, 664] width 126 height 19
click at [1334, 654] on input "1" at bounding box center [1296, 669] width 126 height 30
type input "0"
click at [1334, 654] on input "0" at bounding box center [1296, 669] width 126 height 30
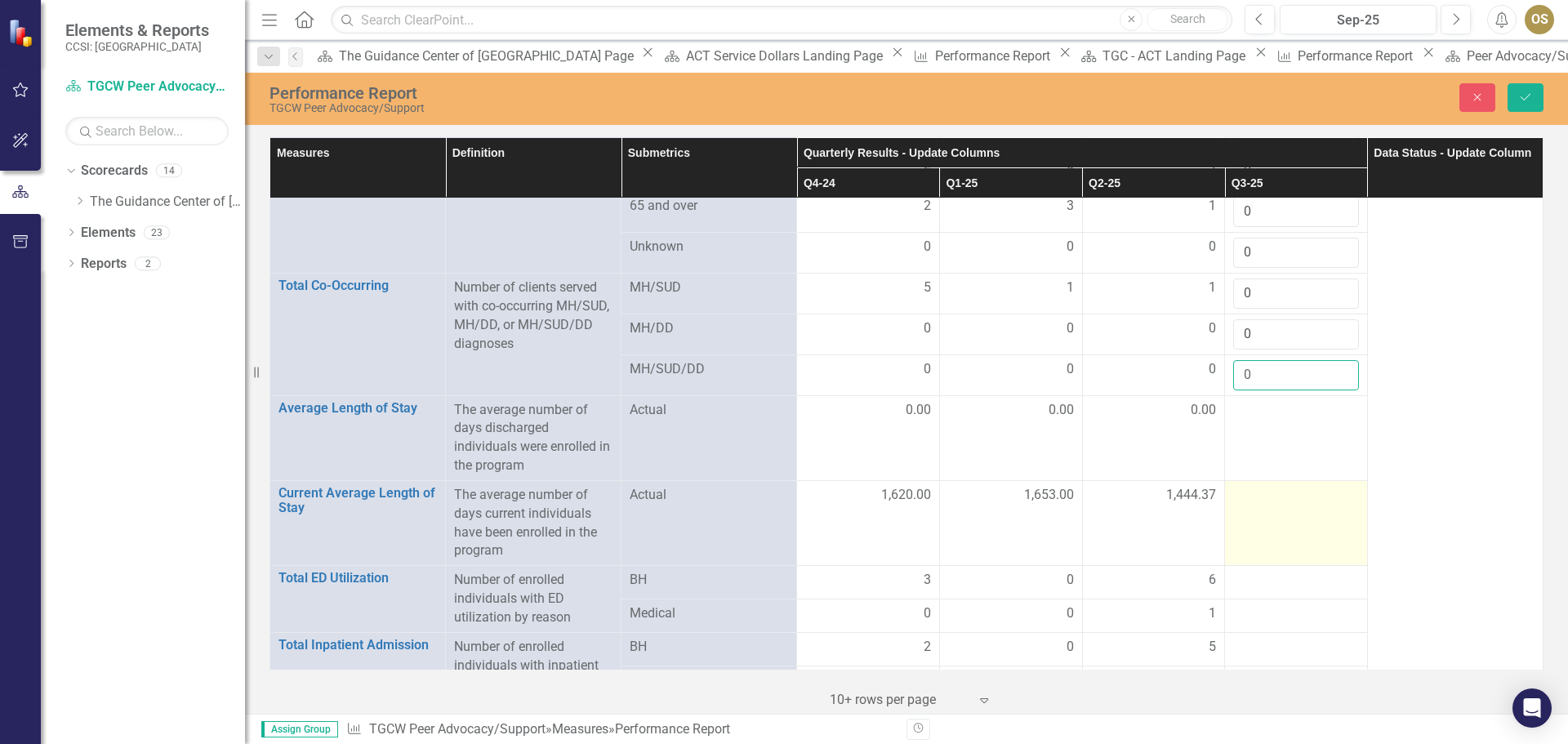
scroll to position [1250, 0]
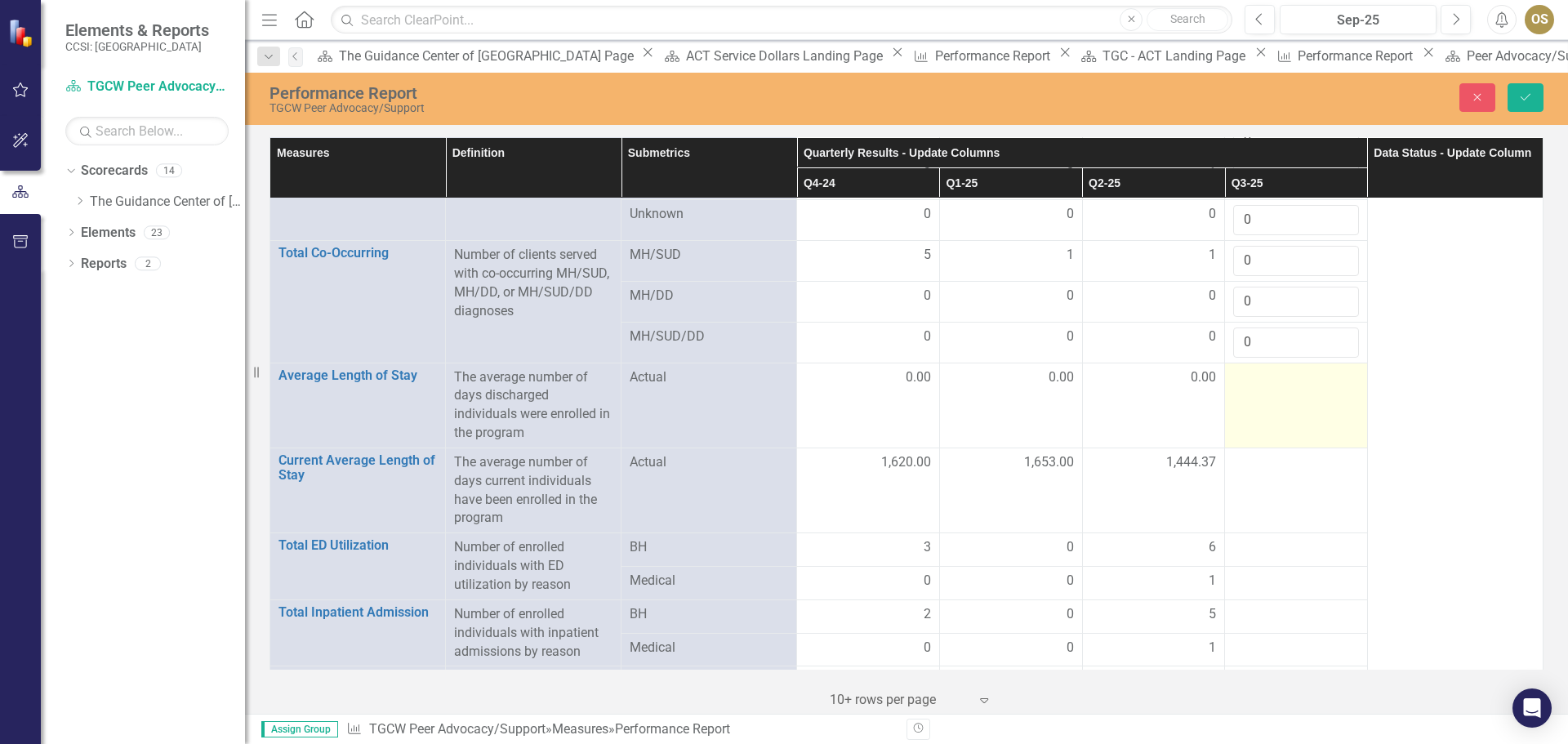
click at [1267, 368] on div at bounding box center [1296, 378] width 126 height 19
click at [1275, 368] on div at bounding box center [1296, 378] width 126 height 19
click at [1333, 368] on input "1" at bounding box center [1296, 383] width 126 height 30
type input "0"
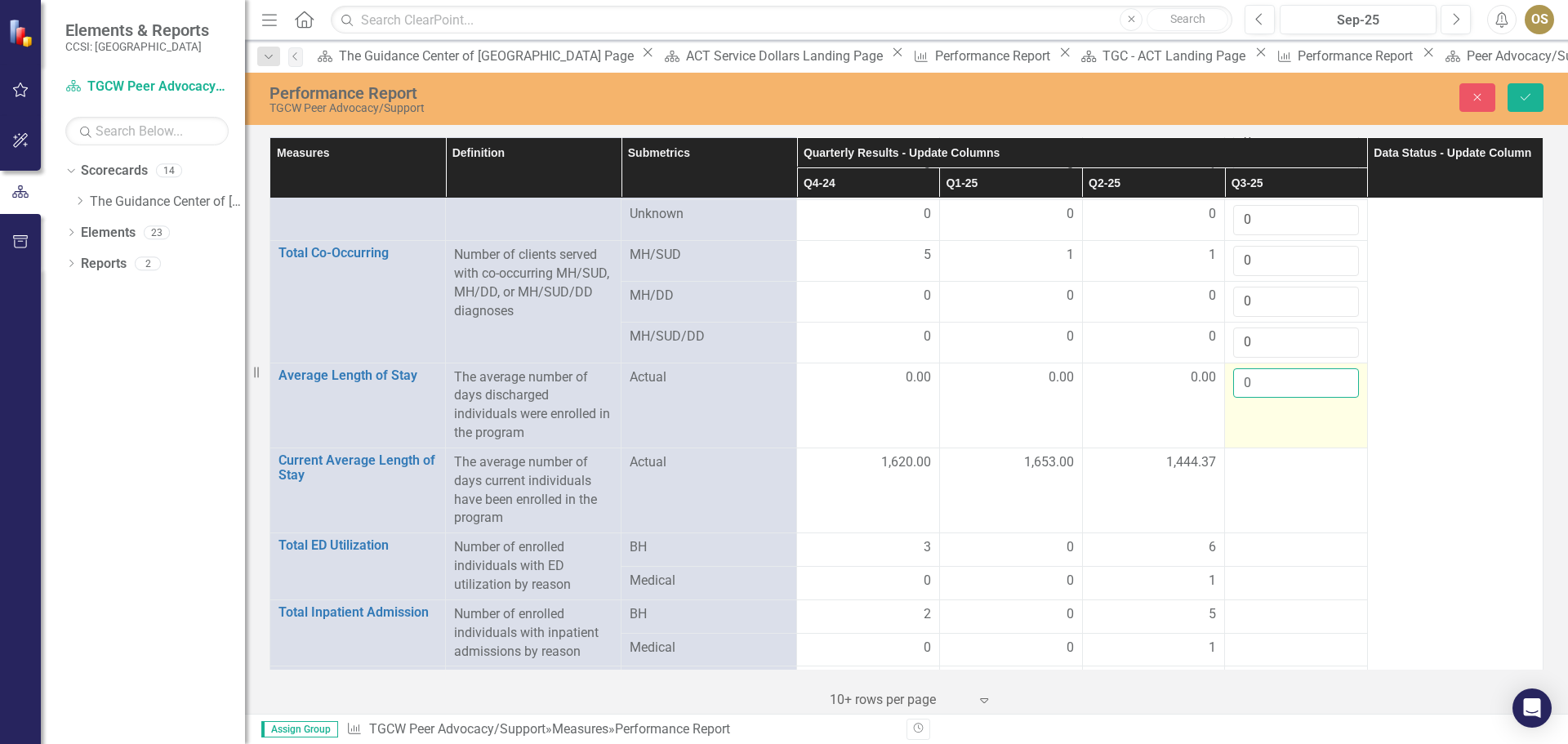
click at [1333, 372] on input "0" at bounding box center [1296, 383] width 126 height 30
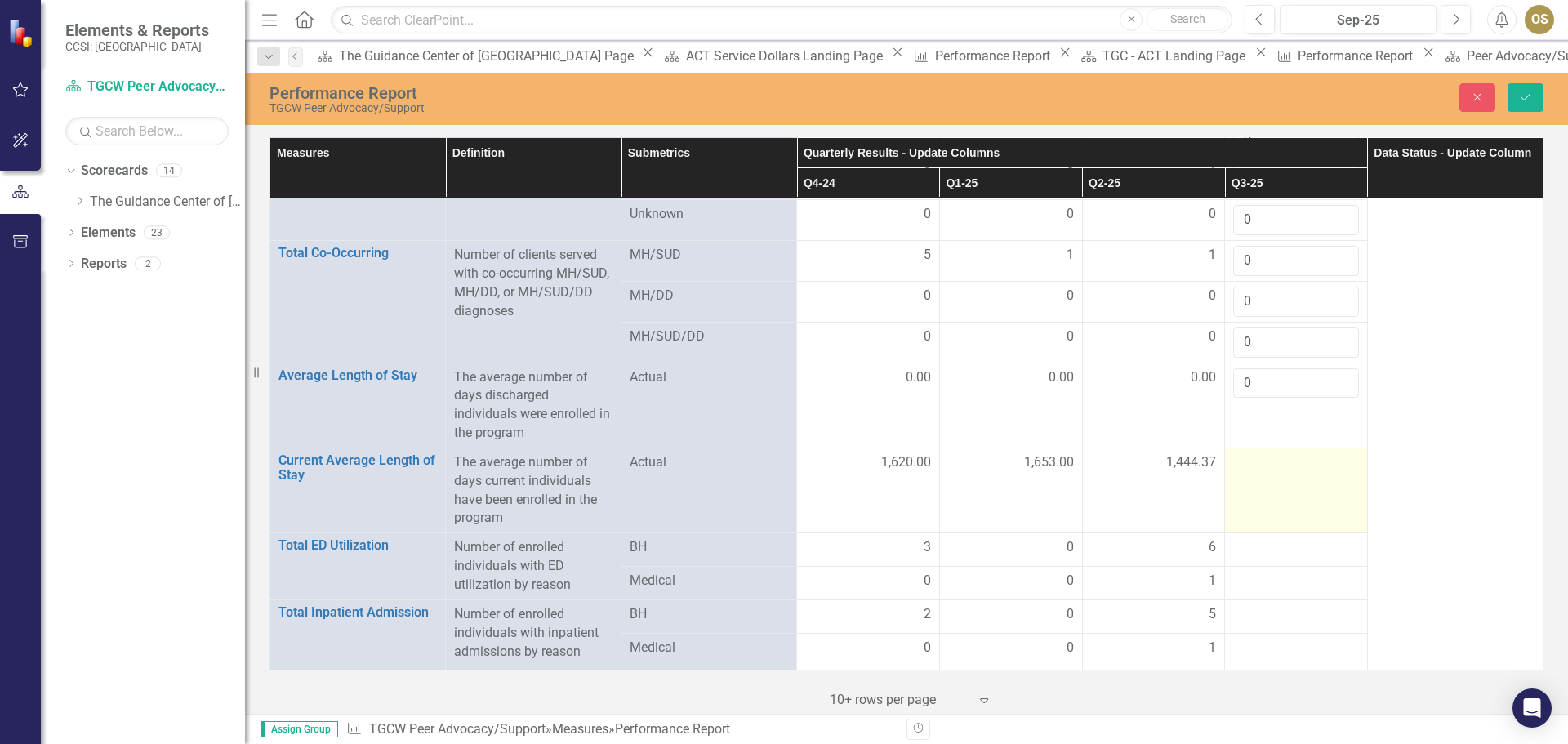
click at [1263, 471] on td at bounding box center [1297, 490] width 143 height 85
click at [1265, 453] on div at bounding box center [1296, 463] width 126 height 19
click at [1332, 453] on input "1" at bounding box center [1296, 468] width 126 height 30
type input "0"
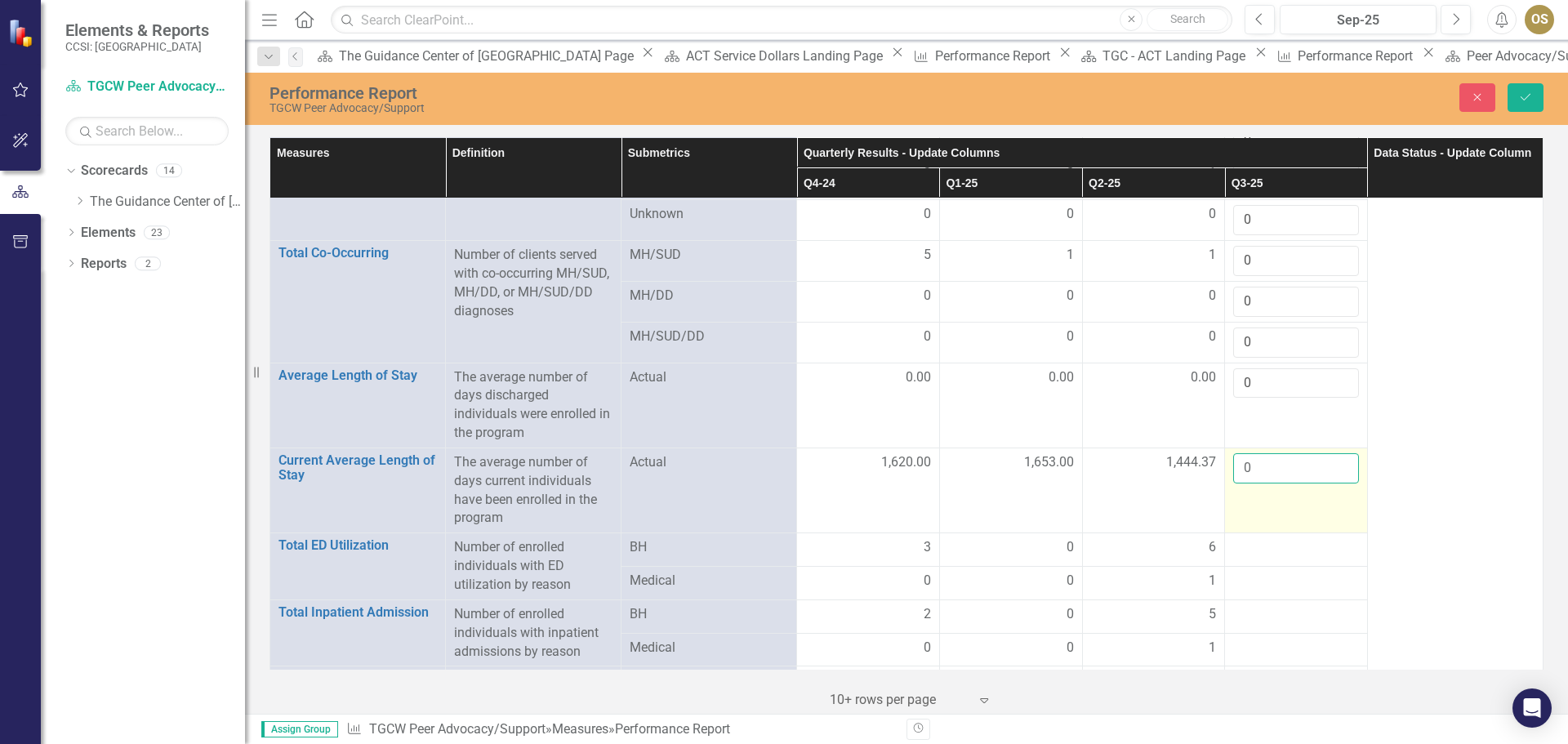
click at [1334, 456] on input "0" at bounding box center [1296, 468] width 126 height 30
click at [1297, 538] on div at bounding box center [1296, 548] width 126 height 19
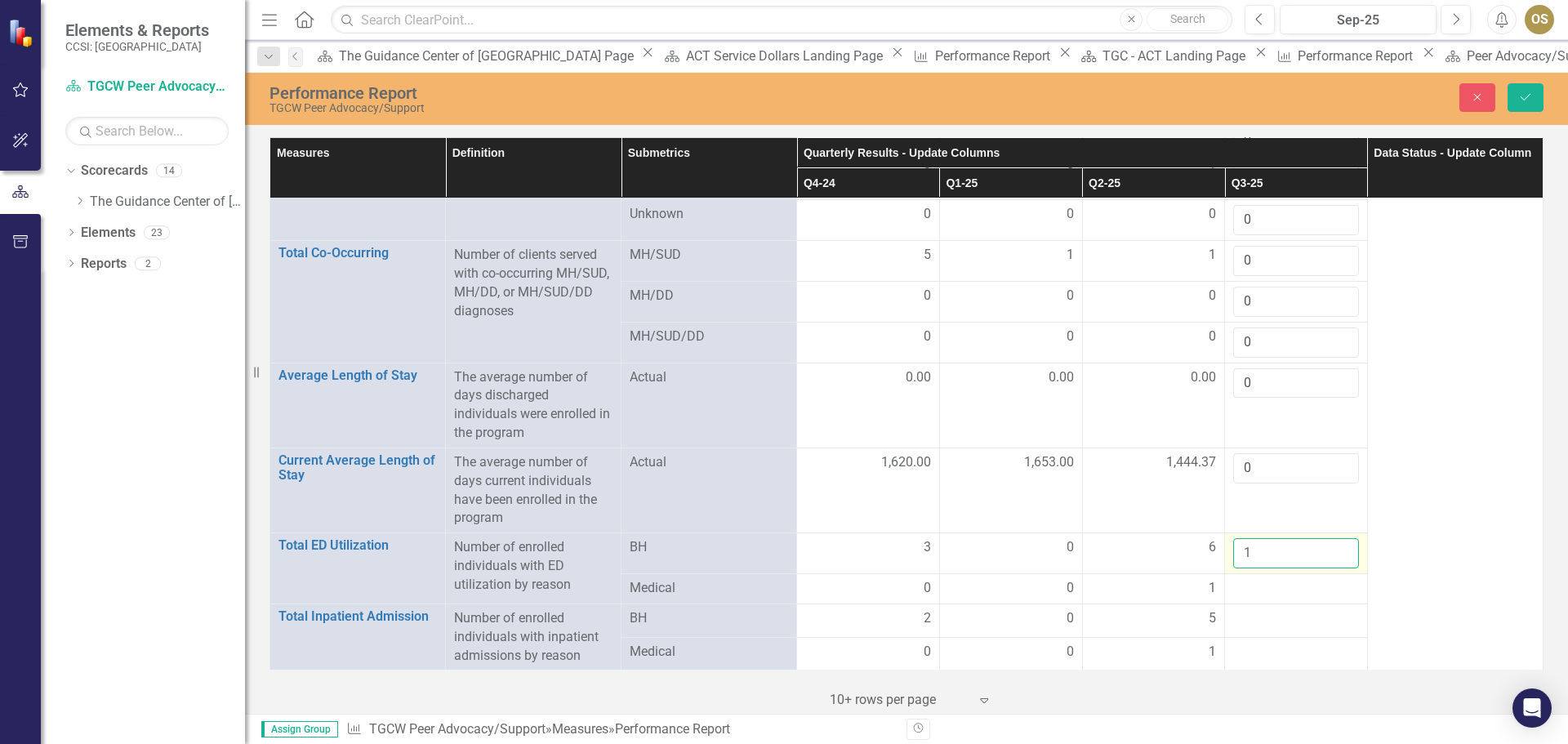
click at [1334, 538] on input "1" at bounding box center [1296, 553] width 126 height 30
type input "0"
click at [1332, 538] on input "0" at bounding box center [1296, 553] width 126 height 30
click at [1321, 579] on div at bounding box center [1296, 589] width 126 height 19
click at [1319, 579] on div at bounding box center [1296, 589] width 126 height 19
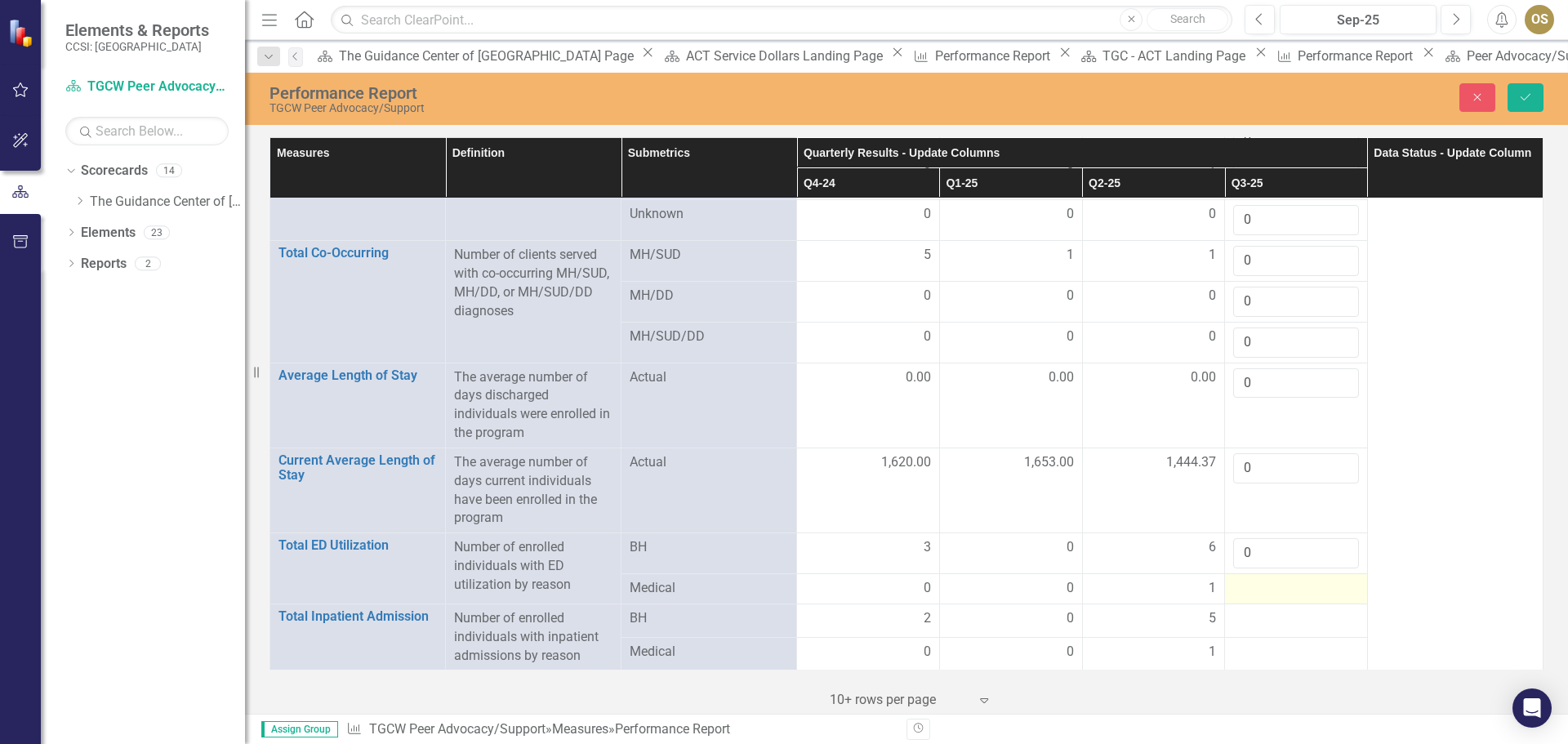
click at [1325, 579] on div at bounding box center [1296, 589] width 126 height 19
click at [1326, 579] on div at bounding box center [1296, 589] width 126 height 19
click at [1334, 579] on input "1" at bounding box center [1296, 594] width 126 height 30
type input "0"
click at [1334, 581] on input "0" at bounding box center [1296, 594] width 126 height 30
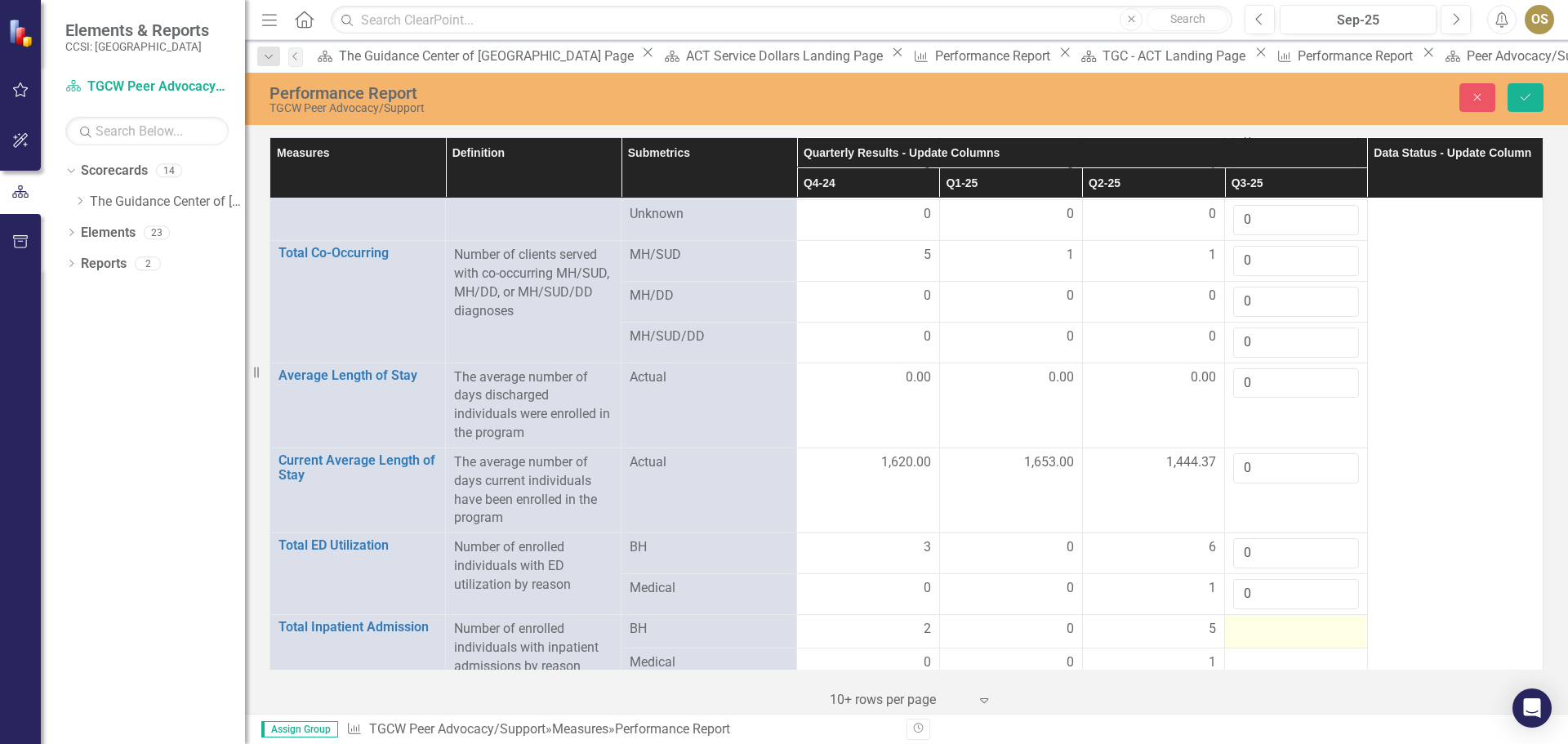
click at [1316, 620] on div at bounding box center [1296, 630] width 126 height 19
click at [1331, 620] on div at bounding box center [1296, 630] width 126 height 19
click at [1333, 620] on input "1" at bounding box center [1296, 635] width 126 height 30
type input "0"
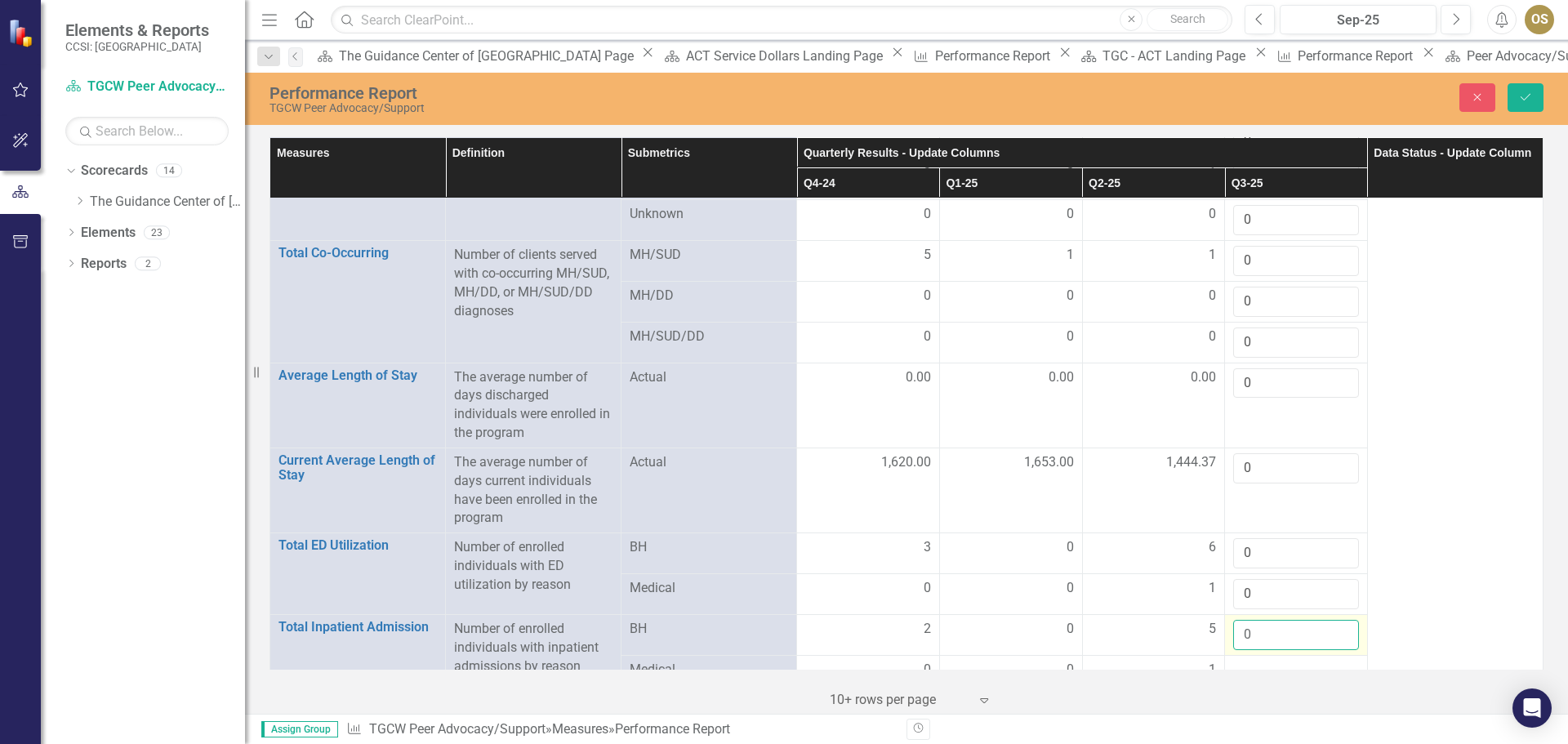
click at [1327, 623] on input "0" at bounding box center [1296, 635] width 126 height 30
click at [1325, 661] on div at bounding box center [1296, 670] width 126 height 19
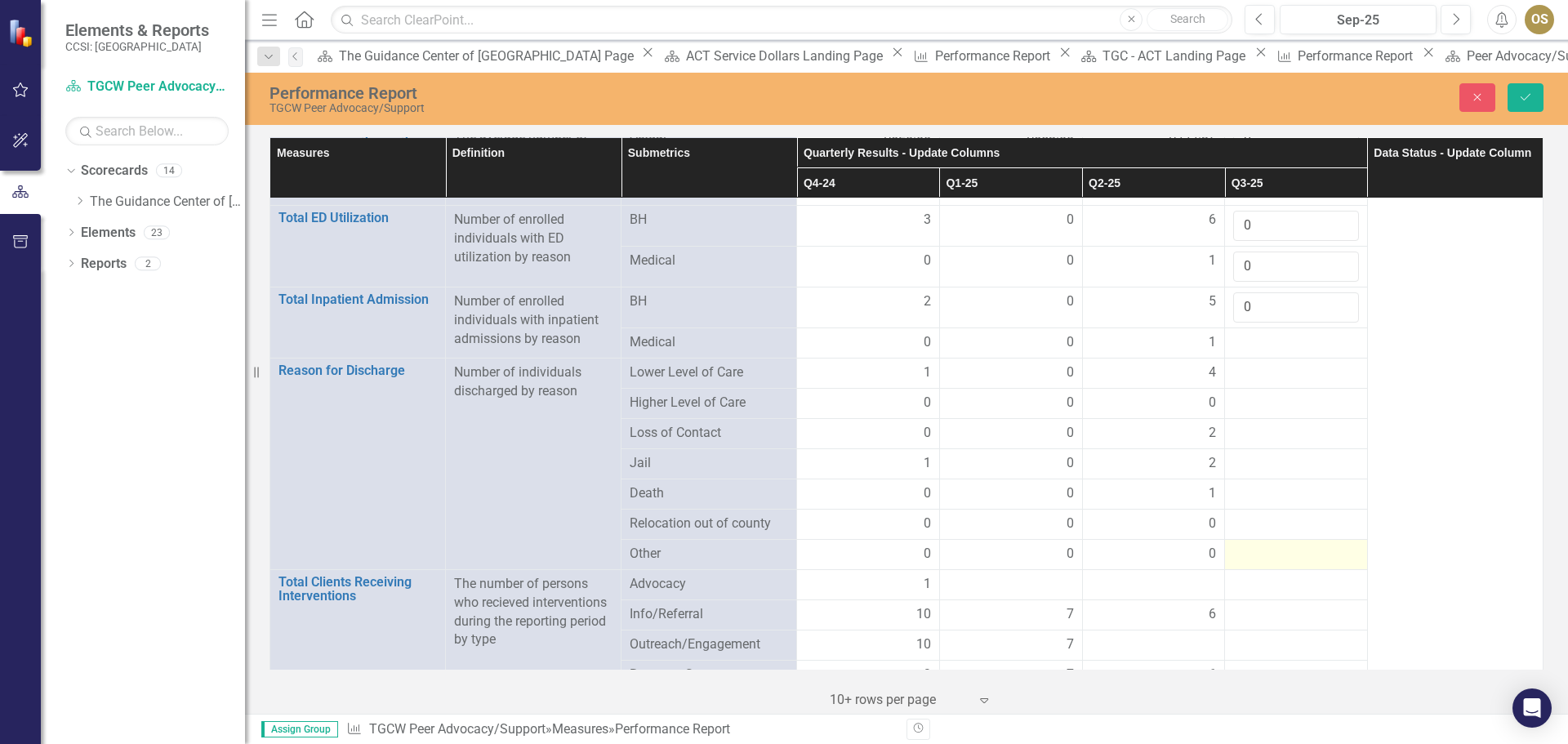
scroll to position [1577, 0]
drag, startPoint x: 1181, startPoint y: 460, endPoint x: 1182, endPoint y: 447, distance: 13.0
click at [1181, 460] on tbody "Total FTE Link Open Element Number of total FTEs at the end of the reporting pe…" at bounding box center [907, 34] width 1274 height 2825
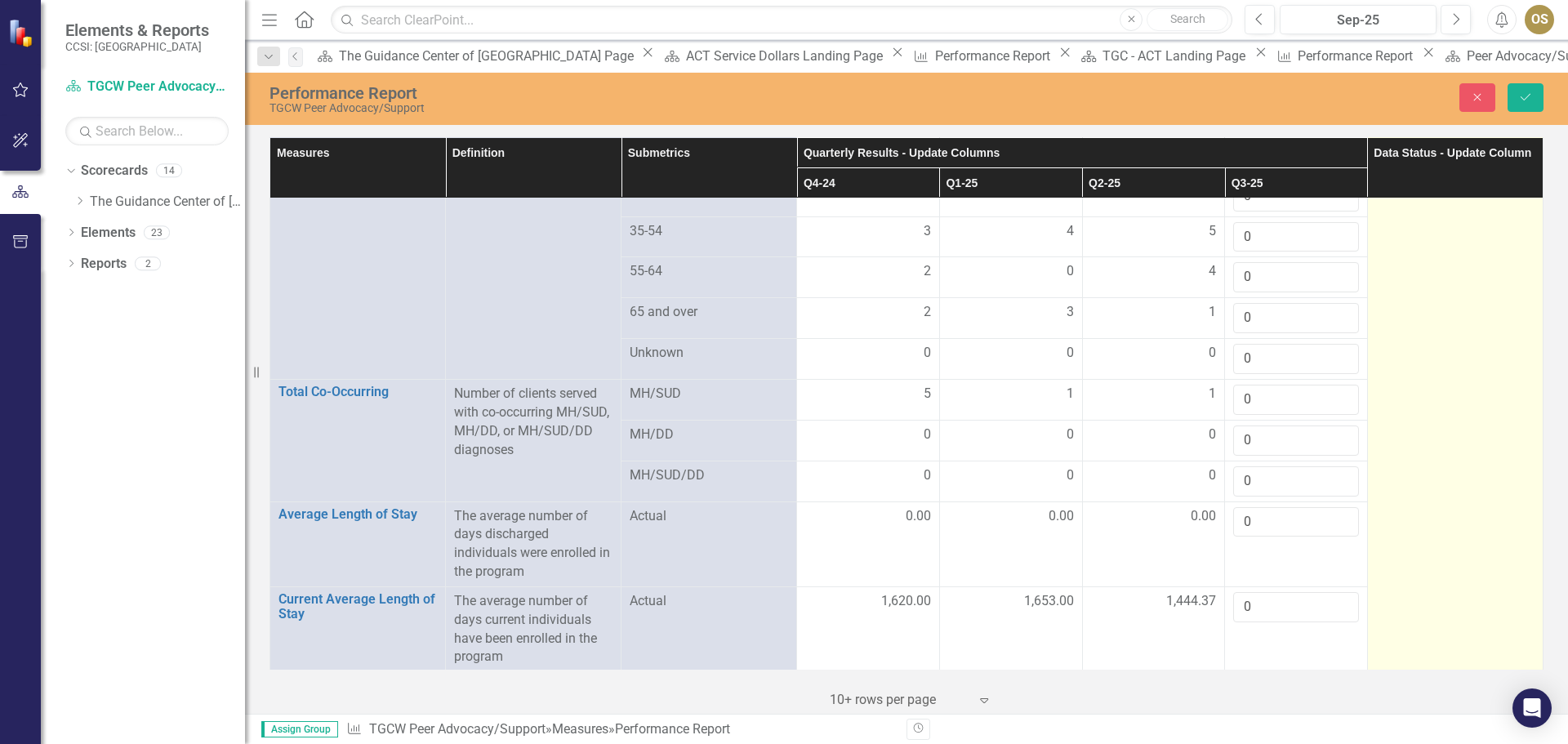
click at [1529, 236] on td at bounding box center [1456, 500] width 176 height 2825
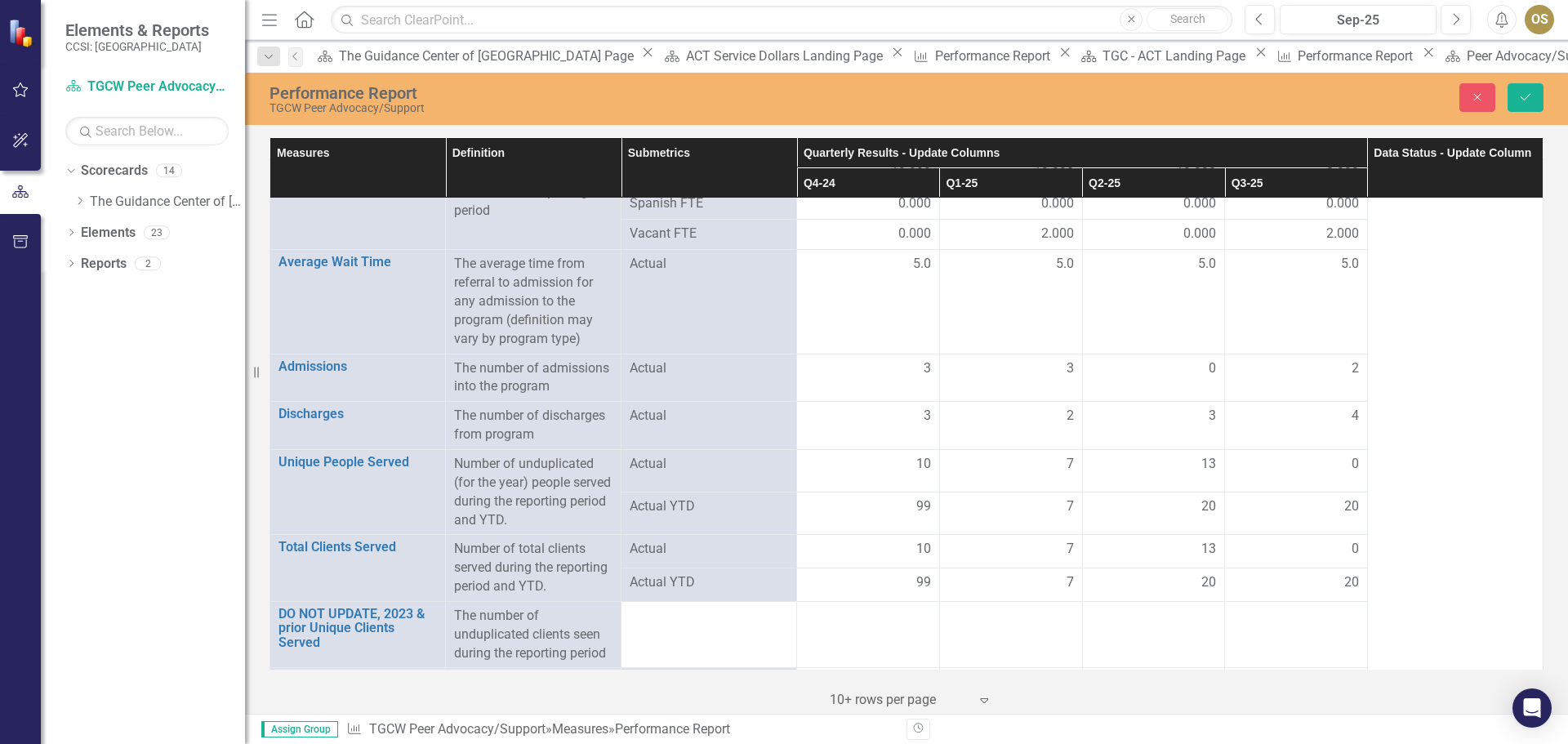
scroll to position [0, 0]
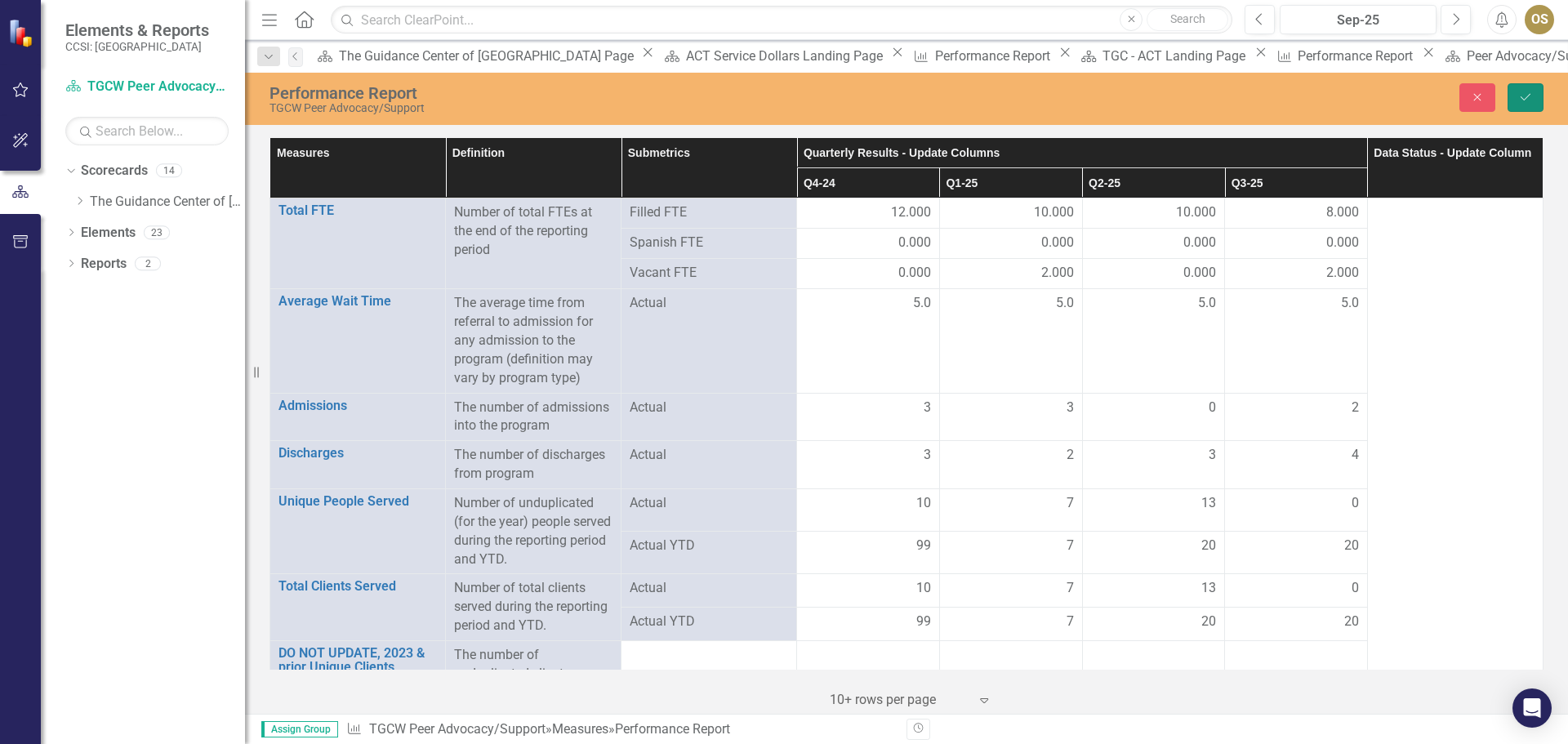
click at [1520, 88] on button "Save" at bounding box center [1526, 98] width 36 height 29
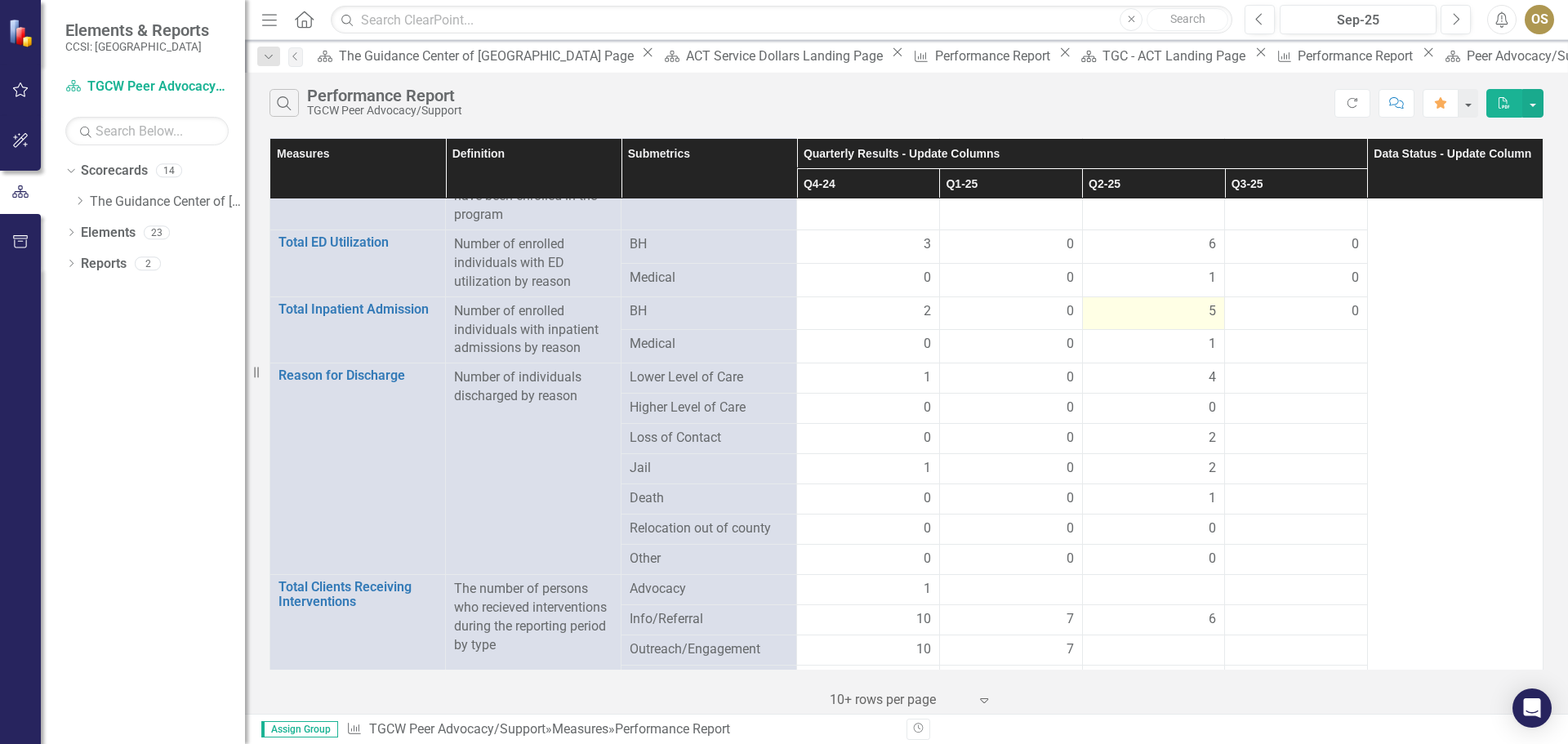
scroll to position [1470, 0]
click at [1332, 334] on div at bounding box center [1296, 343] width 126 height 19
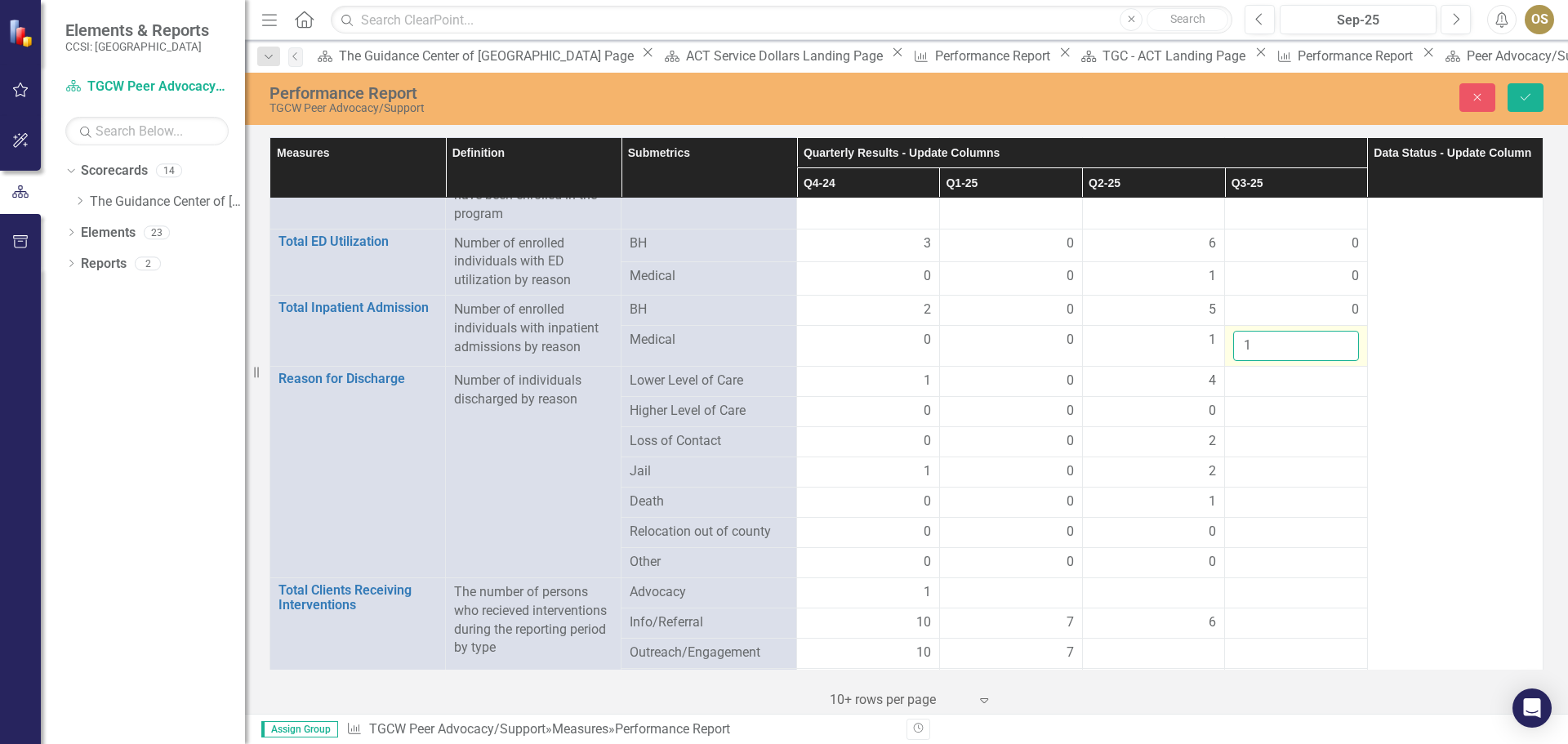
click at [1334, 331] on input "1" at bounding box center [1296, 346] width 126 height 30
type input "0"
click at [1334, 332] on input "0" at bounding box center [1296, 346] width 126 height 30
click at [1330, 372] on div at bounding box center [1296, 381] width 126 height 19
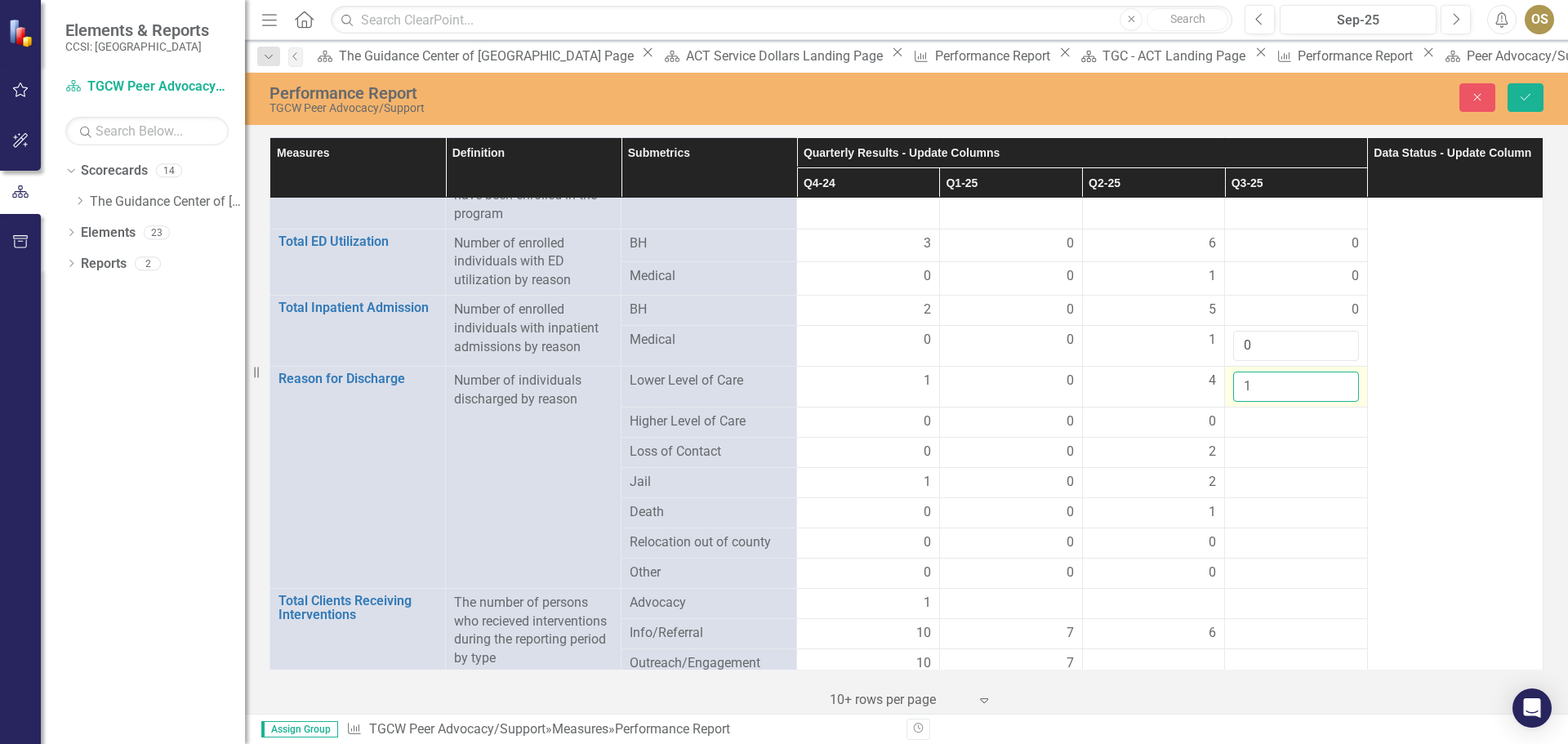
click at [1332, 372] on input "1" at bounding box center [1296, 386] width 126 height 30
type input "0"
click at [1331, 375] on input "0" at bounding box center [1296, 386] width 126 height 30
click at [1319, 413] on div at bounding box center [1296, 423] width 126 height 19
click at [1328, 413] on div at bounding box center [1296, 423] width 126 height 19
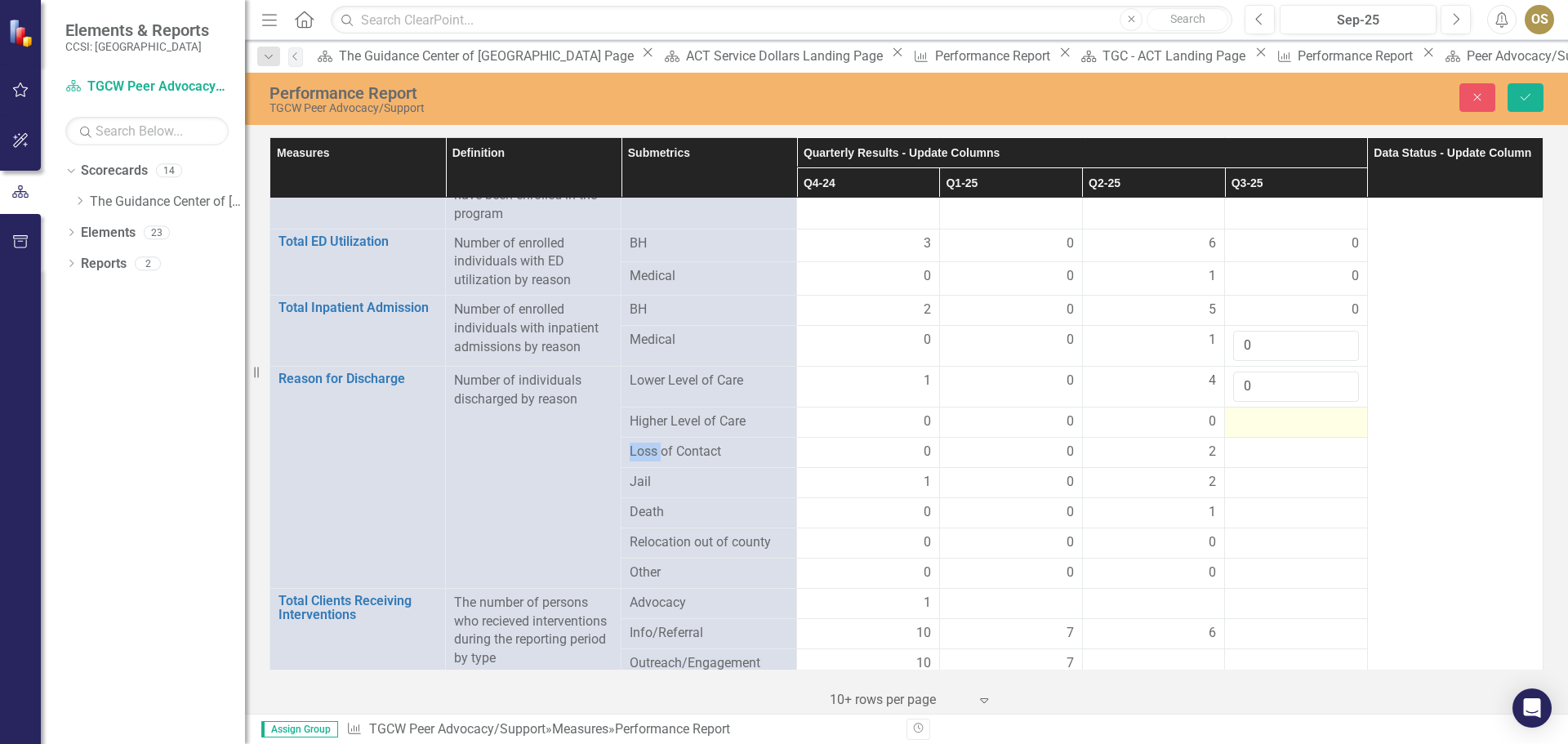
click at [1328, 413] on div at bounding box center [1296, 423] width 126 height 19
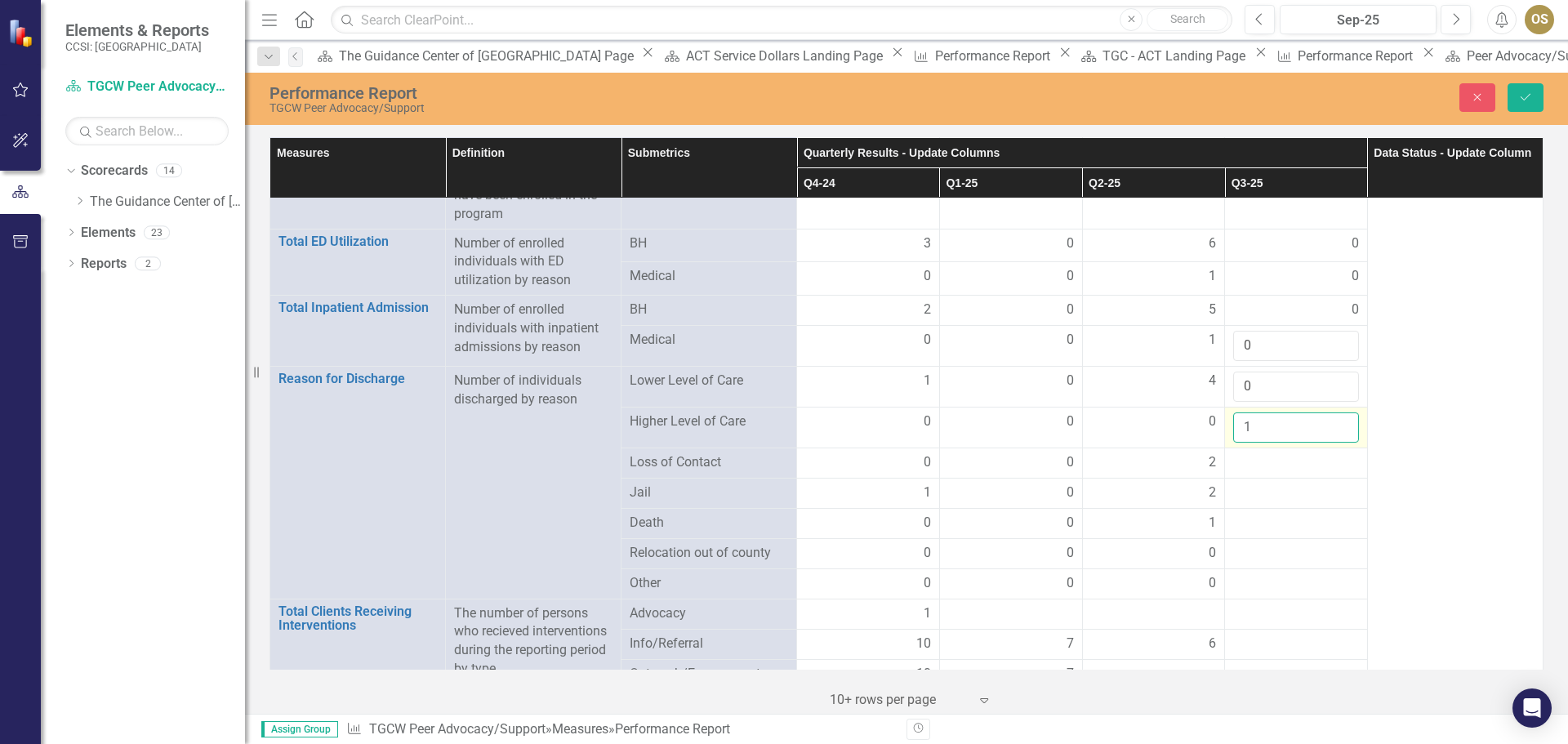
click at [1330, 413] on input "1" at bounding box center [1296, 428] width 126 height 30
type input "0"
click at [1333, 413] on input "0" at bounding box center [1296, 428] width 126 height 30
click at [1317, 453] on div at bounding box center [1296, 463] width 126 height 19
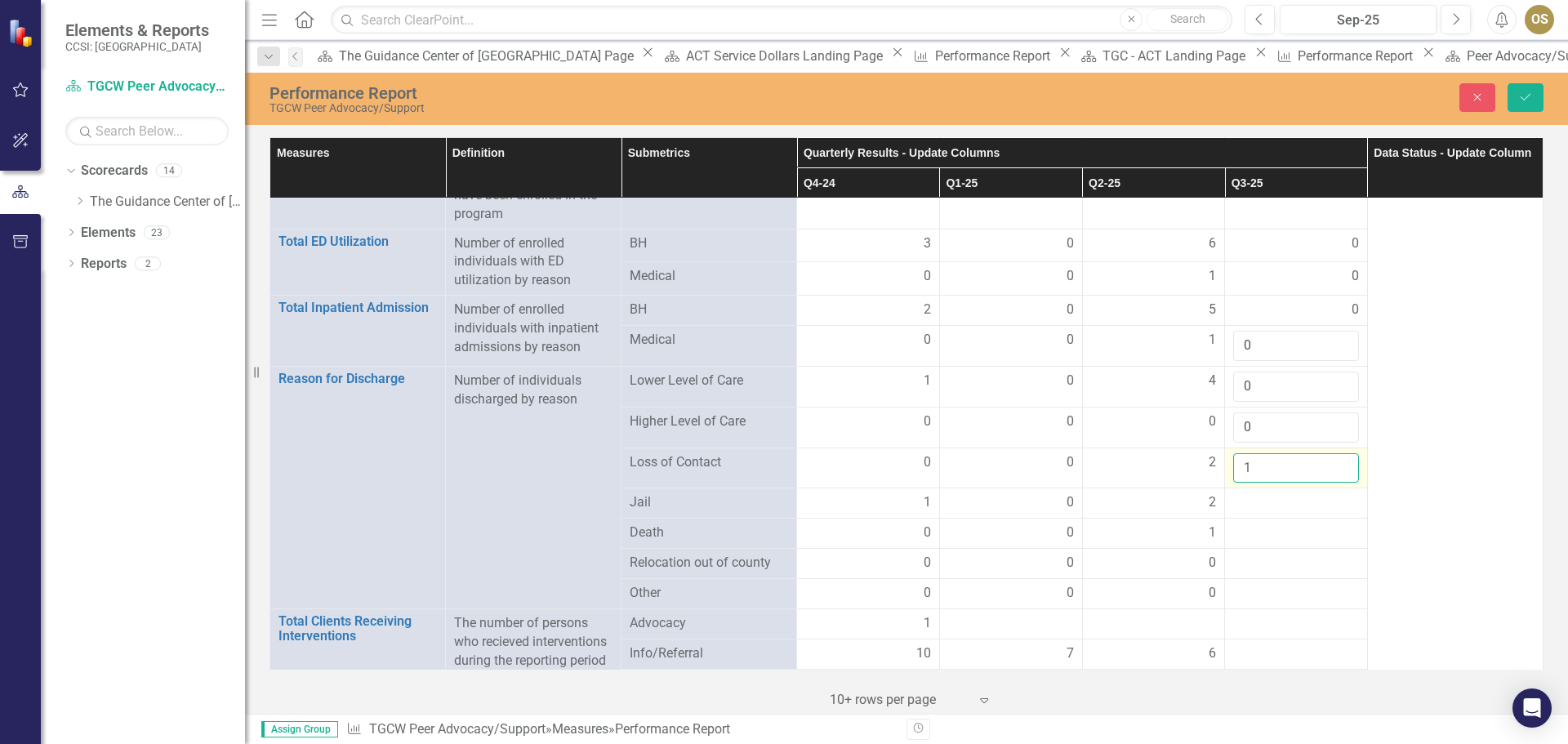
click at [1331, 453] on input "1" at bounding box center [1296, 468] width 126 height 30
type input "0"
click at [1330, 455] on input "0" at bounding box center [1296, 468] width 126 height 30
click at [1315, 494] on div at bounding box center [1296, 503] width 126 height 19
click at [1244, 614] on div at bounding box center [1296, 624] width 126 height 19
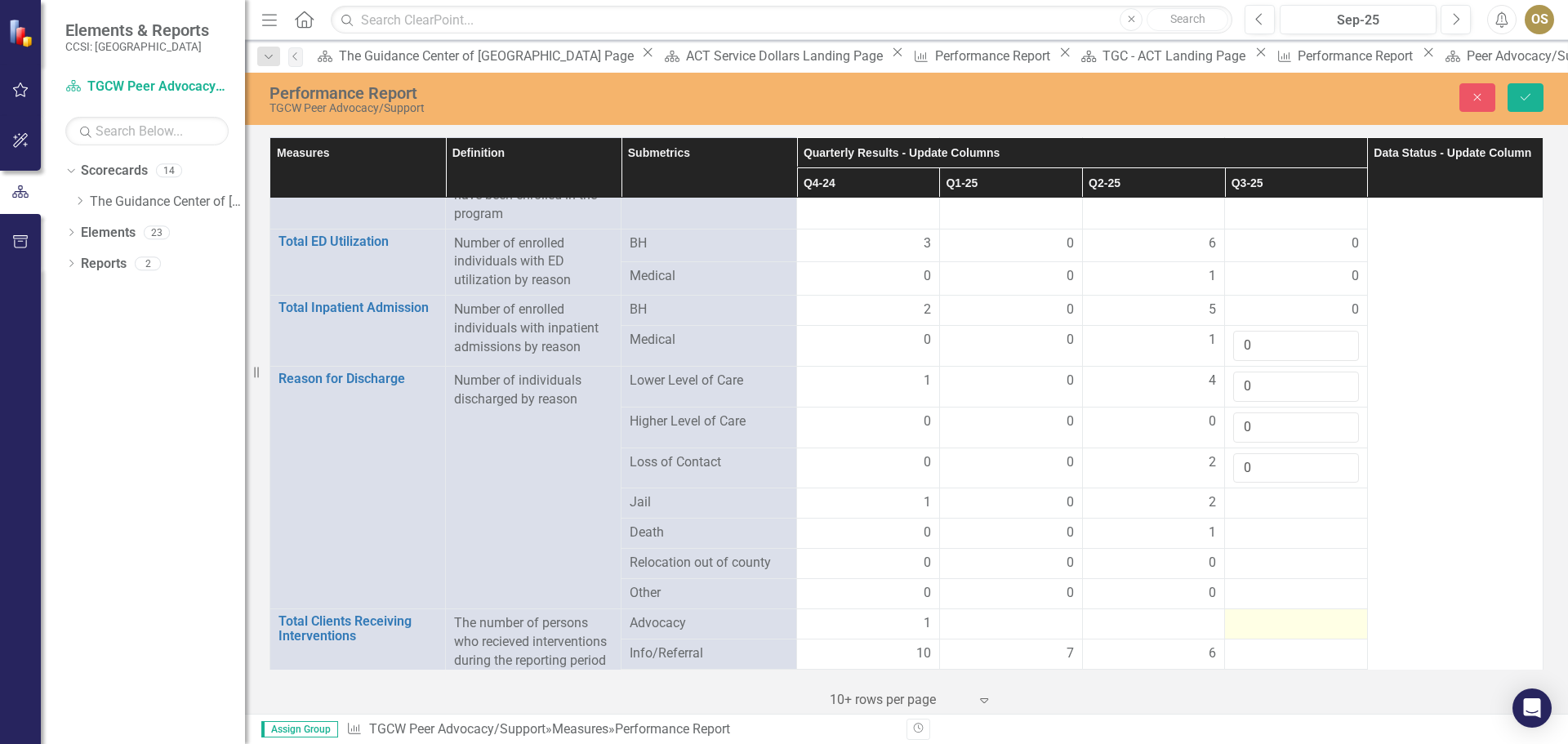
click at [1270, 614] on div at bounding box center [1296, 624] width 126 height 19
click at [1271, 614] on div at bounding box center [1296, 624] width 126 height 19
click at [1335, 614] on input "1" at bounding box center [1296, 629] width 126 height 30
type input "0"
click at [1334, 618] on input "0" at bounding box center [1296, 629] width 126 height 30
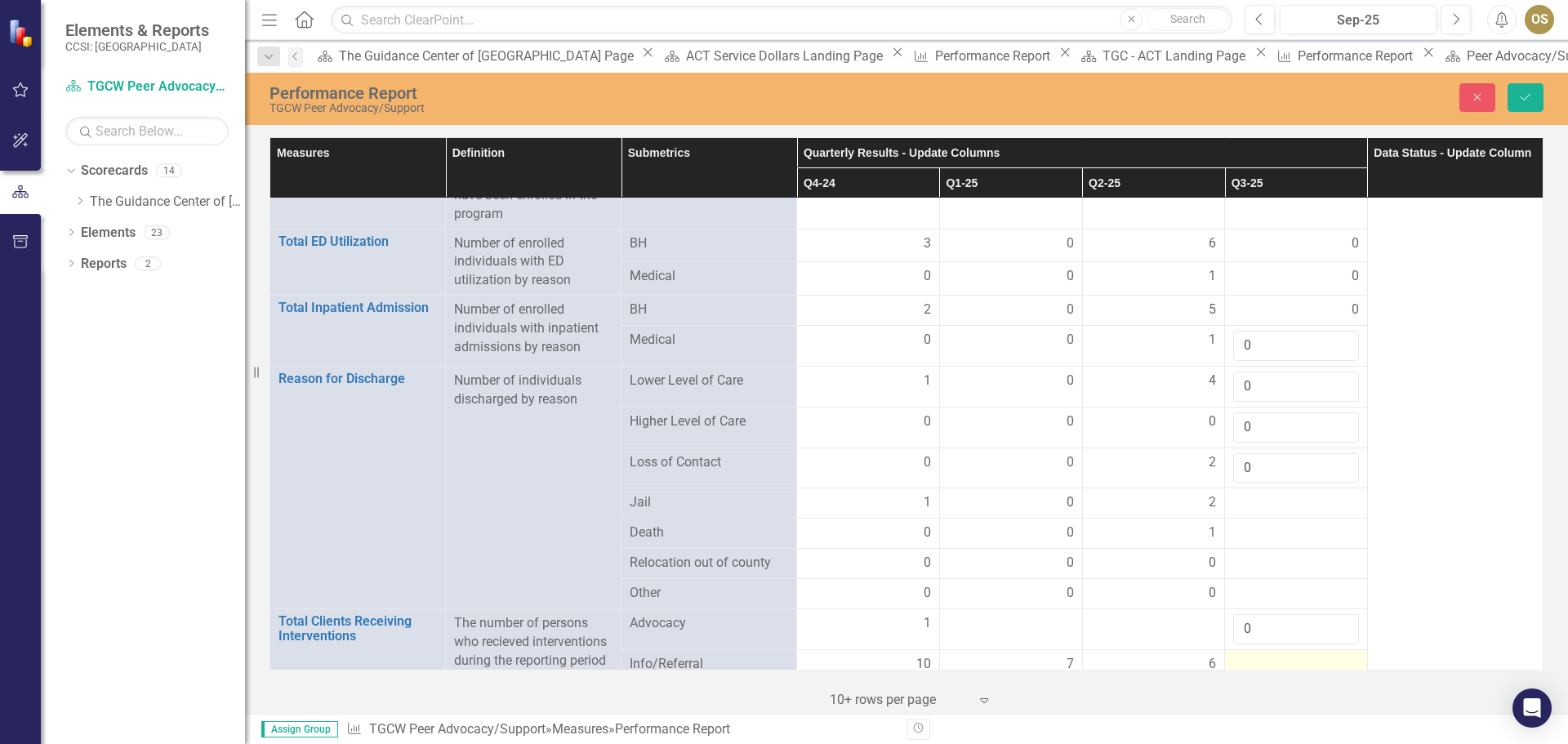
click at [1319, 655] on div at bounding box center [1296, 665] width 126 height 19
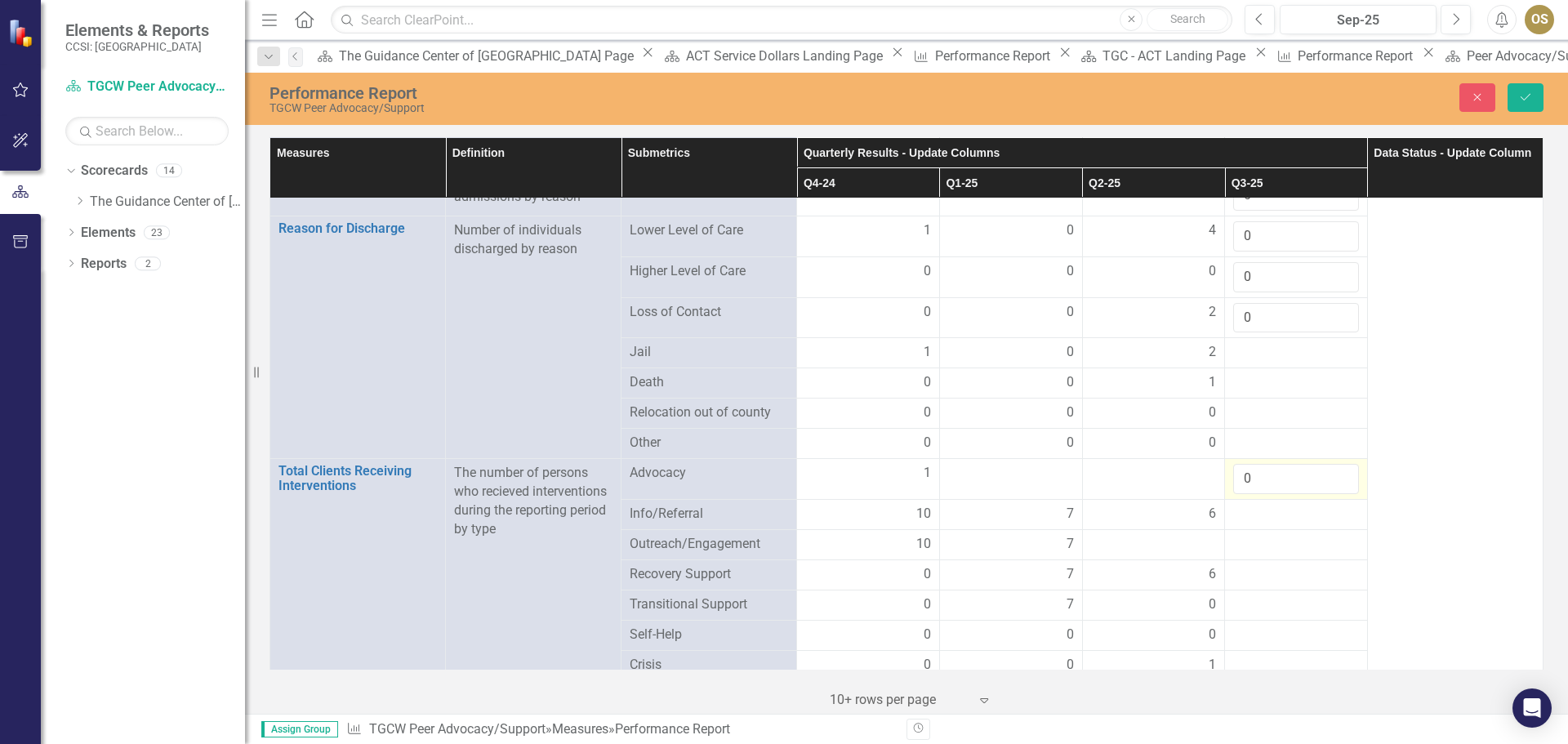
scroll to position [1634, 0]
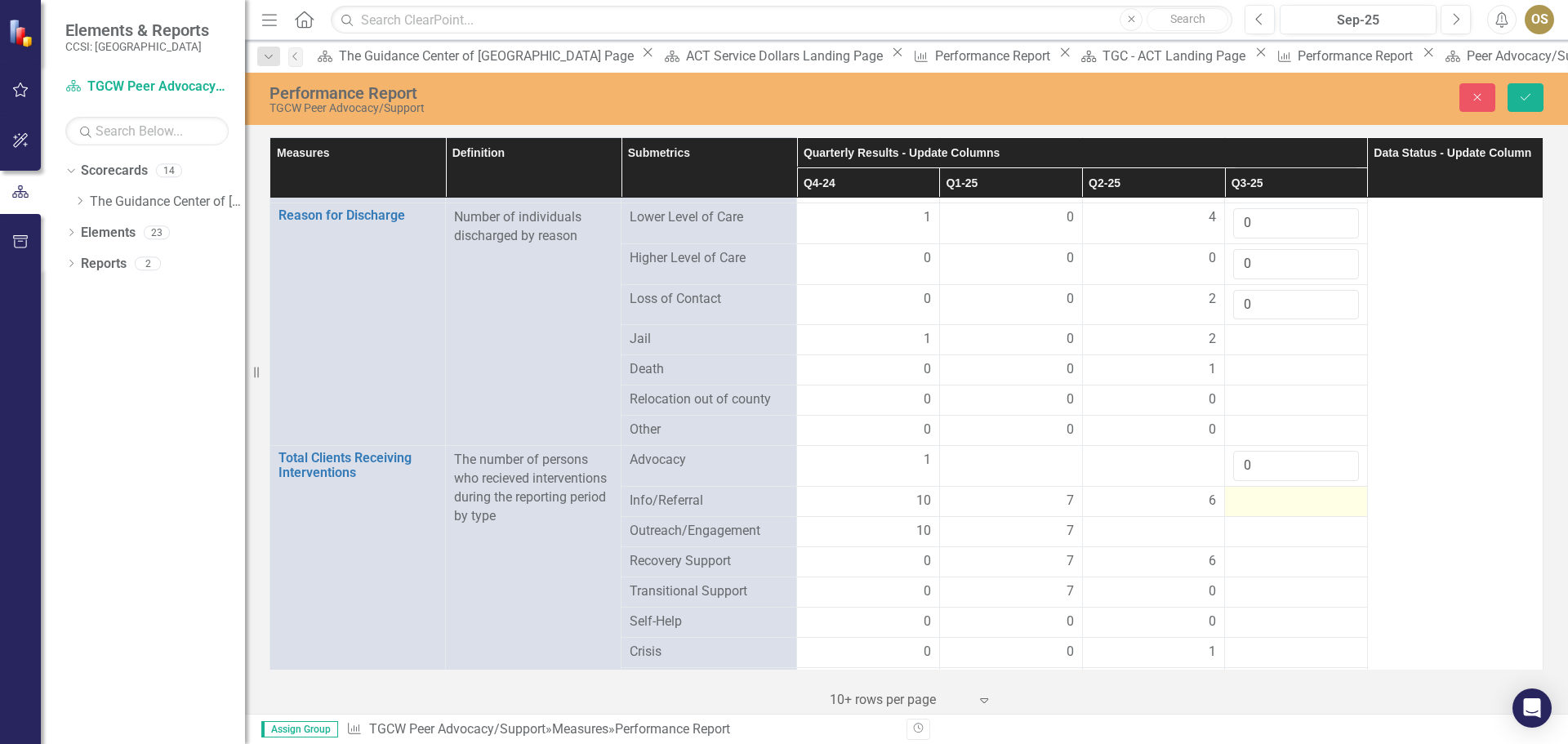
click at [1274, 492] on div at bounding box center [1296, 502] width 126 height 19
click at [1328, 492] on input "1" at bounding box center [1296, 507] width 126 height 30
type input "0"
click at [1334, 495] on input "0" at bounding box center [1296, 507] width 126 height 30
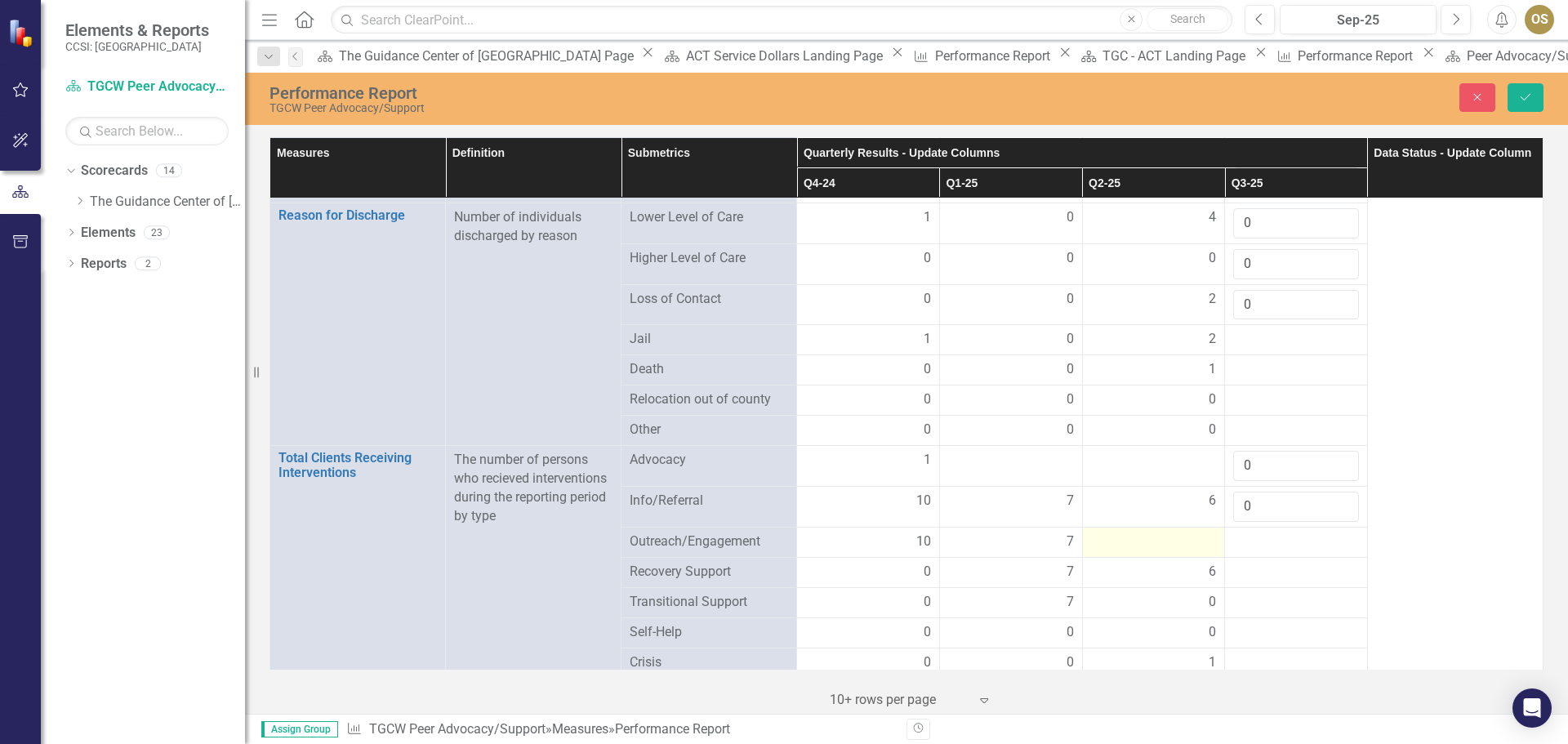
click at [1132, 534] on div at bounding box center [1153, 542] width 126 height 19
click at [1191, 532] on input "1" at bounding box center [1153, 547] width 126 height 30
type input "0"
click at [1194, 535] on input "0" at bounding box center [1153, 547] width 126 height 30
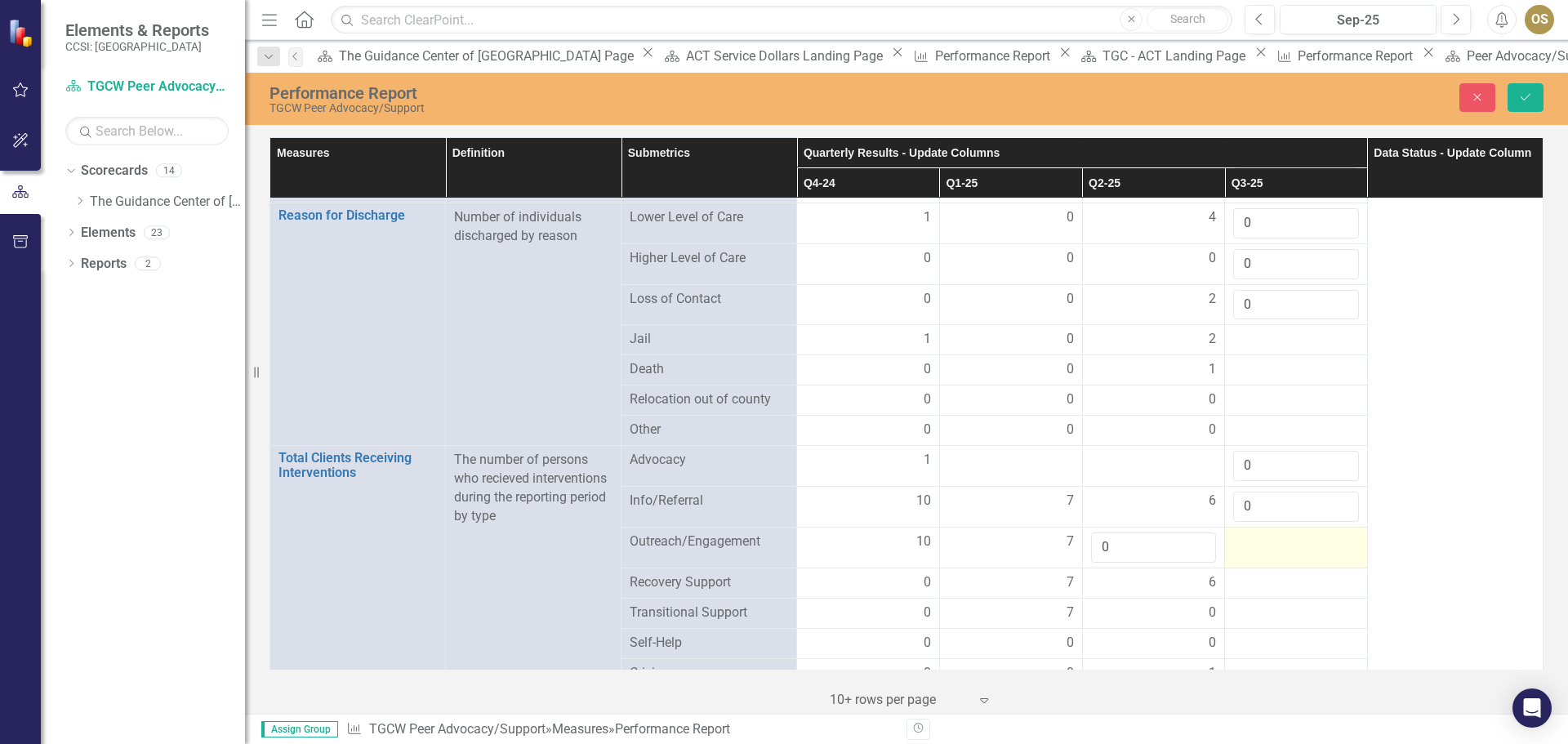
click at [1296, 534] on div at bounding box center [1296, 542] width 126 height 19
click at [1333, 532] on input "1" at bounding box center [1296, 547] width 126 height 30
type input "0"
click at [1337, 536] on input "0" at bounding box center [1296, 547] width 126 height 30
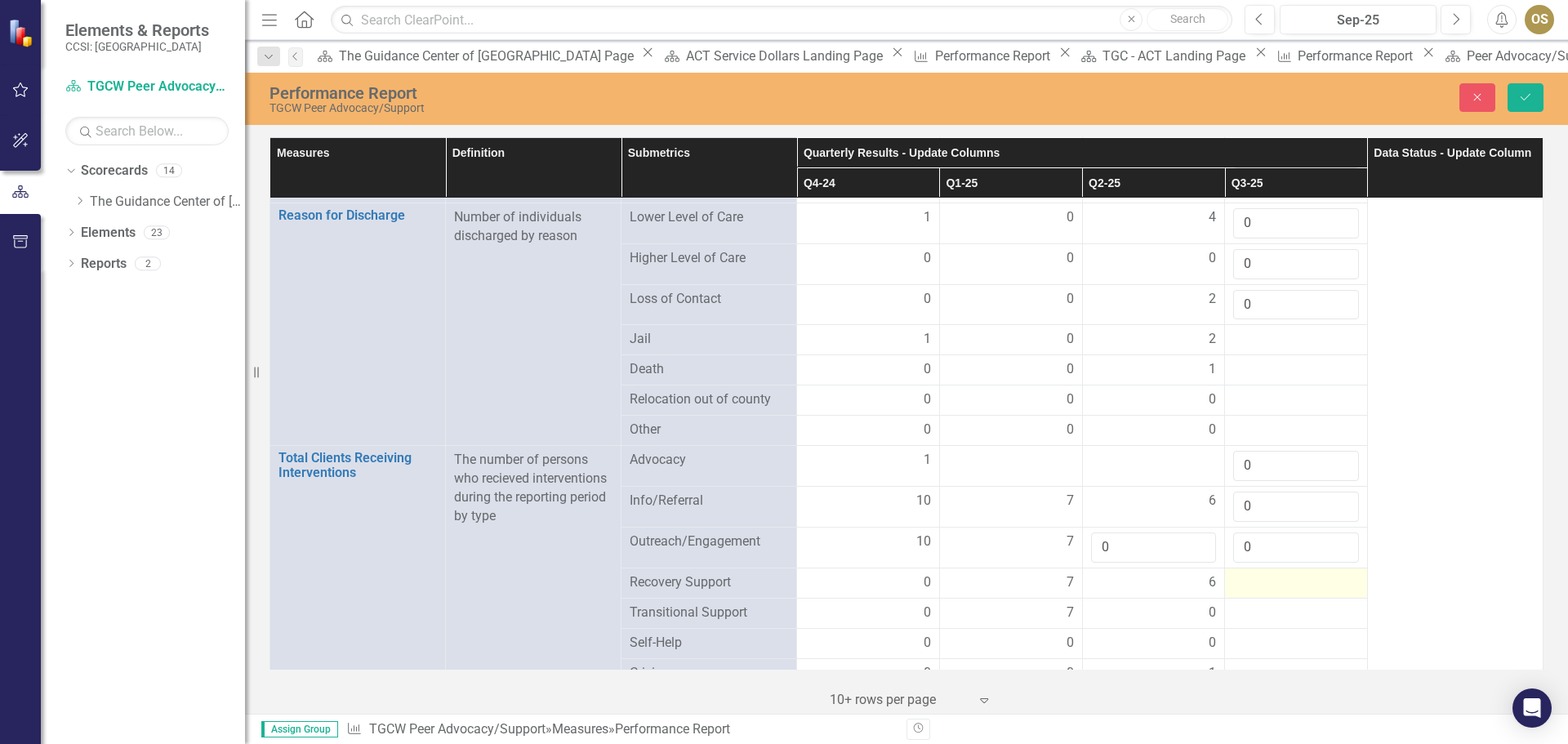
click at [1316, 574] on div at bounding box center [1296, 583] width 126 height 19
click at [1336, 574] on input "1" at bounding box center [1296, 589] width 126 height 30
type input "0"
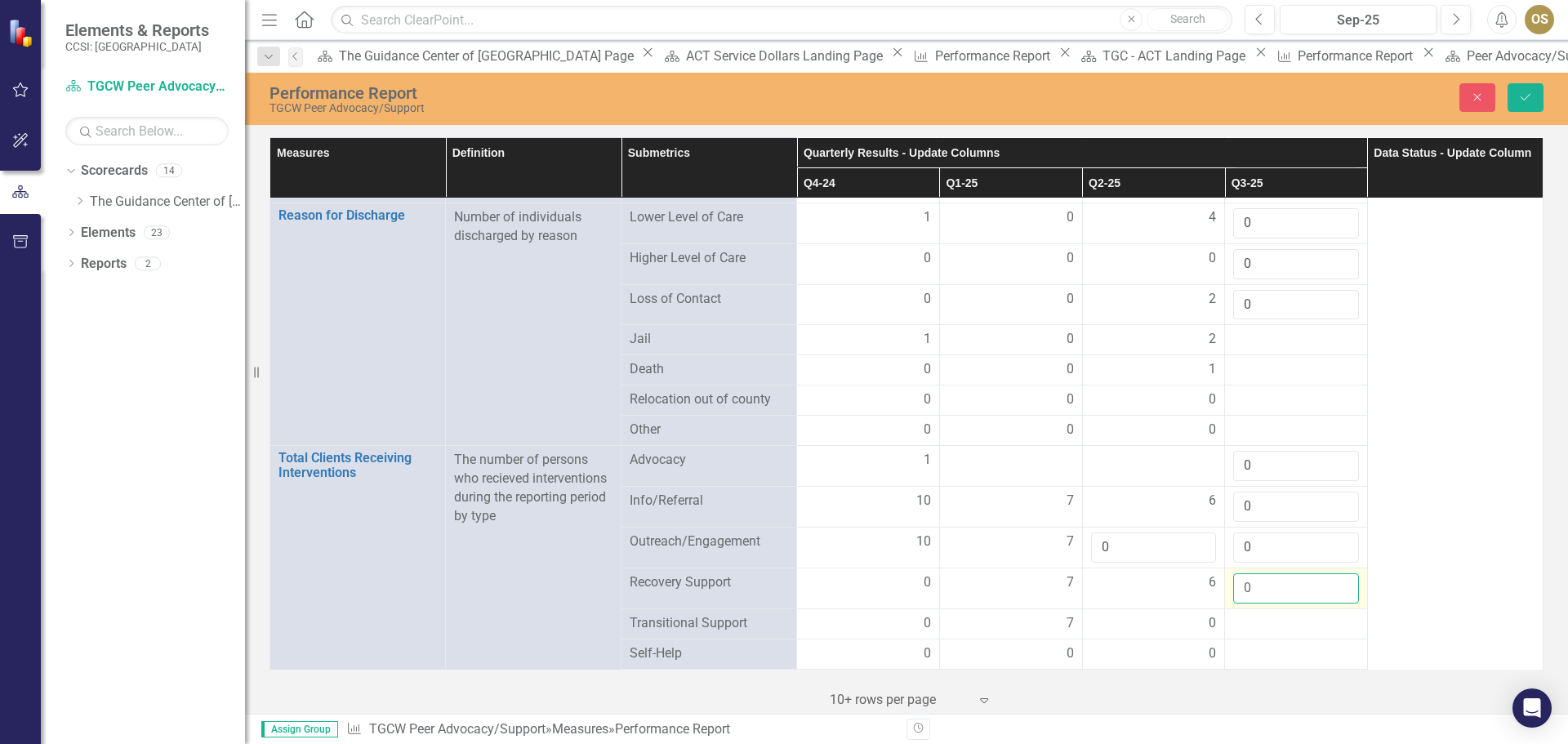
click at [1336, 574] on input "0" at bounding box center [1296, 589] width 126 height 30
click at [1293, 614] on div at bounding box center [1296, 624] width 126 height 19
click at [1272, 614] on div at bounding box center [1296, 624] width 126 height 19
click at [1333, 614] on input "1" at bounding box center [1296, 629] width 126 height 30
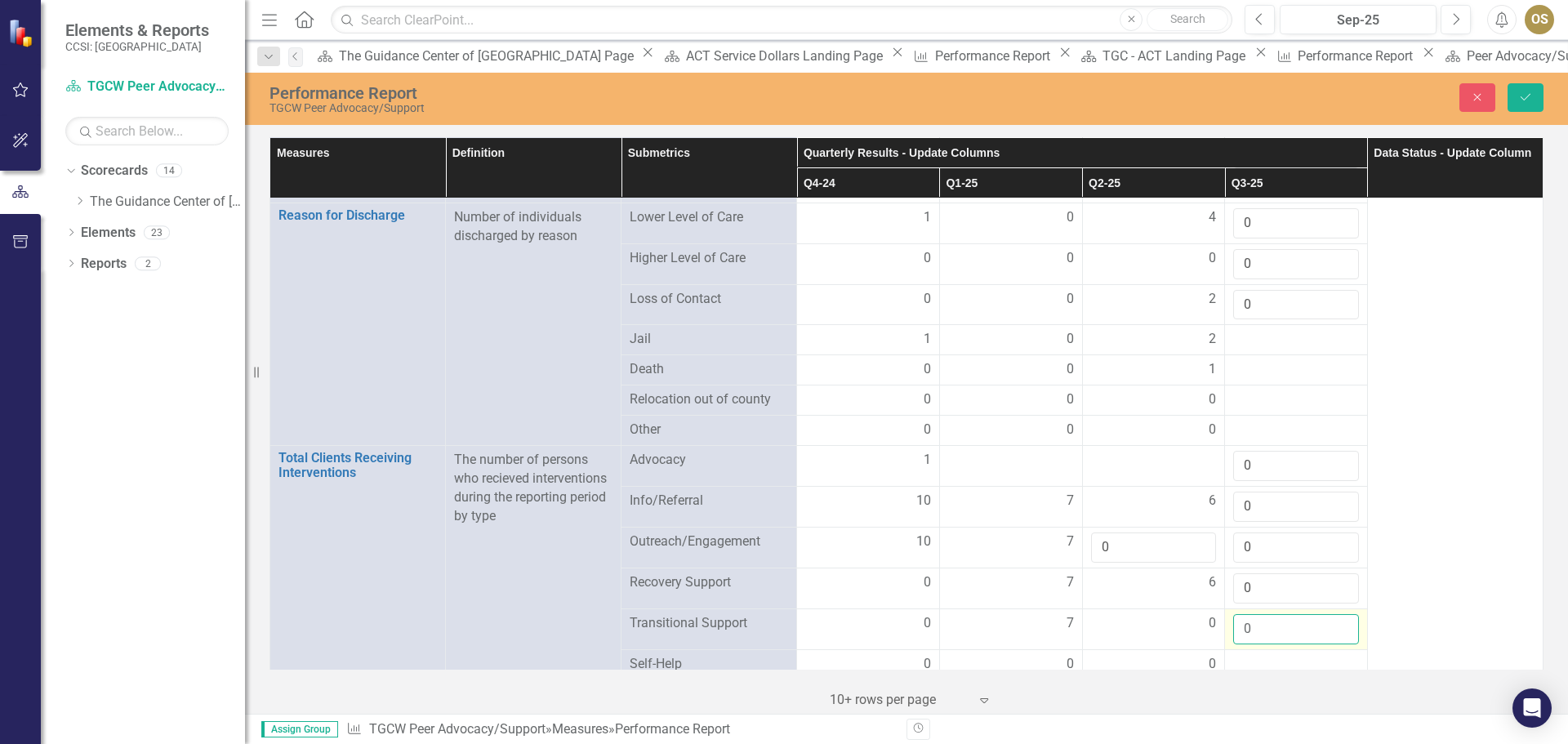
type input "0"
click at [1333, 618] on input "0" at bounding box center [1296, 629] width 126 height 30
click at [1295, 655] on div at bounding box center [1296, 665] width 126 height 19
click at [1332, 655] on input "1" at bounding box center [1296, 670] width 126 height 30
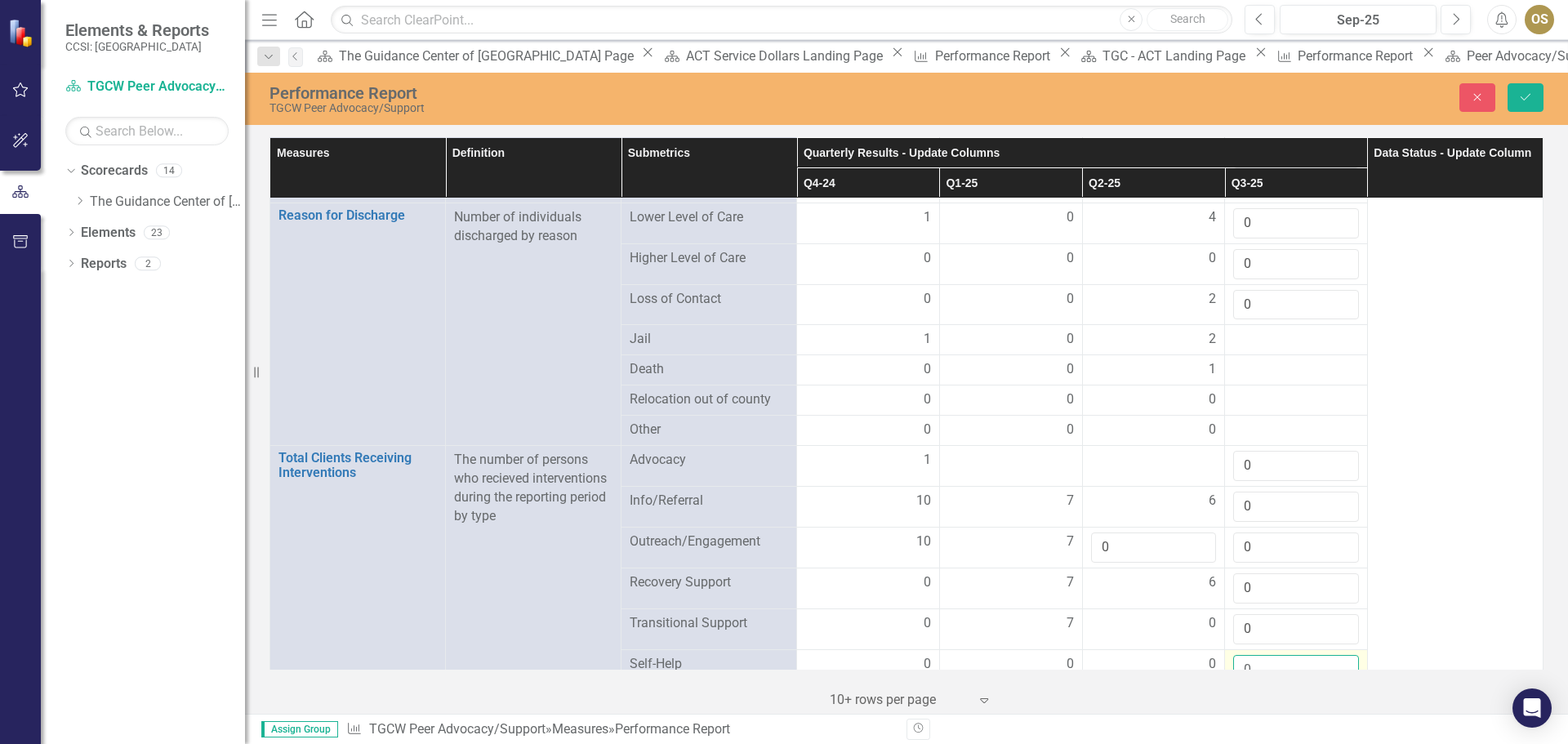
type input "0"
click at [1326, 656] on input "0" at bounding box center [1296, 670] width 126 height 30
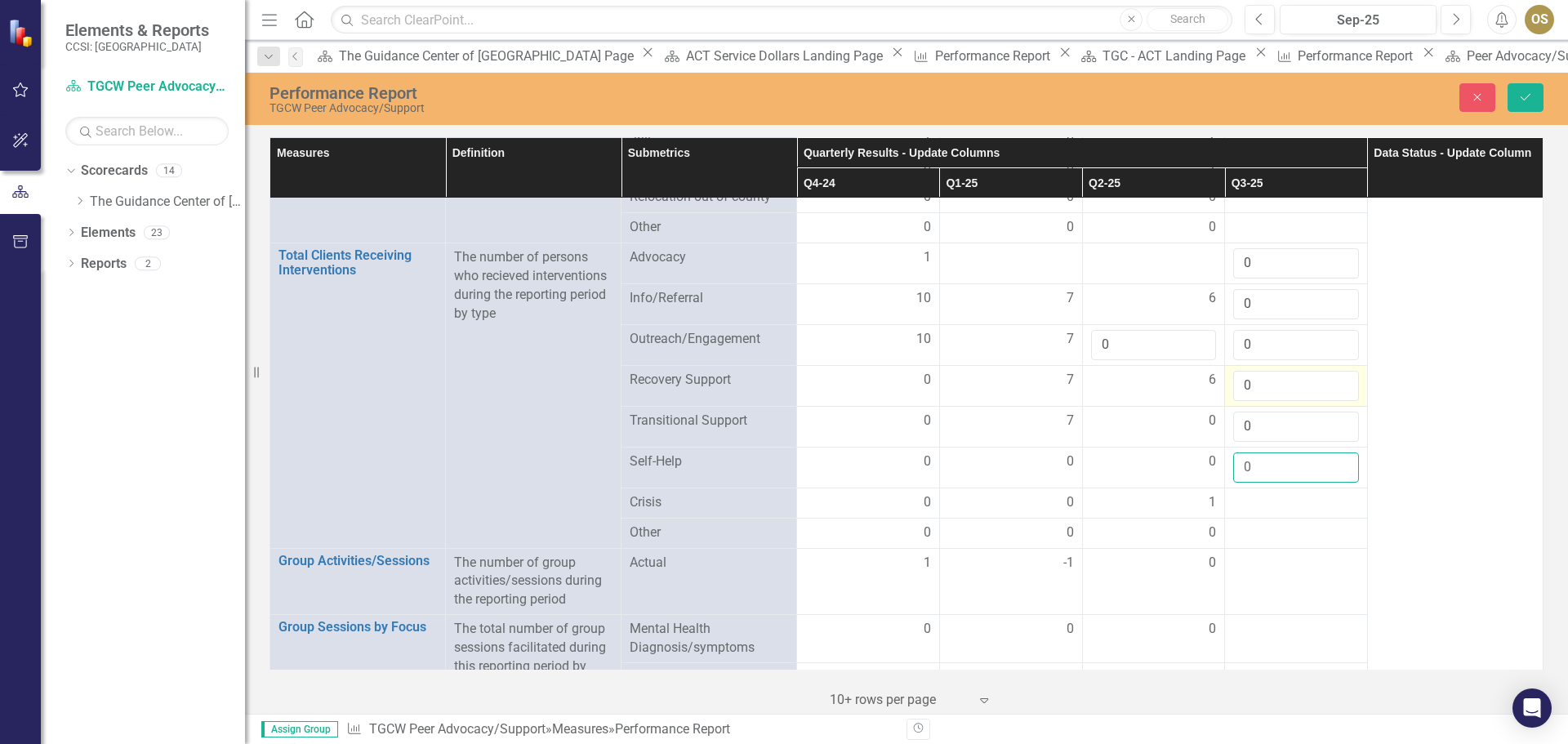
scroll to position [1961, 0]
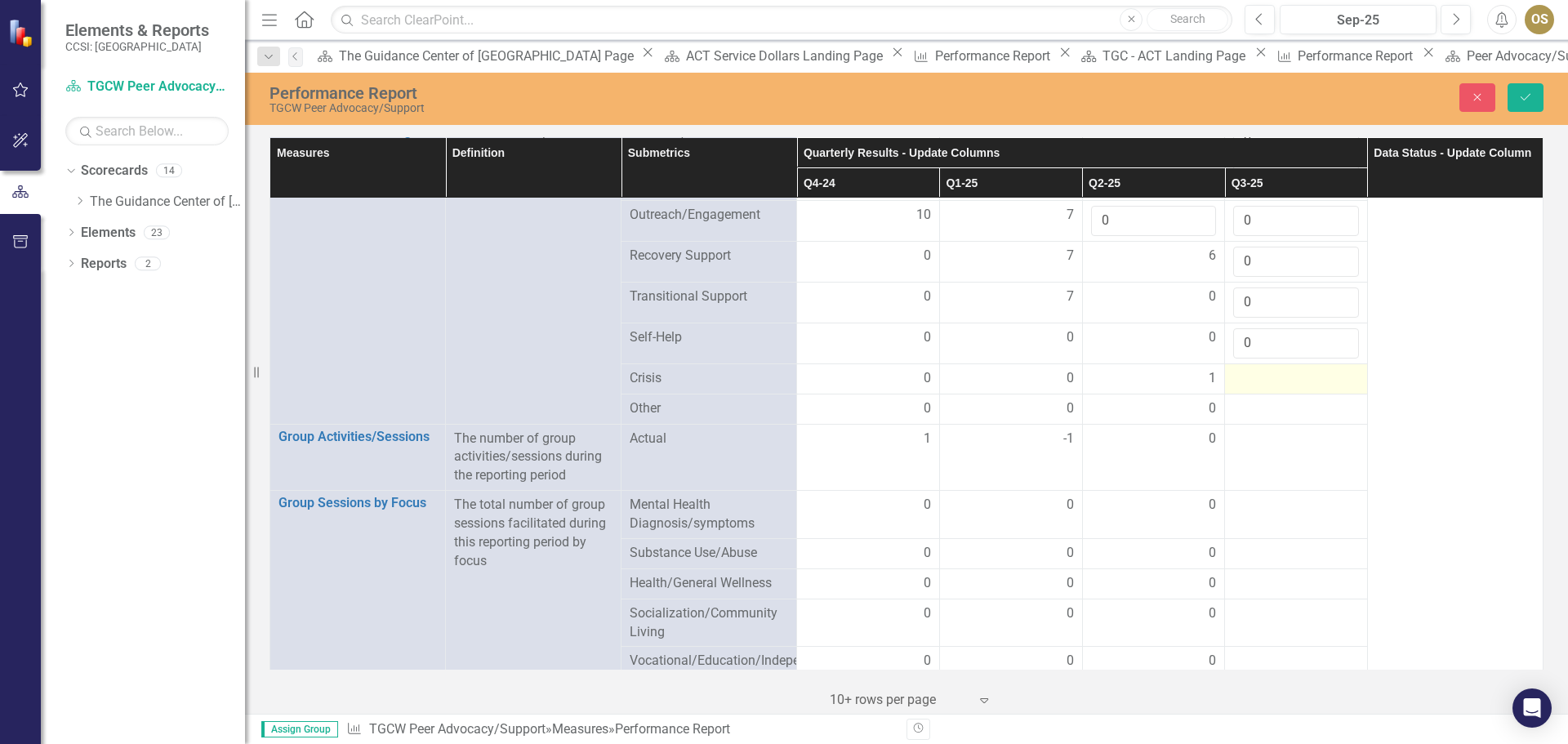
click at [1275, 369] on div at bounding box center [1296, 379] width 126 height 19
click at [1323, 369] on div at bounding box center [1296, 379] width 126 height 19
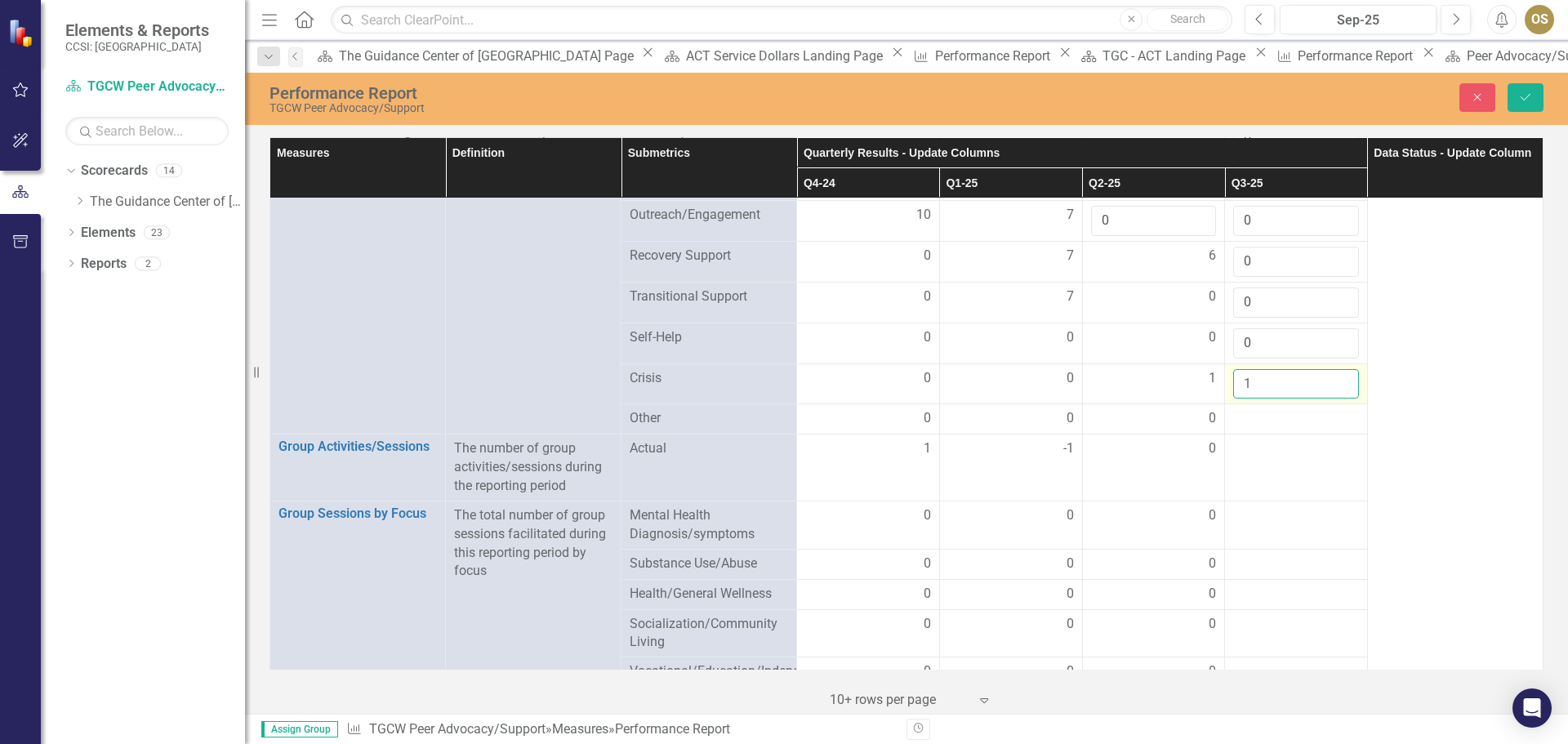
click at [1333, 369] on input "1" at bounding box center [1296, 384] width 126 height 30
type input "0"
click at [1333, 374] on input "0" at bounding box center [1296, 384] width 126 height 30
click at [1304, 409] on div at bounding box center [1296, 419] width 126 height 19
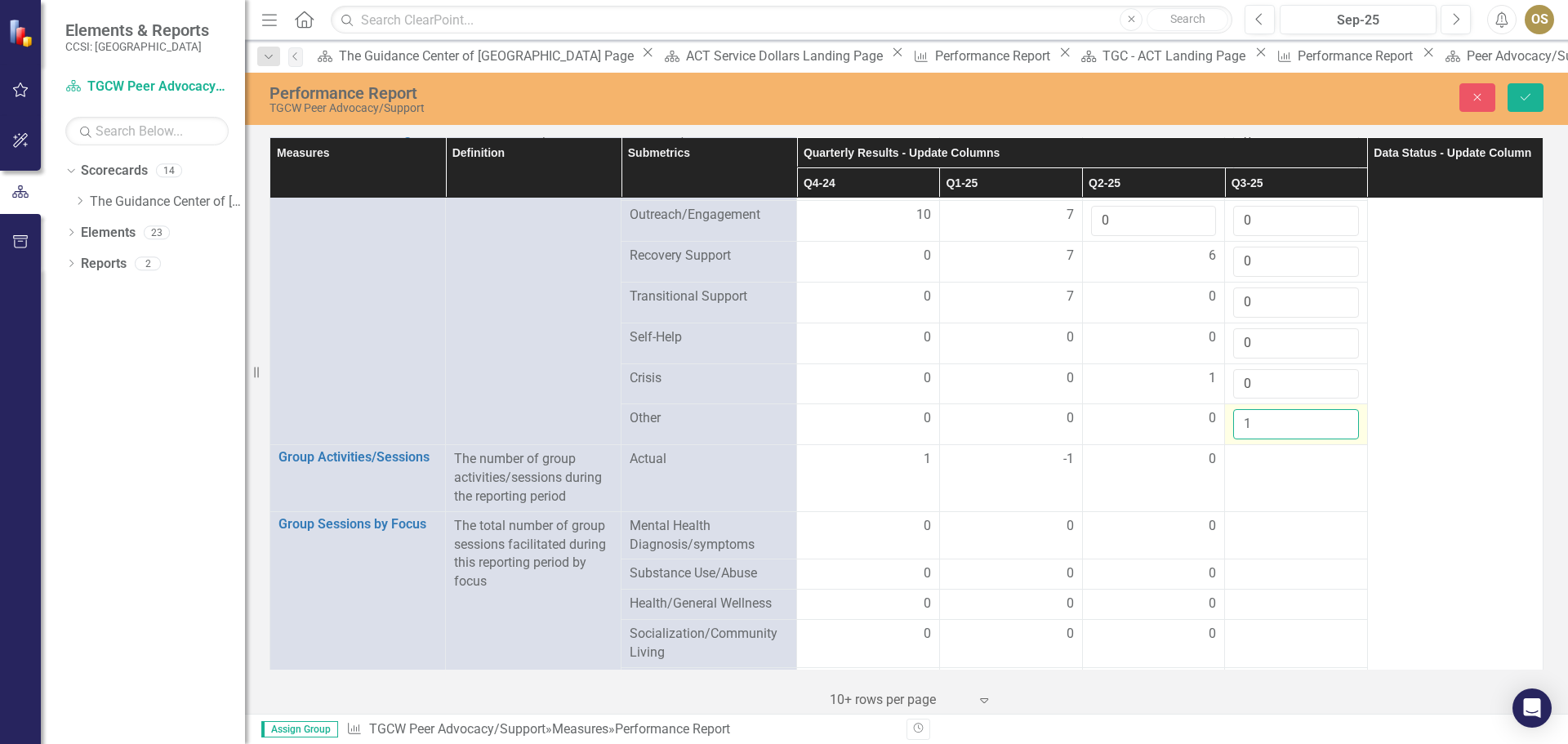
click at [1326, 409] on input "1" at bounding box center [1296, 424] width 126 height 30
type input "0"
click at [1331, 409] on input "0" at bounding box center [1296, 424] width 126 height 30
click at [1319, 450] on div at bounding box center [1296, 459] width 126 height 19
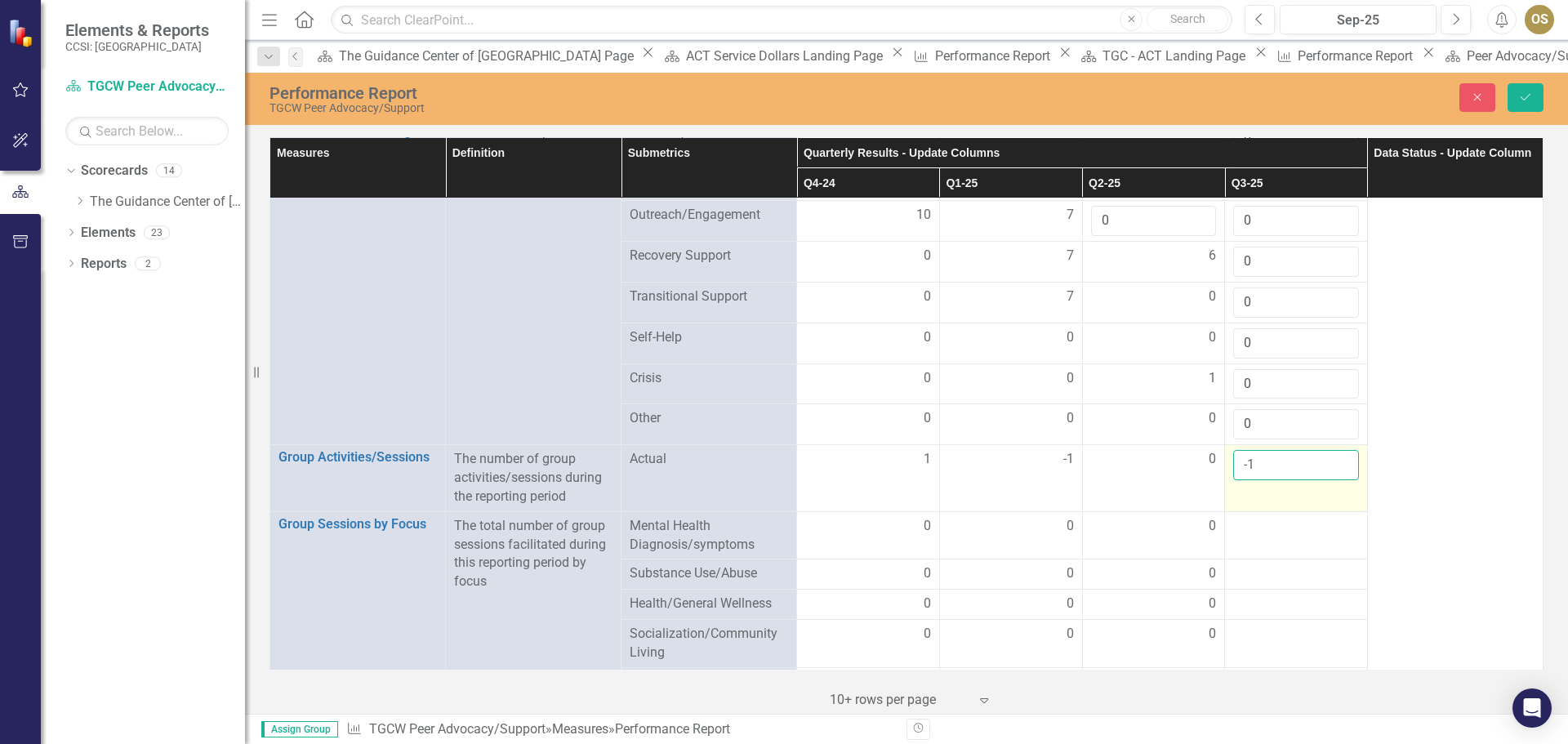
click at [1329, 451] on input "-1" at bounding box center [1296, 465] width 126 height 30
click at [1330, 450] on input "-1" at bounding box center [1296, 465] width 126 height 30
type input "0"
click at [1333, 450] on input "0" at bounding box center [1296, 465] width 126 height 30
click at [1297, 517] on div at bounding box center [1296, 527] width 126 height 19
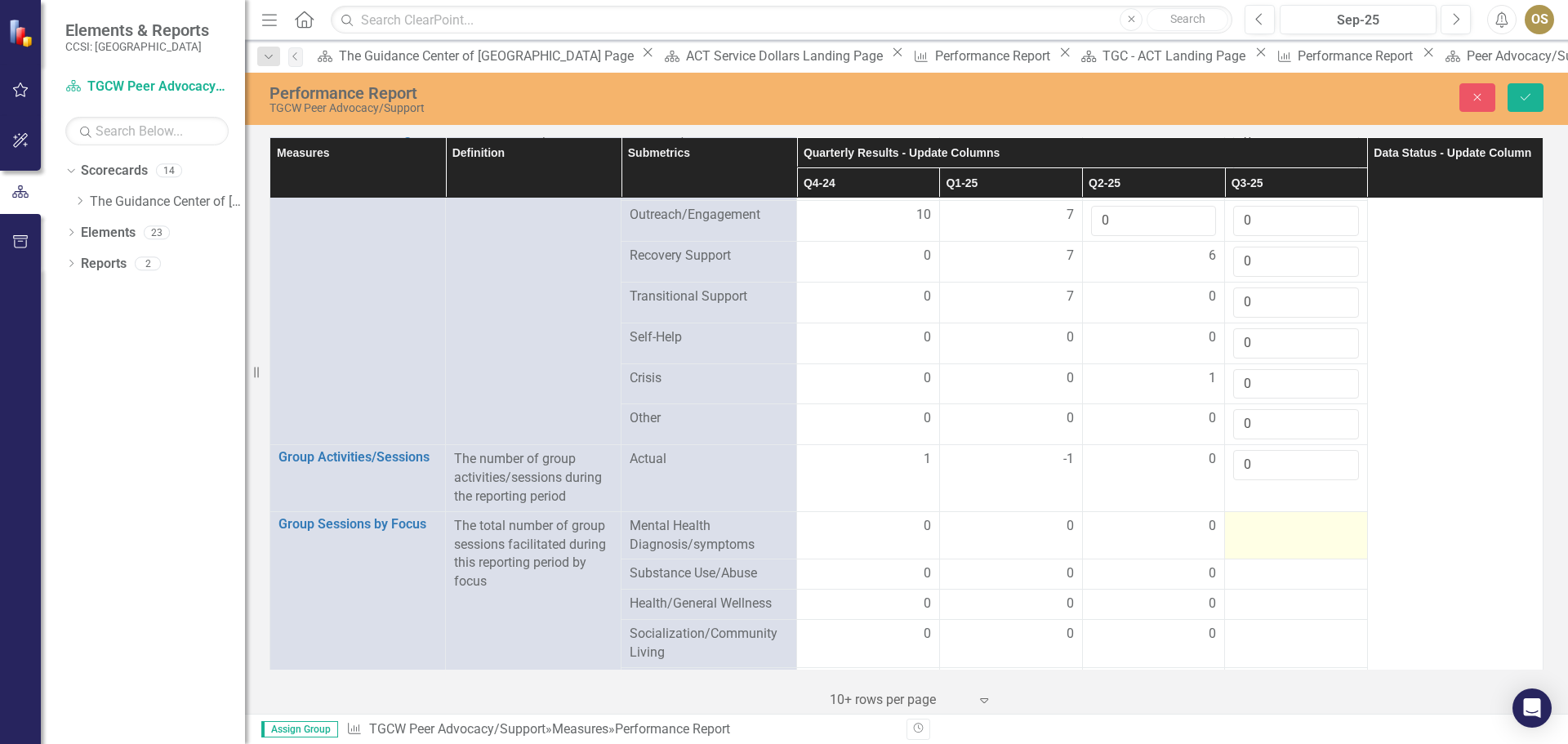
click at [1310, 517] on div at bounding box center [1296, 527] width 126 height 19
click at [1311, 517] on div at bounding box center [1296, 527] width 126 height 19
click at [1314, 517] on div at bounding box center [1296, 527] width 126 height 19
click at [1315, 517] on div at bounding box center [1296, 527] width 126 height 19
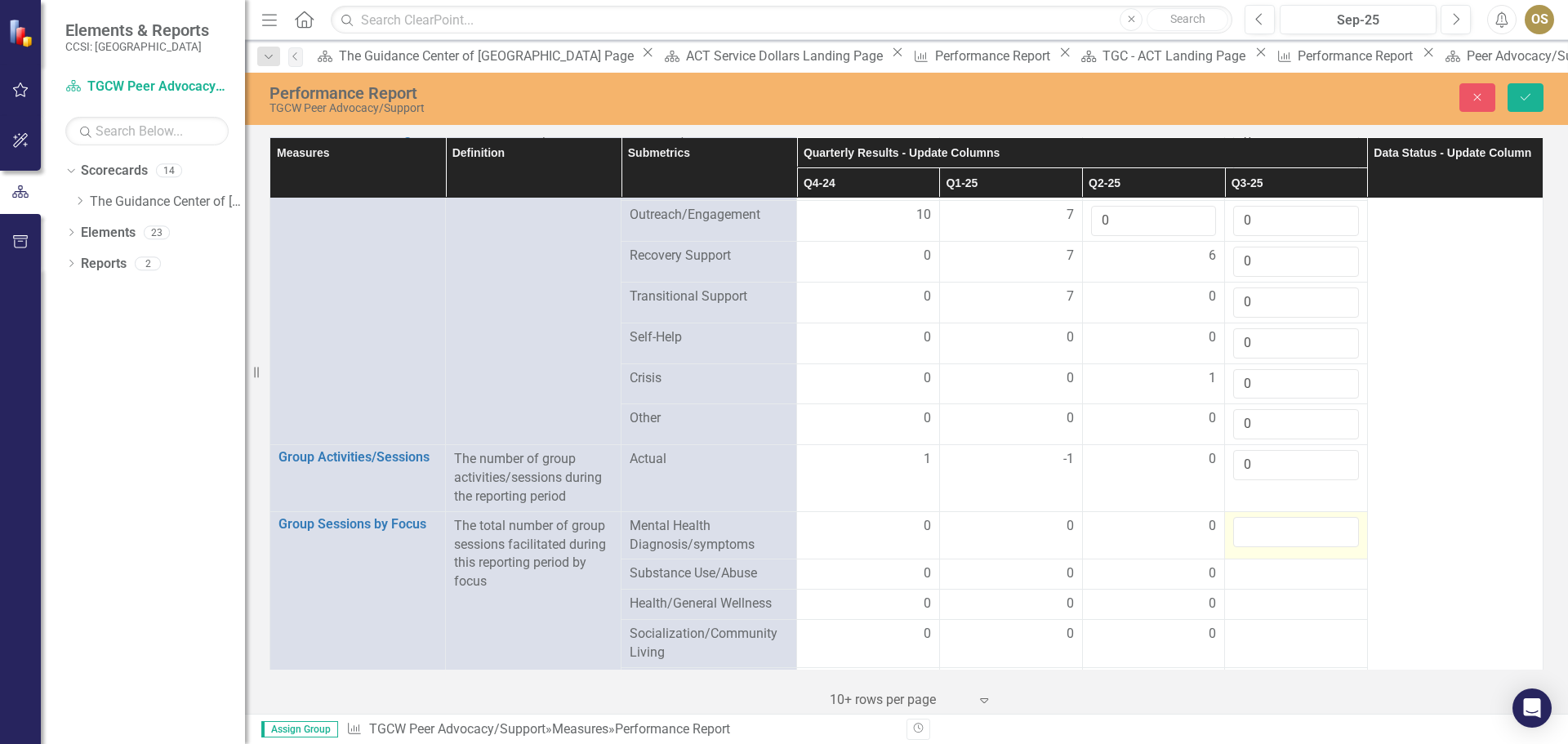
click at [1315, 517] on input "number" at bounding box center [1296, 532] width 126 height 30
click at [1330, 517] on input "number" at bounding box center [1296, 532] width 126 height 30
click at [1333, 517] on input "1" at bounding box center [1296, 532] width 126 height 30
click at [1334, 517] on input "0" at bounding box center [1296, 532] width 126 height 30
click at [1334, 517] on input "1" at bounding box center [1296, 532] width 126 height 30
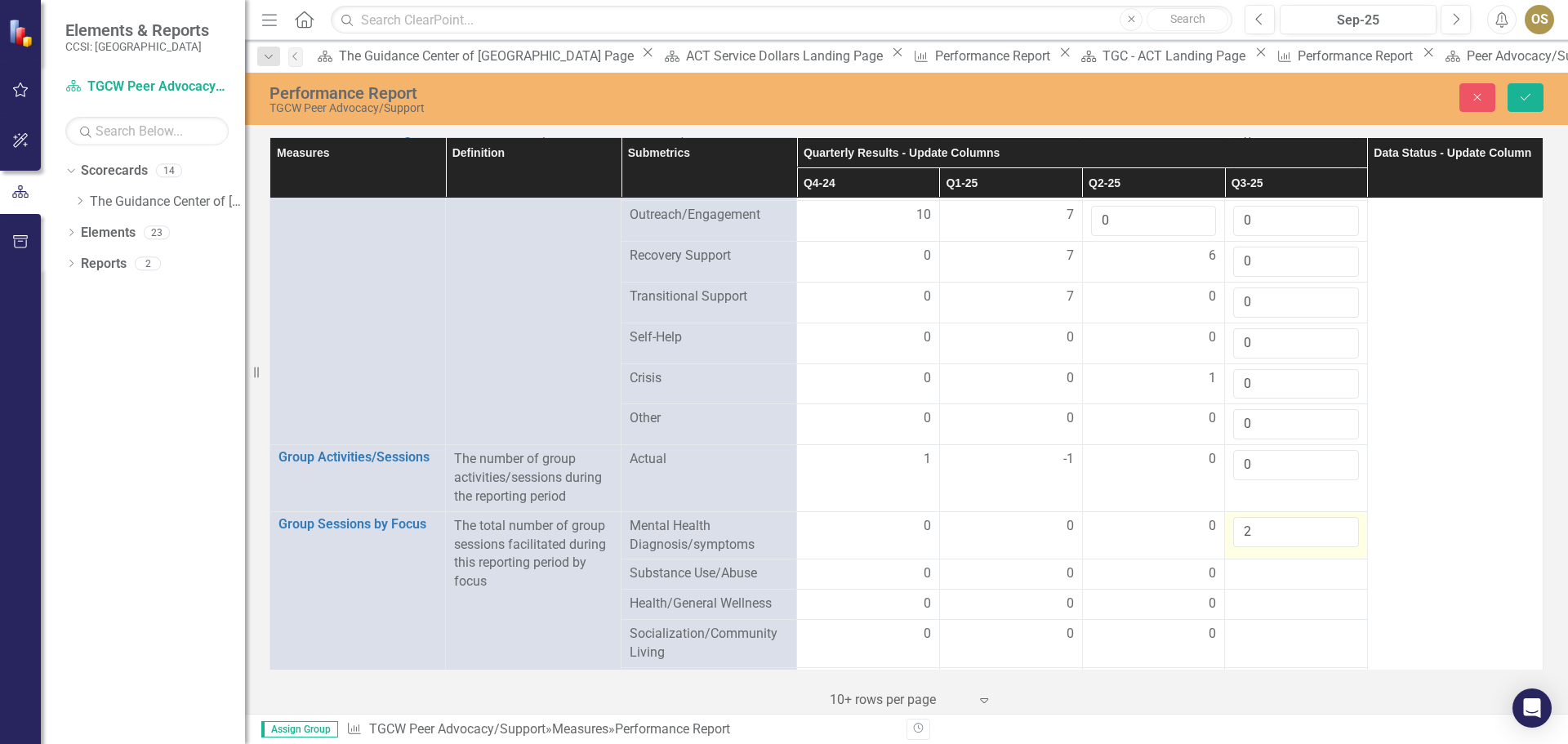
click at [1331, 517] on input "2" at bounding box center [1296, 532] width 126 height 30
click at [1331, 517] on input "1" at bounding box center [1296, 532] width 126 height 30
type input "0"
click at [1331, 517] on input "0" at bounding box center [1296, 532] width 126 height 30
click at [1312, 565] on div at bounding box center [1296, 574] width 126 height 19
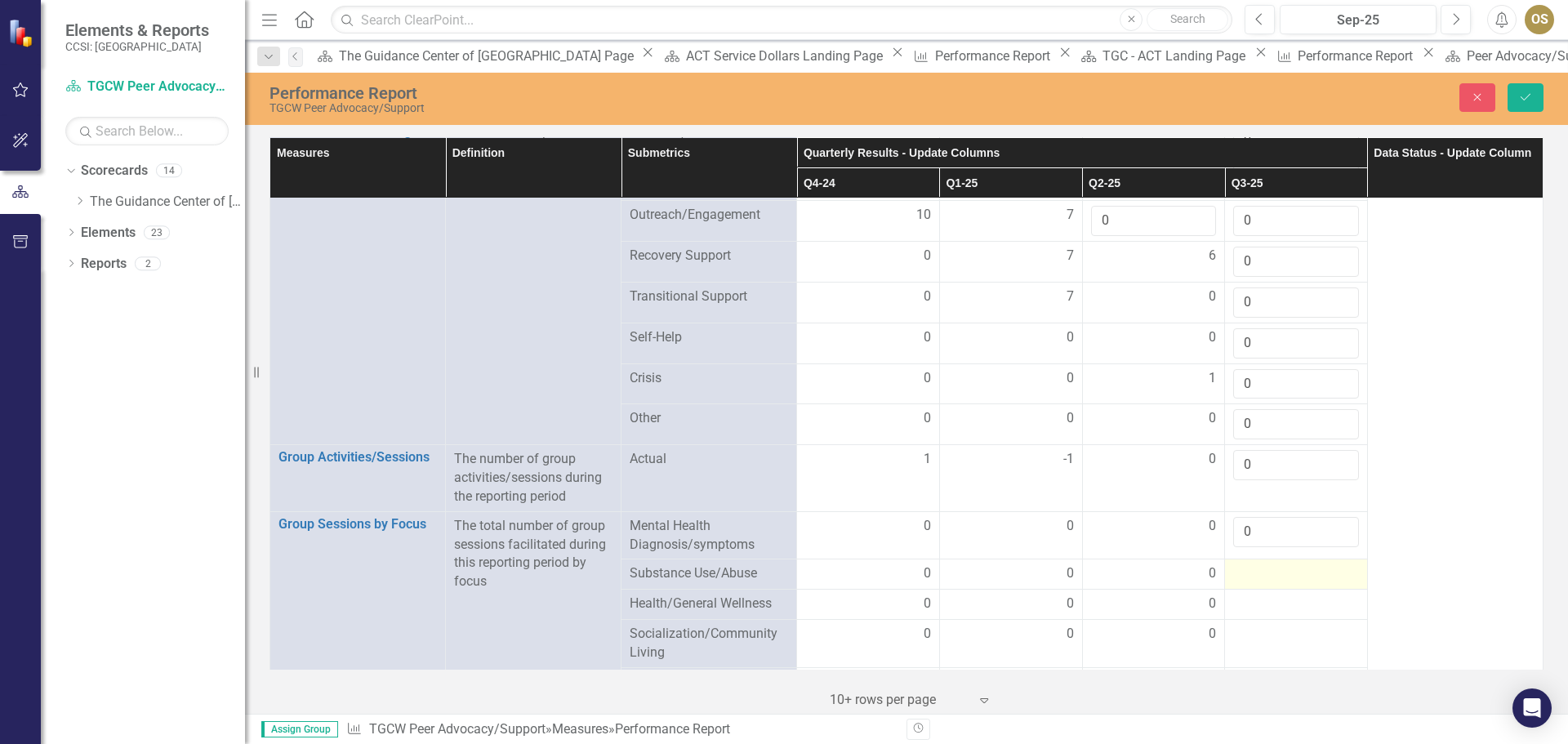
click at [1311, 565] on div at bounding box center [1296, 574] width 126 height 19
click at [1312, 565] on div at bounding box center [1296, 574] width 126 height 19
click at [1332, 565] on input "1" at bounding box center [1296, 580] width 126 height 30
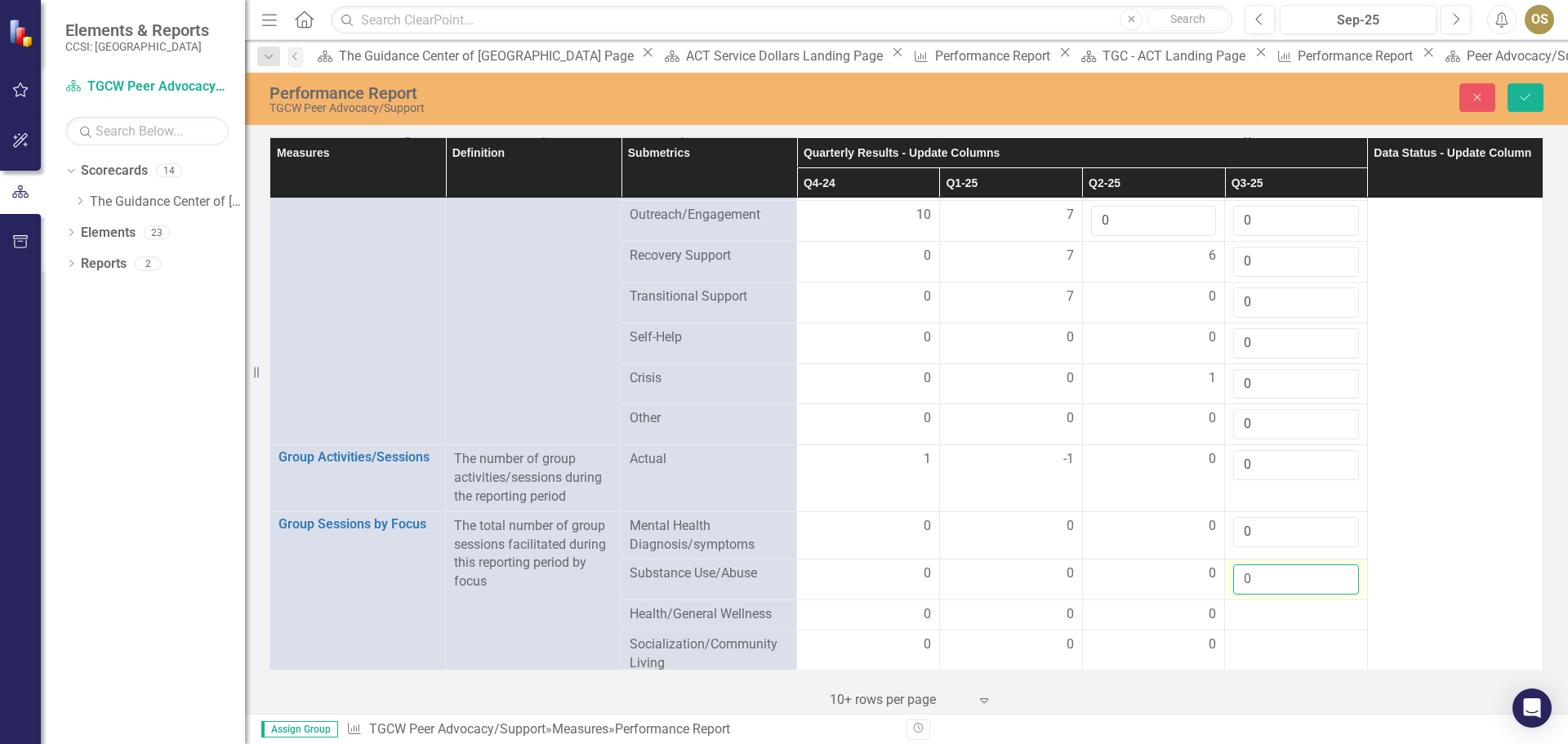
type input "0"
click at [1332, 566] on input "0" at bounding box center [1296, 580] width 126 height 30
click at [1296, 605] on div at bounding box center [1296, 615] width 126 height 19
click at [1299, 605] on div at bounding box center [1296, 615] width 126 height 19
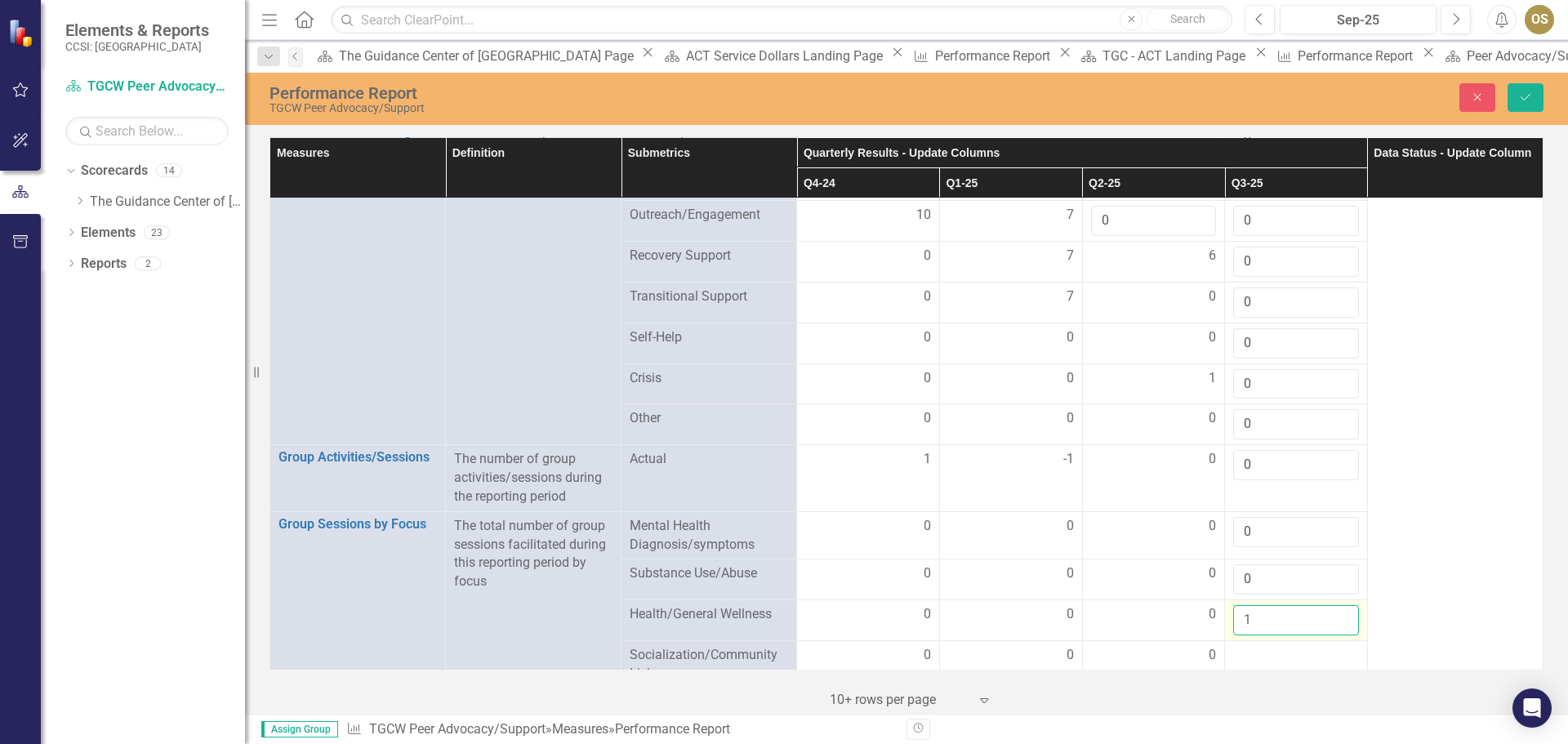
click at [1333, 605] on input "1" at bounding box center [1296, 620] width 126 height 30
type input "0"
click at [1331, 605] on input "0" at bounding box center [1296, 620] width 126 height 30
click at [1302, 646] on div at bounding box center [1296, 656] width 126 height 19
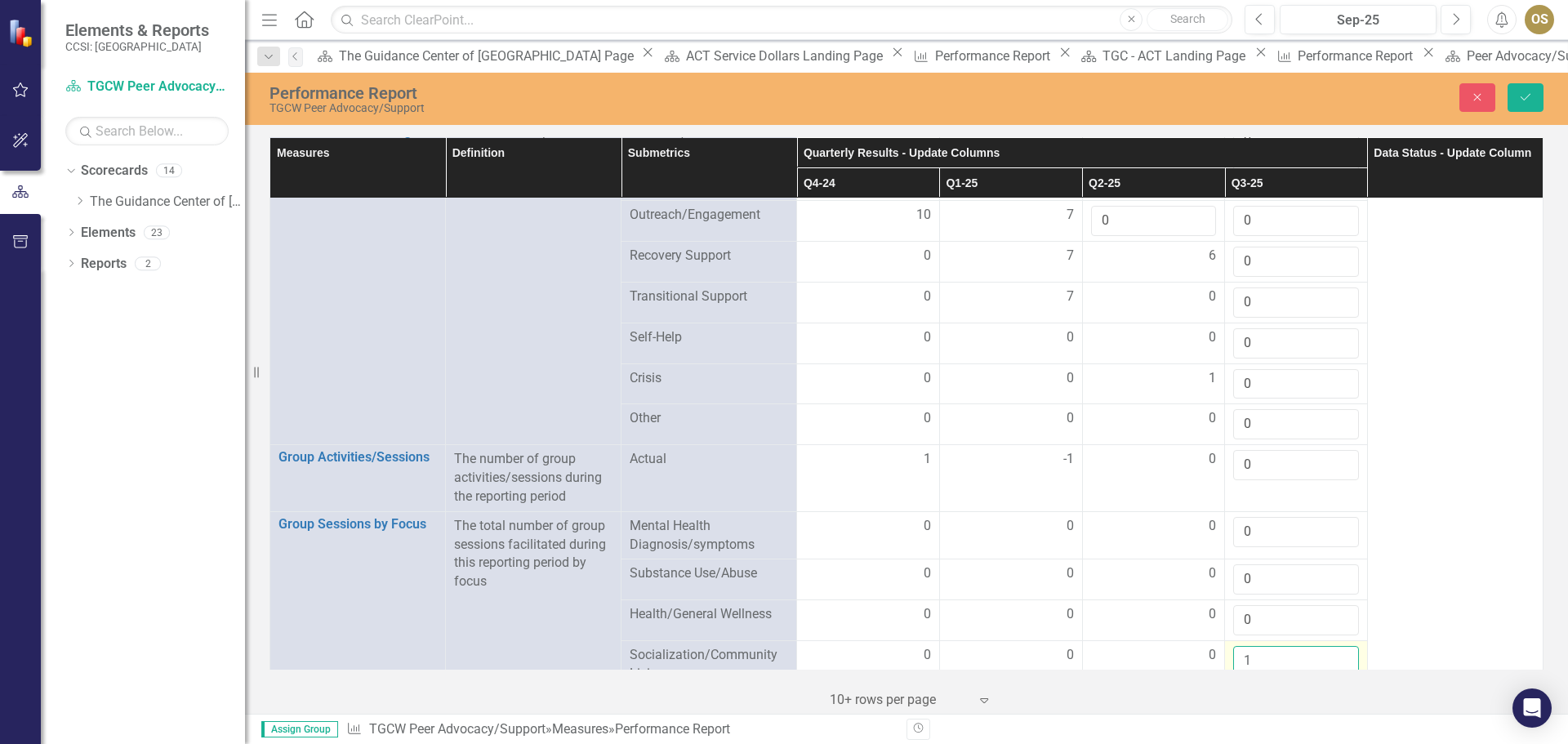
click at [1331, 646] on input "1" at bounding box center [1296, 661] width 126 height 30
type input "0"
click at [1332, 650] on input "0" at bounding box center [1296, 661] width 126 height 30
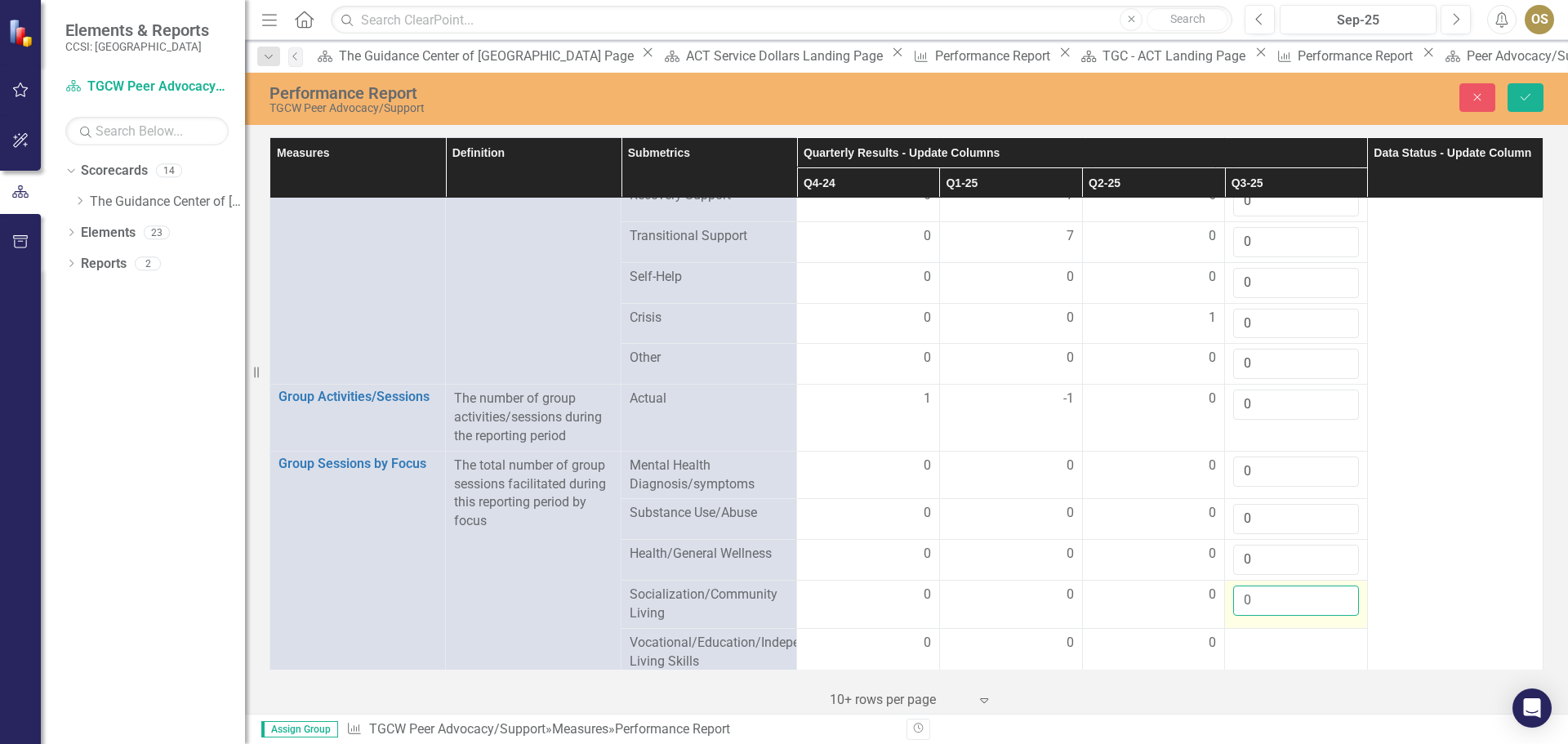
scroll to position [2206, 0]
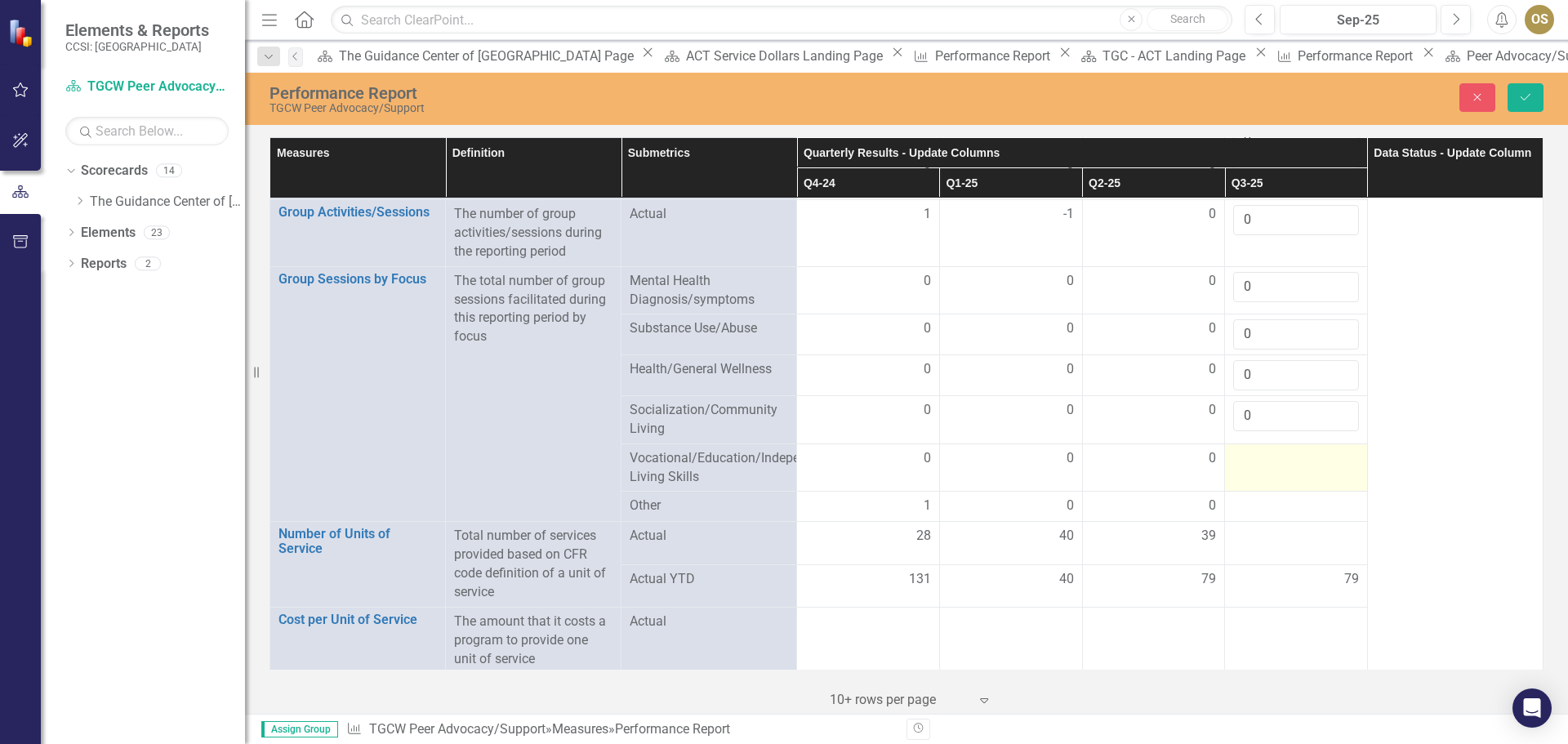
click at [1254, 452] on td at bounding box center [1297, 467] width 143 height 48
click at [1331, 449] on input "1" at bounding box center [1296, 464] width 126 height 30
type input "0"
click at [1333, 452] on input "0" at bounding box center [1296, 464] width 126 height 30
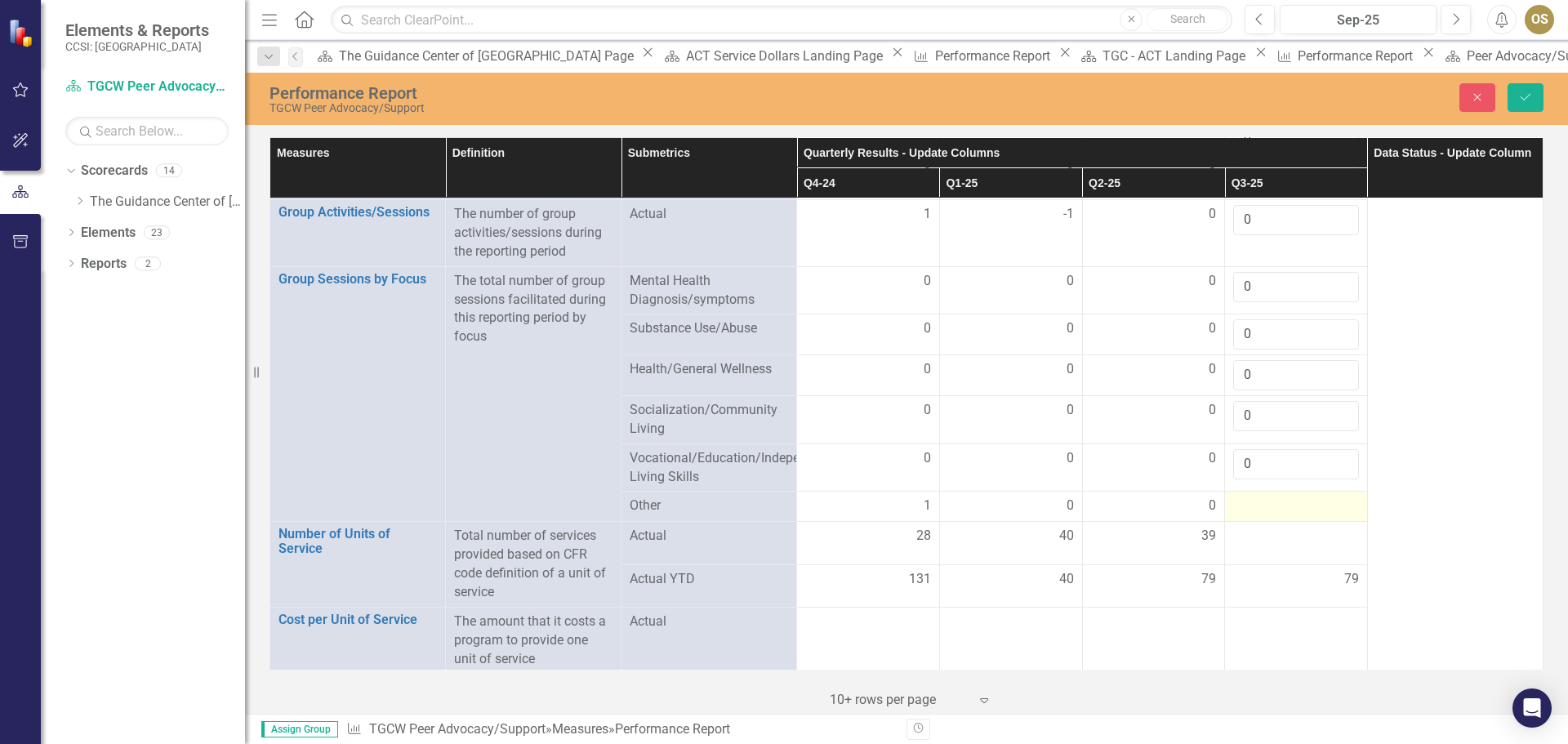
click at [1311, 499] on td at bounding box center [1297, 507] width 143 height 30
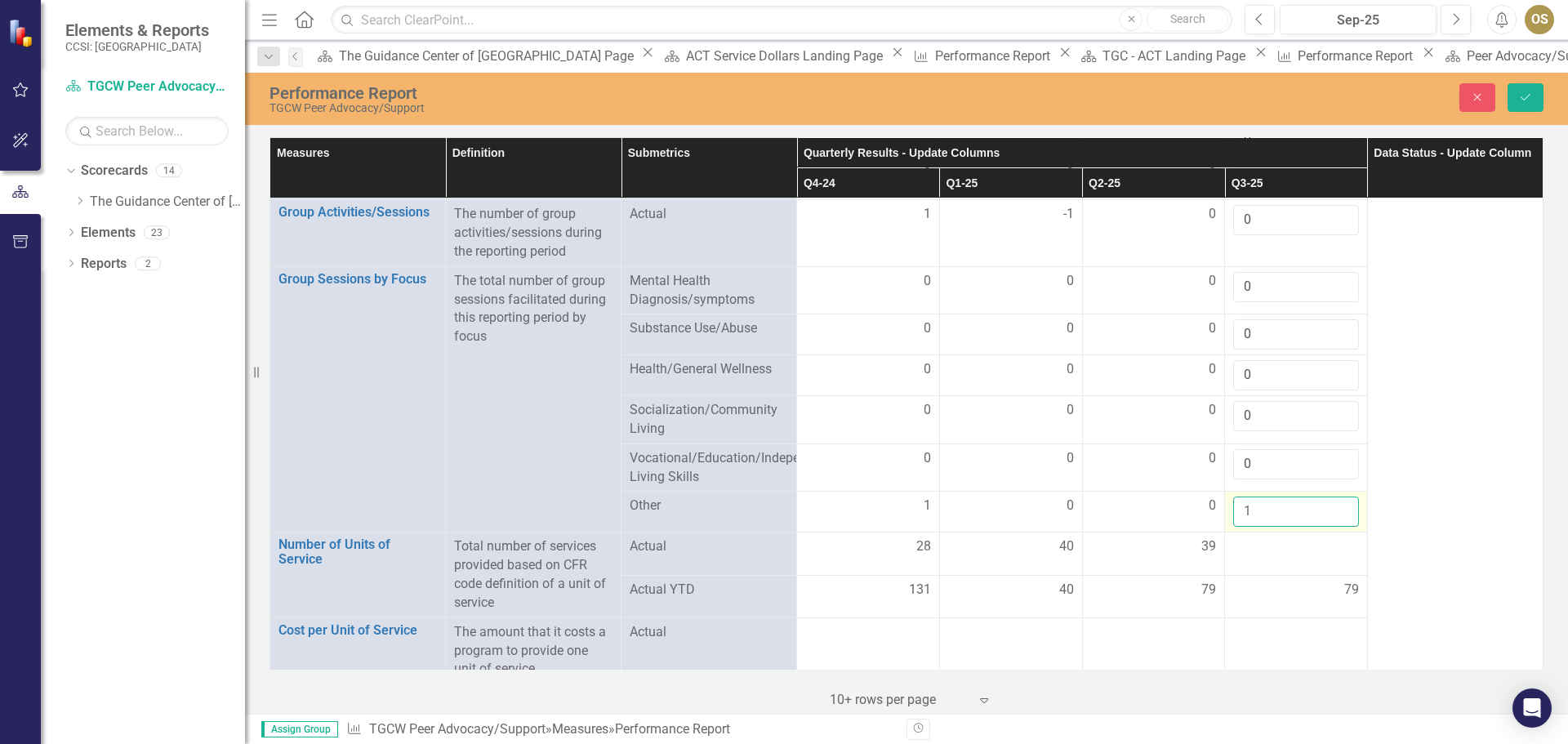
click at [1332, 496] on input "1" at bounding box center [1296, 511] width 126 height 30
type input "0"
click at [1333, 501] on input "0" at bounding box center [1296, 511] width 126 height 30
click at [1288, 538] on div at bounding box center [1296, 547] width 126 height 19
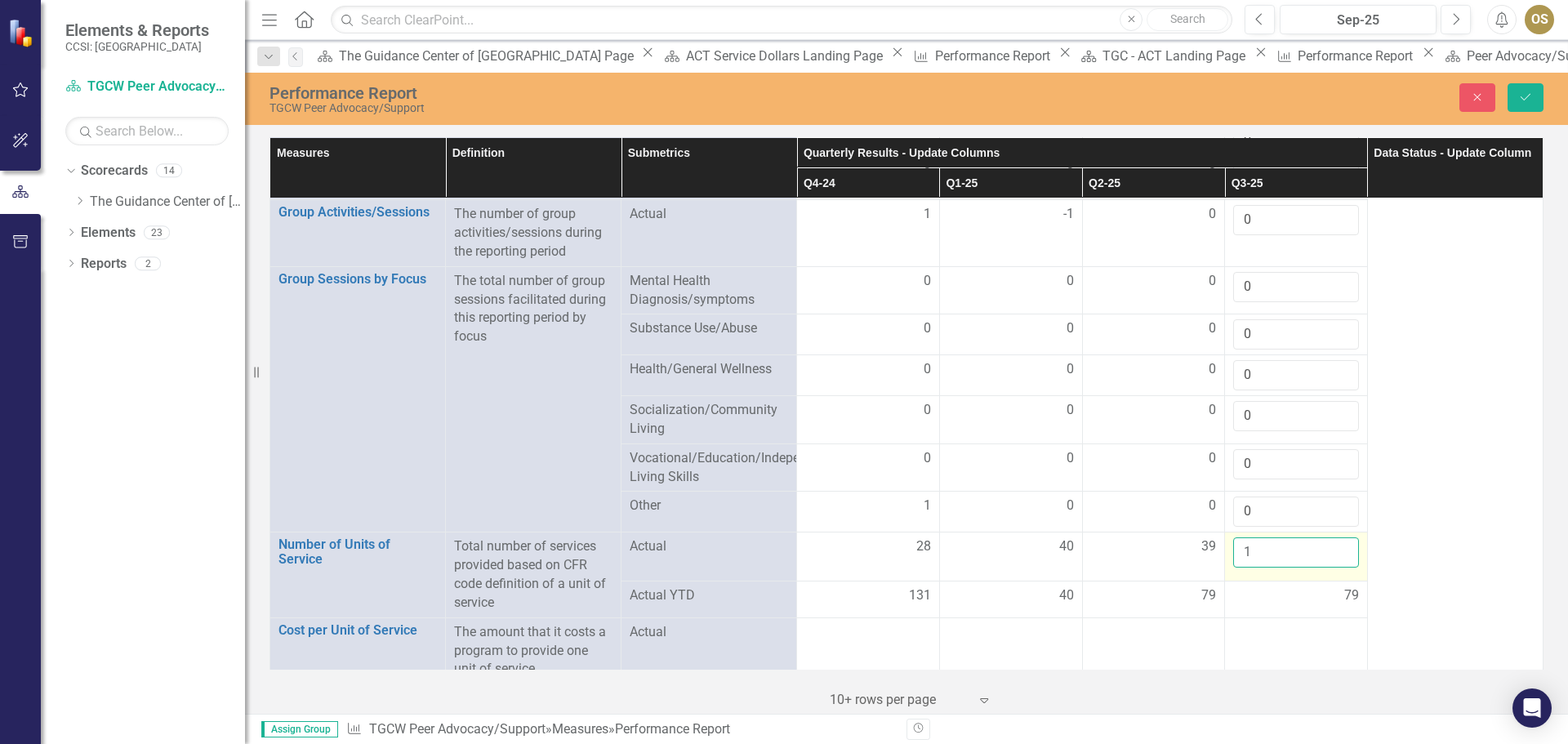
click at [1328, 538] on input "1" at bounding box center [1296, 553] width 126 height 30
type input "0"
click at [1334, 542] on input "0" at bounding box center [1296, 553] width 126 height 30
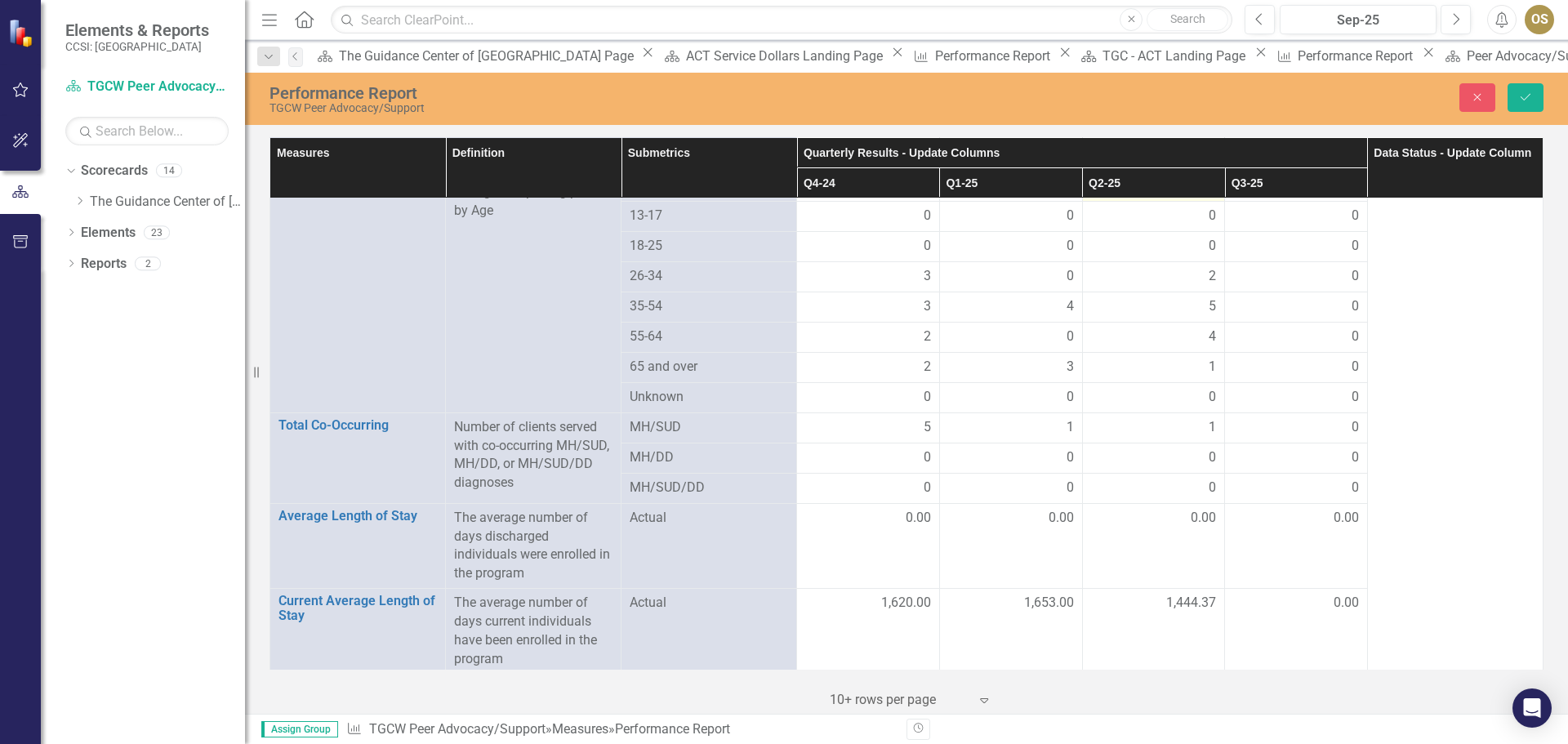
scroll to position [751, 0]
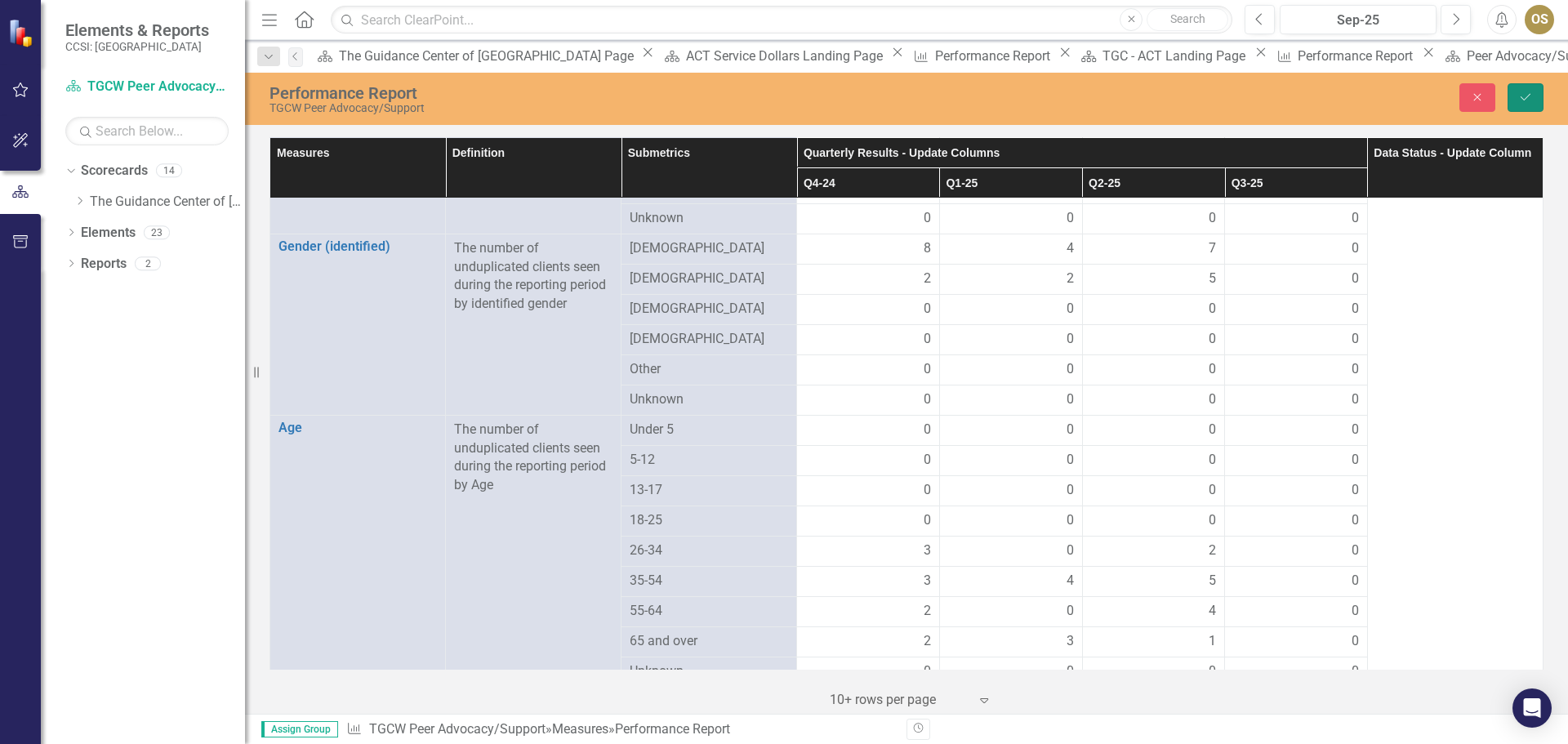
click at [1523, 95] on icon "Save" at bounding box center [1526, 97] width 15 height 11
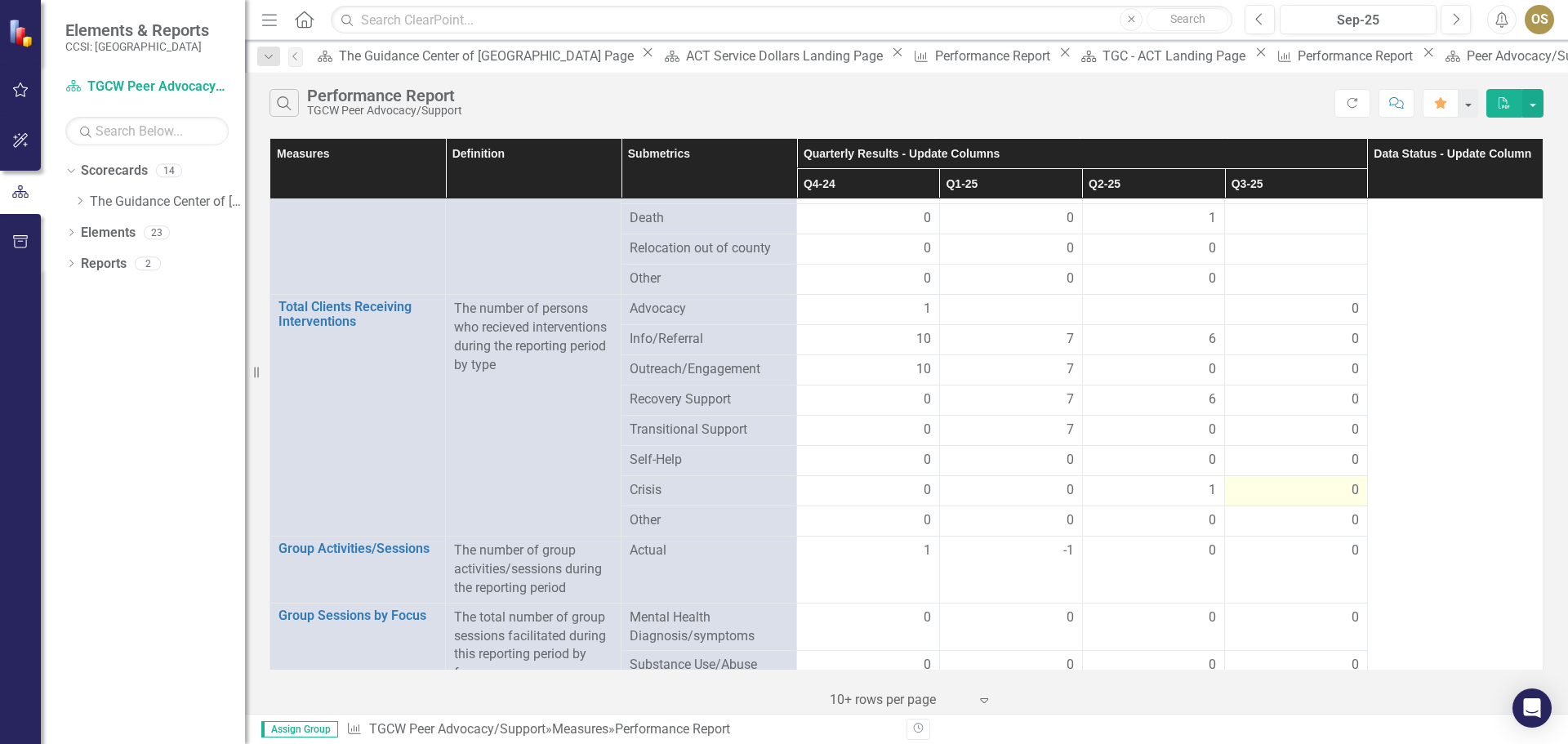
scroll to position [1579, 0]
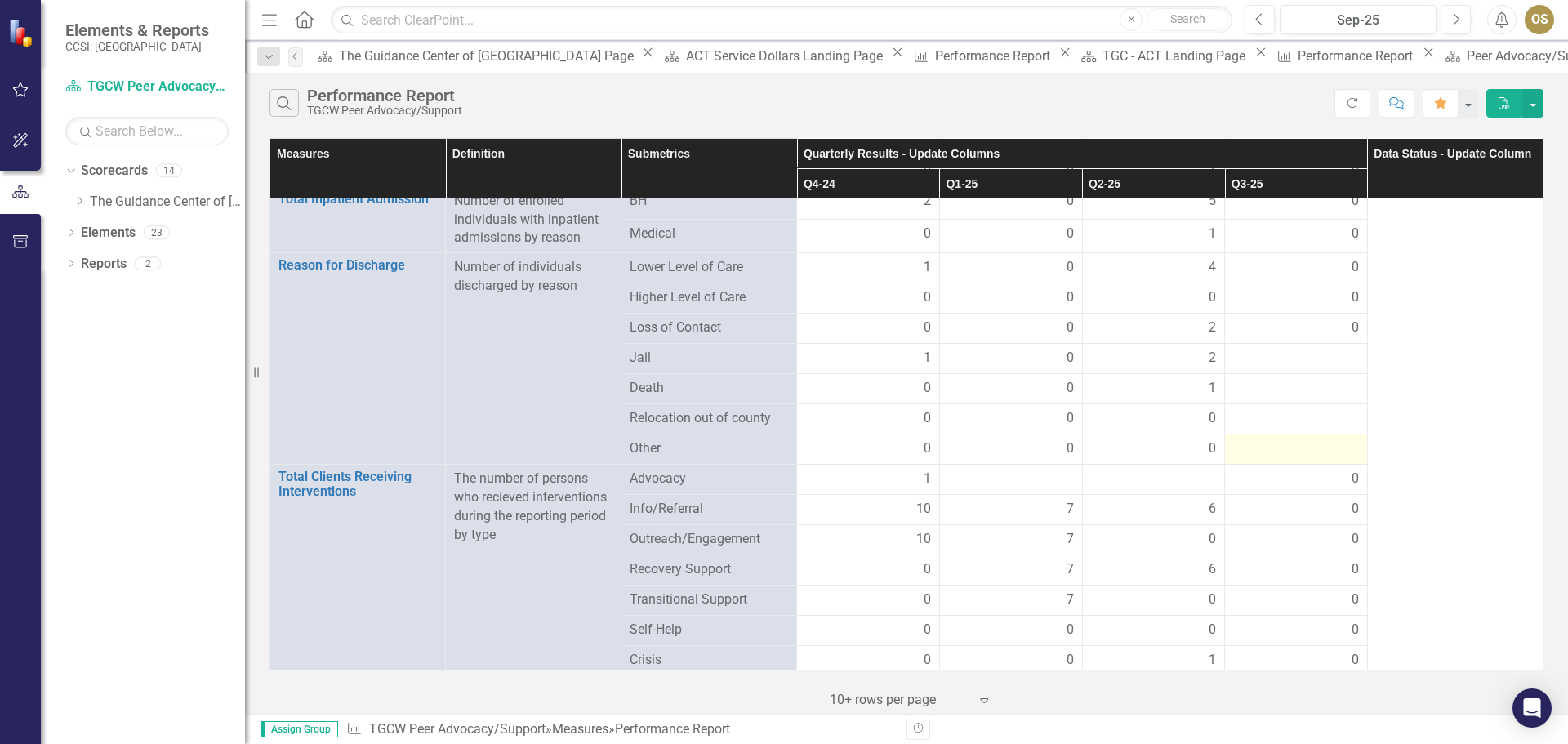
click at [1339, 439] on div at bounding box center [1296, 449] width 126 height 19
click at [1341, 439] on div at bounding box center [1296, 449] width 126 height 19
click at [1337, 349] on div at bounding box center [1296, 358] width 126 height 19
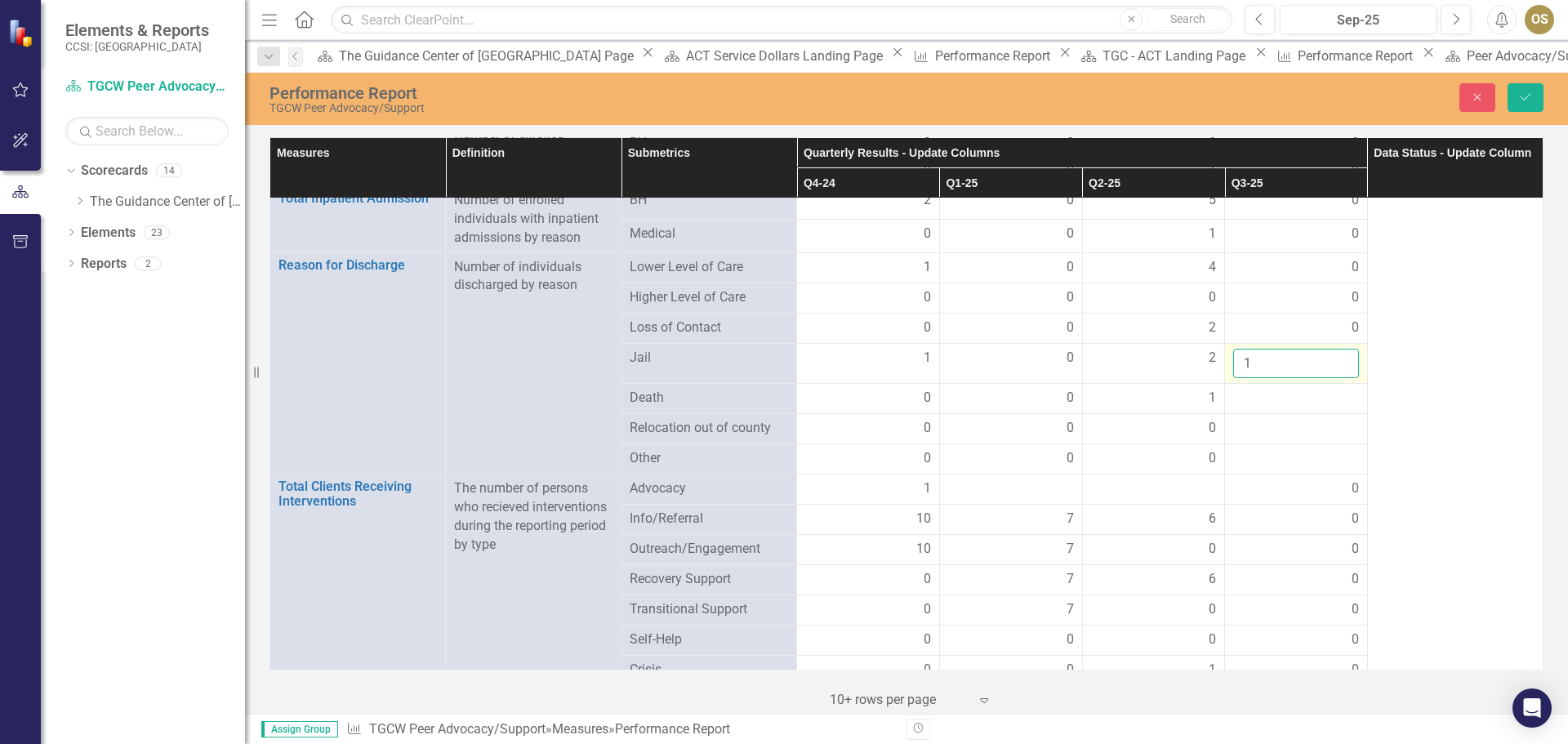
type input "1"
click at [1330, 349] on input "1" at bounding box center [1296, 364] width 126 height 30
click at [1319, 389] on div at bounding box center [1296, 399] width 126 height 19
click at [1329, 389] on div at bounding box center [1296, 399] width 126 height 19
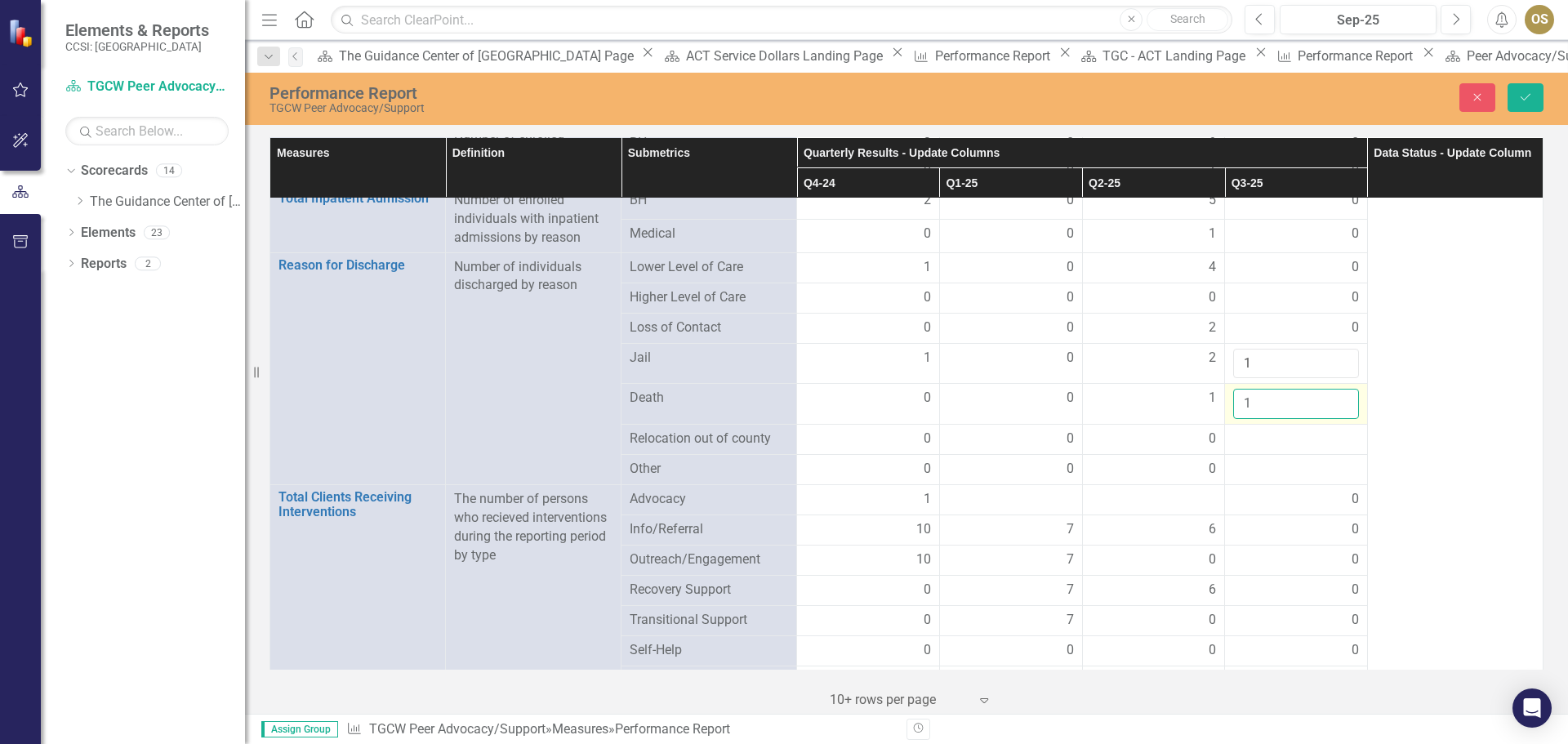
click at [1331, 389] on input "1" at bounding box center [1296, 404] width 126 height 30
click at [1331, 389] on input "2" at bounding box center [1296, 404] width 126 height 30
type input "3"
click at [1331, 389] on input "3" at bounding box center [1296, 404] width 126 height 30
click at [1325, 430] on div at bounding box center [1296, 439] width 126 height 19
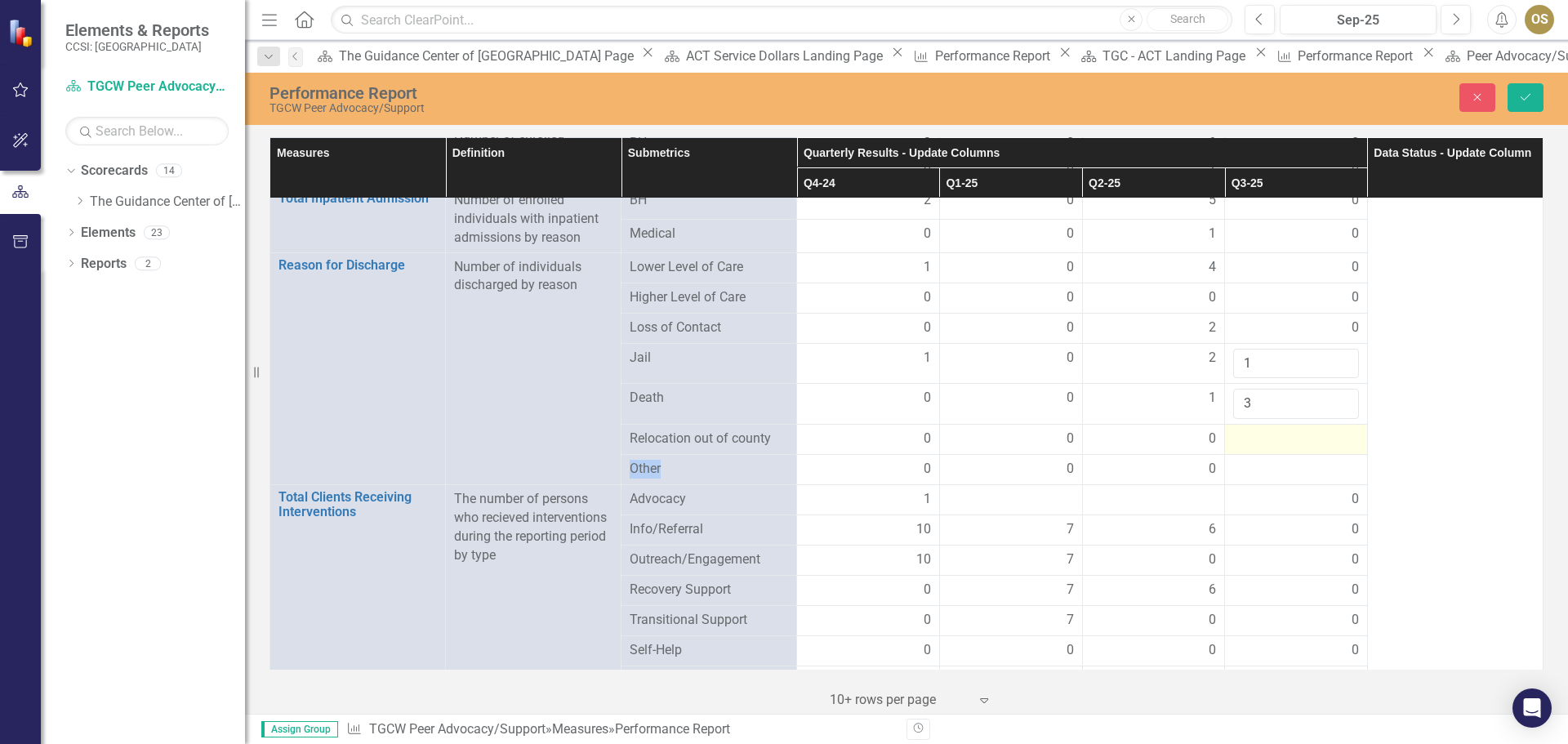
click at [1325, 430] on div at bounding box center [1296, 439] width 126 height 19
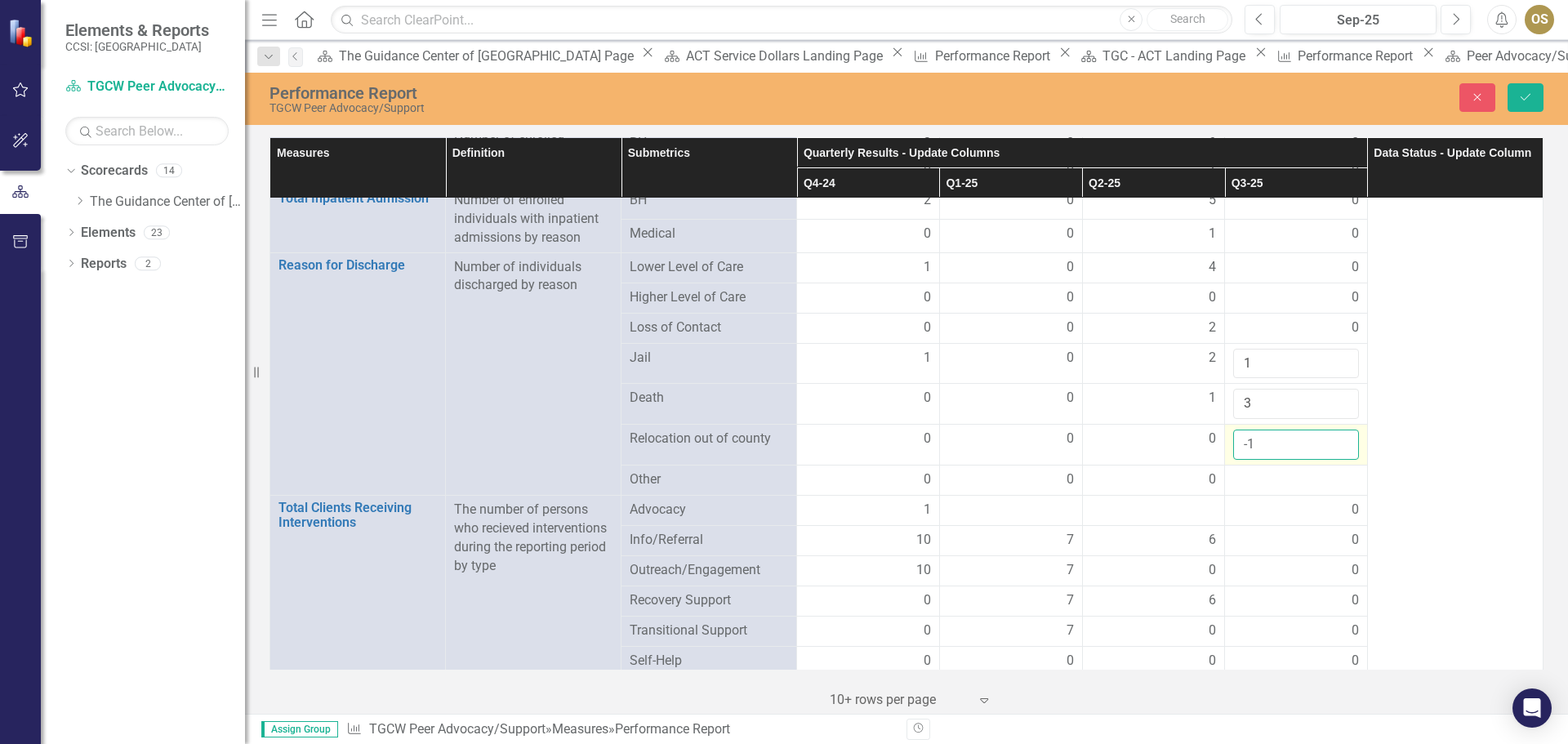
click at [1333, 430] on input "-1" at bounding box center [1296, 444] width 126 height 30
type input "0"
click at [1330, 430] on input "0" at bounding box center [1296, 444] width 126 height 30
click at [1309, 471] on div at bounding box center [1296, 480] width 126 height 19
click at [1323, 471] on div at bounding box center [1296, 480] width 126 height 19
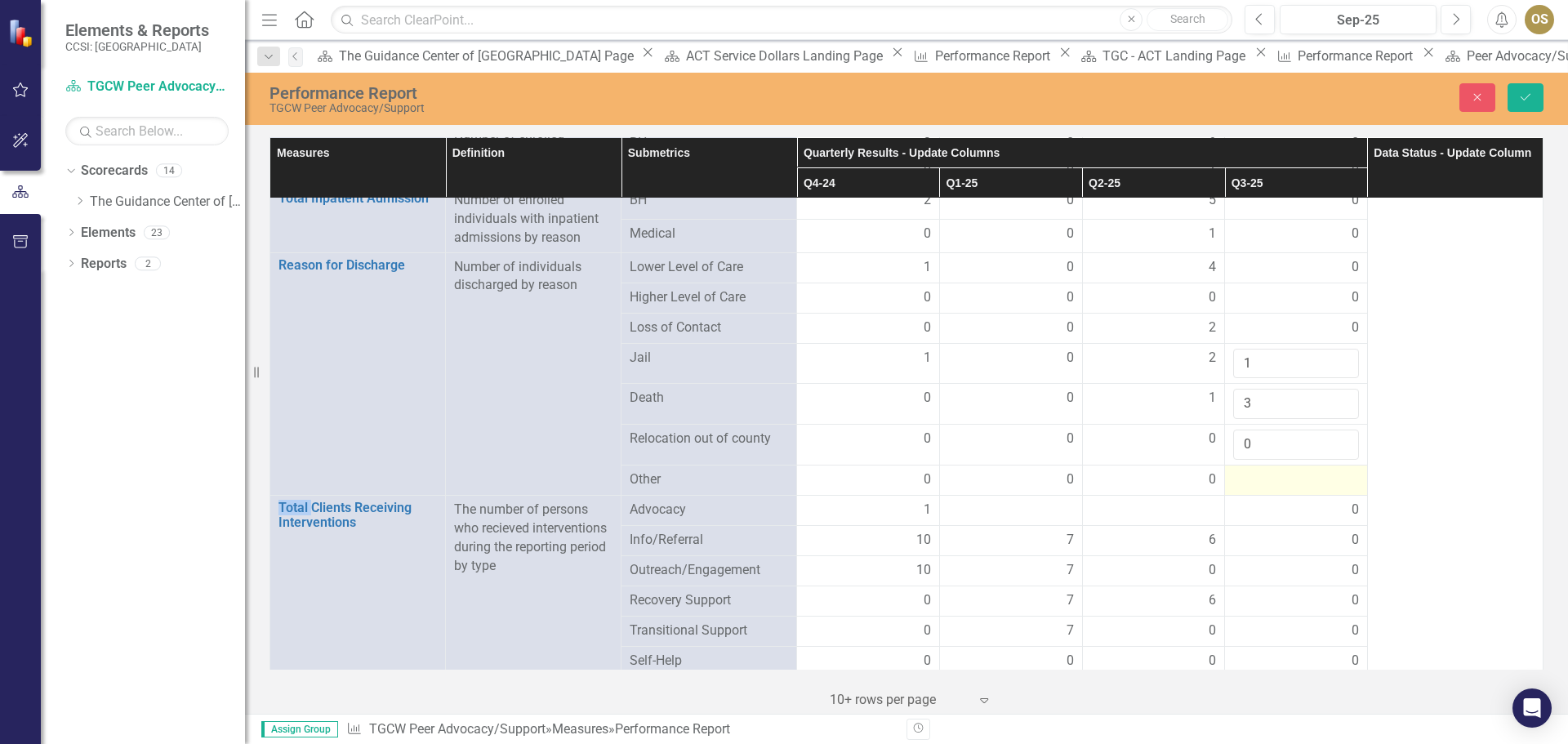
click at [1323, 471] on div at bounding box center [1296, 480] width 126 height 19
click at [1332, 471] on input "1" at bounding box center [1296, 486] width 126 height 30
type input "0"
click at [1330, 472] on input "0" at bounding box center [1296, 486] width 126 height 30
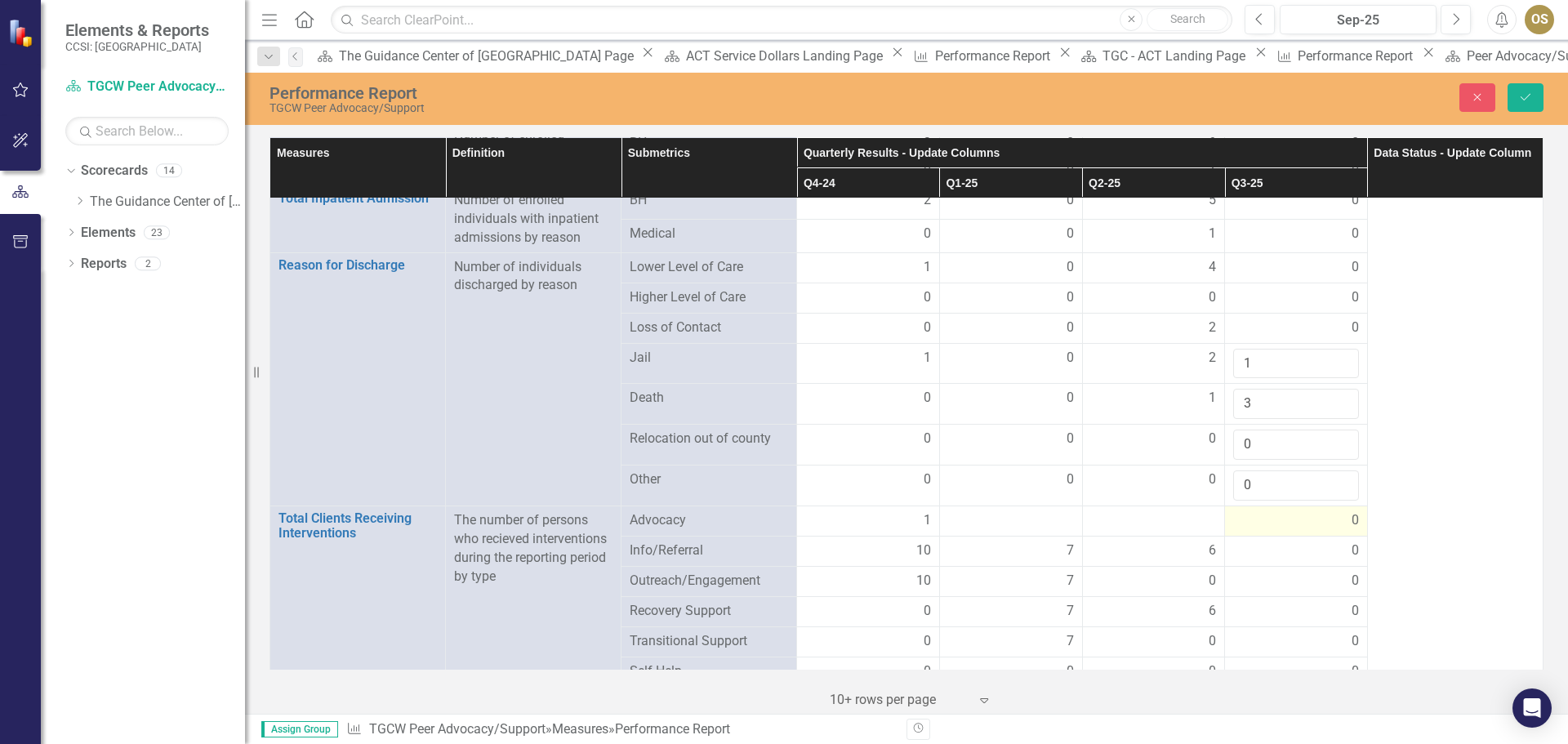
click at [1311, 511] on div "0" at bounding box center [1296, 520] width 126 height 18
click at [1528, 98] on icon "Save" at bounding box center [1526, 97] width 15 height 11
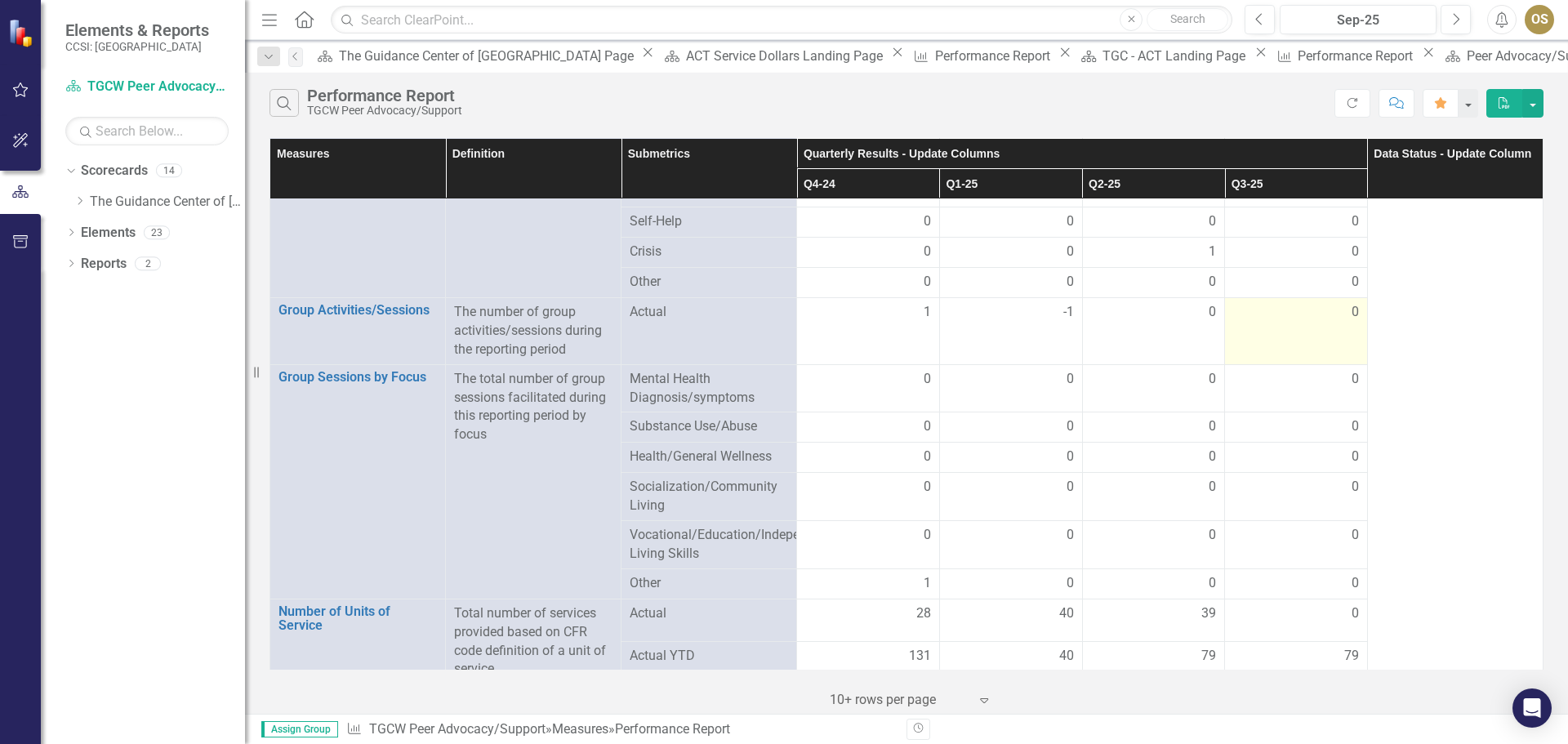
scroll to position [1961, 0]
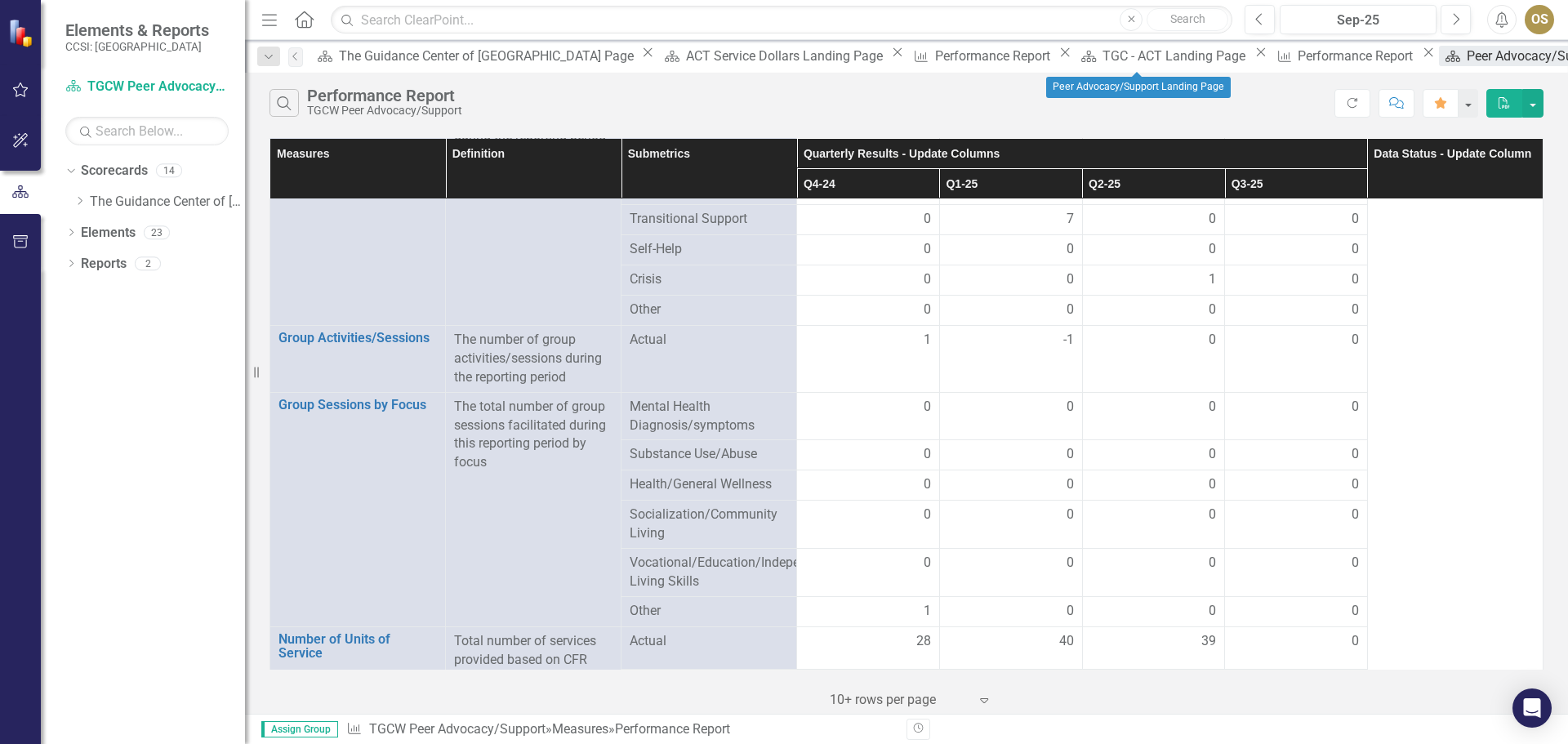
click at [1467, 61] on div "Peer Advocacy/Support Landing Page" at bounding box center [1579, 55] width 224 height 20
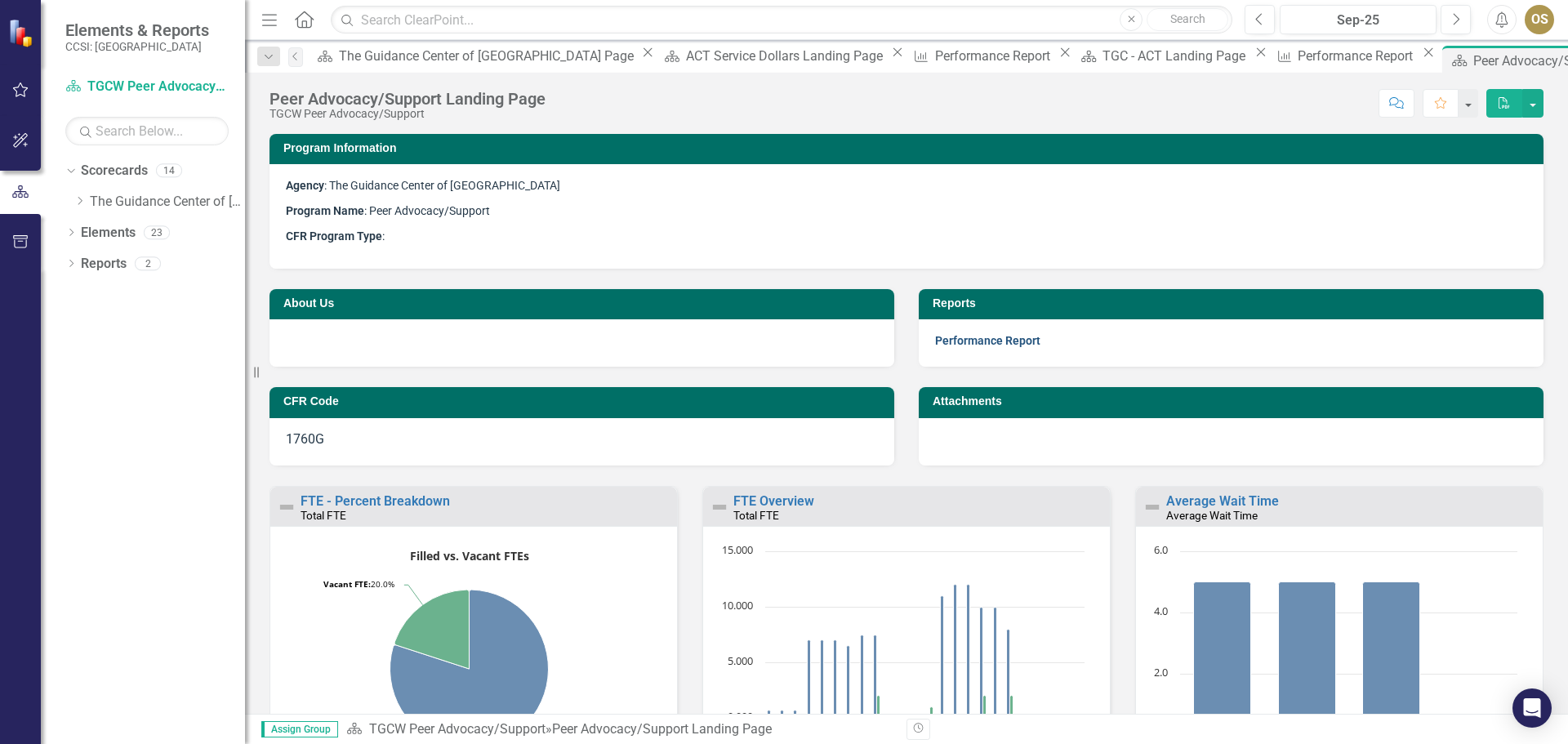
click at [973, 341] on link "Performance Report" at bounding box center [988, 340] width 105 height 13
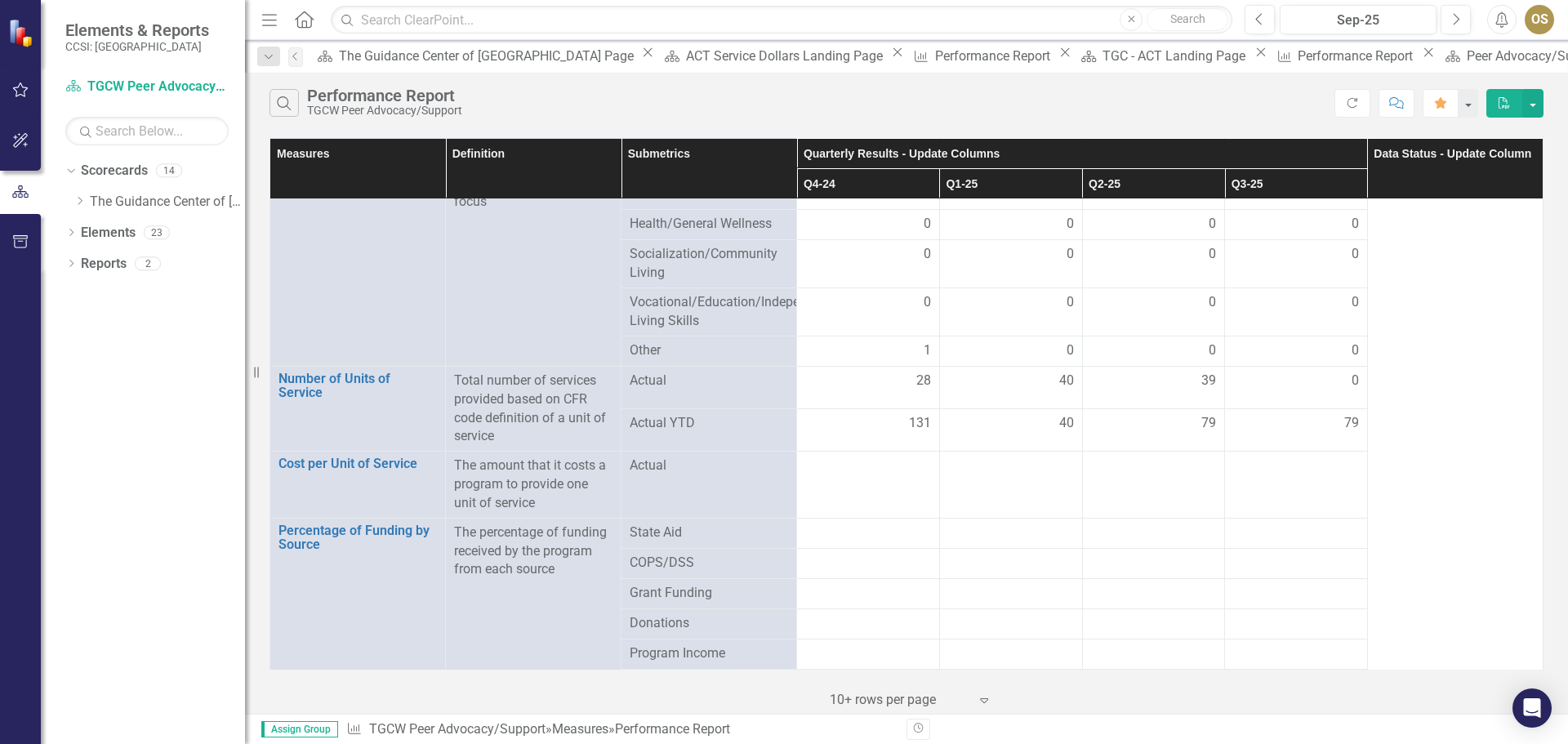
scroll to position [2233, 0]
